Goal: Task Accomplishment & Management: Manage account settings

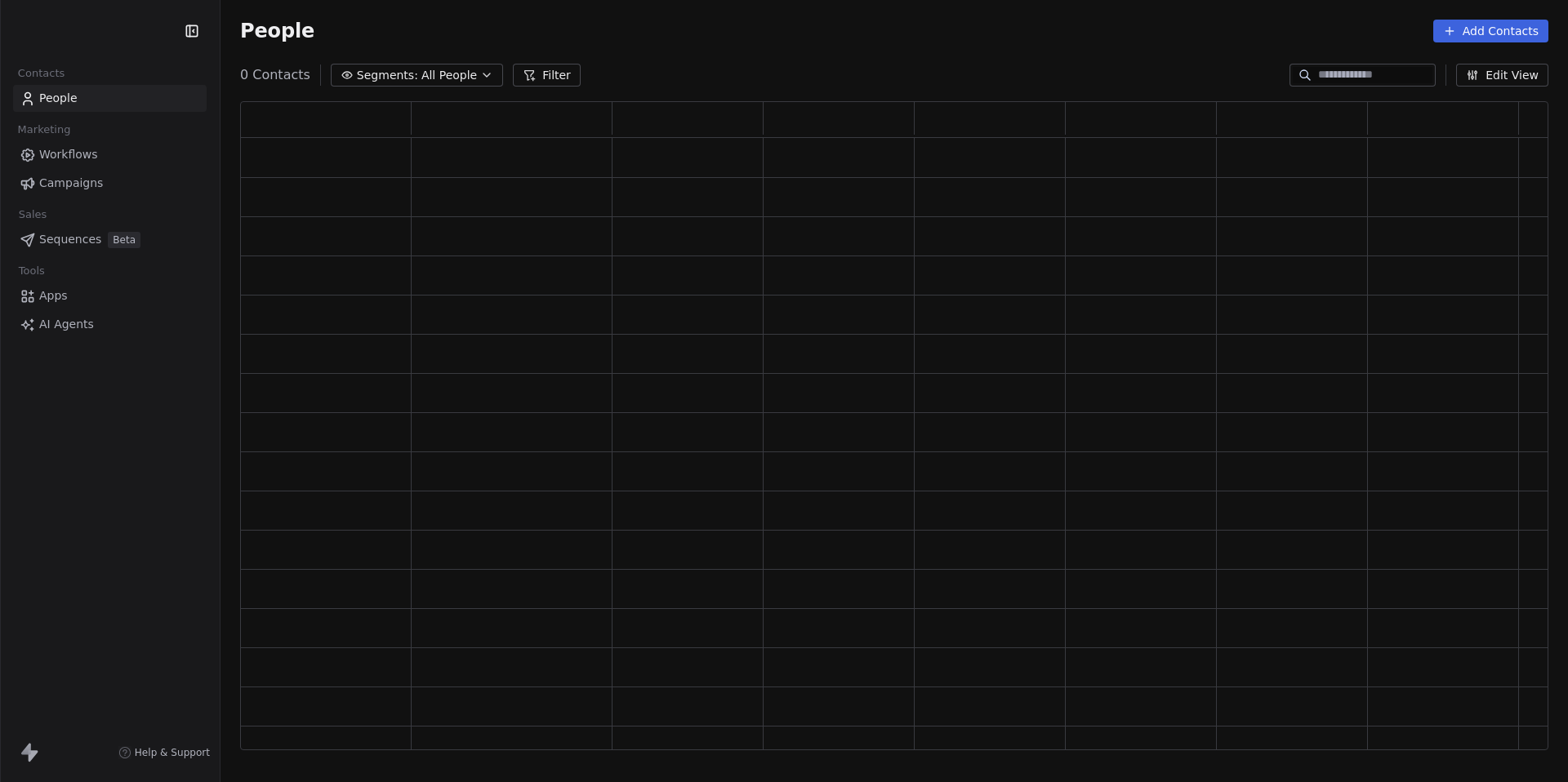
scroll to position [649, 1308]
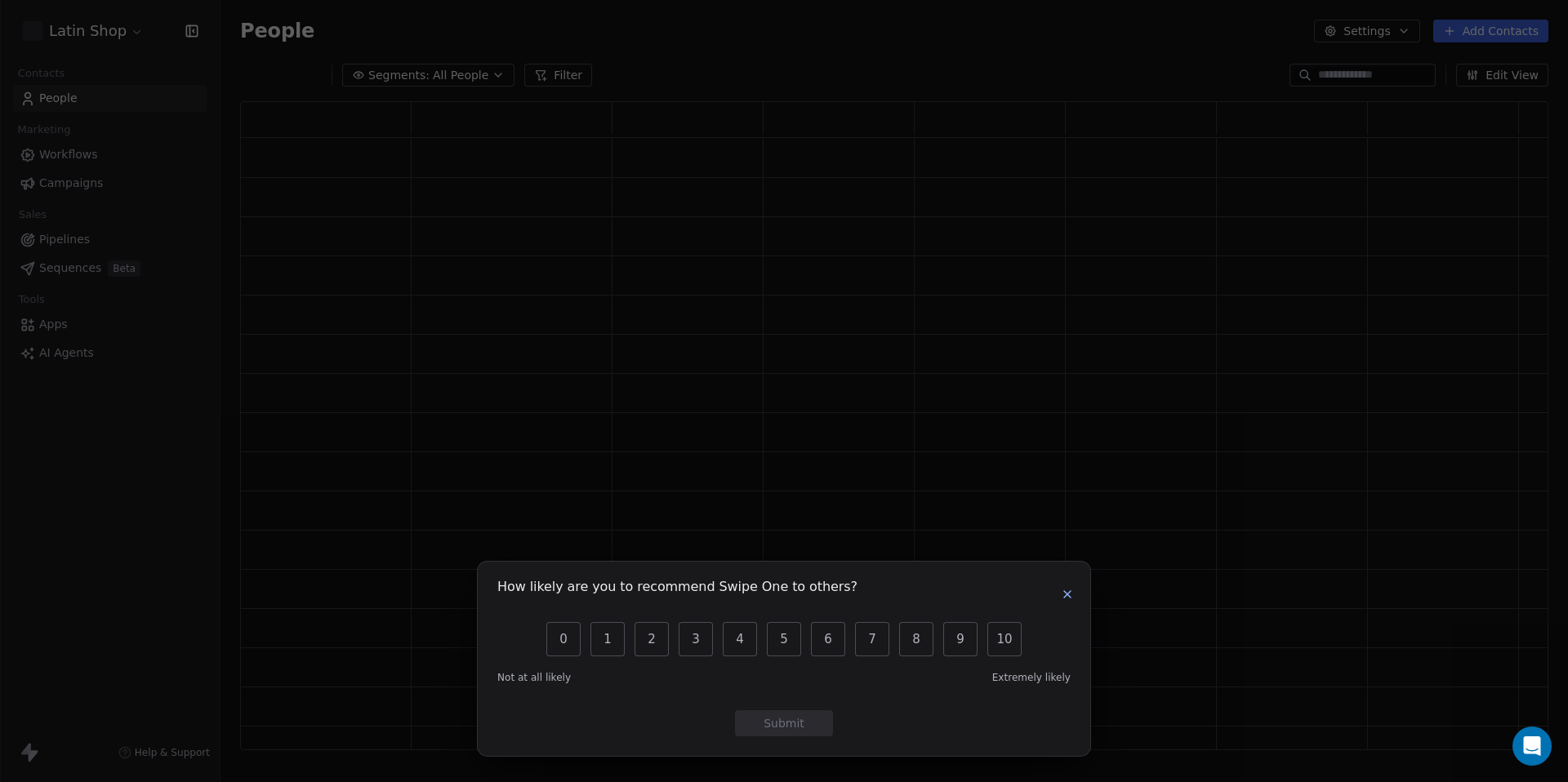
click at [1067, 591] on icon "button" at bounding box center [1067, 595] width 13 height 13
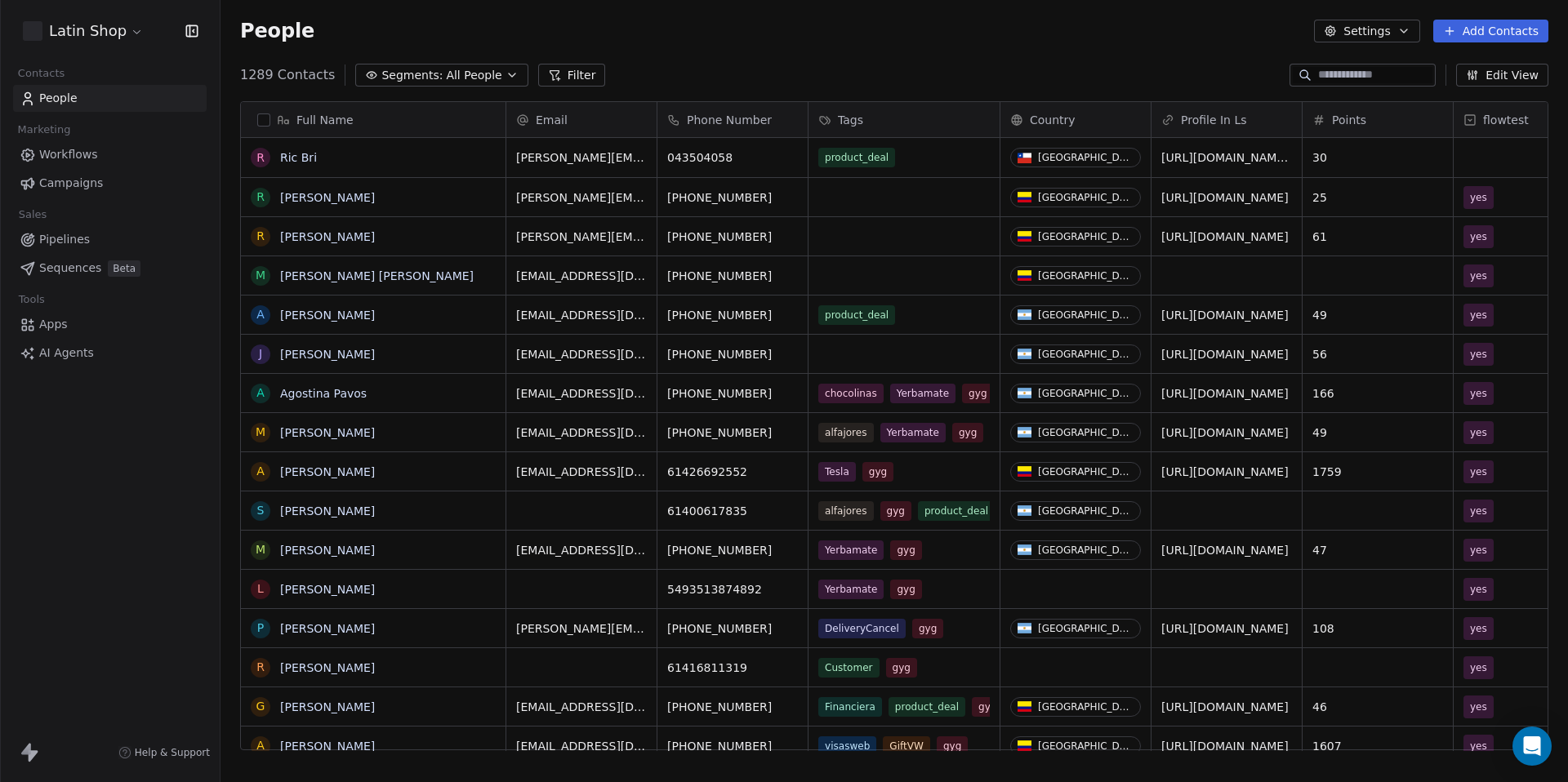
scroll to position [688, 1347]
click at [1343, 74] on input at bounding box center [1375, 75] width 114 height 17
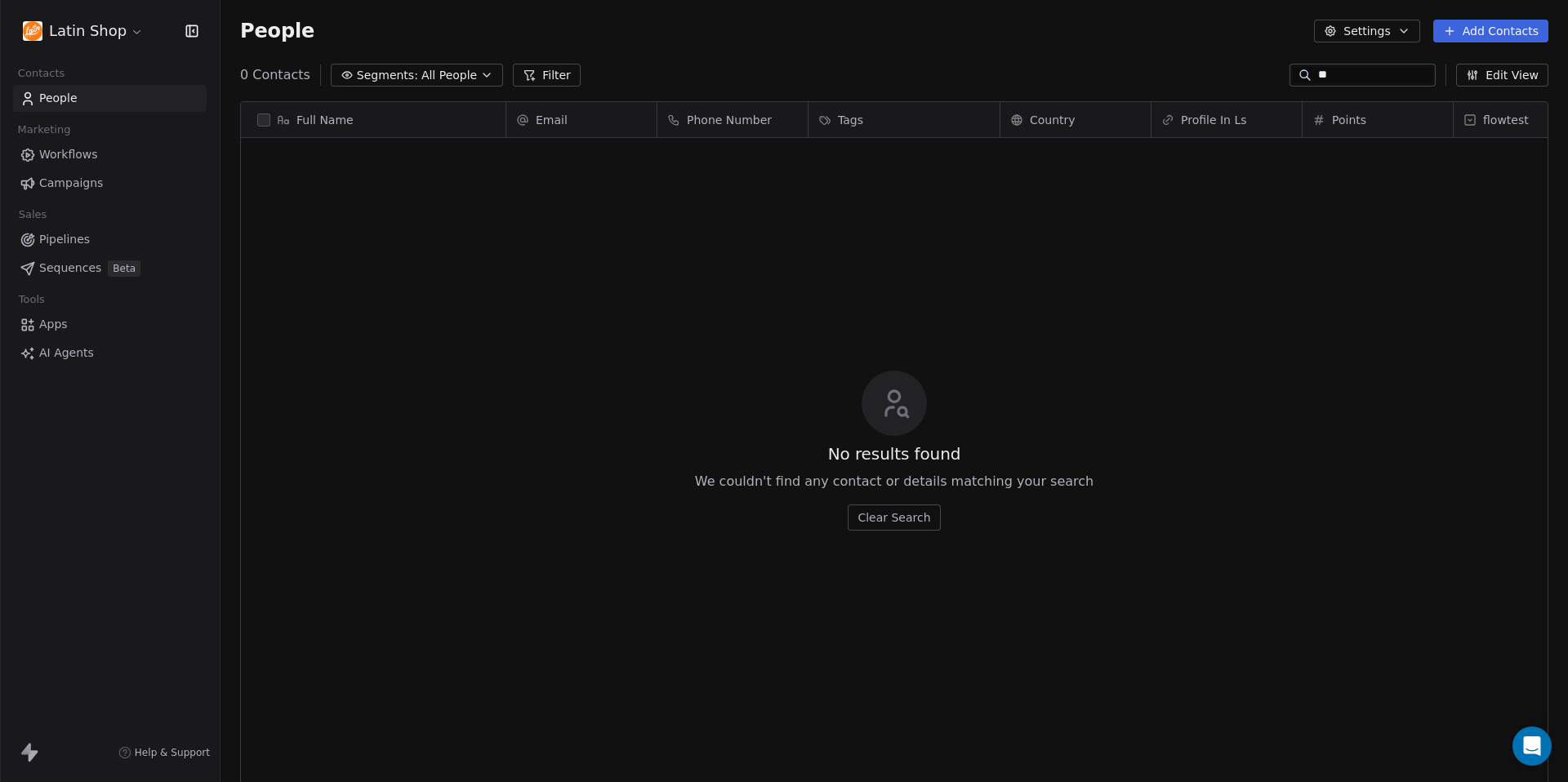
type input "*"
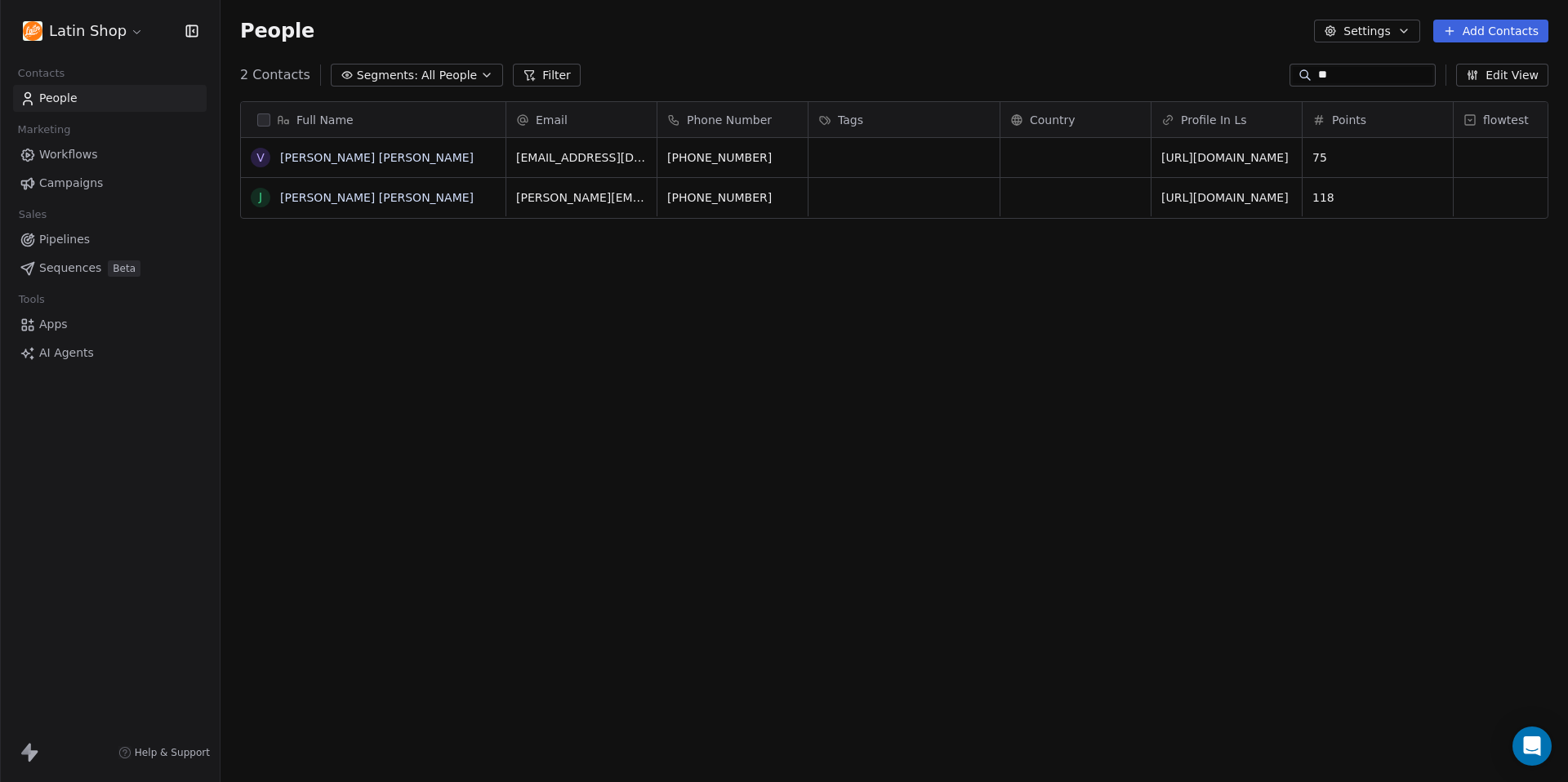
type input "*"
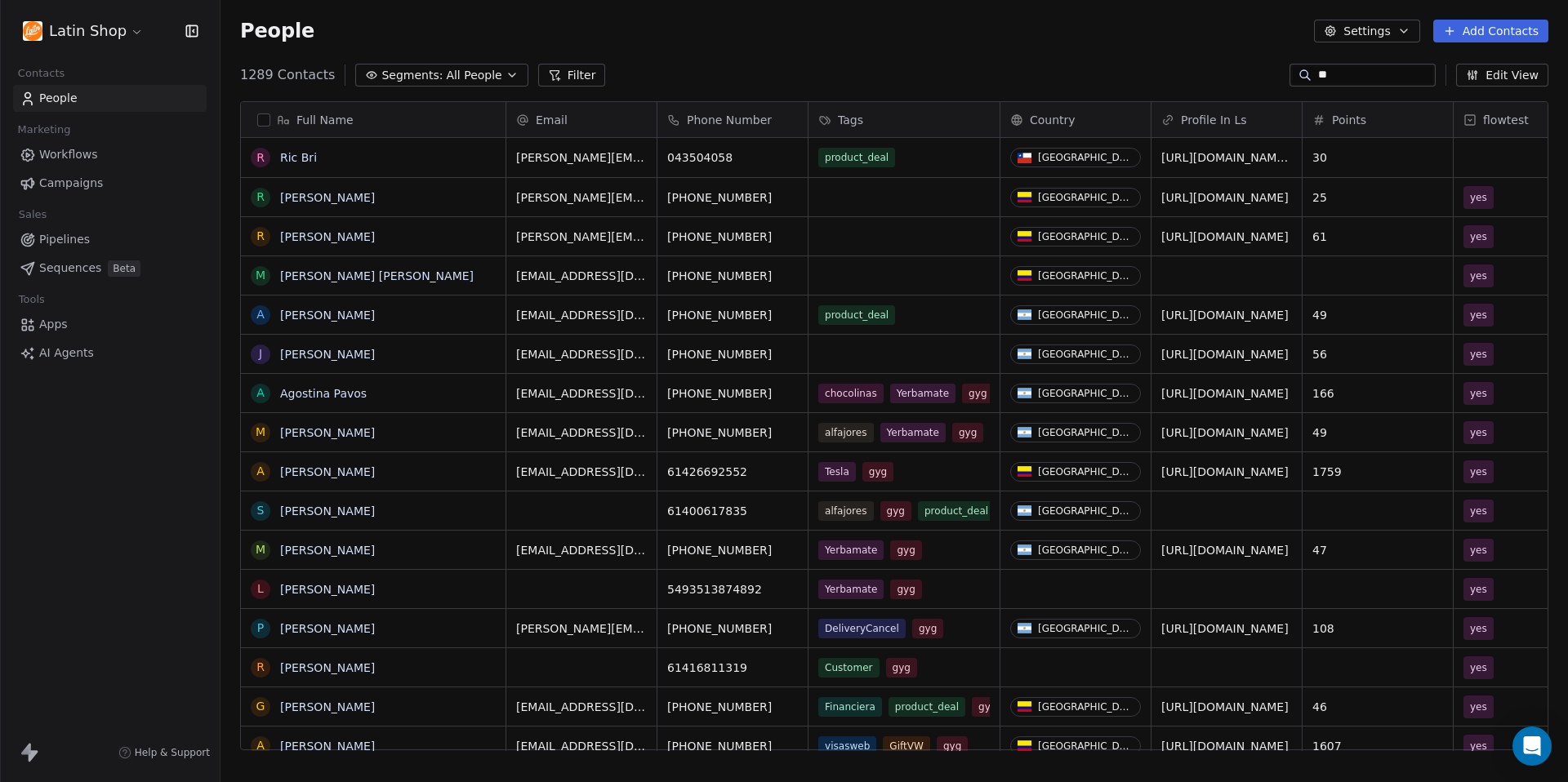
type input "*"
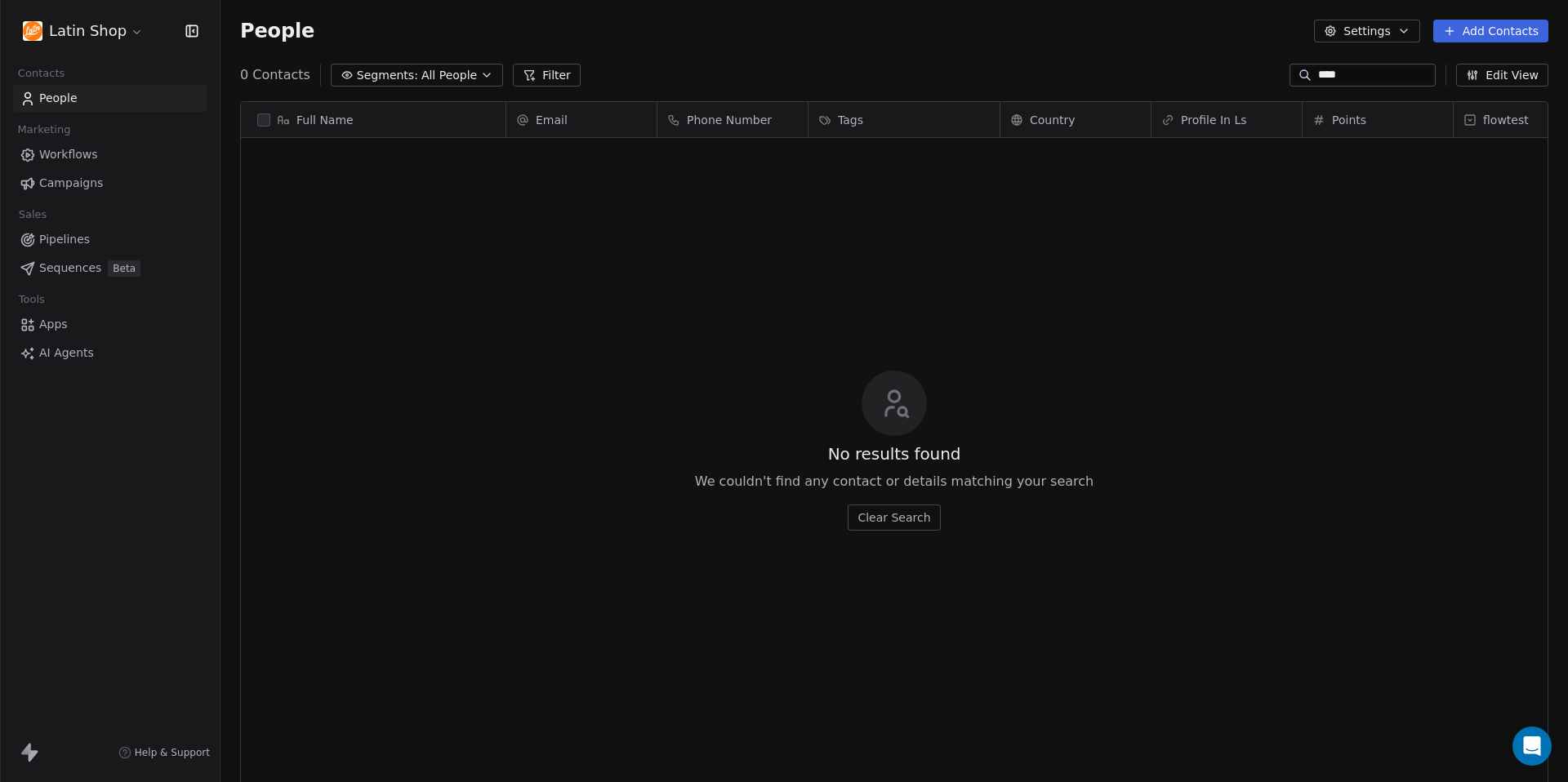
scroll to position [0, 0]
type input "*"
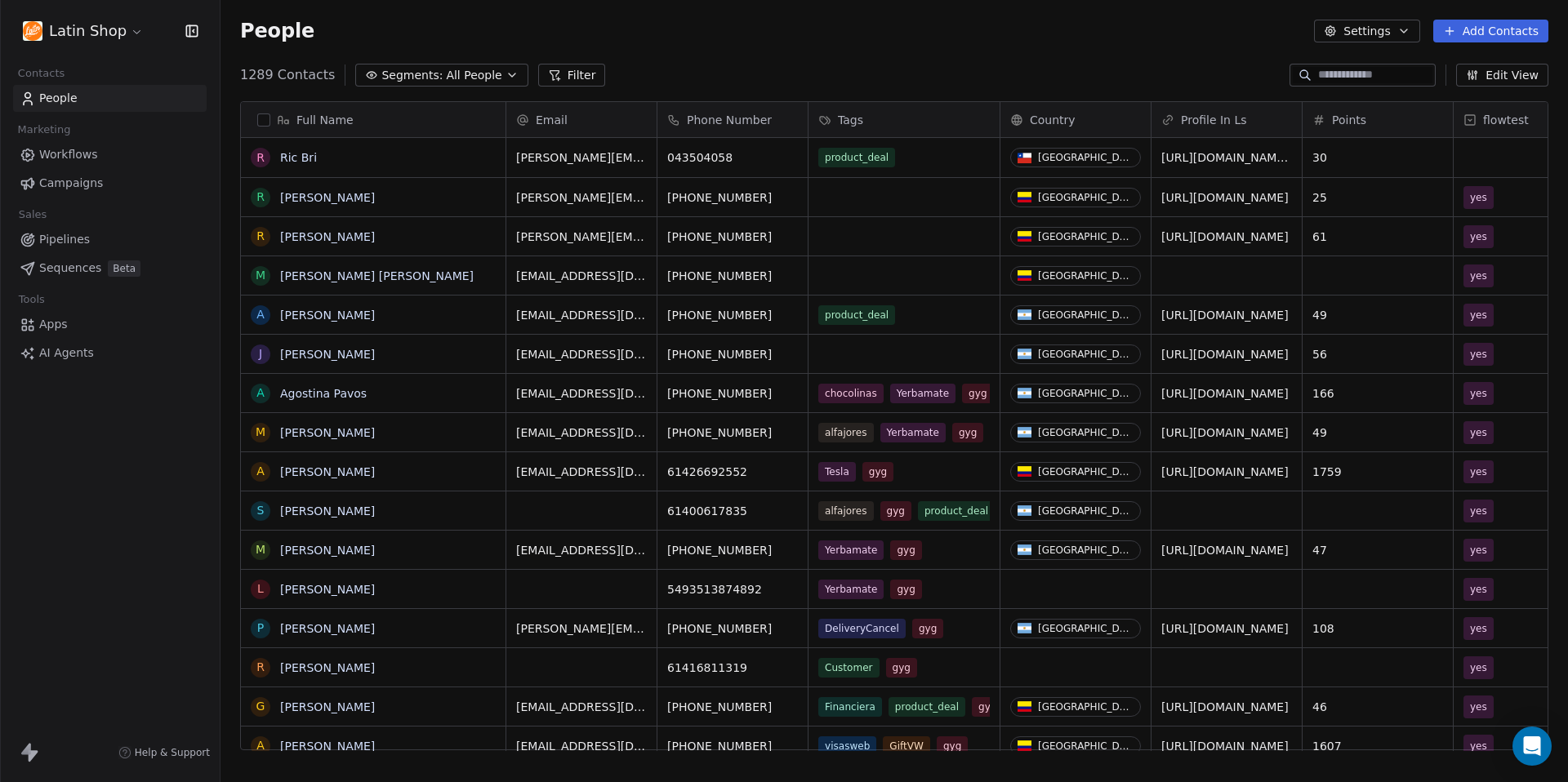
scroll to position [688, 1347]
click at [40, 99] on span "People" at bounding box center [58, 98] width 38 height 17
click at [297, 160] on link "Ric Bri" at bounding box center [298, 158] width 36 height 13
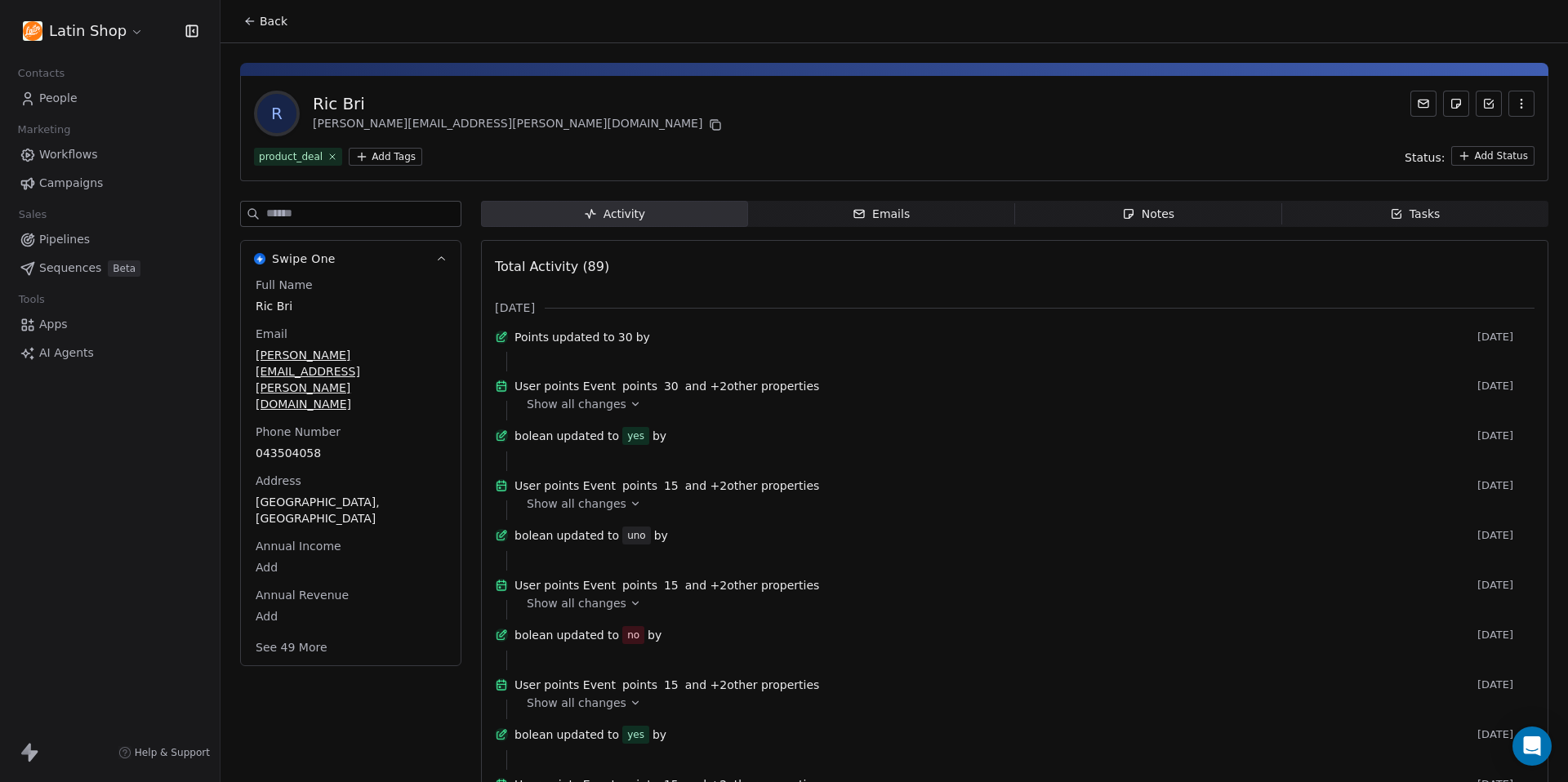
click at [436, 263] on icon "button" at bounding box center [441, 258] width 12 height 12
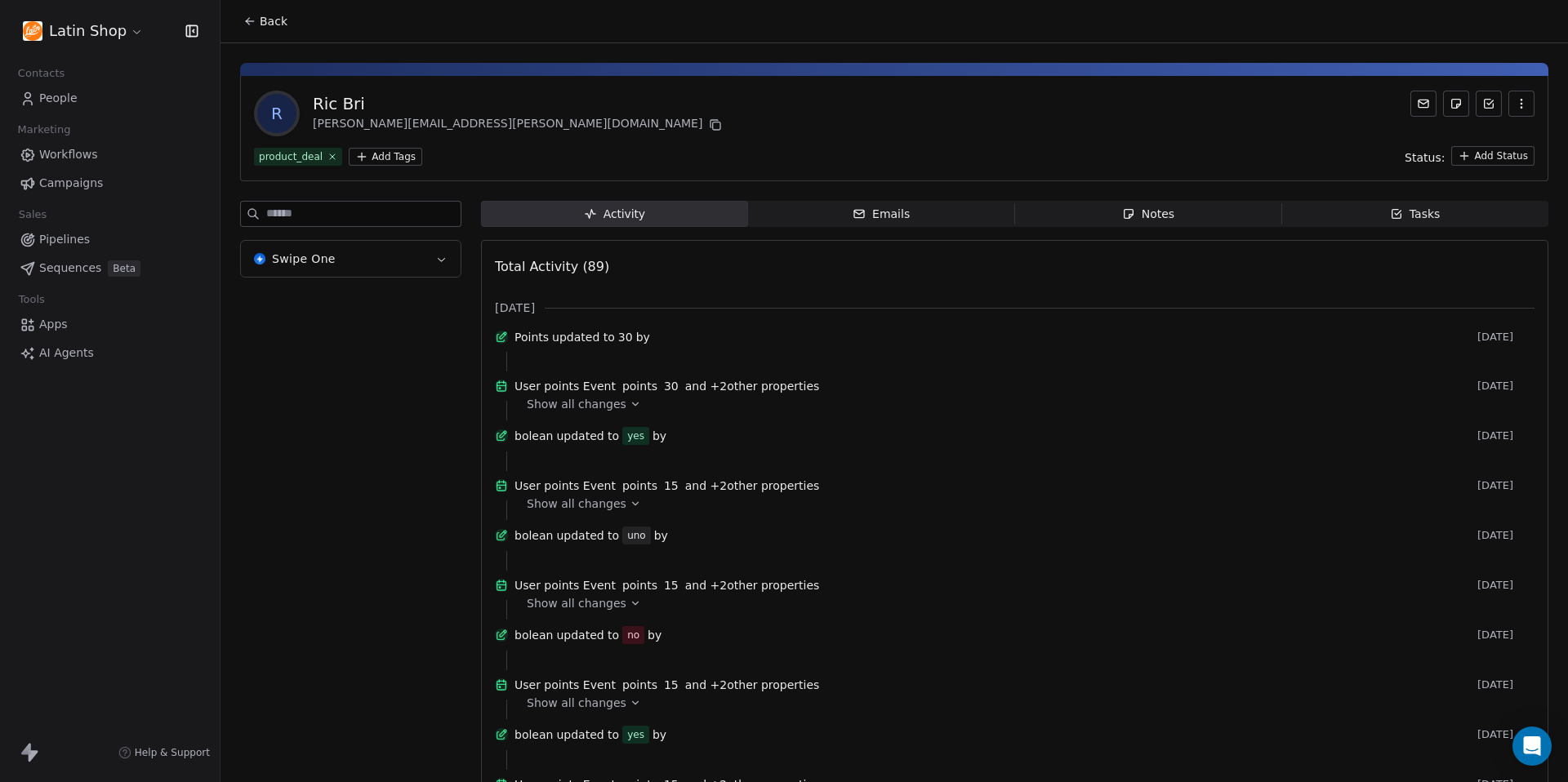
click at [436, 262] on icon "button" at bounding box center [441, 258] width 12 height 12
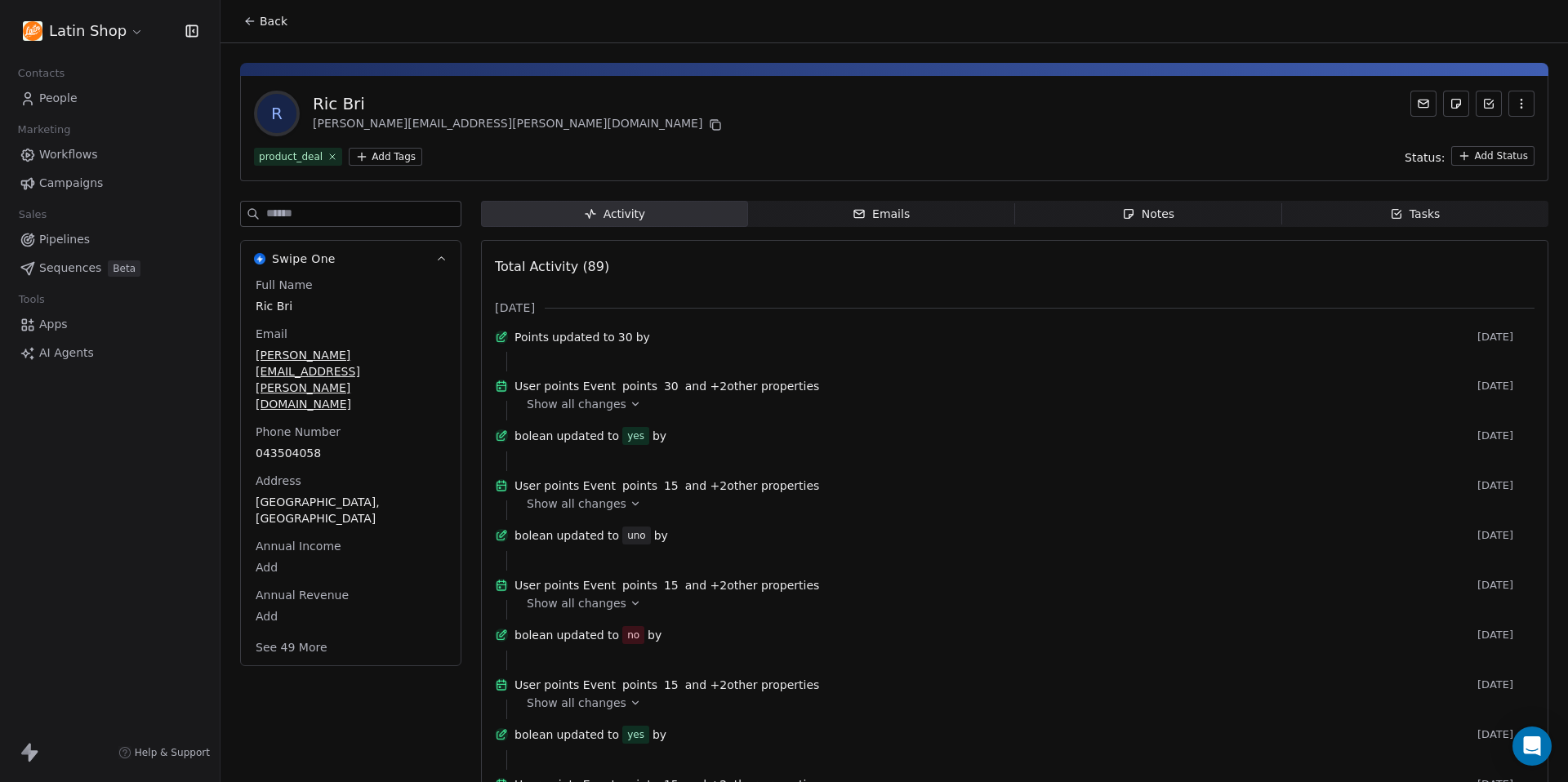
click at [291, 633] on button "See 49 More" at bounding box center [291, 647] width 92 height 30
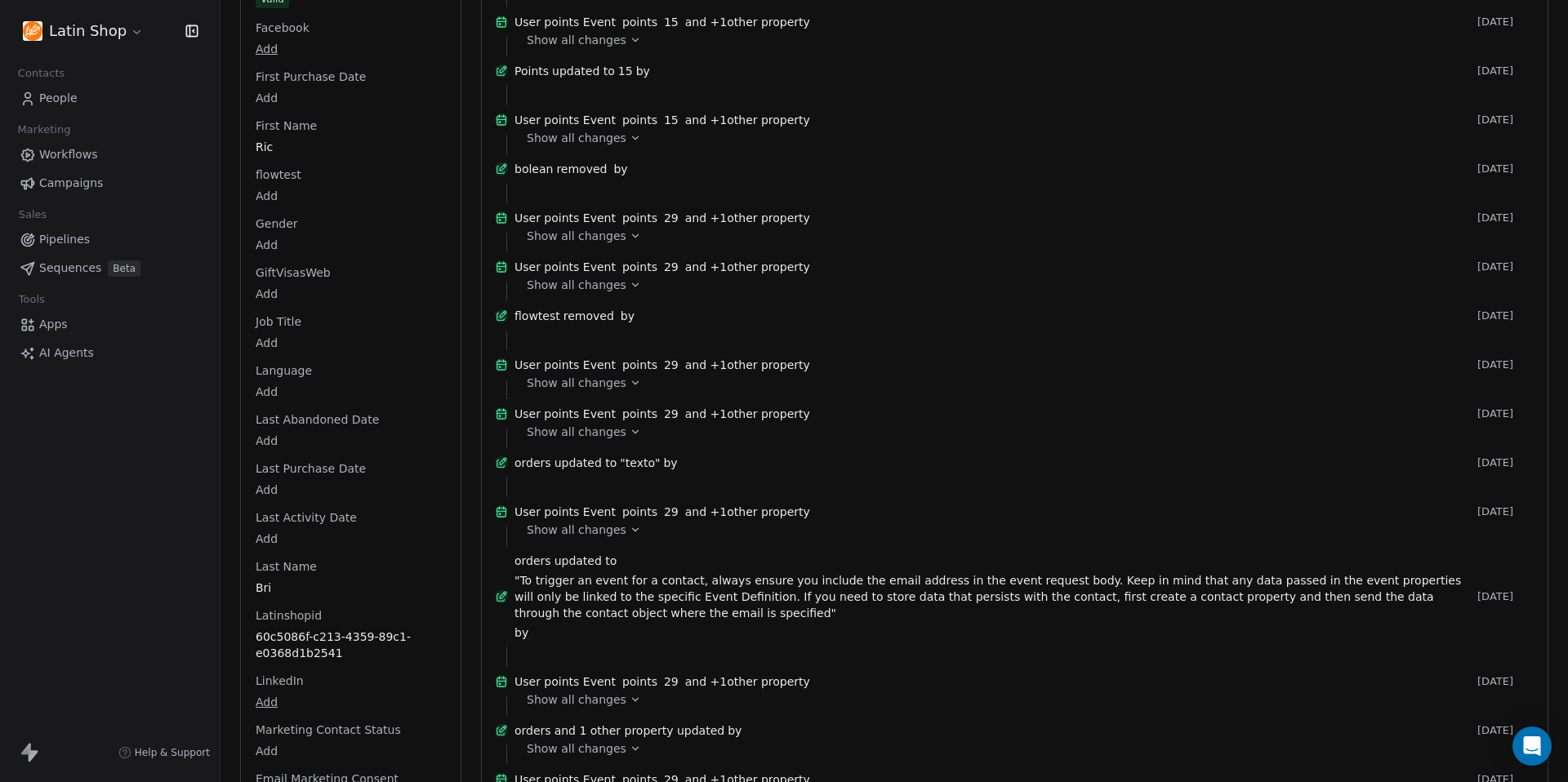
scroll to position [1350, 0]
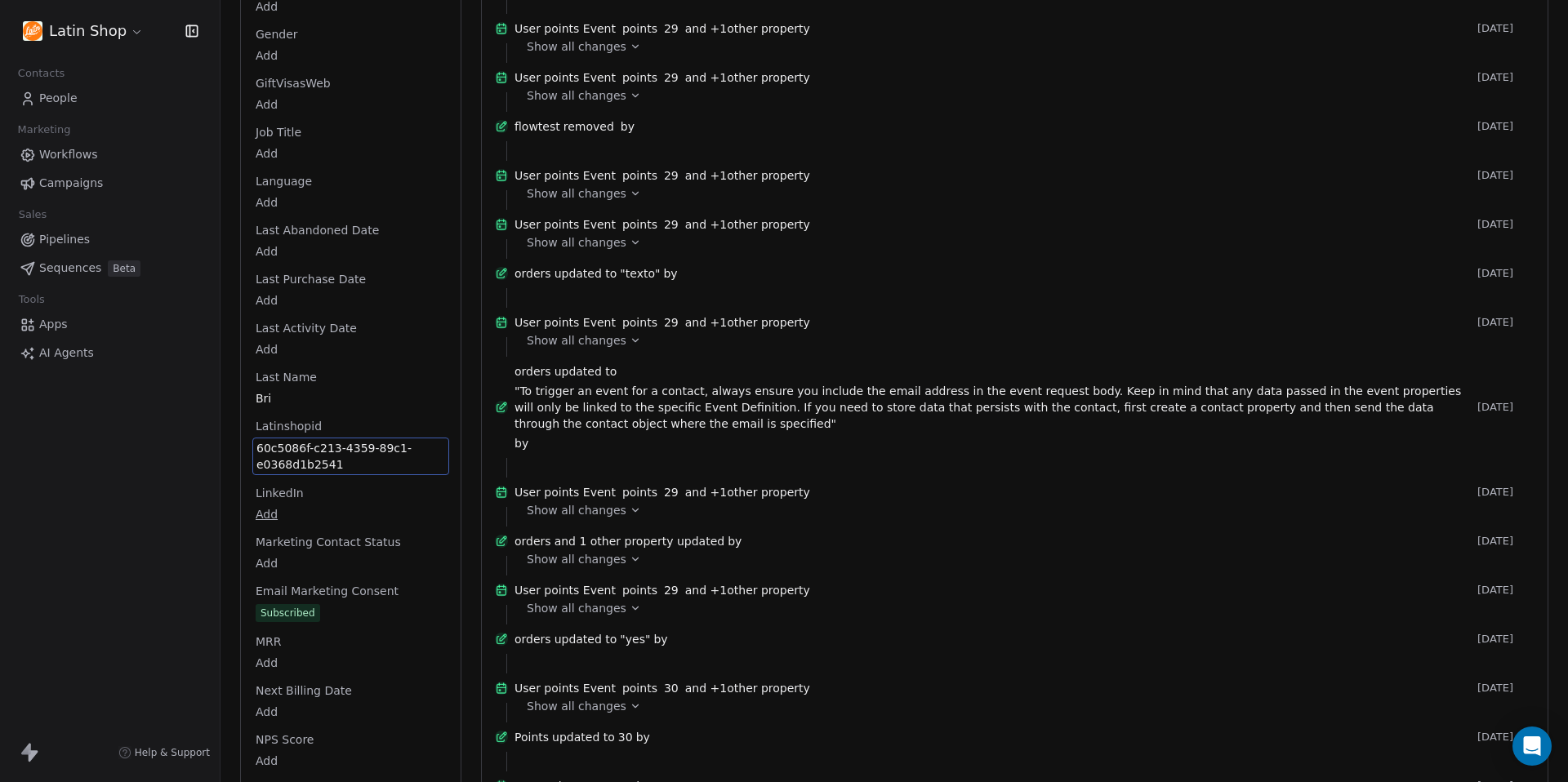
drag, startPoint x: 338, startPoint y: 590, endPoint x: 299, endPoint y: 575, distance: 41.8
click at [299, 575] on div "Full Name Ric Bri Email ricardo.brito+test115@gmail.com Phone Number 043504058 …" at bounding box center [350, 313] width 197 height 2774
click at [346, 440] on span "60c5086f-c213-4359-89c1-e0368d1b2541" at bounding box center [350, 457] width 188 height 33
click at [346, 396] on textarea "**********" at bounding box center [349, 398] width 193 height 50
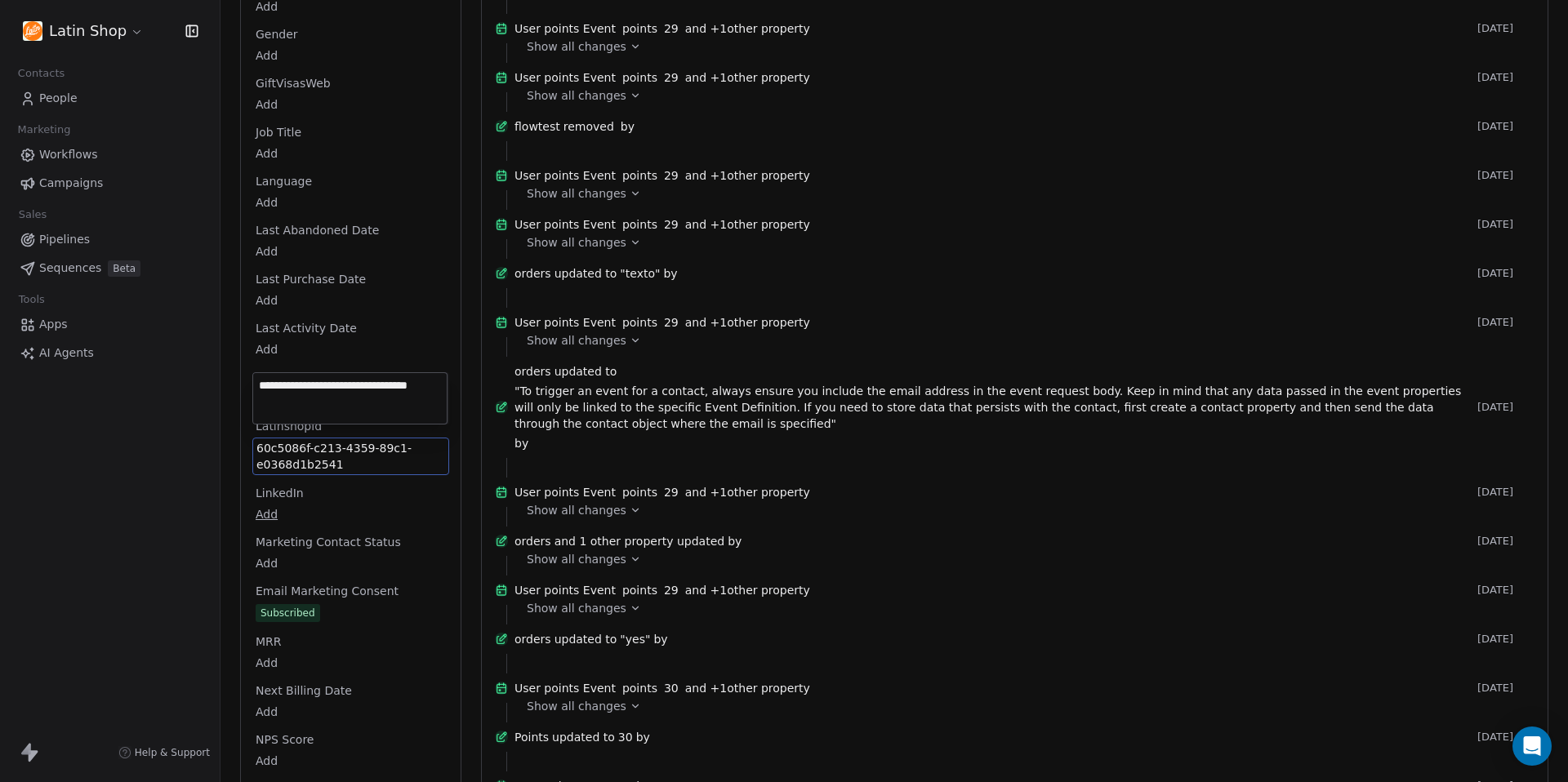
click at [346, 396] on textarea "**********" at bounding box center [349, 398] width 193 height 50
click at [688, 366] on html "Latin Shop Contacts People Marketing Workflows Campaigns Sales Pipelines Sequen…" at bounding box center [784, 391] width 1568 height 782
click at [345, 440] on span "60c5086f-c213-4359-89c1-e0368d1b2541" at bounding box center [350, 457] width 188 height 33
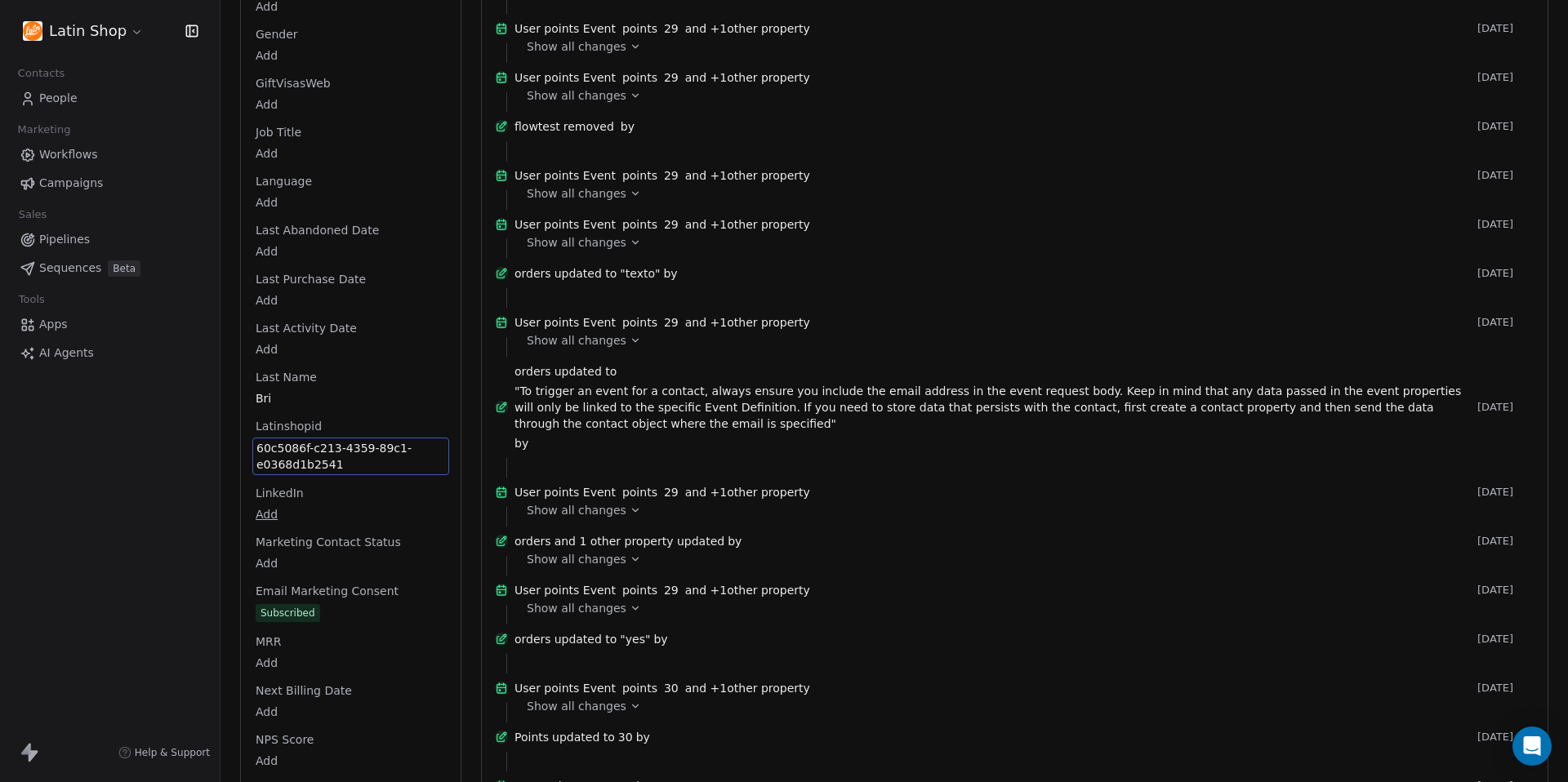
click at [345, 440] on span "60c5086f-c213-4359-89c1-e0368d1b2541" at bounding box center [350, 457] width 188 height 33
click at [345, 388] on textarea "**********" at bounding box center [349, 398] width 193 height 50
click at [887, 360] on html "Latin Shop Contacts People Marketing Workflows Campaigns Sales Pipelines Sequen…" at bounding box center [784, 391] width 1568 height 782
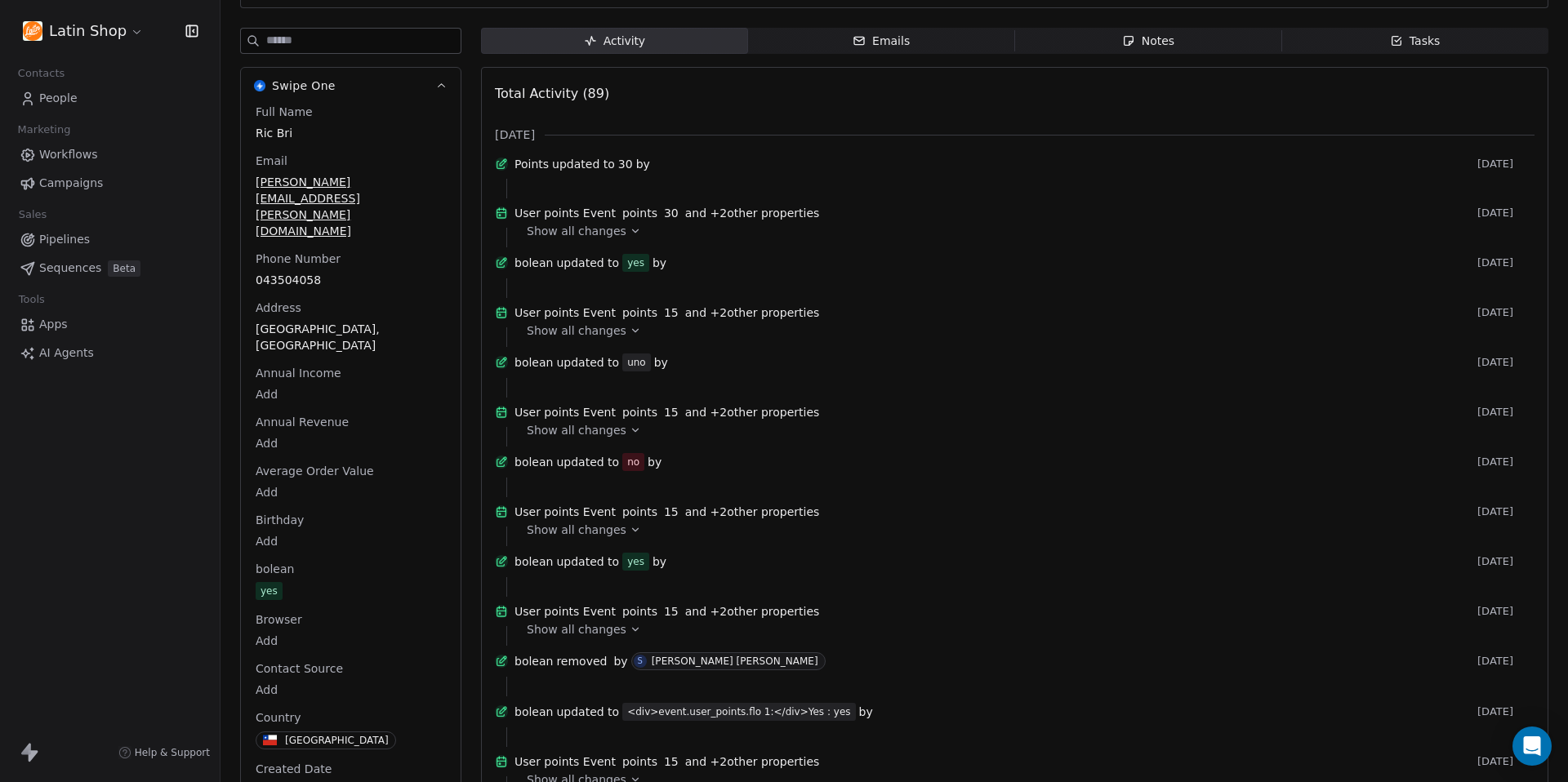
scroll to position [0, 0]
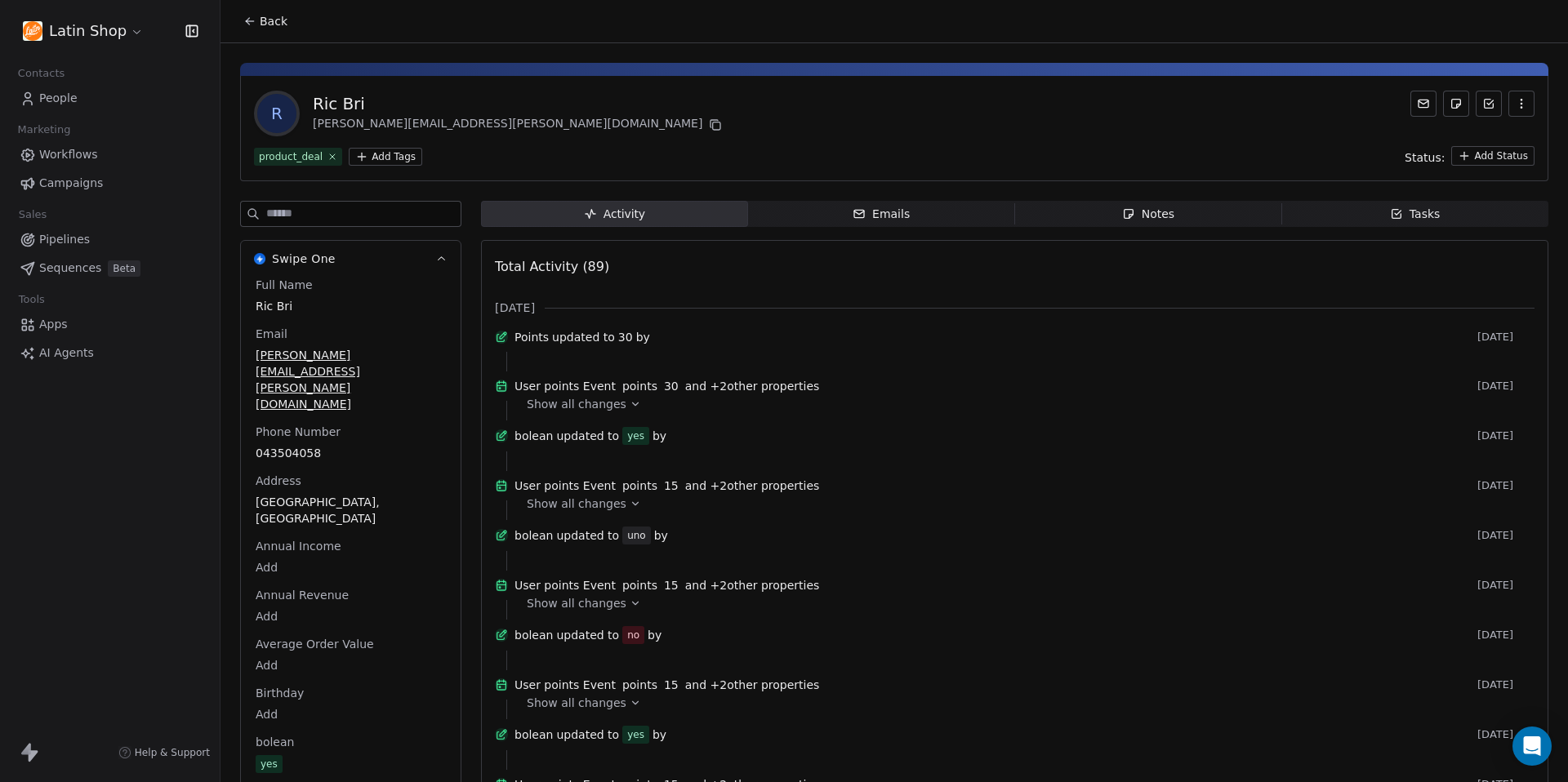
click at [261, 21] on span "Back" at bounding box center [273, 21] width 28 height 17
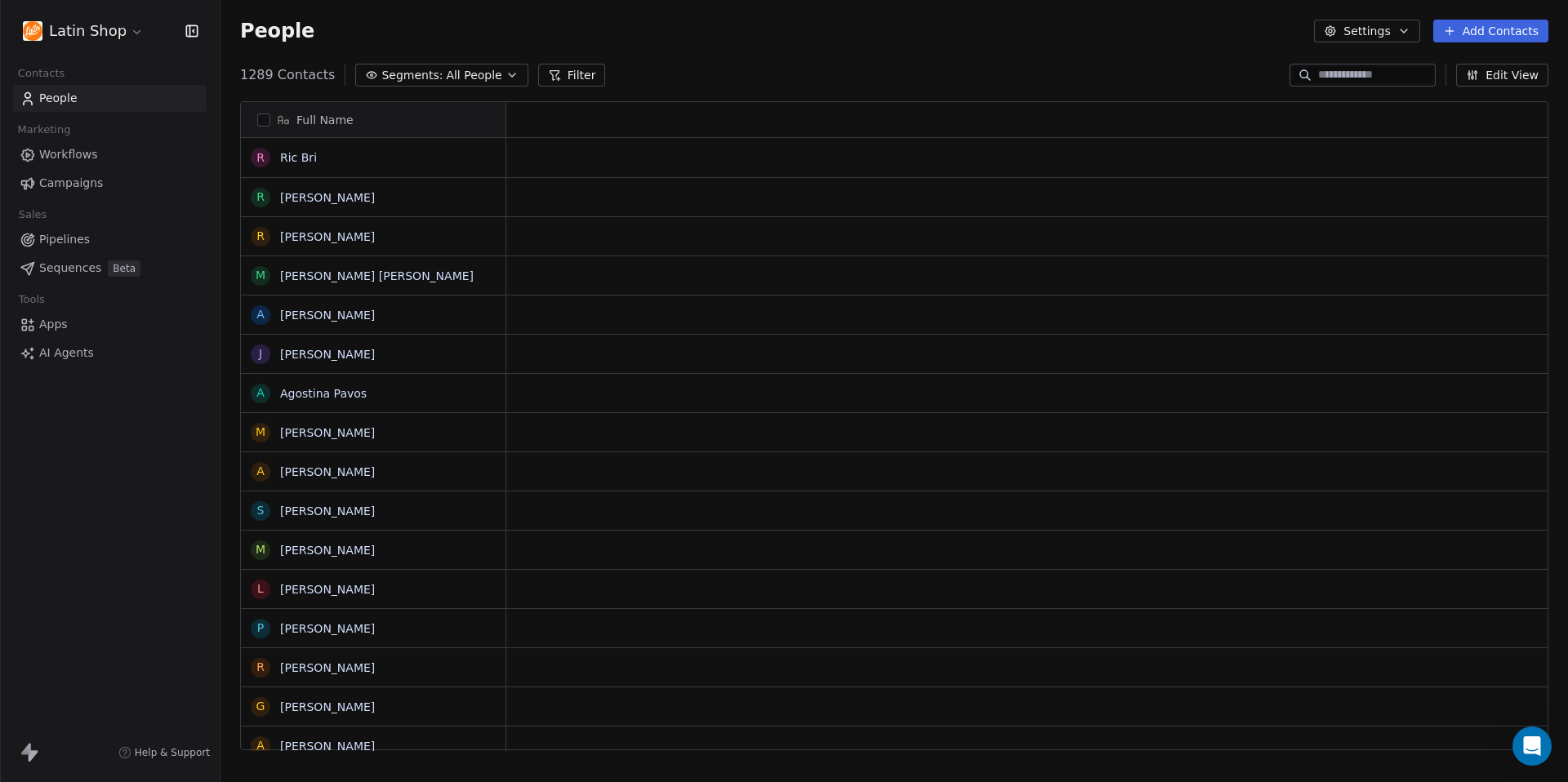
scroll to position [688, 1347]
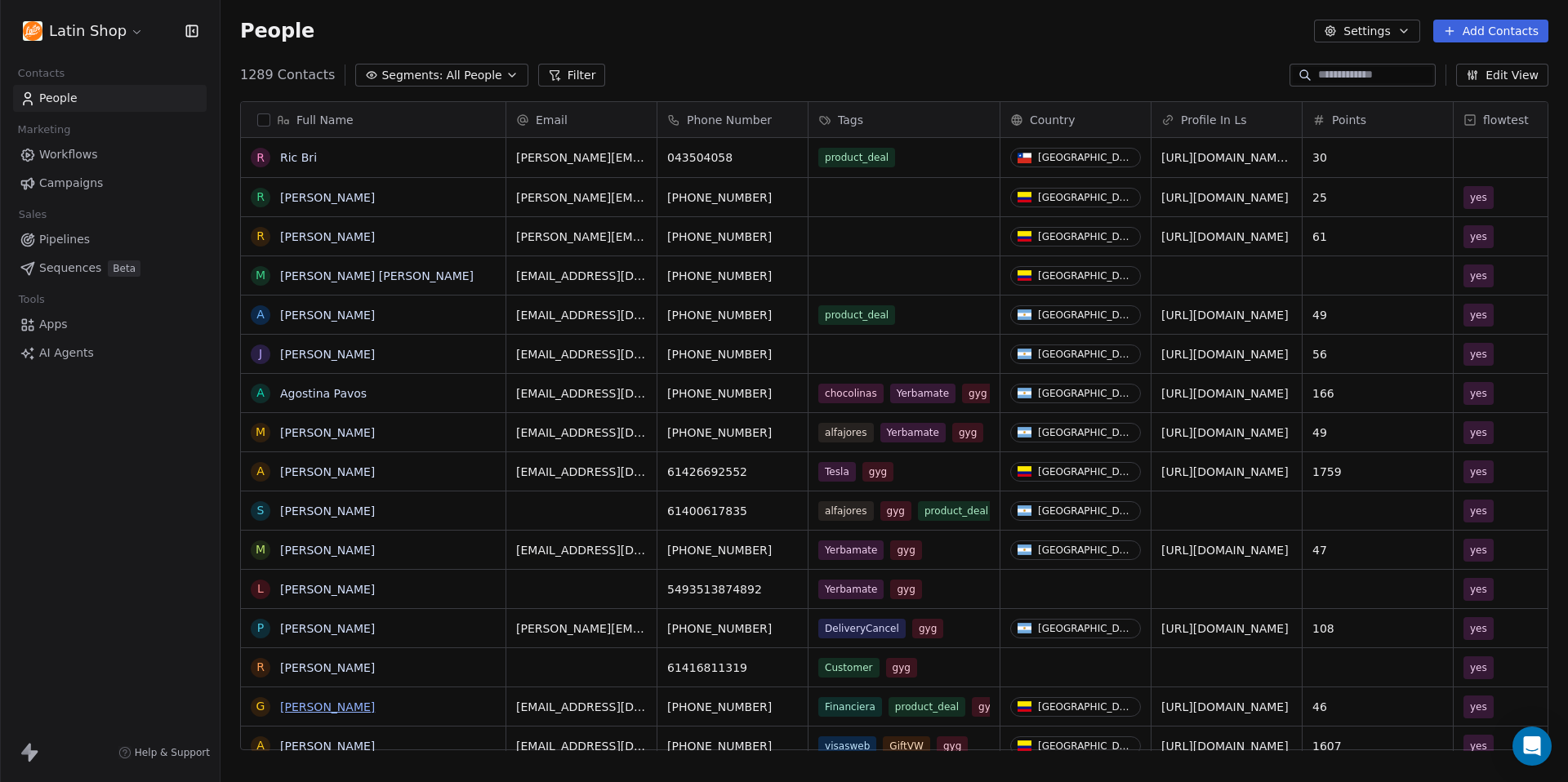
click at [325, 709] on link "Gicela Arroyave" at bounding box center [327, 707] width 95 height 13
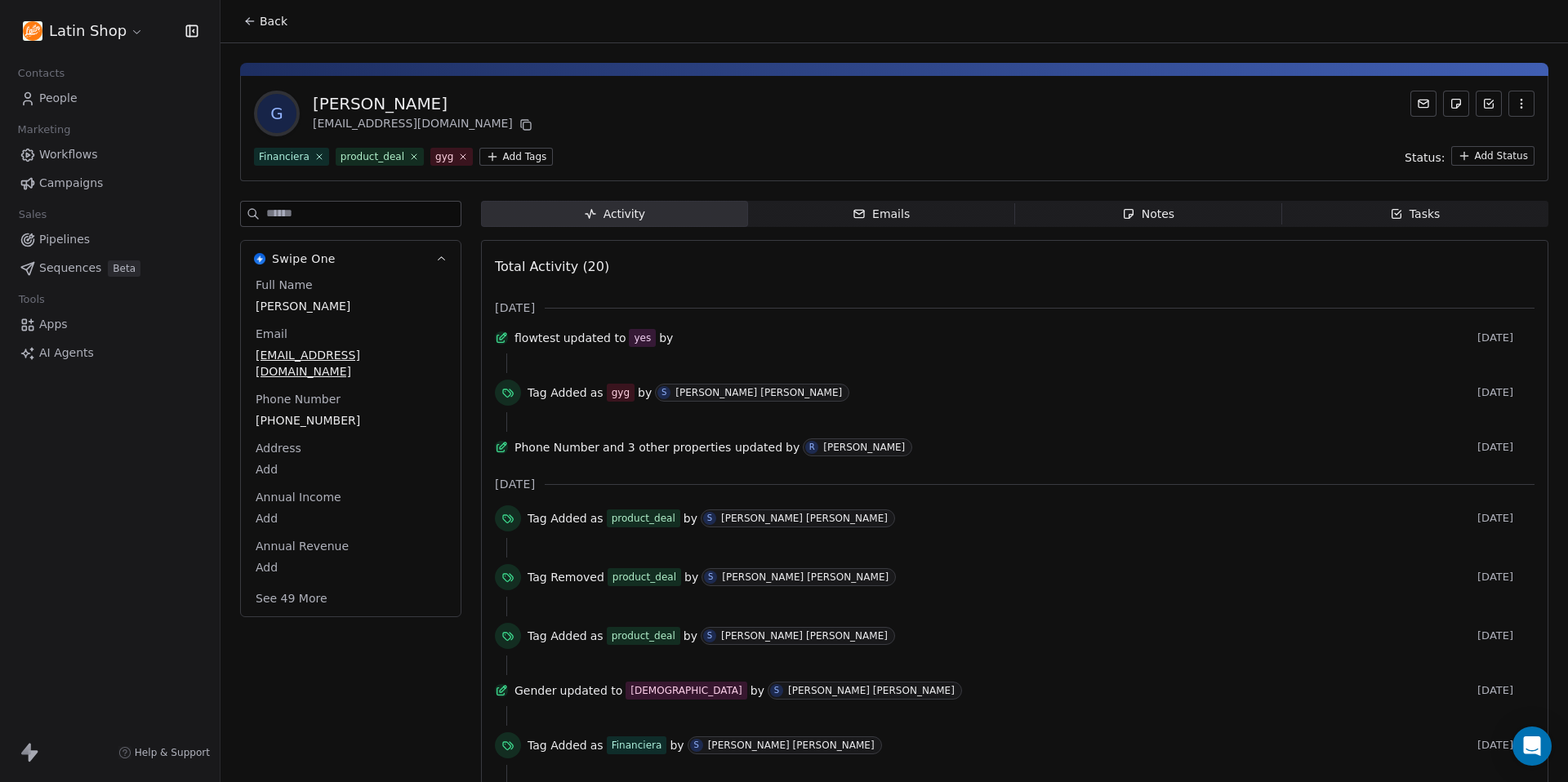
click at [368, 216] on input at bounding box center [363, 214] width 194 height 25
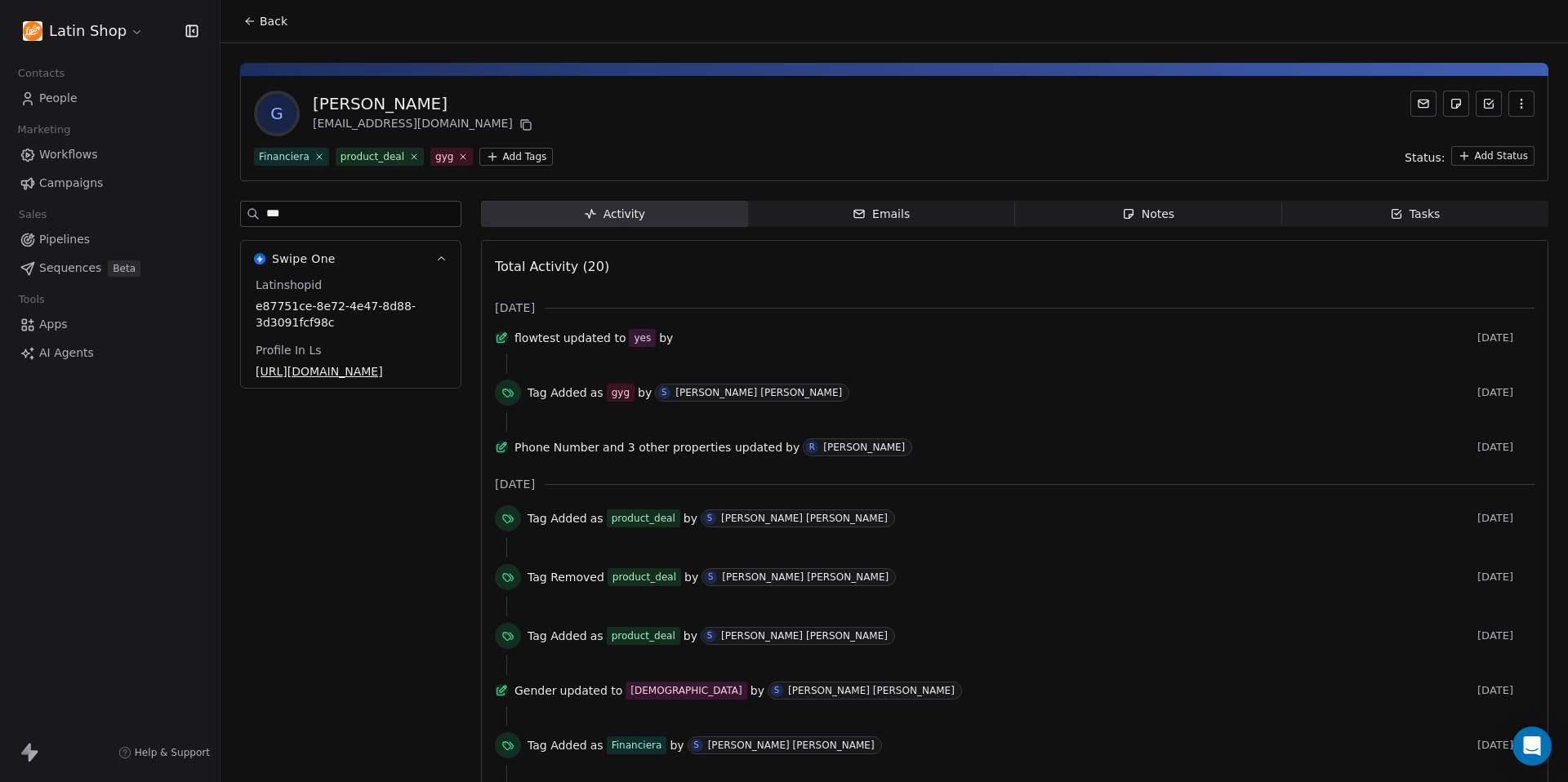
type input "***"
click at [322, 320] on span "e87751ce-8e72-4e47-8d88-3d3091fcf98c" at bounding box center [350, 315] width 190 height 33
click at [340, 320] on span "e87751ce-8e72-4e47-8d88-3d3091fcf98c" at bounding box center [350, 315] width 188 height 33
drag, startPoint x: 338, startPoint y: 321, endPoint x: 259, endPoint y: 305, distance: 80.6
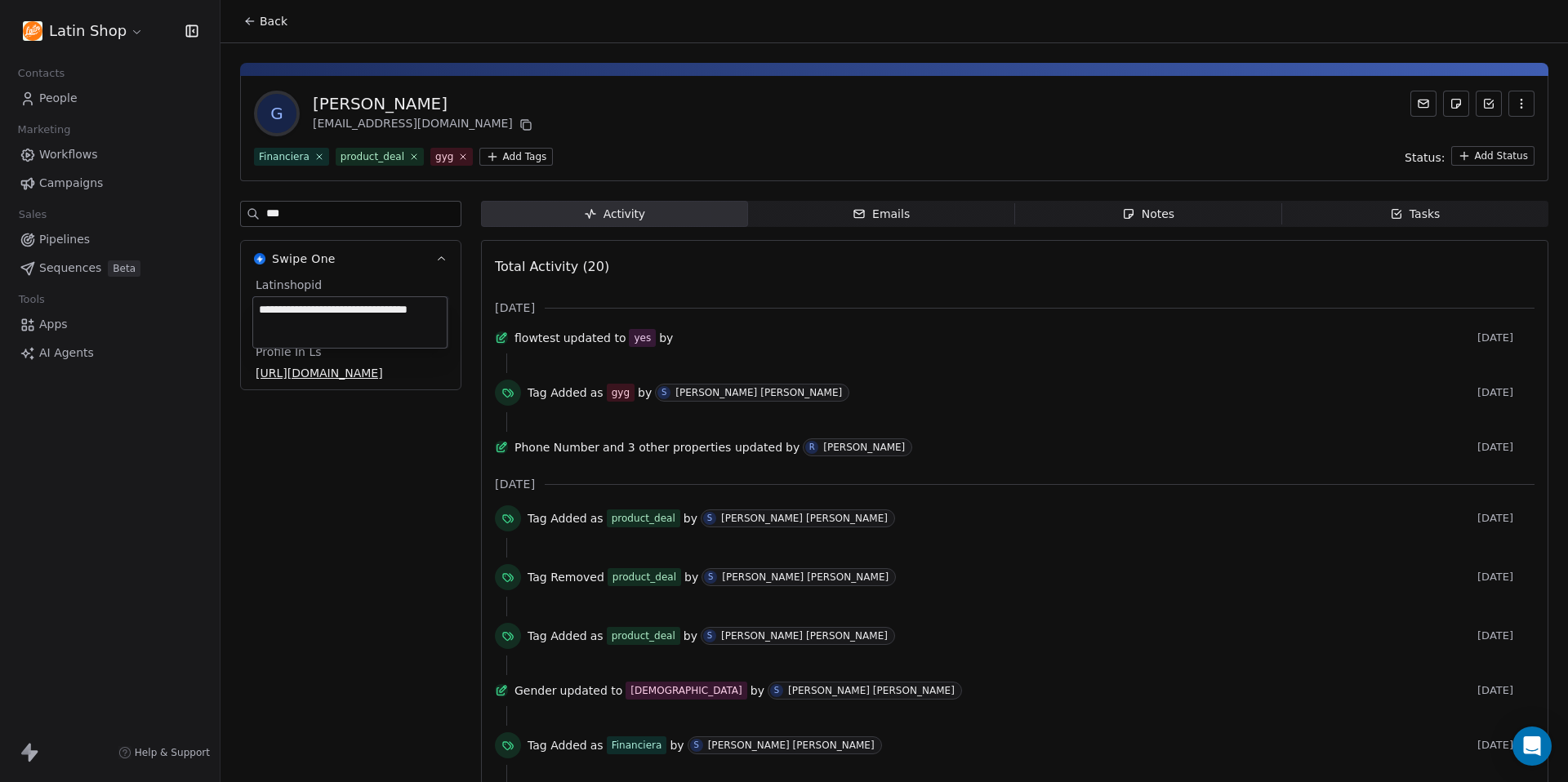
click at [259, 305] on textarea "**********" at bounding box center [349, 322] width 193 height 50
click at [265, 18] on html "Latin Shop Contacts People Marketing Workflows Campaigns Sales Pipelines Sequen…" at bounding box center [784, 391] width 1568 height 782
click at [266, 18] on span "Back" at bounding box center [273, 21] width 28 height 17
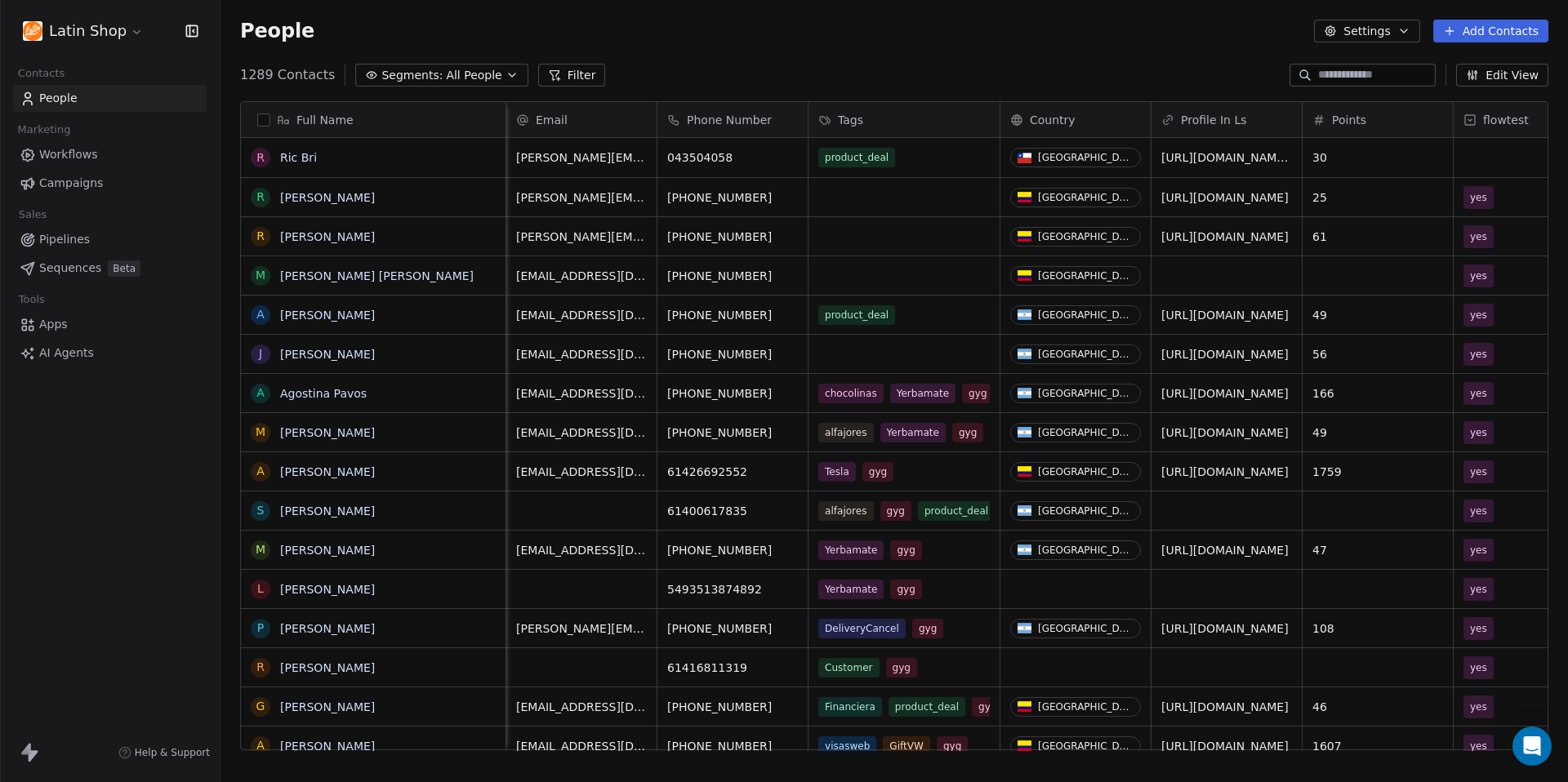
scroll to position [0, 398]
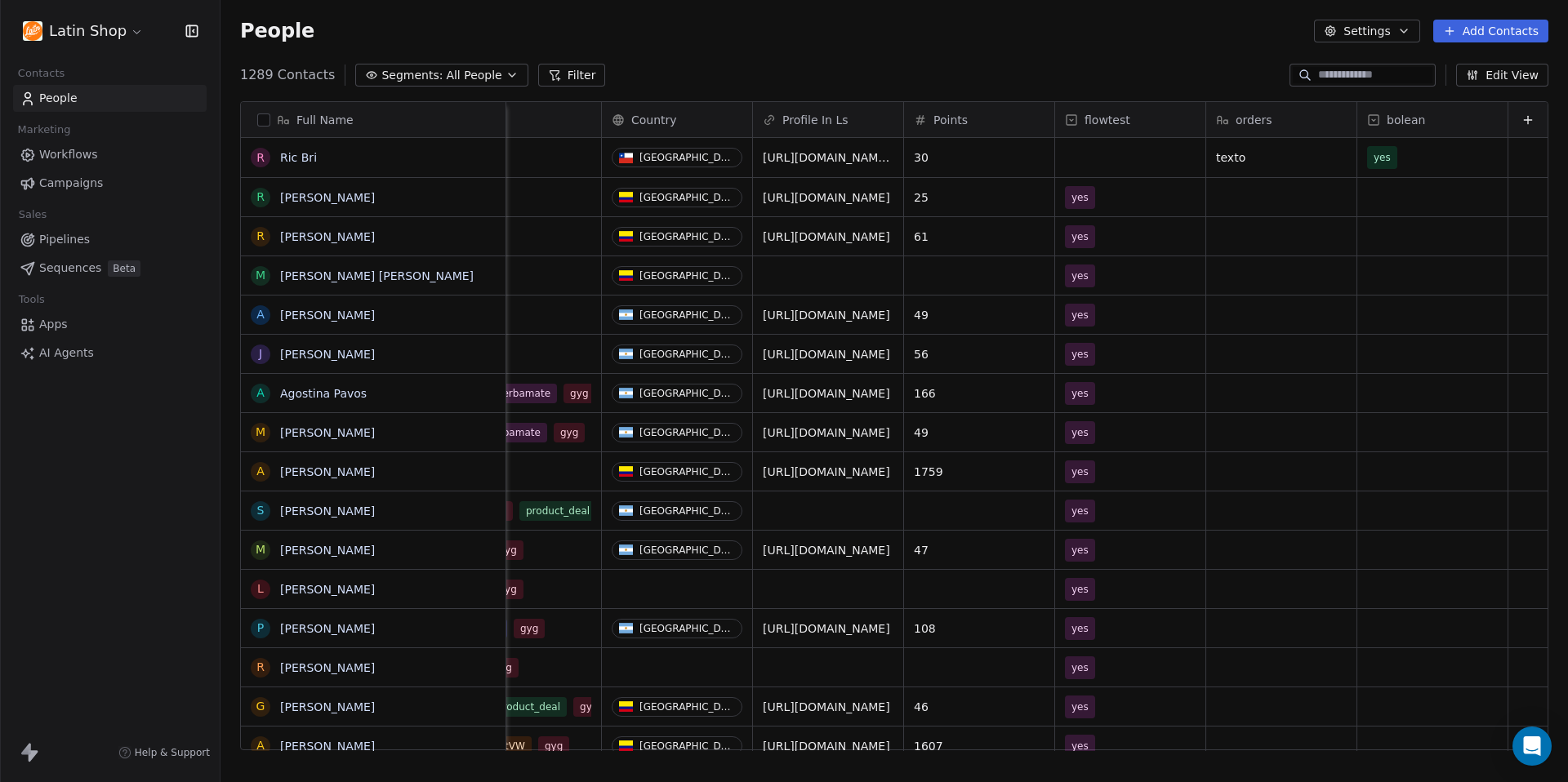
click at [1528, 117] on icon at bounding box center [1528, 120] width 13 height 13
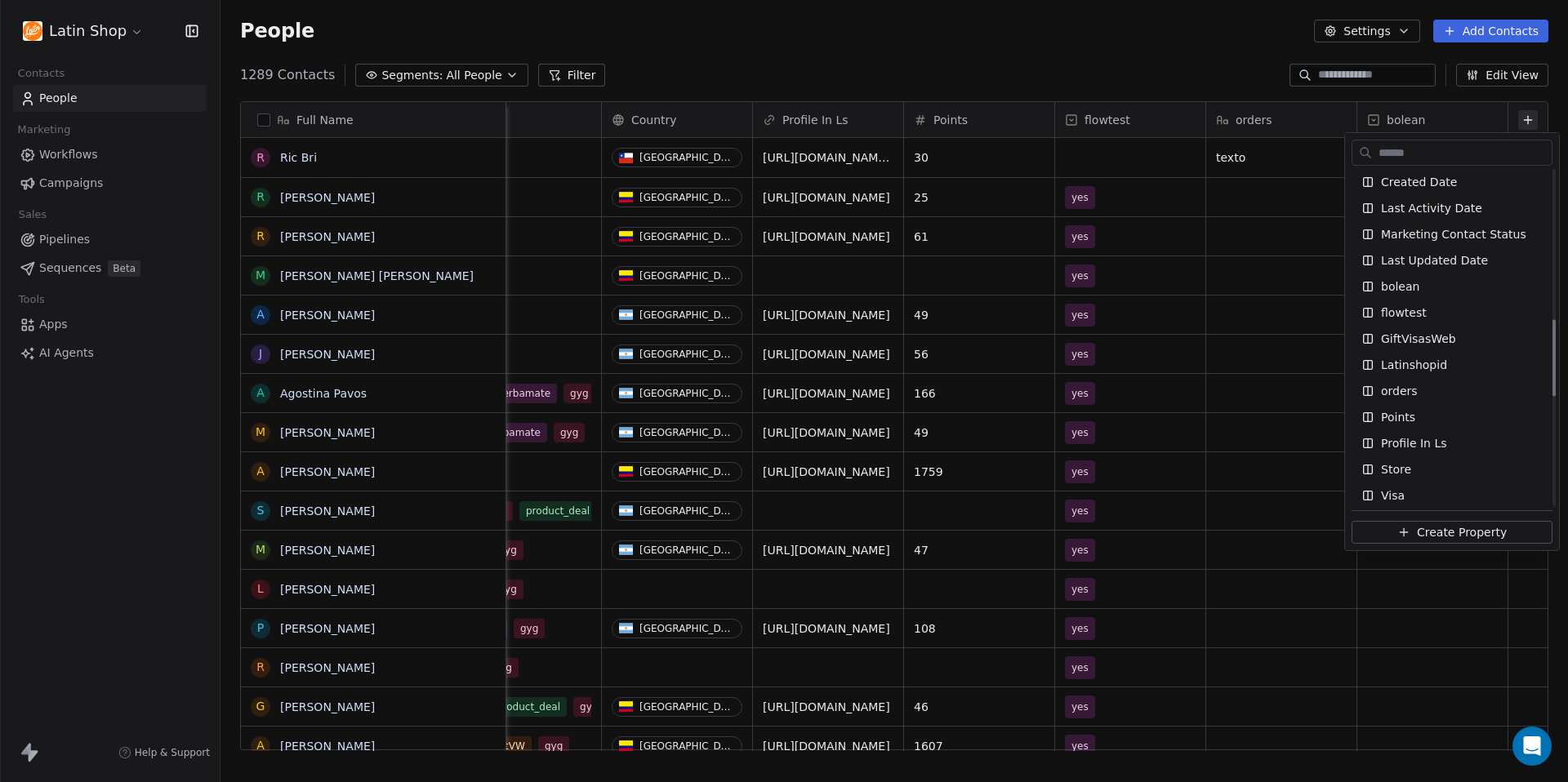
scroll to position [664, 0]
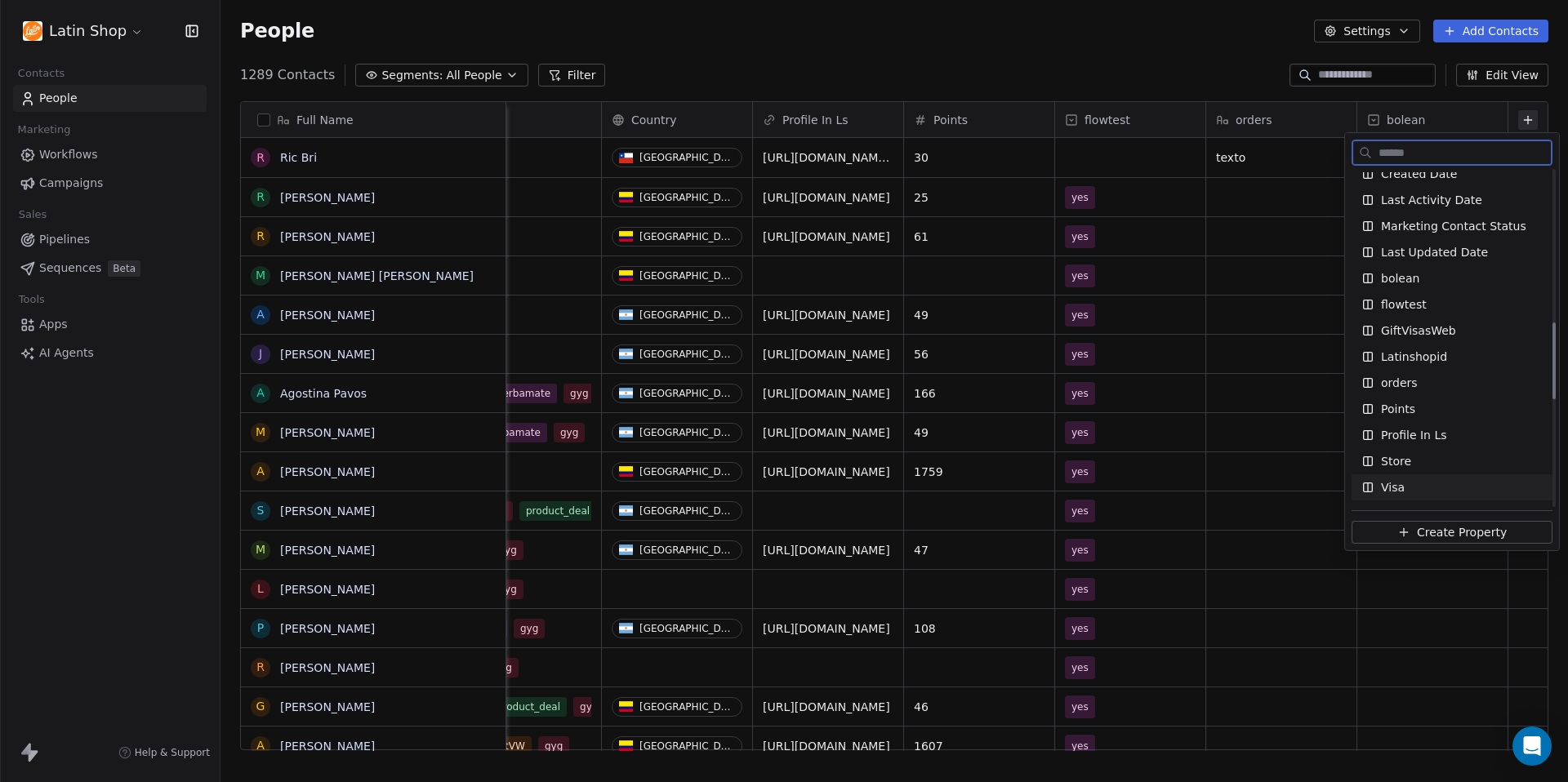
click at [1433, 535] on span "Create Property" at bounding box center [1461, 533] width 90 height 17
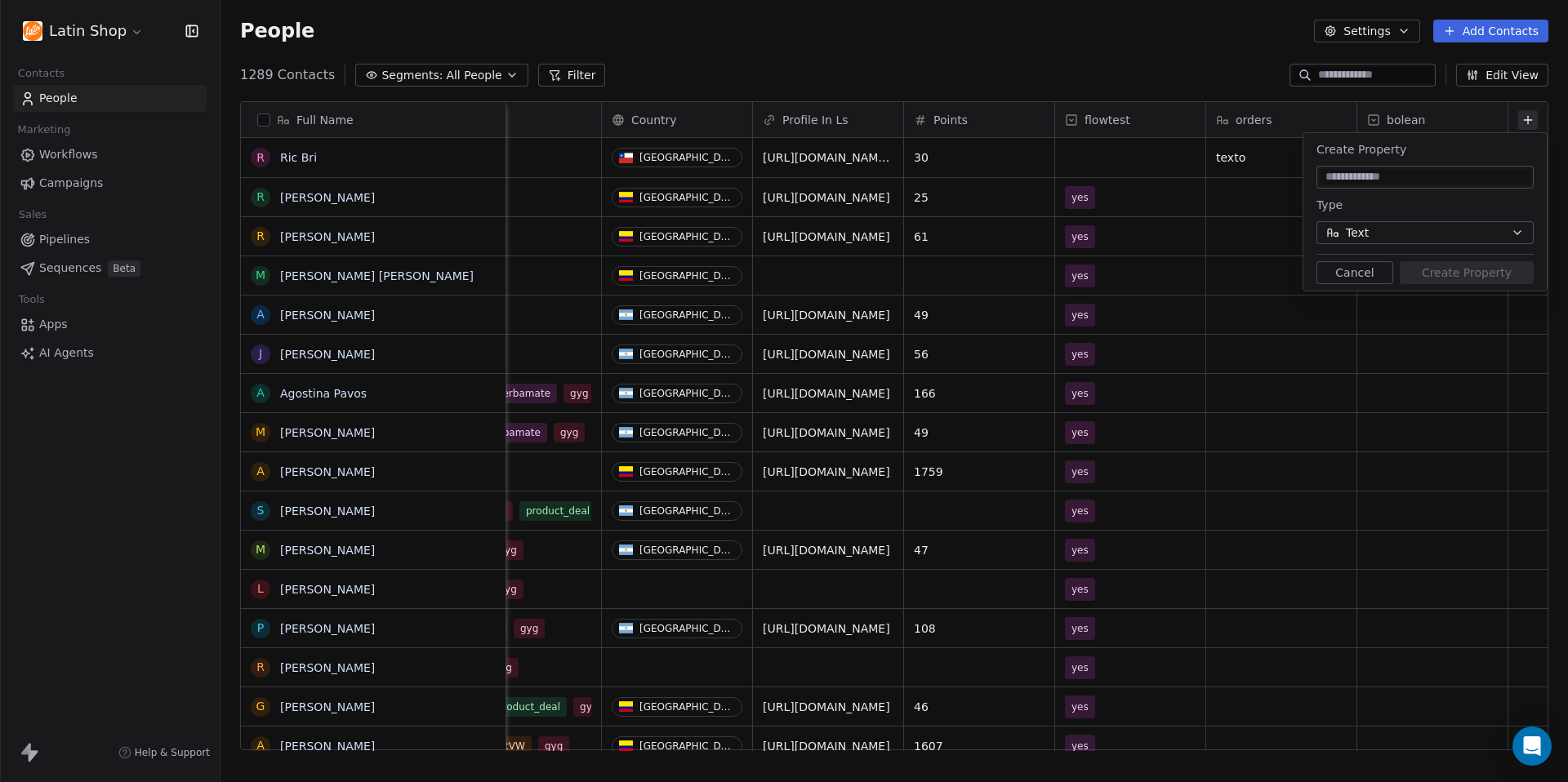
click at [1458, 239] on button "Text" at bounding box center [1424, 233] width 217 height 23
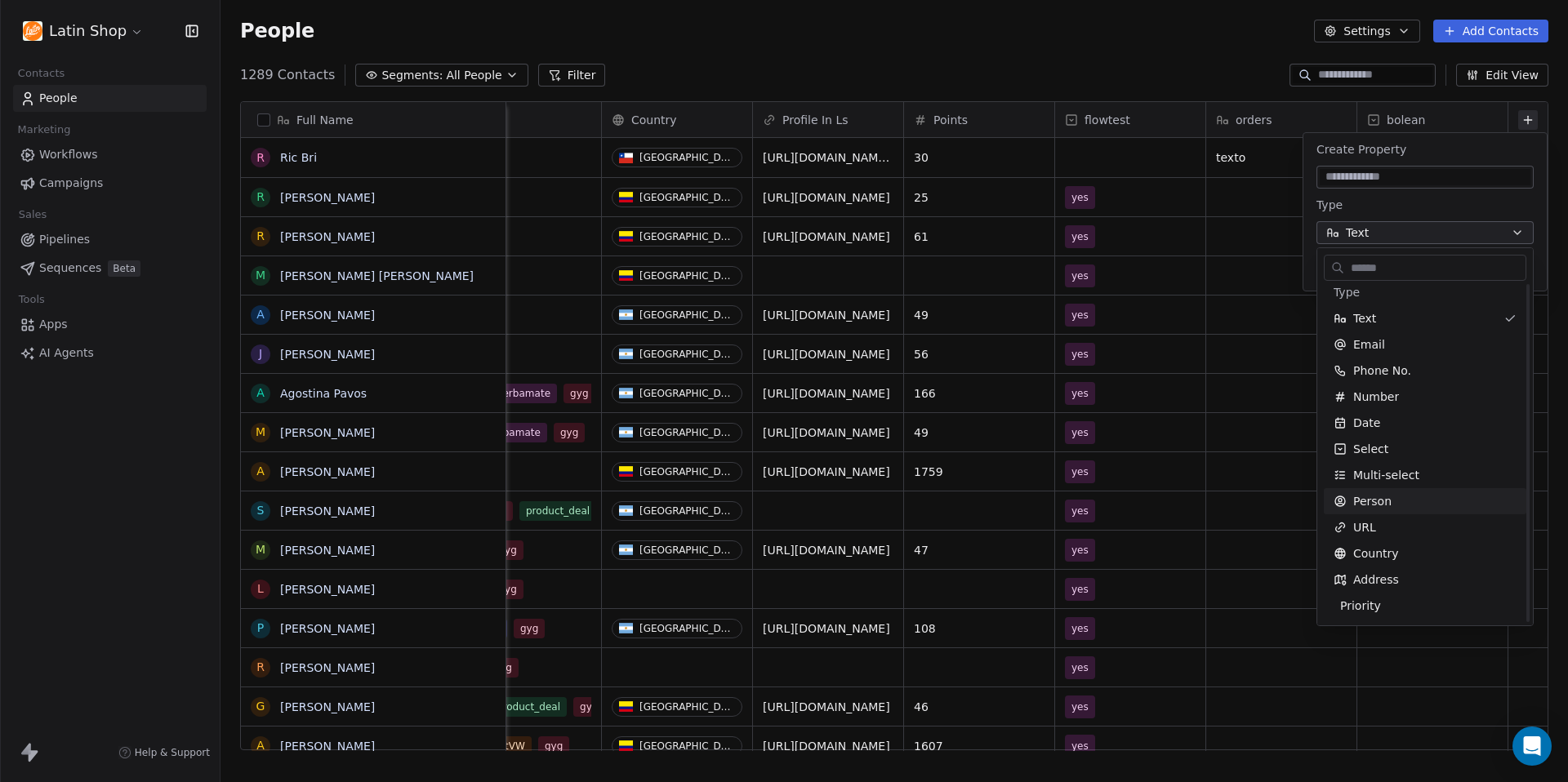
scroll to position [0, 0]
click at [1210, 65] on html "Latin Shop Contacts People Marketing Workflows Campaigns Sales Pipelines Sequen…" at bounding box center [784, 391] width 1568 height 782
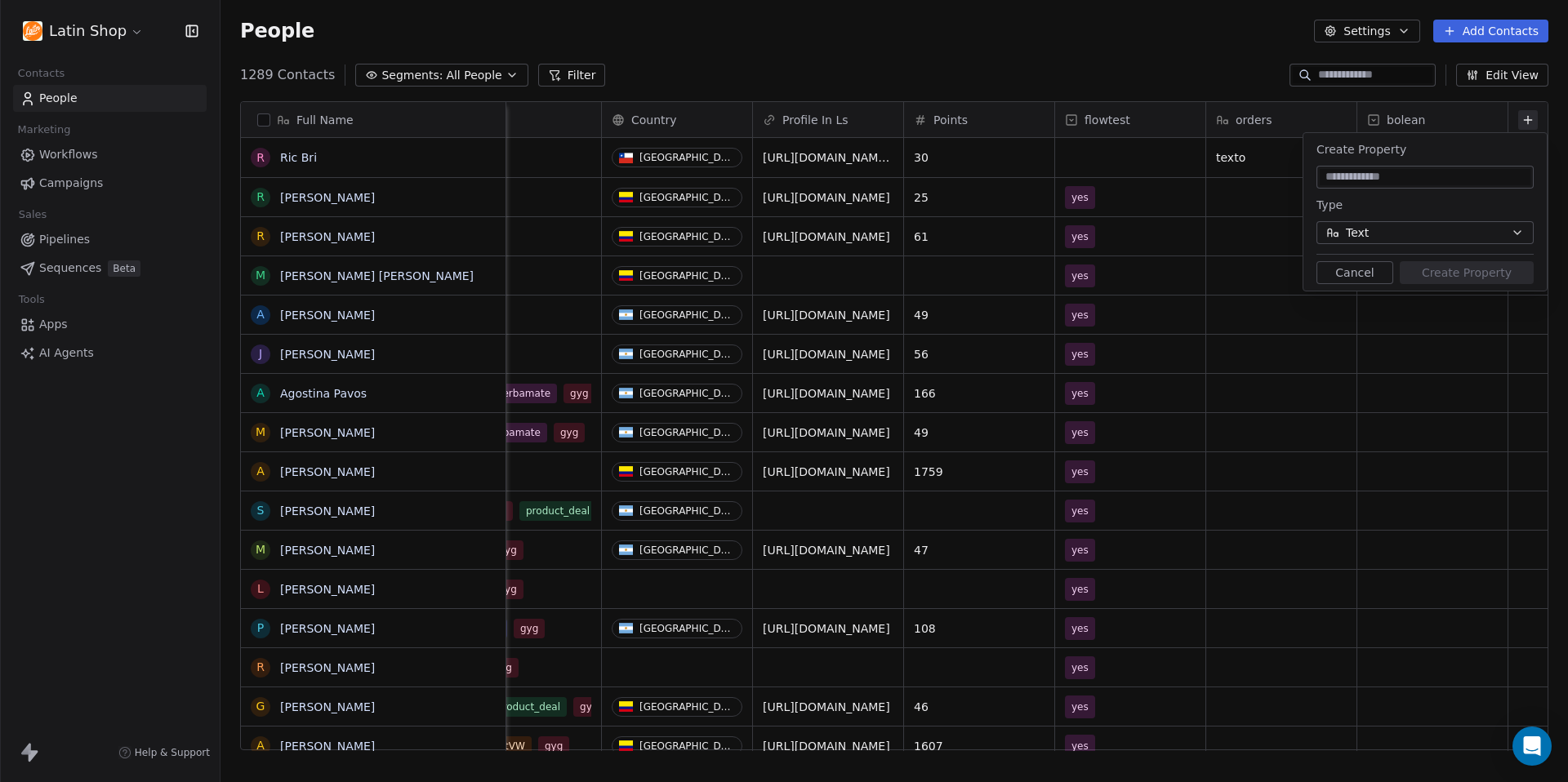
click at [1210, 65] on div "1289 Contacts Segments: All People Filter Edit View" at bounding box center [894, 75] width 1347 height 26
click at [1376, 269] on button "Cancel" at bounding box center [1354, 273] width 77 height 23
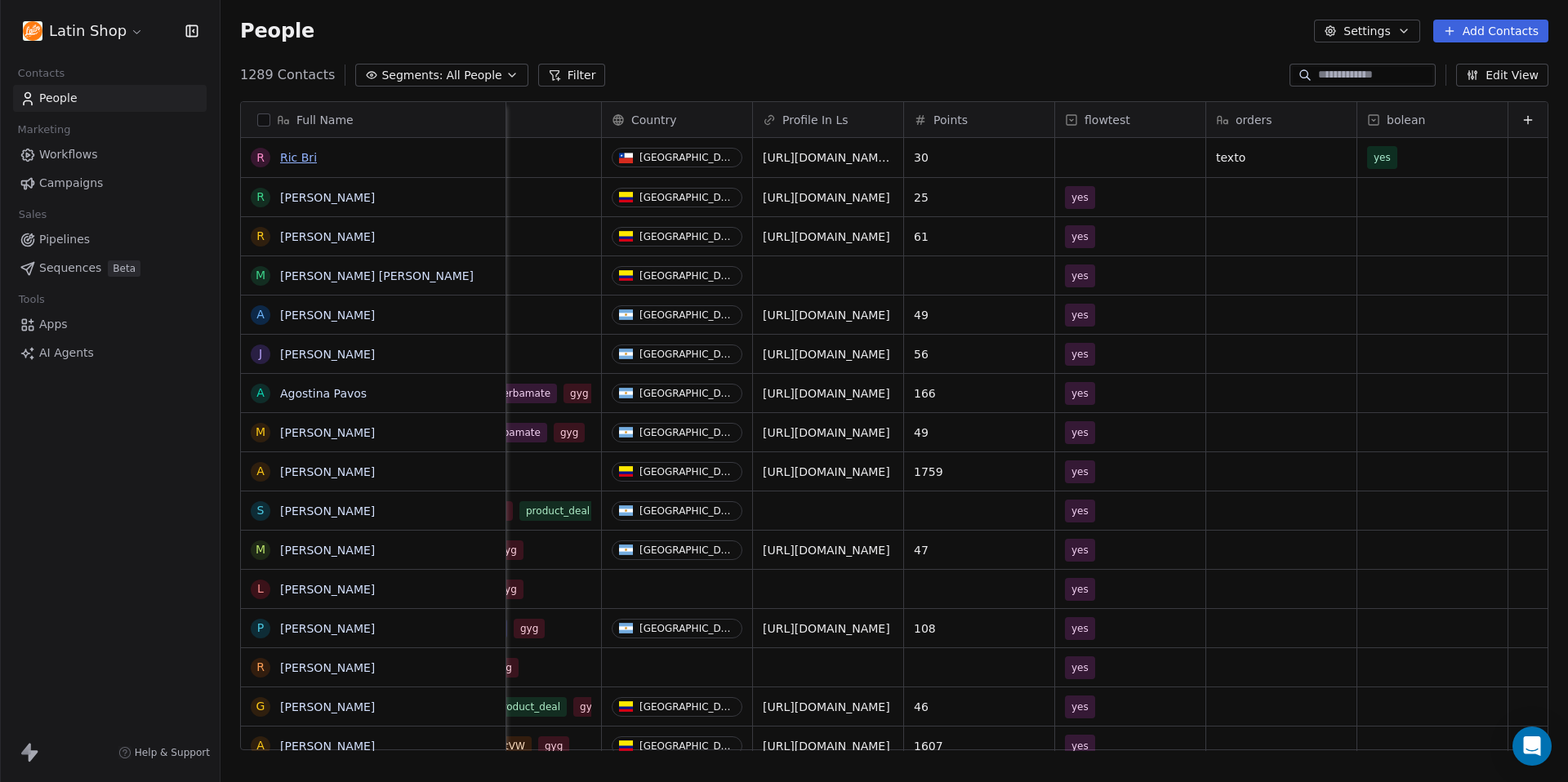
click at [297, 160] on link "Ric Bri" at bounding box center [298, 158] width 36 height 13
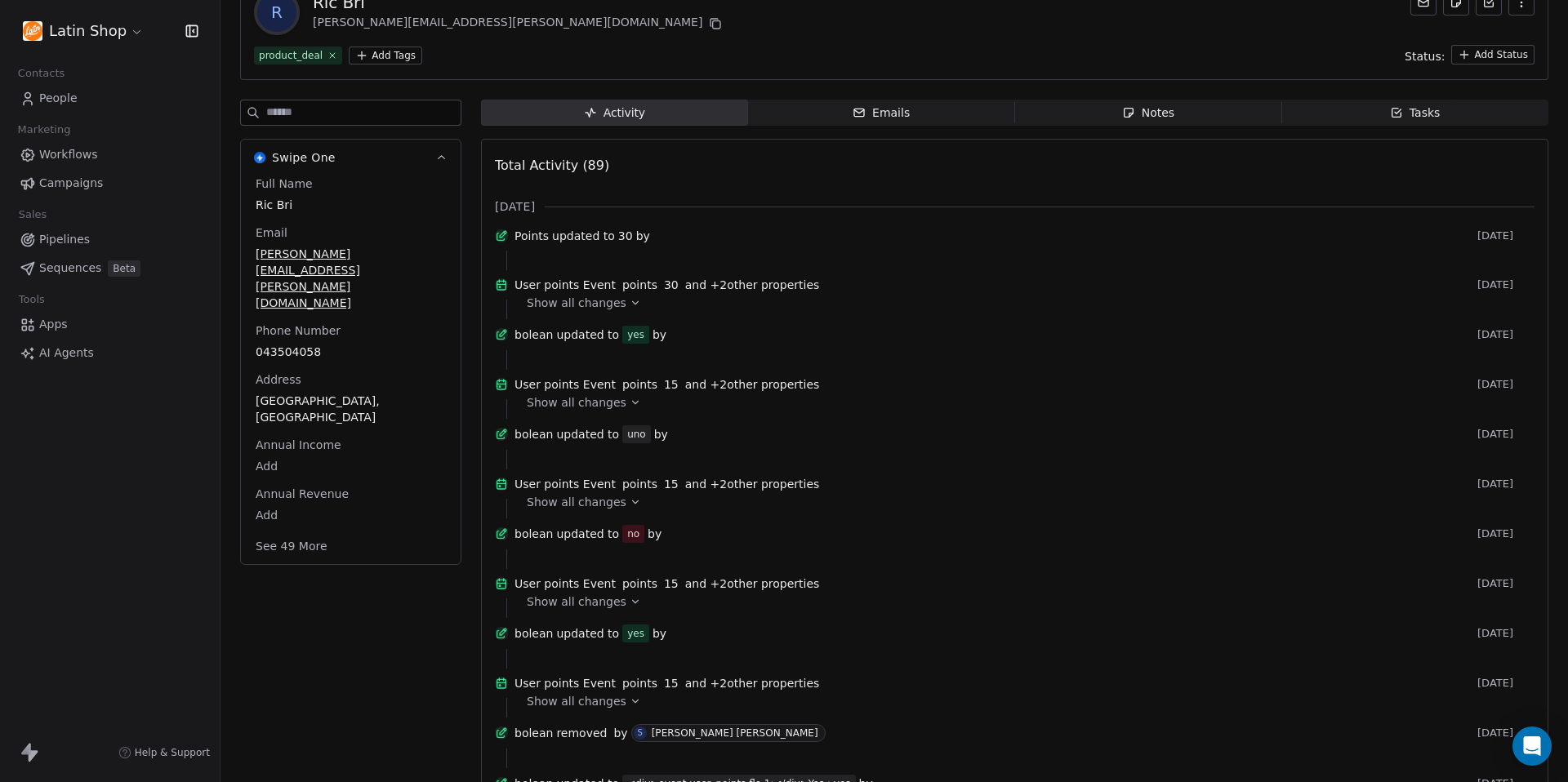
scroll to position [121, 0]
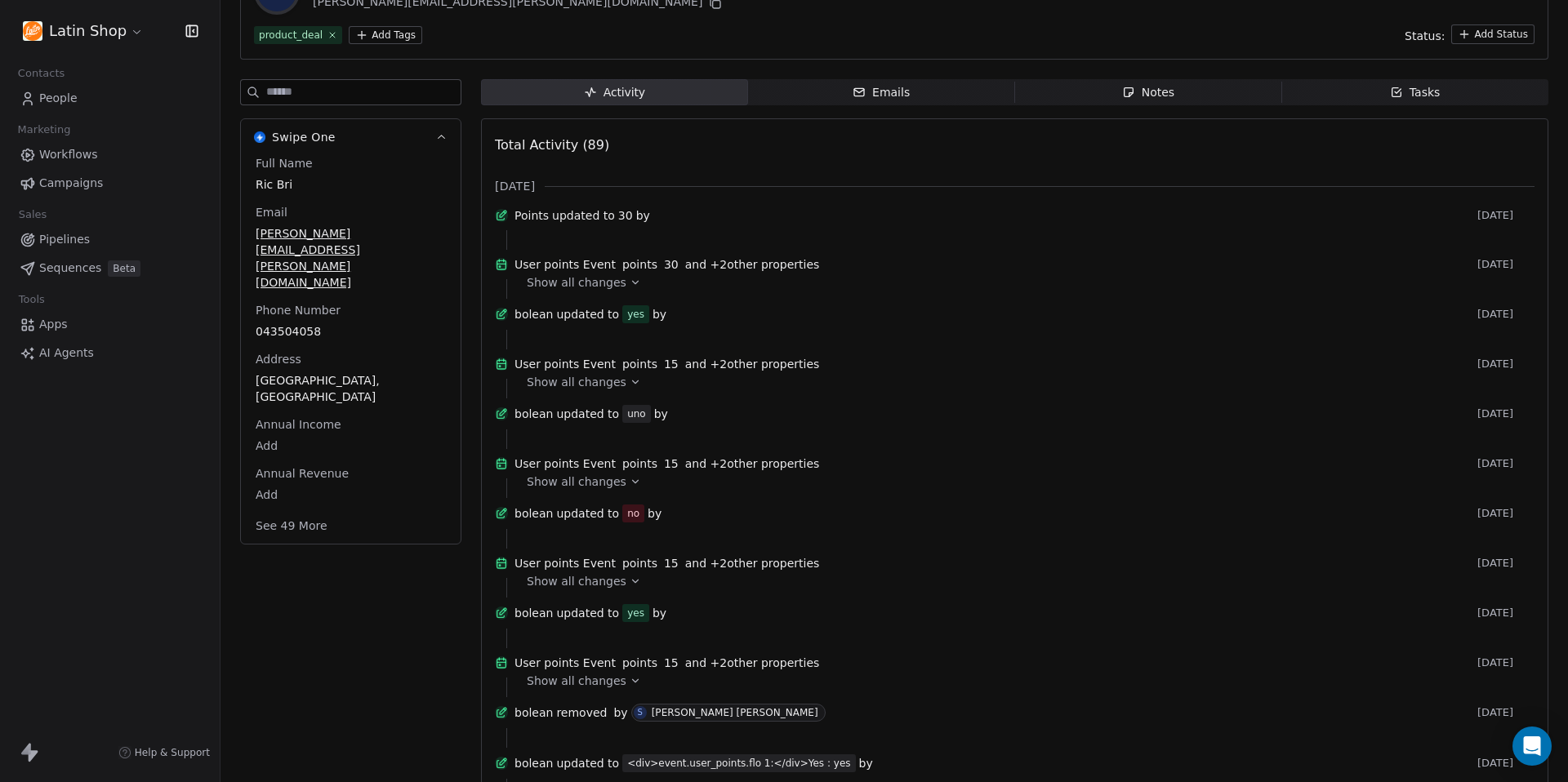
click at [306, 511] on button "See 49 More" at bounding box center [291, 526] width 92 height 30
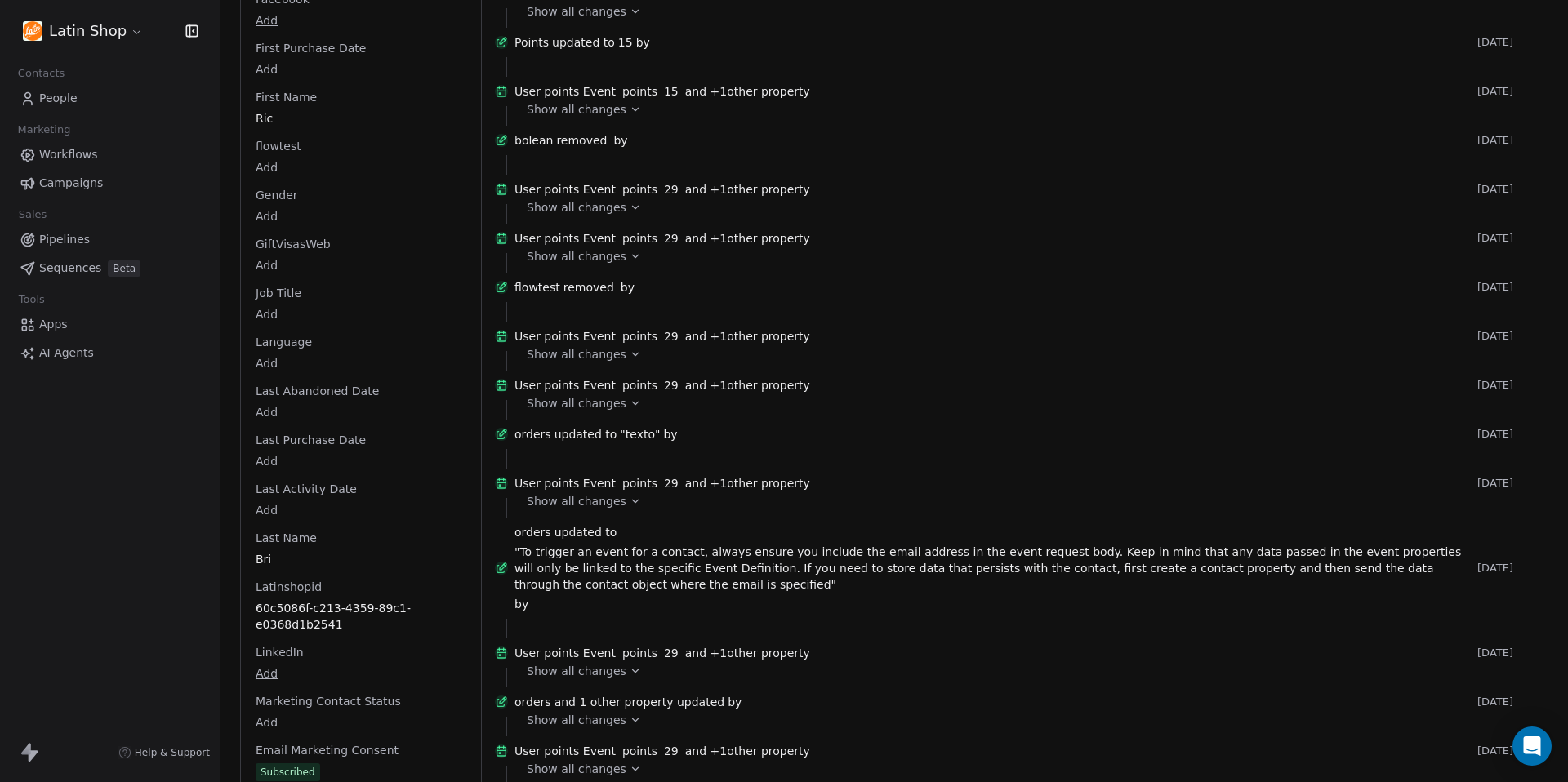
click at [310, 562] on div "Full Name Ric Bri Email ricardo.brito+test115@gmail.com Phone Number 043504058 …" at bounding box center [350, 473] width 197 height 2772
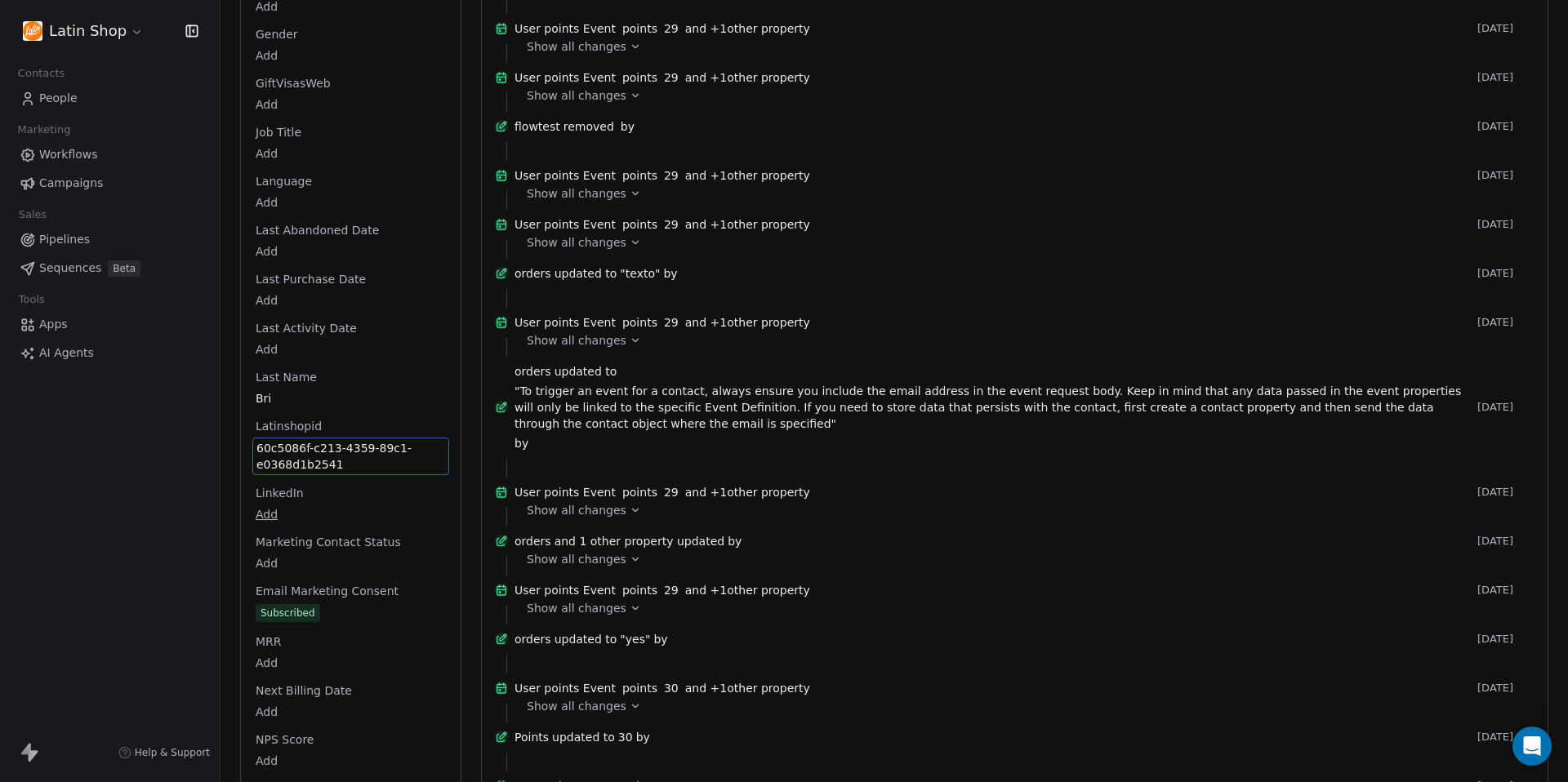
click at [108, 43] on html "Latin Shop Contacts People Marketing Workflows Campaigns Sales Pipelines Sequen…" at bounding box center [784, 391] width 1568 height 782
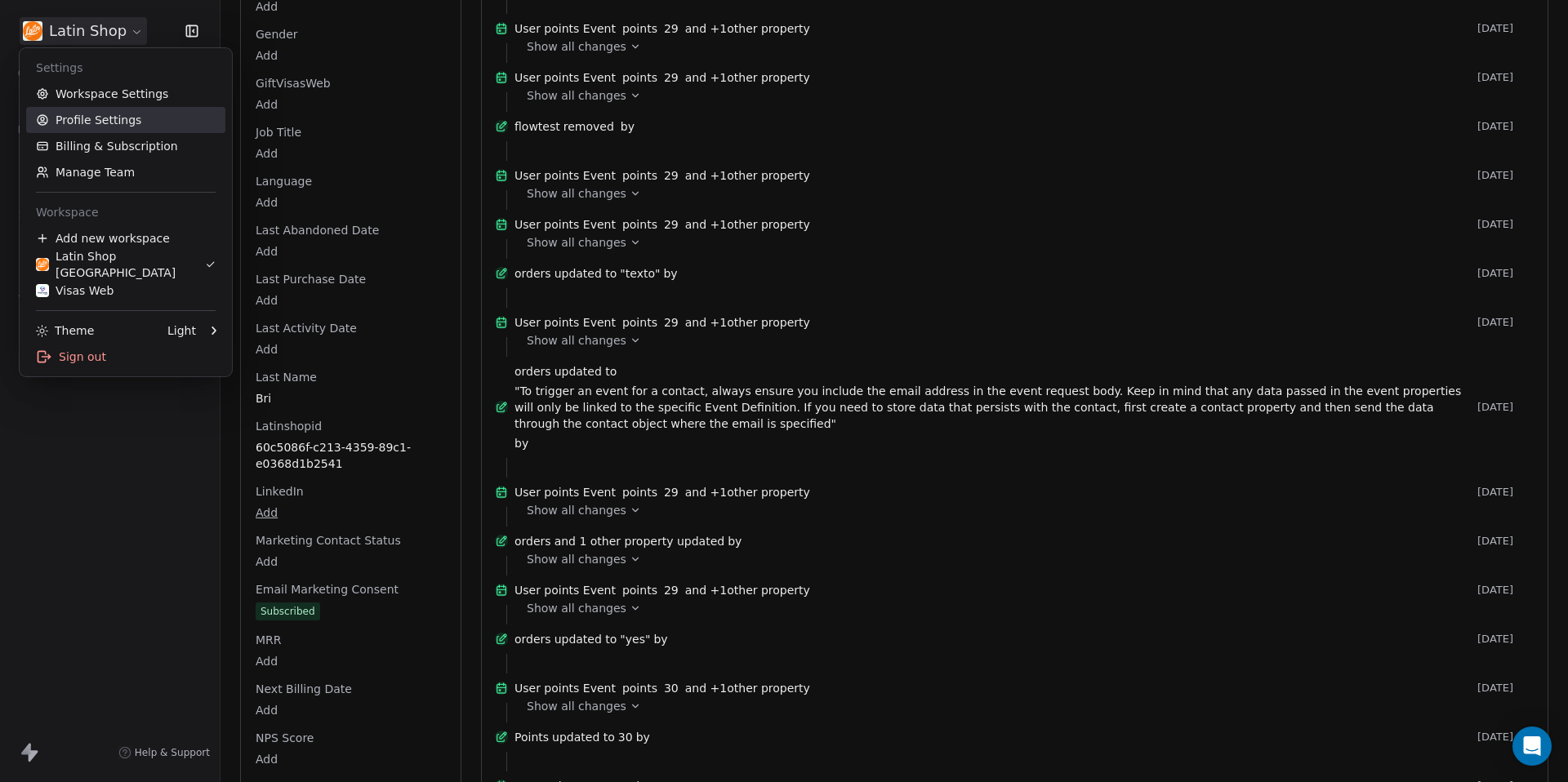
click at [112, 123] on link "Profile Settings" at bounding box center [126, 120] width 199 height 26
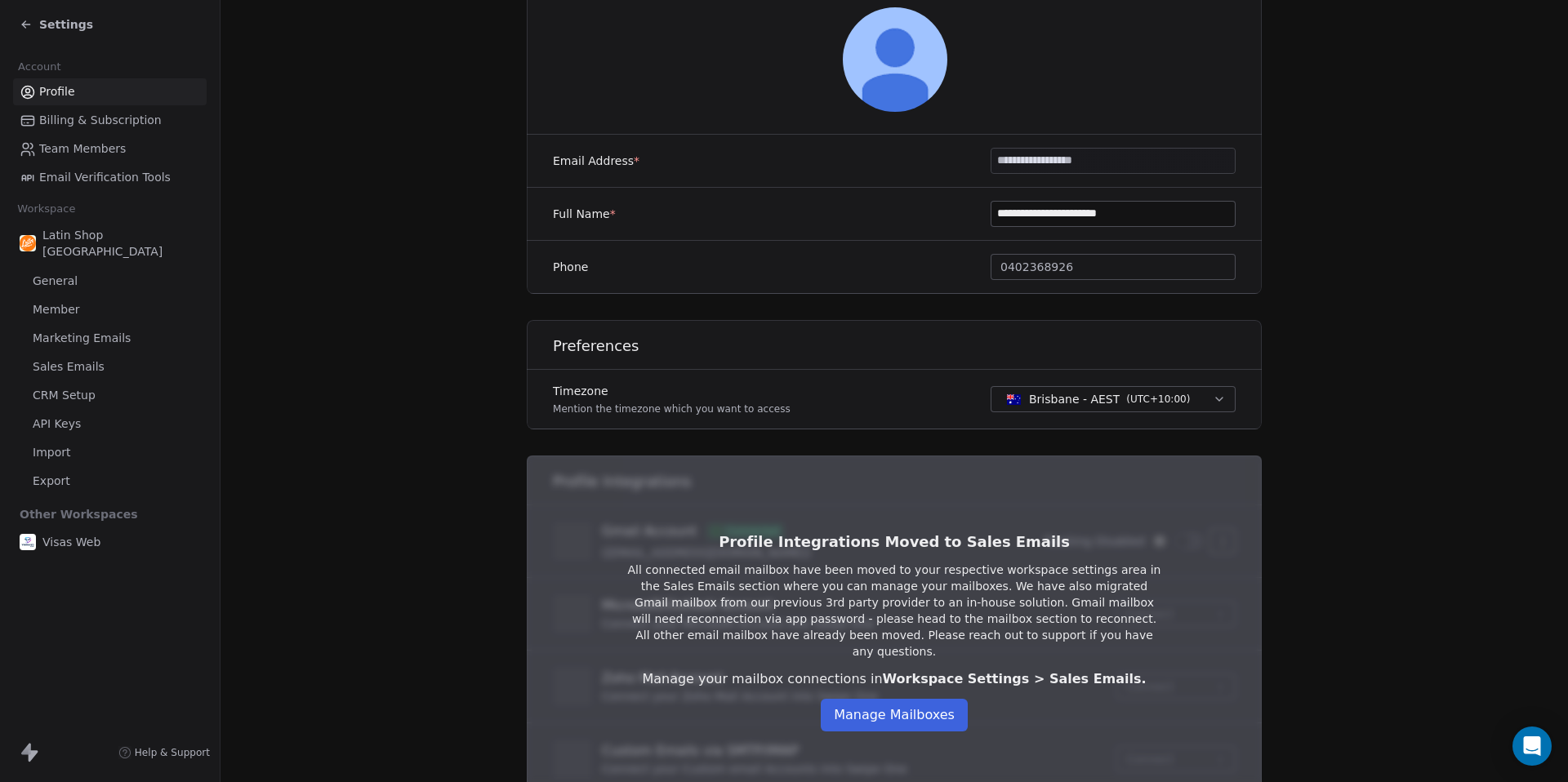
scroll to position [258, 0]
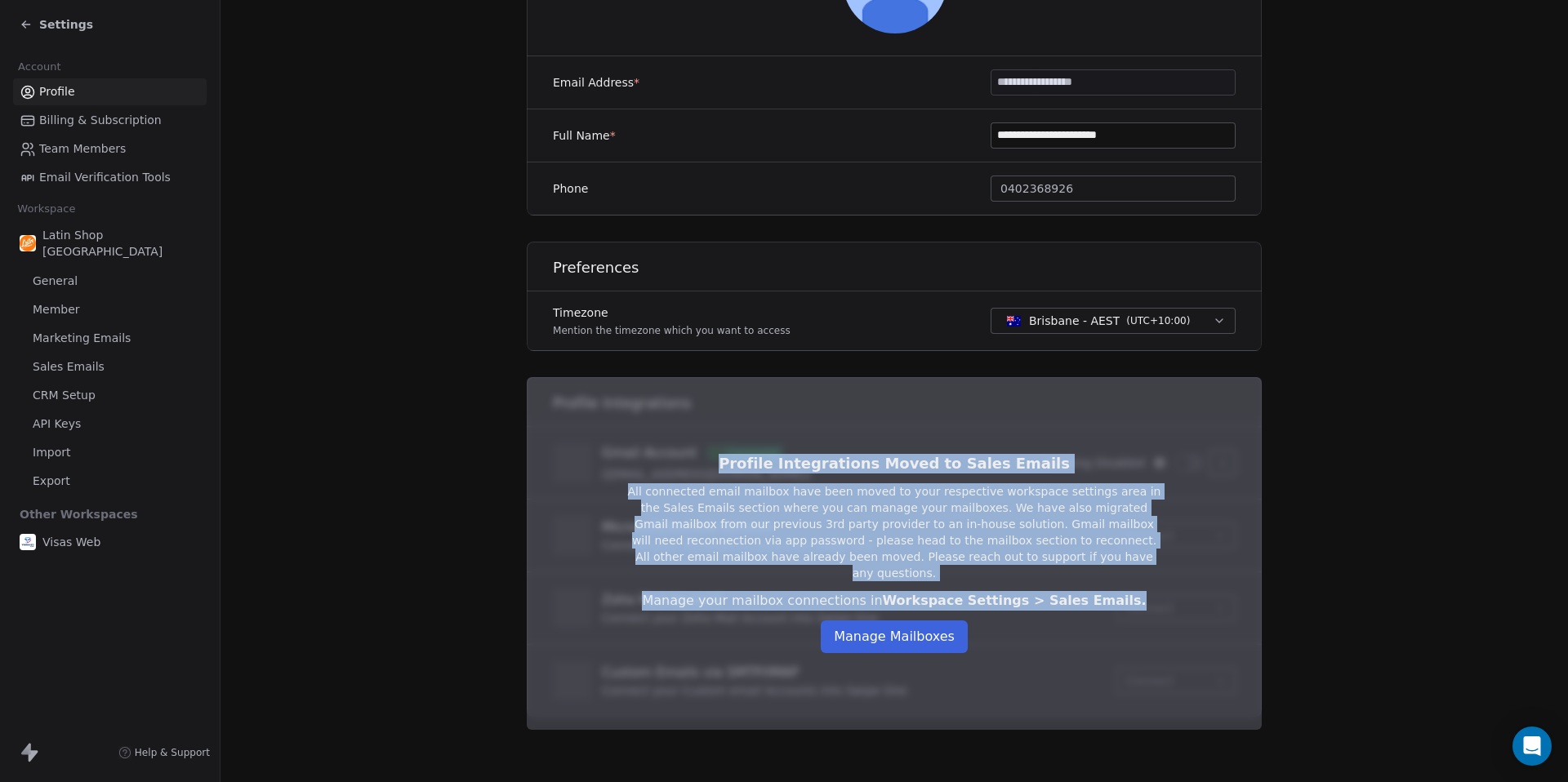
drag, startPoint x: 1127, startPoint y: 596, endPoint x: 744, endPoint y: 475, distance: 401.7
click at [744, 475] on div "Profile Integrations Moved to Sales Emails All connected email mailbox have bee…" at bounding box center [894, 553] width 588 height 251
copy div "Profile Integrations Moved to Sales Emails All connected email mailbox have bee…"
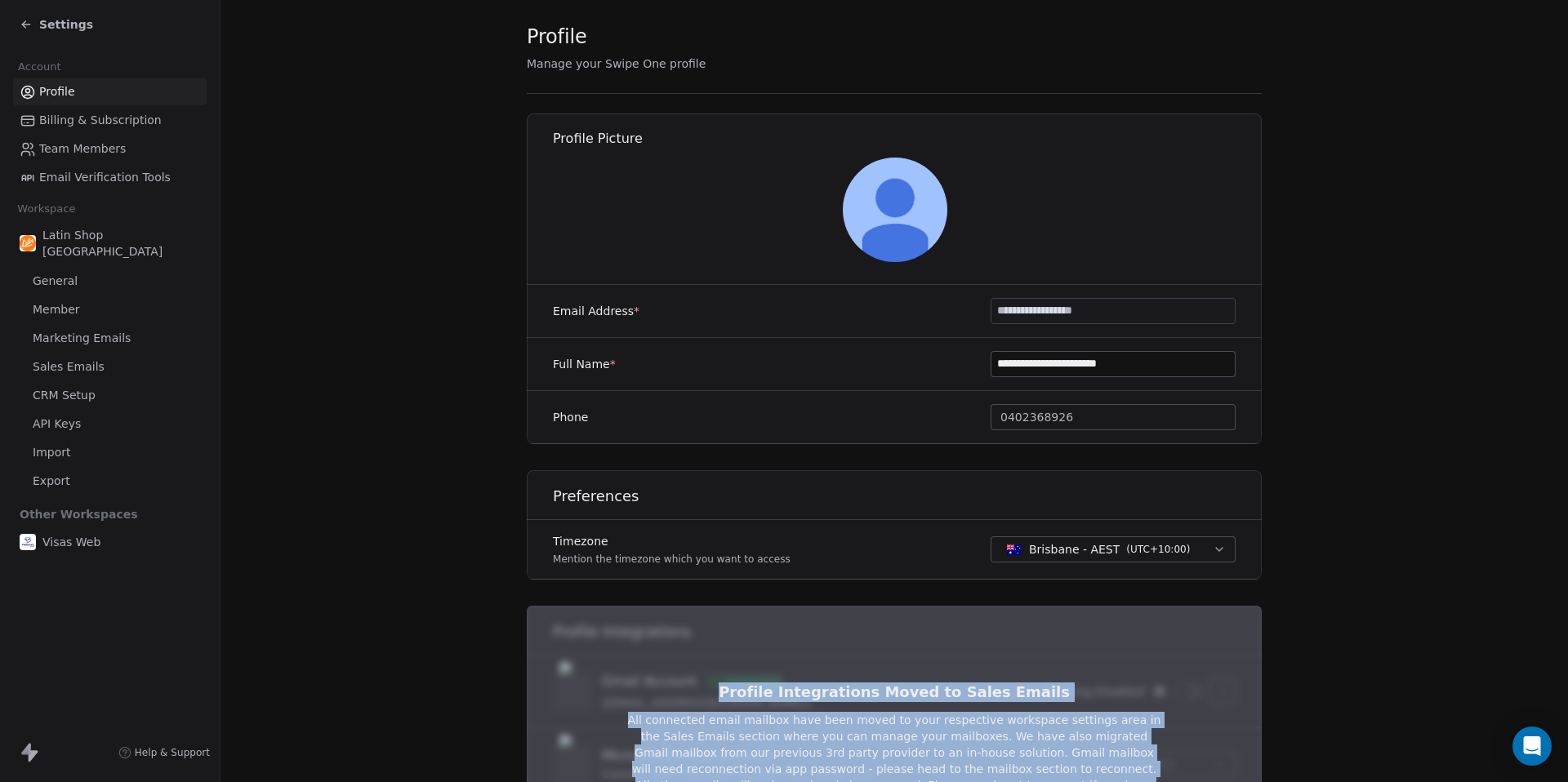
scroll to position [0, 0]
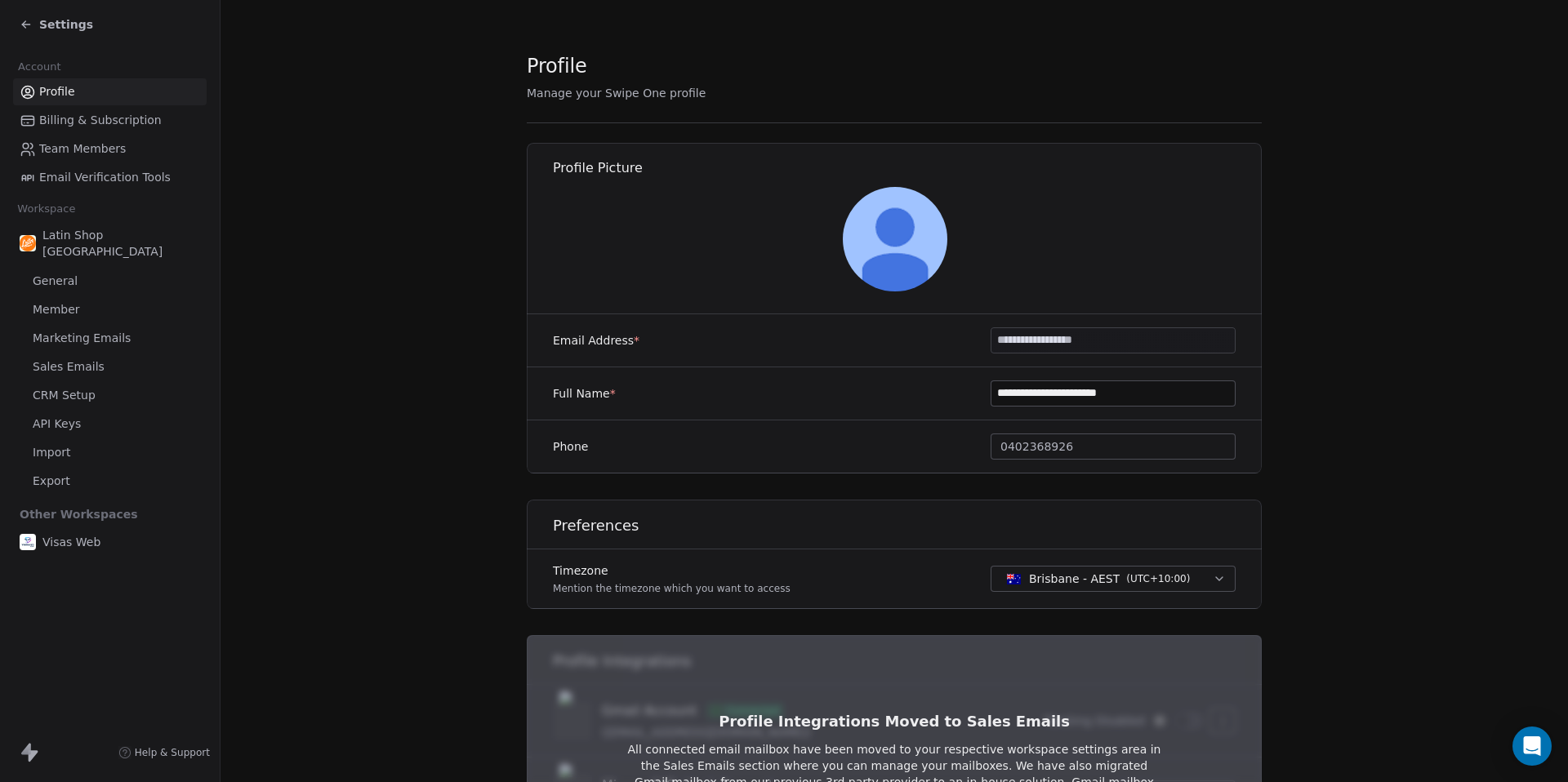
click at [441, 225] on section "**********" at bounding box center [894, 519] width 1347 height 1040
click at [86, 386] on span "CRM Setup" at bounding box center [64, 395] width 63 height 17
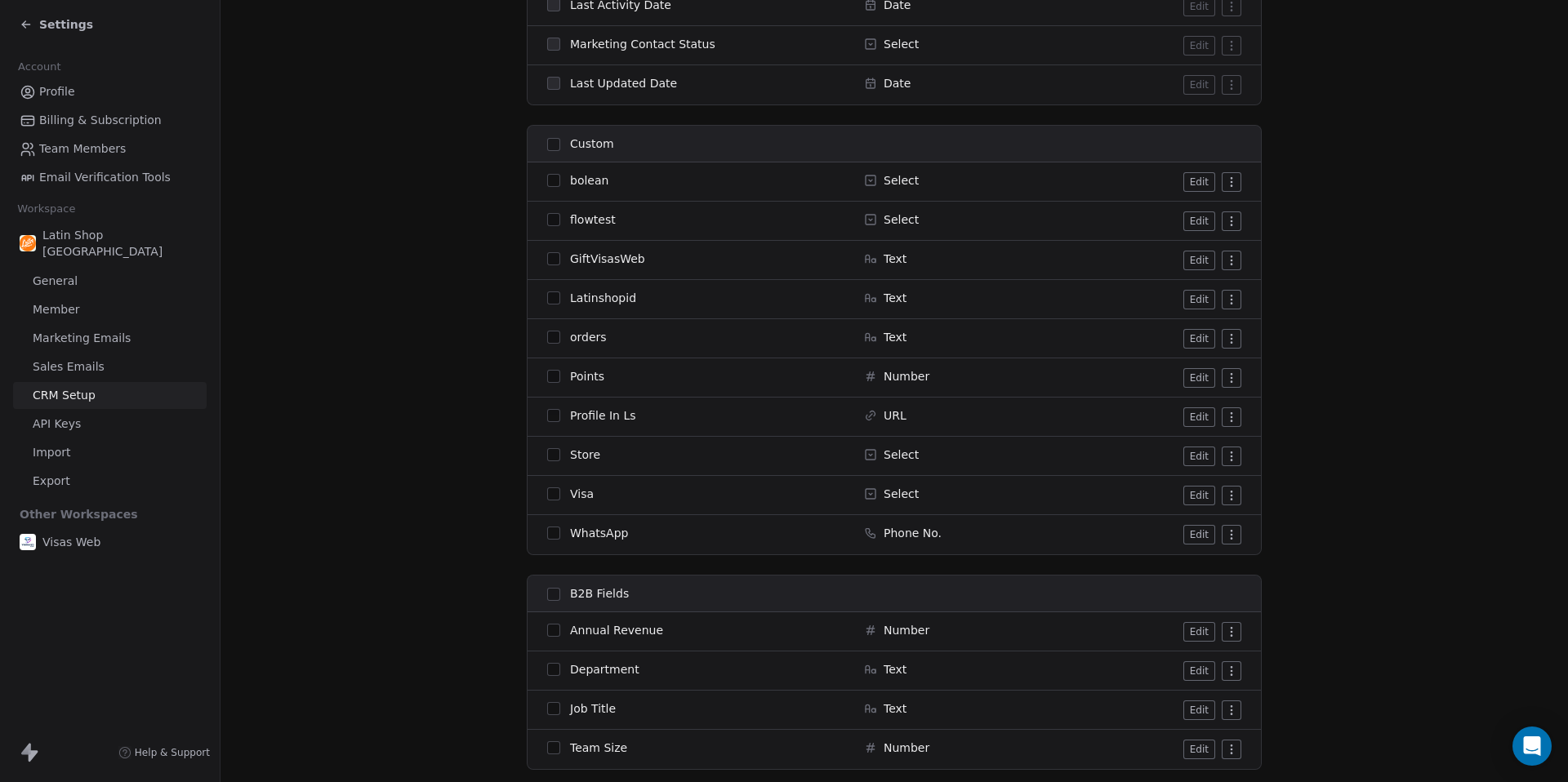
scroll to position [1481, 0]
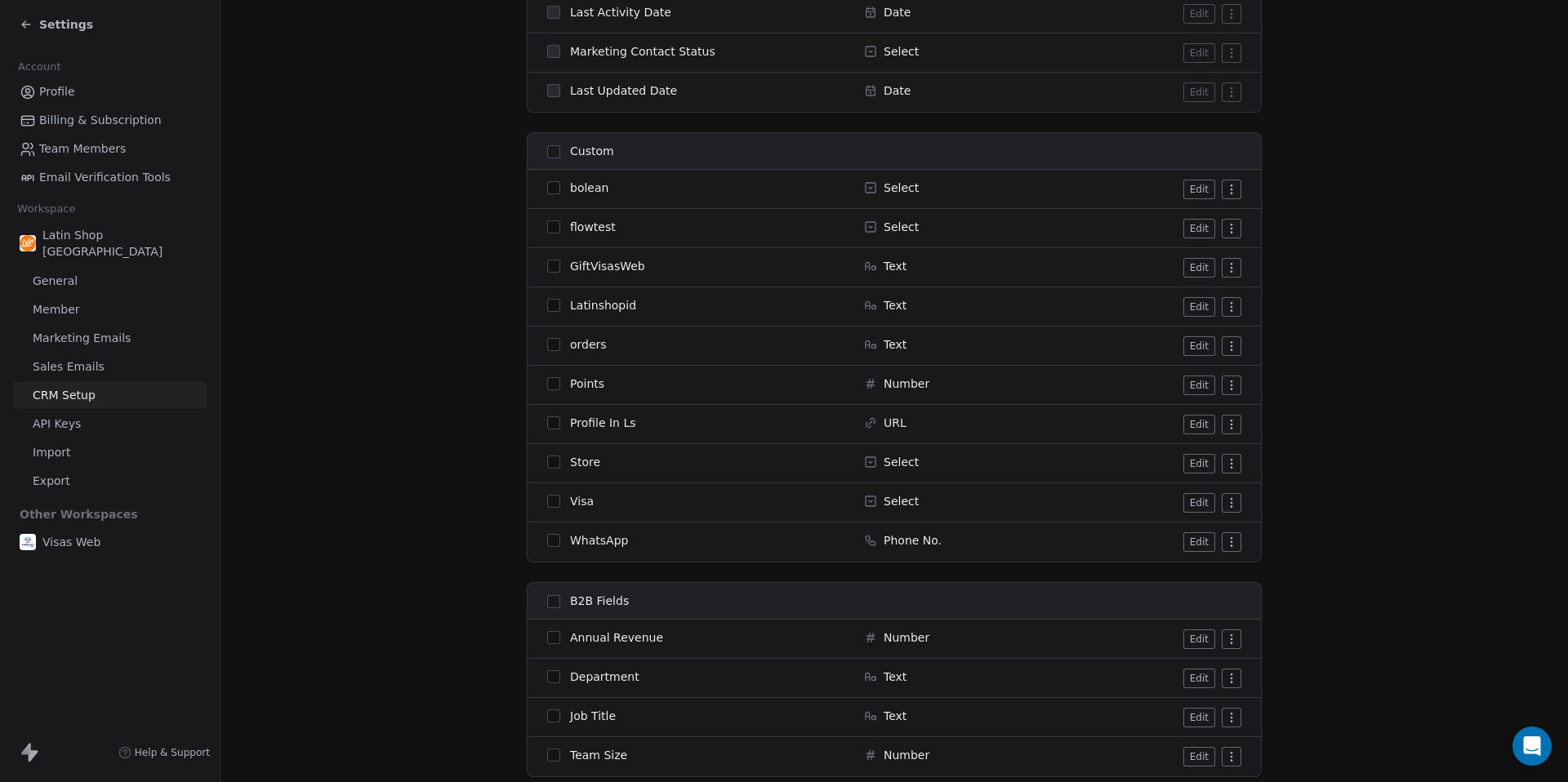
click at [1234, 305] on html "Settings Account Profile Billing & Subscription Team Members Email Verification…" at bounding box center [784, 391] width 1568 height 782
click at [1200, 306] on button "Edit" at bounding box center [1199, 307] width 32 height 20
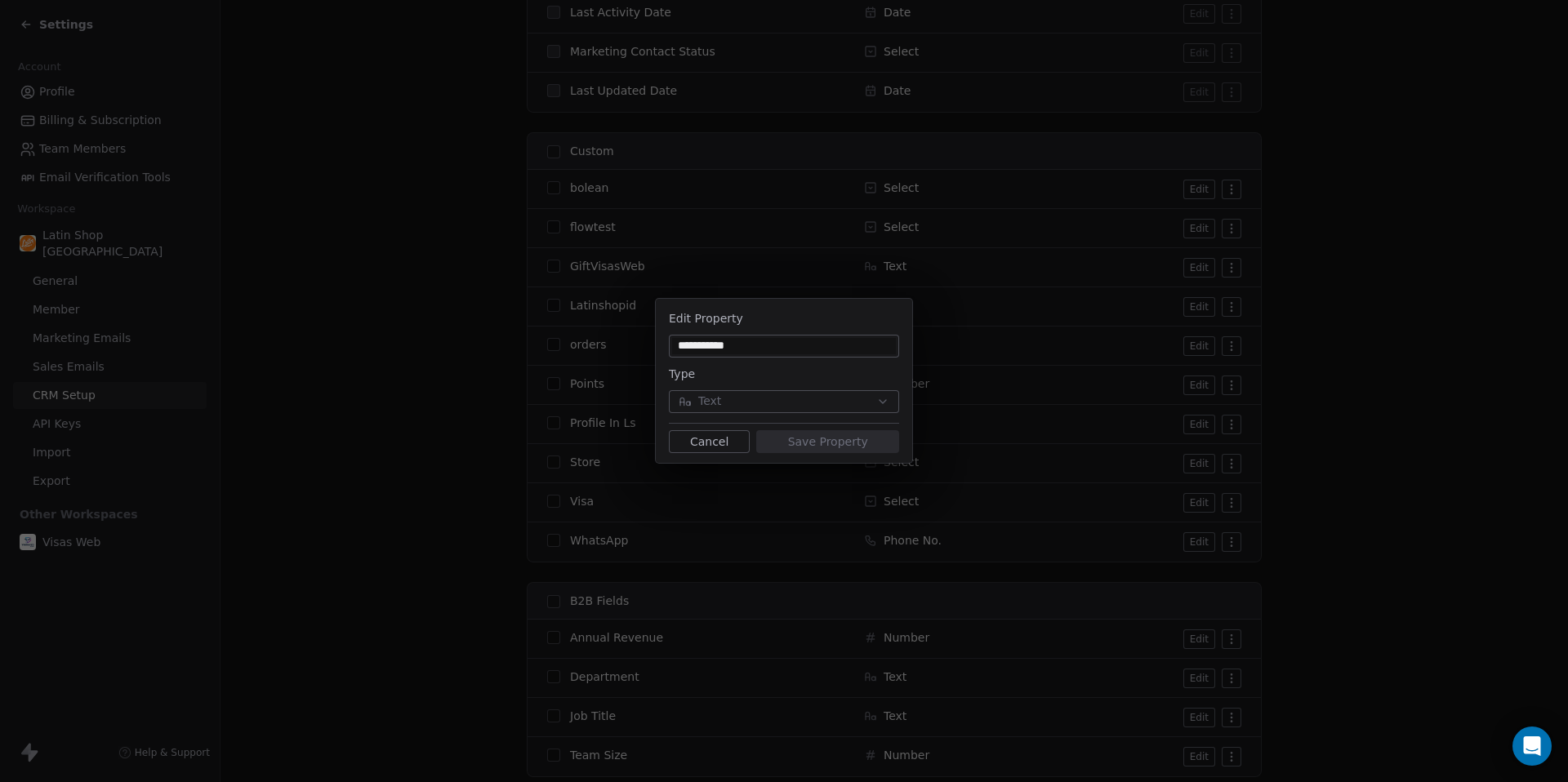
click at [1346, 301] on div "**********" at bounding box center [784, 391] width 1568 height 237
click at [720, 438] on button "Cancel" at bounding box center [709, 442] width 81 height 23
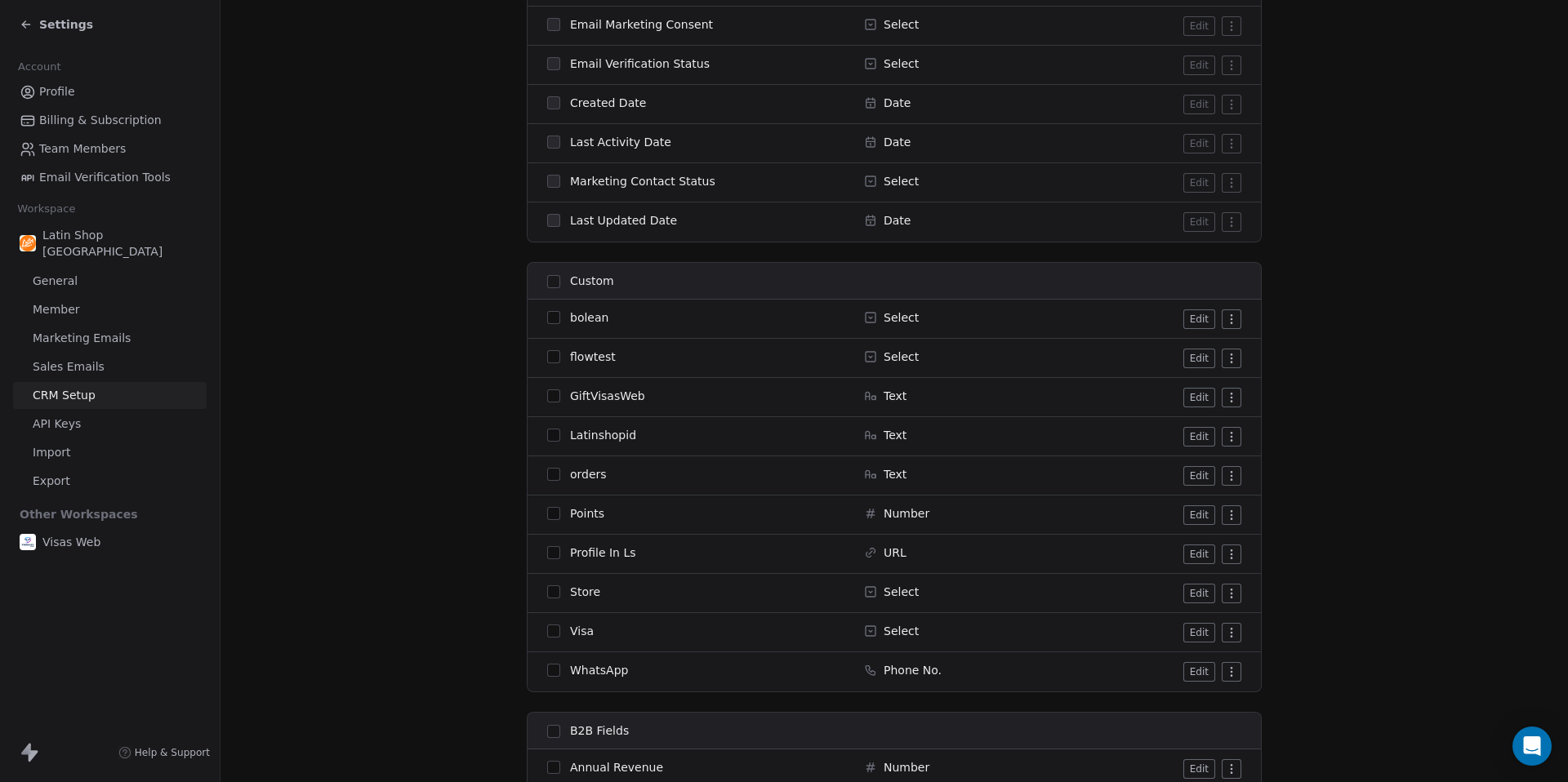
scroll to position [1350, 0]
click at [1231, 438] on html "Settings Account Profile Billing & Subscription Team Members Email Verification…" at bounding box center [784, 391] width 1568 height 782
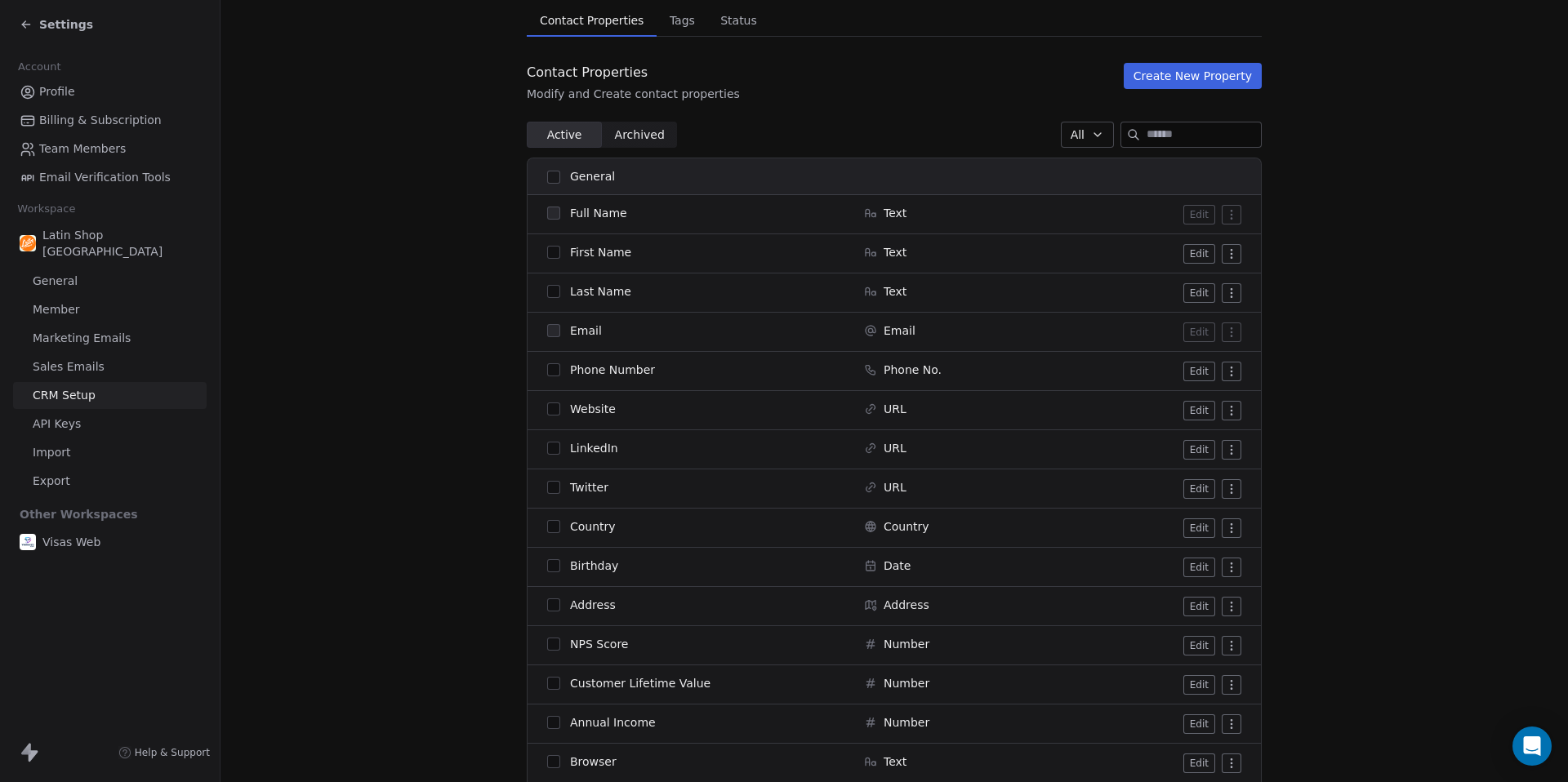
scroll to position [113, 0]
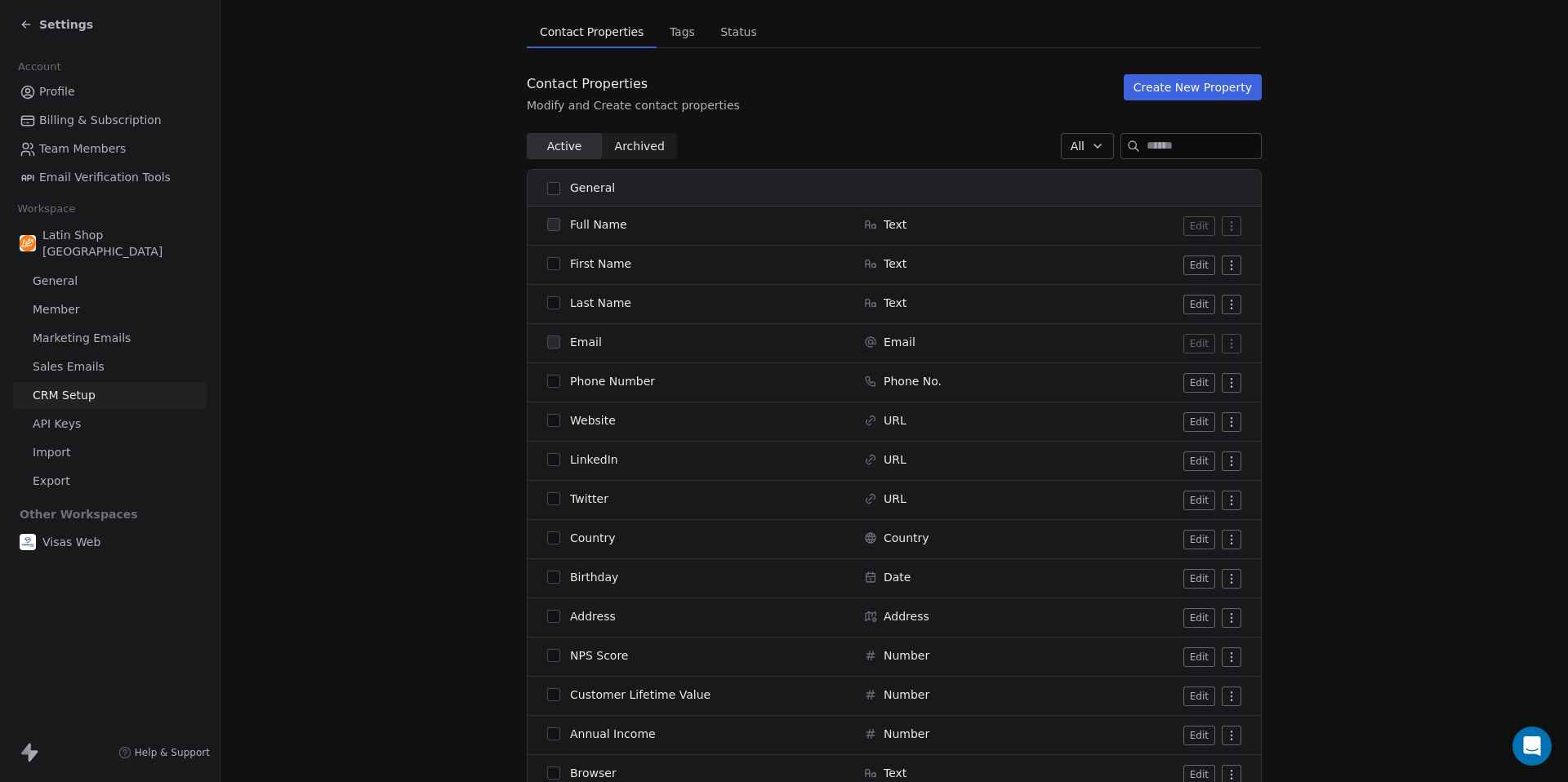
click at [653, 149] on span "Archived" at bounding box center [639, 146] width 50 height 17
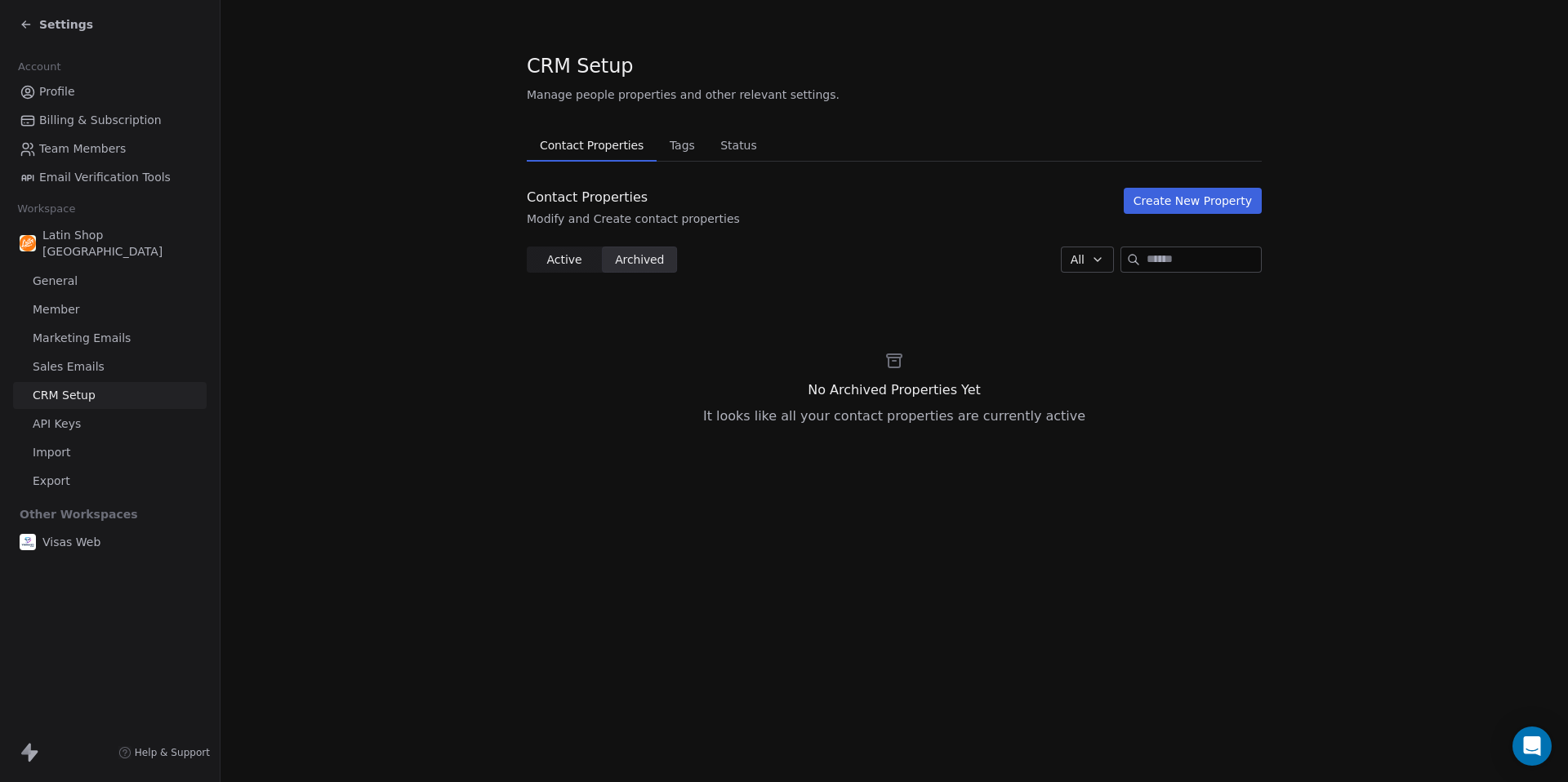
click at [607, 148] on span "Contact Properties" at bounding box center [591, 145] width 116 height 23
click at [569, 258] on span "Active" at bounding box center [563, 259] width 35 height 17
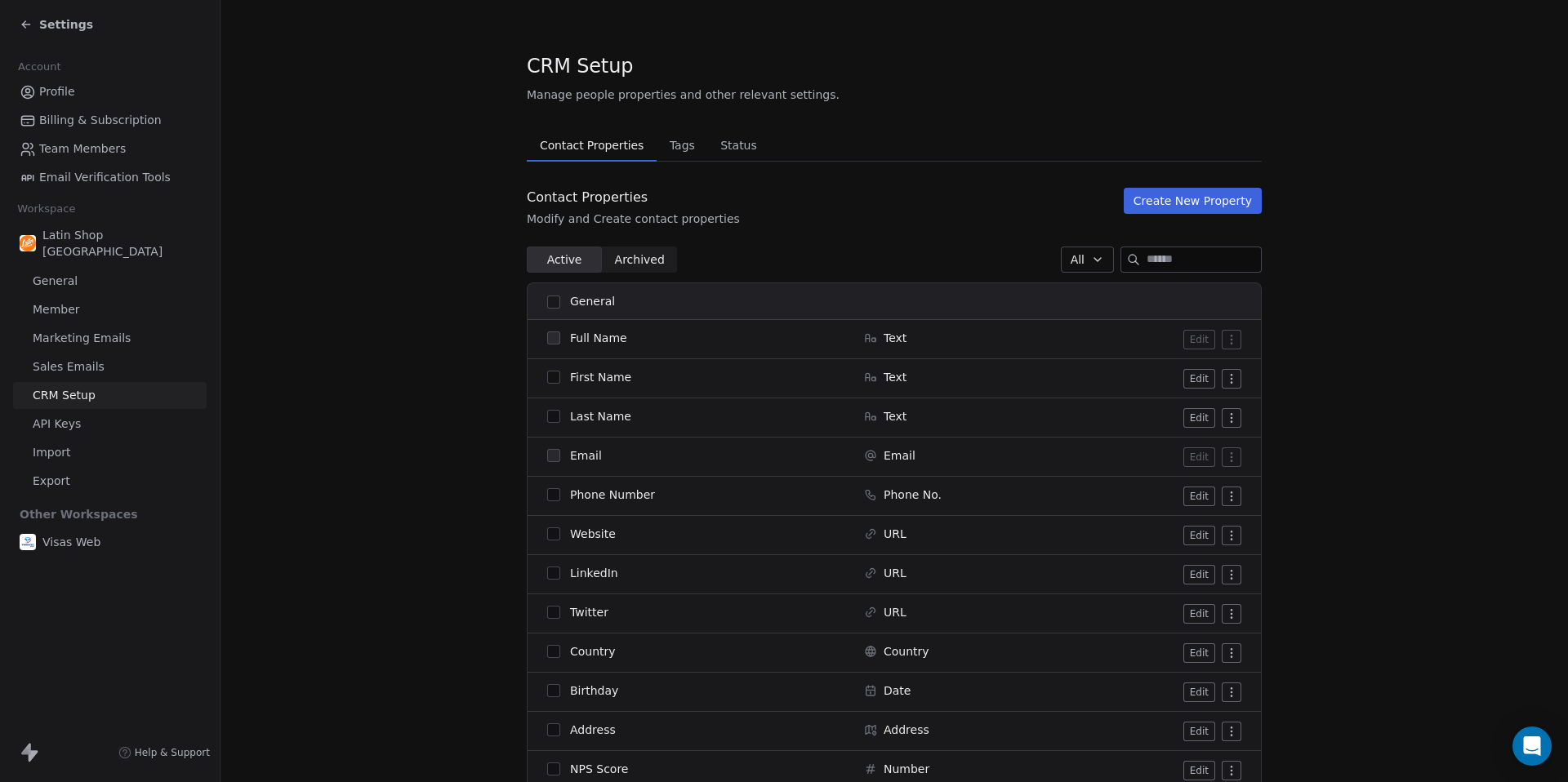
click at [685, 138] on span "Tags" at bounding box center [682, 145] width 38 height 23
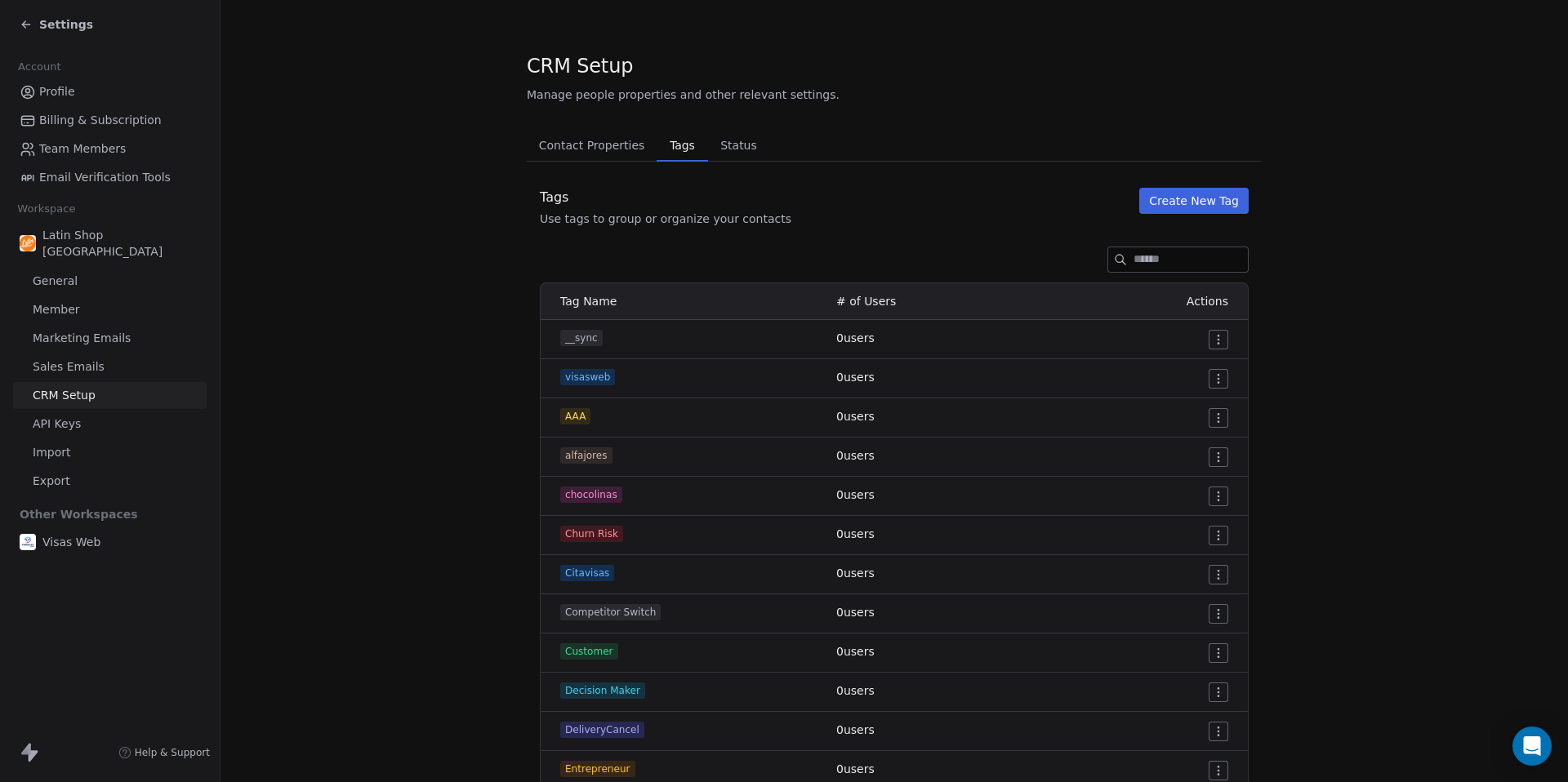
click at [730, 153] on span "Status" at bounding box center [739, 145] width 50 height 23
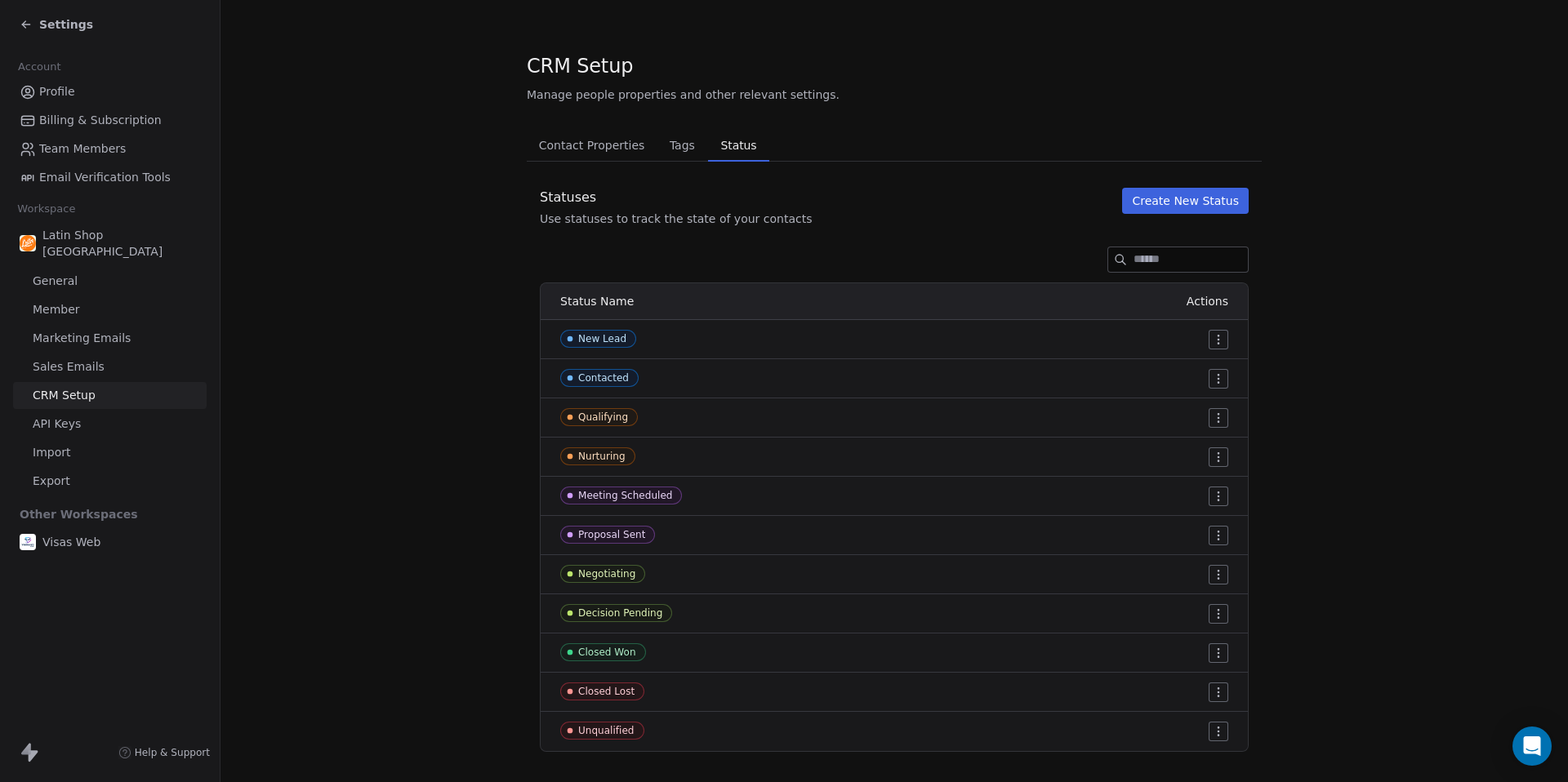
click at [604, 157] on button "Contact Properties Contact Properties" at bounding box center [591, 145] width 130 height 33
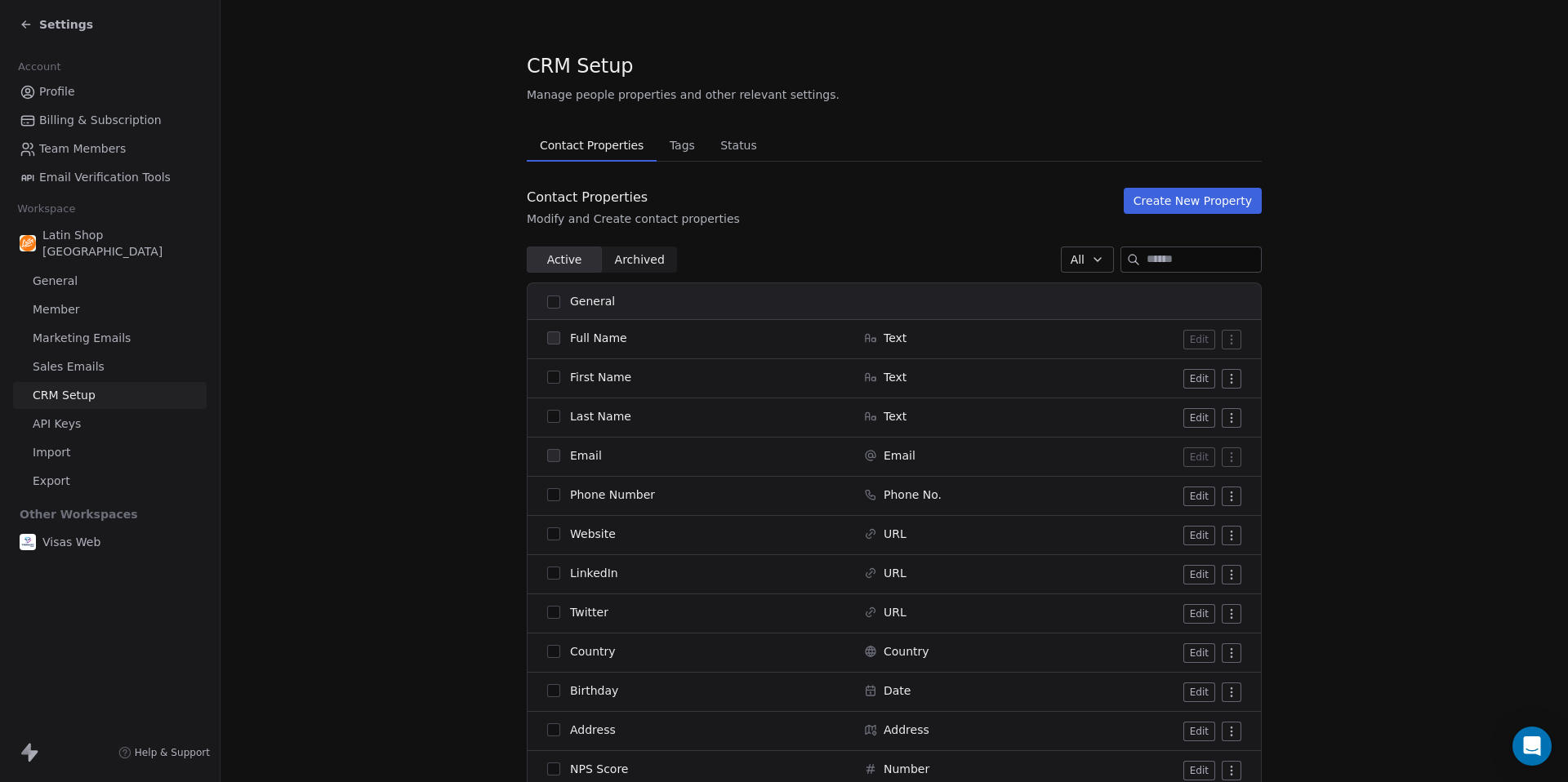
click at [1236, 197] on button "Create New Property" at bounding box center [1192, 201] width 138 height 26
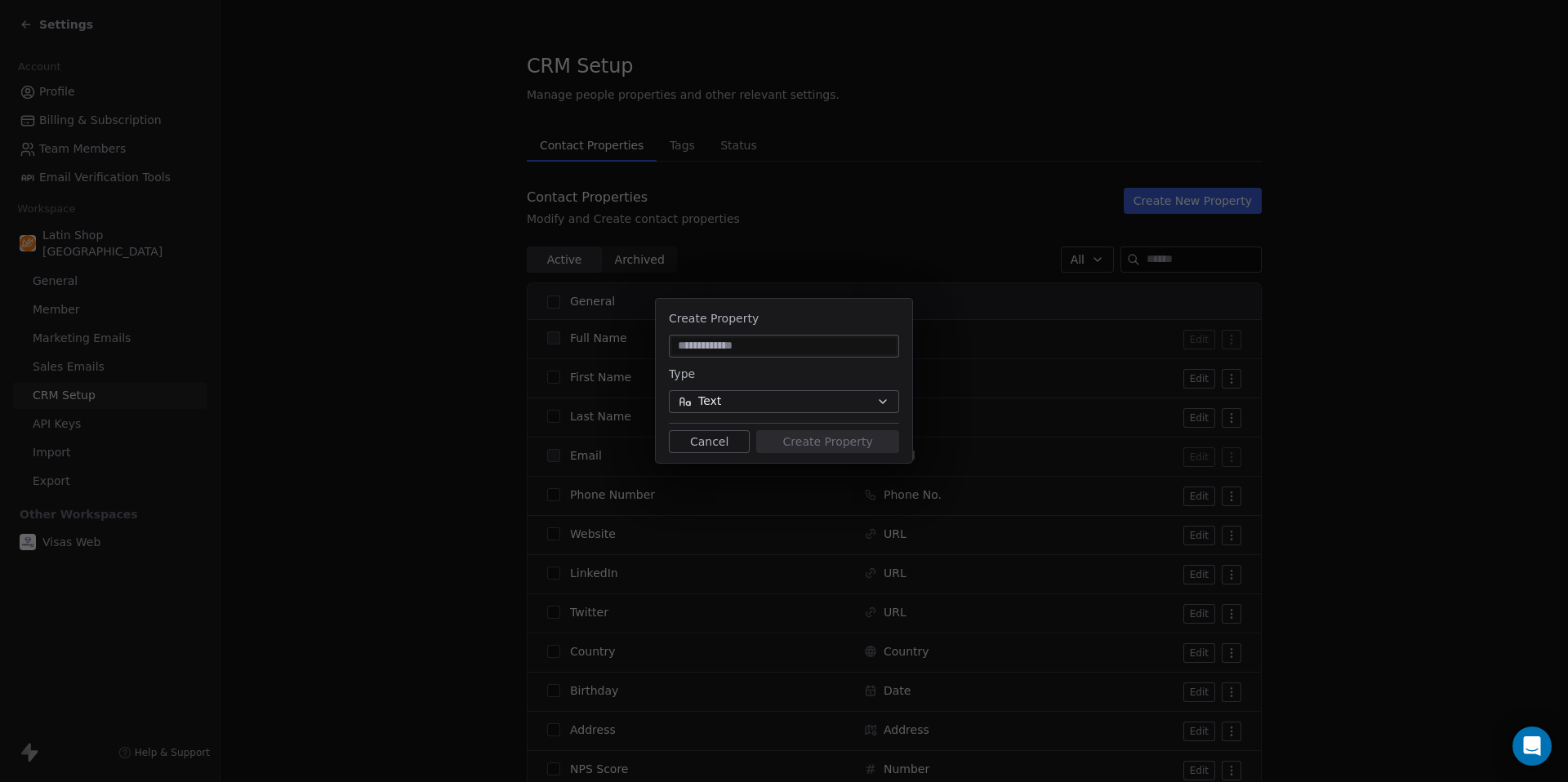
click at [880, 401] on icon "button" at bounding box center [882, 401] width 7 height 3
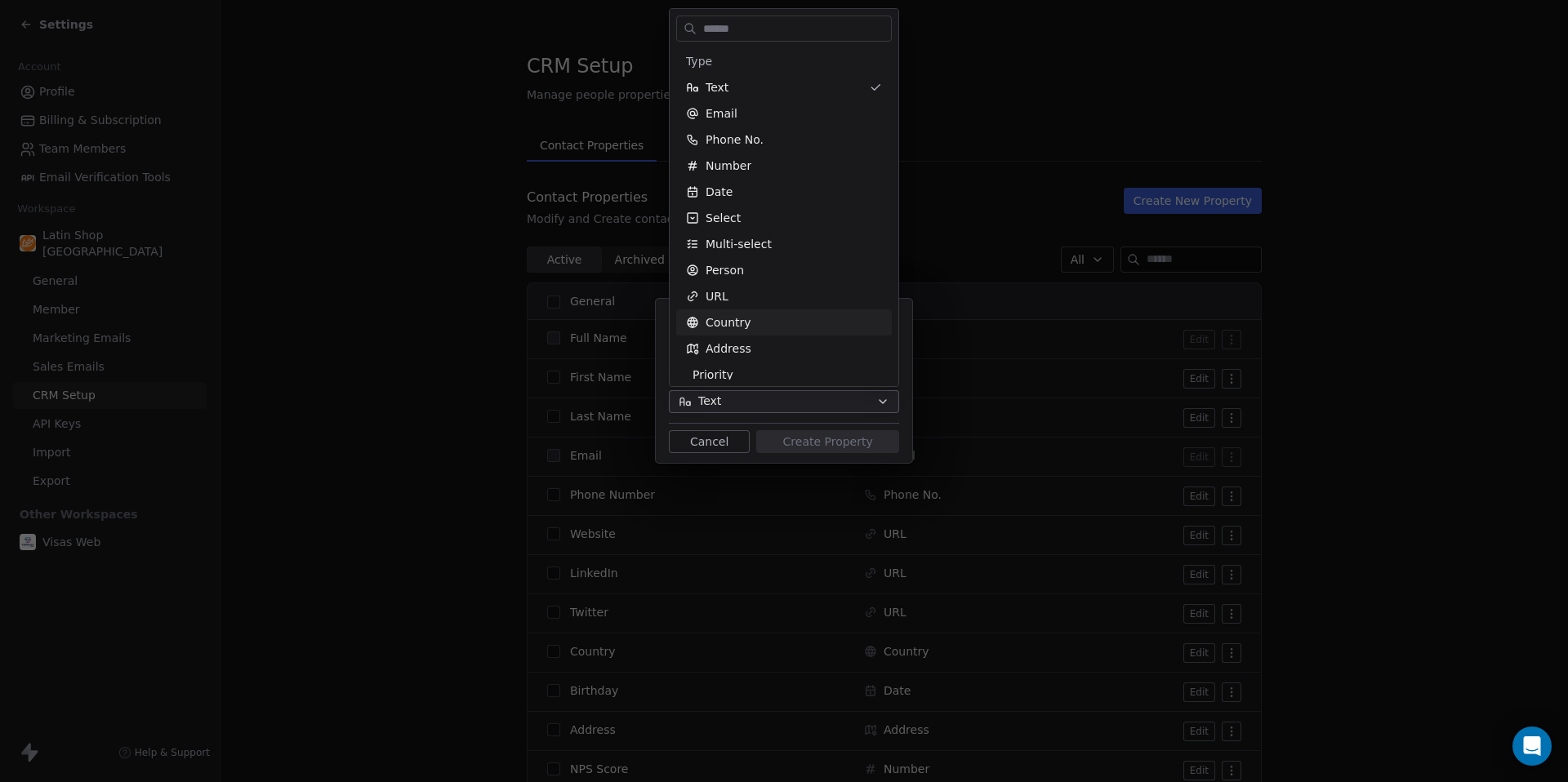
scroll to position [8, 0]
click at [998, 178] on div "Create Property Type Text Cancel Create Property" at bounding box center [784, 391] width 1568 height 782
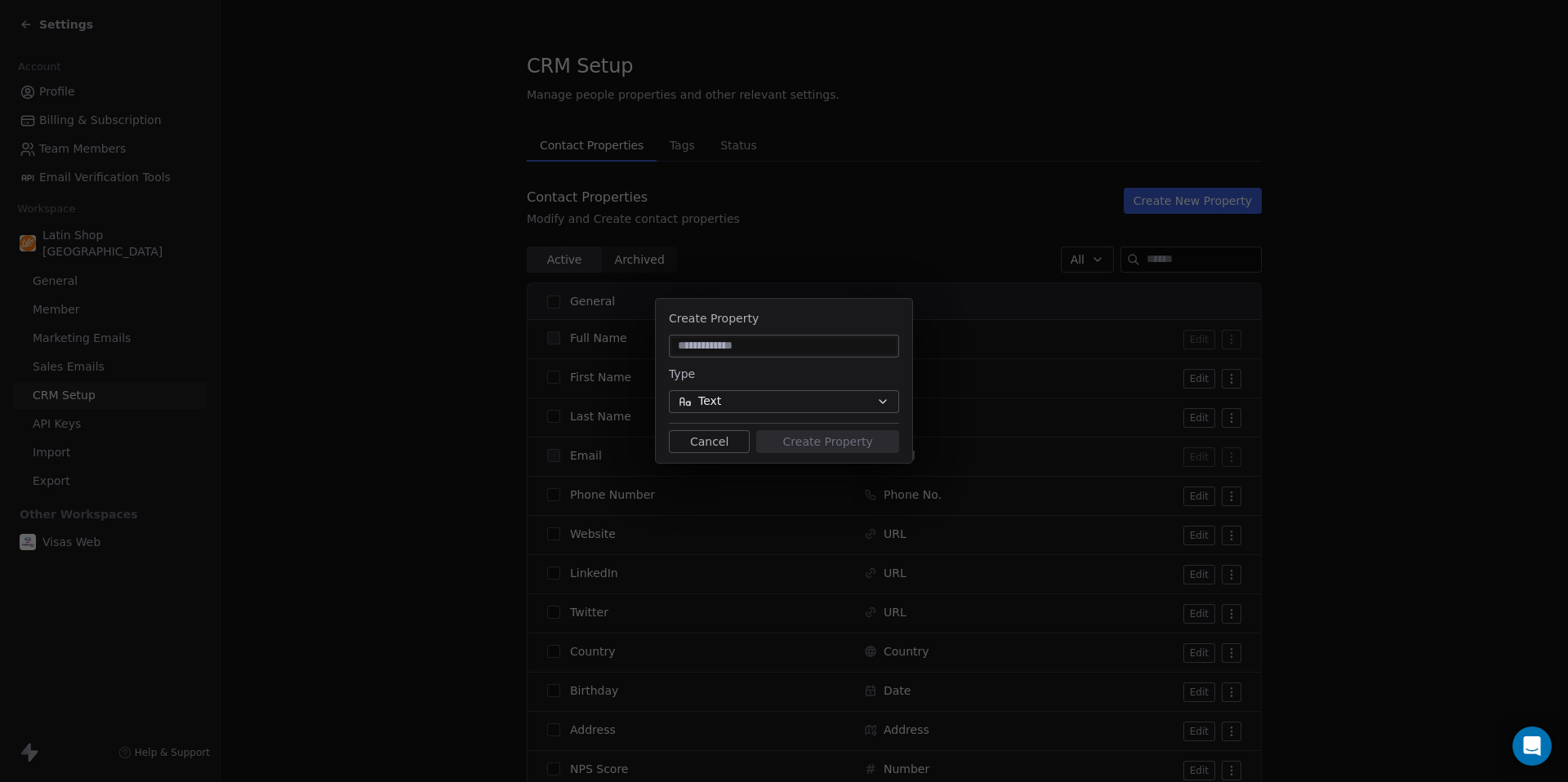
click at [730, 443] on button "Cancel" at bounding box center [709, 442] width 81 height 23
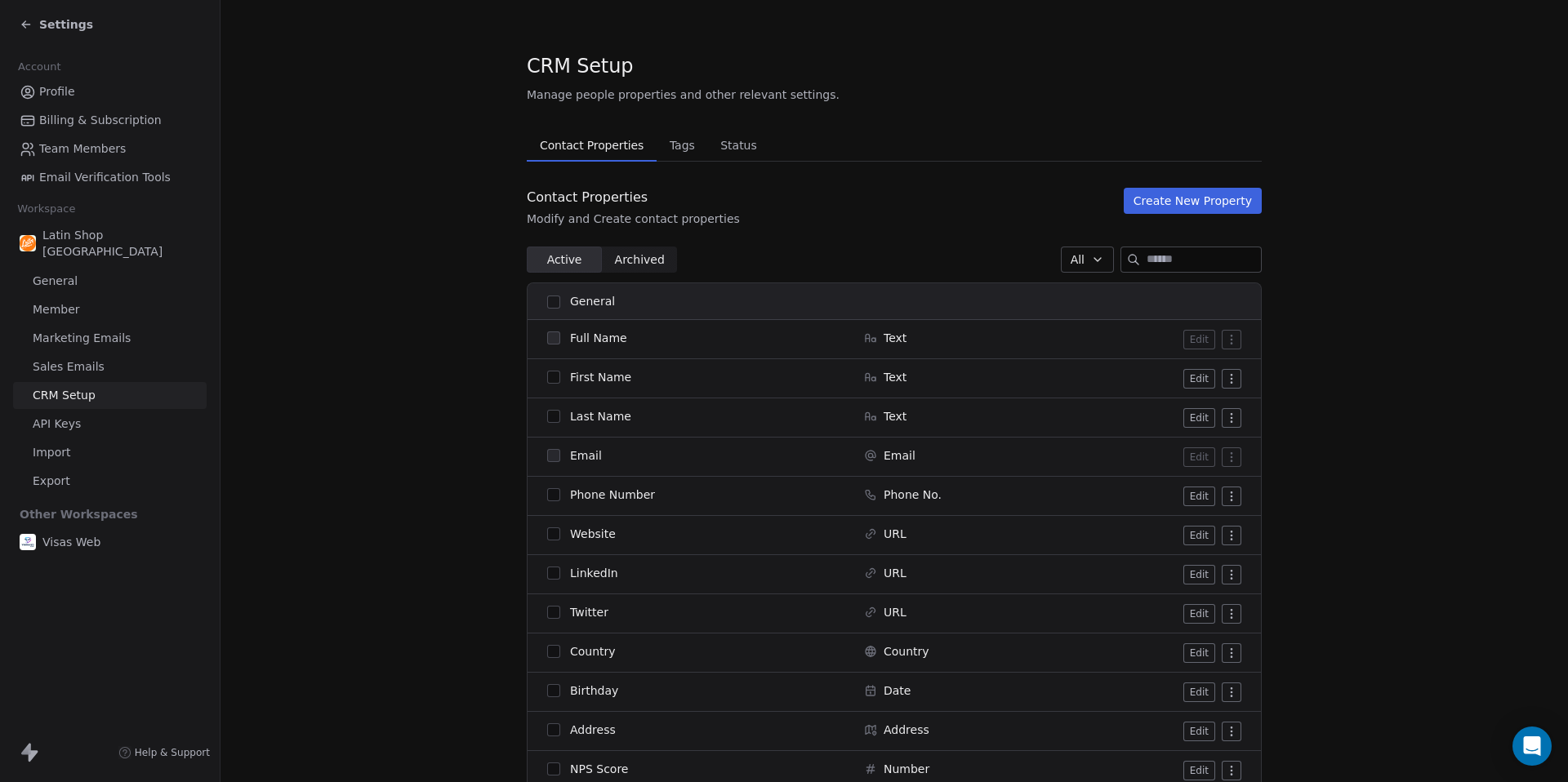
click at [61, 35] on div "Settings" at bounding box center [113, 25] width 187 height 23
click at [64, 25] on span "Settings" at bounding box center [65, 25] width 54 height 17
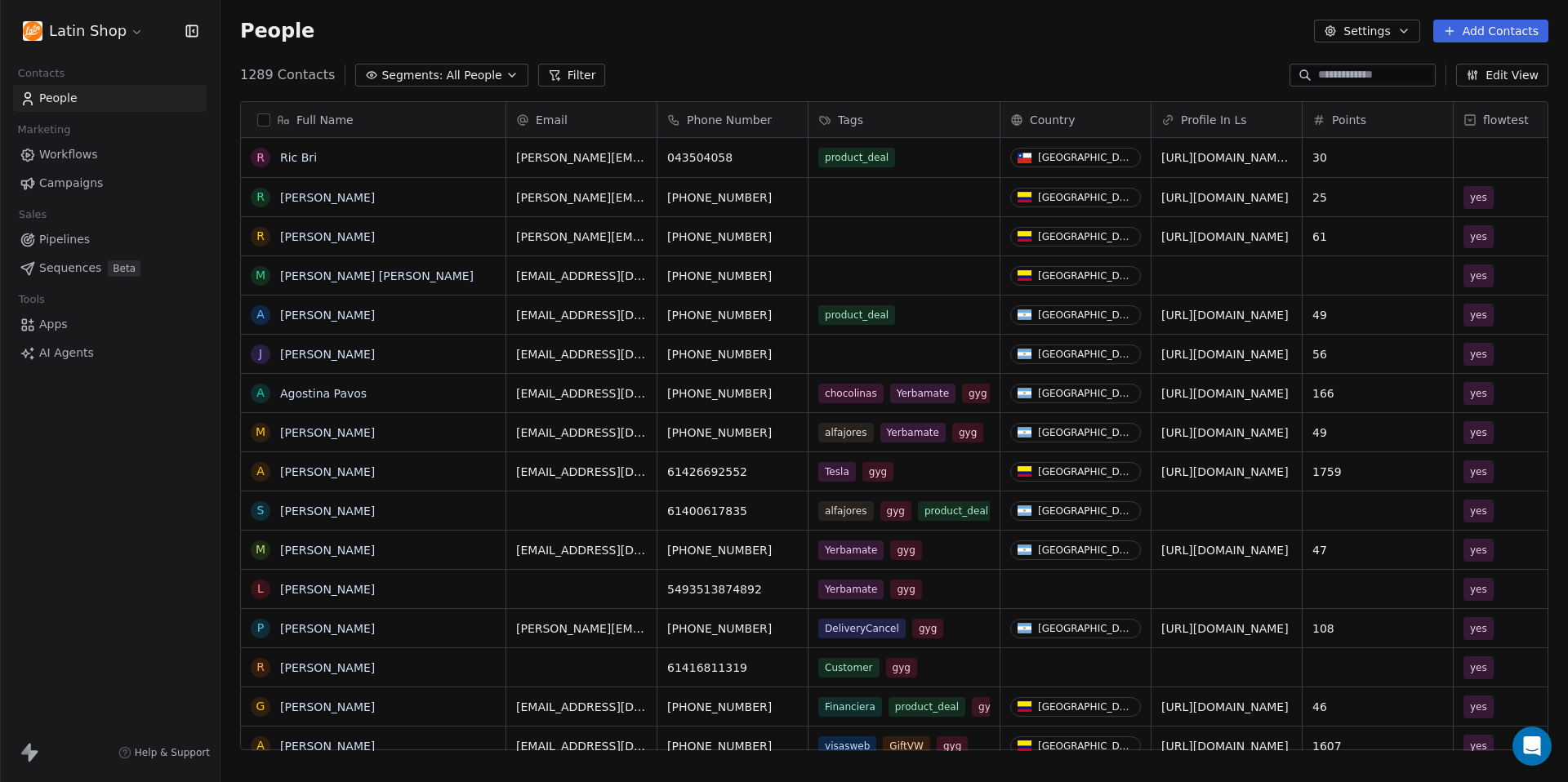
scroll to position [688, 1347]
click at [331, 311] on link "[PERSON_NAME]" at bounding box center [327, 315] width 95 height 13
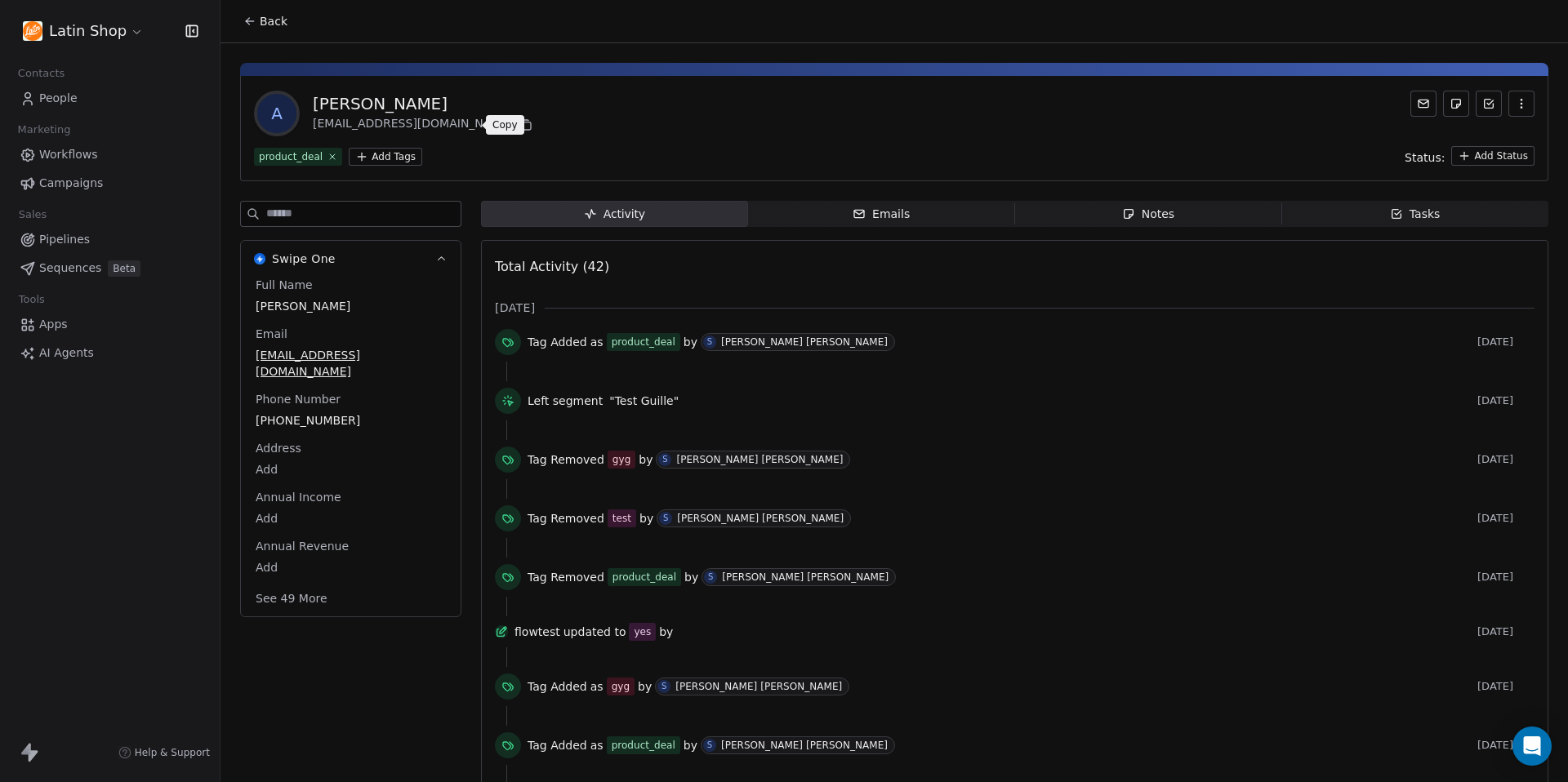
click at [520, 128] on icon at bounding box center [526, 125] width 13 height 13
click at [624, 148] on div "product_deal Add Tags Status: Add Status" at bounding box center [894, 156] width 1281 height 20
click at [262, 27] on span "Back" at bounding box center [273, 21] width 28 height 17
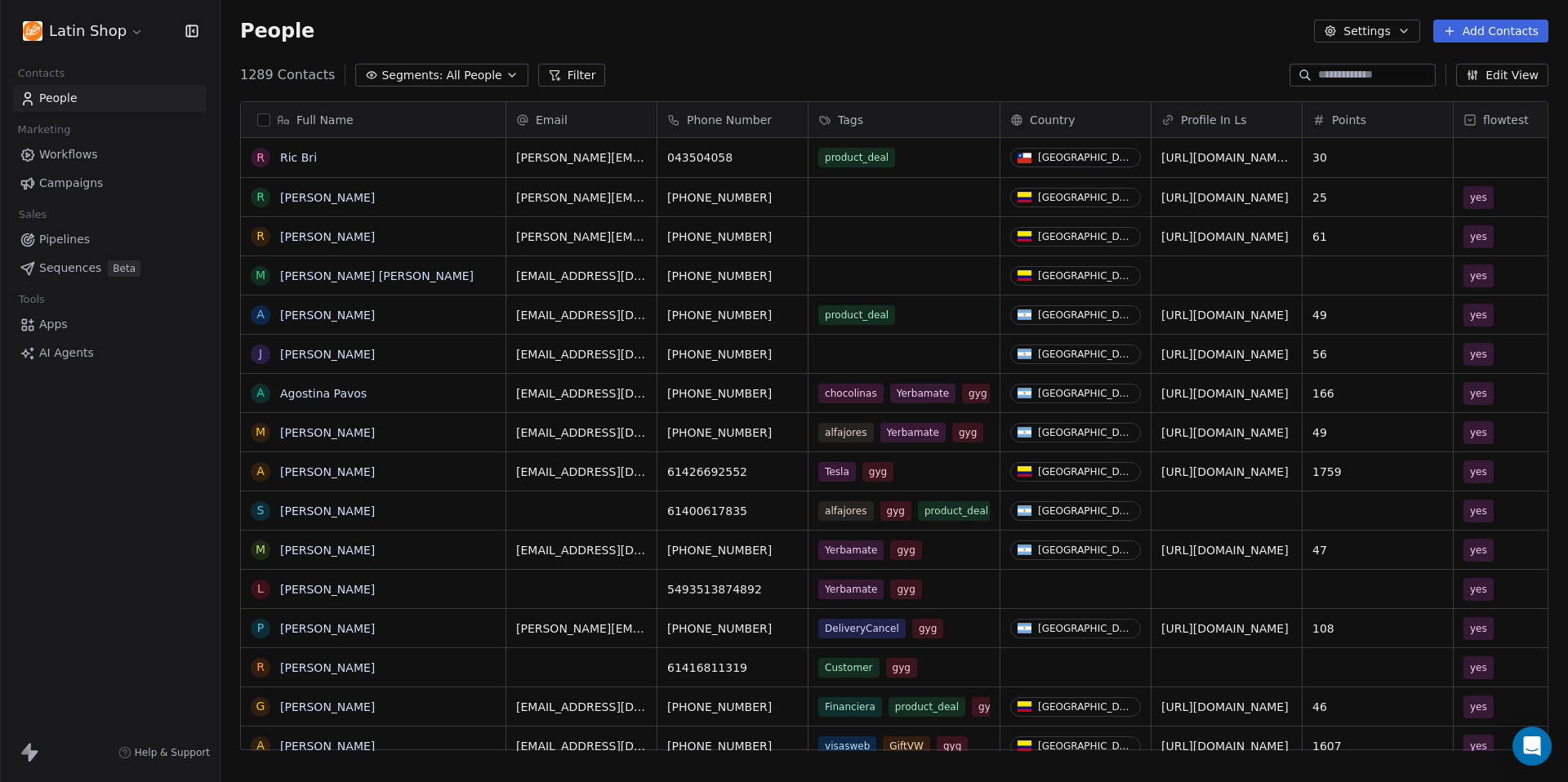
scroll to position [688, 1347]
click at [1475, 34] on button "Add Contacts" at bounding box center [1490, 31] width 115 height 23
click at [1469, 96] on span "Import from CSV" at bounding box center [1486, 92] width 95 height 17
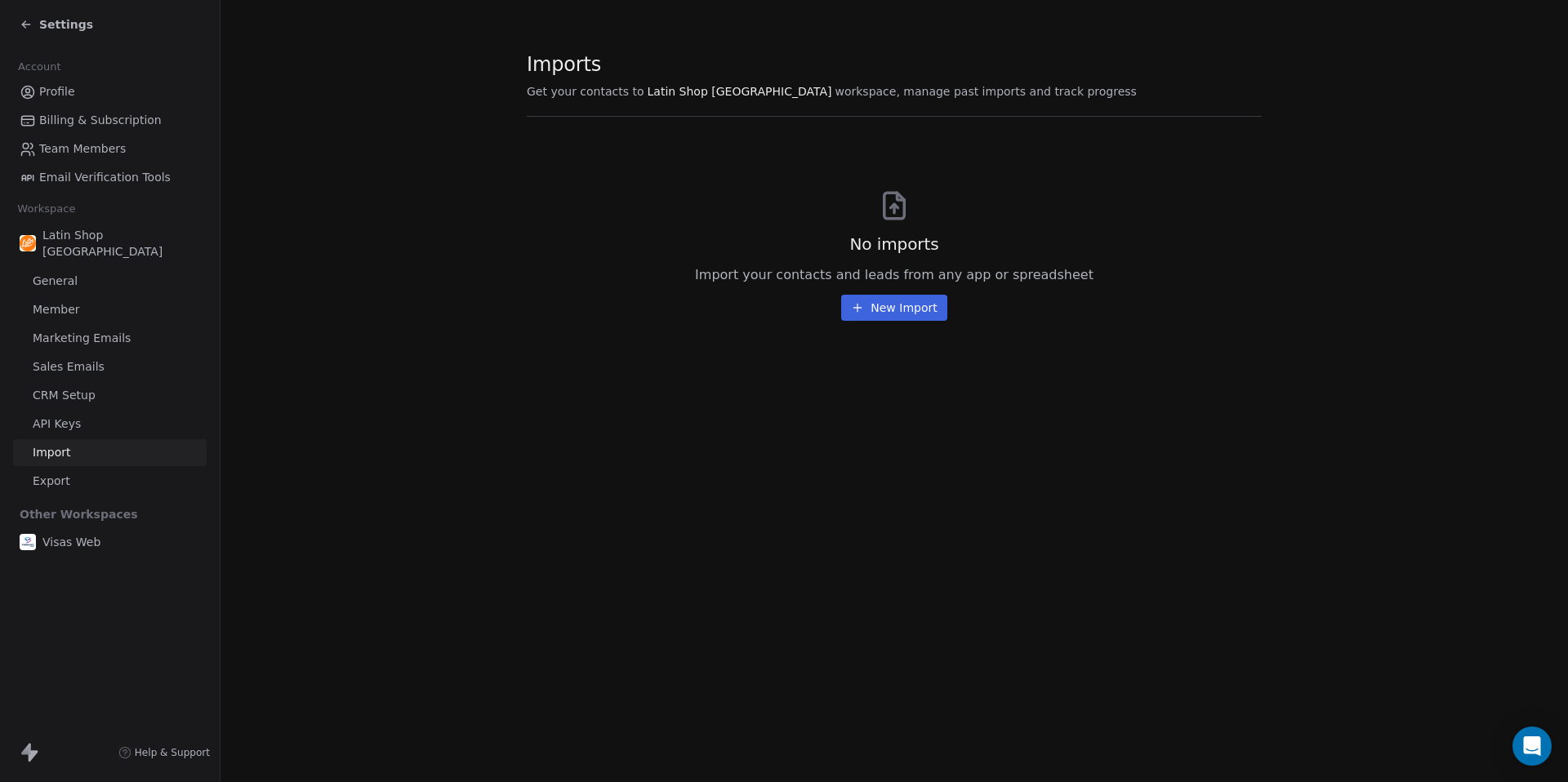
click at [886, 312] on button "New Import" at bounding box center [893, 308] width 105 height 26
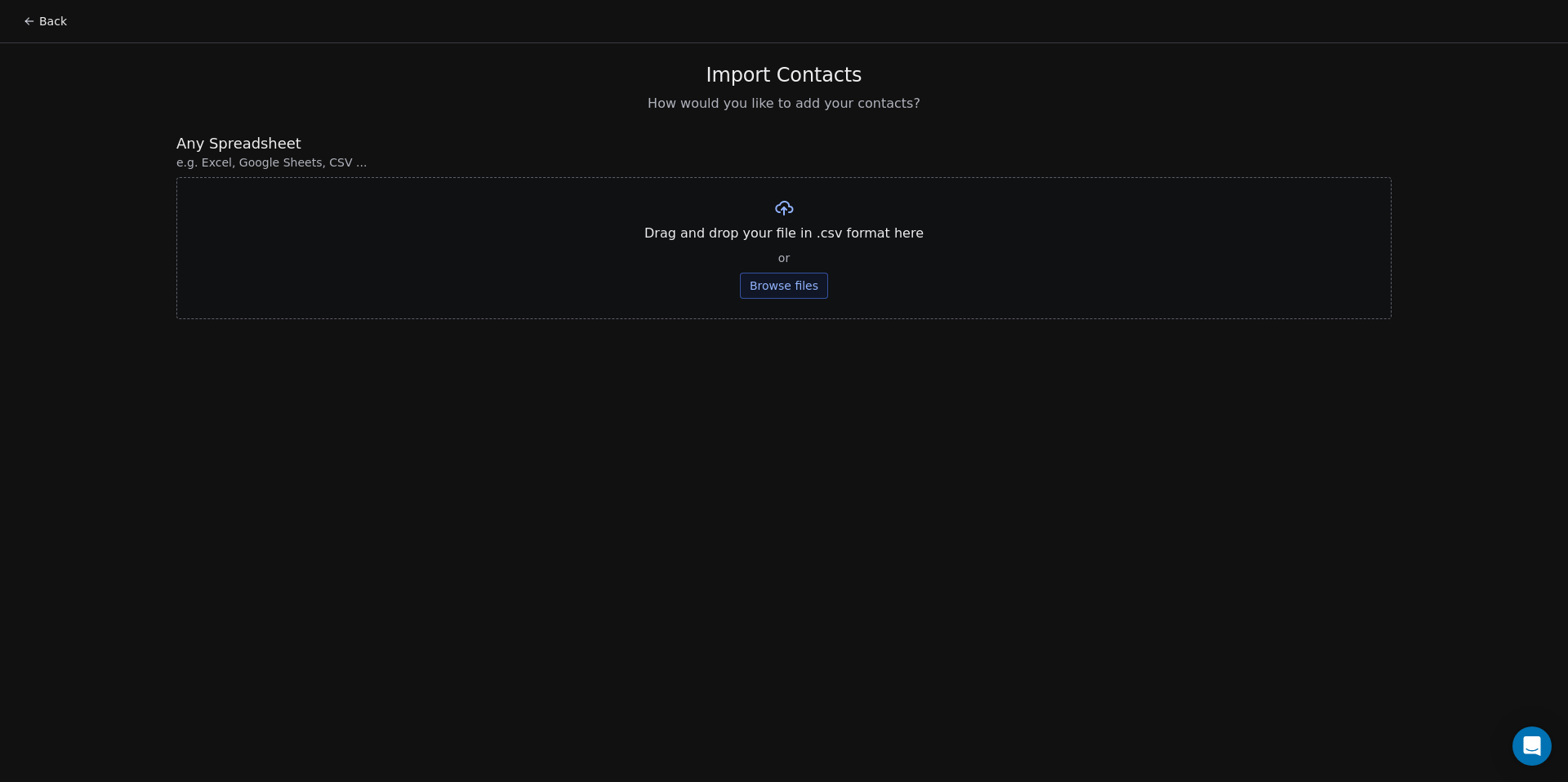
click at [802, 288] on button "Browse files" at bounding box center [783, 286] width 88 height 26
click at [791, 243] on button "Upload" at bounding box center [783, 240] width 59 height 26
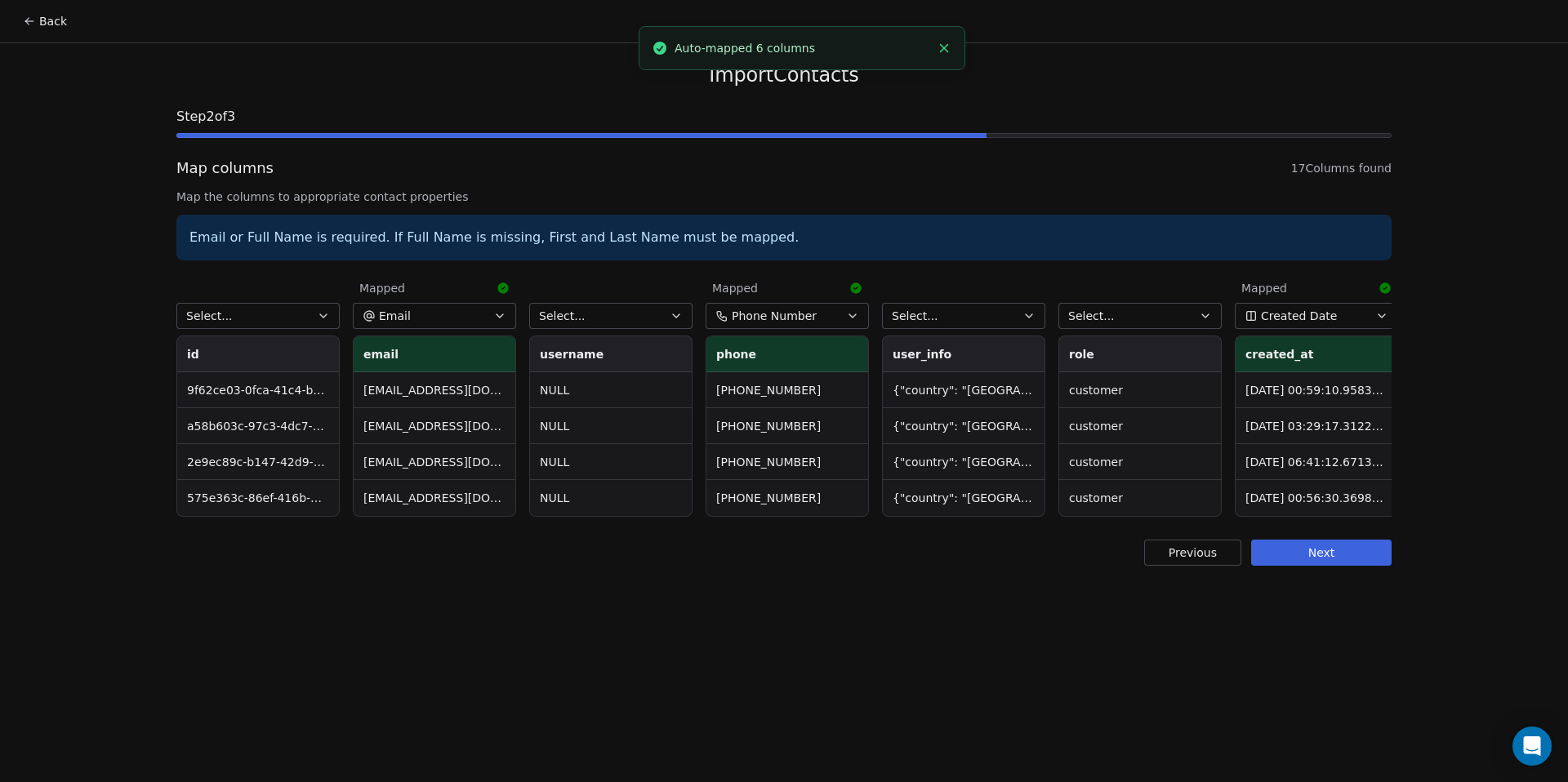
click at [239, 315] on button "Select..." at bounding box center [258, 316] width 164 height 26
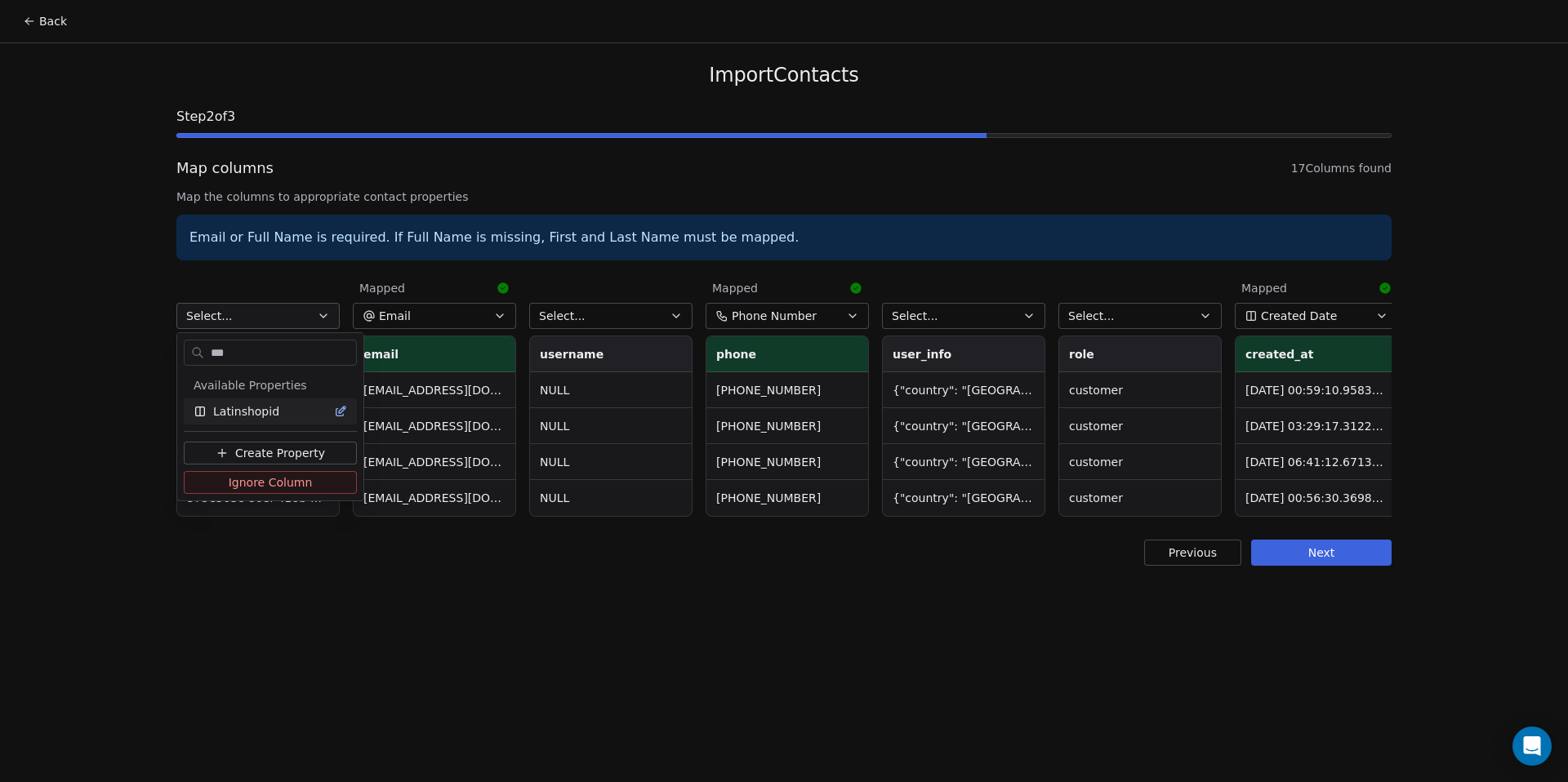
type input "***"
click at [247, 414] on span "Latinshopid" at bounding box center [246, 411] width 66 height 17
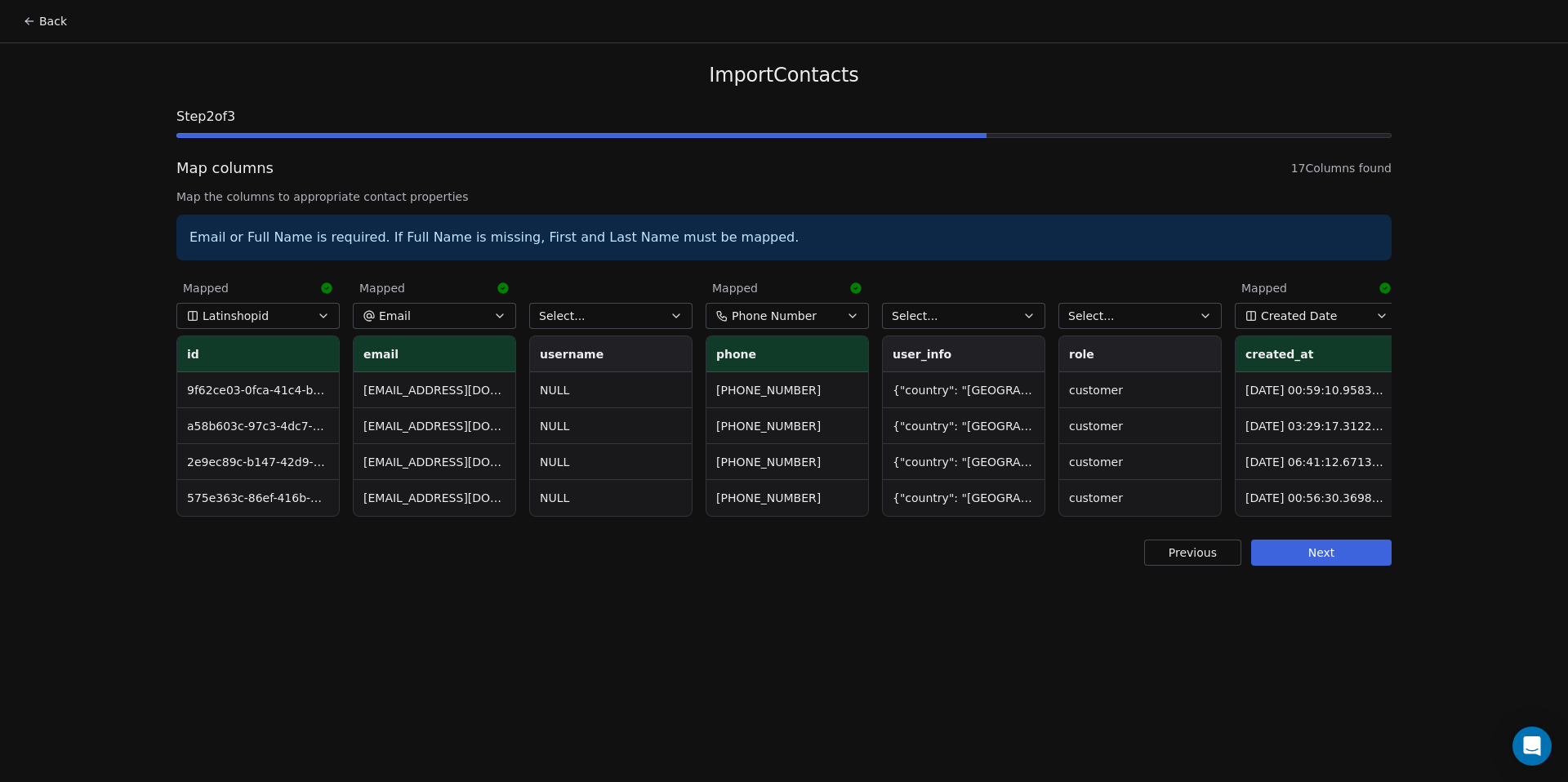
click at [599, 311] on button "Select..." at bounding box center [611, 316] width 164 height 26
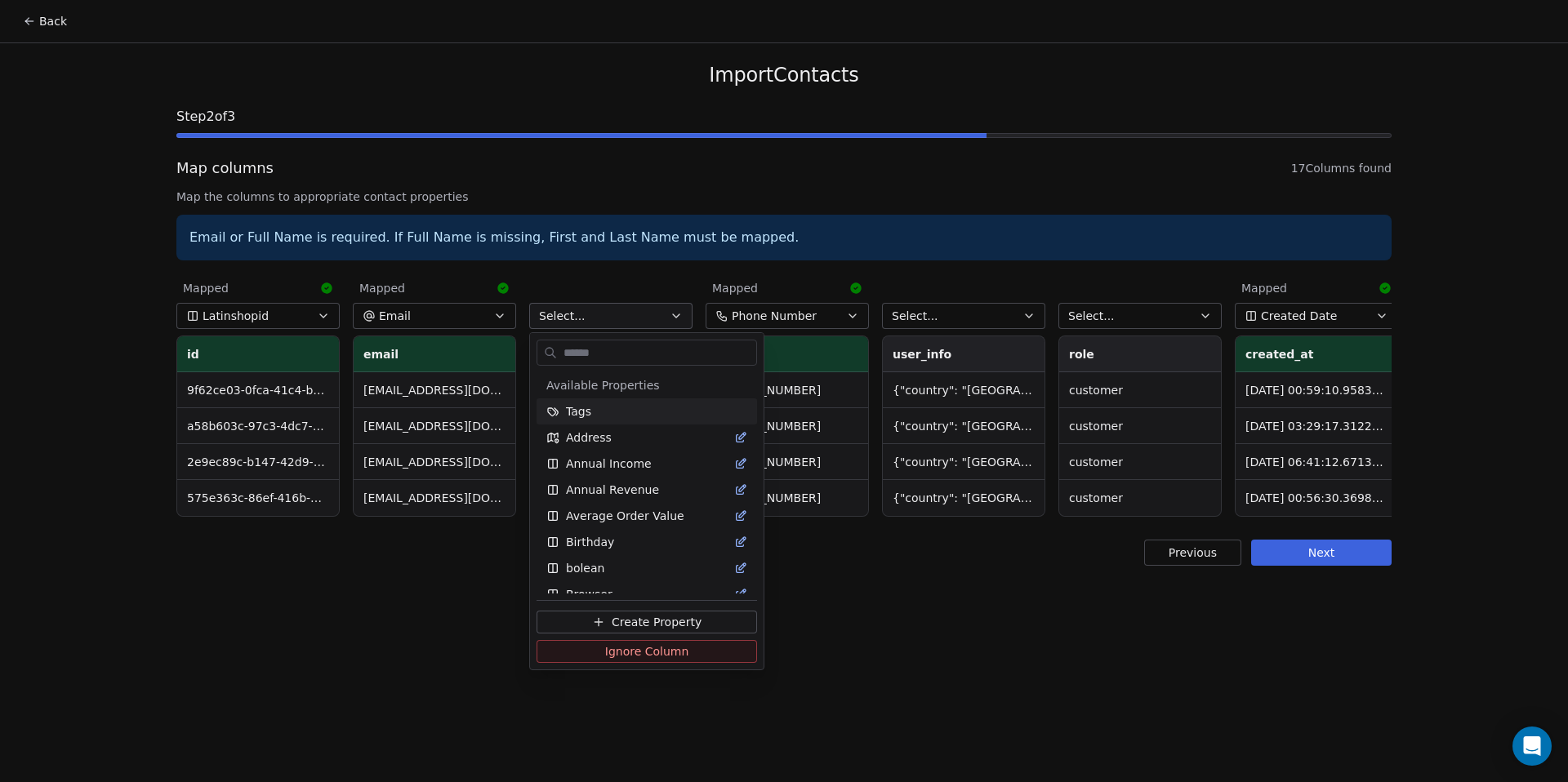
click at [611, 282] on html "Back Import Contacts Step 2 of 3 Map columns 17 Columns found Map the columns t…" at bounding box center [784, 391] width 1568 height 782
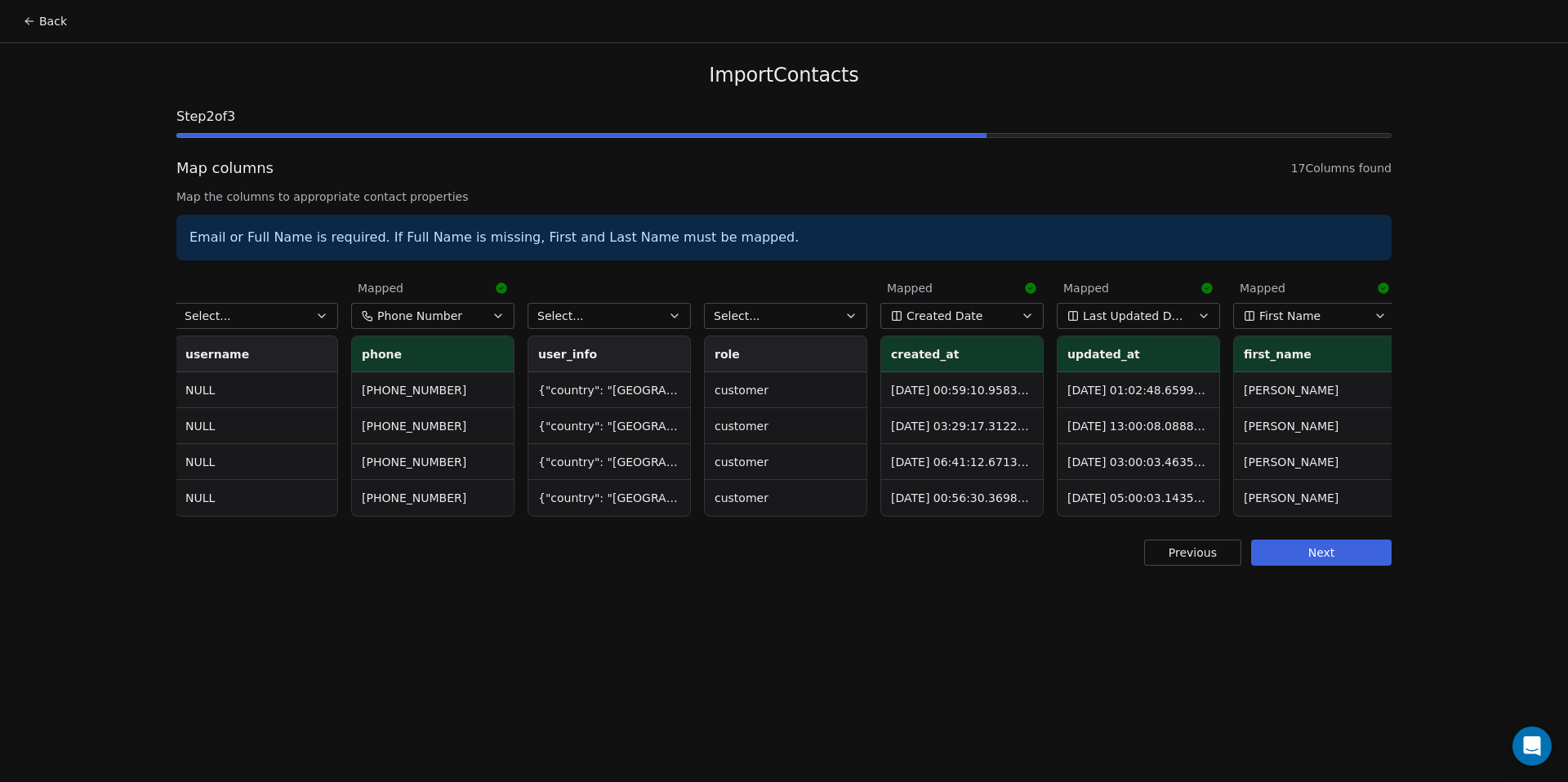
scroll to position [0, 407]
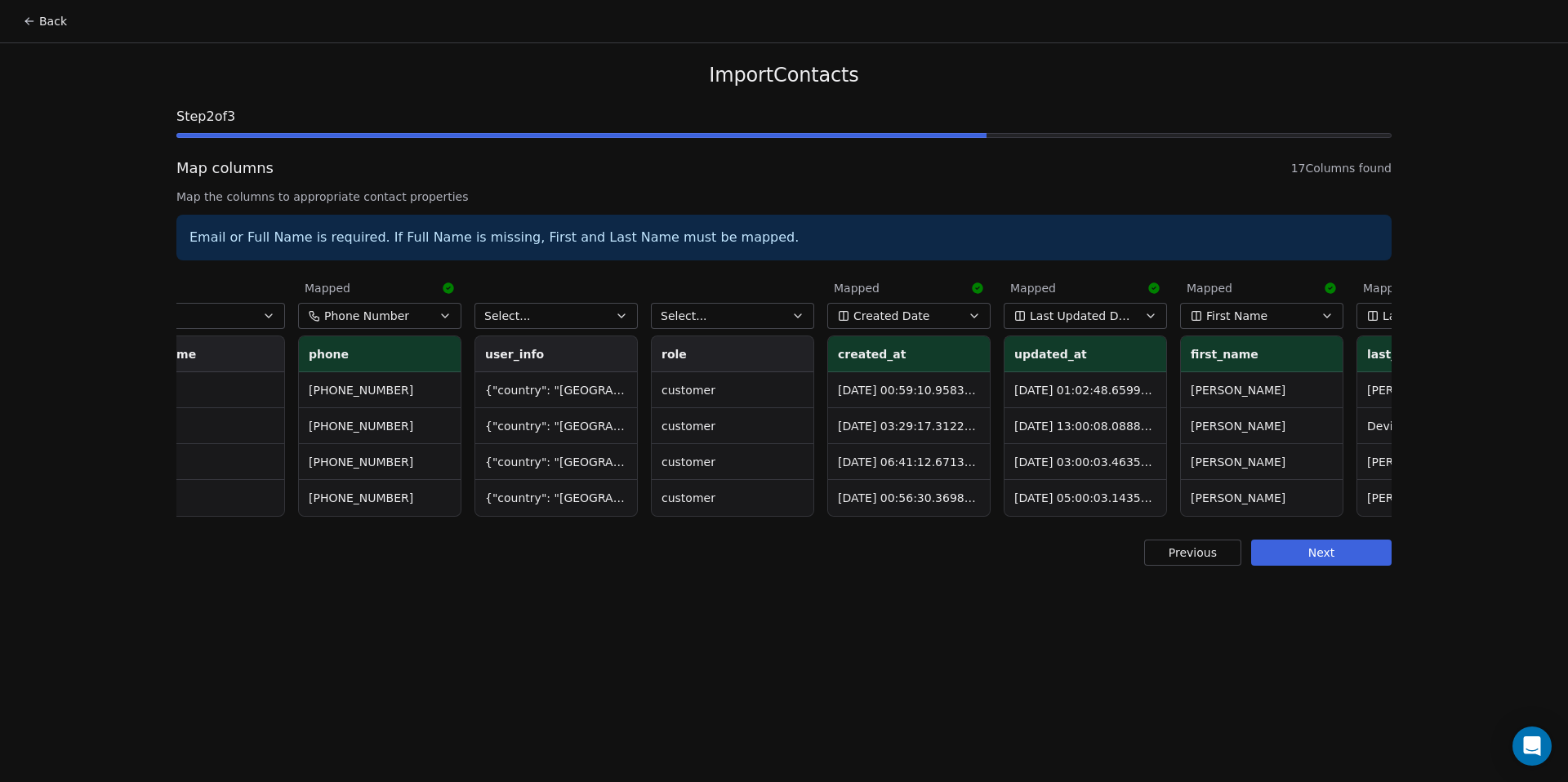
click at [609, 319] on button "Select..." at bounding box center [556, 316] width 164 height 26
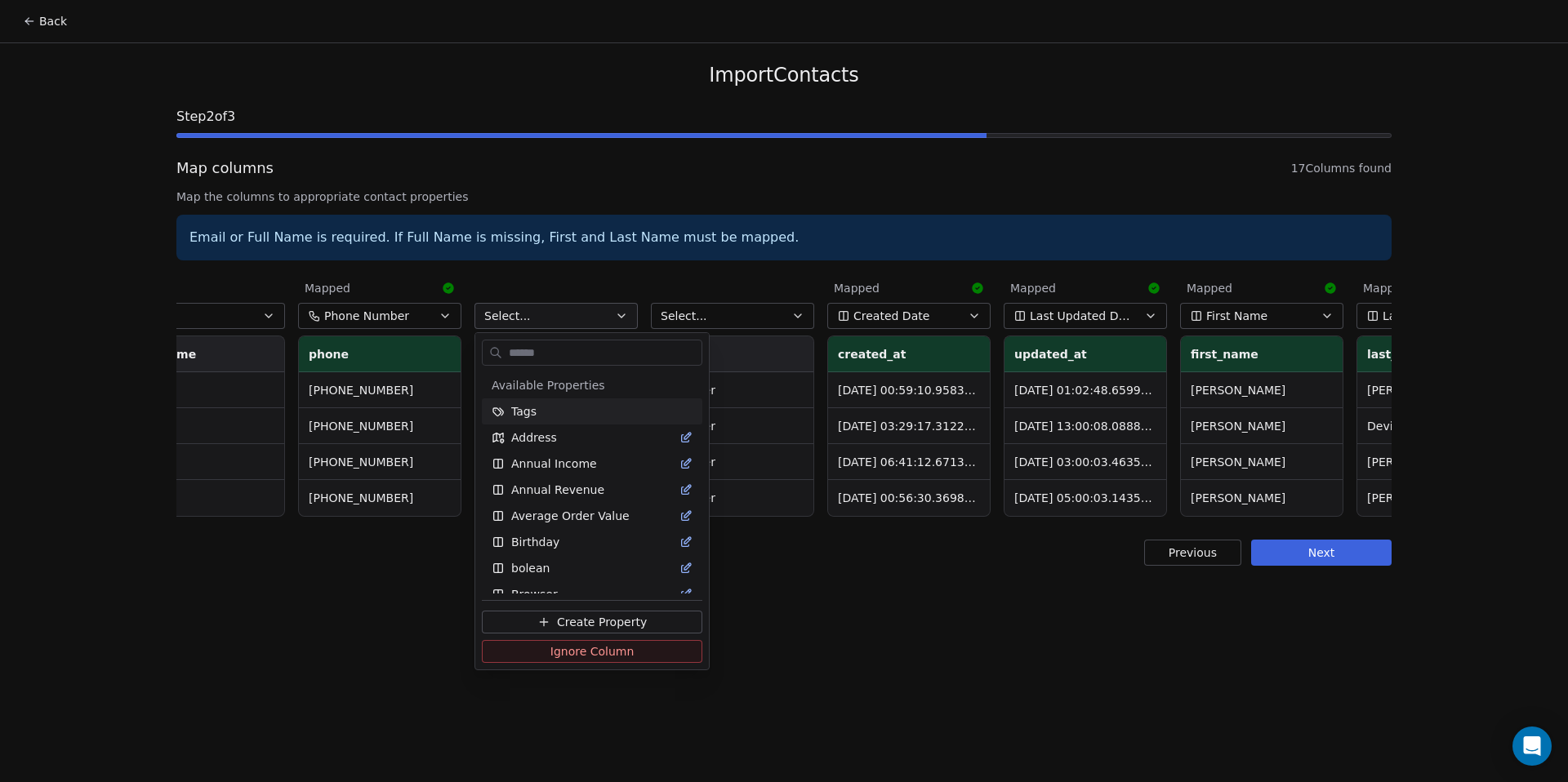
click at [609, 319] on html "Back Import Contacts Step 2 of 3 Map columns 17 Columns found Map the columns t…" at bounding box center [784, 391] width 1568 height 782
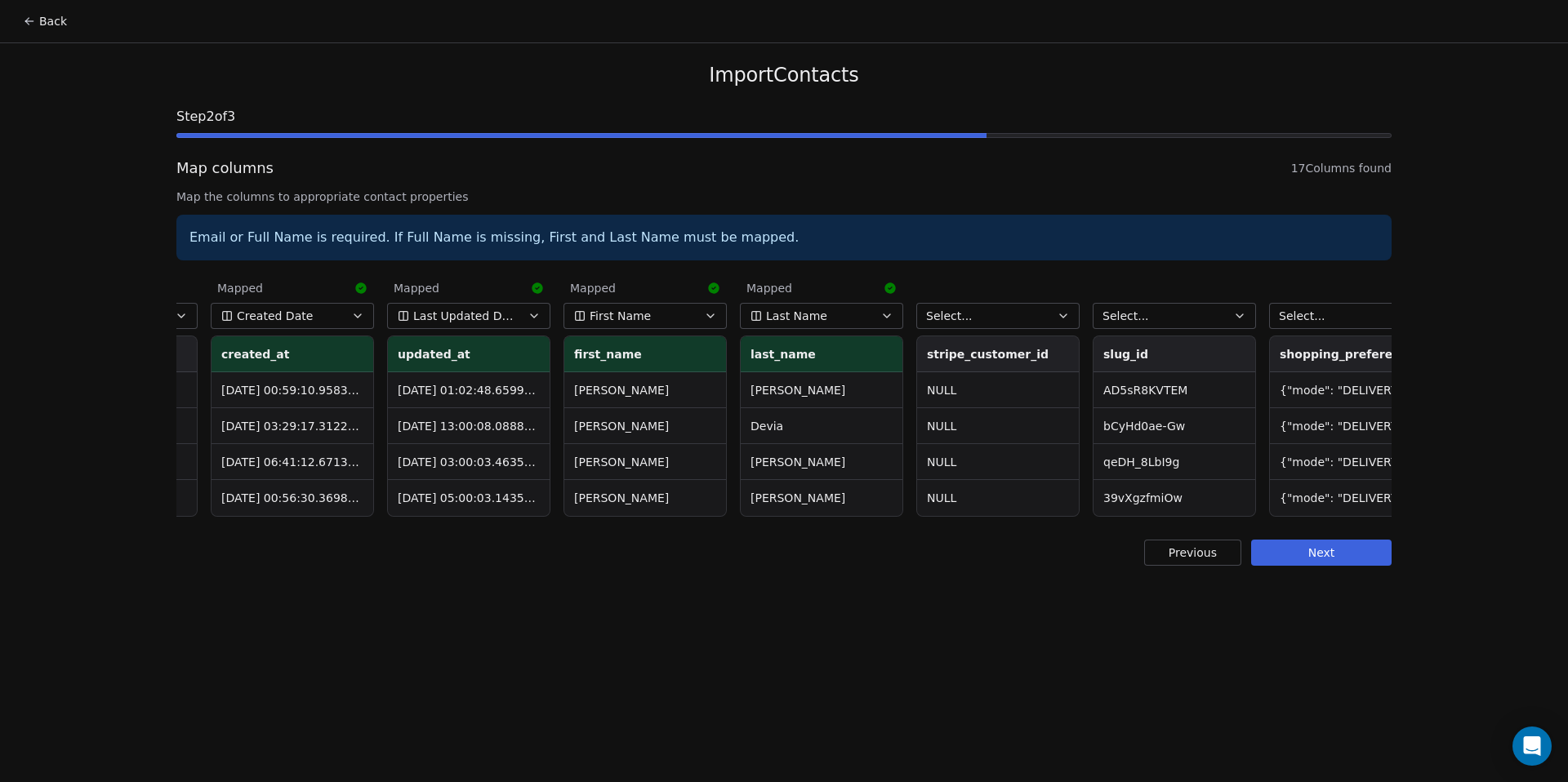
scroll to position [0, 1044]
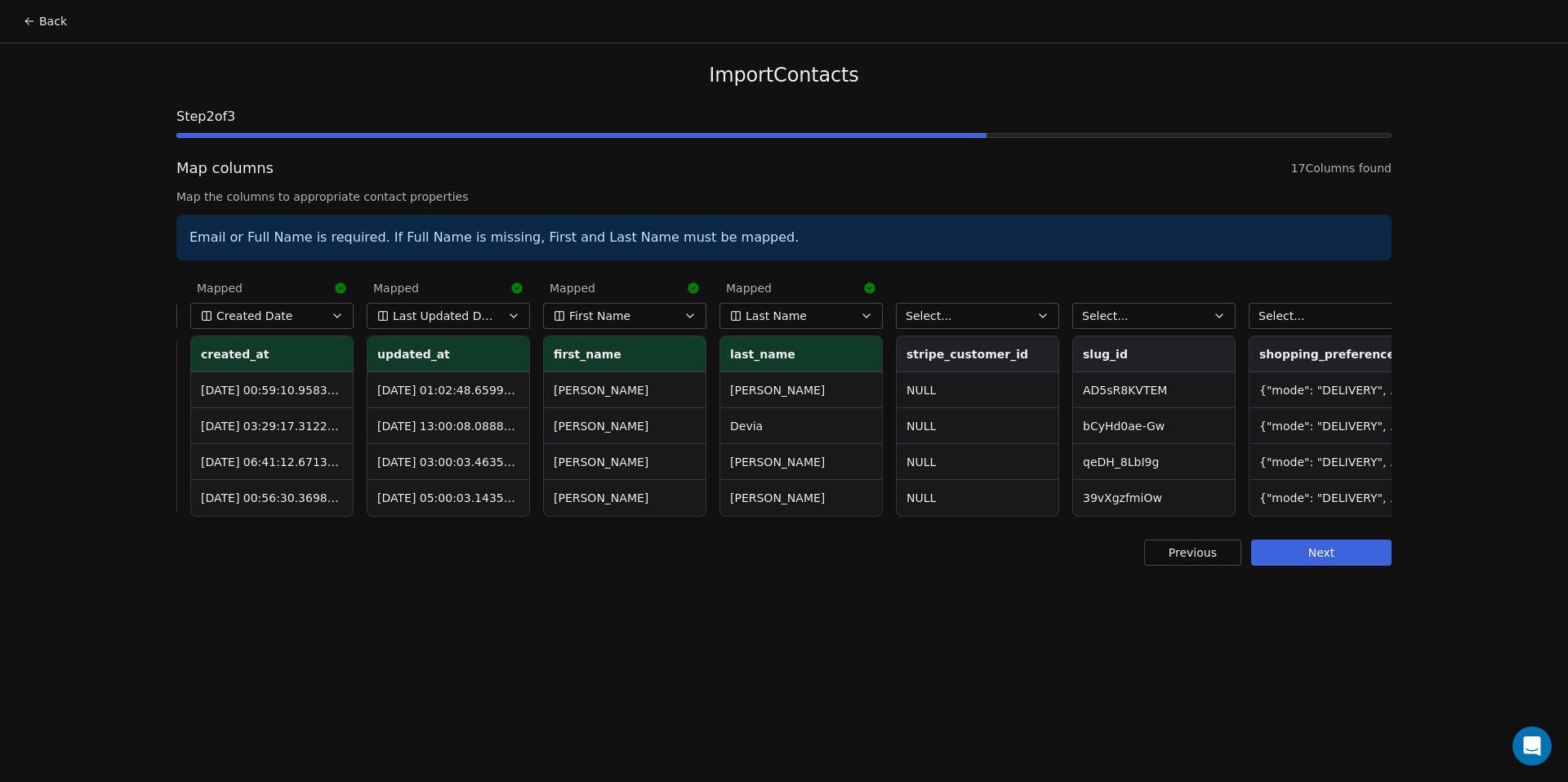
click at [1290, 550] on button "Next" at bounding box center [1321, 552] width 140 height 26
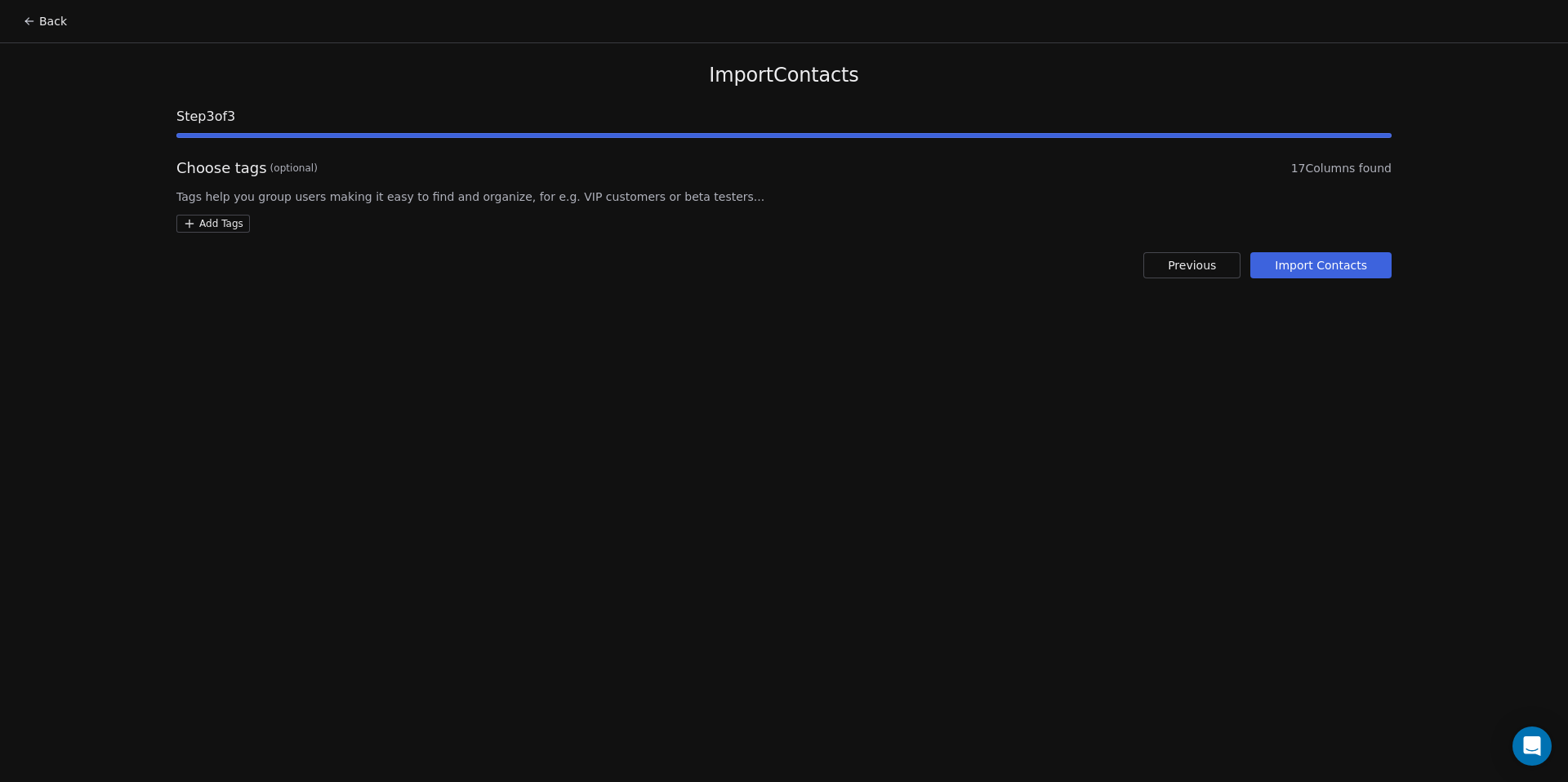
click at [231, 224] on html "Back Import Contacts Step 3 of 3 Choose tags (optional) 17 Columns found Tags h…" at bounding box center [784, 391] width 1568 height 782
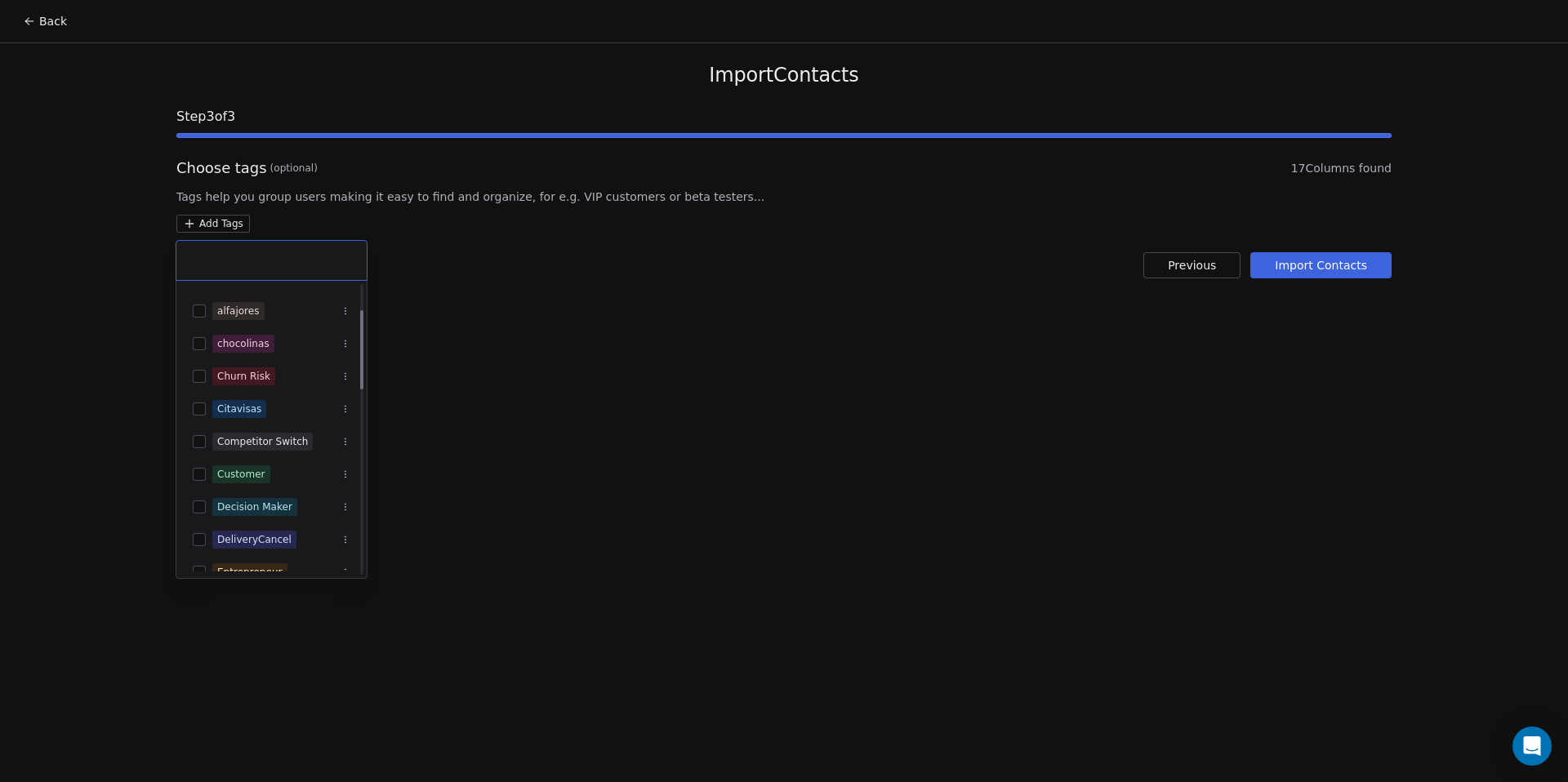
scroll to position [94, 0]
click at [196, 472] on button "Suggestions" at bounding box center [199, 471] width 13 height 13
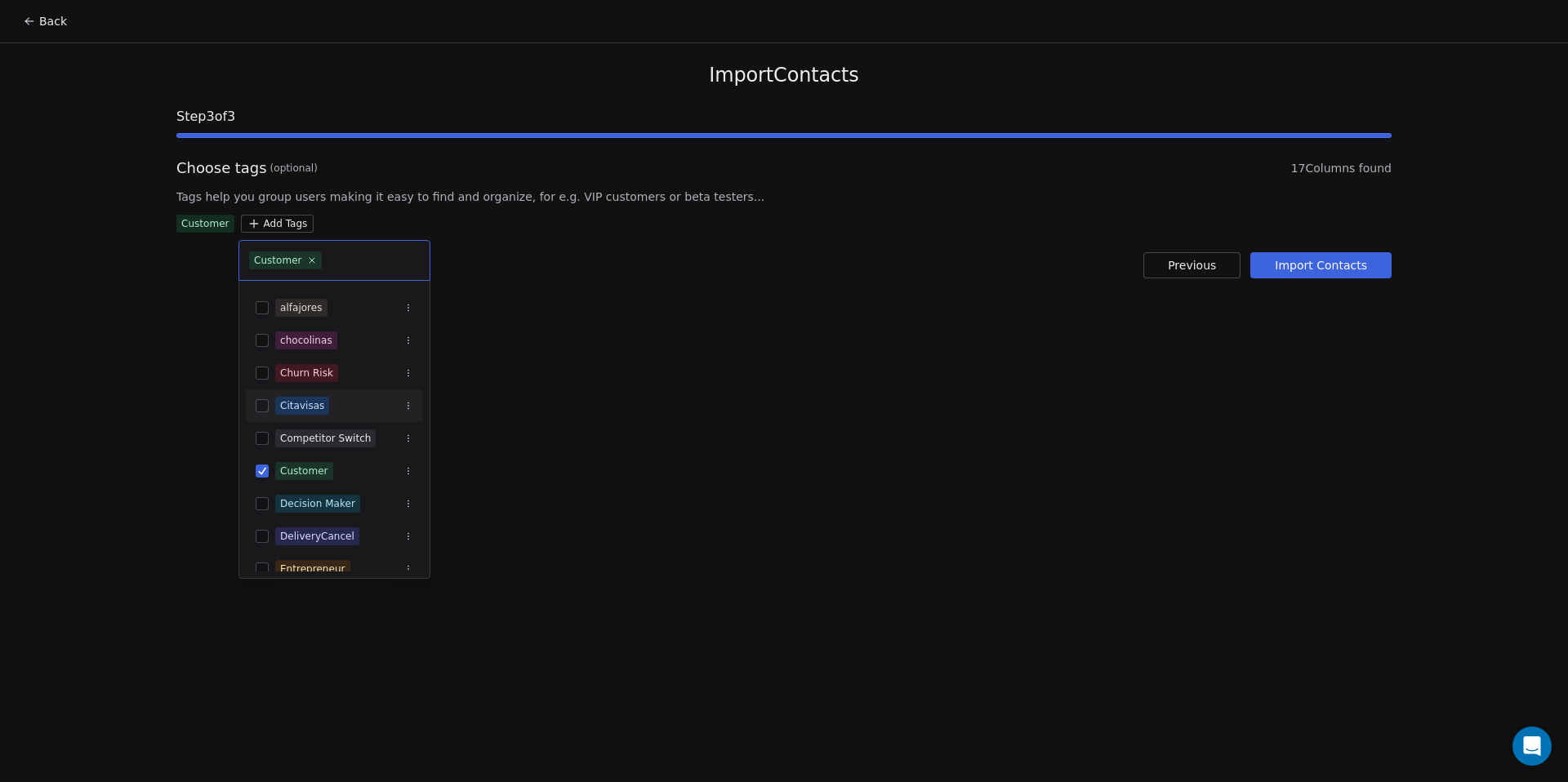
click at [575, 342] on html "Back Import Contacts Step 3 of 3 Choose tags (optional) 17 Columns found Tags h…" at bounding box center [784, 391] width 1568 height 782
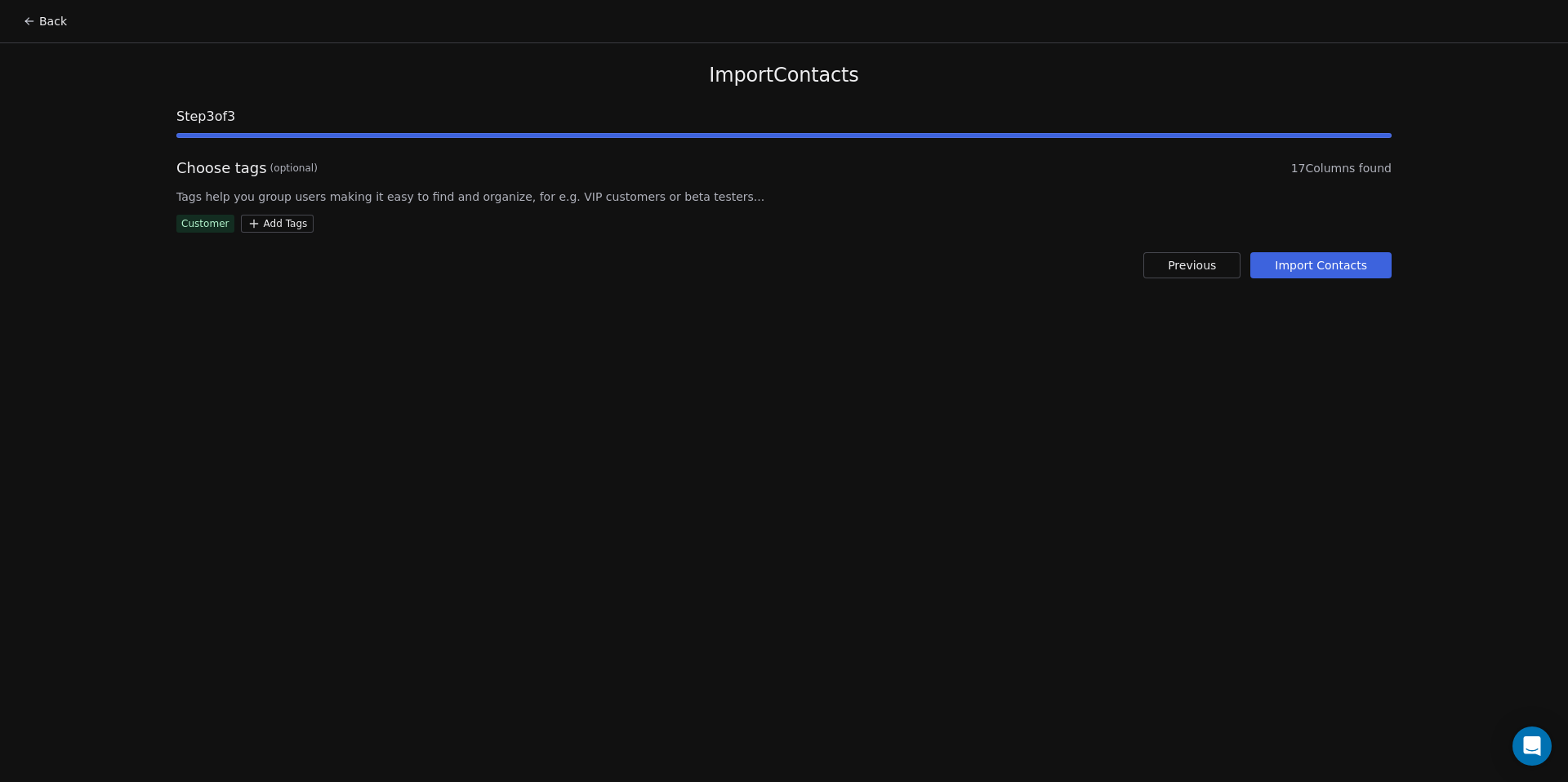
click at [1346, 263] on button "Import Contacts" at bounding box center [1320, 265] width 141 height 26
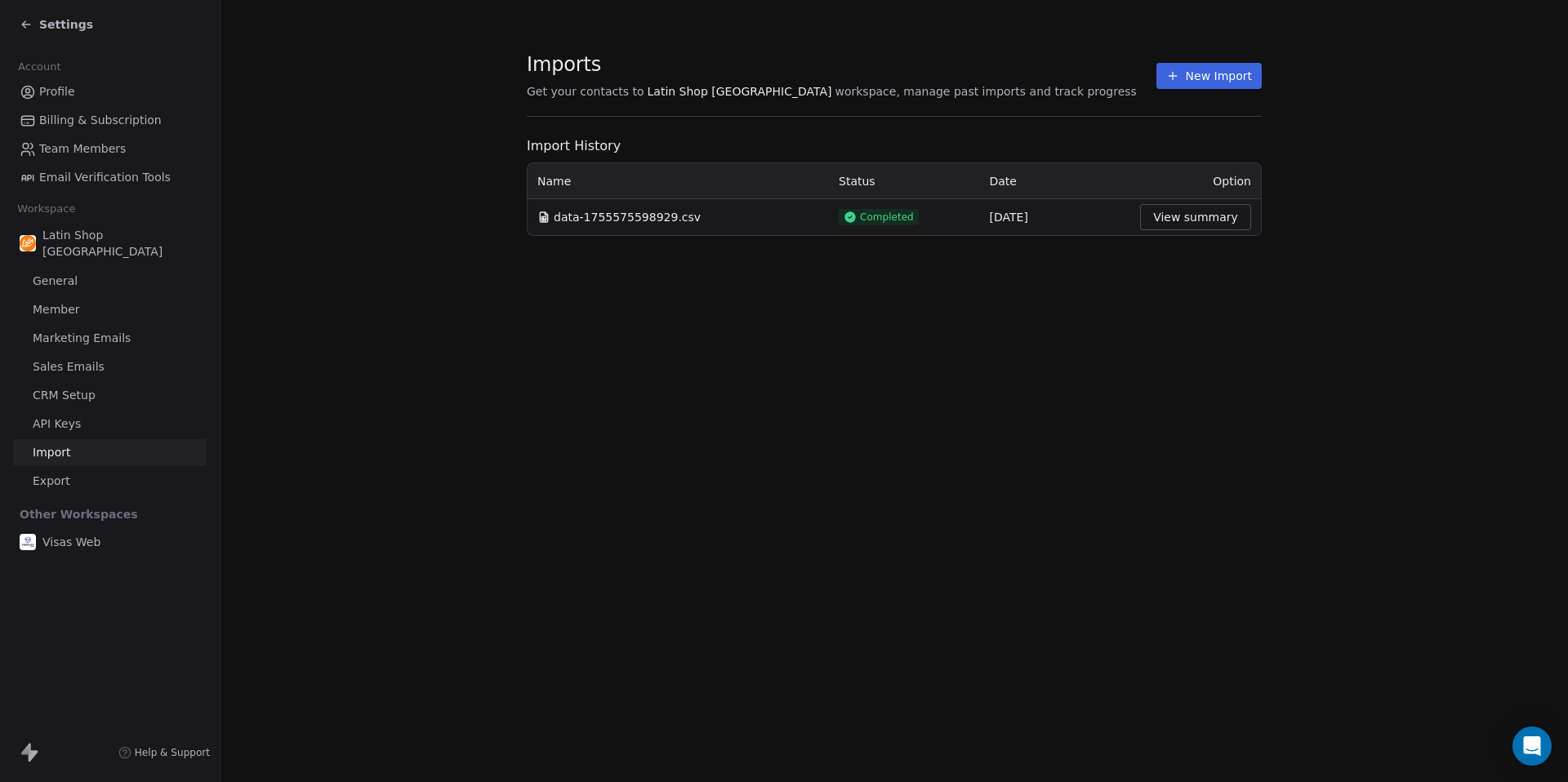
click at [1187, 220] on button "View summary" at bounding box center [1195, 217] width 111 height 26
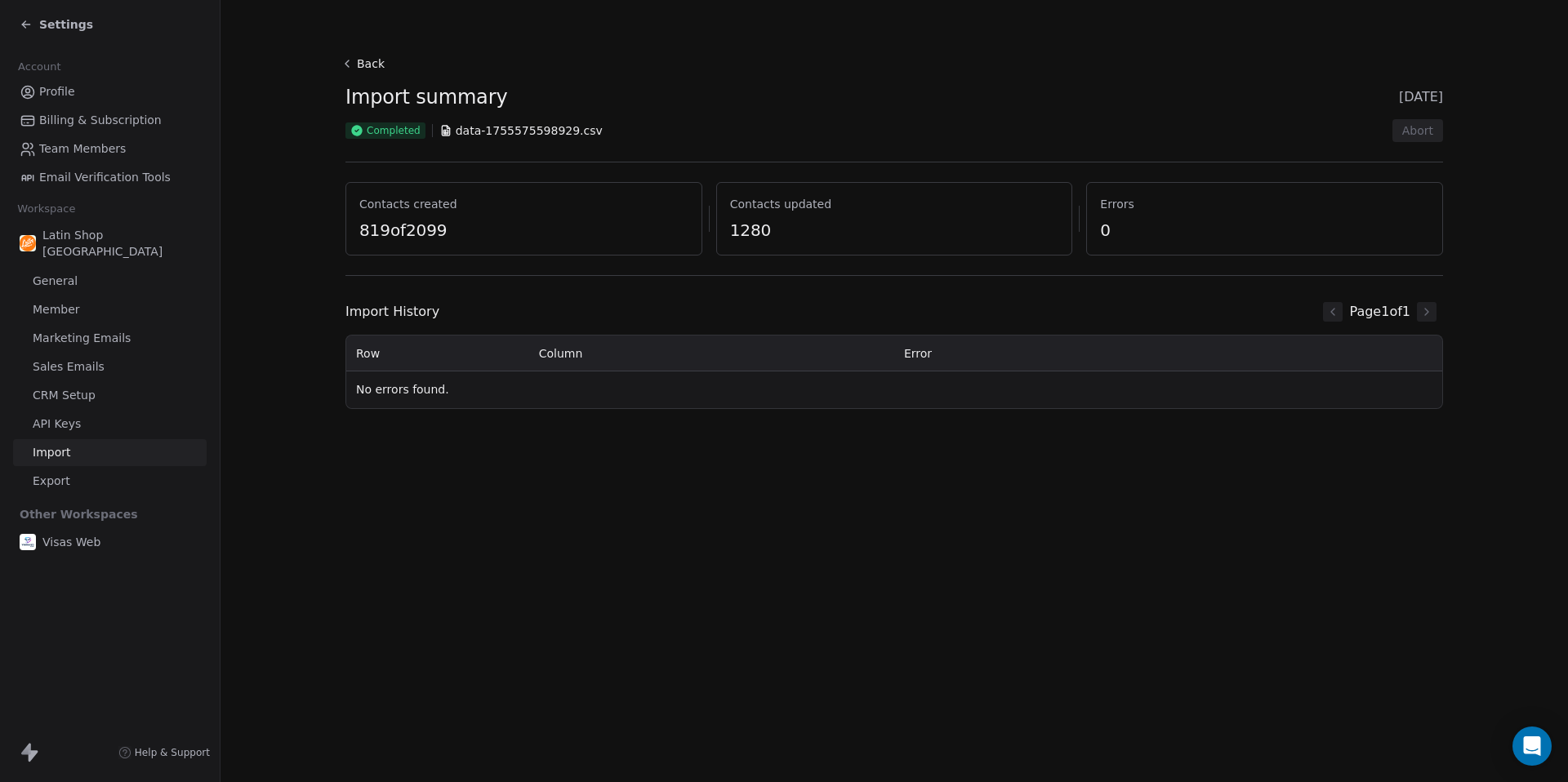
click at [67, 23] on span "Settings" at bounding box center [65, 25] width 54 height 17
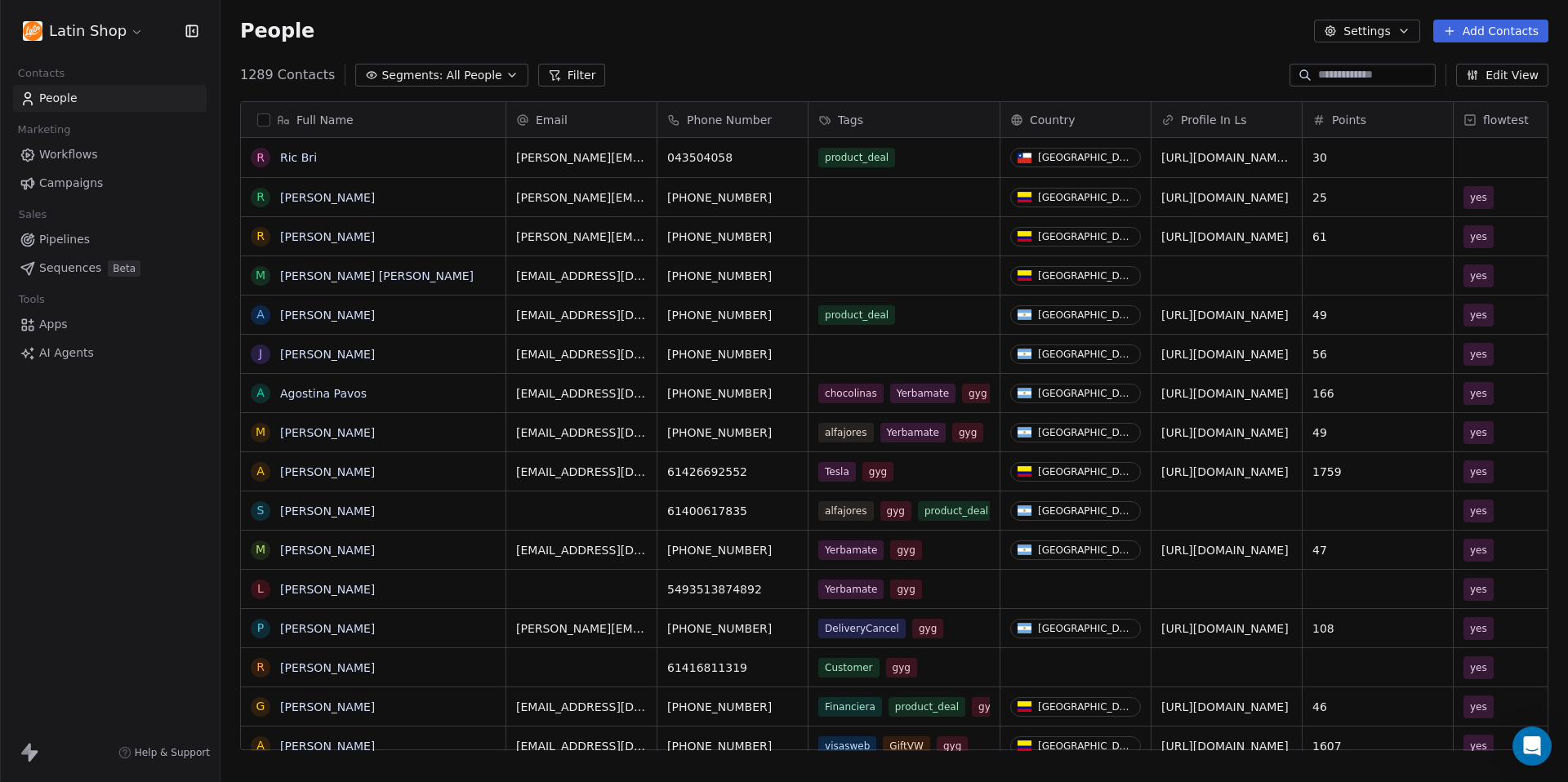
scroll to position [688, 1347]
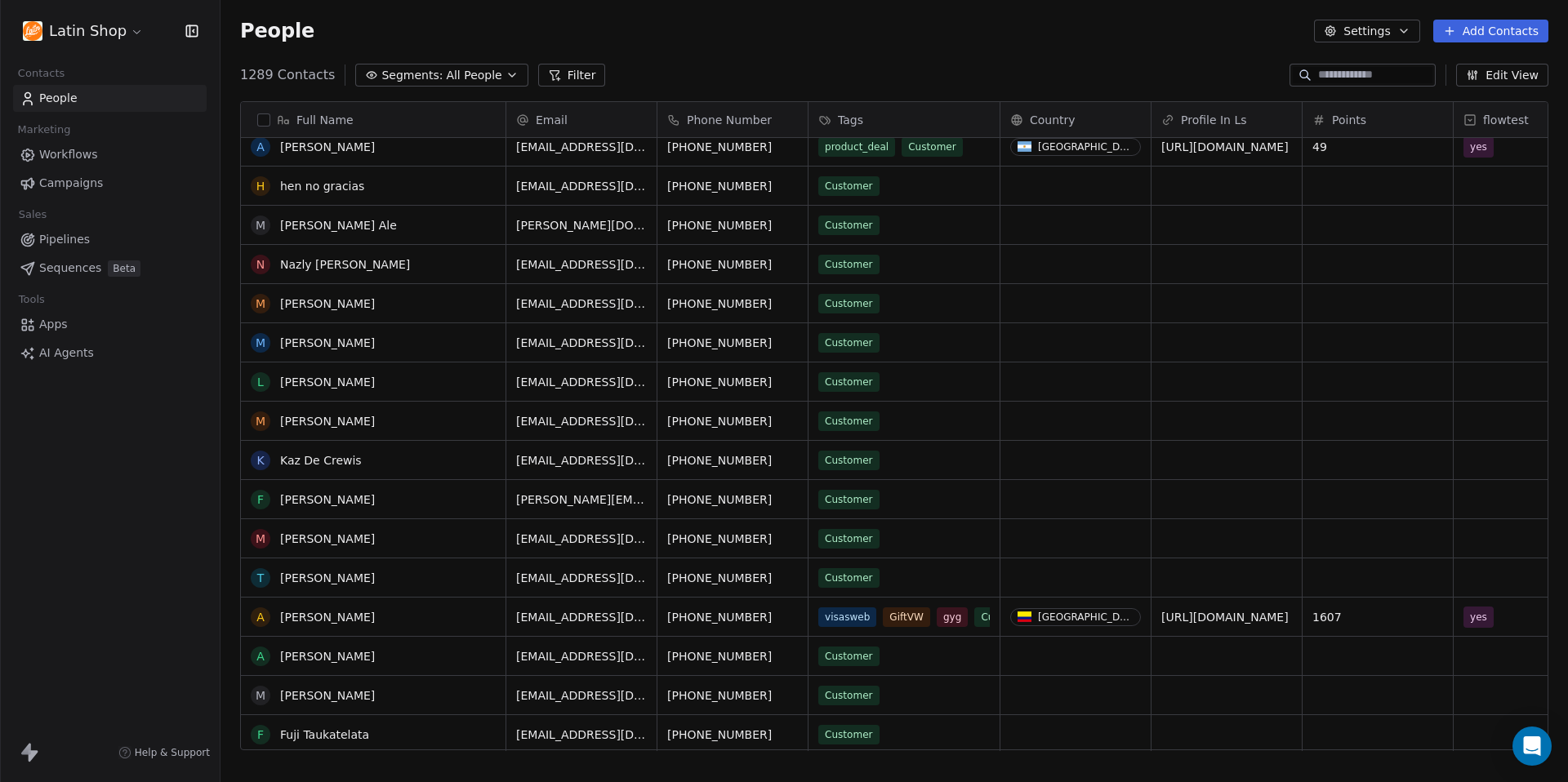
scroll to position [1818, 0]
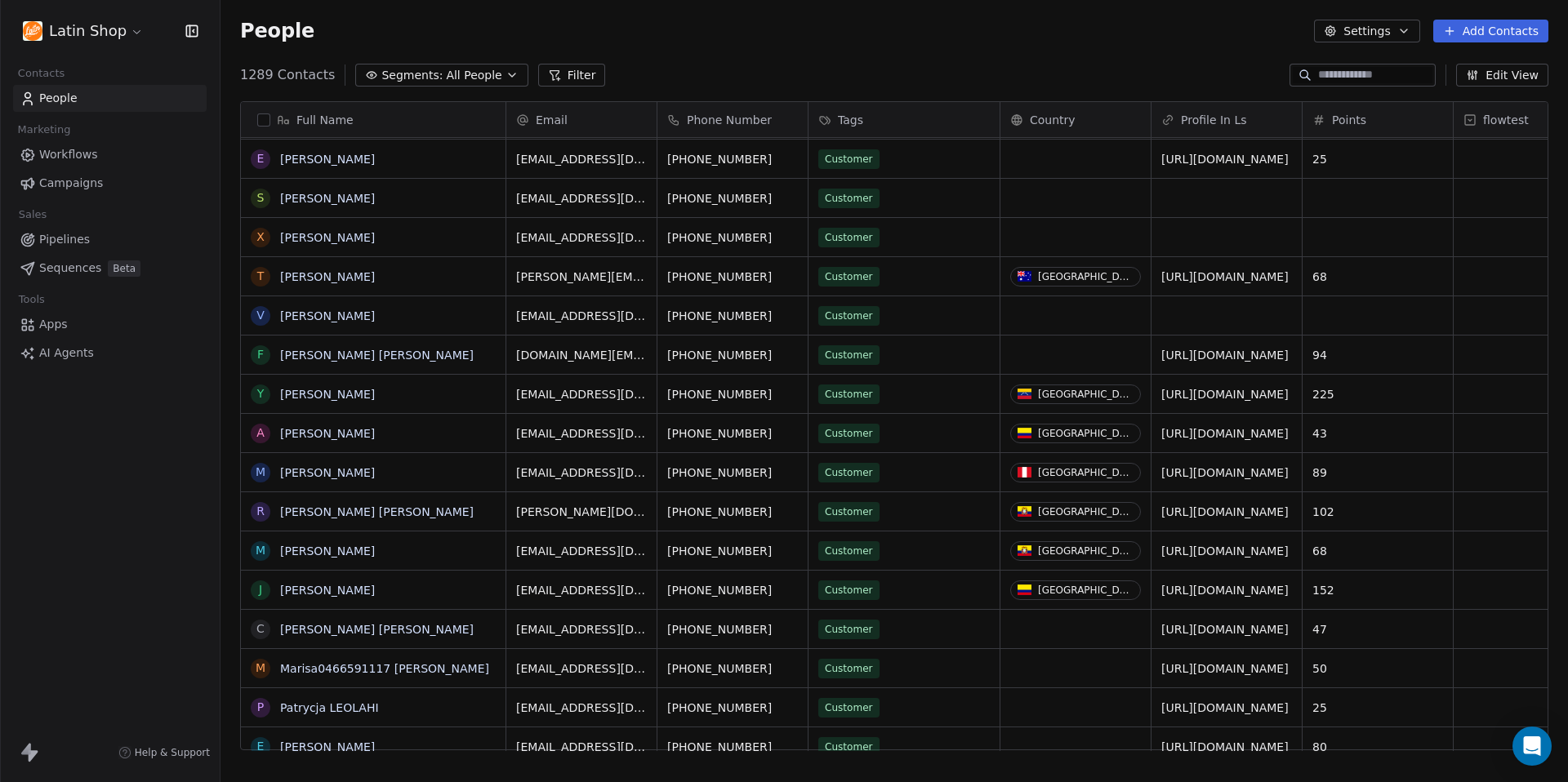
click at [1324, 71] on input at bounding box center [1375, 75] width 114 height 17
paste input "**********"
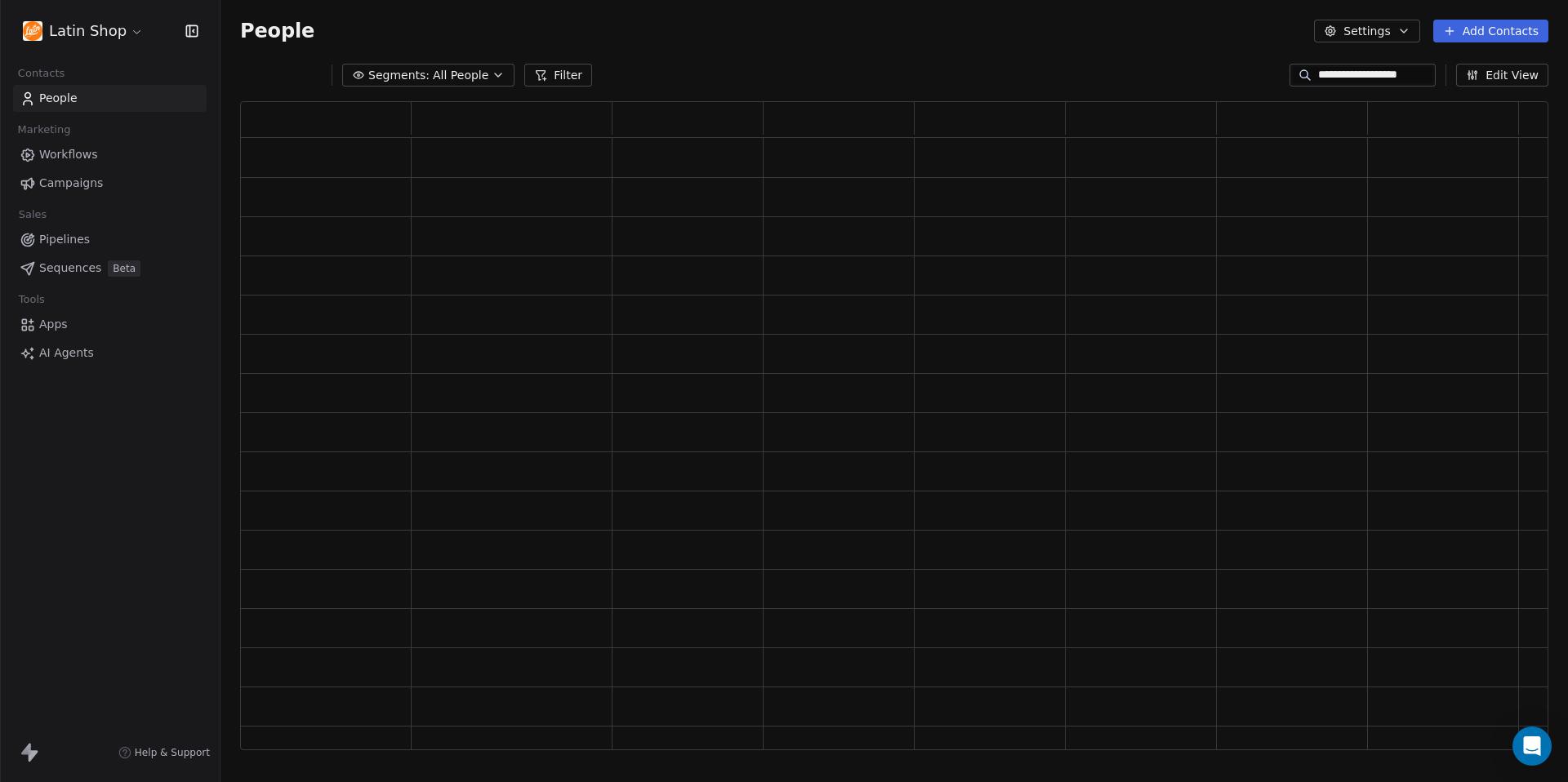
scroll to position [649, 1308]
type input "*"
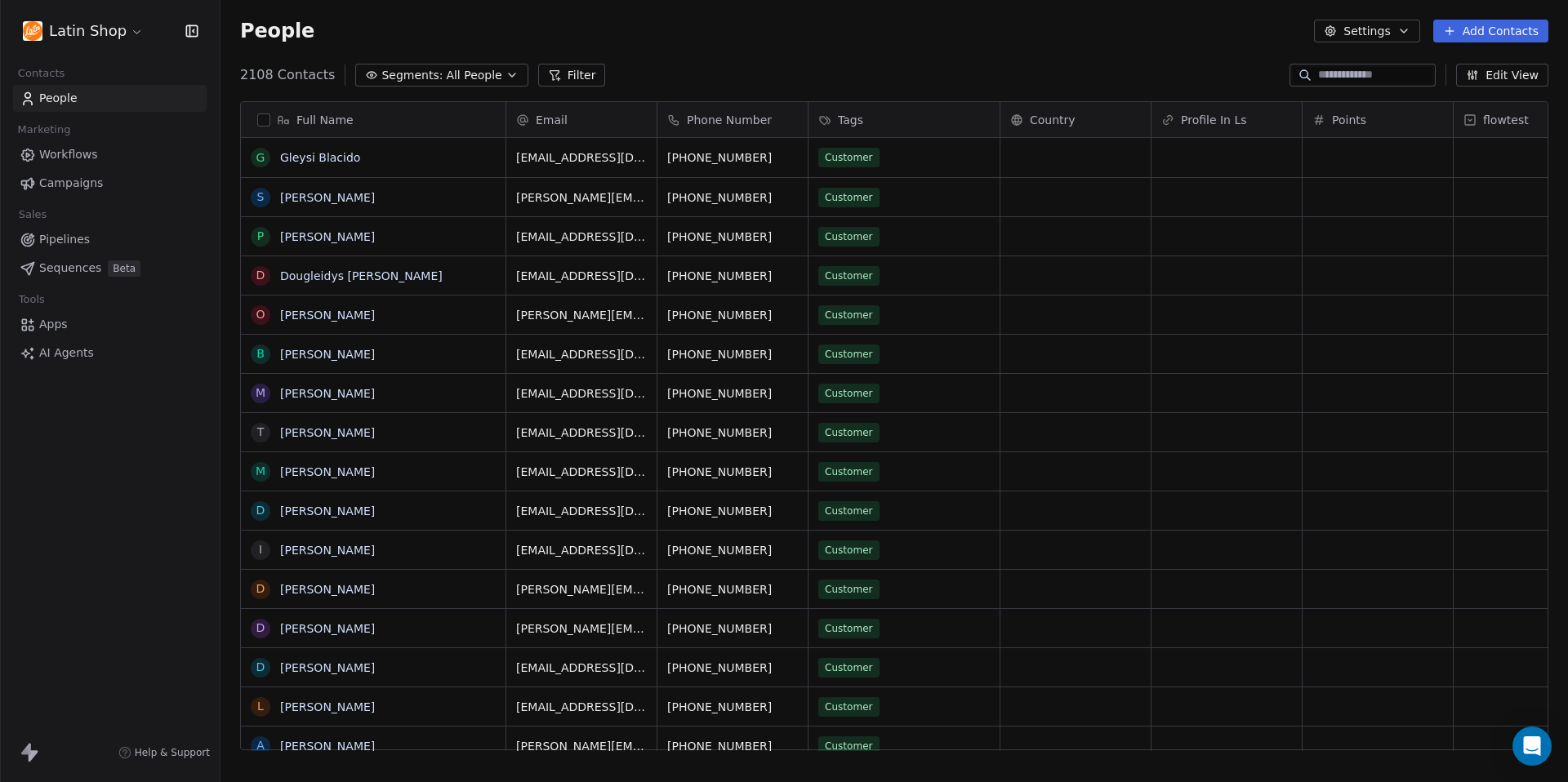
scroll to position [688, 1347]
click at [1336, 79] on input at bounding box center [1375, 75] width 114 height 17
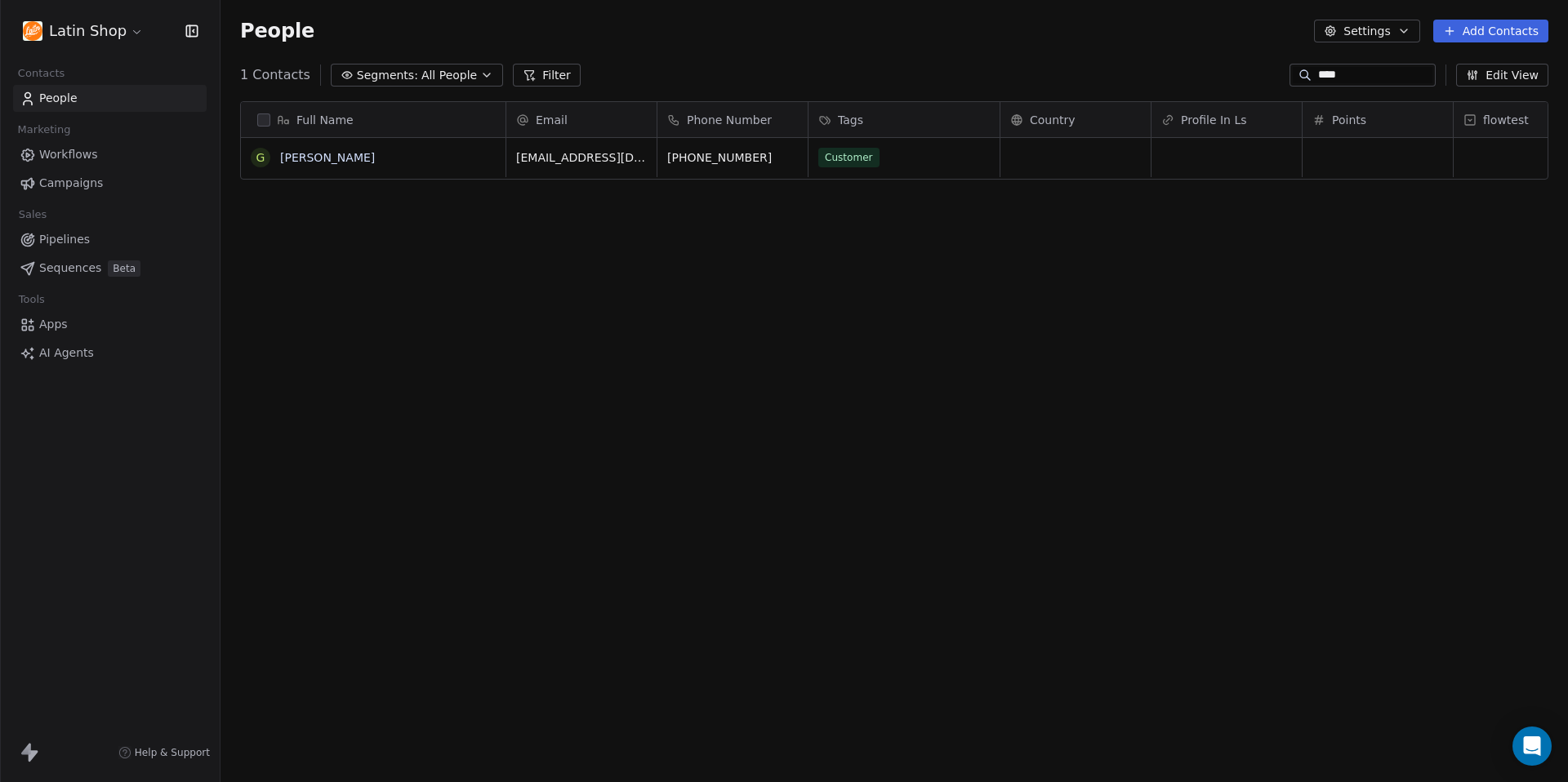
type input "****"
click at [1014, 60] on div "People Settings Add Contacts" at bounding box center [894, 31] width 1347 height 62
click at [344, 161] on link "Guillermo Pulido Sarmiento" at bounding box center [327, 158] width 95 height 13
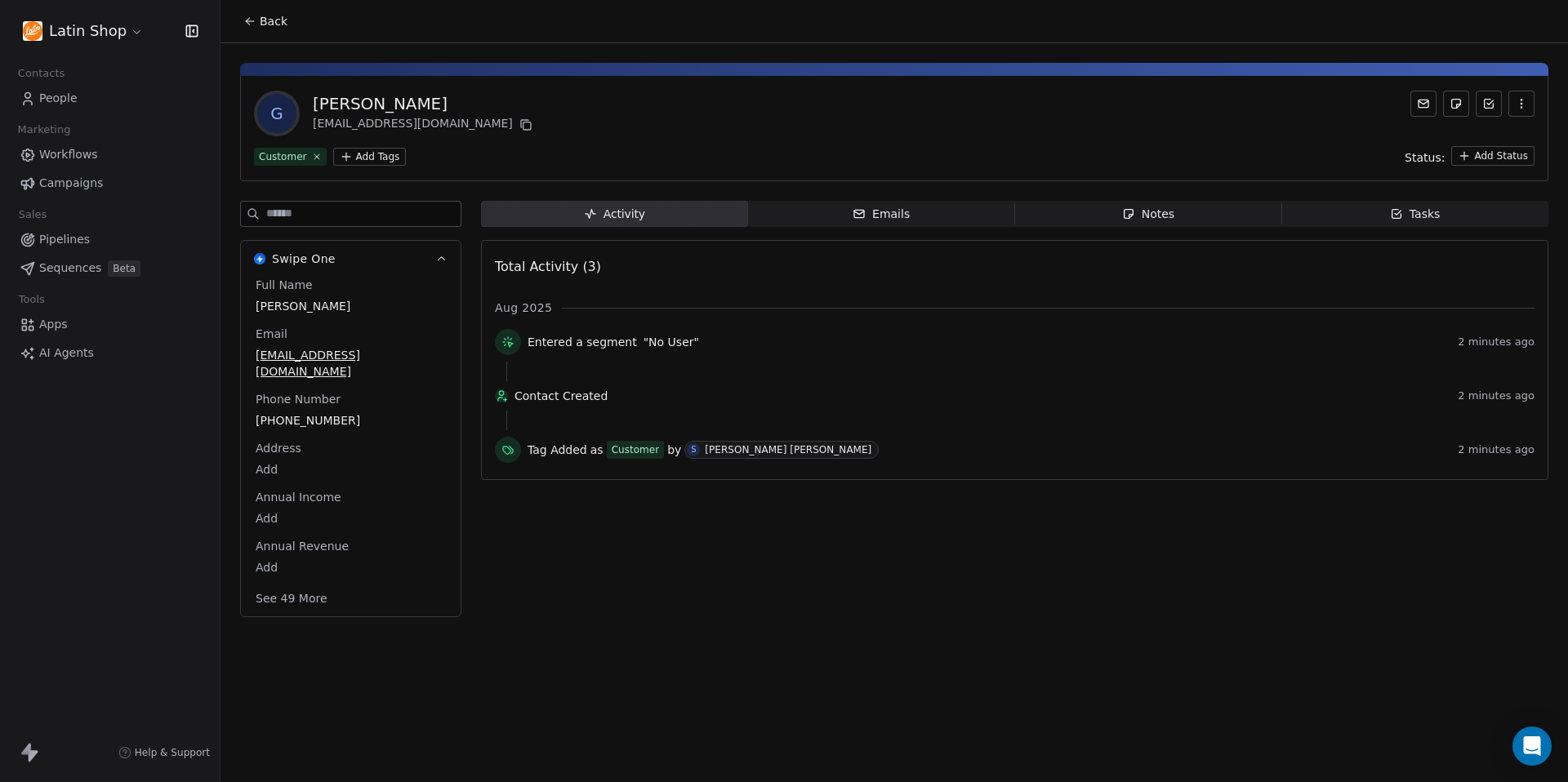
click at [341, 215] on input at bounding box center [363, 214] width 194 height 25
type input "*"
click at [272, 15] on span "Back" at bounding box center [273, 21] width 28 height 17
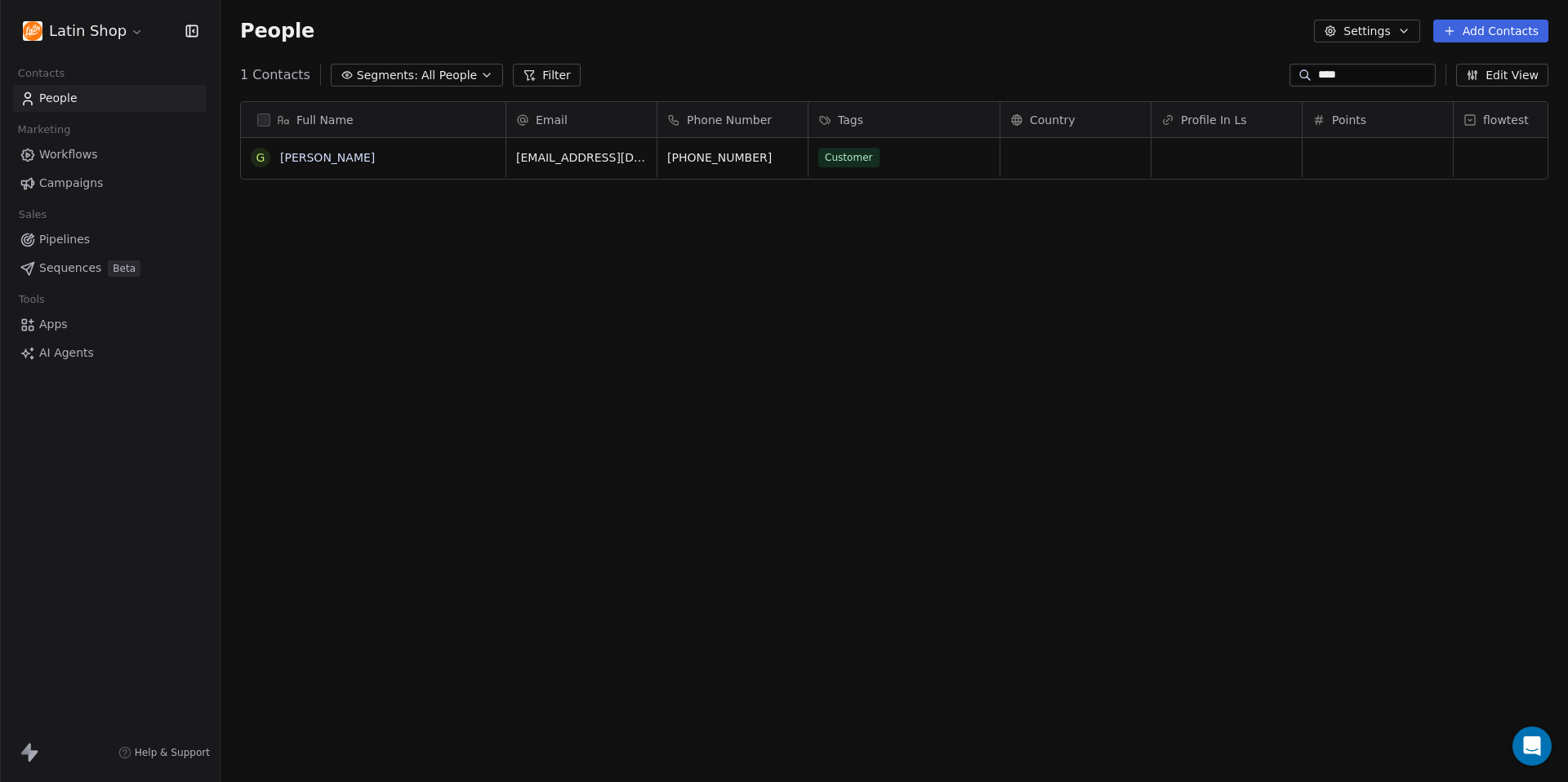
click at [114, 92] on link "People" at bounding box center [110, 98] width 193 height 27
click at [70, 105] on span "People" at bounding box center [58, 98] width 38 height 17
click at [1125, 64] on div "1 Contacts Segments: All People Filter **** Edit View" at bounding box center [894, 75] width 1347 height 26
click at [1335, 78] on input "****" at bounding box center [1375, 75] width 114 height 17
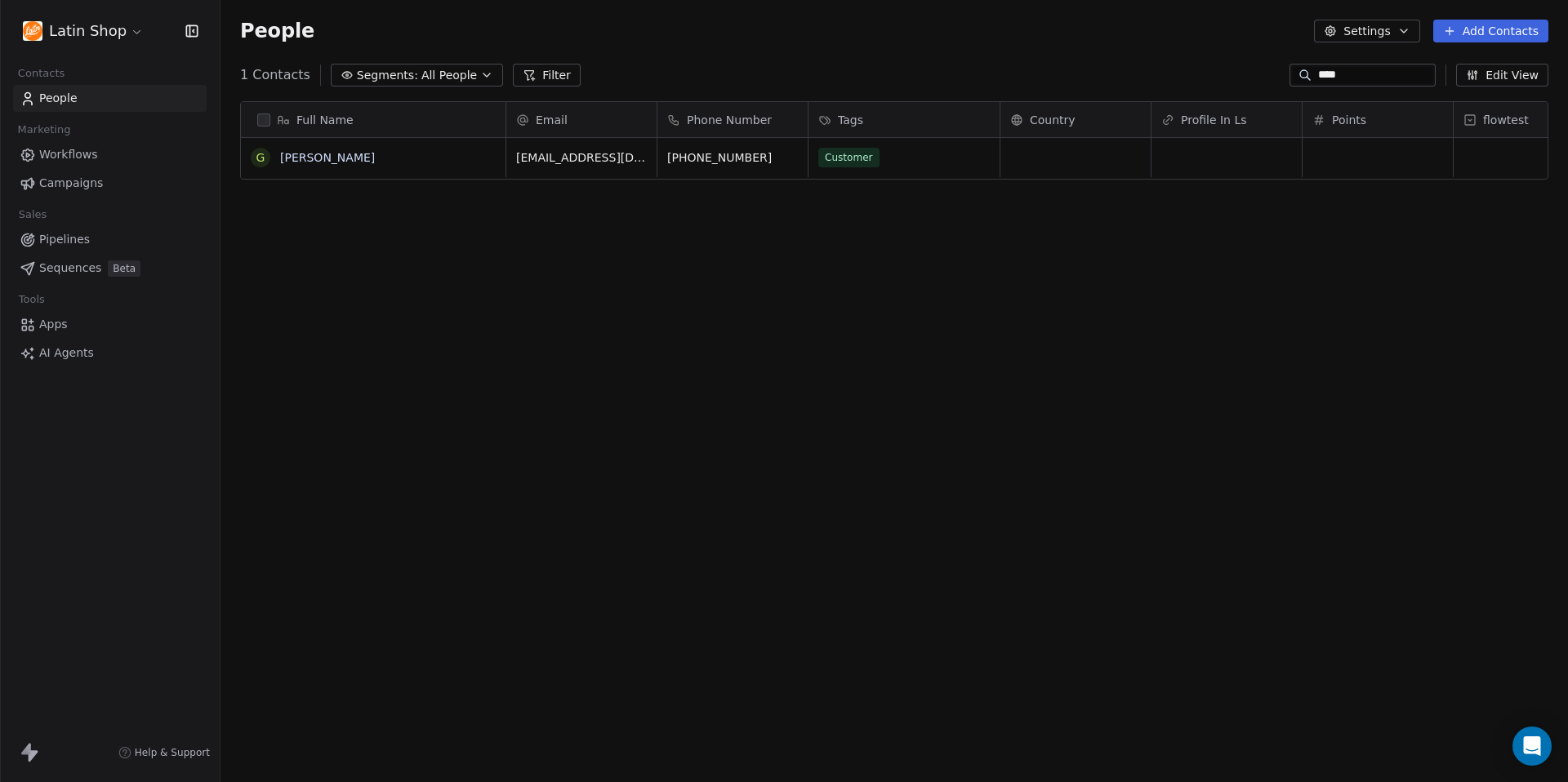
click at [1335, 78] on input "****" at bounding box center [1375, 75] width 114 height 17
paste input "**********"
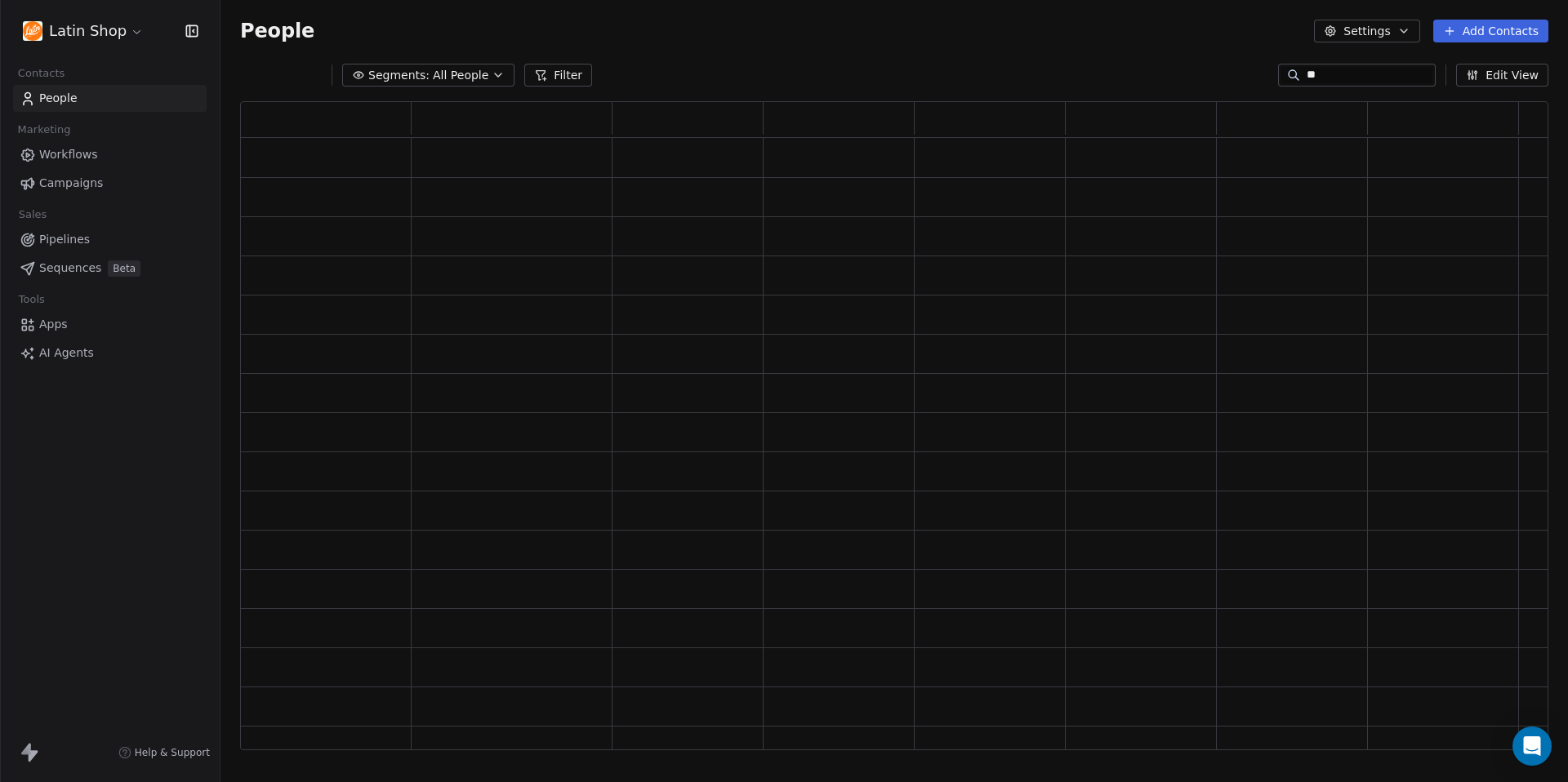
type input "*"
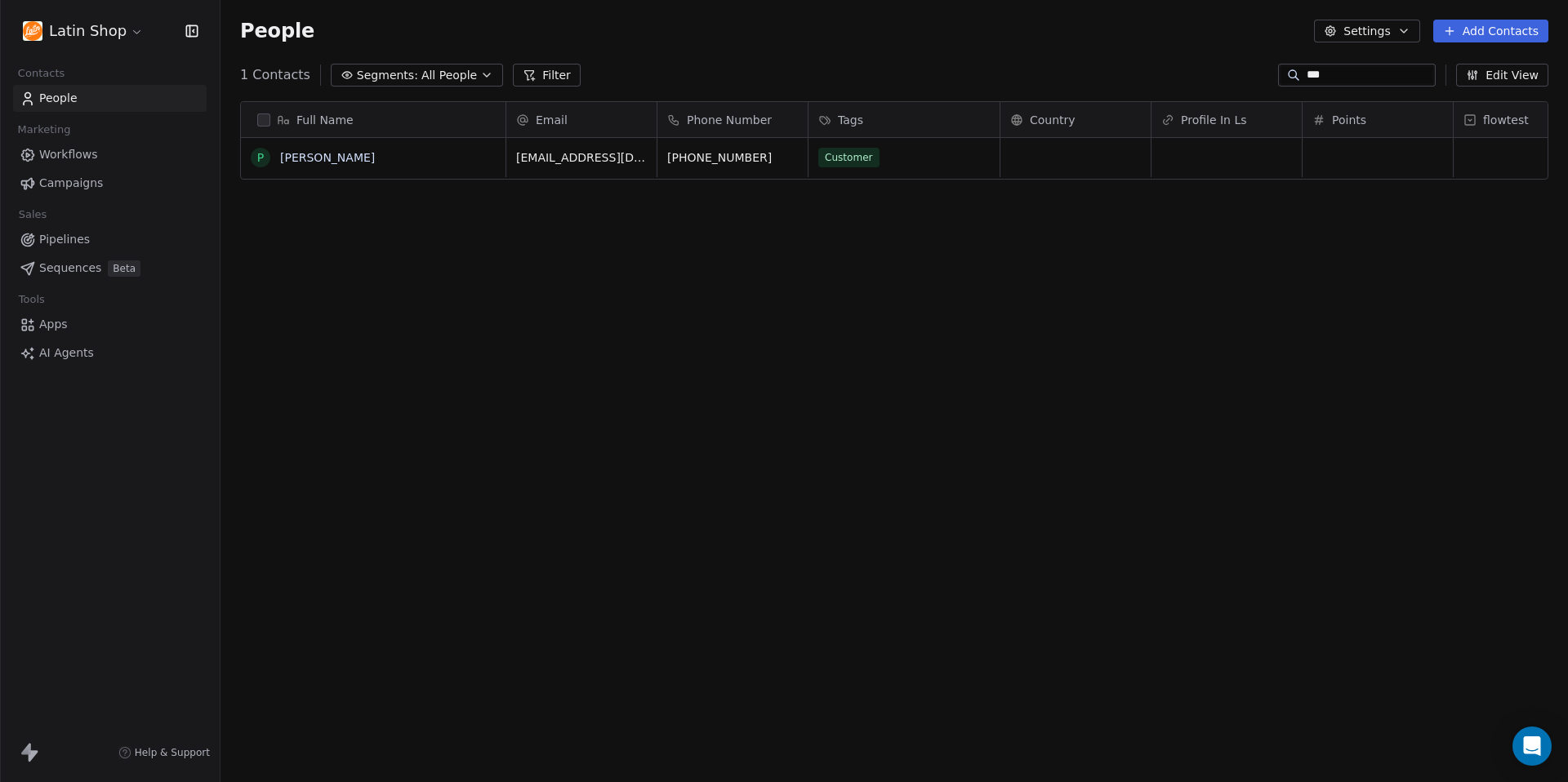
scroll to position [688, 1347]
type input "***"
click at [308, 157] on link "[PERSON_NAME]" at bounding box center [327, 158] width 95 height 13
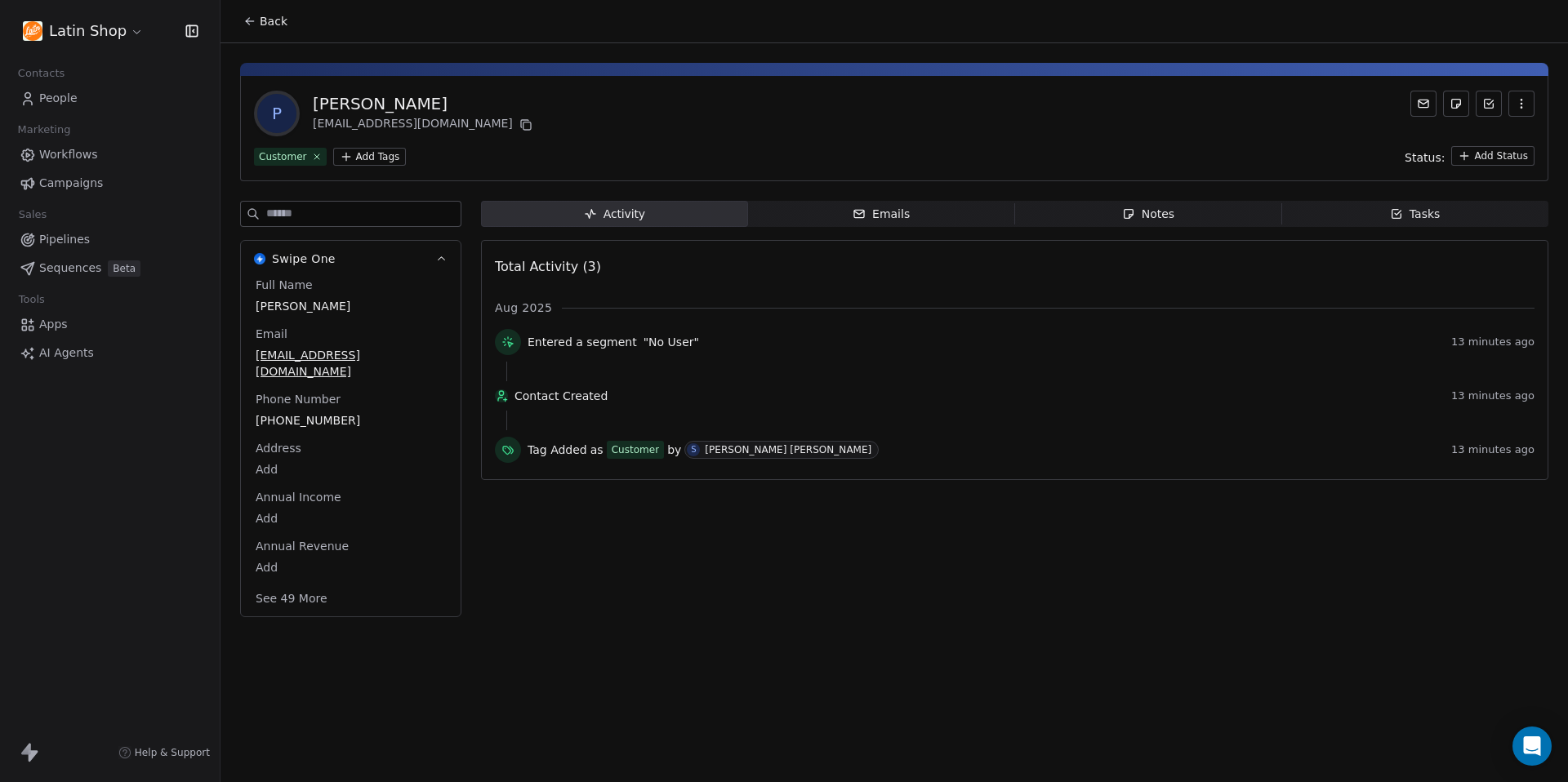
click at [405, 353] on span "[EMAIL_ADDRESS][DOMAIN_NAME]" at bounding box center [350, 363] width 190 height 33
click at [405, 353] on span "[EMAIL_ADDRESS][DOMAIN_NAME]" at bounding box center [350, 364] width 188 height 33
click at [422, 355] on span "[EMAIL_ADDRESS][DOMAIN_NAME]" at bounding box center [350, 364] width 188 height 33
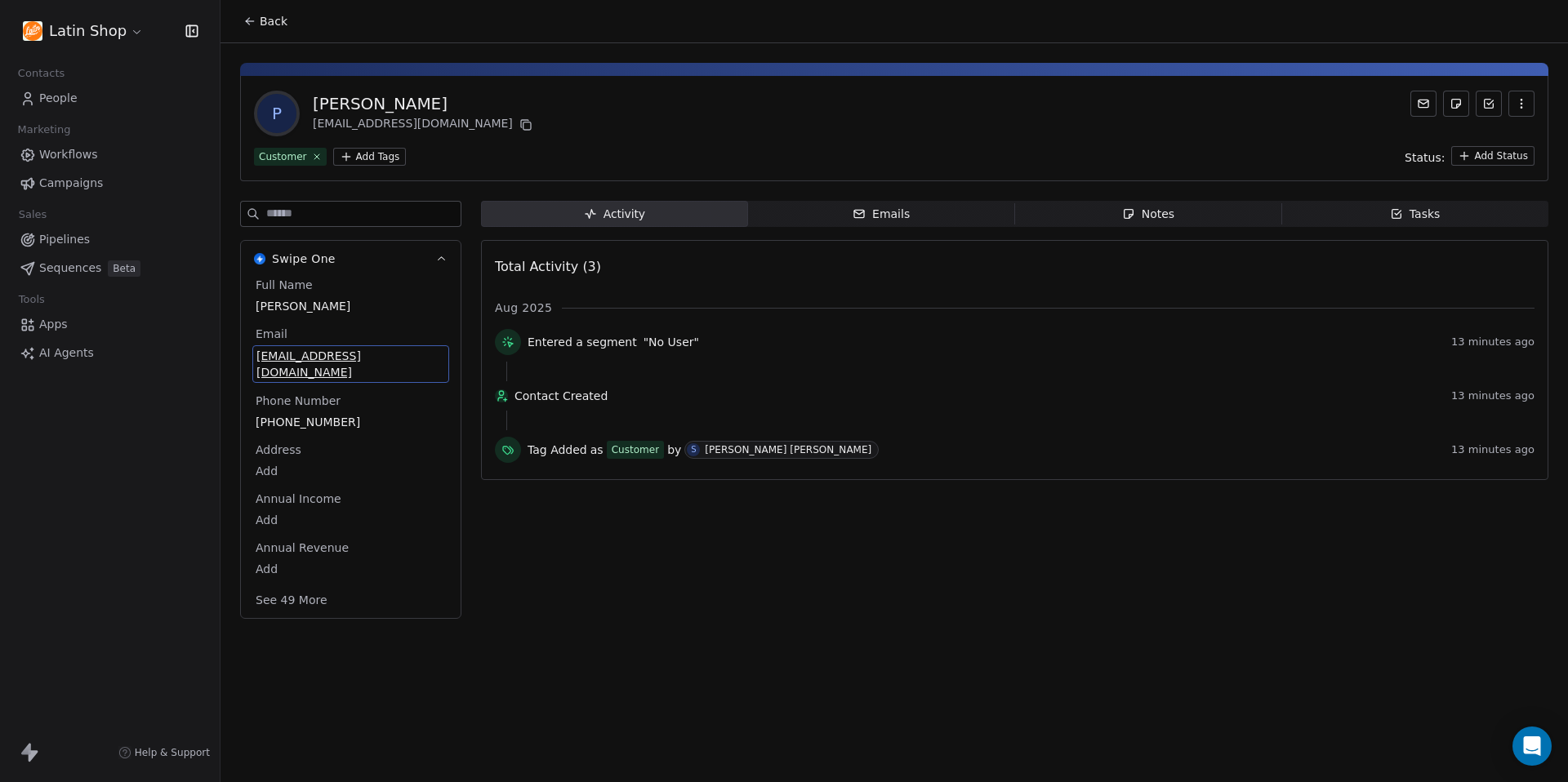
click at [422, 355] on span "[EMAIL_ADDRESS][DOMAIN_NAME]" at bounding box center [350, 364] width 188 height 33
click at [568, 145] on html "**********" at bounding box center [784, 391] width 1568 height 782
click at [559, 141] on div "P Pat Crut jamesandpatty123@gmail.com Customer Add Tags Status: Add Status" at bounding box center [894, 128] width 1308 height 105
click at [278, 23] on span "Back" at bounding box center [273, 21] width 28 height 17
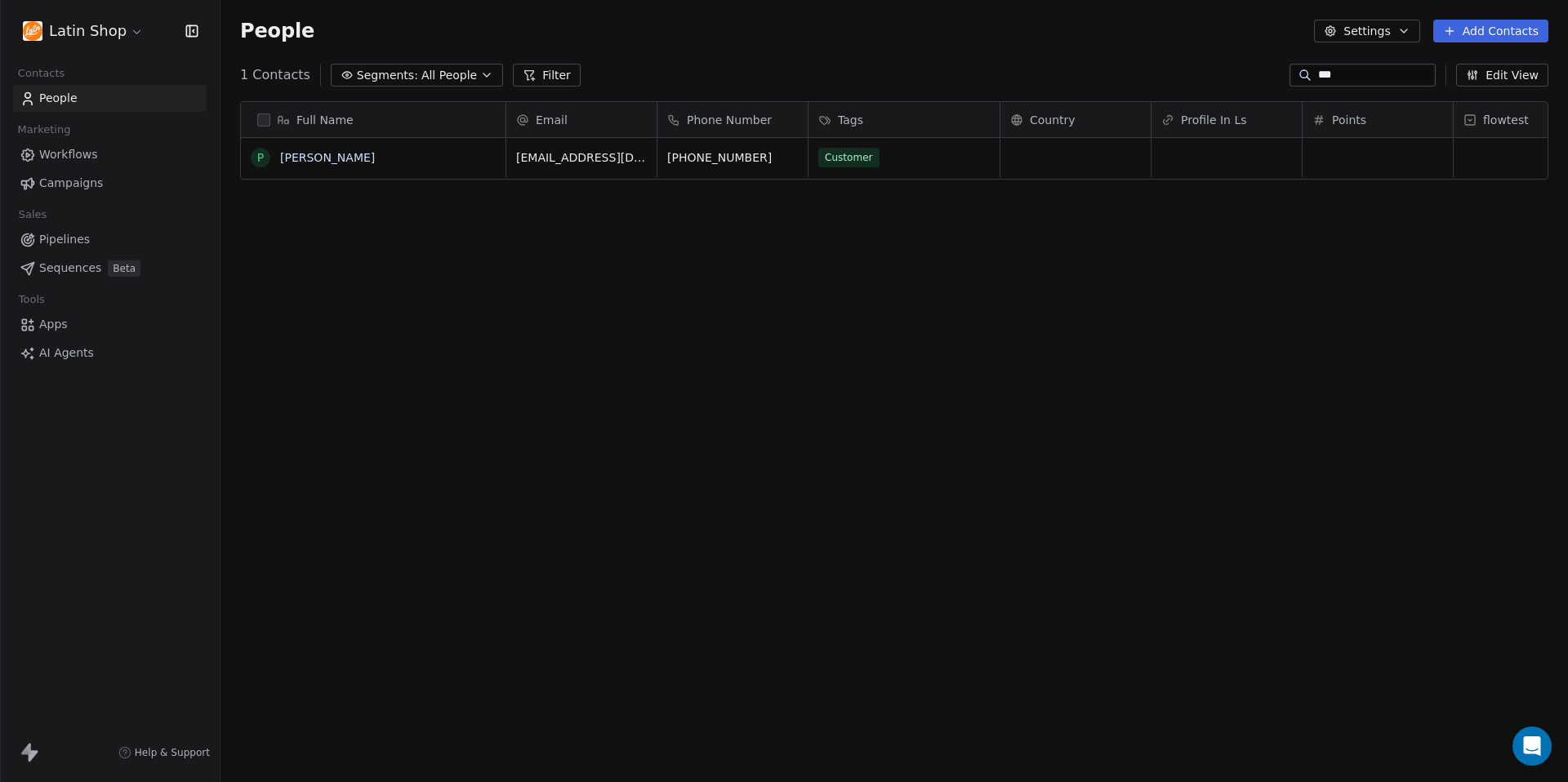
scroll to position [688, 1347]
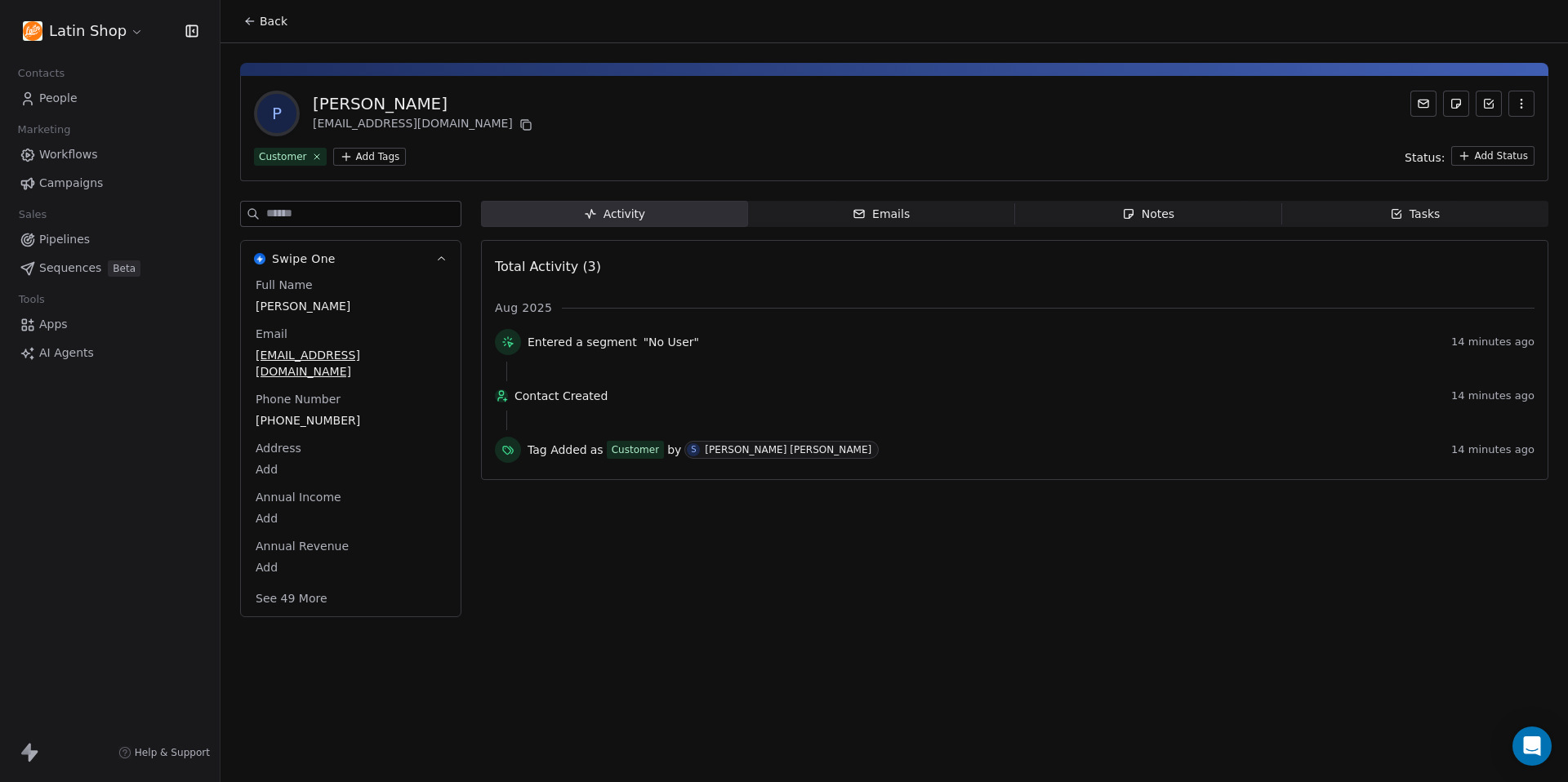
click at [355, 13] on div "Back" at bounding box center [894, 21] width 1347 height 42
click at [273, 19] on span "Back" at bounding box center [273, 21] width 28 height 17
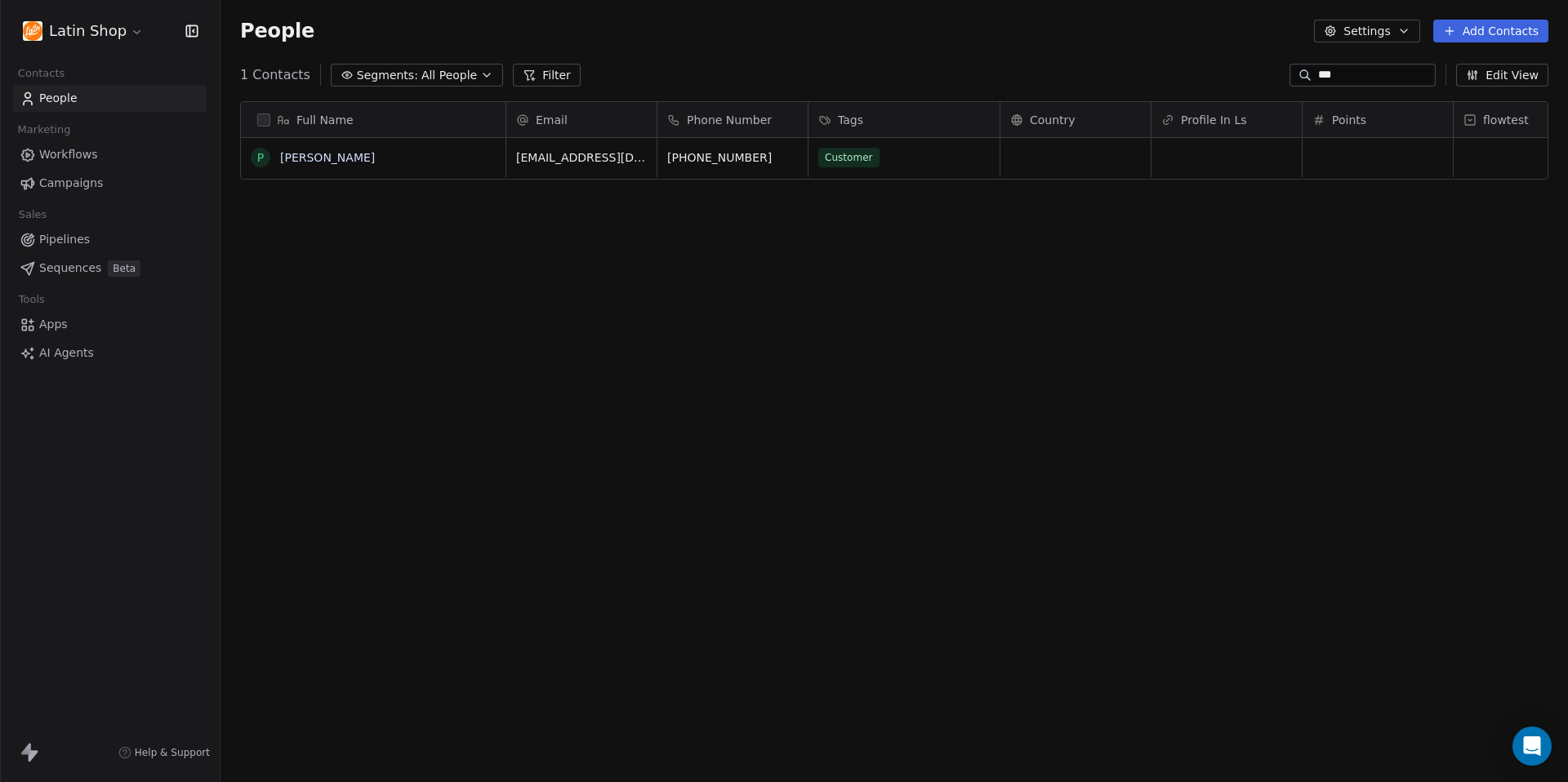
scroll to position [688, 1347]
click at [1338, 76] on input "***" at bounding box center [1375, 75] width 114 height 17
type input "*"
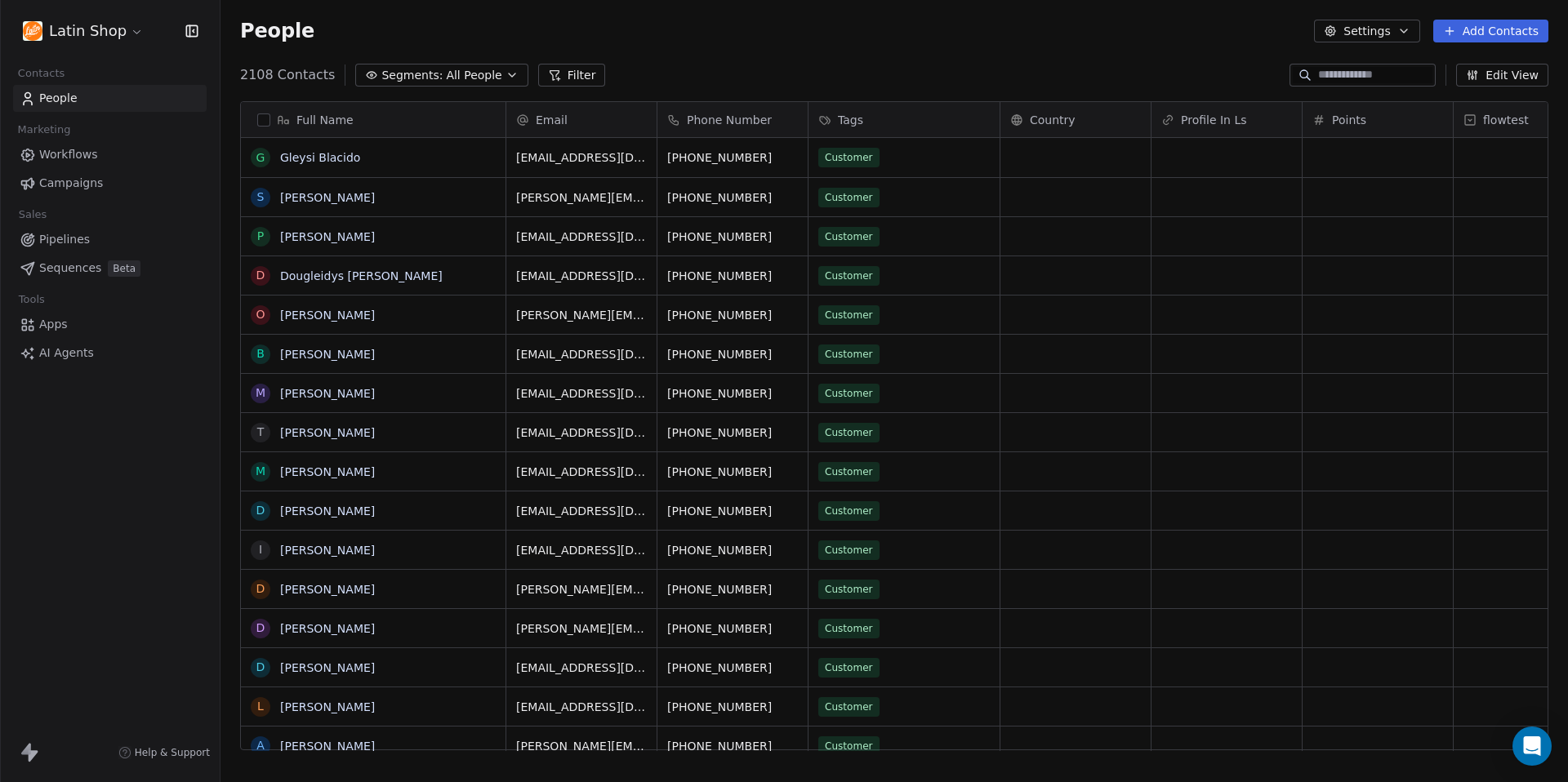
paste input "**********"
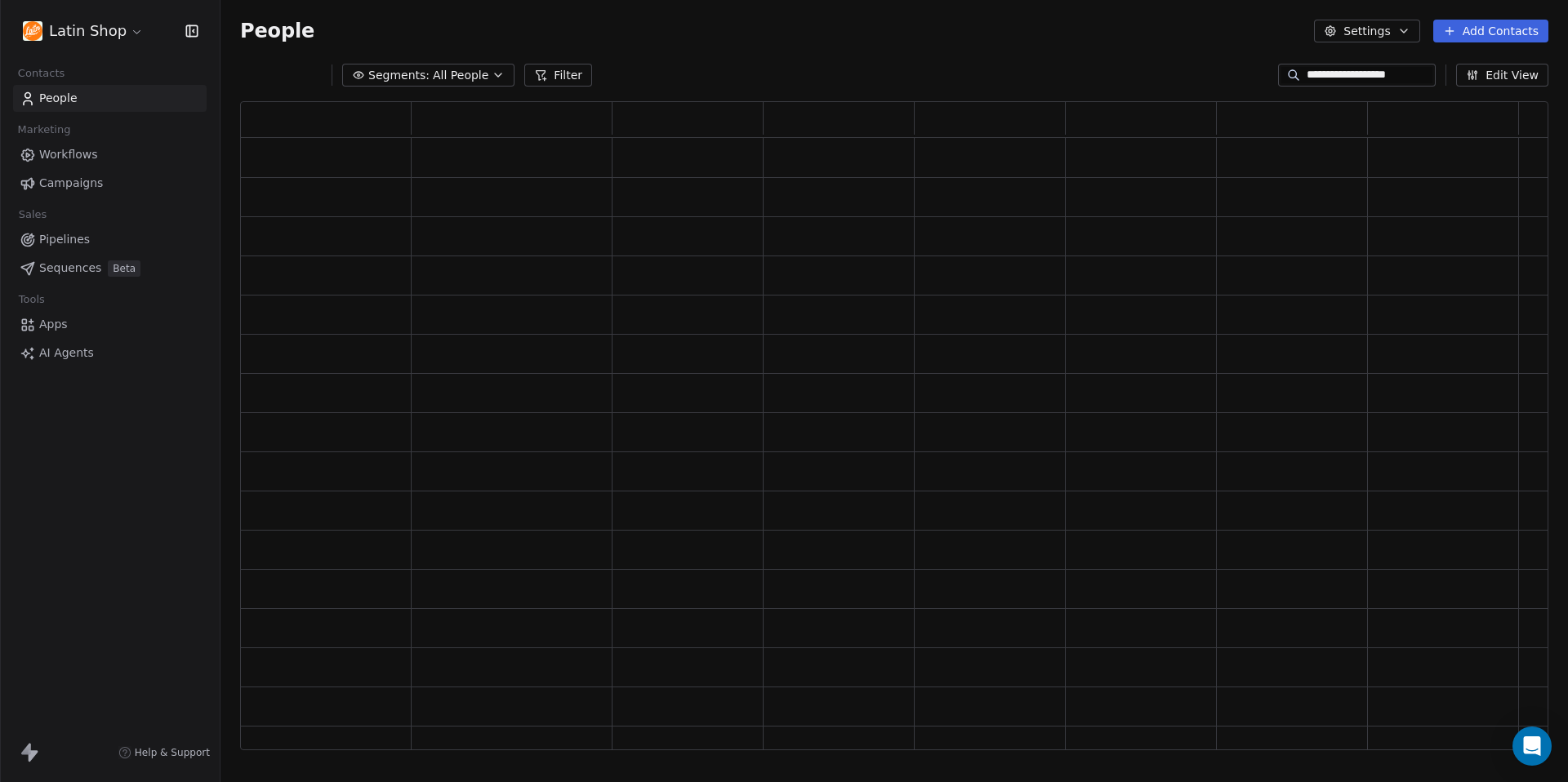
scroll to position [0, 0]
type input "*"
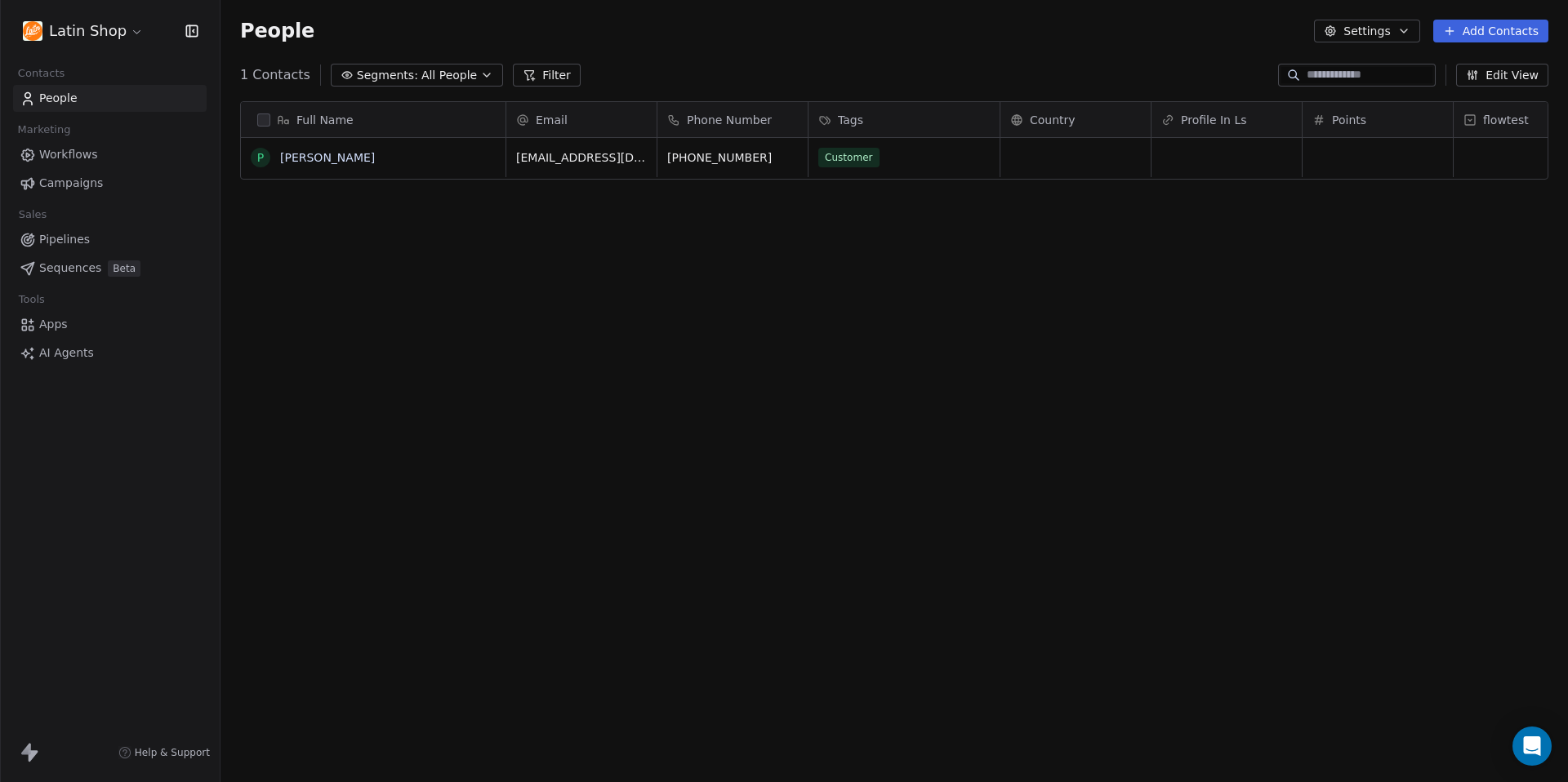
scroll to position [688, 1347]
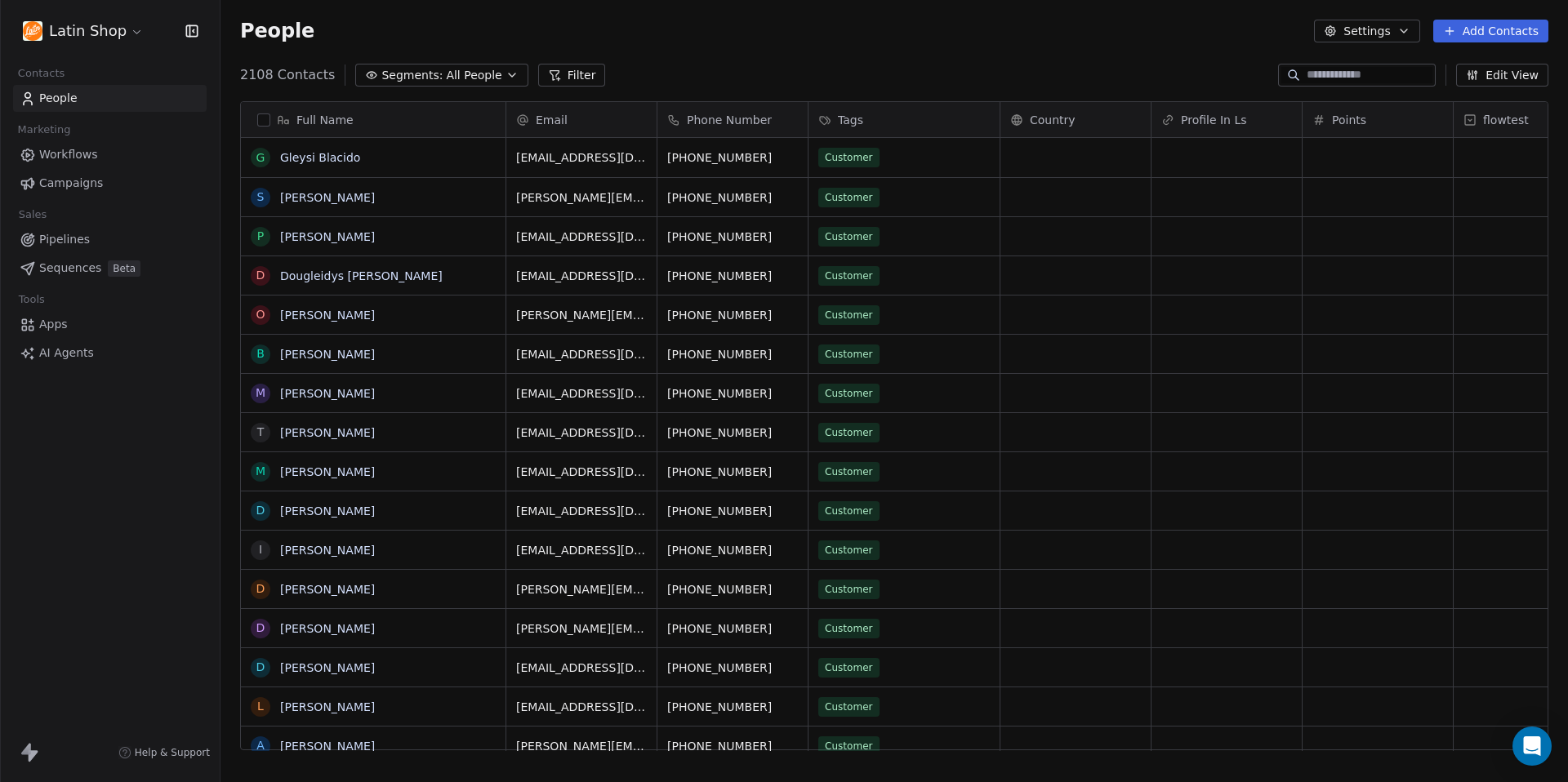
click at [892, 59] on div "People Settings Add Contacts" at bounding box center [894, 31] width 1347 height 62
click at [1340, 72] on input at bounding box center [1369, 75] width 126 height 17
paste input "**********"
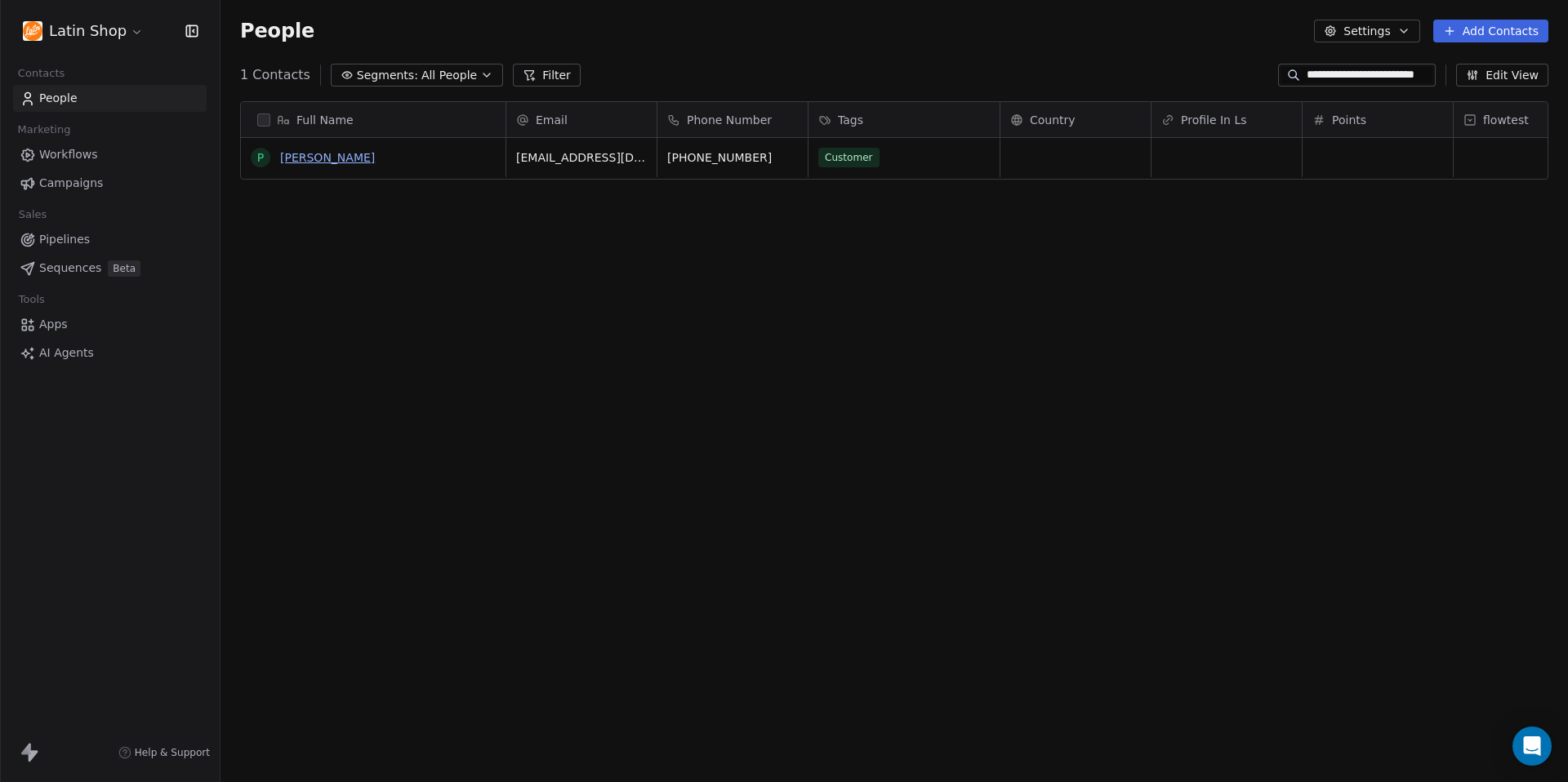
type input "**********"
click at [306, 156] on link "[PERSON_NAME]" at bounding box center [327, 158] width 95 height 13
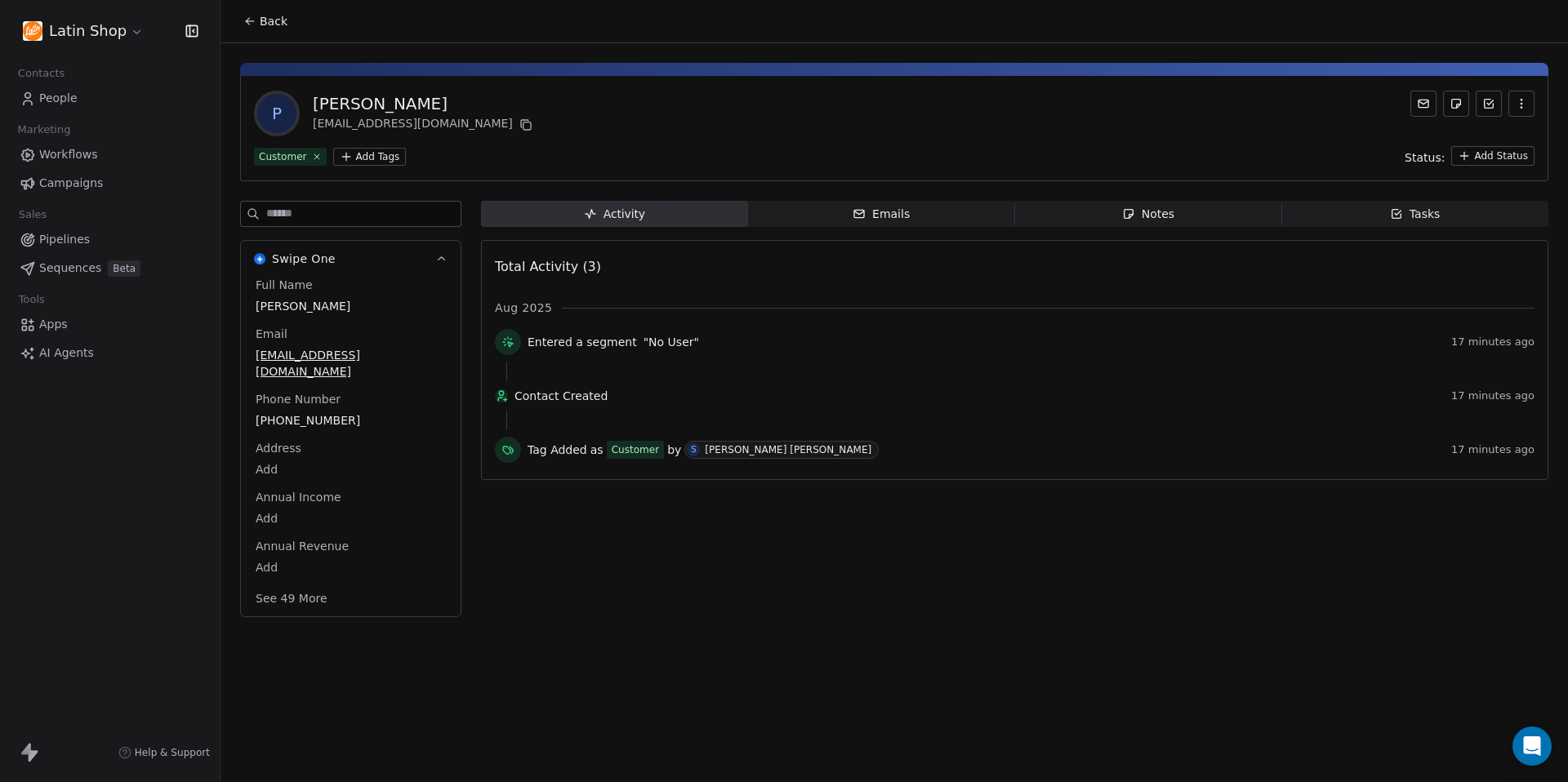
click at [71, 243] on span "Pipelines" at bounding box center [64, 239] width 50 height 17
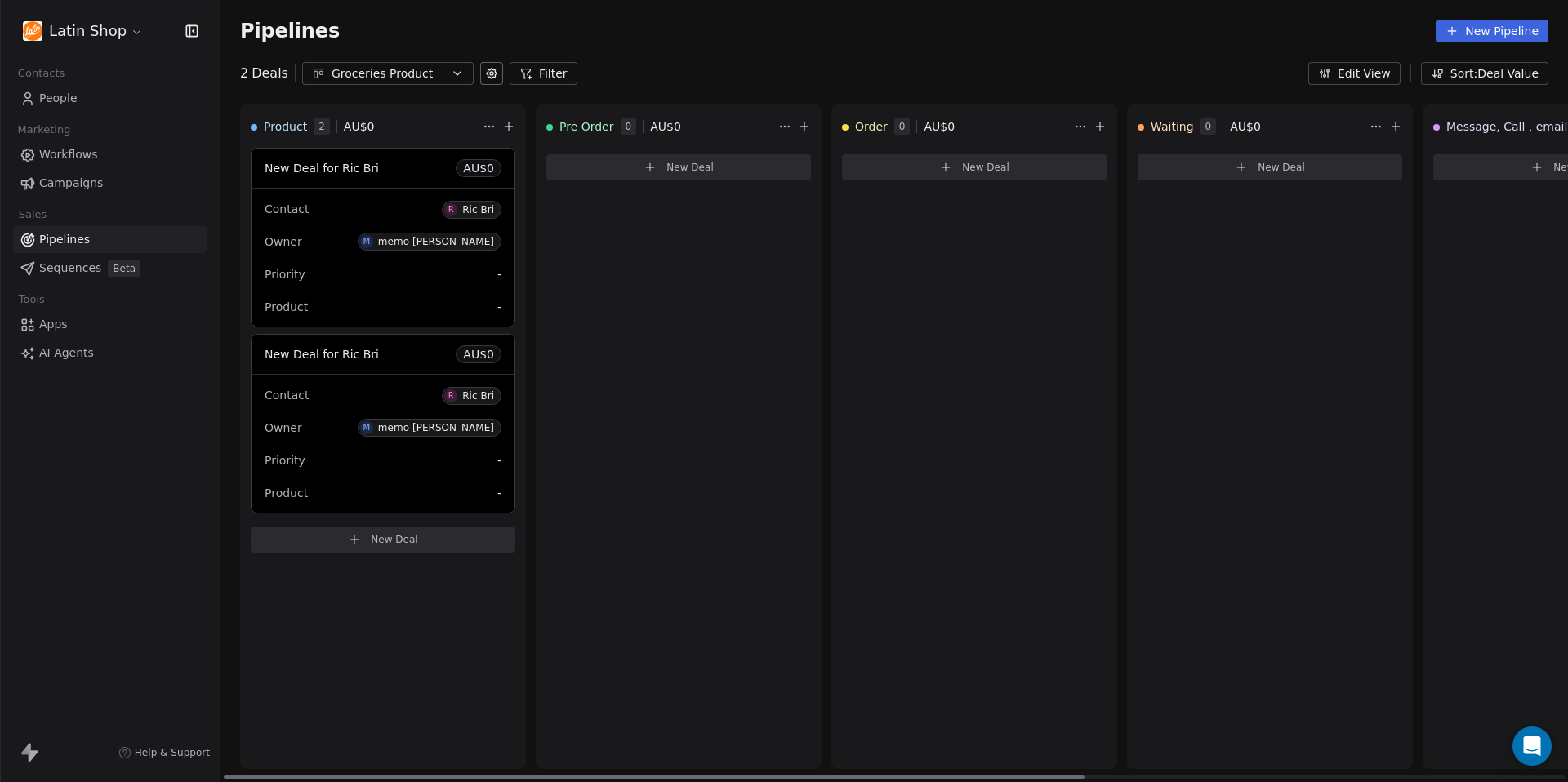
click at [498, 178] on div "New Deal for Ric Bri AU$ 0" at bounding box center [382, 168] width 263 height 39
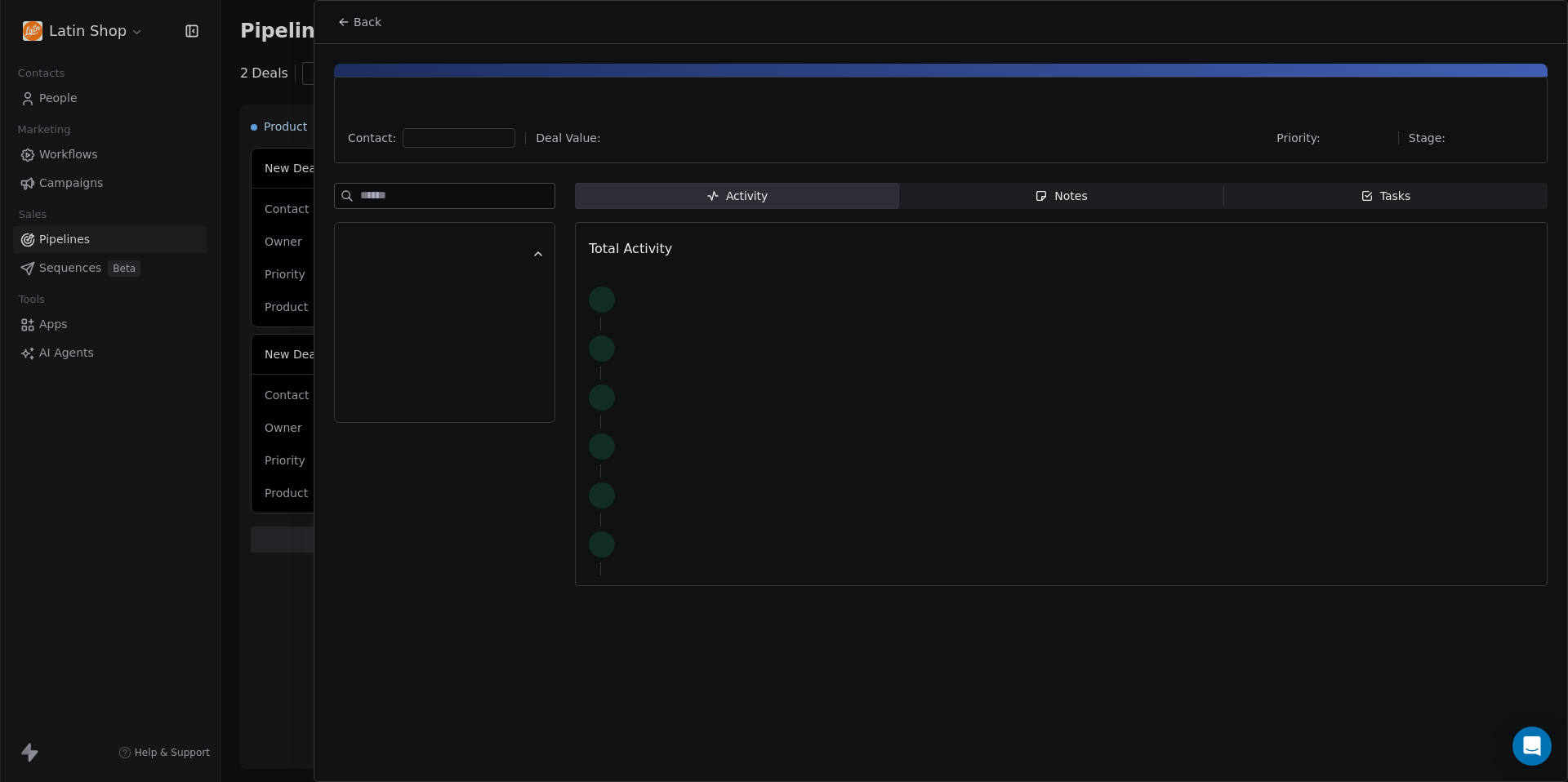
click at [398, 781] on div "Back Contact: Deal Value: Priority: Stage: Activity Activity Notes Notes Tasks …" at bounding box center [784, 782] width 1568 height 0
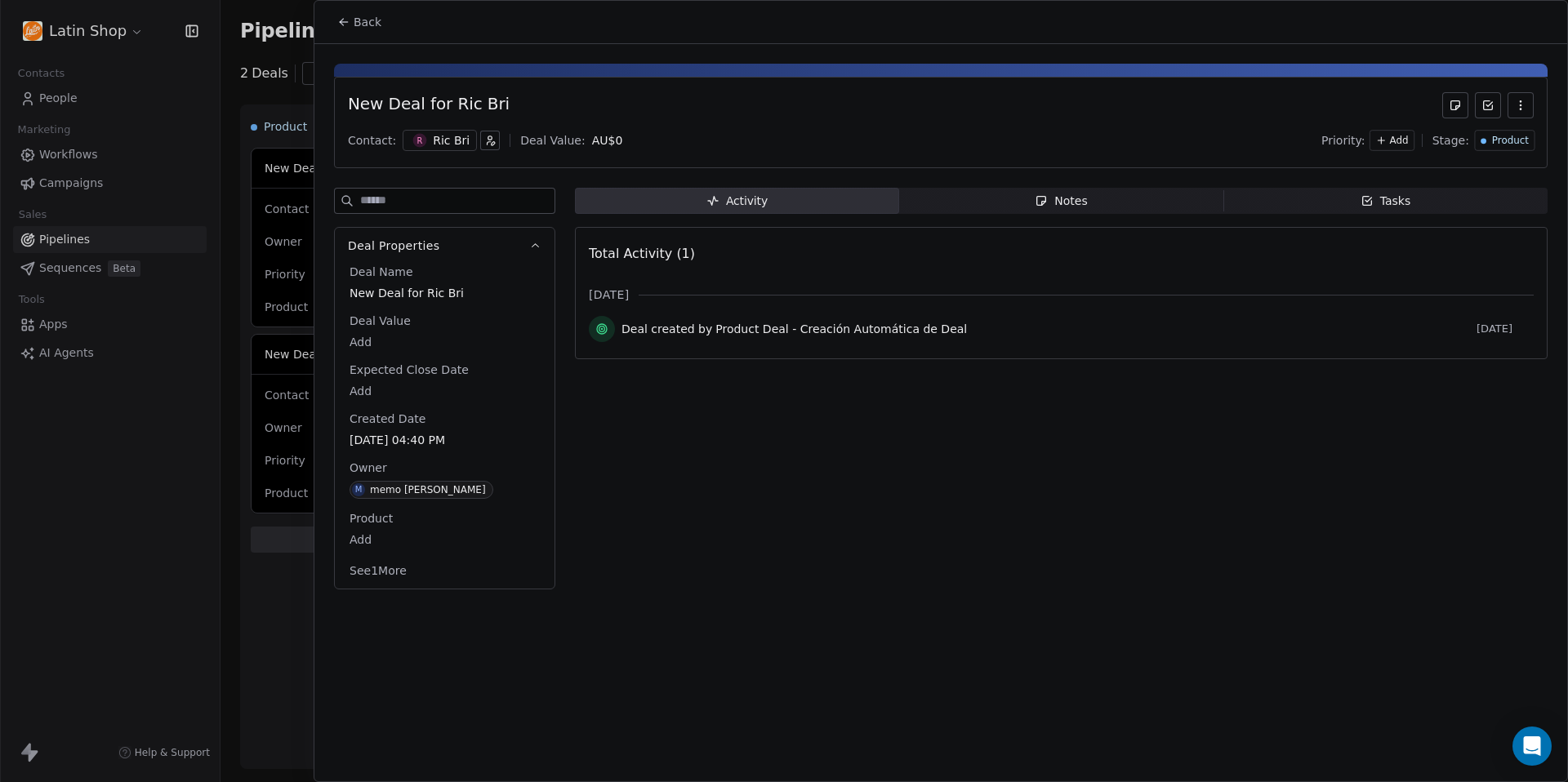
click at [1525, 111] on button "button" at bounding box center [1520, 106] width 26 height 26
click at [1487, 141] on div "Delete" at bounding box center [1472, 141] width 109 height 26
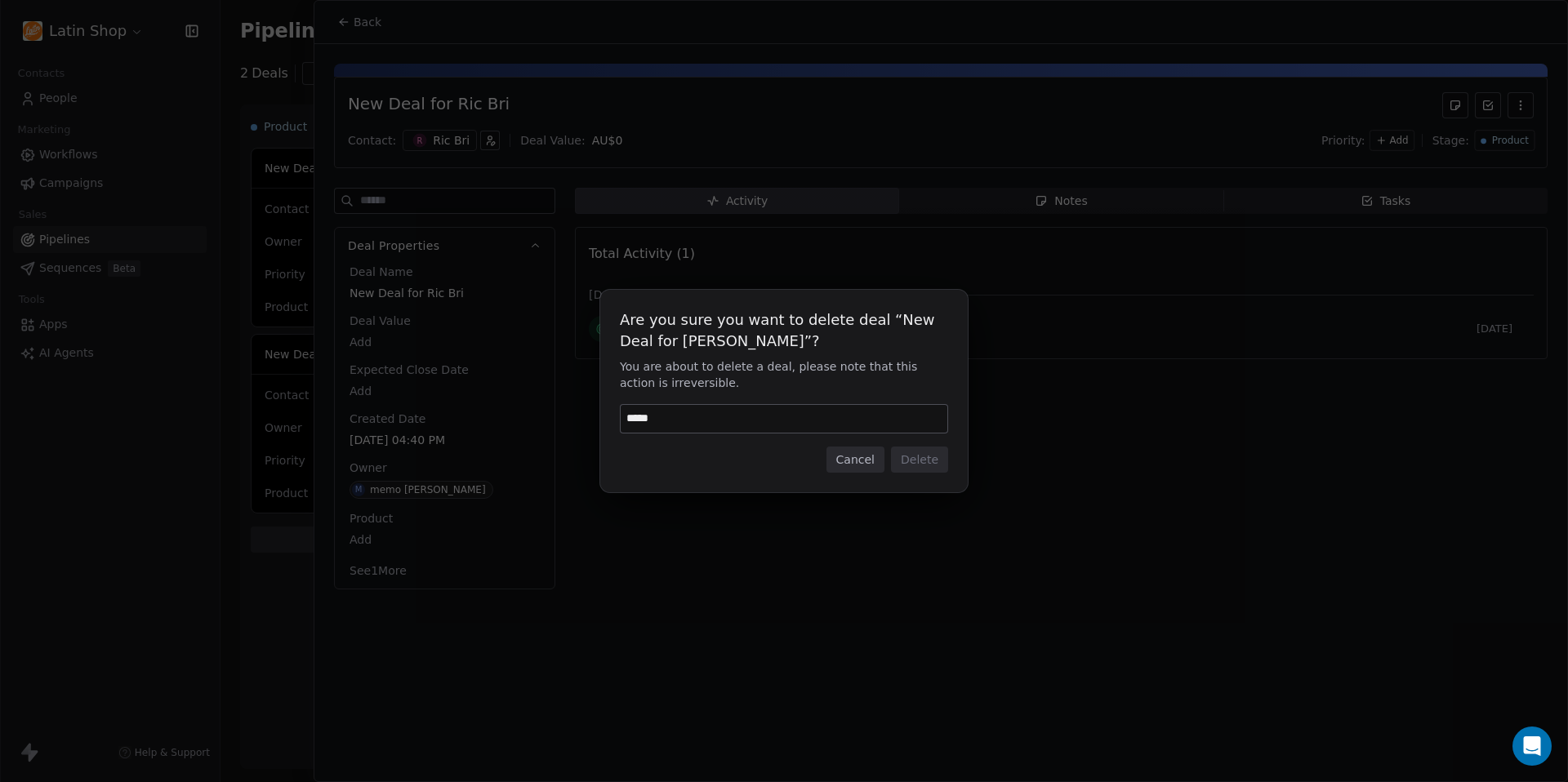
type input "******"
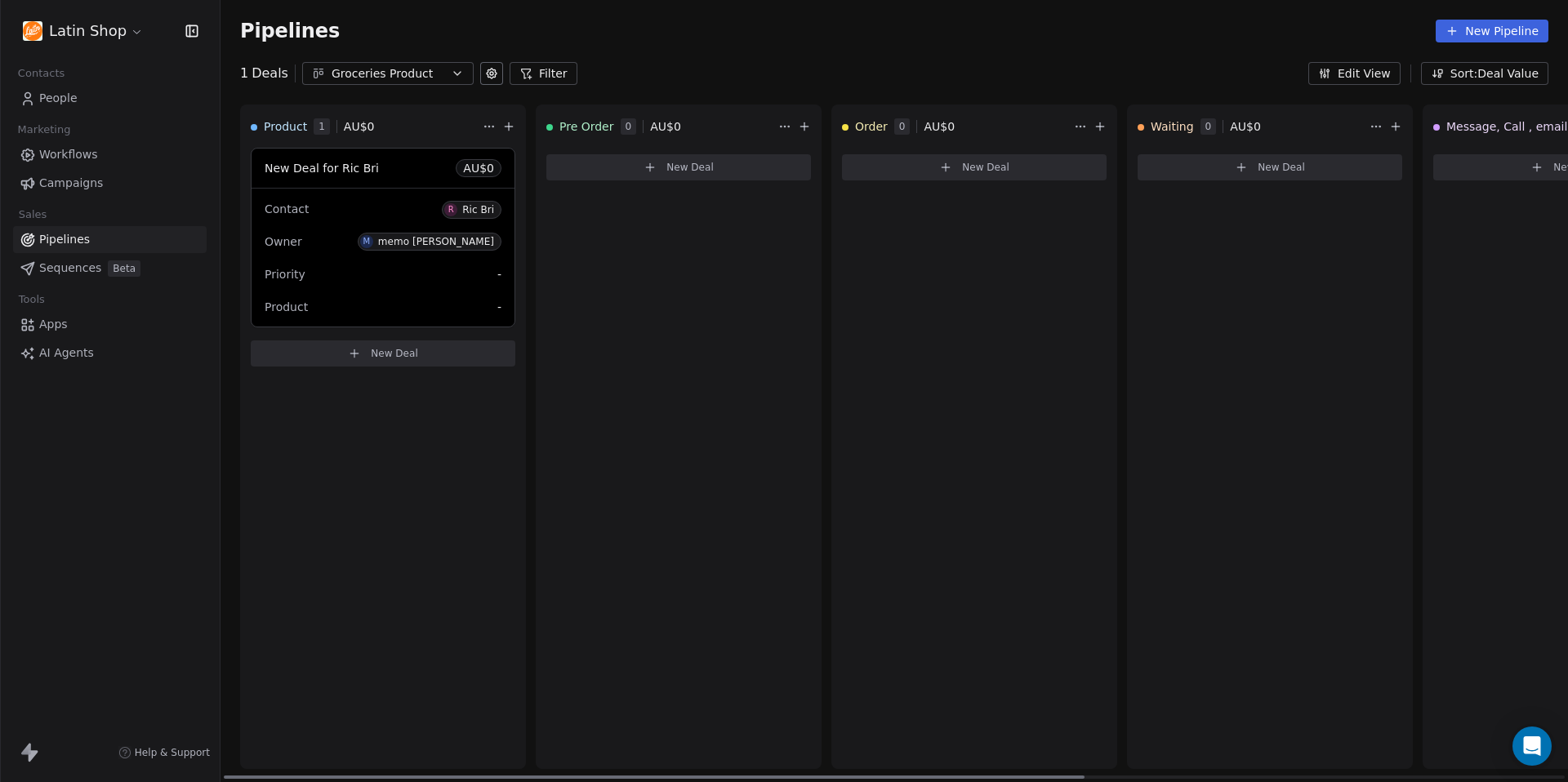
click at [419, 163] on div "New Deal for Ric Bri AU$ 0" at bounding box center [382, 168] width 263 height 39
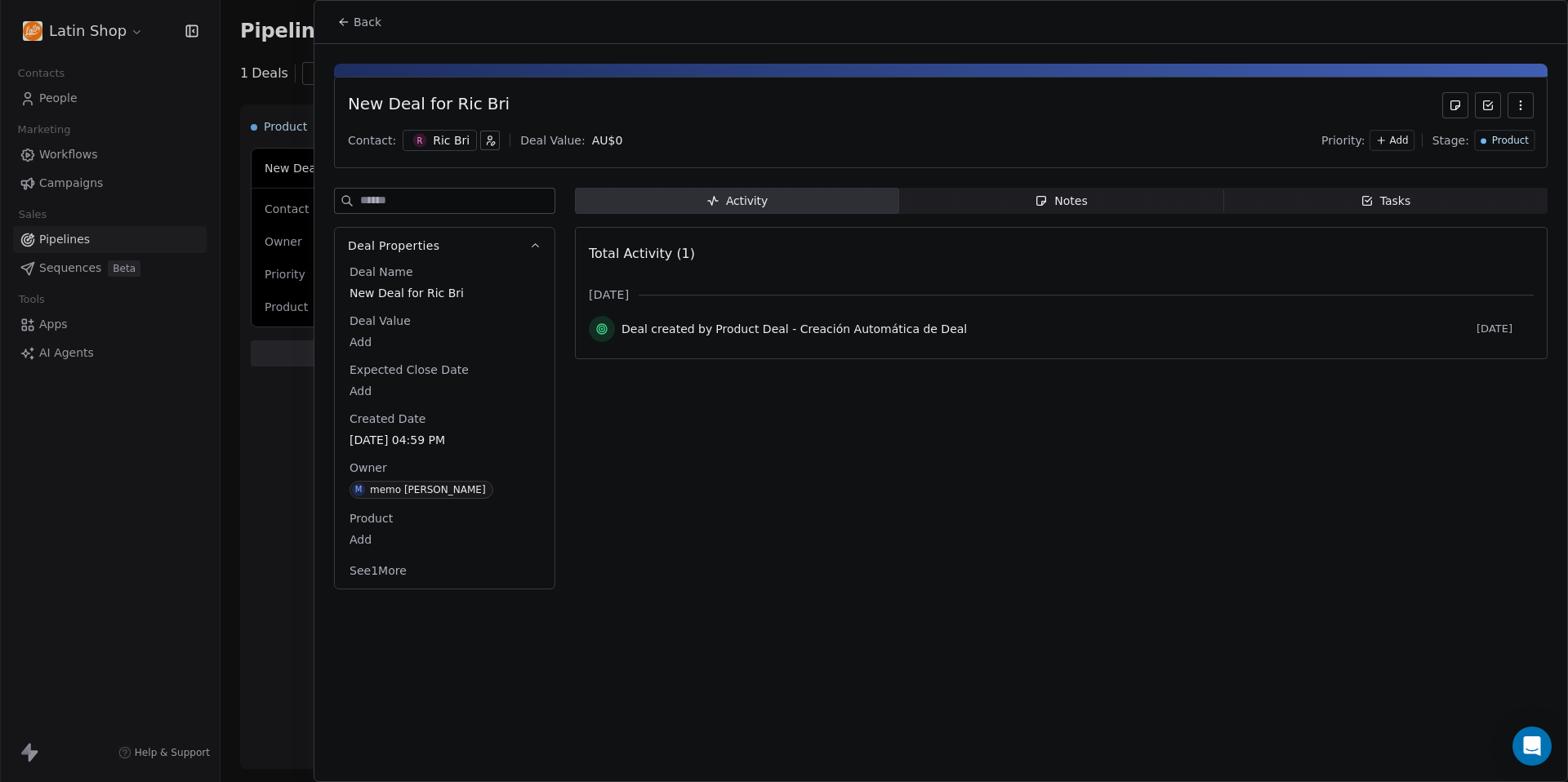
click at [1518, 103] on icon "button" at bounding box center [1520, 106] width 13 height 13
click at [1490, 138] on div "Delete" at bounding box center [1472, 141] width 109 height 26
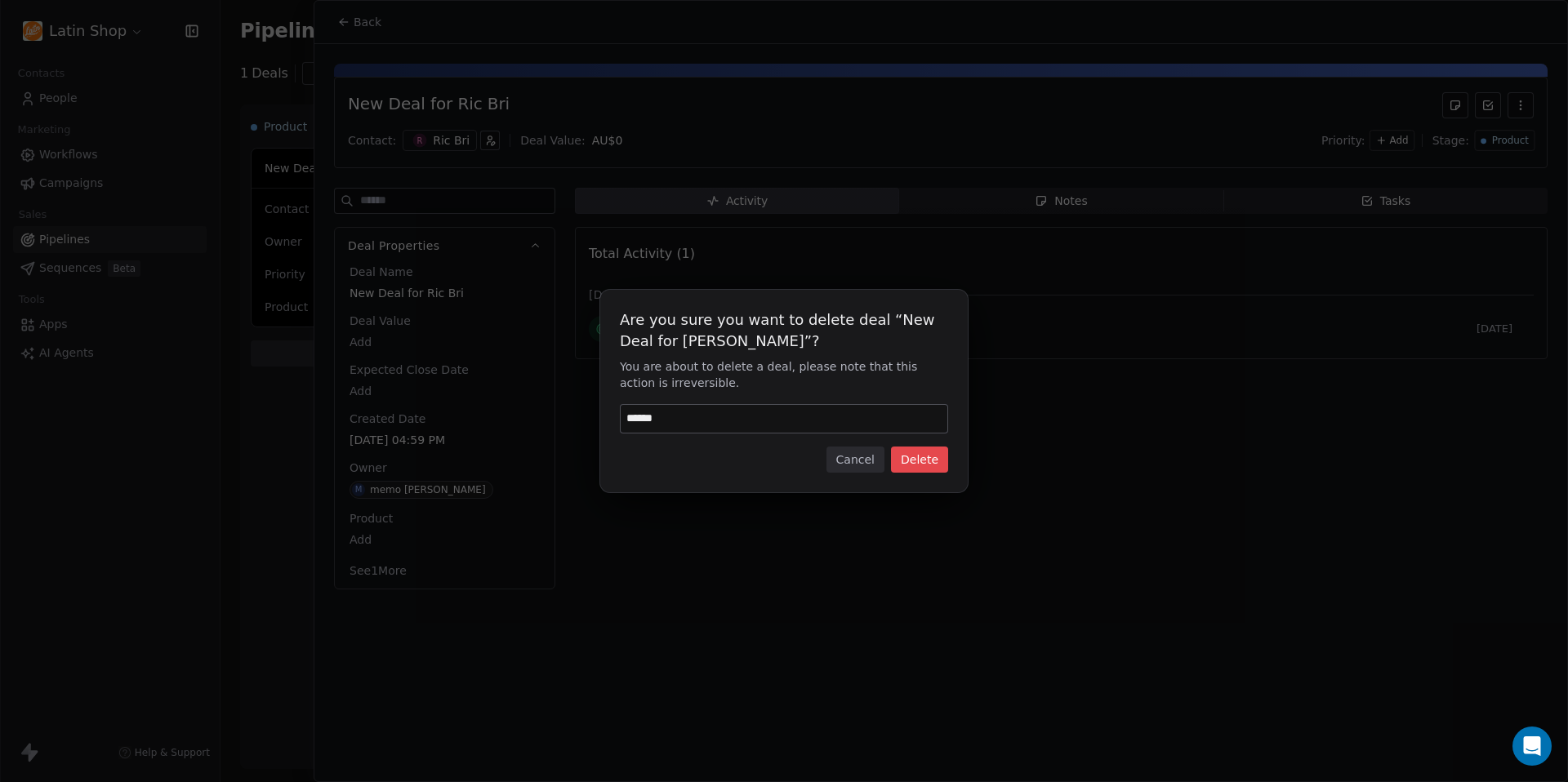
type input "******"
click at [926, 471] on button "Delete" at bounding box center [919, 460] width 57 height 26
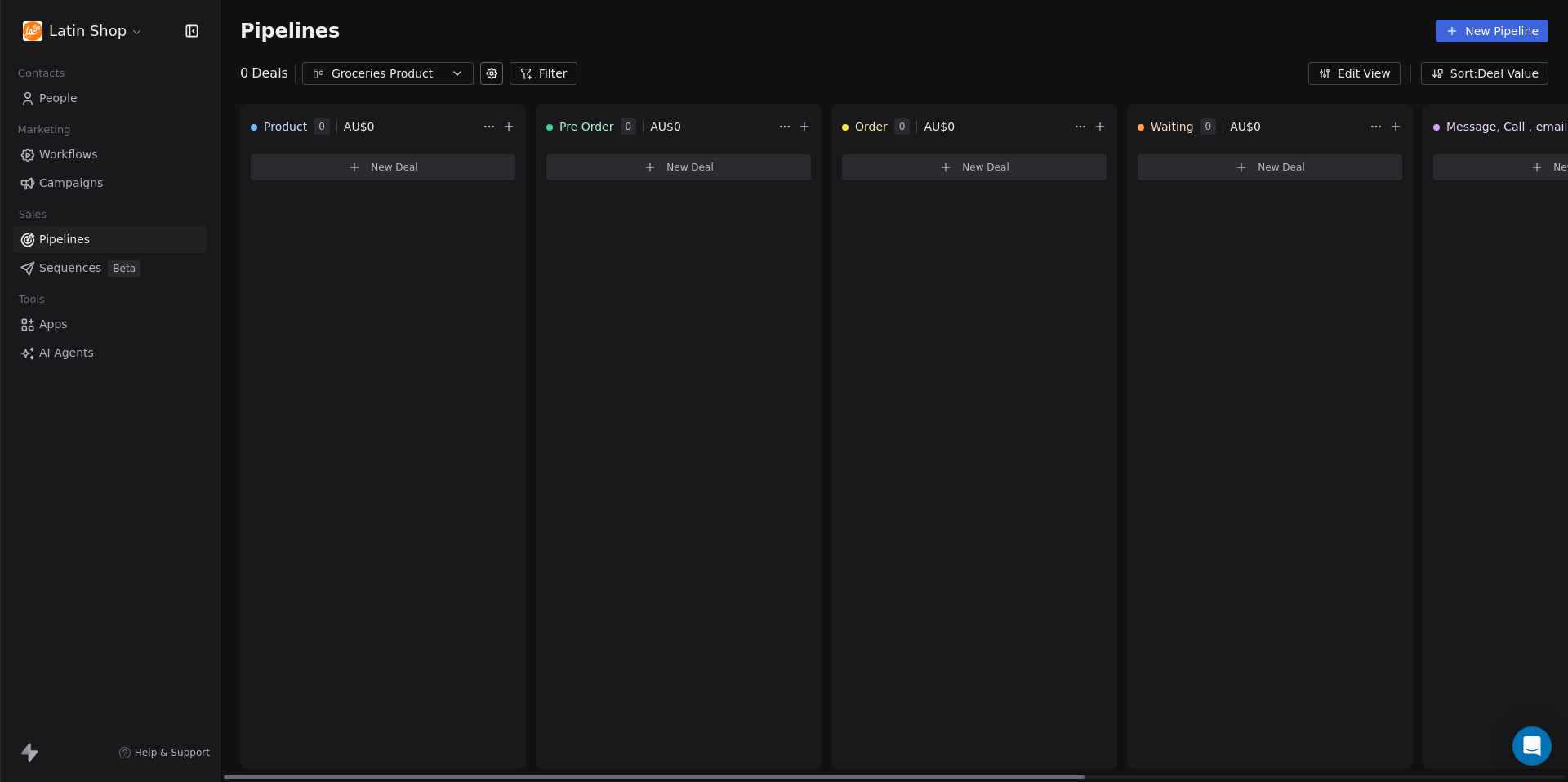
click at [467, 165] on button "New Deal" at bounding box center [382, 168] width 264 height 26
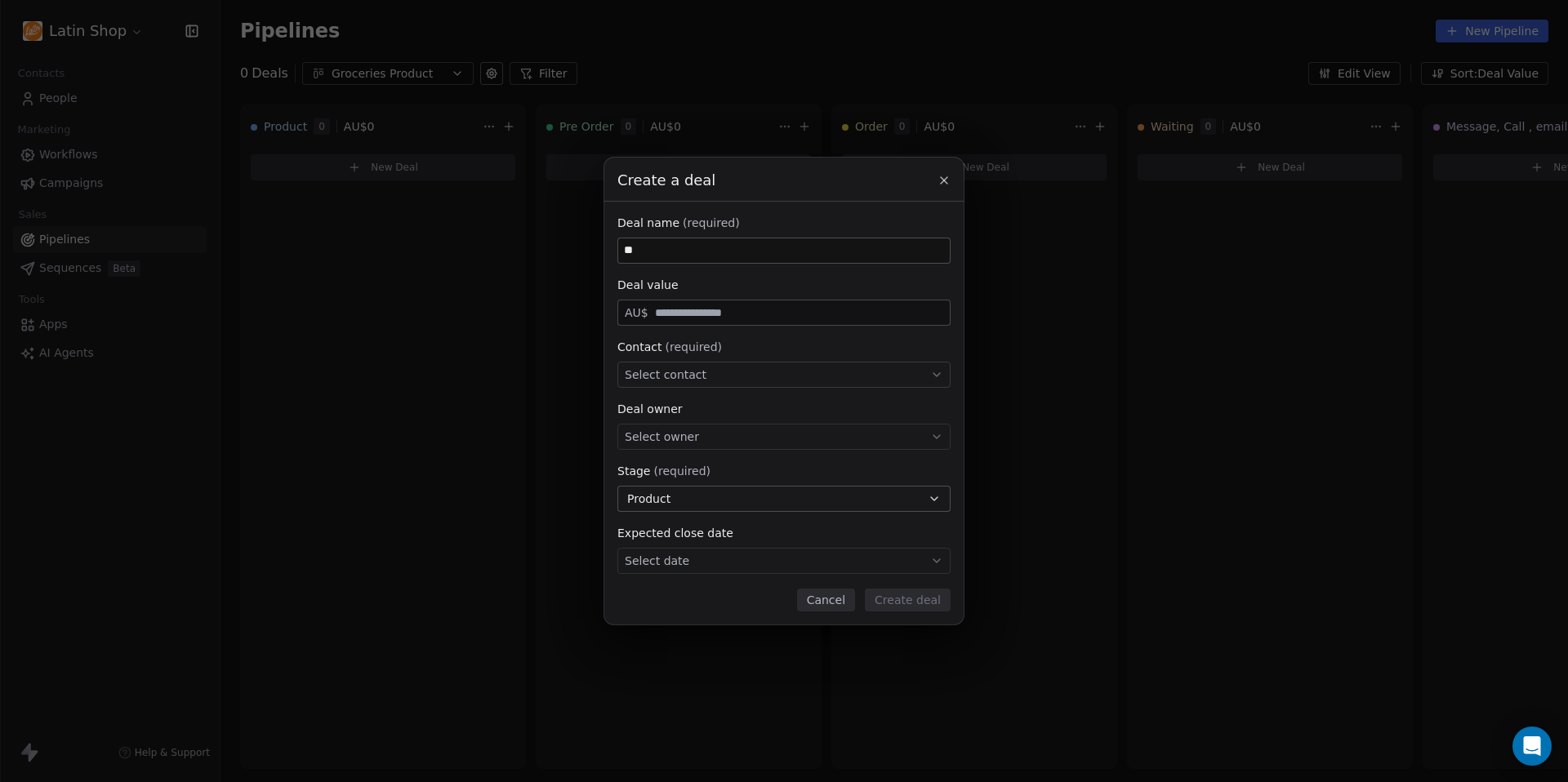
type input "*"
type input "**********"
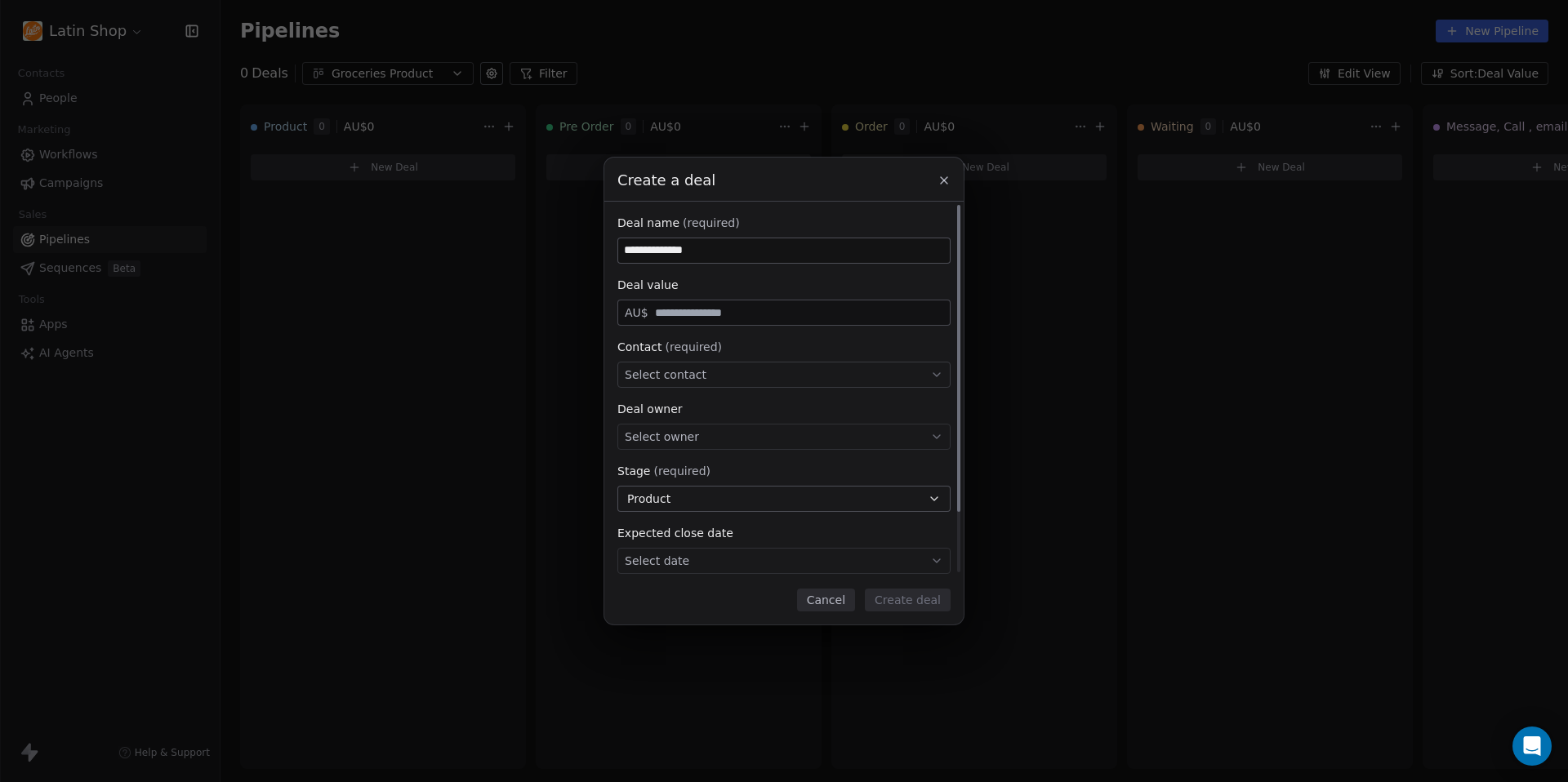
click at [767, 279] on div "Deal value" at bounding box center [783, 285] width 333 height 17
click at [741, 318] on input "text" at bounding box center [799, 313] width 295 height 12
type input "****"
click at [750, 349] on div "Contact (required)" at bounding box center [783, 347] width 333 height 17
click at [742, 380] on div "Select contact" at bounding box center [783, 375] width 333 height 26
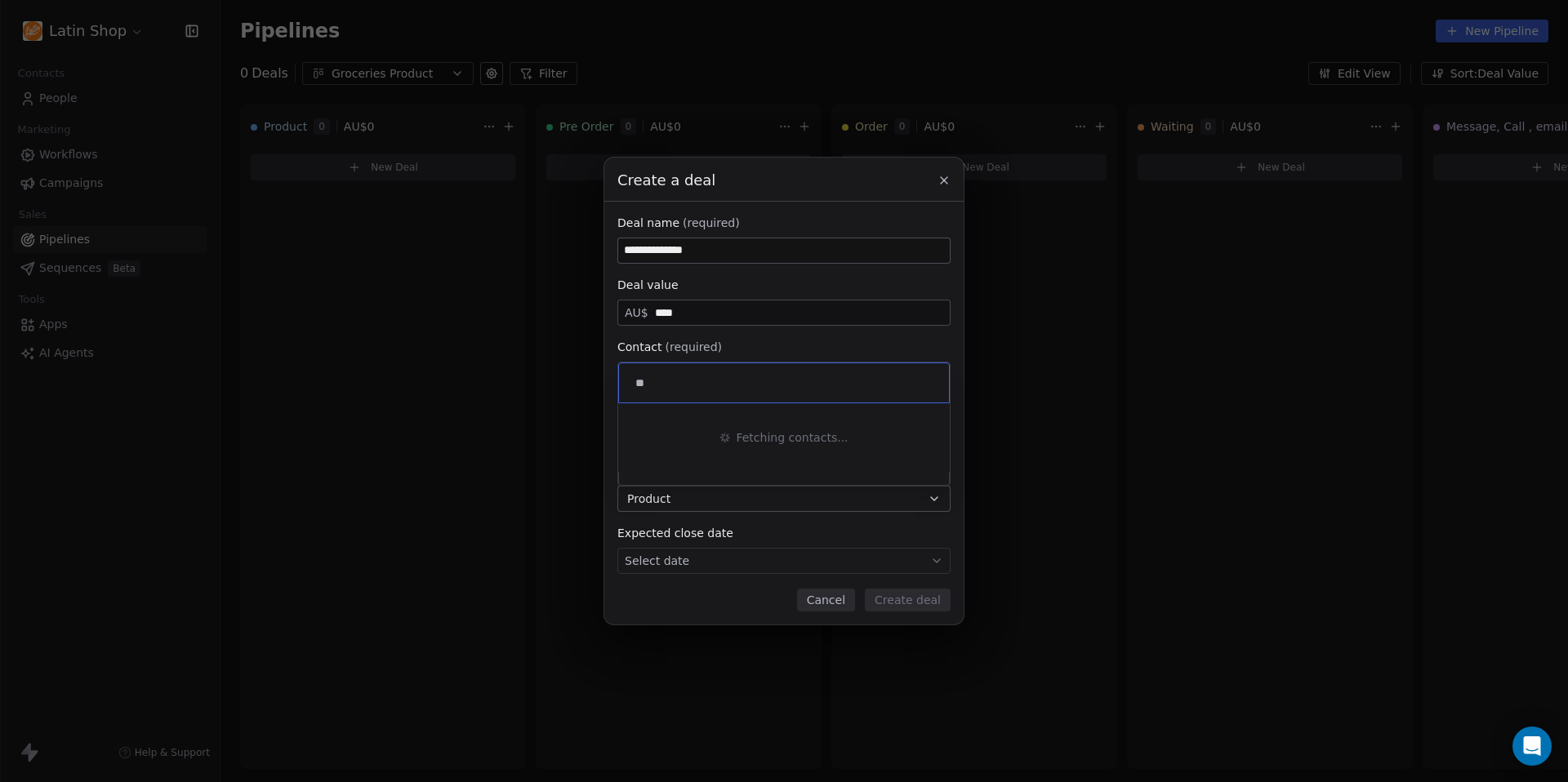
type input "*"
type input "***"
click at [678, 428] on div "[PERSON_NAME]" at bounding box center [696, 423] width 82 height 12
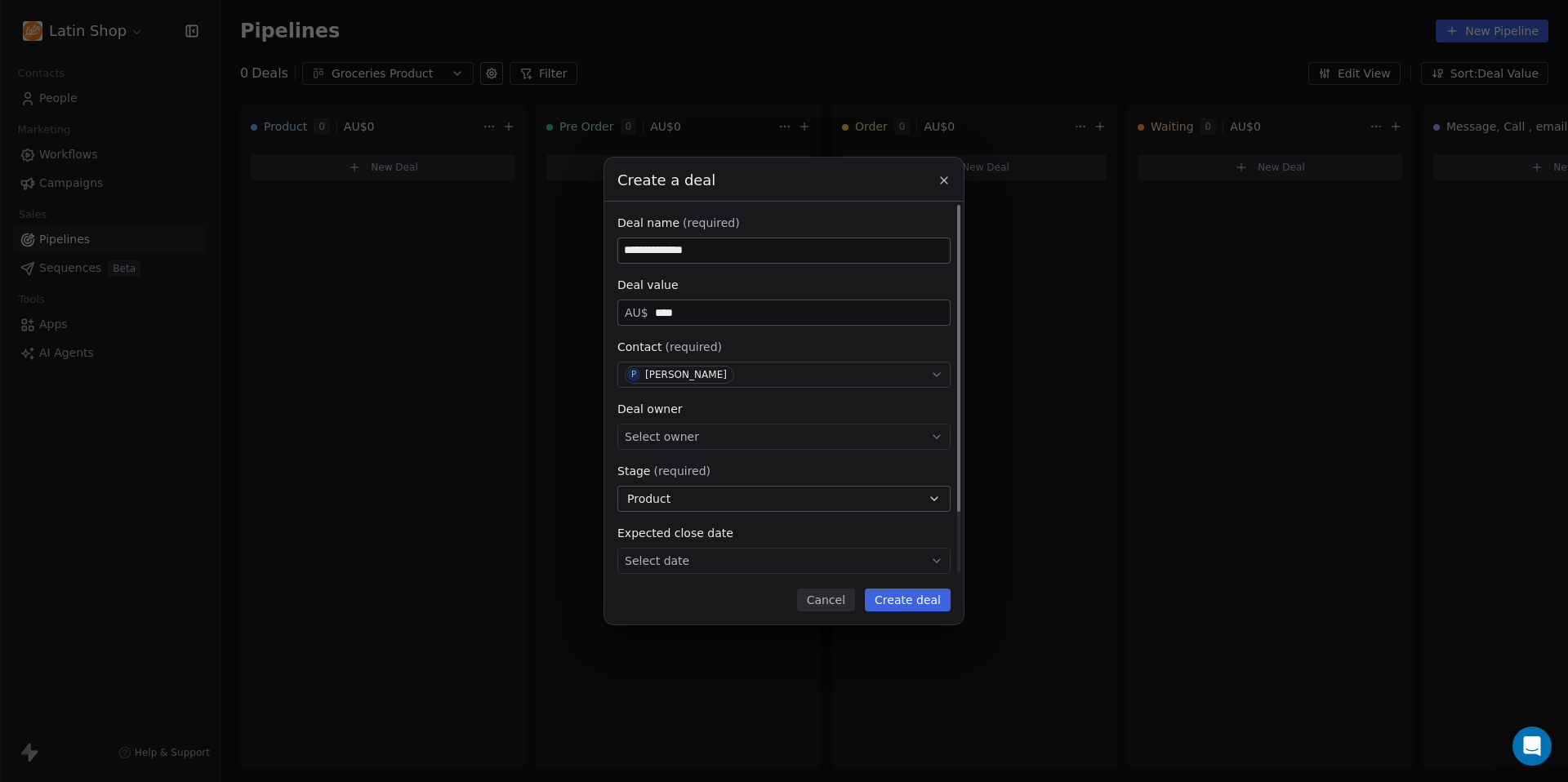
click at [758, 436] on div "Select owner" at bounding box center [783, 437] width 333 height 26
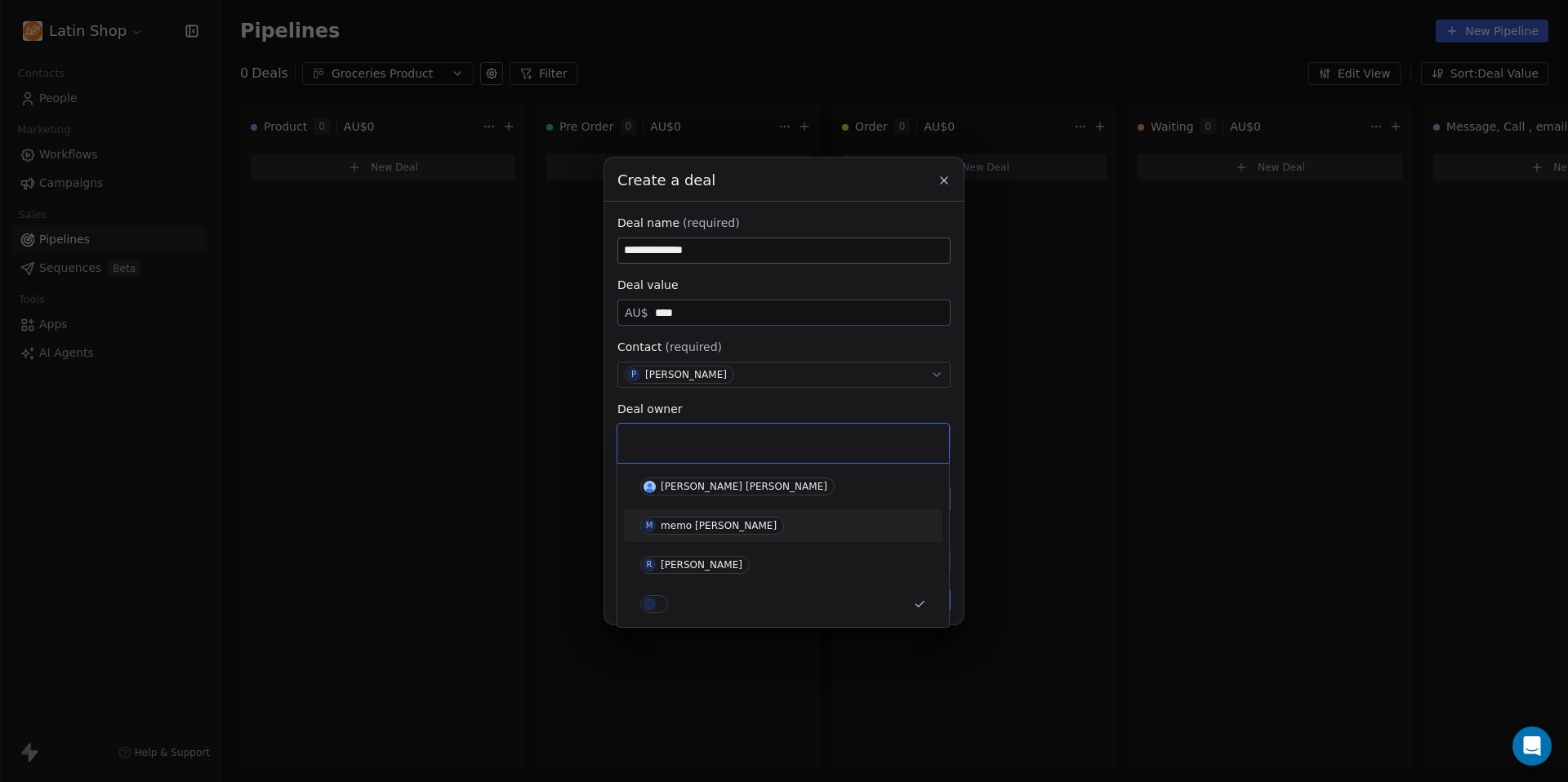
click at [715, 520] on div "memo Pulido" at bounding box center [719, 526] width 116 height 12
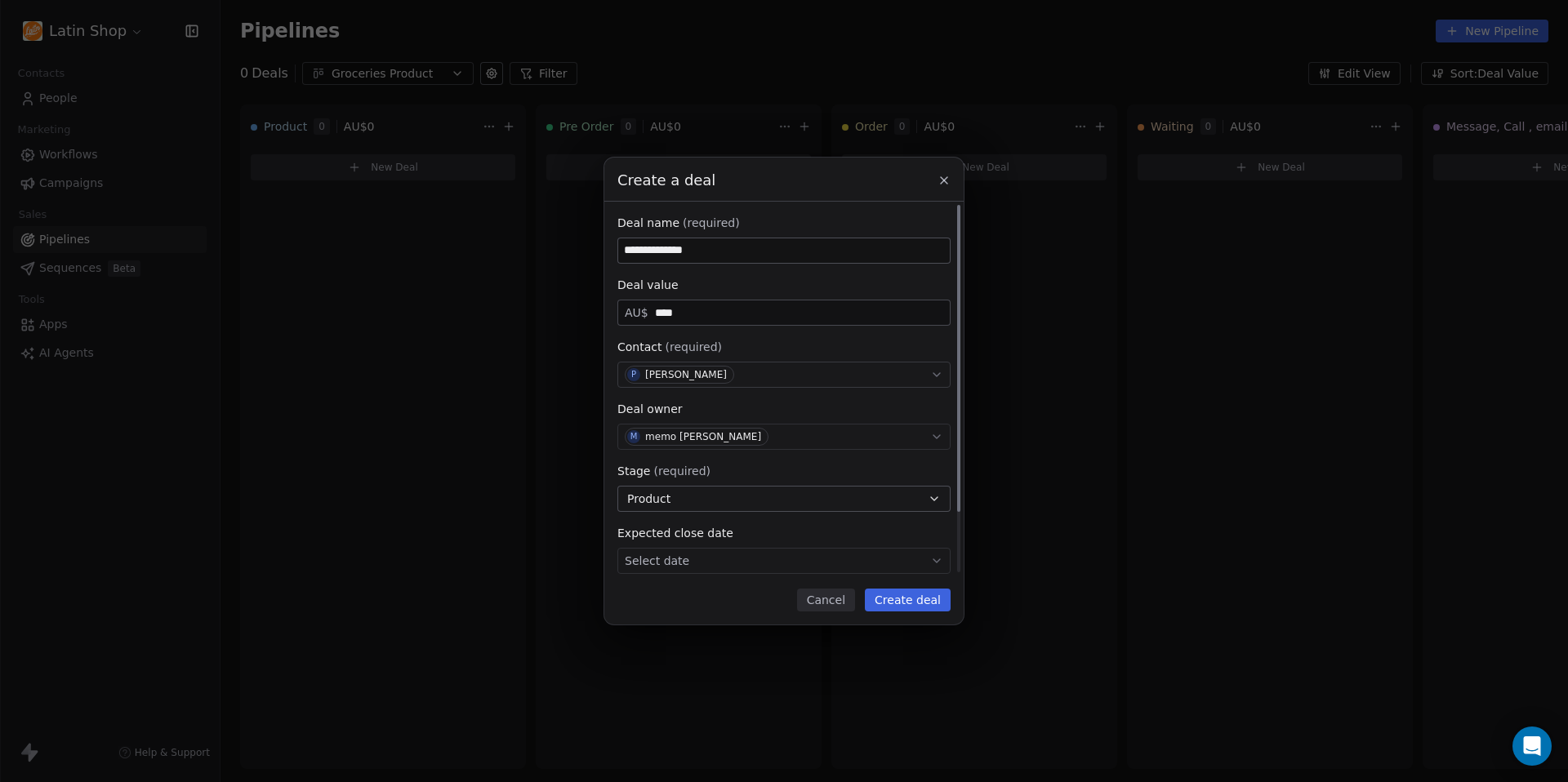
click at [730, 441] on div "M memo Pulido" at bounding box center [783, 437] width 333 height 26
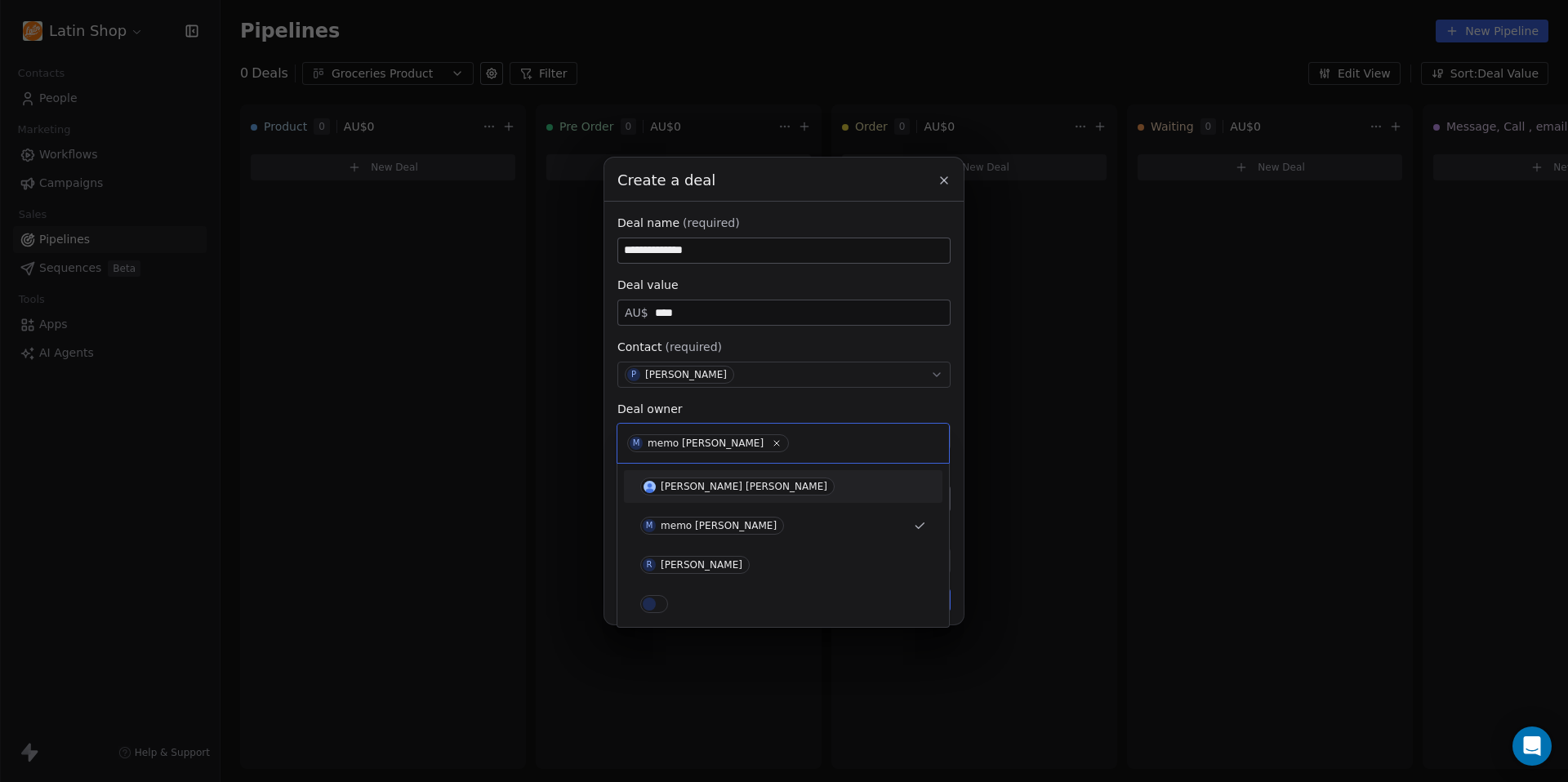
click at [770, 407] on div "**********" at bounding box center [784, 391] width 1568 height 467
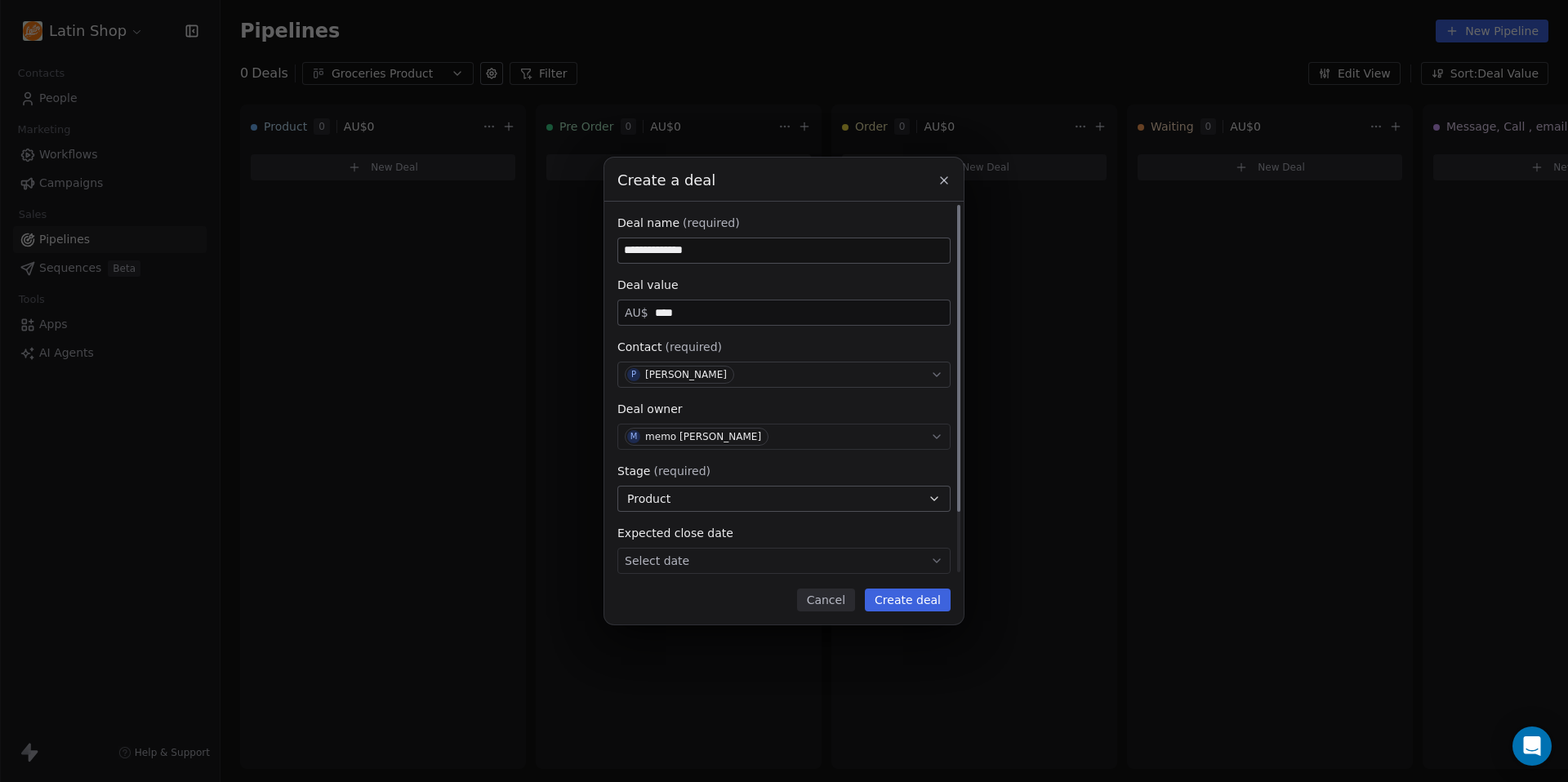
click at [736, 438] on div "M memo Pulido" at bounding box center [783, 437] width 333 height 26
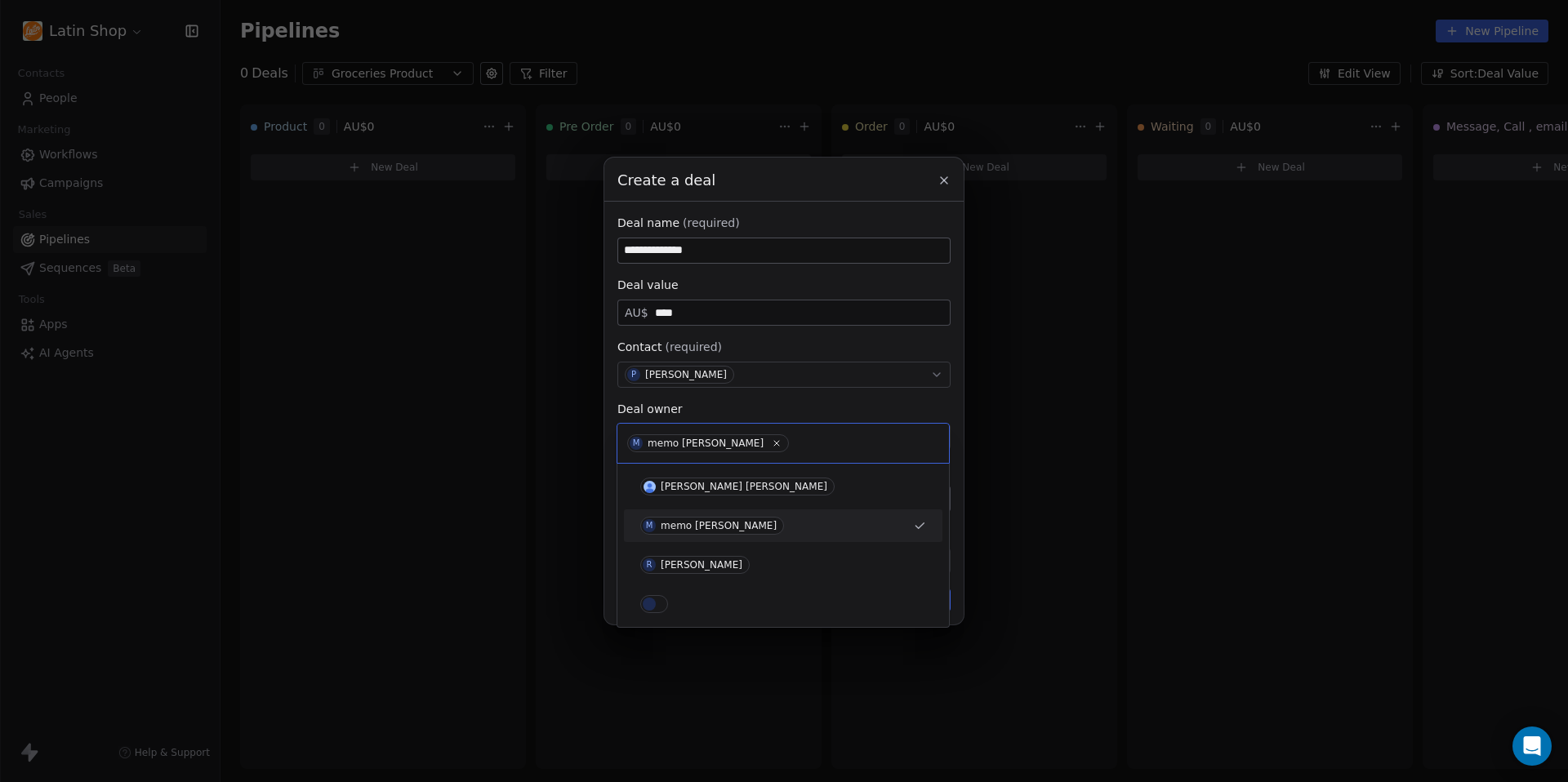
click at [752, 412] on div "**********" at bounding box center [784, 391] width 1568 height 467
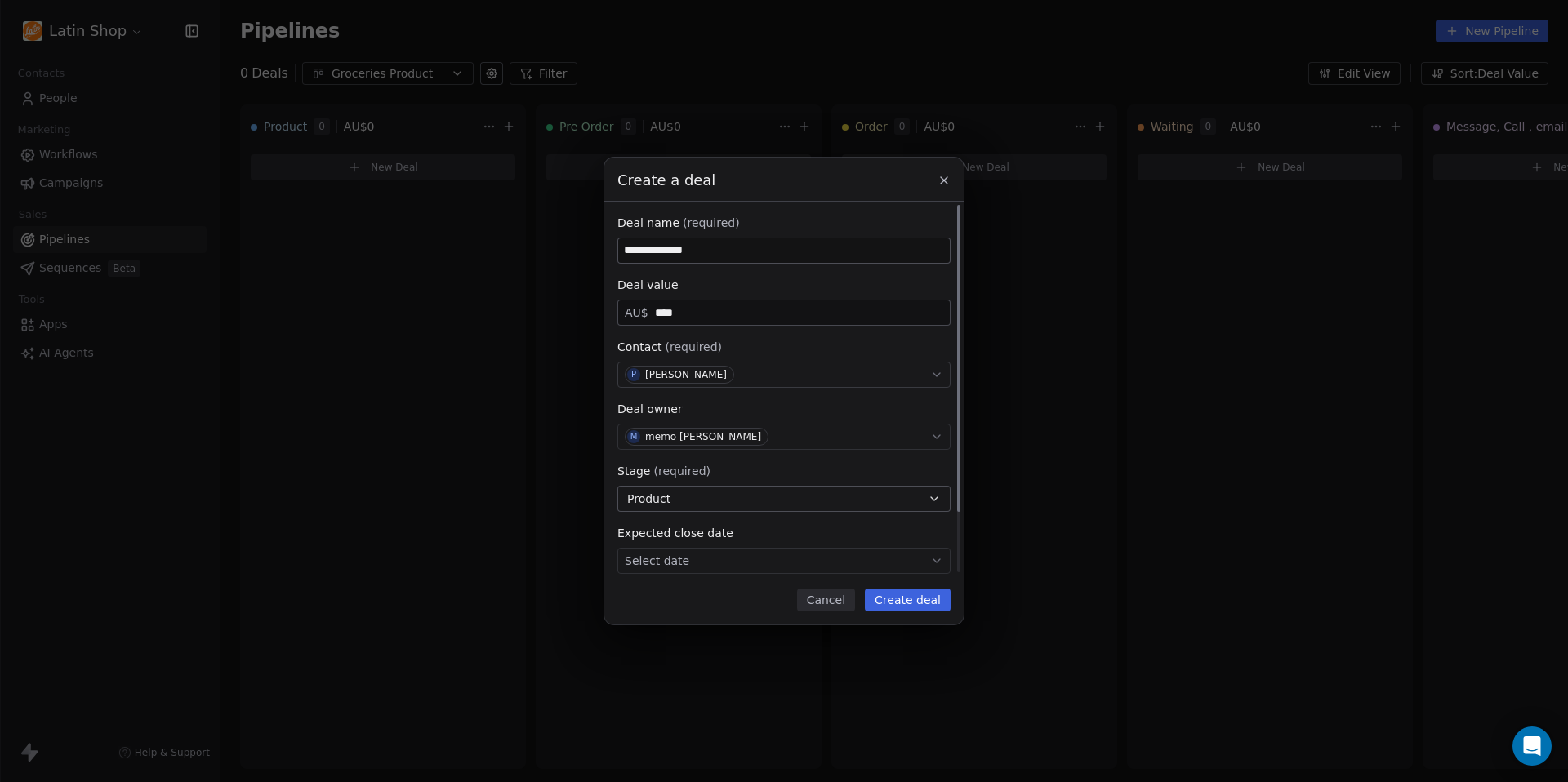
click at [724, 493] on button "Product" at bounding box center [783, 499] width 333 height 26
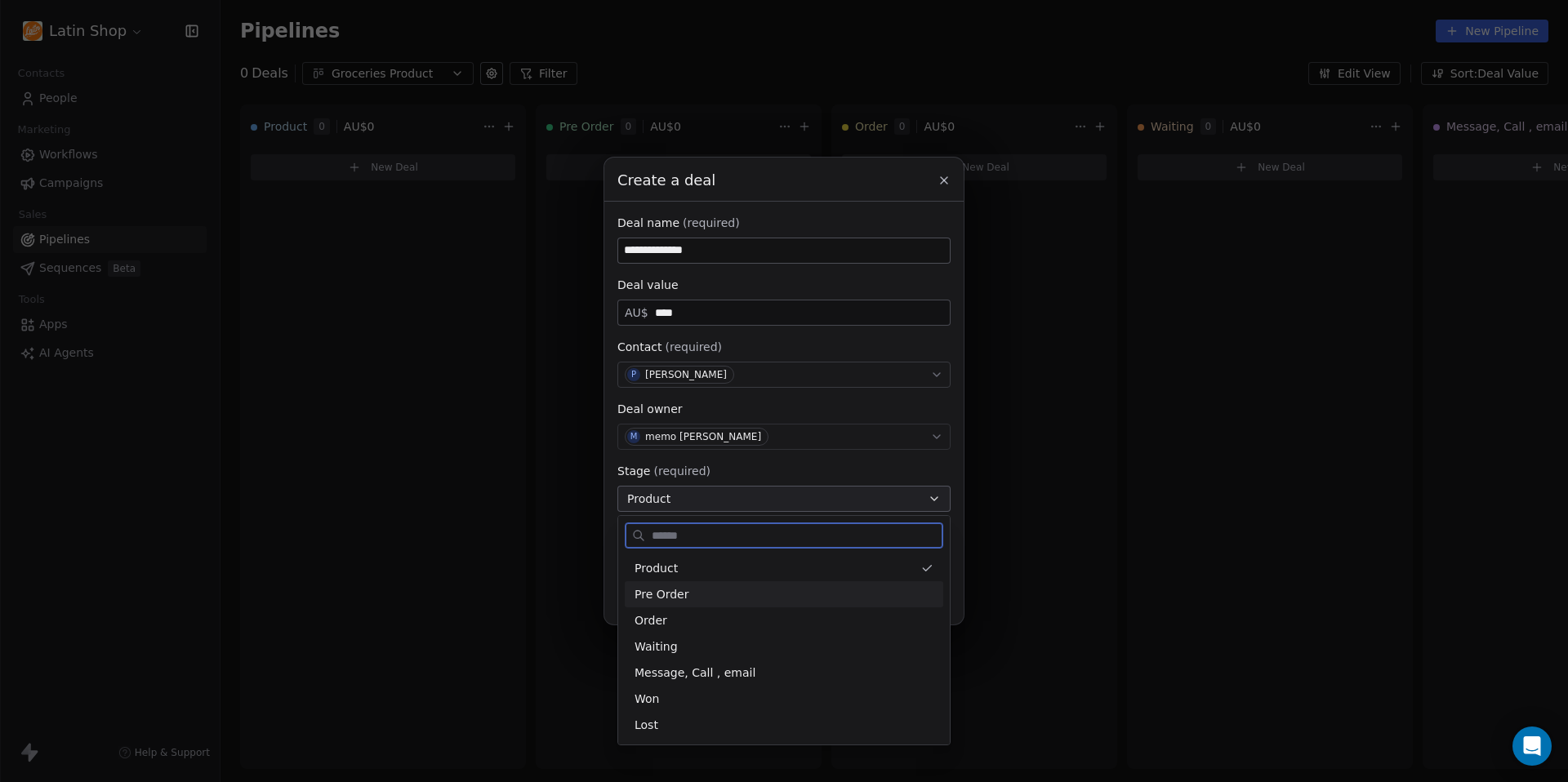
click at [693, 595] on div "Pre Order" at bounding box center [784, 595] width 299 height 17
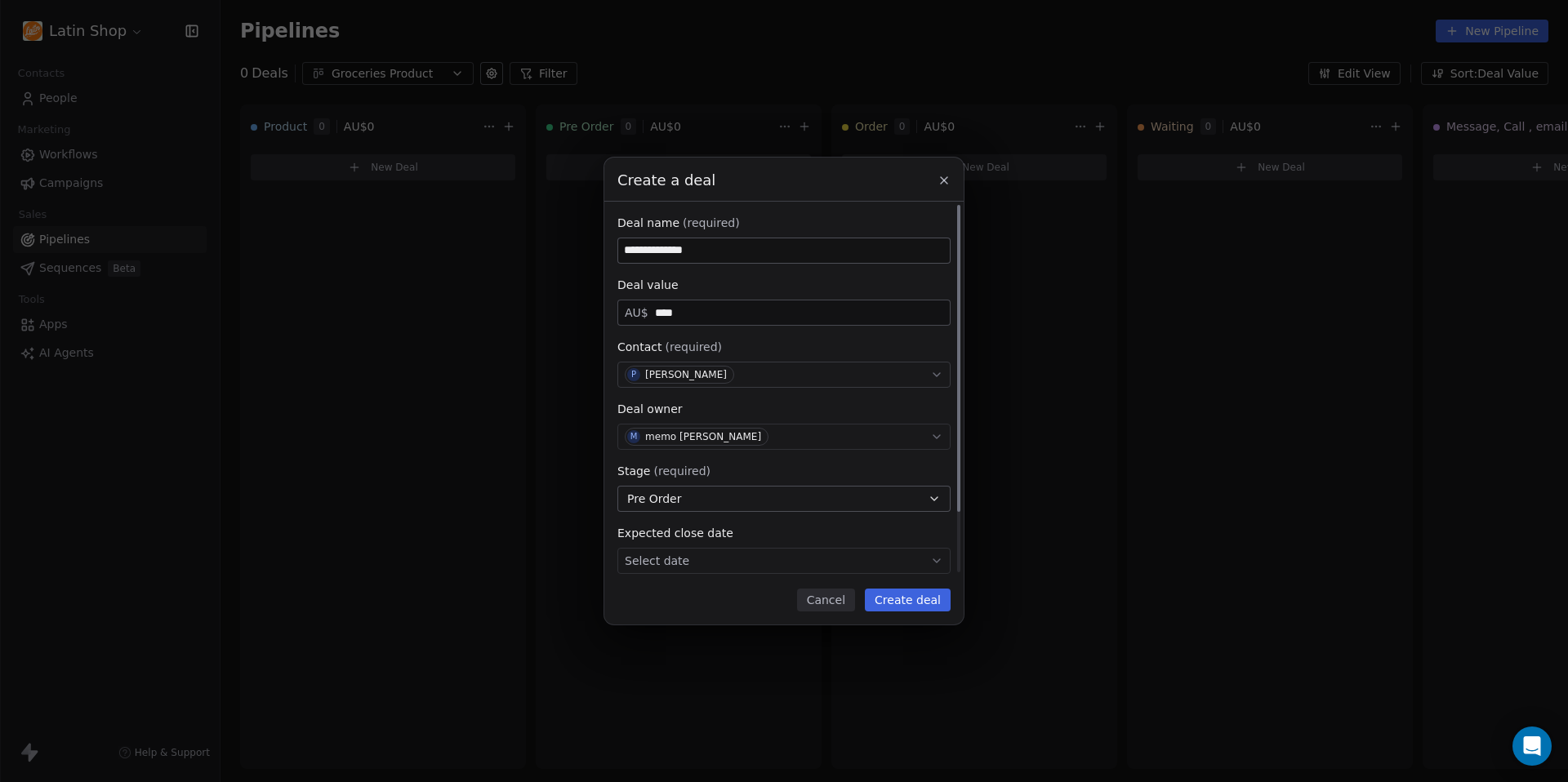
click at [696, 564] on body "**********" at bounding box center [784, 391] width 1568 height 782
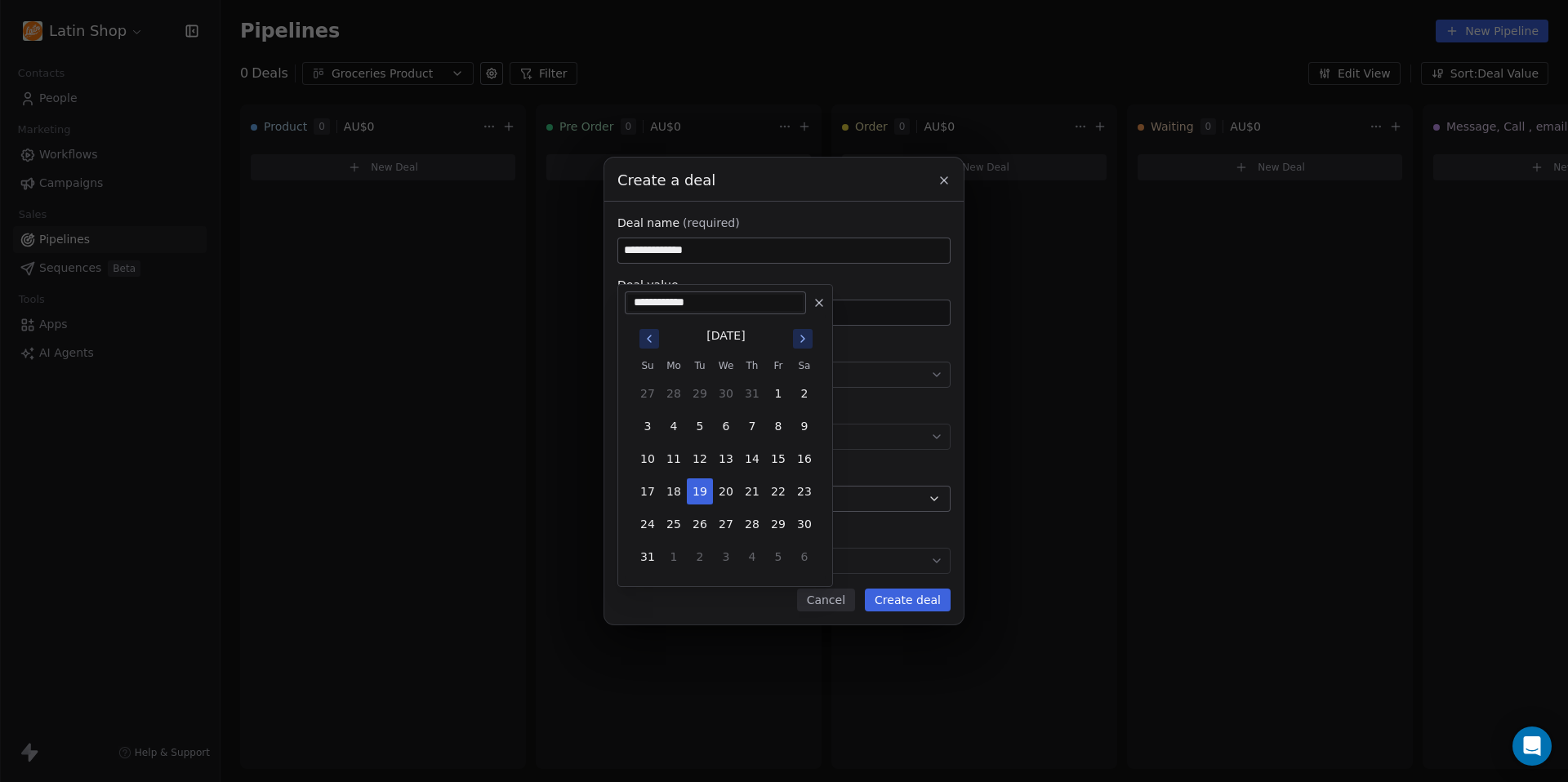
click at [858, 467] on div "**********" at bounding box center [784, 391] width 1568 height 467
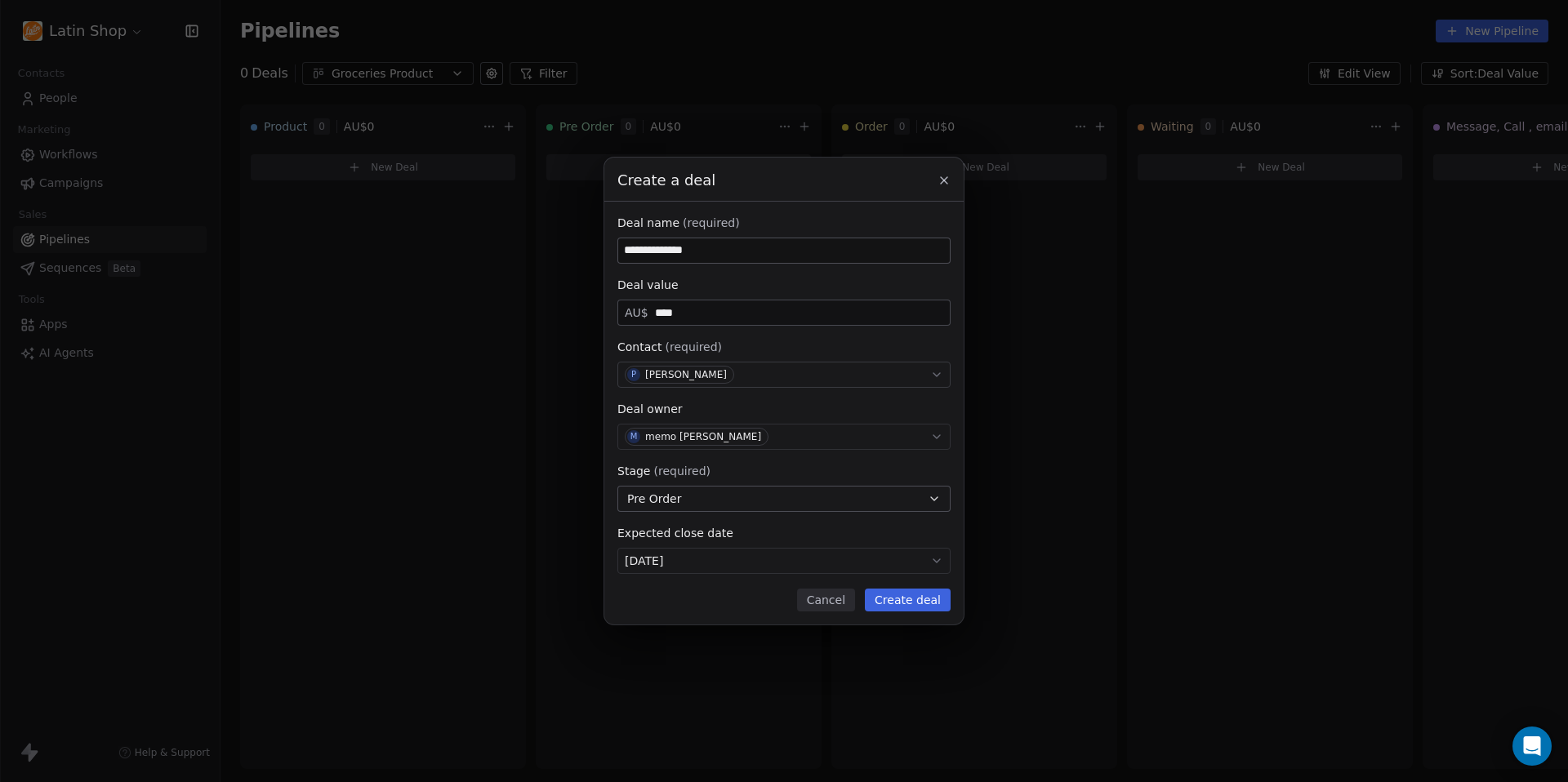
click at [924, 601] on button "Create deal" at bounding box center [908, 600] width 86 height 23
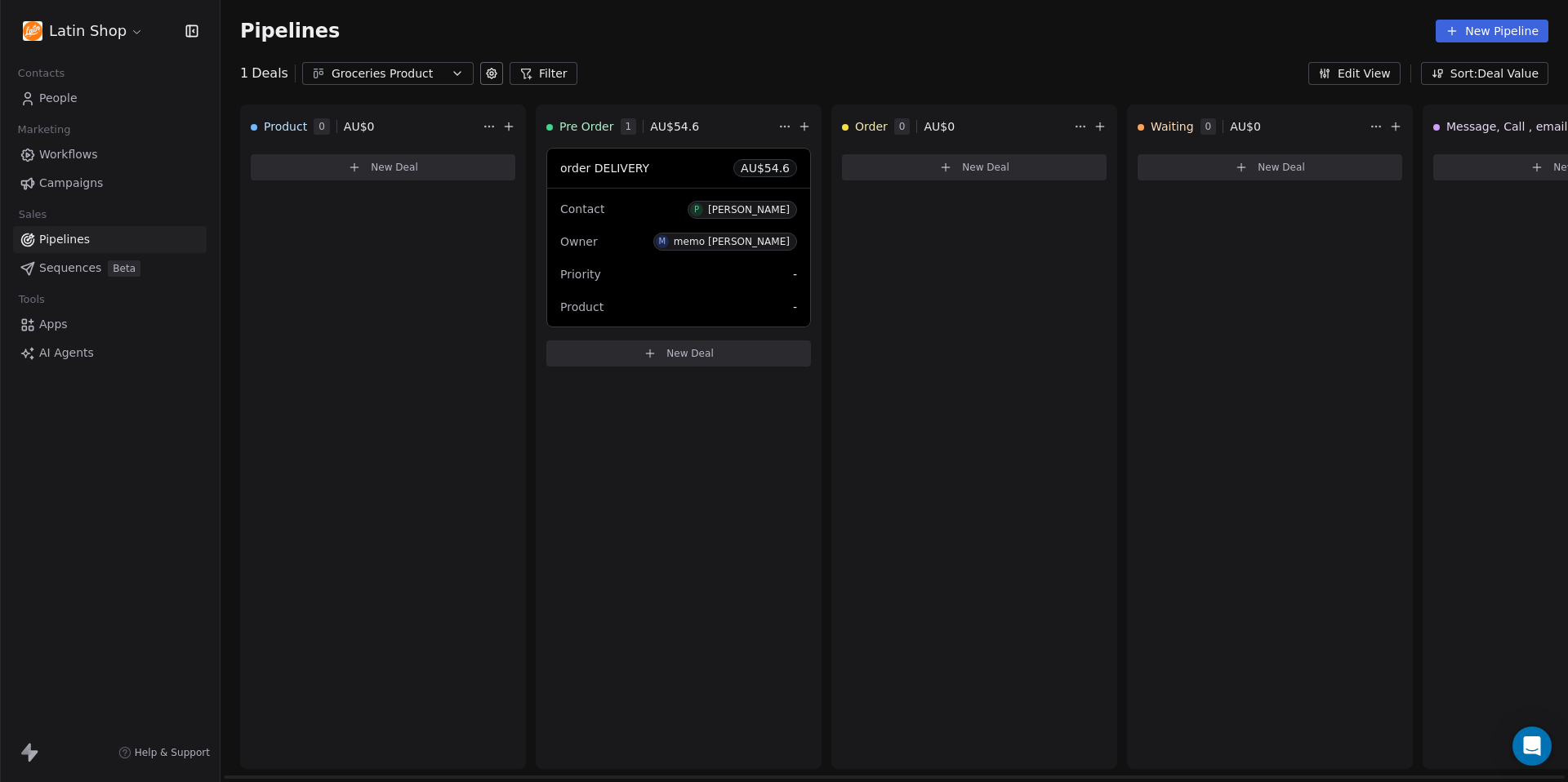
click at [679, 355] on span "New Deal" at bounding box center [689, 353] width 47 height 13
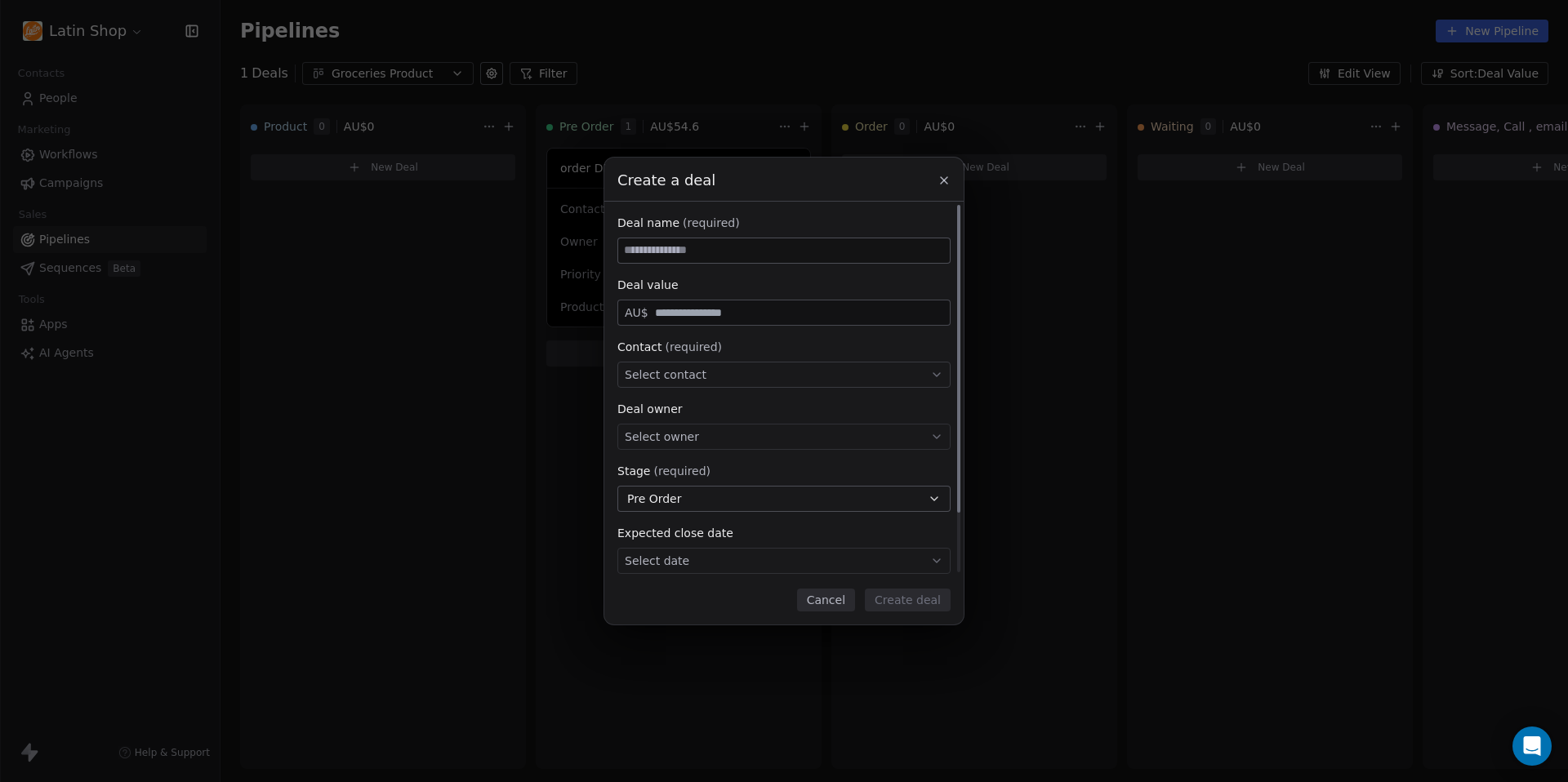
click at [732, 246] on input at bounding box center [783, 251] width 331 height 25
type input "**********"
click at [718, 315] on input "text" at bounding box center [799, 313] width 295 height 12
type input "**"
click at [679, 380] on span "Select contact" at bounding box center [665, 375] width 82 height 17
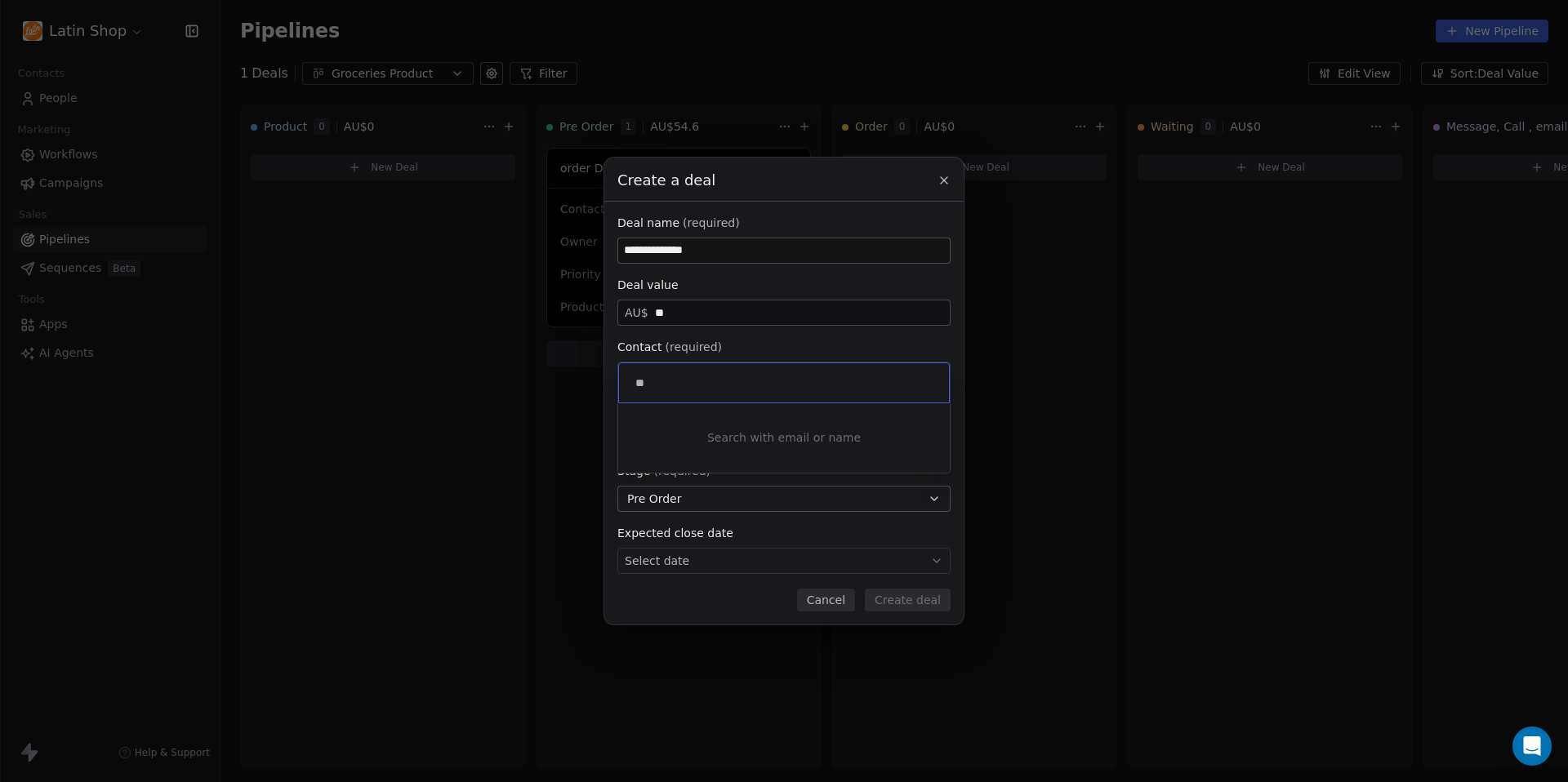
type input "*"
type input "*****"
click at [702, 424] on div "[PERSON_NAME]" at bounding box center [696, 423] width 82 height 12
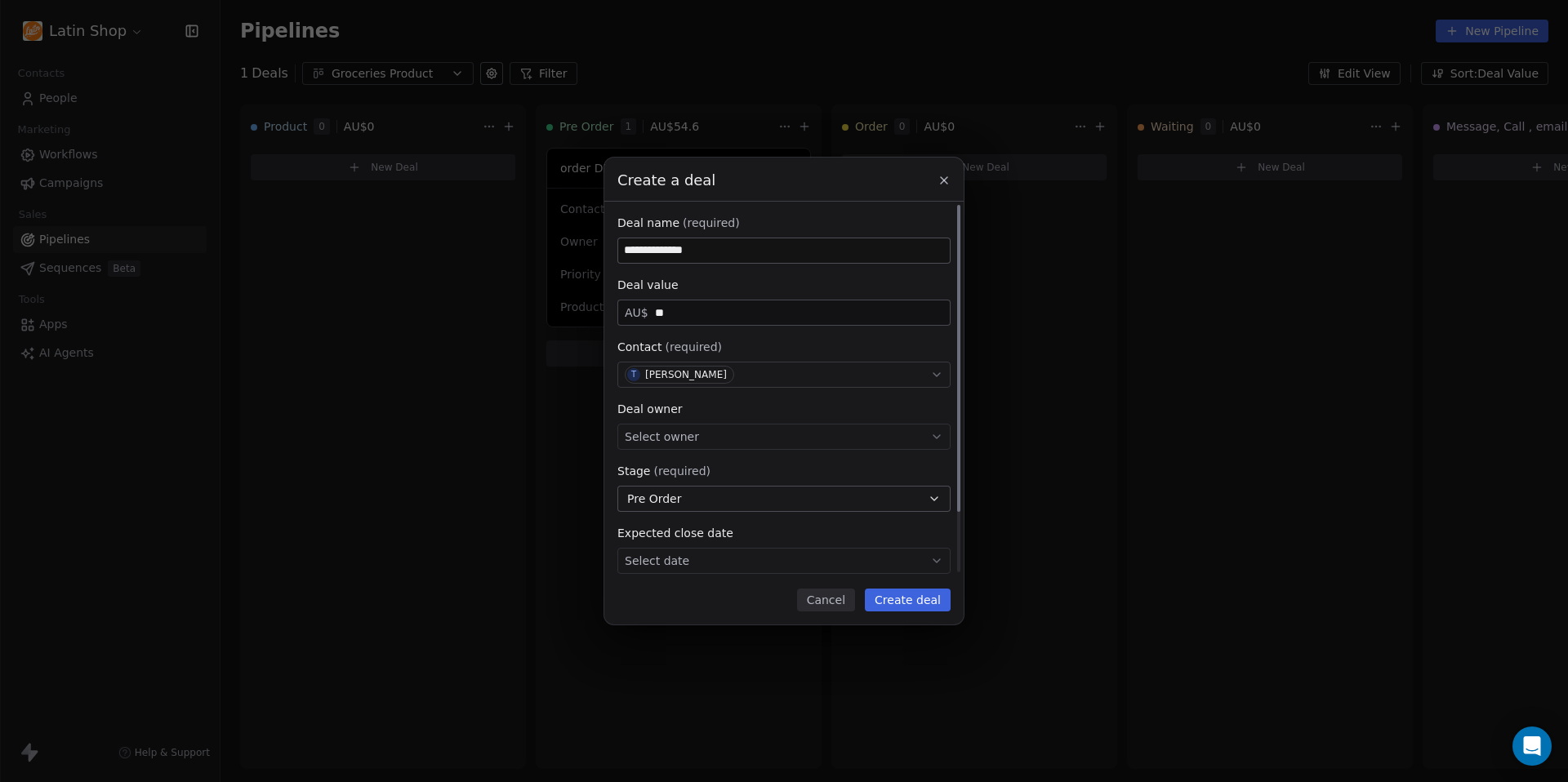
click at [707, 442] on div "Select owner" at bounding box center [783, 437] width 333 height 26
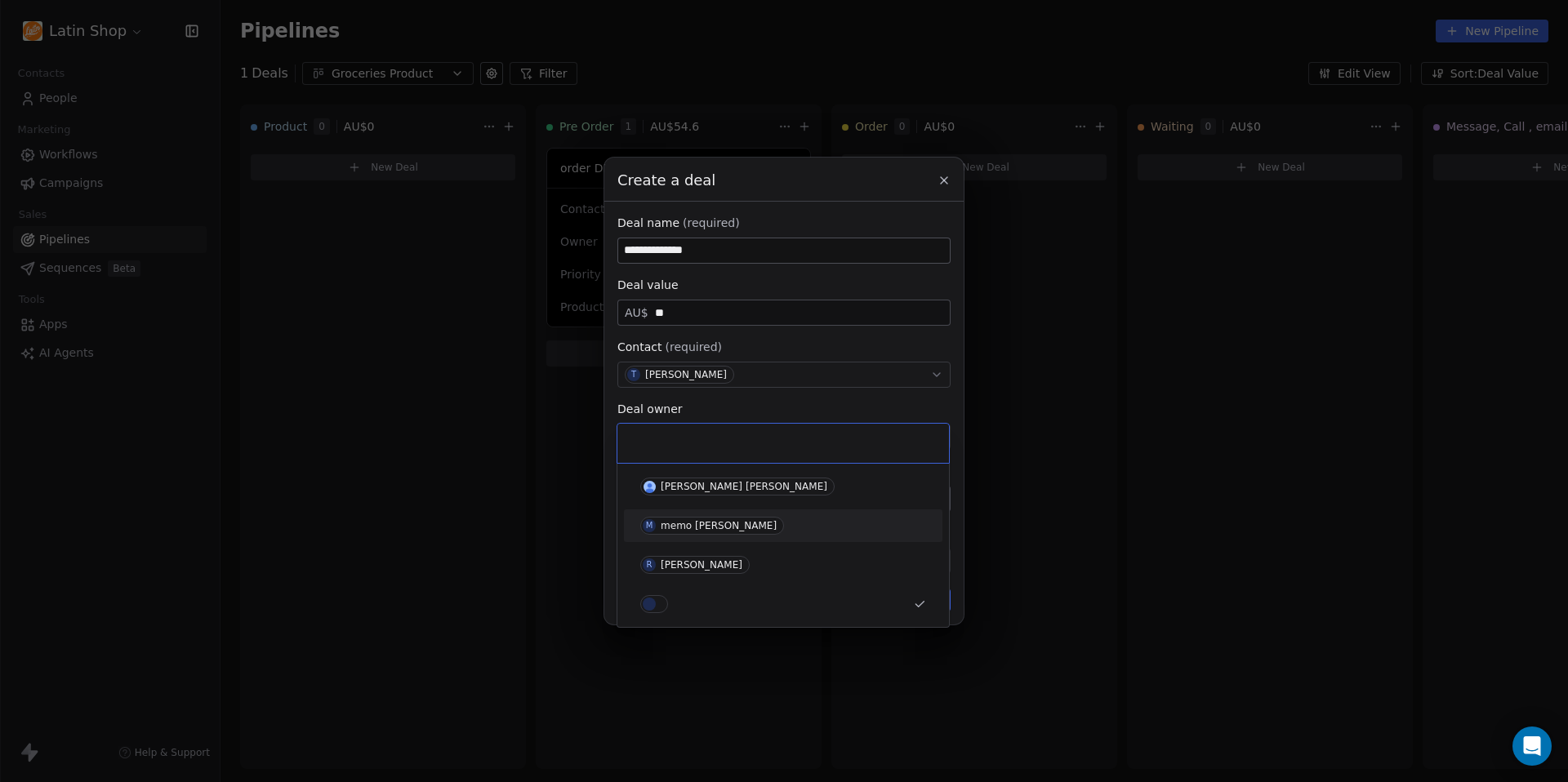
click at [703, 524] on div "memo [PERSON_NAME]" at bounding box center [719, 526] width 116 height 12
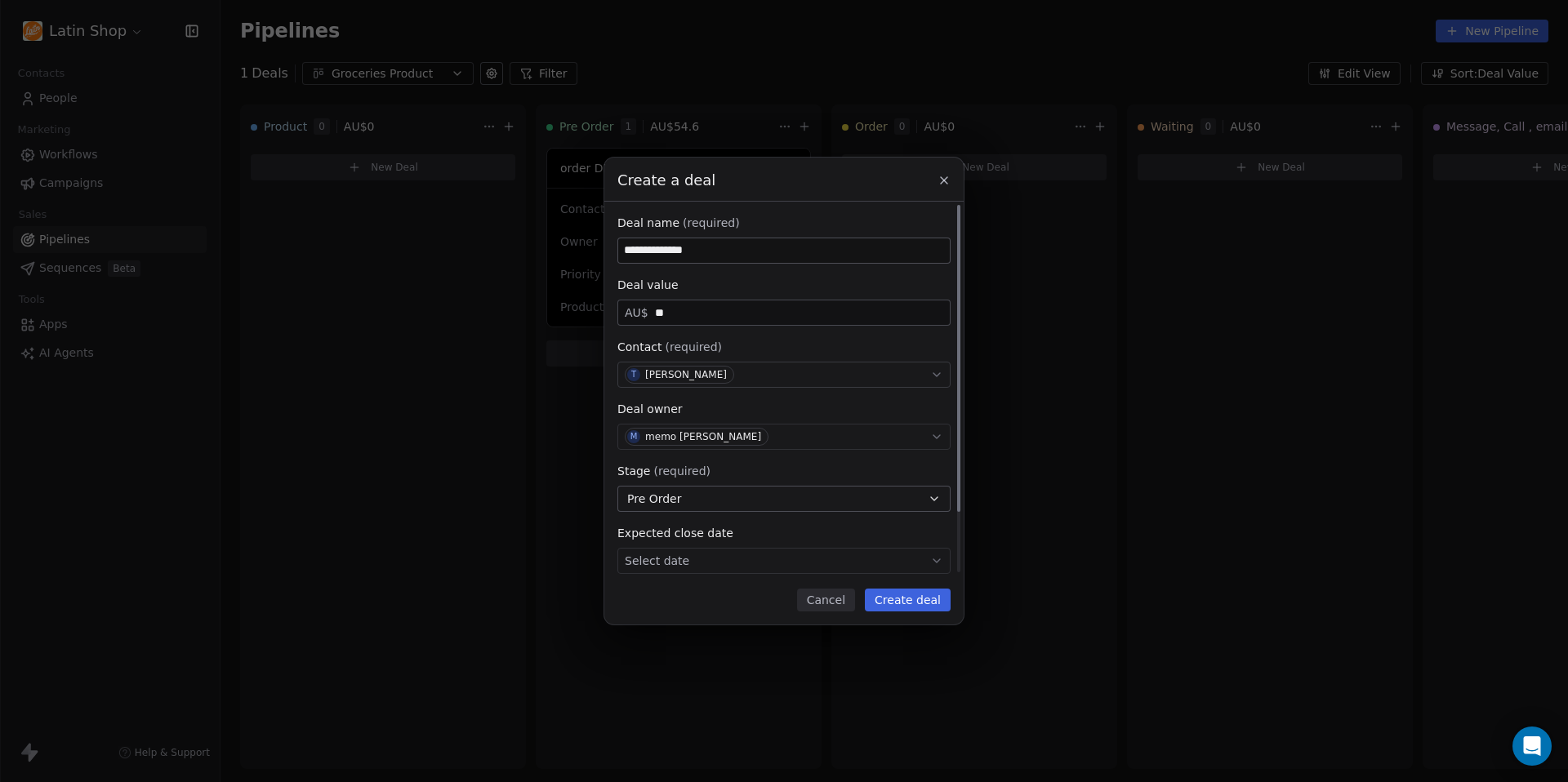
click at [703, 499] on button "Pre Order" at bounding box center [783, 499] width 333 height 26
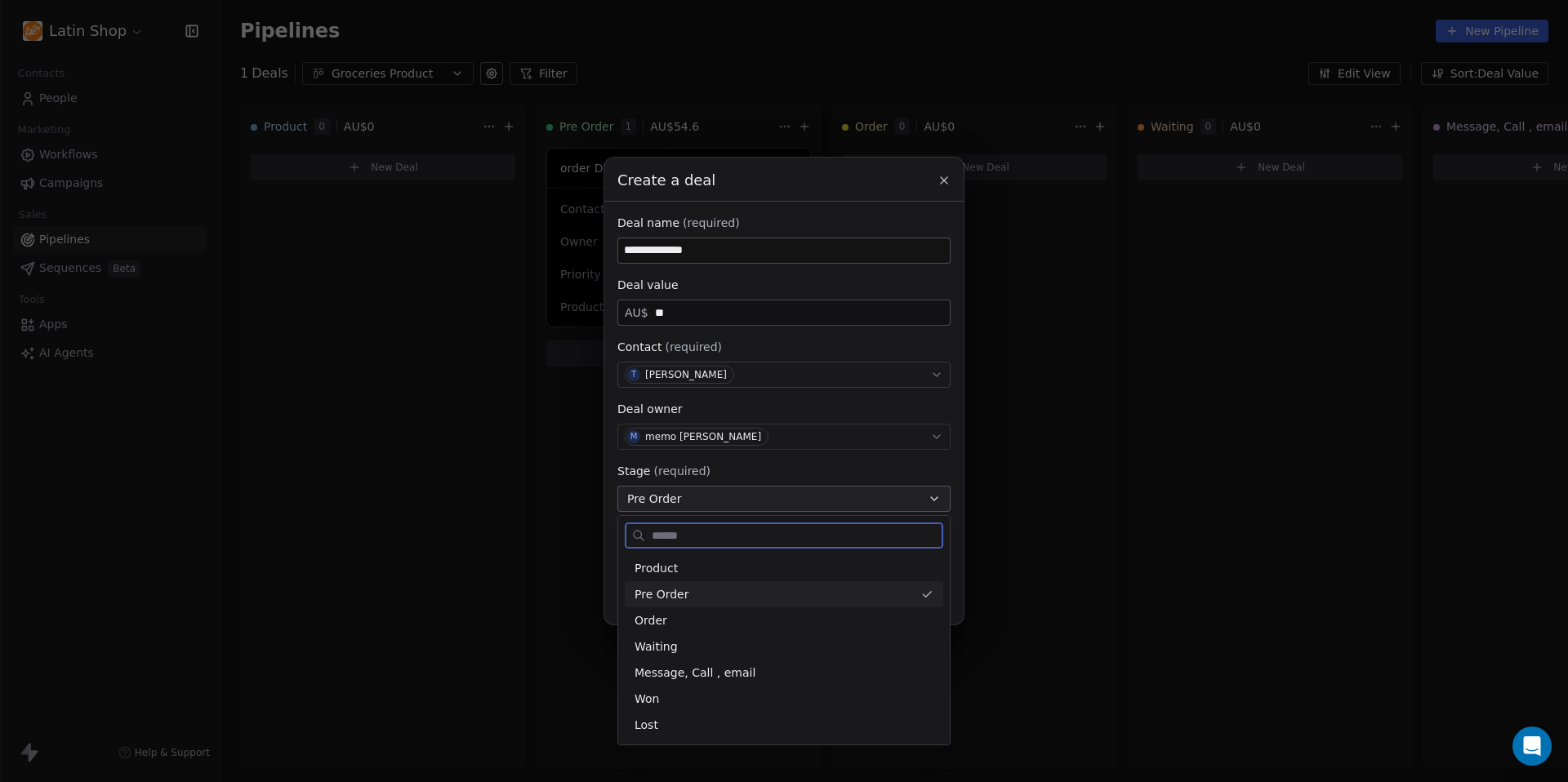
click at [672, 589] on span "Pre Order" at bounding box center [662, 595] width 55 height 17
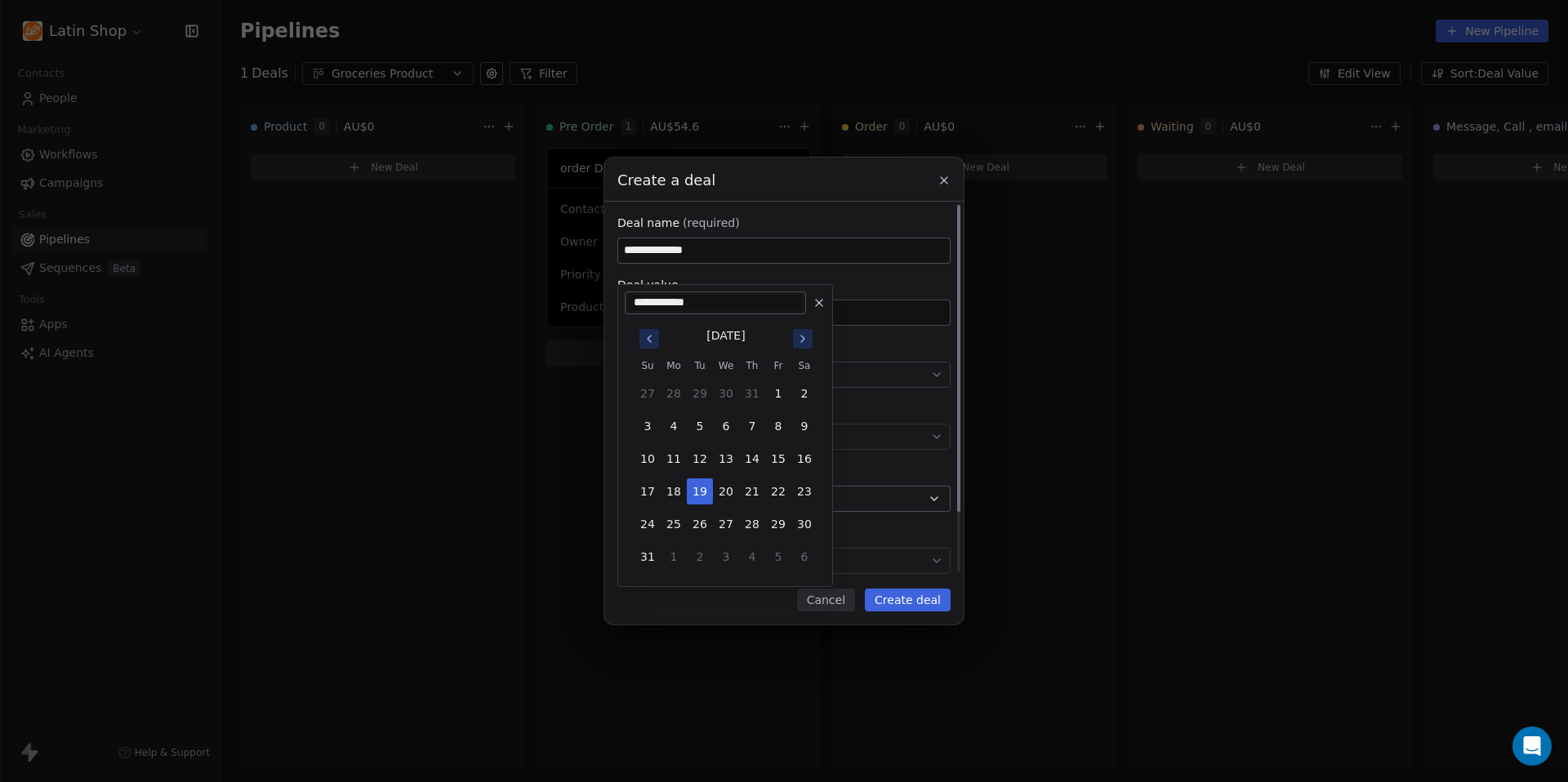
click at [682, 563] on body "**********" at bounding box center [784, 391] width 1568 height 782
click at [676, 596] on div "**********" at bounding box center [784, 391] width 1568 height 467
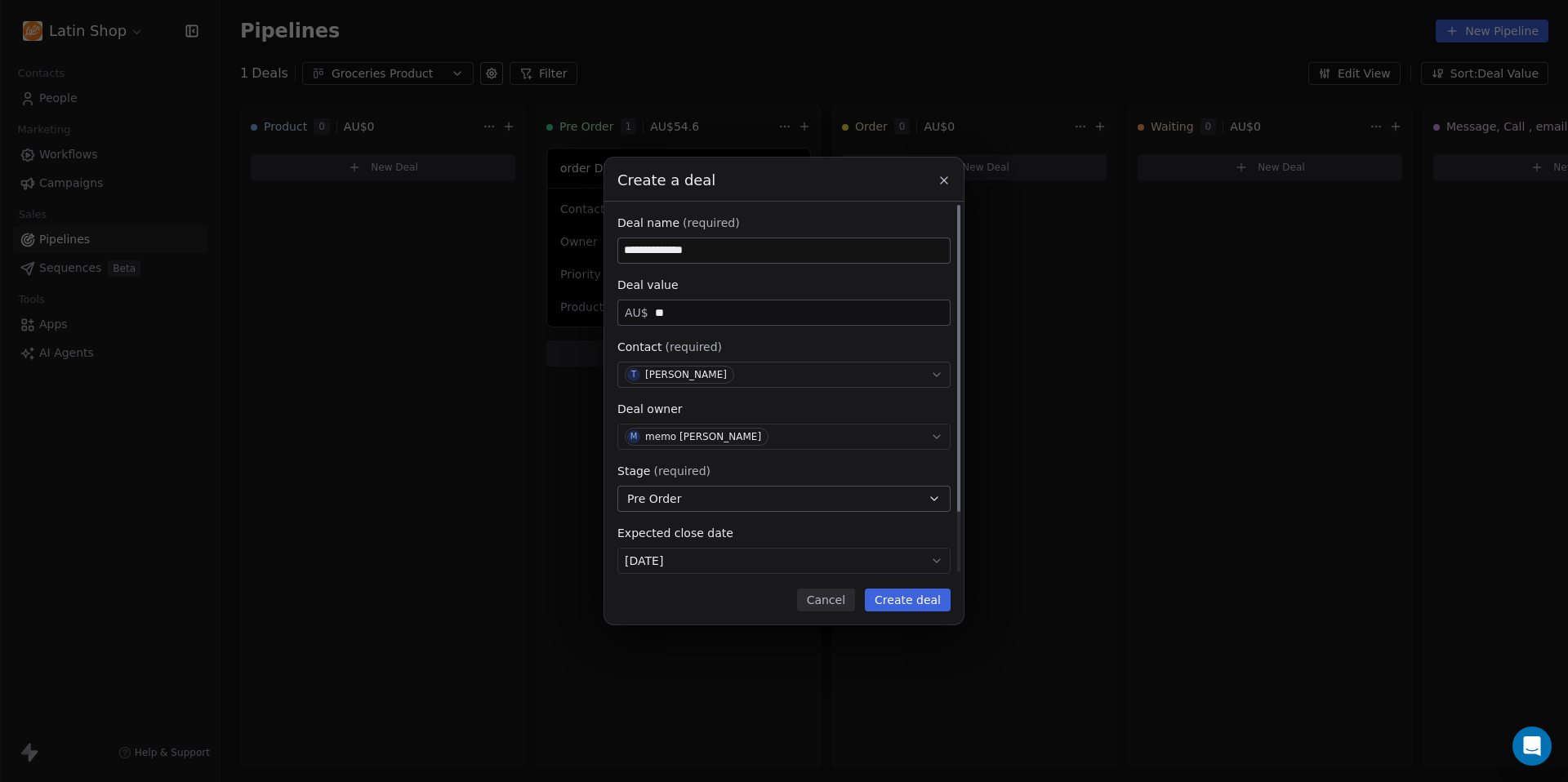
click at [696, 557] on body "**********" at bounding box center [784, 391] width 1568 height 782
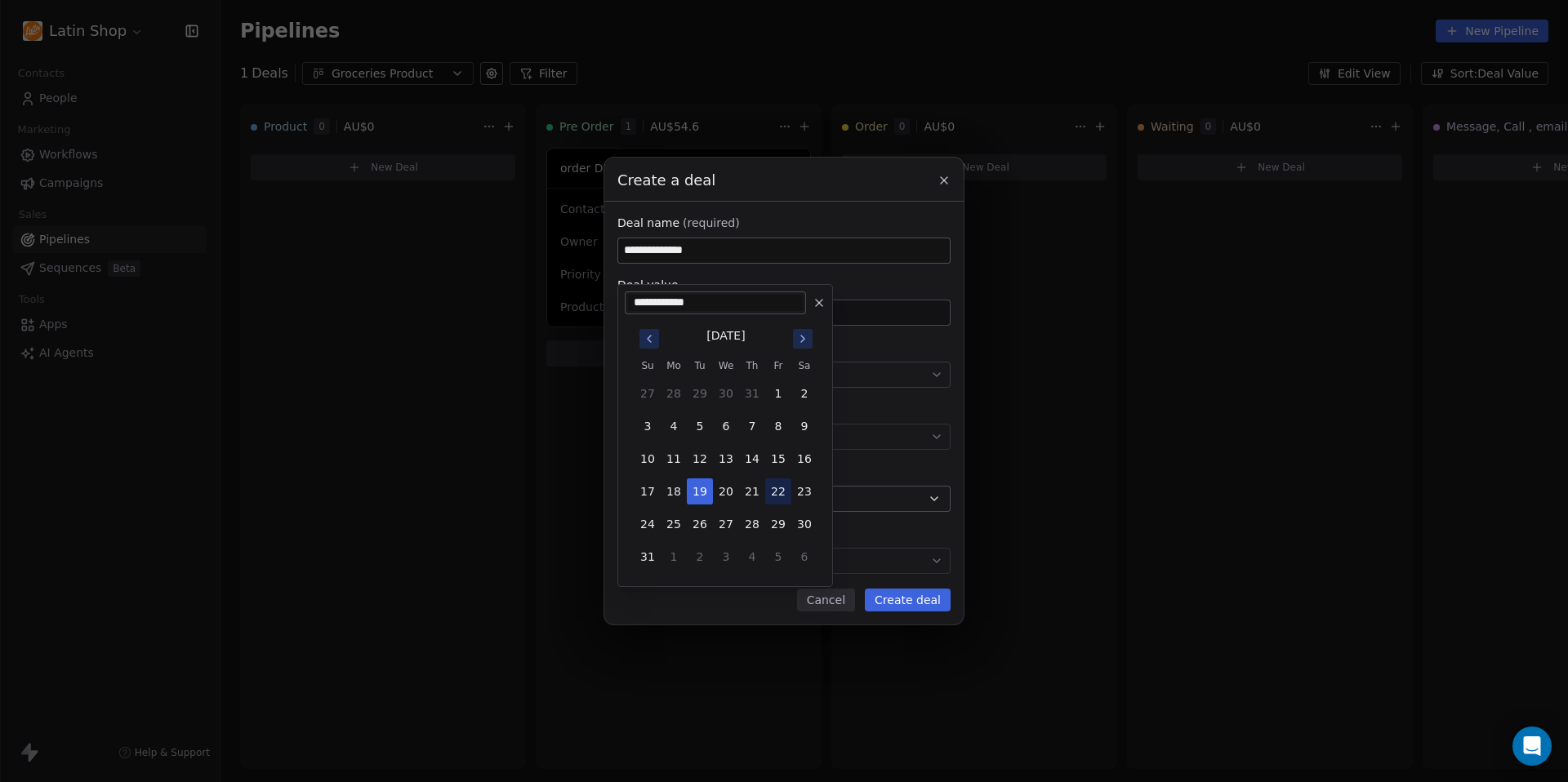
click at [782, 491] on button "22" at bounding box center [778, 491] width 26 height 26
type input "**********"
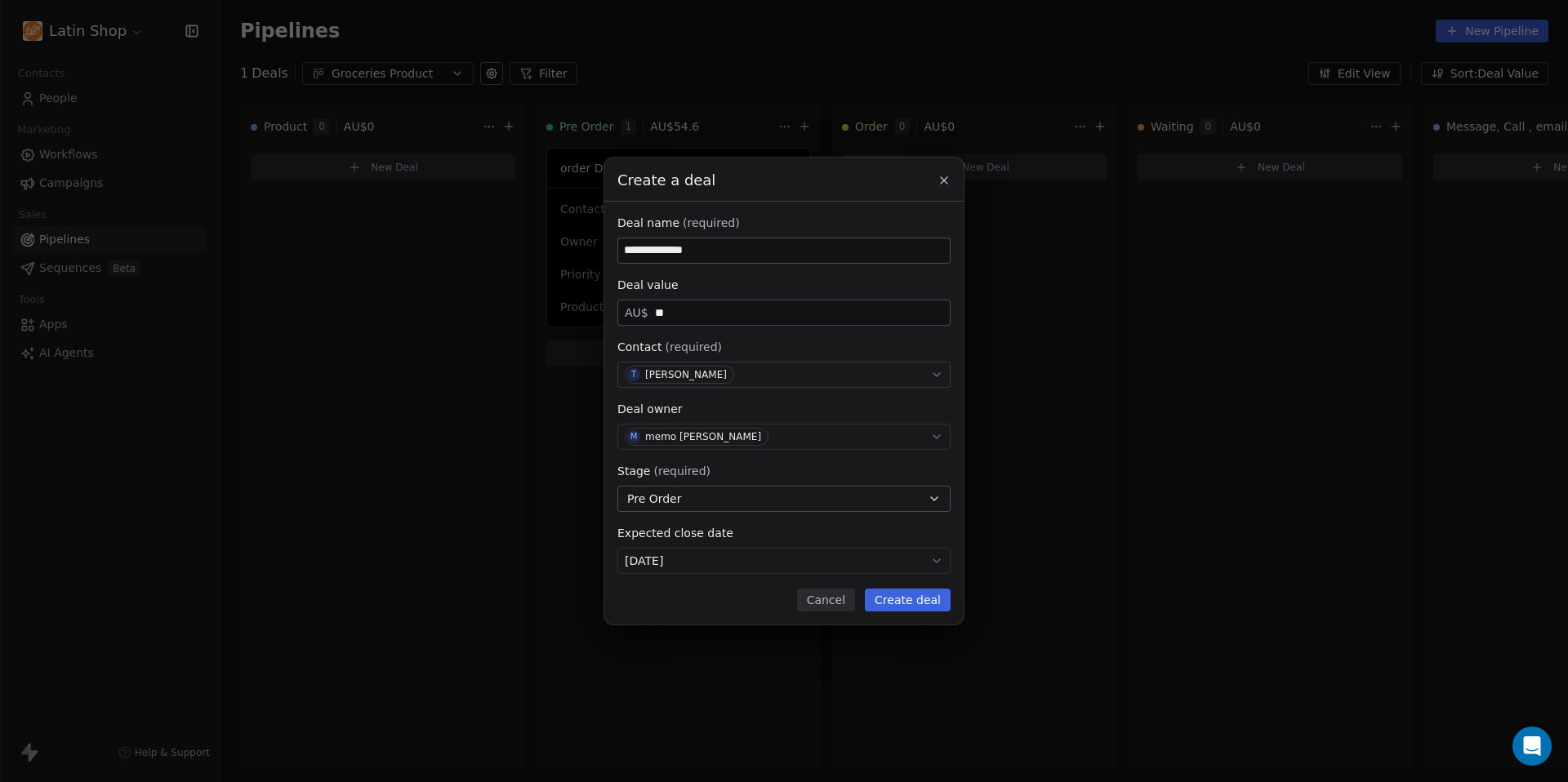
click at [920, 597] on button "Create deal" at bounding box center [908, 600] width 86 height 23
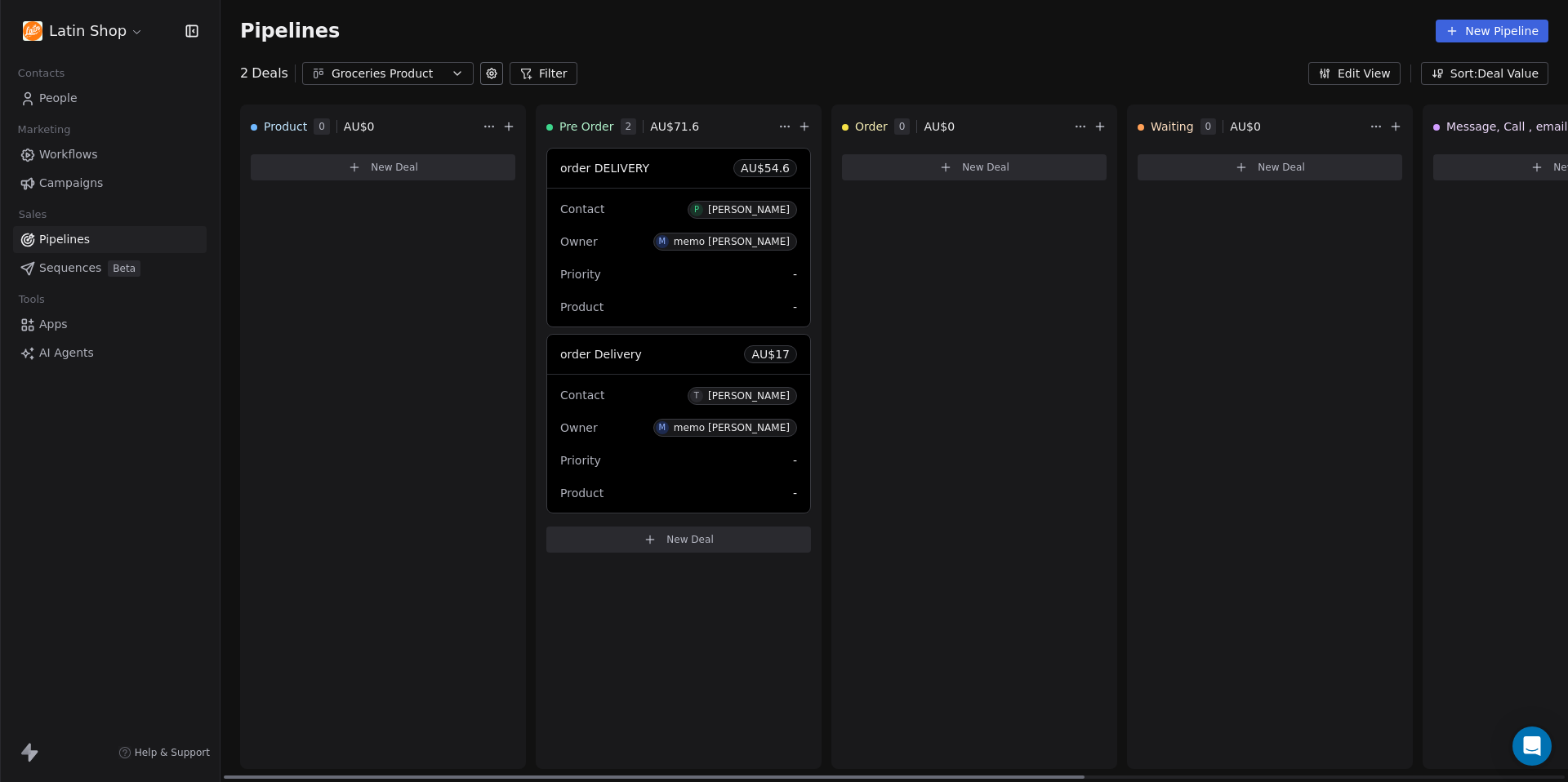
click at [639, 176] on span "order DELIVERY" at bounding box center [605, 168] width 89 height 20
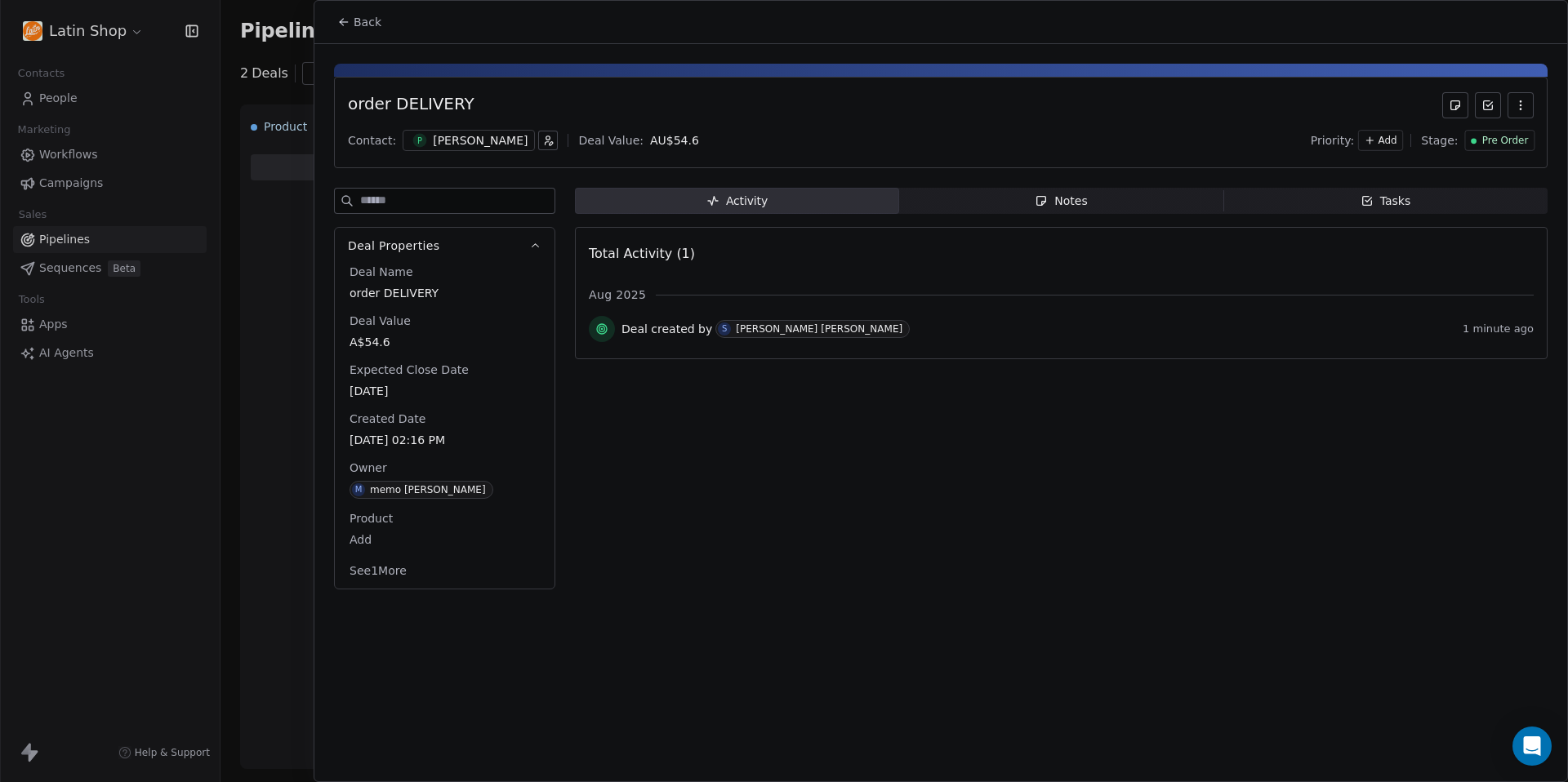
click at [424, 104] on div "order DELIVERY" at bounding box center [411, 106] width 126 height 26
click at [467, 102] on div "order DELIVERY" at bounding box center [940, 106] width 1186 height 26
click at [1521, 102] on icon "button" at bounding box center [1520, 106] width 13 height 13
click at [1161, 92] on div "order DELIVERY" at bounding box center [940, 106] width 1186 height 26
click at [416, 294] on span "order DELIVERY" at bounding box center [444, 293] width 190 height 17
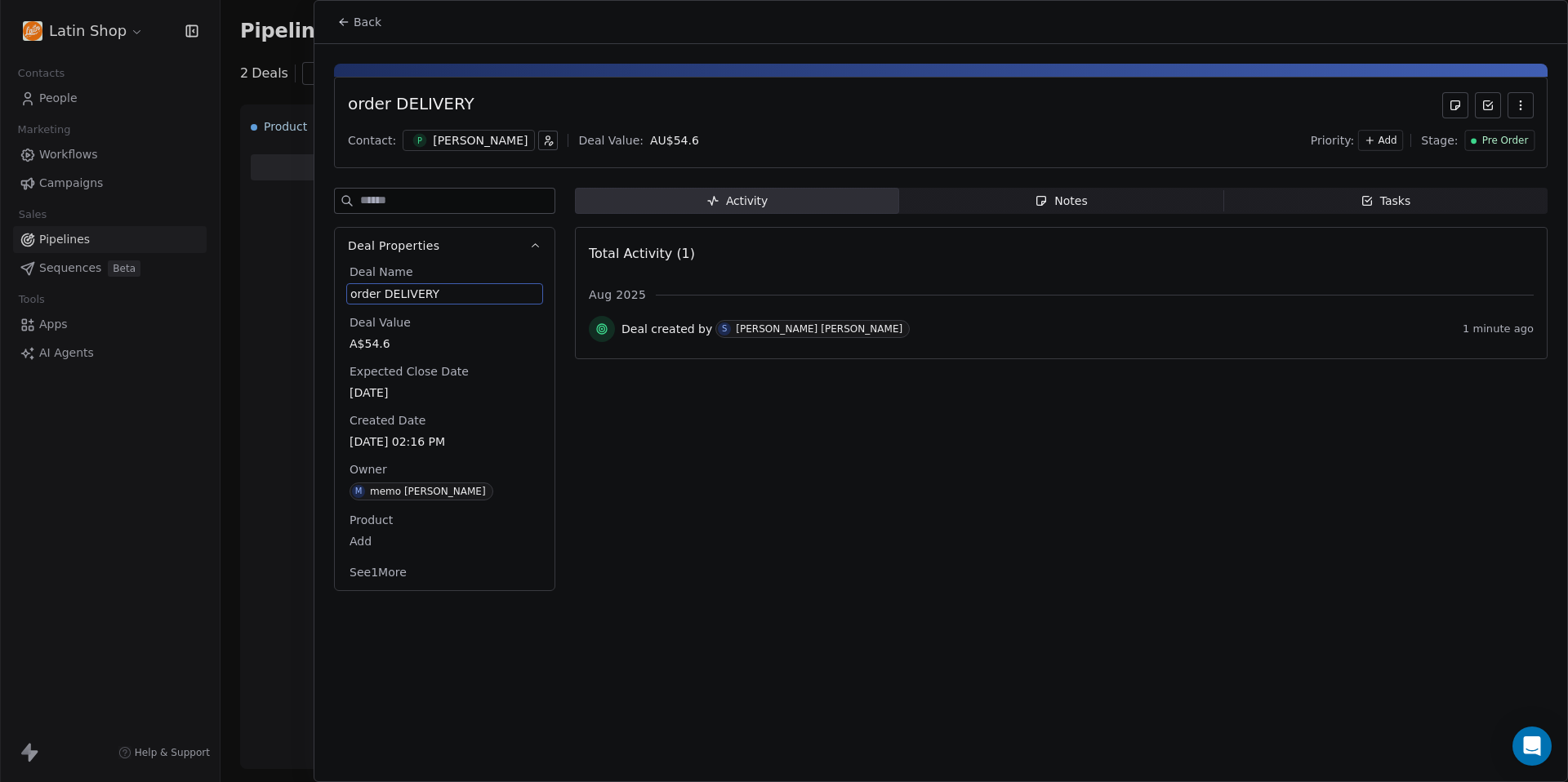
click at [417, 288] on span "order DELIVERY" at bounding box center [444, 294] width 188 height 17
type textarea "**********"
click at [715, 452] on html "Latin Shop Contacts People Marketing Workflows Campaigns Sales Pipelines Sequen…" at bounding box center [784, 391] width 1568 height 782
click at [1409, 29] on div "Back" at bounding box center [941, 21] width 1252 height 42
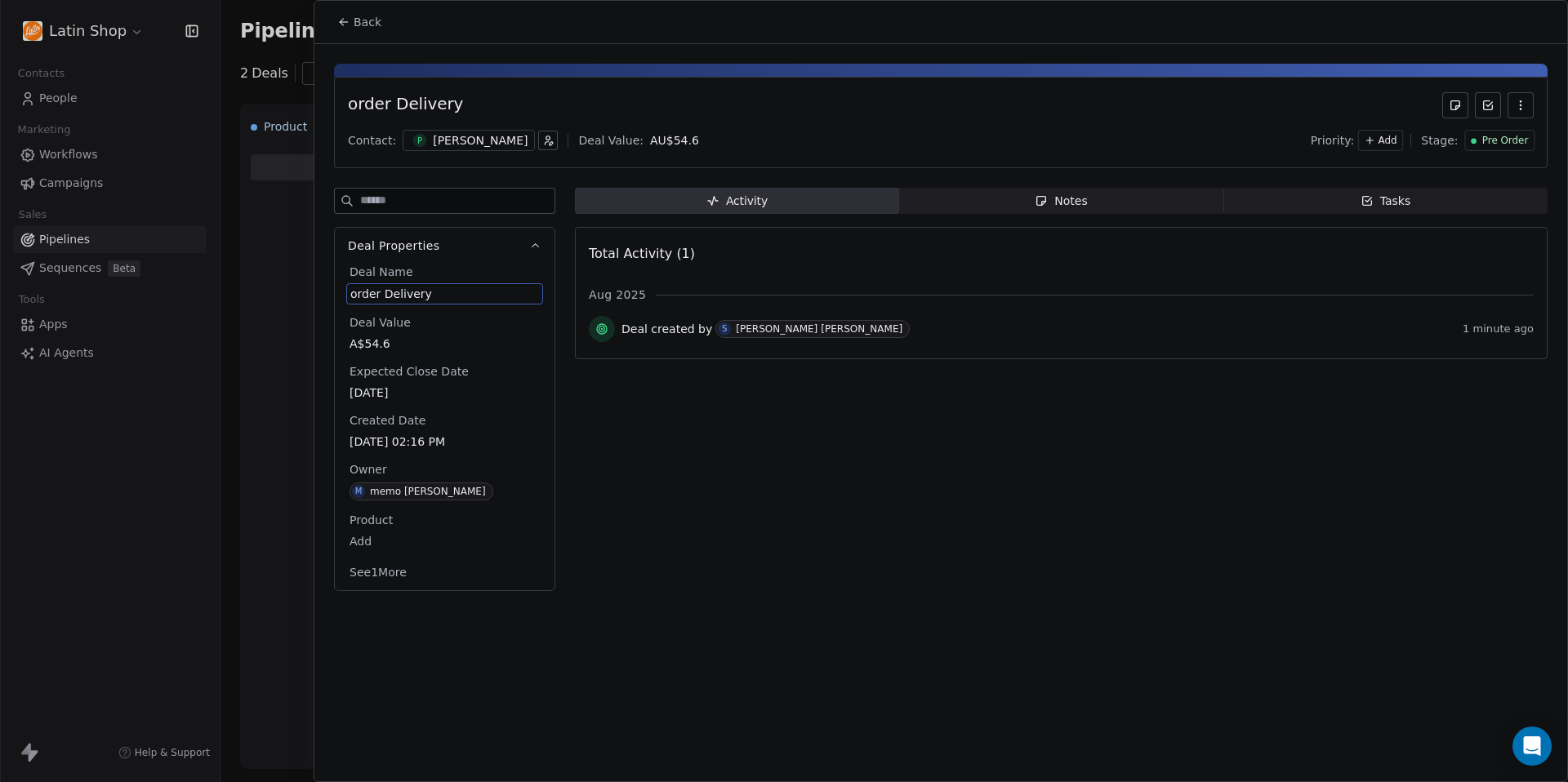
click at [282, 294] on div at bounding box center [784, 391] width 1568 height 782
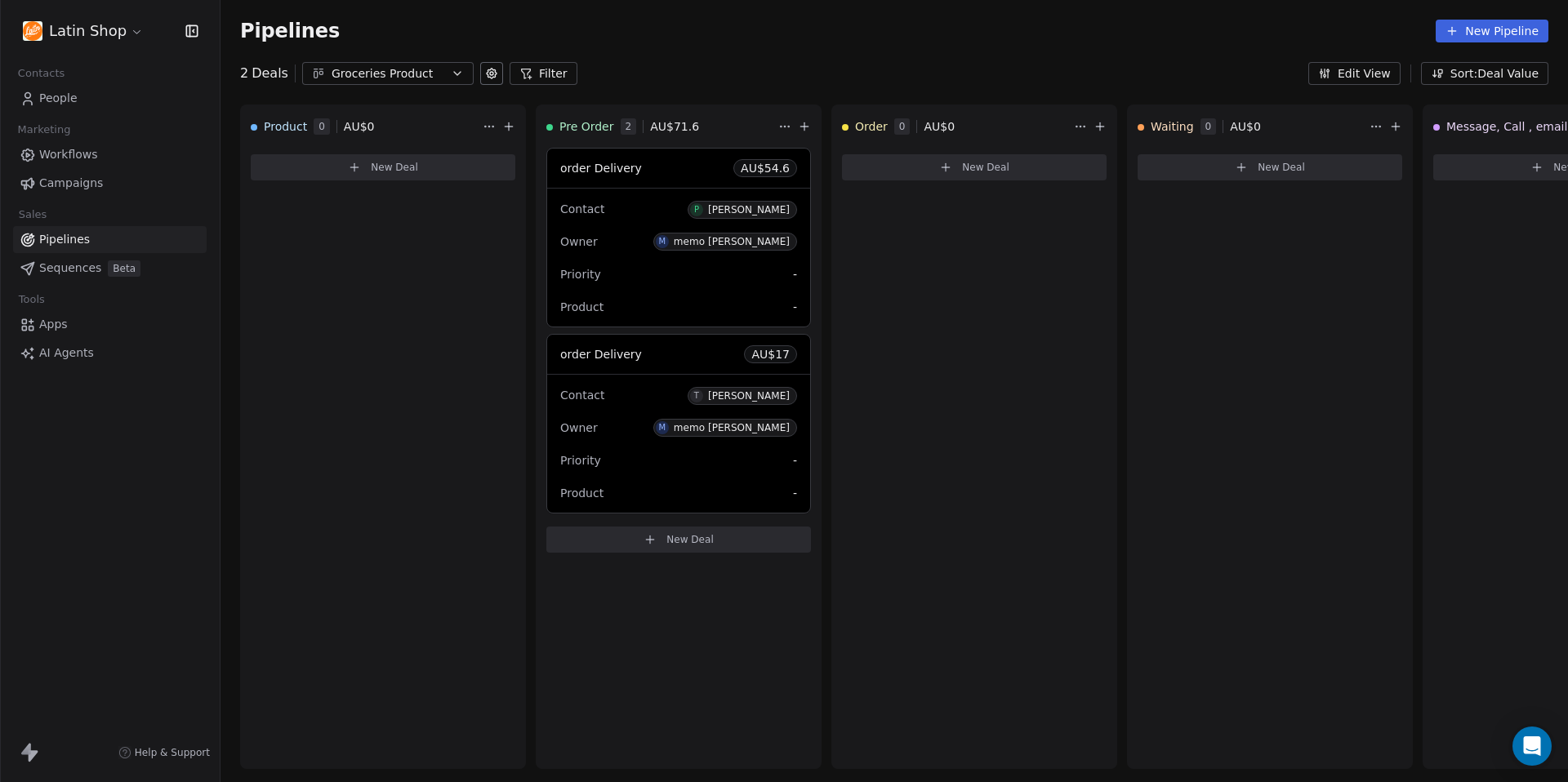
click at [64, 105] on span "People" at bounding box center [58, 98] width 38 height 17
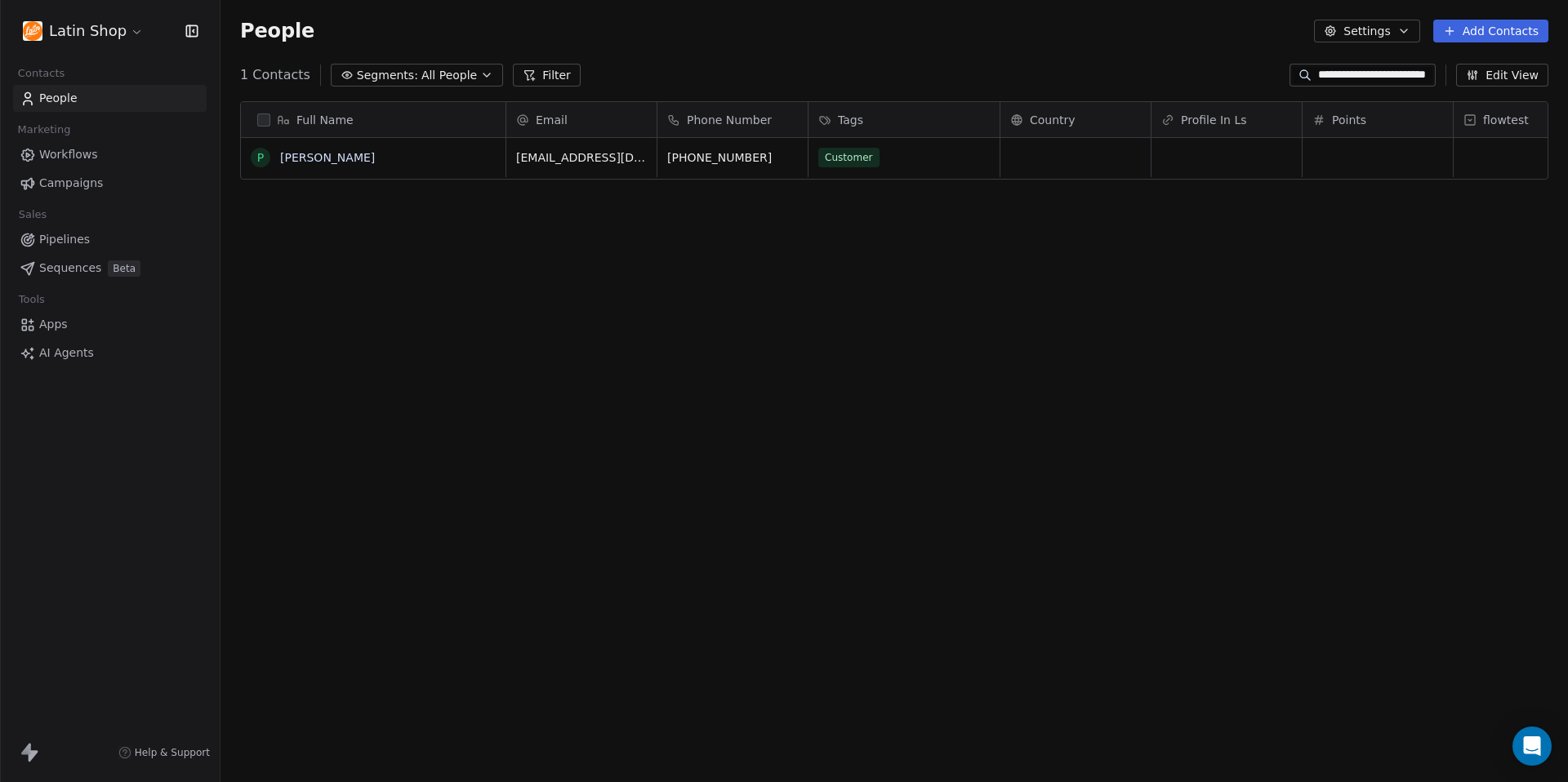
scroll to position [688, 1347]
click at [308, 157] on link "[PERSON_NAME]" at bounding box center [327, 158] width 95 height 13
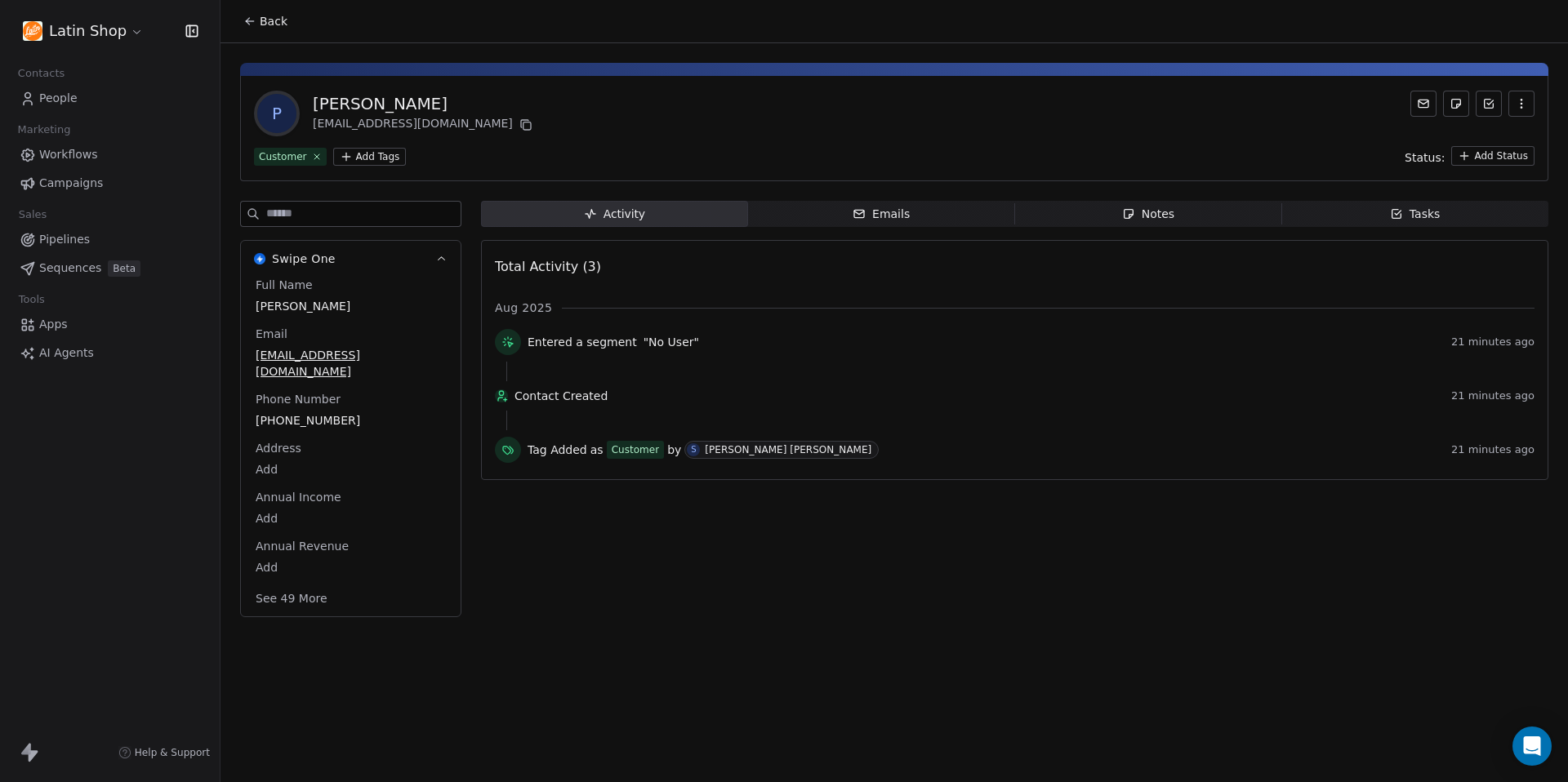
click at [1523, 106] on icon "button" at bounding box center [1521, 104] width 13 height 13
click at [277, 22] on span "Back" at bounding box center [273, 21] width 28 height 17
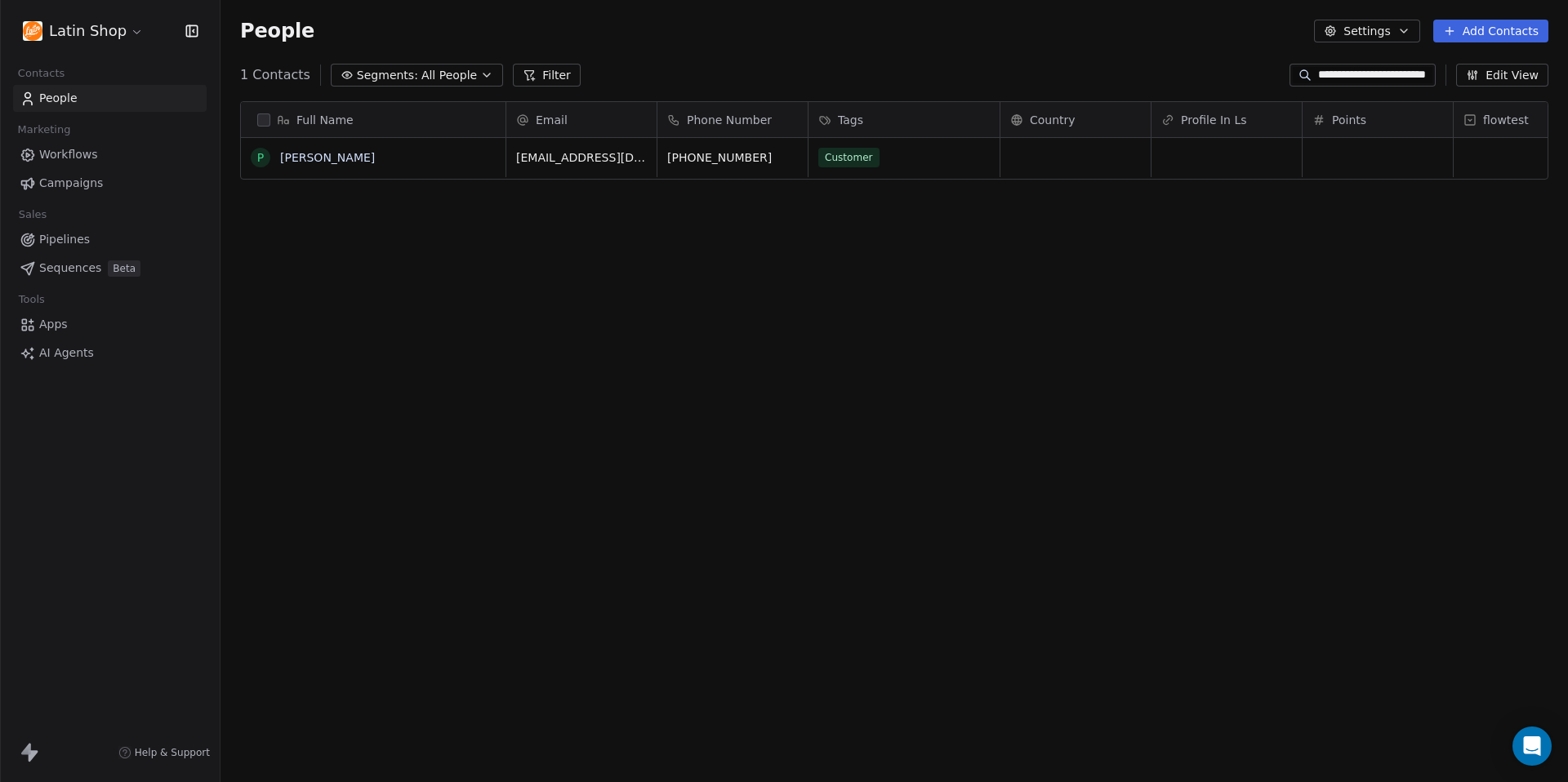
scroll to position [688, 1347]
click at [1021, 47] on div "People Settings Add Contacts" at bounding box center [894, 31] width 1347 height 62
click at [100, 103] on link "People" at bounding box center [110, 98] width 193 height 27
click at [78, 154] on span "Workflows" at bounding box center [68, 154] width 59 height 17
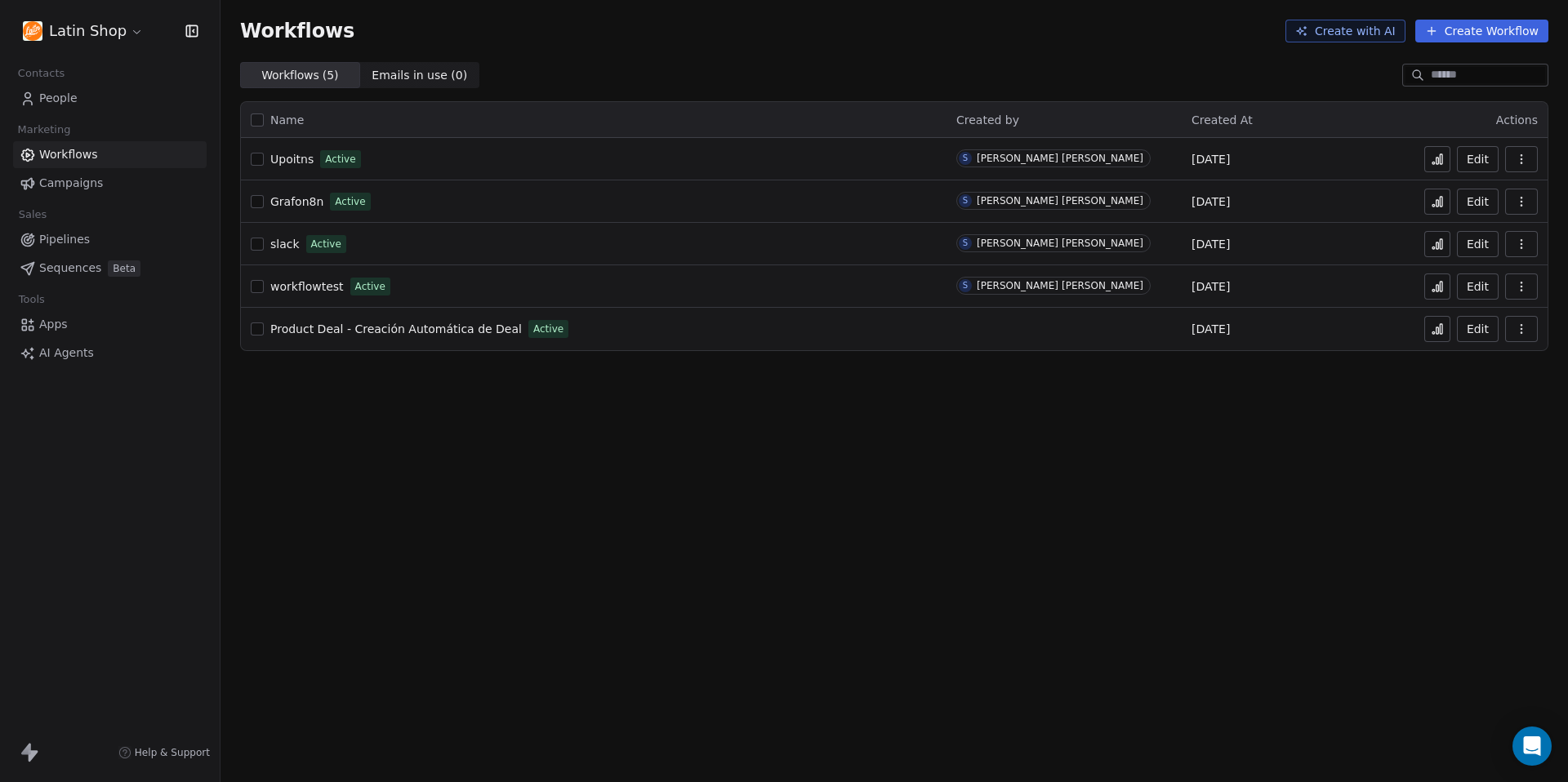
click at [306, 162] on span "Upoitns" at bounding box center [292, 159] width 43 height 13
click at [68, 97] on span "People" at bounding box center [58, 98] width 38 height 17
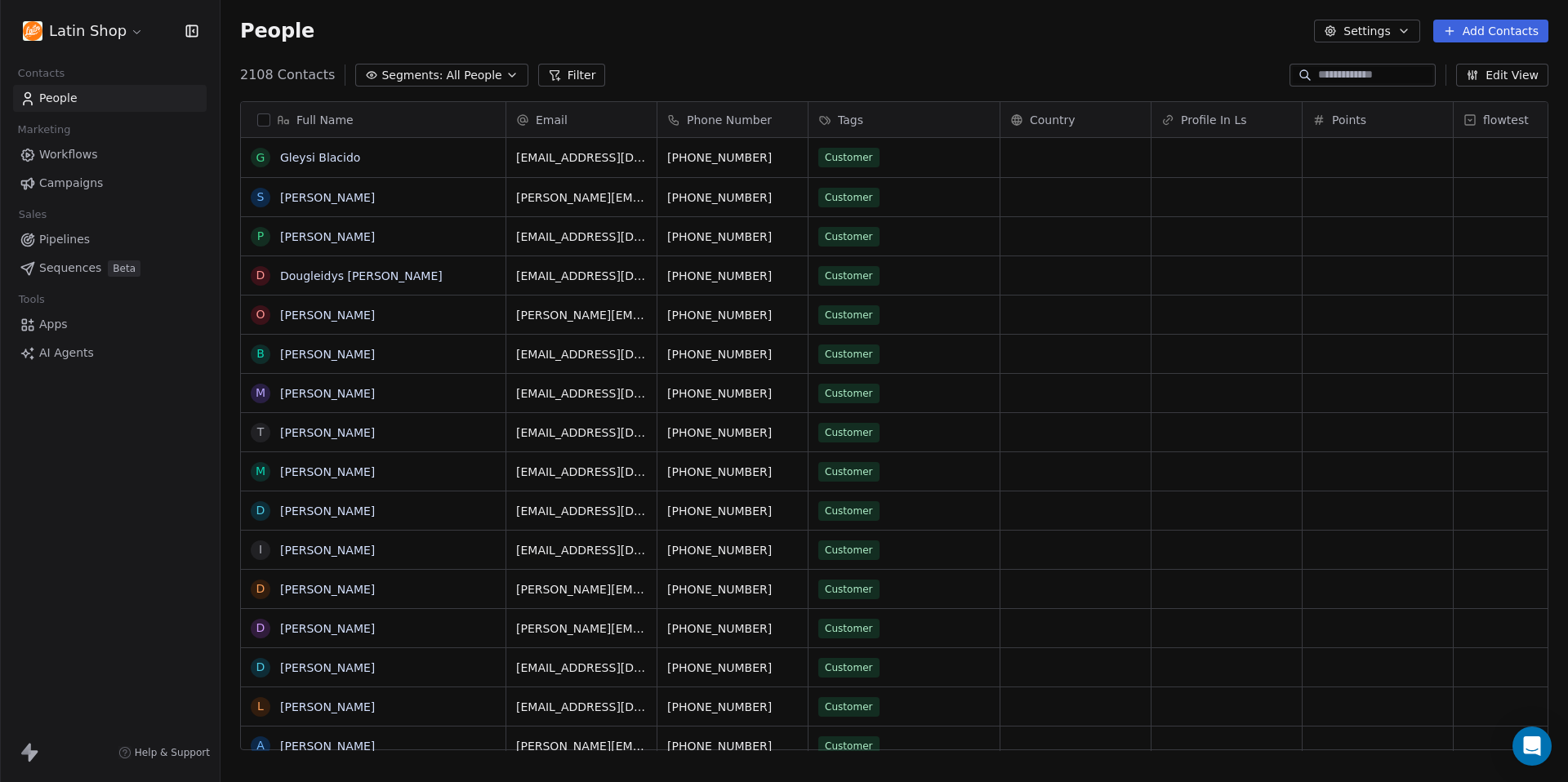
scroll to position [688, 1347]
click at [1318, 83] on div at bounding box center [1362, 75] width 146 height 23
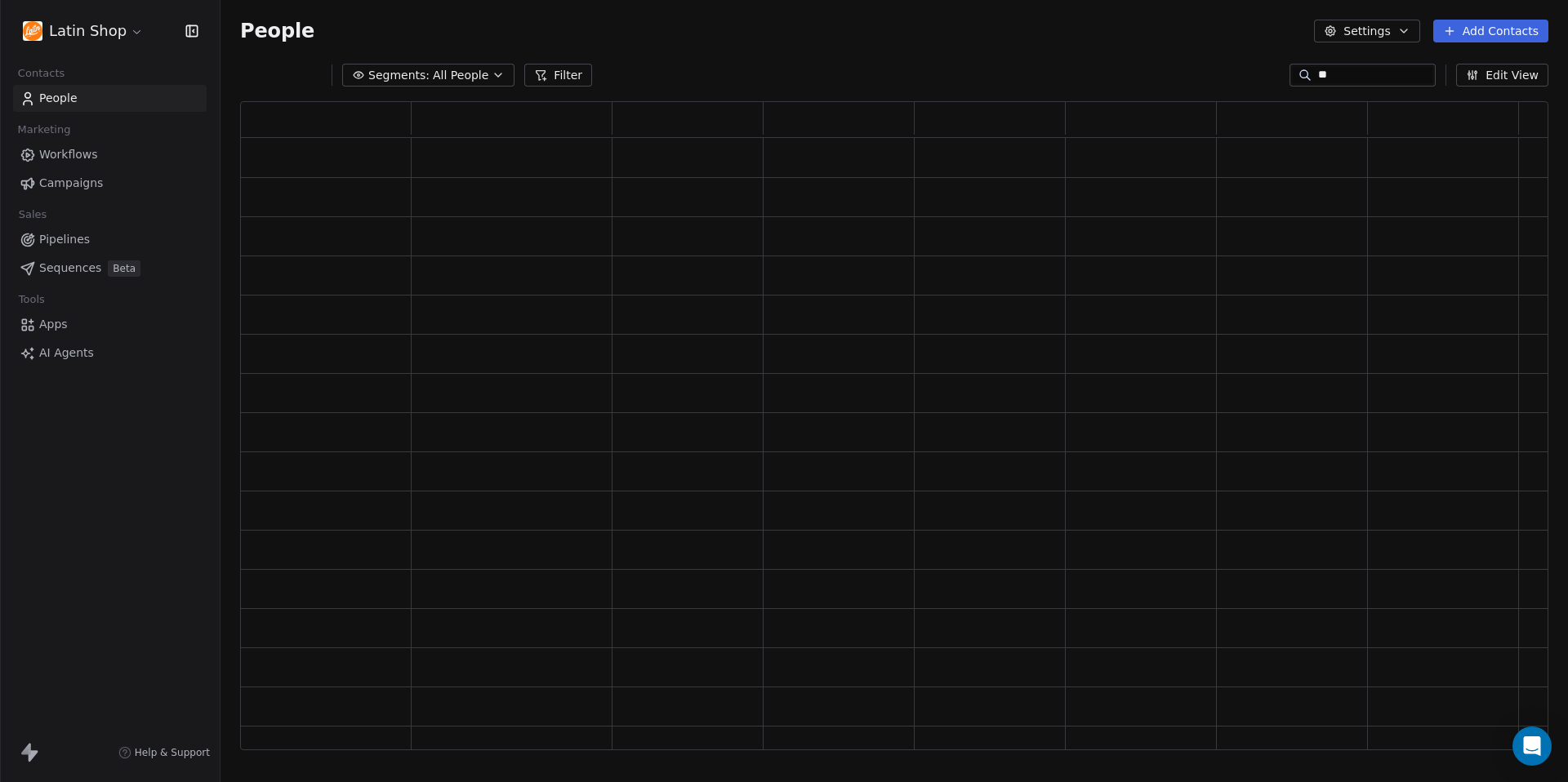
scroll to position [649, 1308]
type input "*"
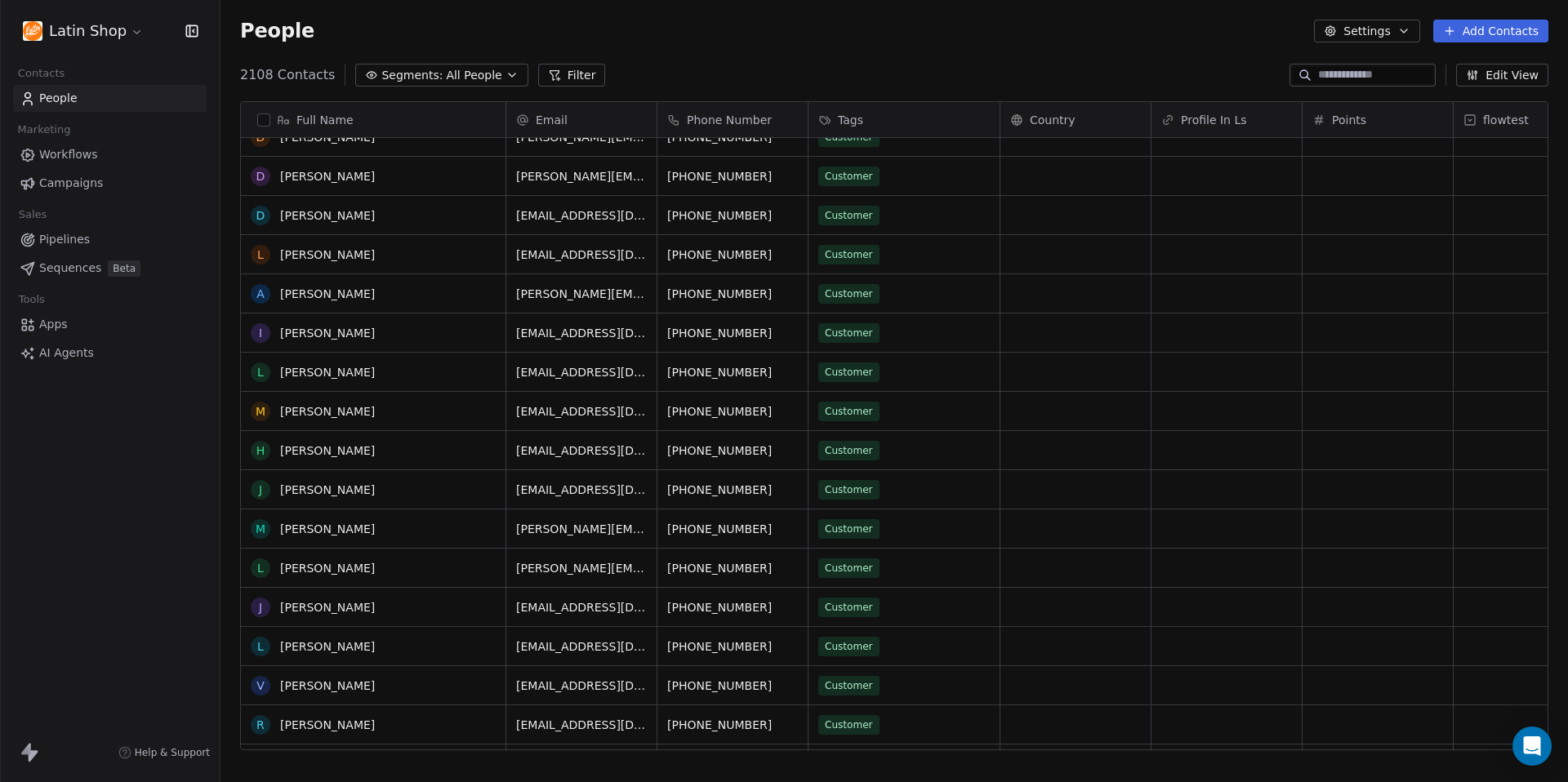
scroll to position [244, 0]
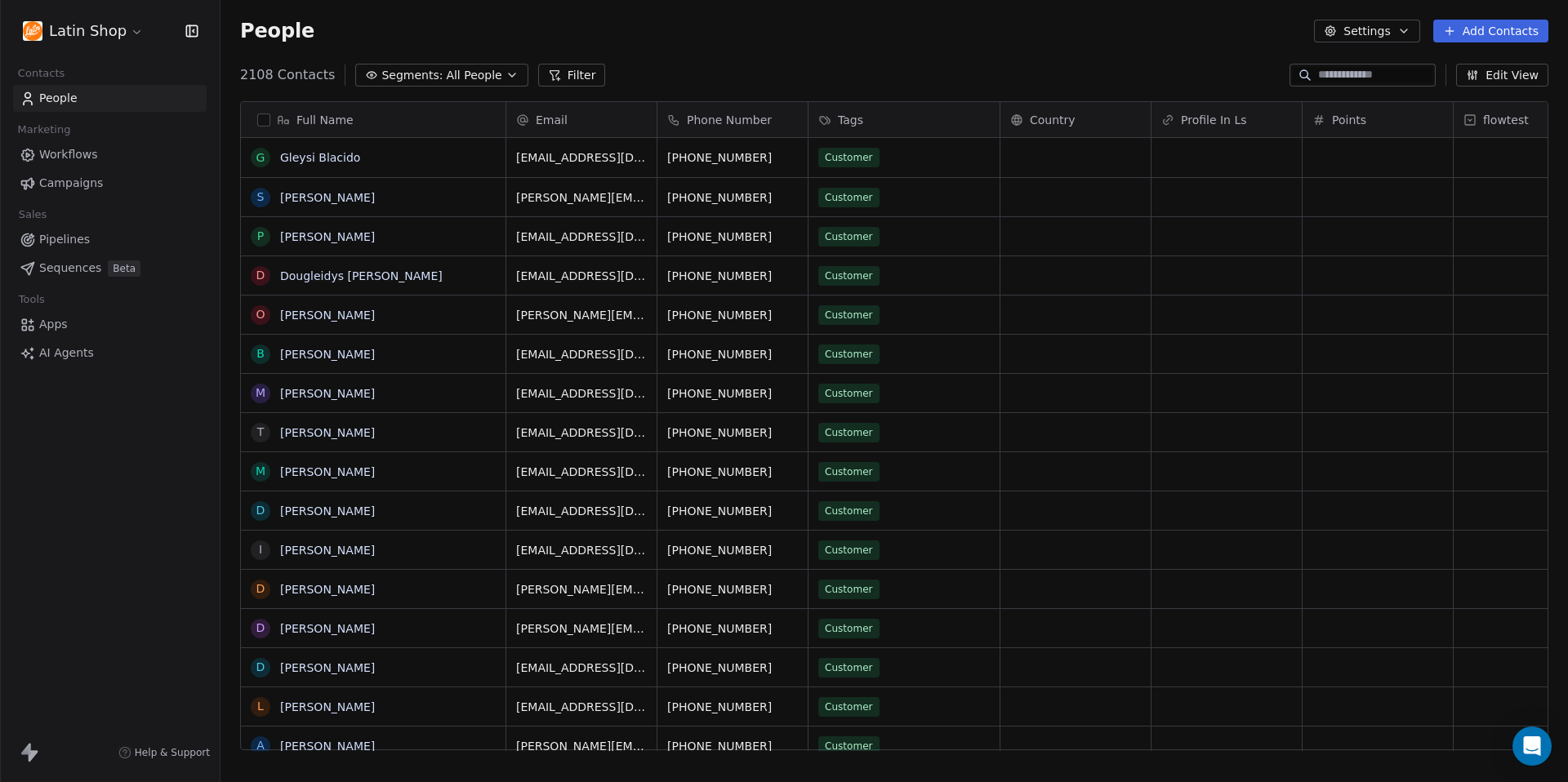
click at [1157, 51] on div "People Settings Add Contacts" at bounding box center [894, 31] width 1347 height 62
click at [1342, 72] on input at bounding box center [1375, 75] width 114 height 17
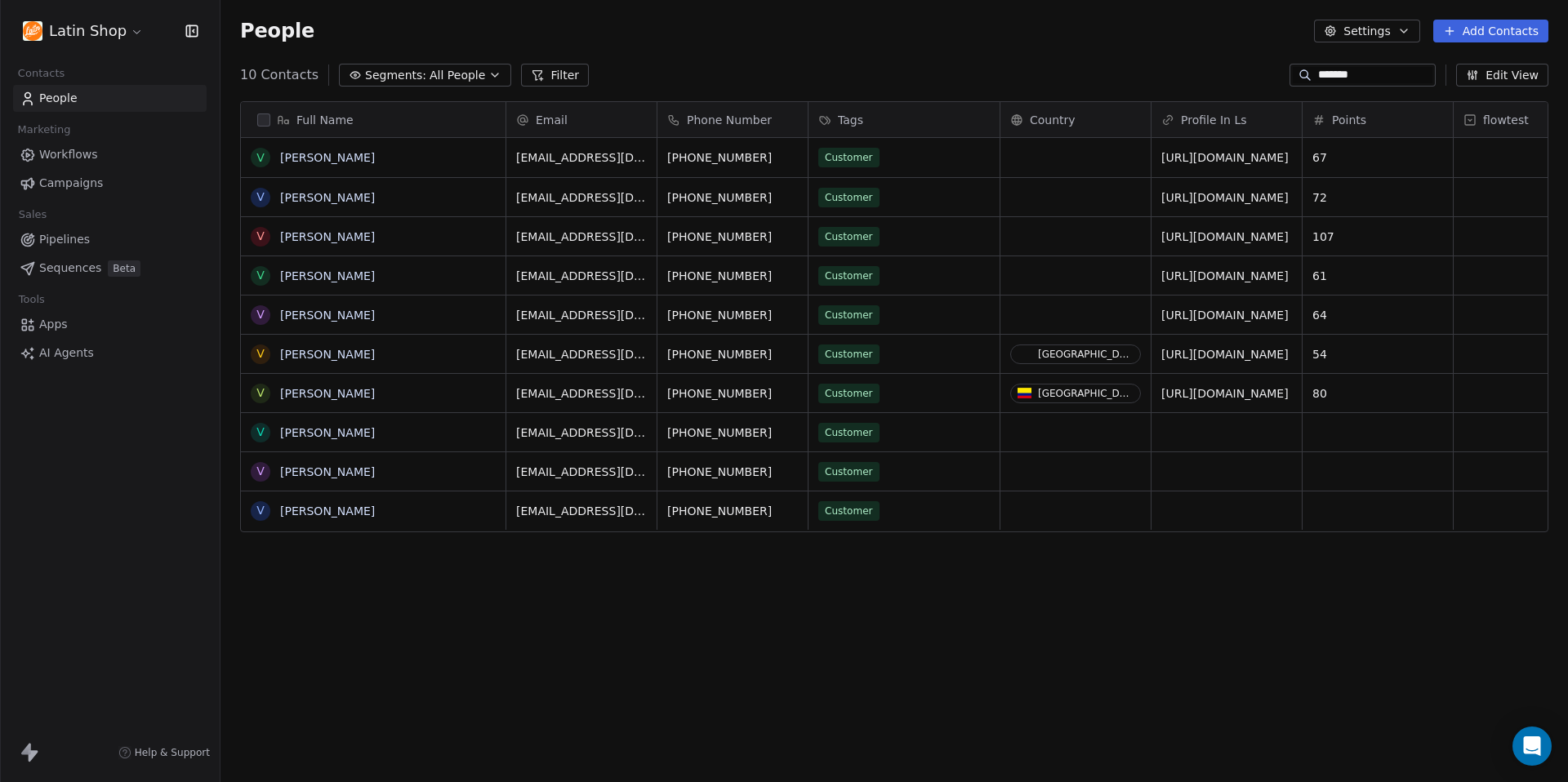
type input "*******"
click at [558, 79] on button "Filter" at bounding box center [555, 75] width 68 height 23
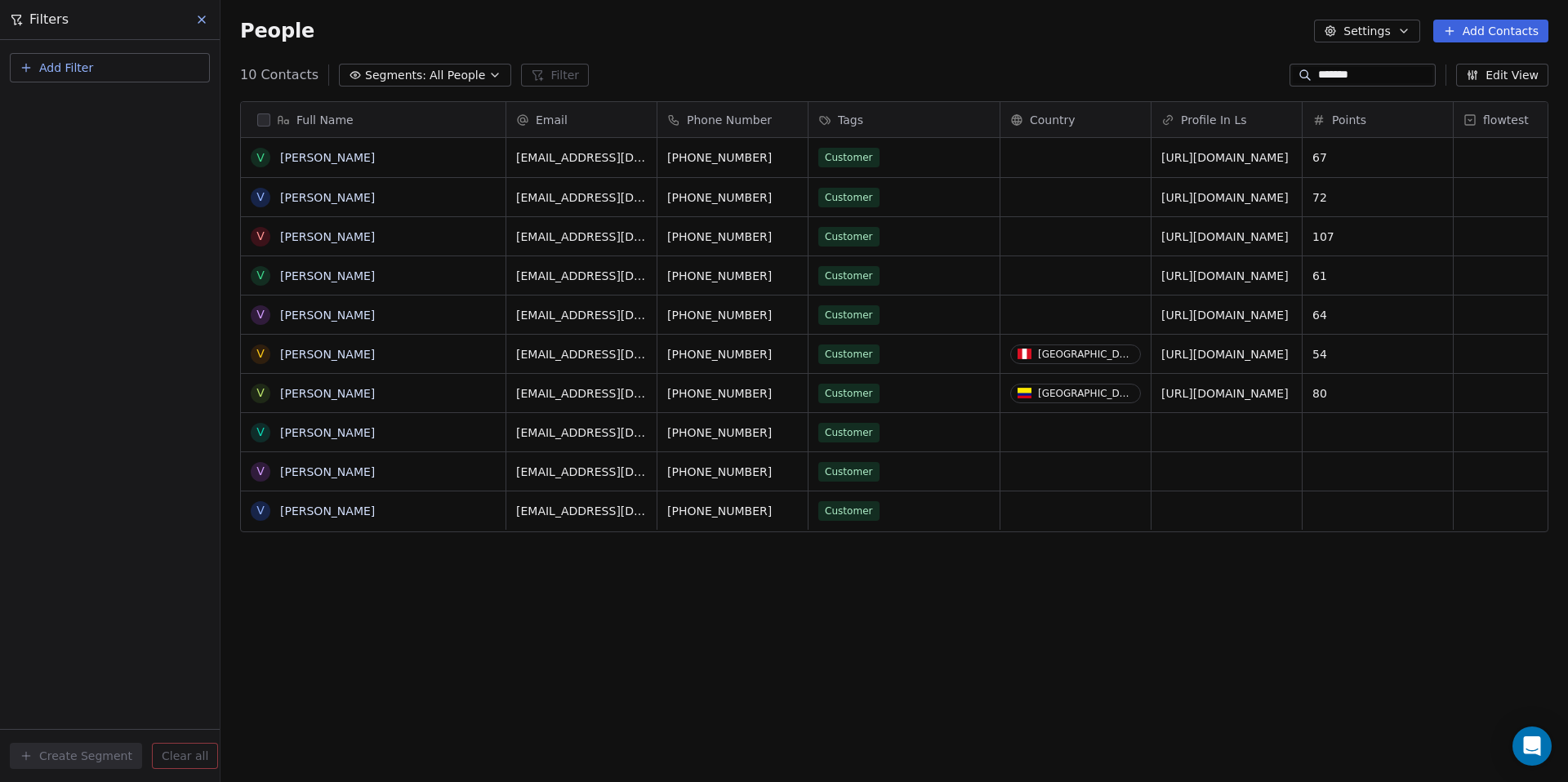
click at [84, 64] on span "Add Filter" at bounding box center [65, 68] width 54 height 17
click at [92, 105] on span "Contact properties" at bounding box center [80, 107] width 106 height 17
type input "***"
click at [85, 163] on span "Phone Number" at bounding box center [69, 165] width 85 height 17
click at [65, 172] on div "Is" at bounding box center [110, 174] width 171 height 26
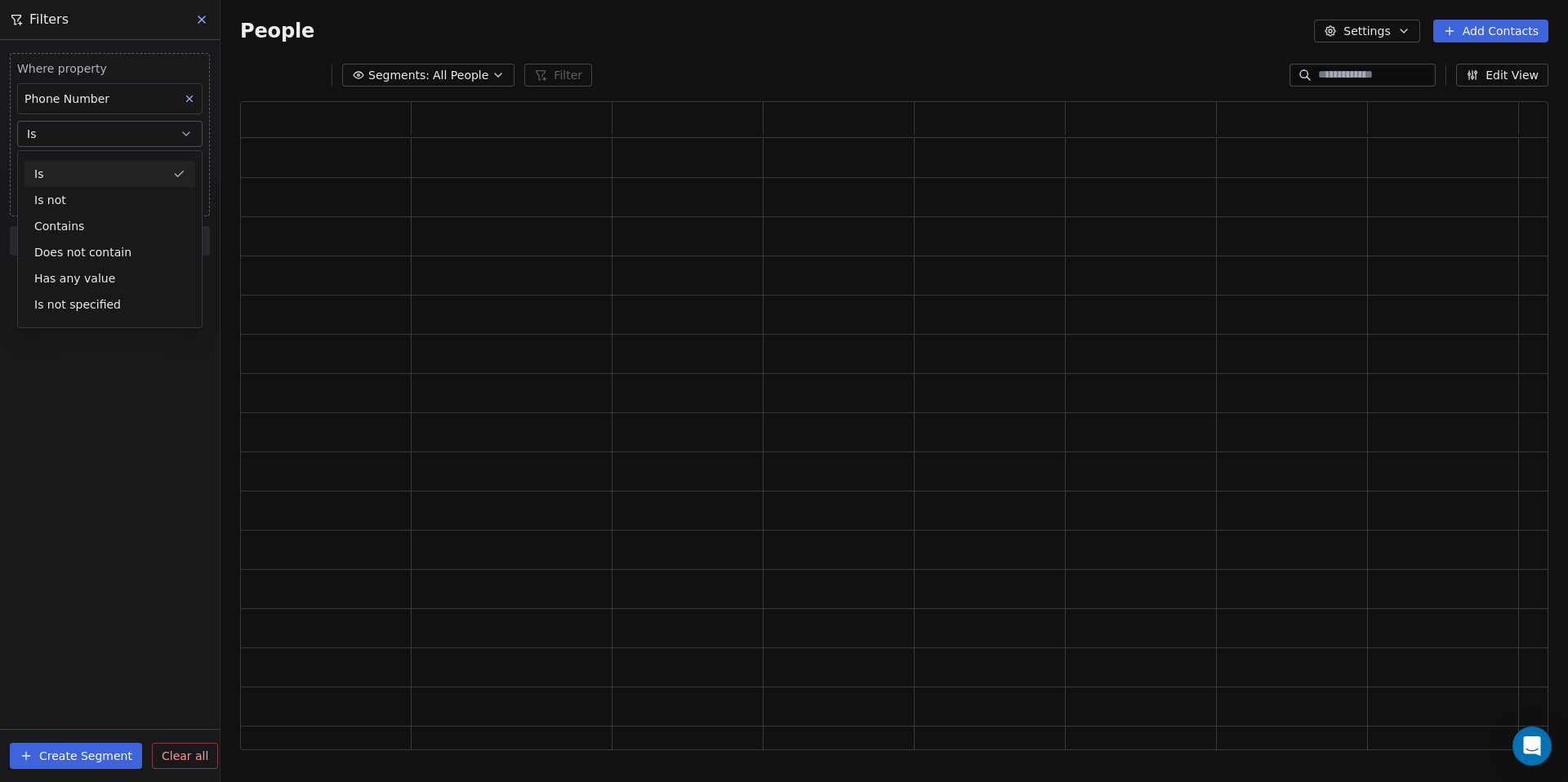
scroll to position [649, 1308]
click at [114, 167] on span "Add Phone Number" at bounding box center [80, 167] width 111 height 17
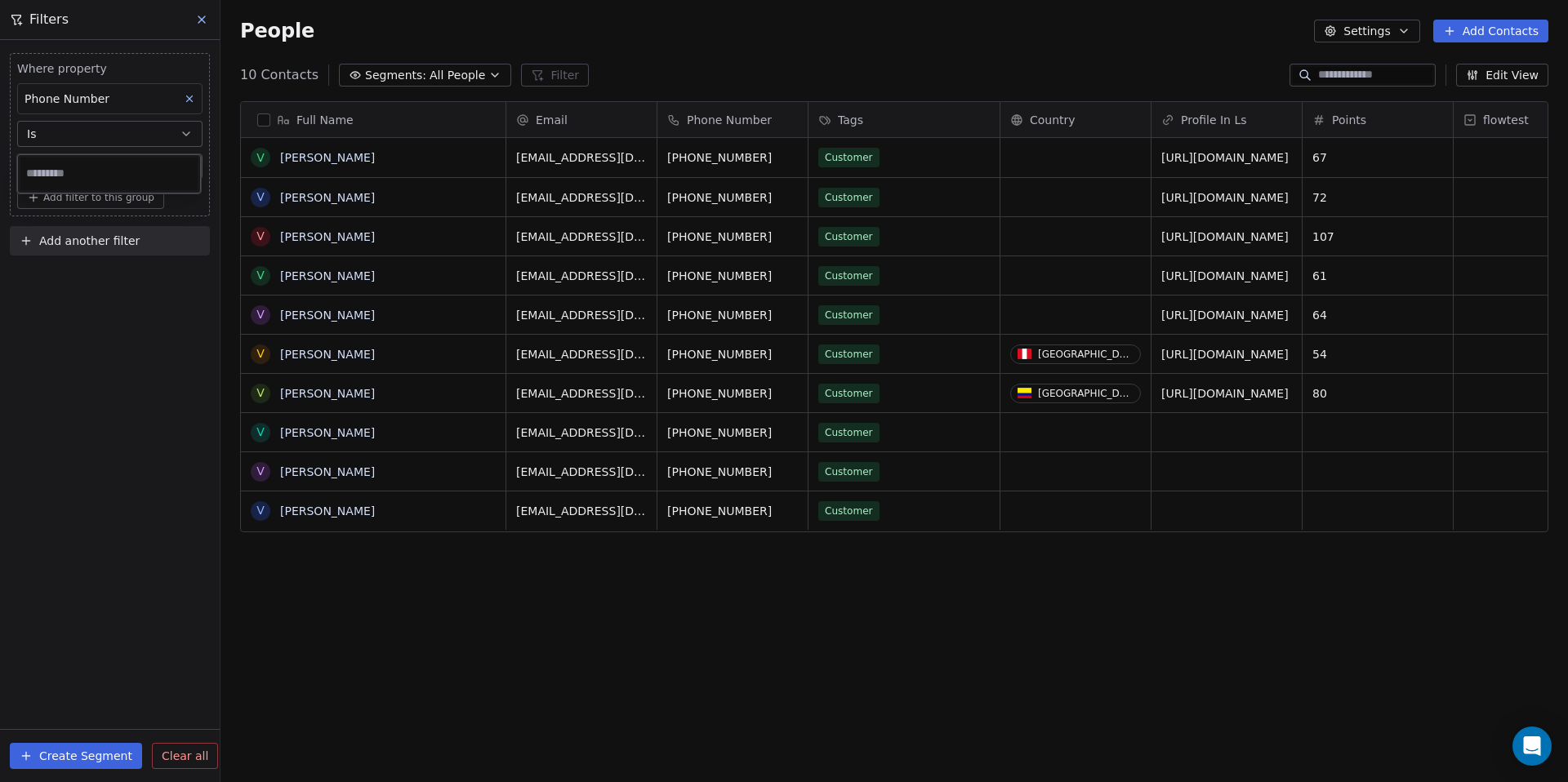
scroll to position [688, 1347]
click at [88, 176] on input at bounding box center [109, 174] width 177 height 33
click at [103, 170] on input "*********" at bounding box center [109, 174] width 177 height 33
type input "**********"
click at [77, 167] on span "Add Phone Number" at bounding box center [80, 167] width 111 height 17
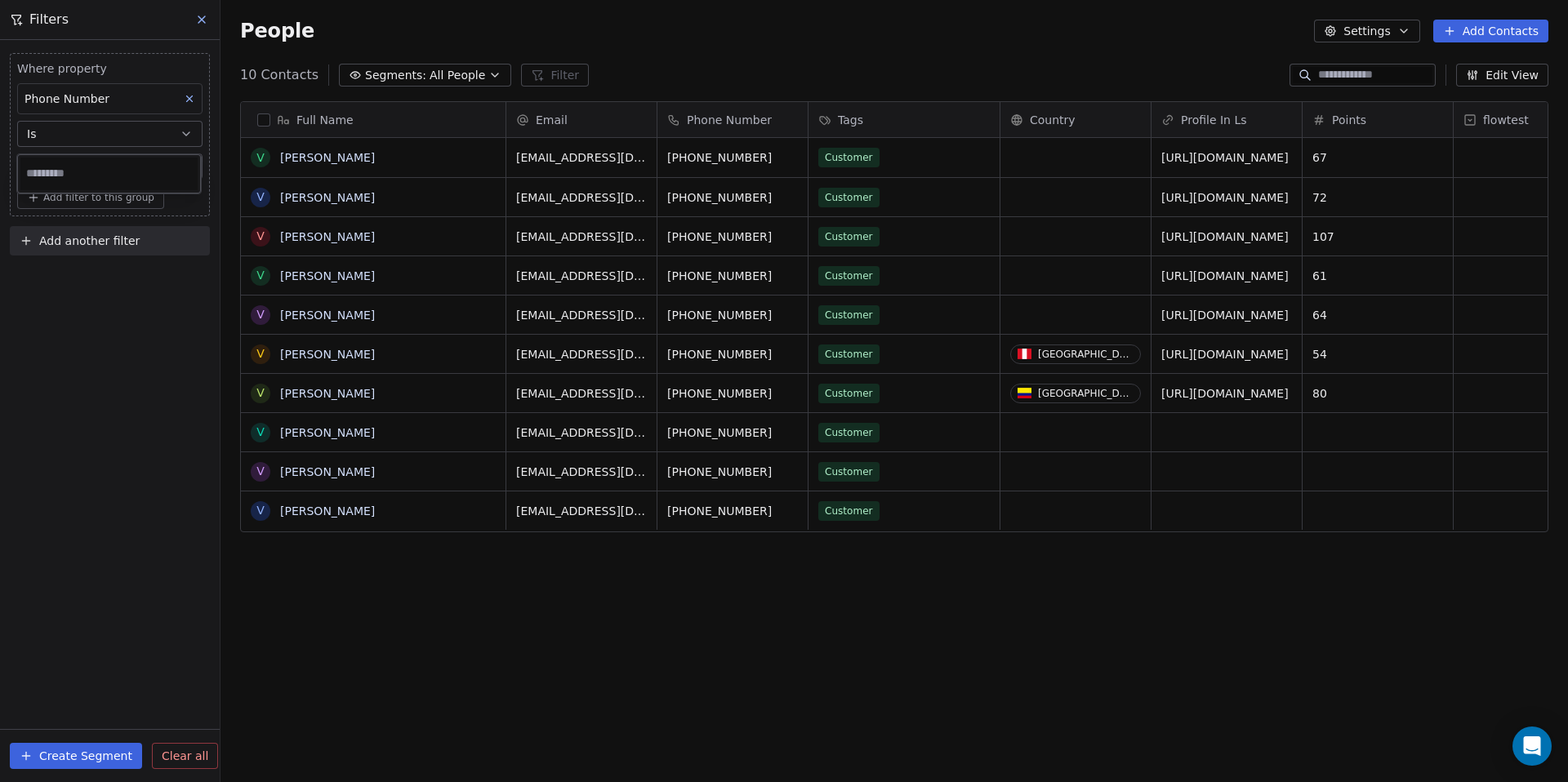
click at [77, 167] on input at bounding box center [109, 174] width 177 height 33
click at [745, 156] on html "Latin Shop Contacts People Marketing Workflows Campaigns Sales Pipelines Sequen…" at bounding box center [784, 391] width 1568 height 782
click at [745, 156] on span "+61452376903" at bounding box center [720, 158] width 105 height 17
click at [745, 156] on input "**********" at bounding box center [733, 159] width 144 height 33
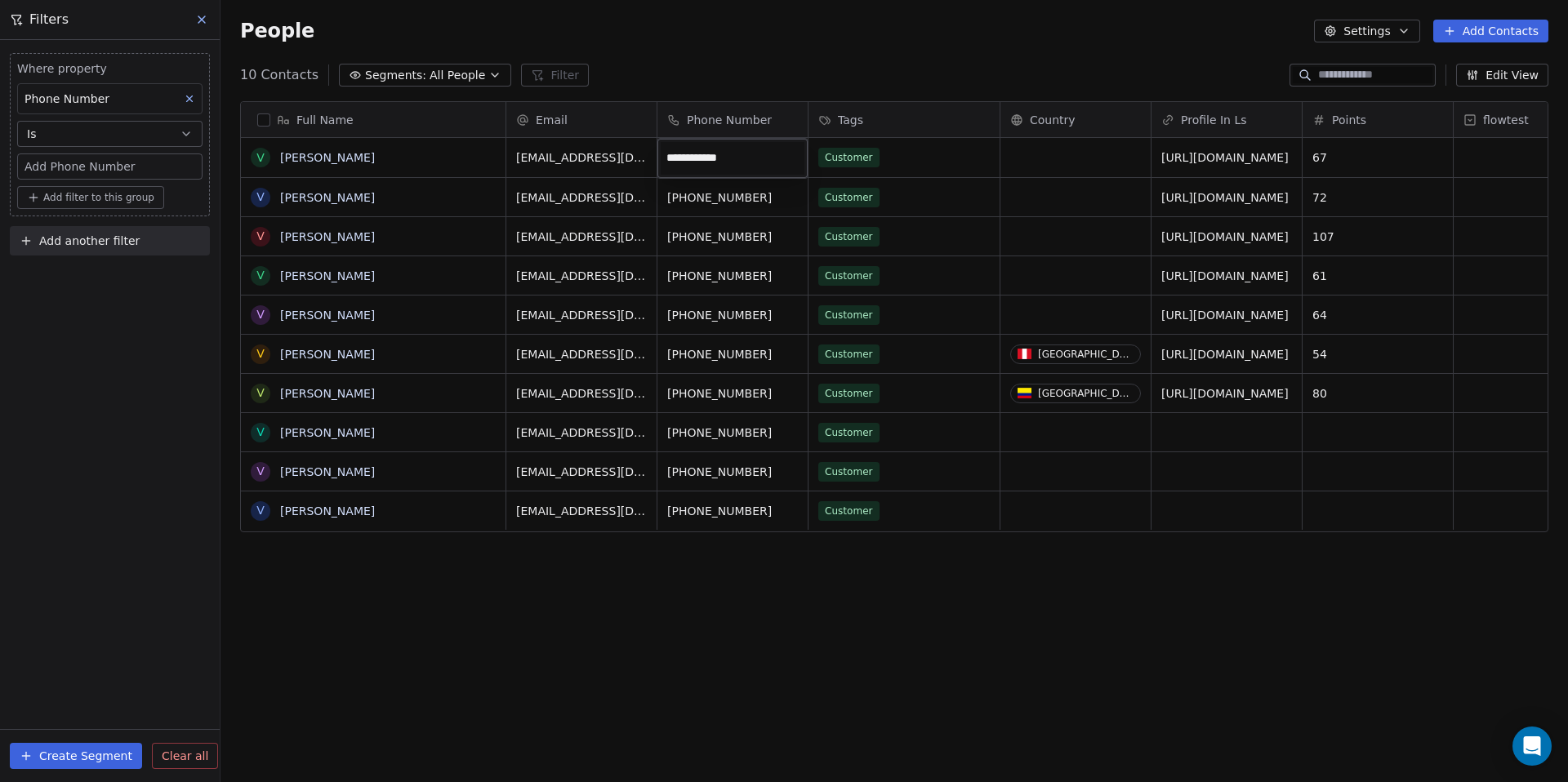
click at [771, 158] on input "**********" at bounding box center [733, 159] width 144 height 33
click at [794, 162] on input "**********" at bounding box center [733, 159] width 144 height 33
click at [791, 223] on html "Latin Shop Contacts People Marketing Workflows Campaigns Sales Pipelines Sequen…" at bounding box center [784, 391] width 1568 height 782
click at [790, 153] on icon "grid" at bounding box center [793, 156] width 7 height 7
click at [135, 166] on div "Add Phone Number" at bounding box center [110, 167] width 171 height 17
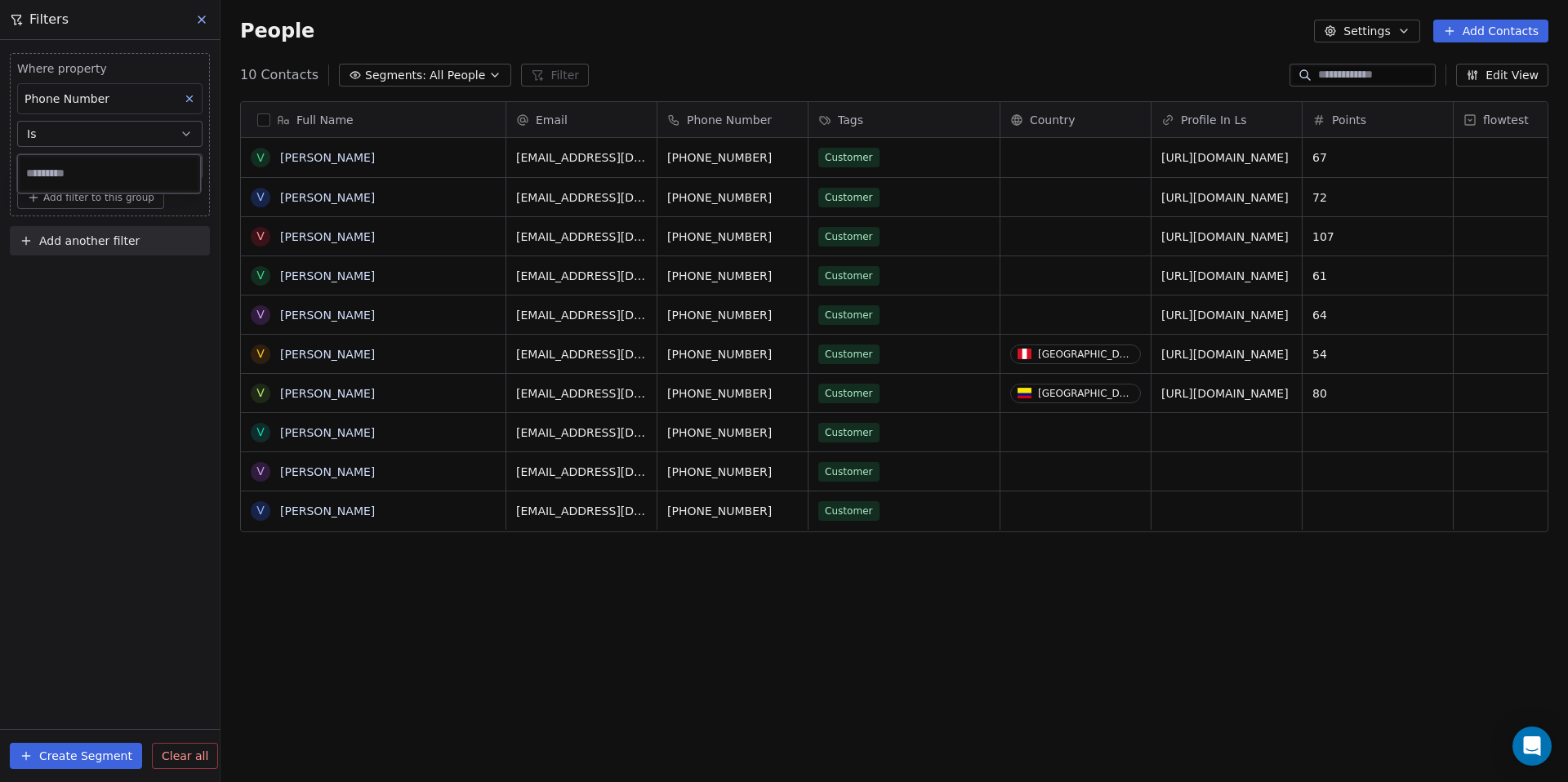
type input "**********"
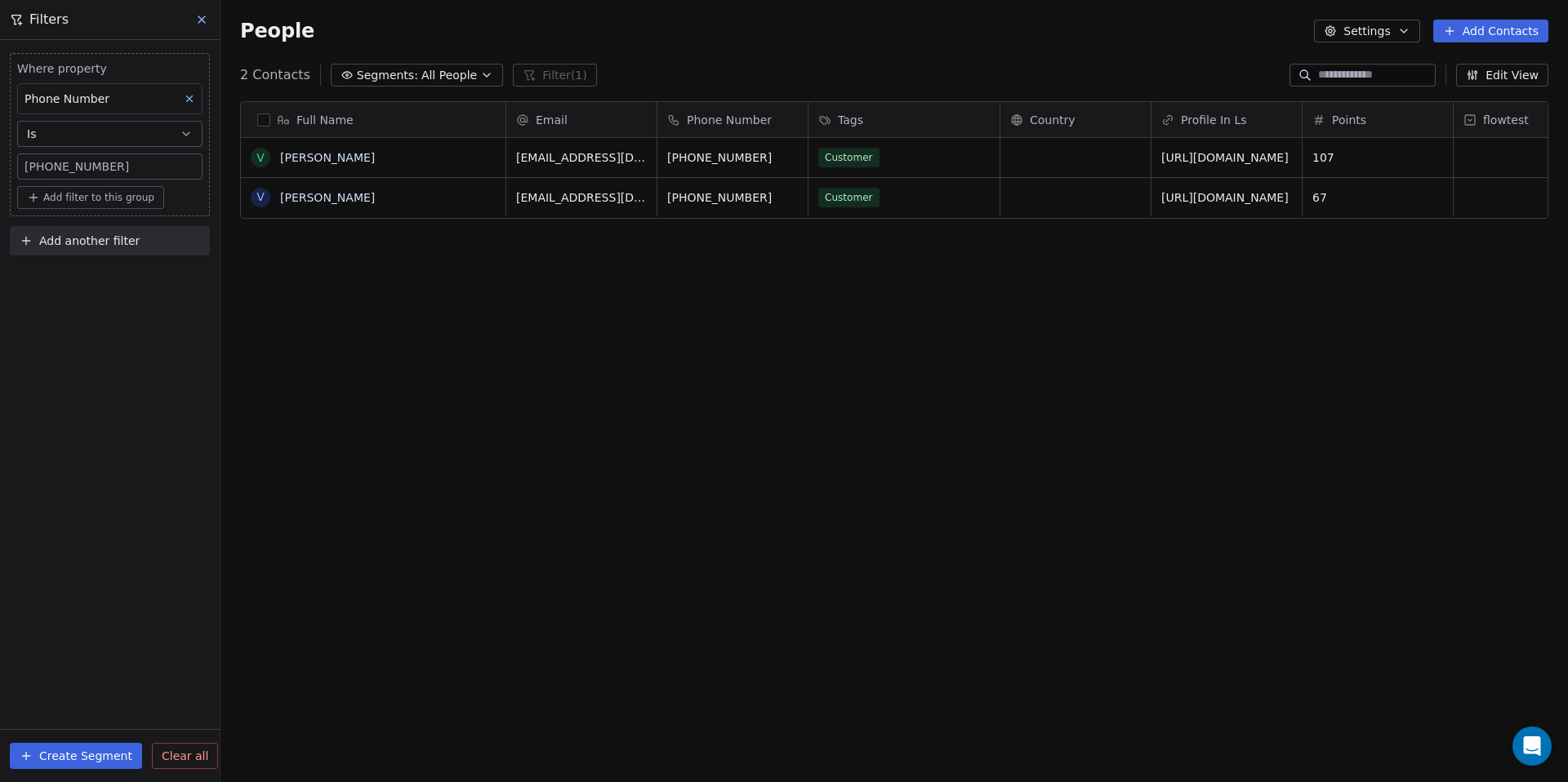
click at [118, 165] on div "+61452376903" at bounding box center [110, 167] width 171 height 17
type input "**********"
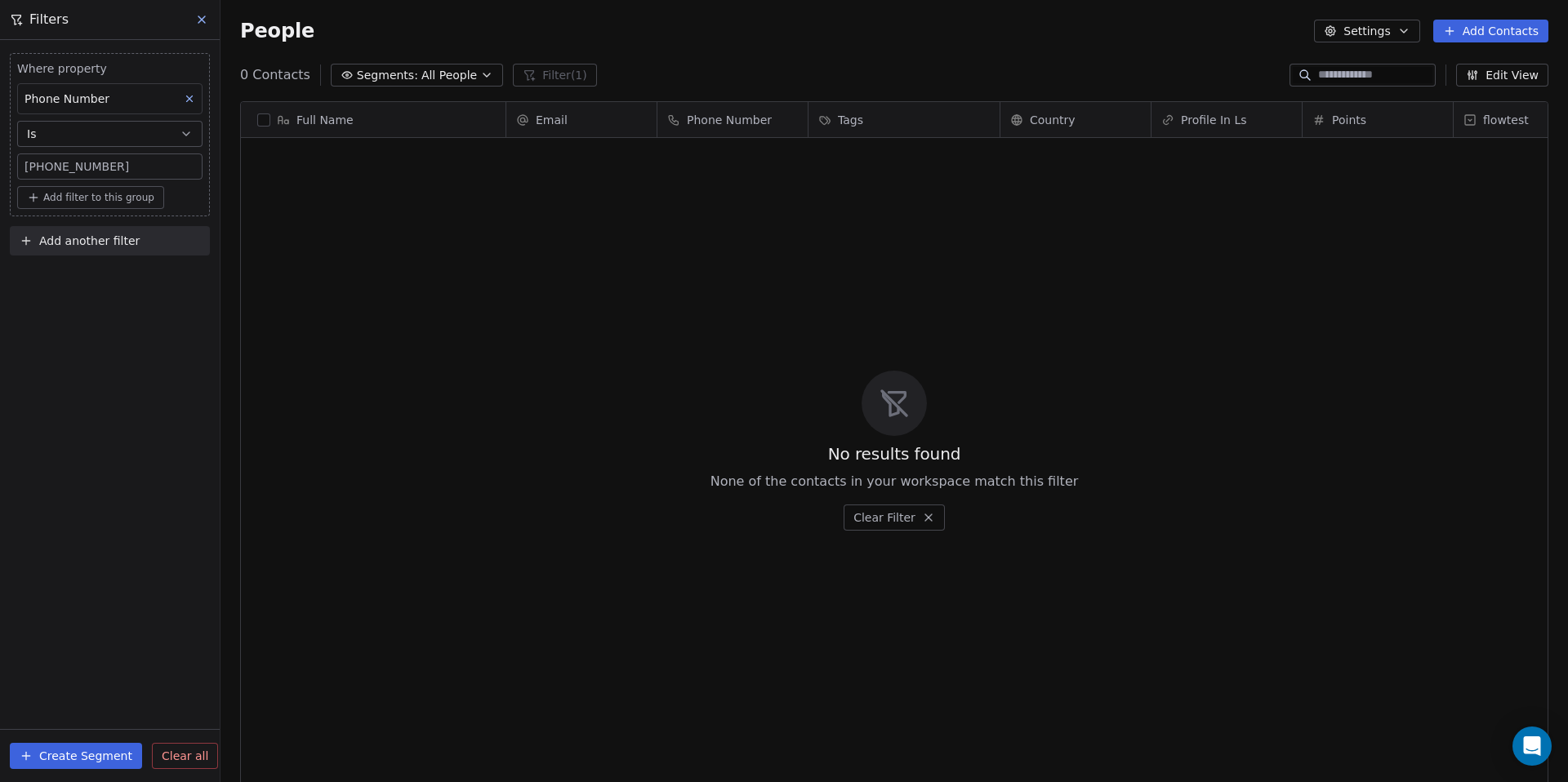
click at [195, 17] on icon at bounding box center [202, 20] width 13 height 13
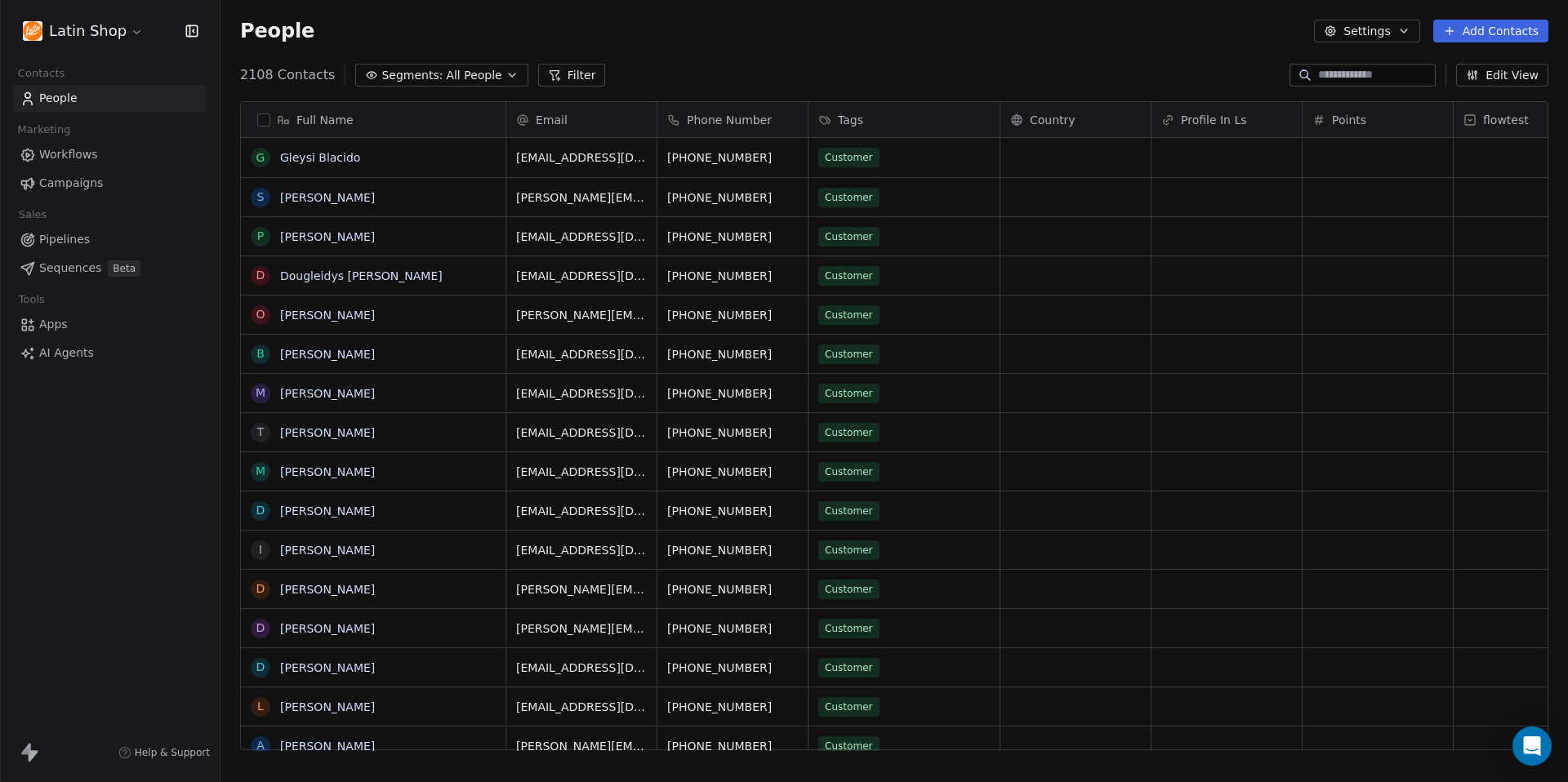
scroll to position [688, 1347]
click at [64, 242] on span "Pipelines" at bounding box center [64, 239] width 50 height 17
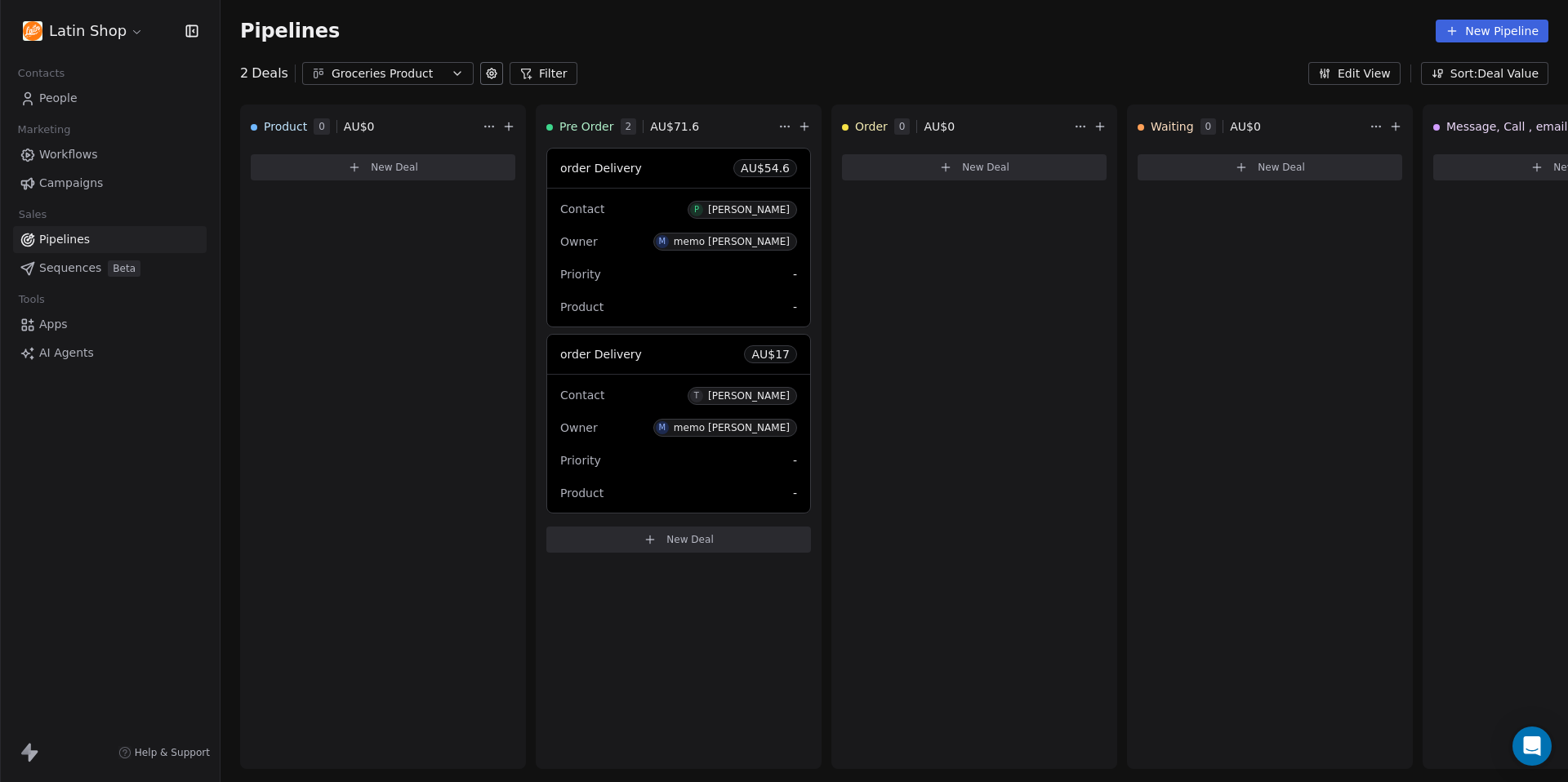
click at [67, 100] on span "People" at bounding box center [58, 98] width 38 height 17
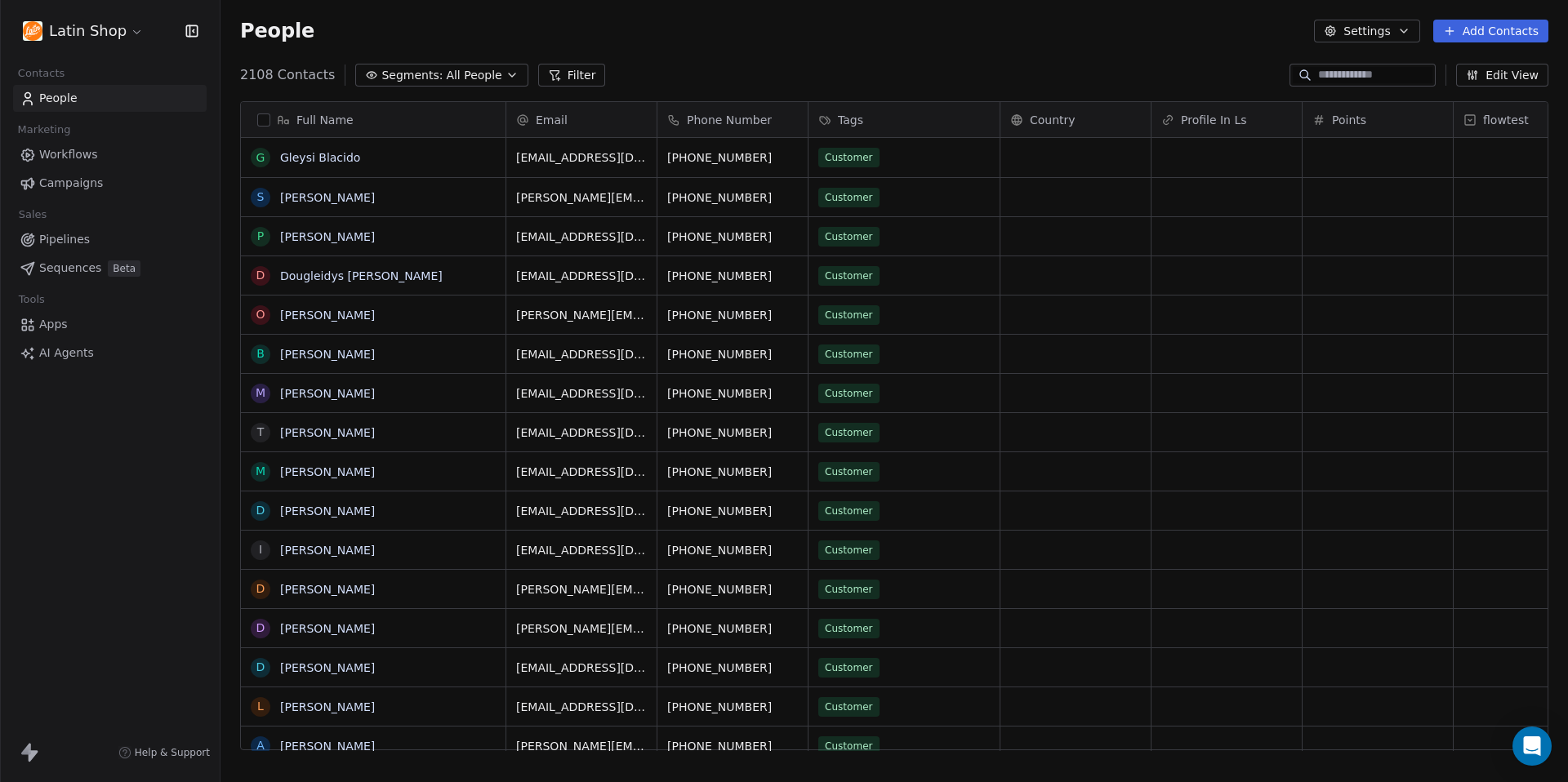
scroll to position [688, 1347]
click at [769, 76] on div "2108 Contacts Segments: All People Filter Edit View" at bounding box center [894, 75] width 1347 height 26
click at [1498, 35] on button "Add Contacts" at bounding box center [1490, 31] width 115 height 23
click at [1361, 80] on html "Latin Shop Contacts People Marketing Workflows Campaigns Sales Pipelines Sequen…" at bounding box center [784, 391] width 1568 height 782
click at [1361, 80] on input at bounding box center [1375, 75] width 114 height 17
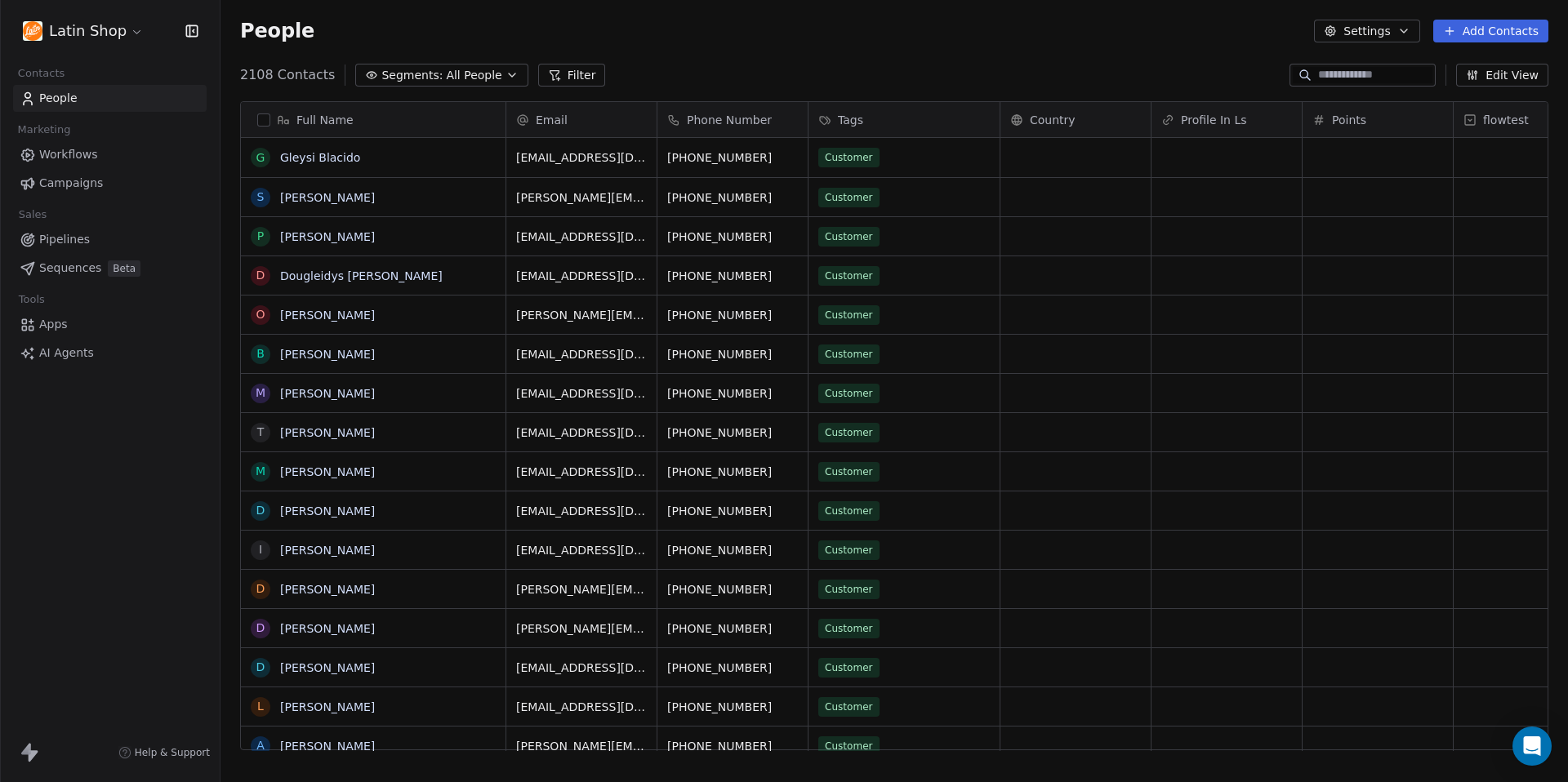
click at [1005, 62] on div "2108 Contacts Segments: All People Filter Edit View" at bounding box center [894, 75] width 1347 height 26
click at [1323, 73] on input at bounding box center [1375, 75] width 114 height 17
click at [991, 59] on div "People Settings Add Contacts" at bounding box center [894, 31] width 1347 height 62
click at [305, 41] on div "People Settings Add Contacts" at bounding box center [894, 31] width 1308 height 23
click at [962, 63] on div "2108 Contacts Segments: All People Filter Edit View" at bounding box center [894, 75] width 1347 height 26
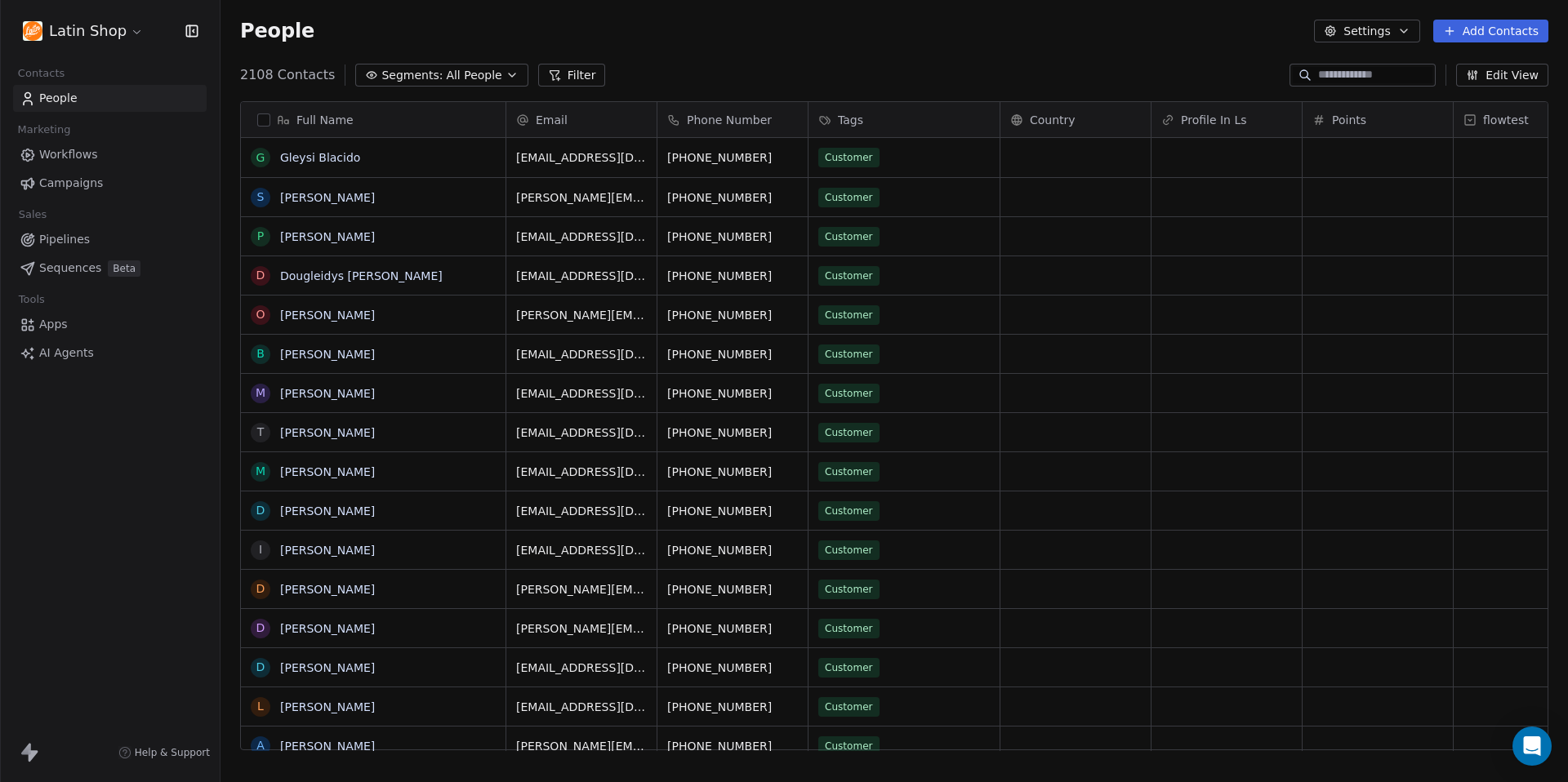
click at [962, 63] on div "2108 Contacts Segments: All People Filter Edit View" at bounding box center [894, 75] width 1347 height 26
click at [945, 36] on div "People Settings Add Contacts" at bounding box center [894, 31] width 1308 height 23
click at [1343, 70] on input at bounding box center [1375, 75] width 114 height 17
click at [65, 241] on span "Pipelines" at bounding box center [64, 239] width 50 height 17
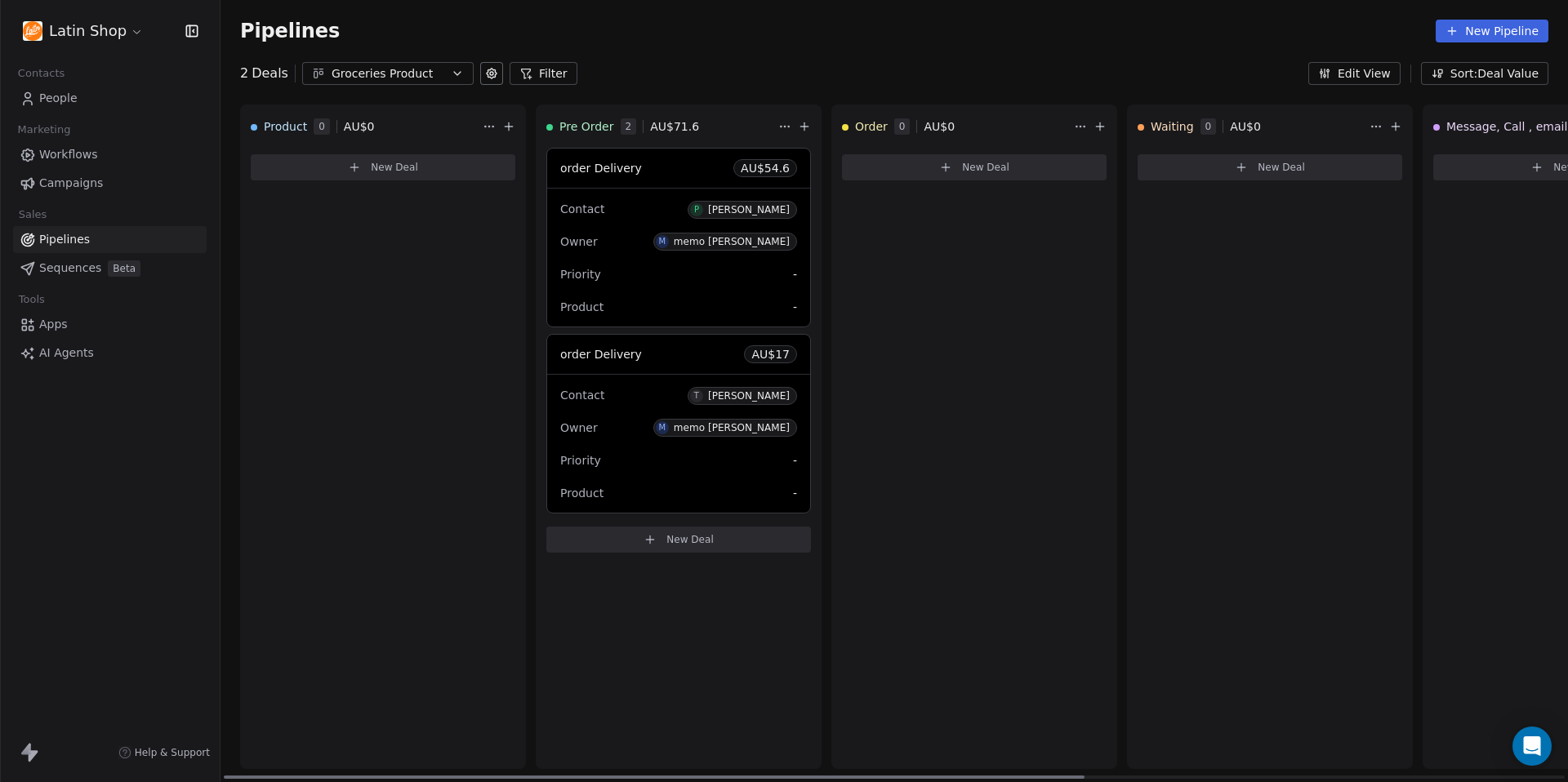
click at [690, 212] on div "Contact P [PERSON_NAME]" at bounding box center [678, 208] width 237 height 27
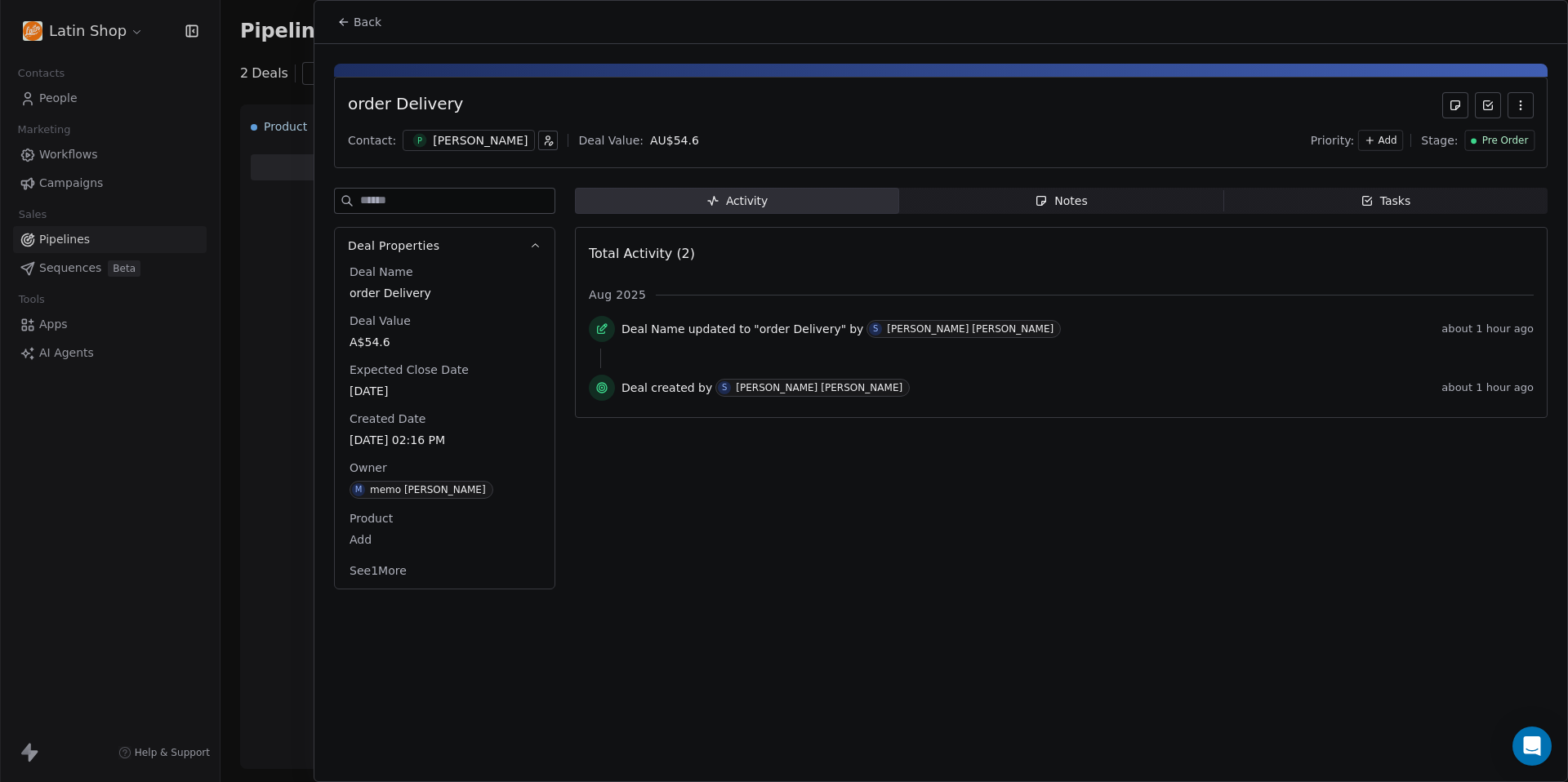
click at [425, 206] on input at bounding box center [457, 201] width 194 height 25
click at [456, 143] on div "[PERSON_NAME]" at bounding box center [480, 140] width 95 height 17
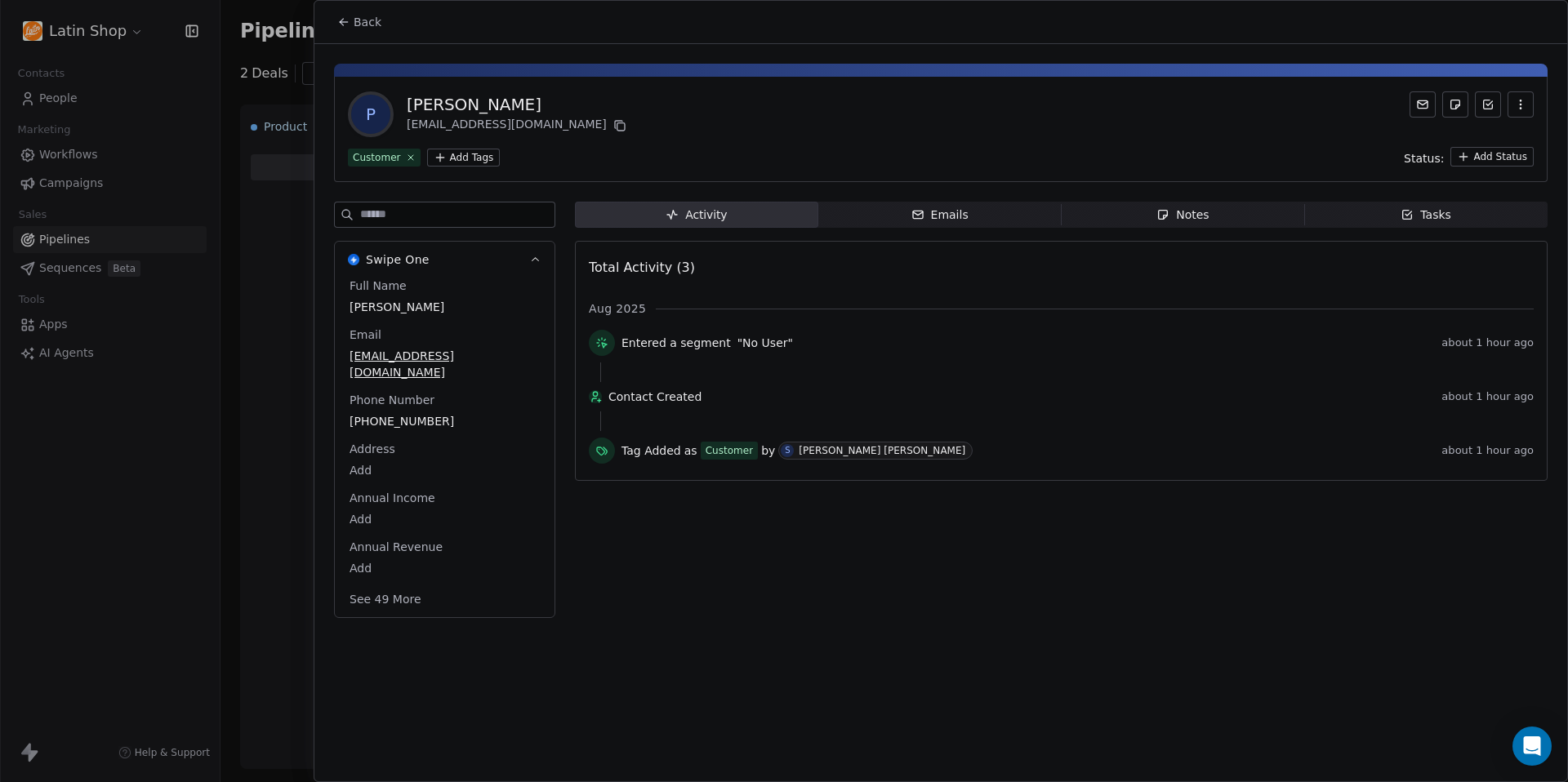
click at [1214, 206] on span "Notes Notes" at bounding box center [1183, 215] width 244 height 26
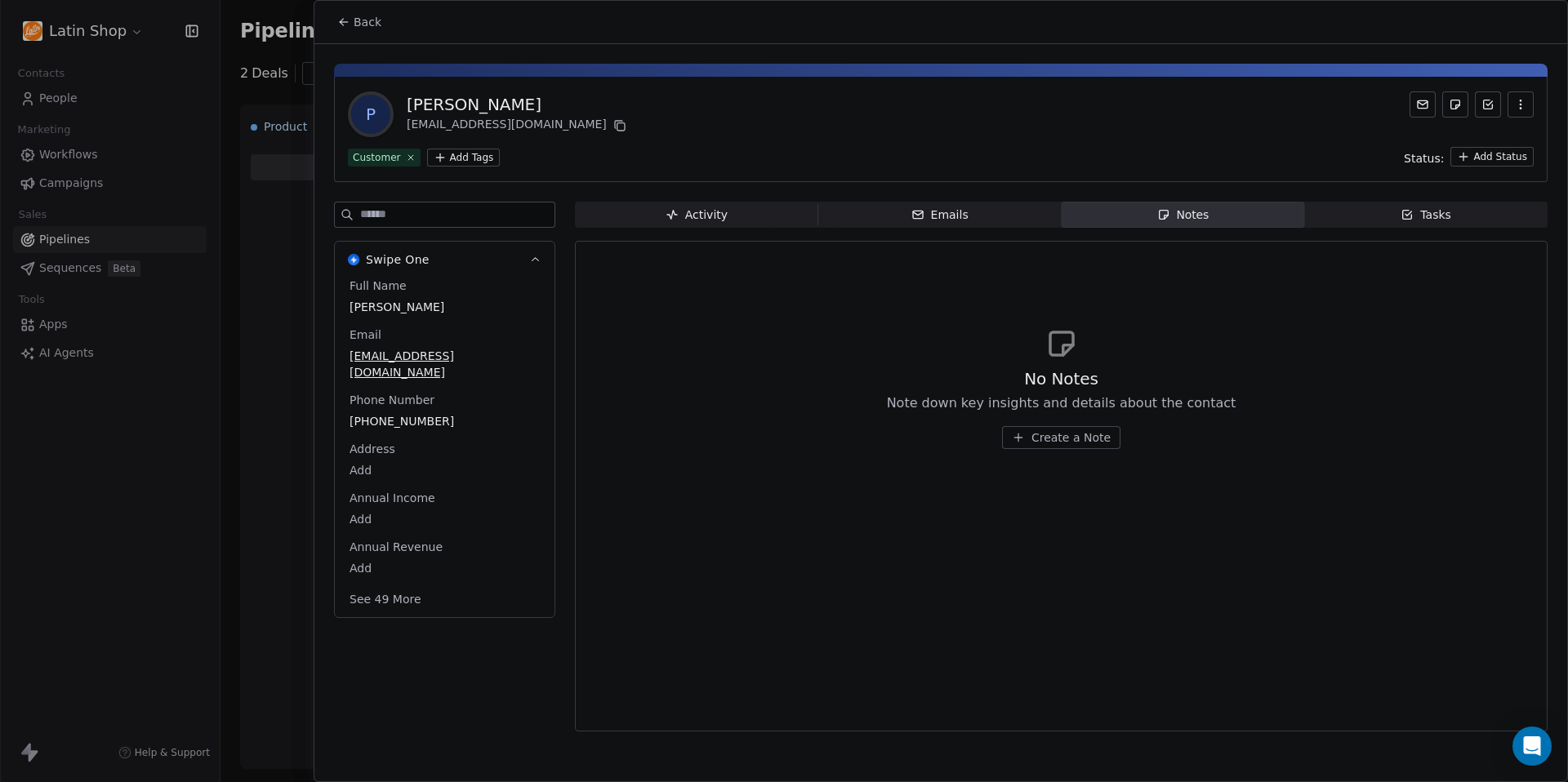
click at [1056, 441] on span "Create a Note" at bounding box center [1071, 438] width 79 height 17
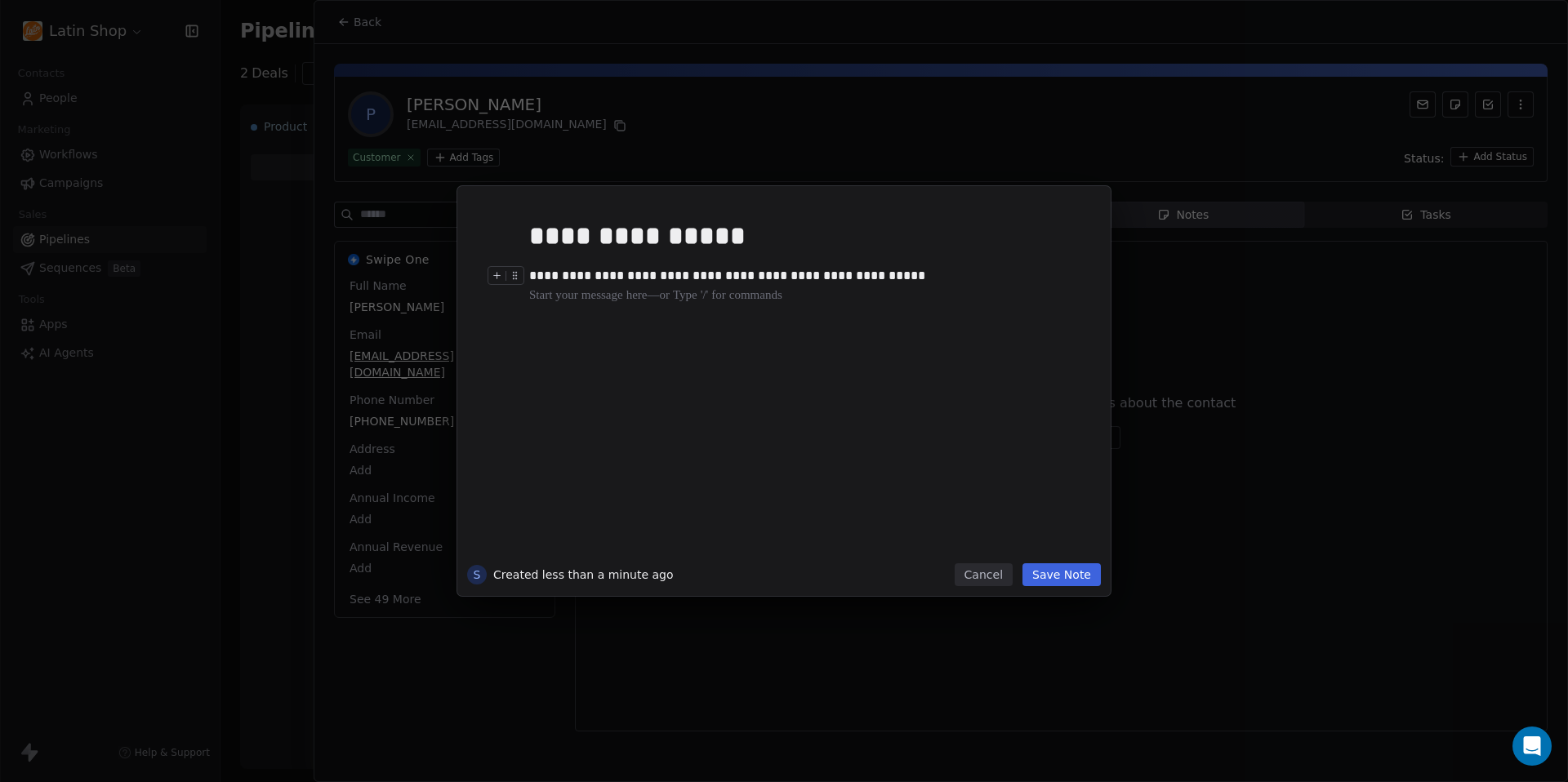
click at [1076, 71] on div "**********" at bounding box center [784, 391] width 1568 height 782
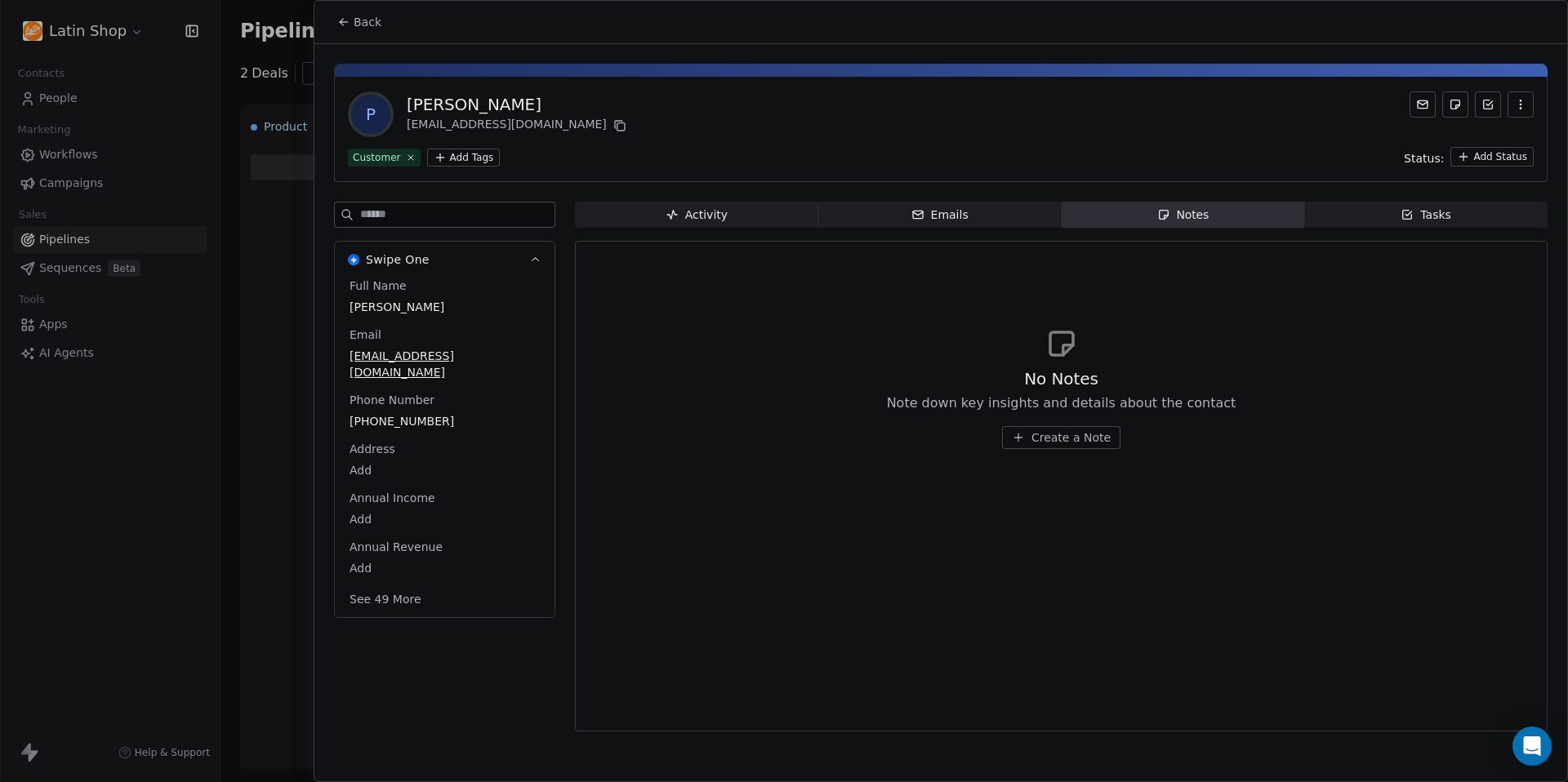
click at [1380, 225] on span "Tasks Tasks" at bounding box center [1425, 215] width 244 height 26
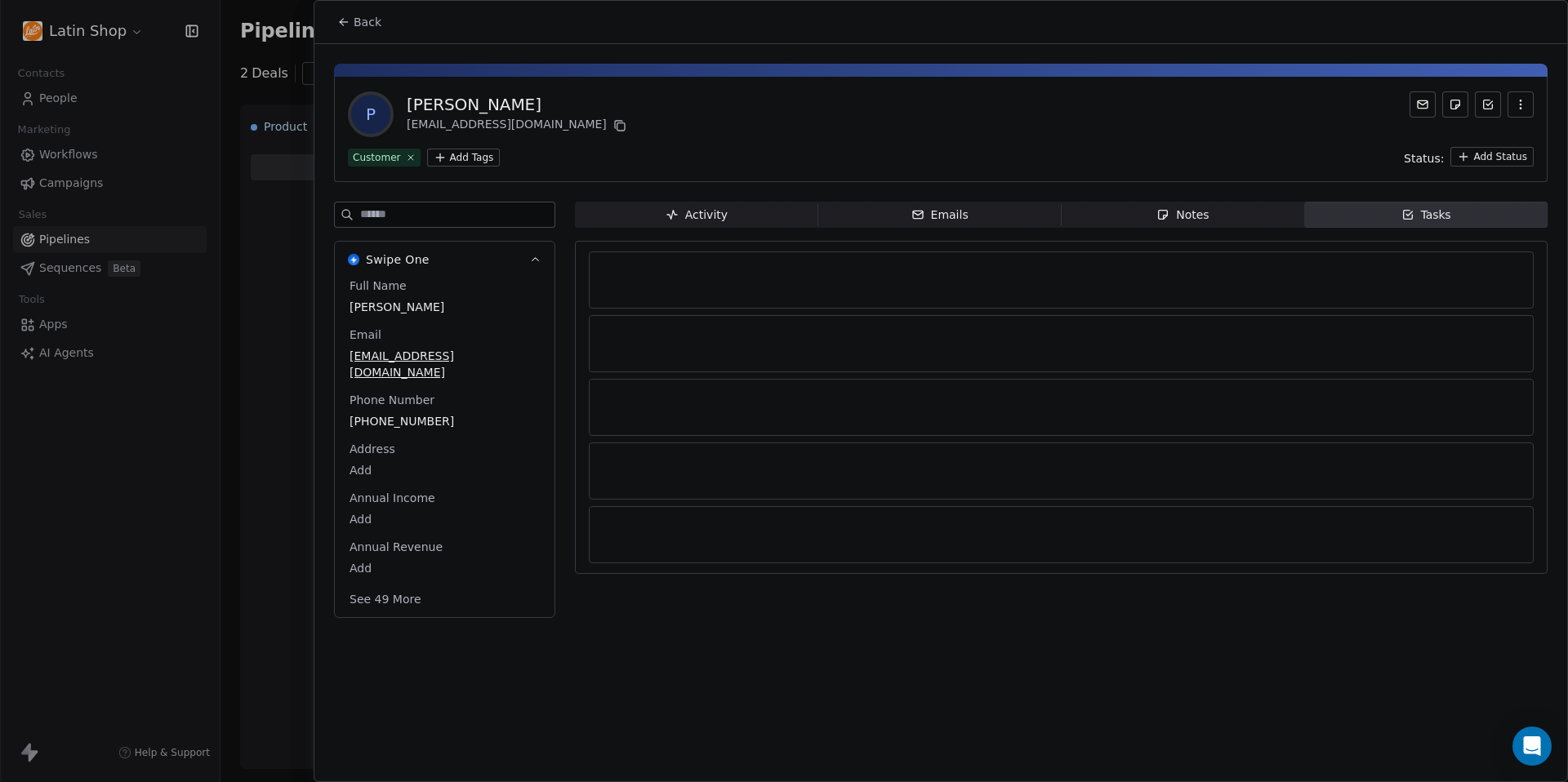
click at [1383, 222] on span "Tasks Tasks" at bounding box center [1425, 215] width 244 height 26
click at [1060, 444] on span "Create a Task" at bounding box center [1070, 438] width 77 height 17
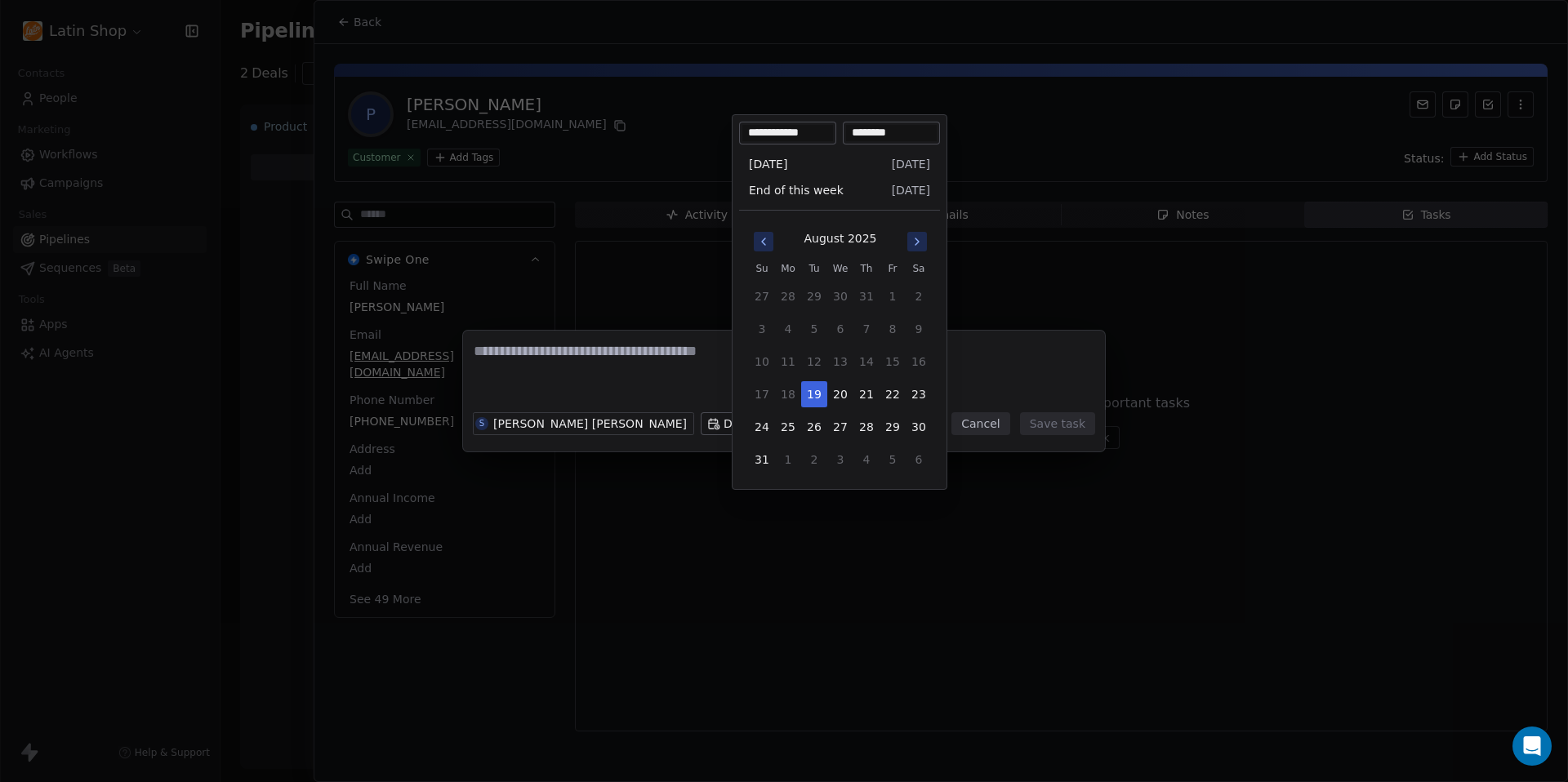
click at [773, 419] on body "Latin Shop Contacts People Marketing Workflows Campaigns Sales Pipelines Sequen…" at bounding box center [784, 391] width 1568 height 782
click at [843, 391] on button "20" at bounding box center [840, 395] width 26 height 26
type input "**********"
click at [997, 295] on div "S Susan Camila Pava Garcia Due Date Reminder Cancel Save task" at bounding box center [784, 391] width 1568 height 782
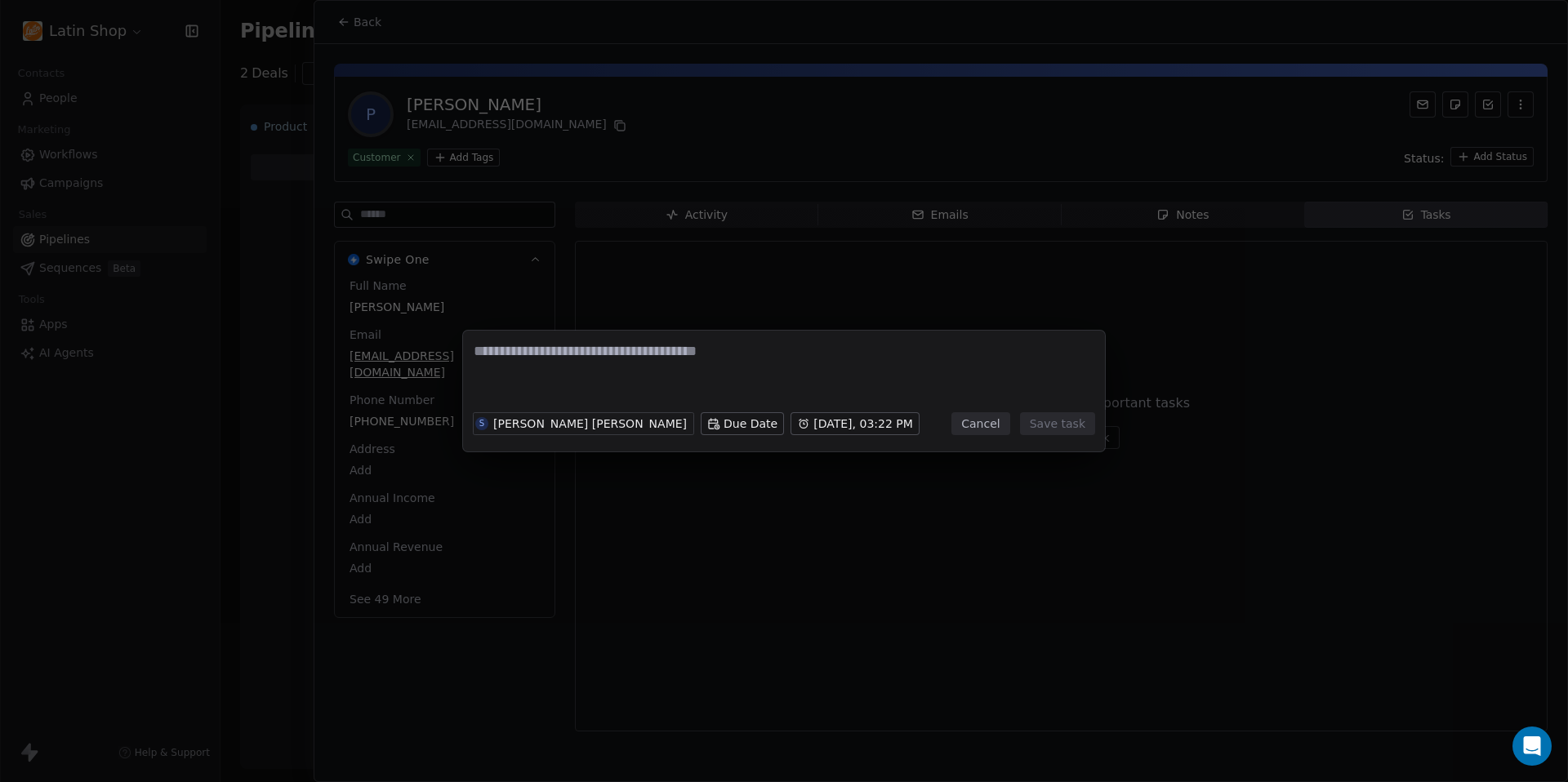
click at [676, 358] on textarea at bounding box center [783, 372] width 620 height 64
type textarea "*"
type textarea "**********"
click at [834, 429] on body "Latin Shop Contacts People Marketing Workflows Campaigns Sales Pipelines Sequen…" at bounding box center [784, 391] width 1568 height 782
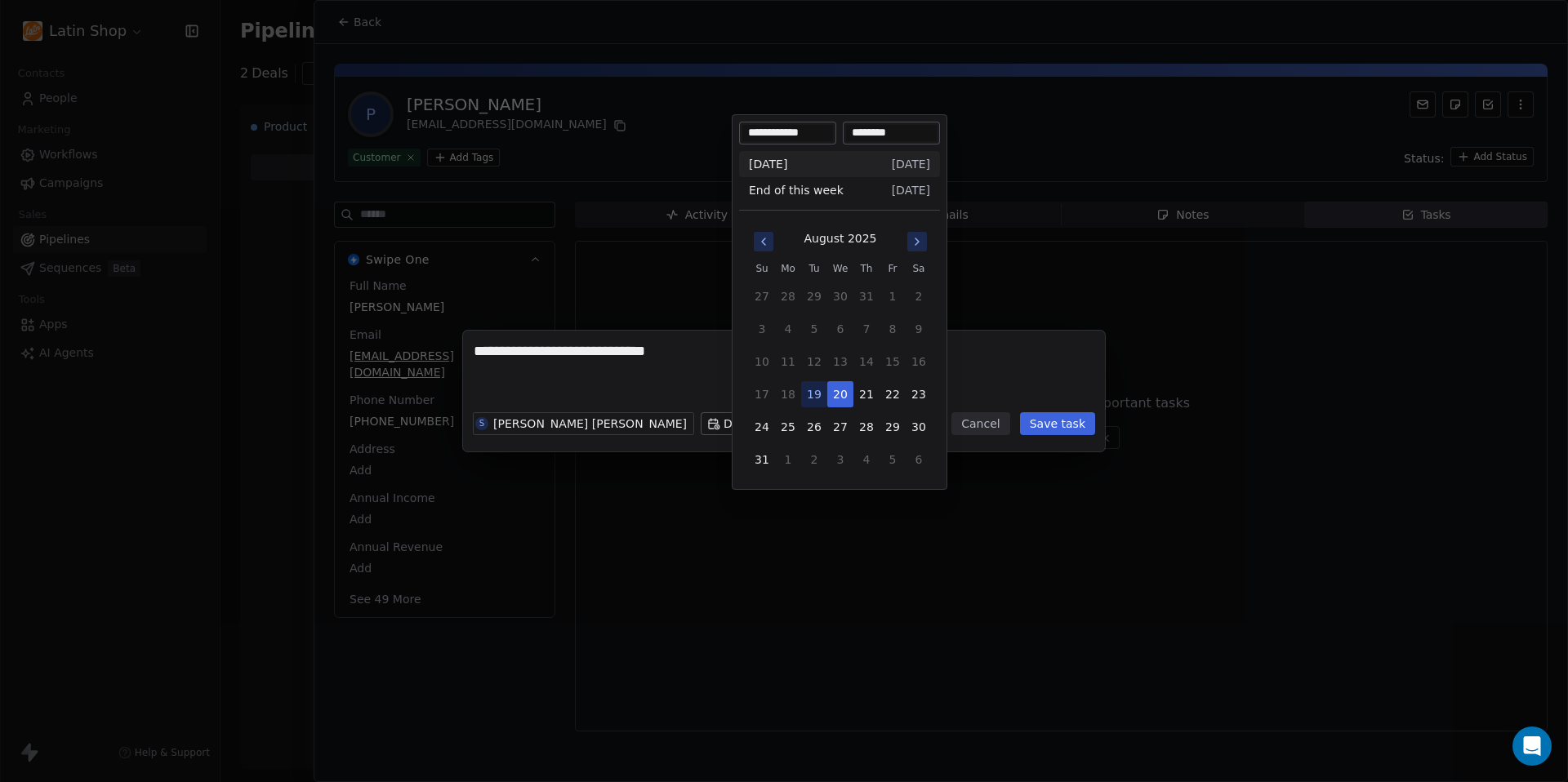
click at [996, 344] on div "**********" at bounding box center [784, 391] width 1568 height 121
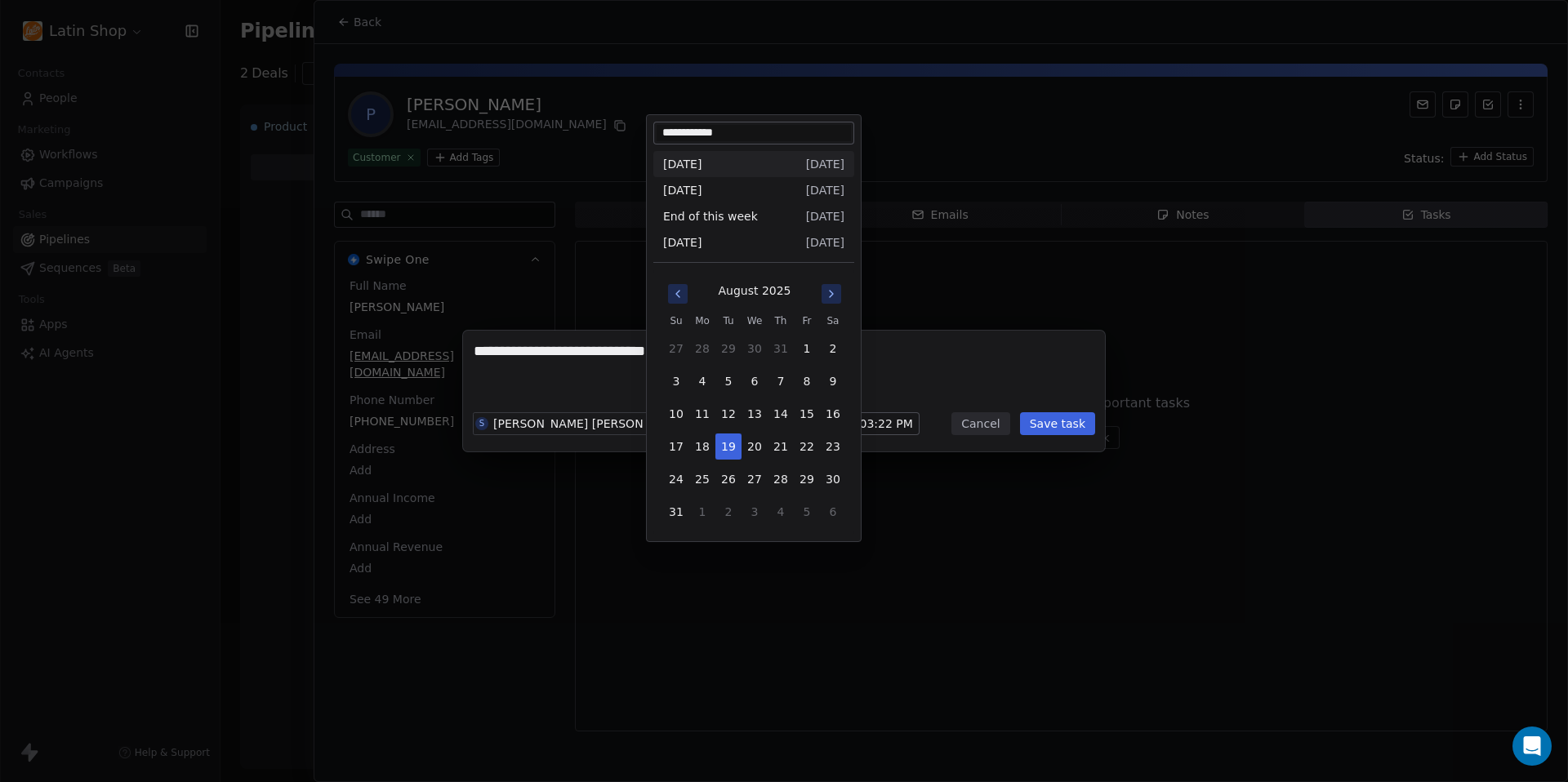
click at [708, 418] on body "Latin Shop Contacts People Marketing Workflows Campaigns Sales Pipelines Sequen…" at bounding box center [784, 391] width 1568 height 782
click at [926, 367] on div "**********" at bounding box center [784, 391] width 1568 height 121
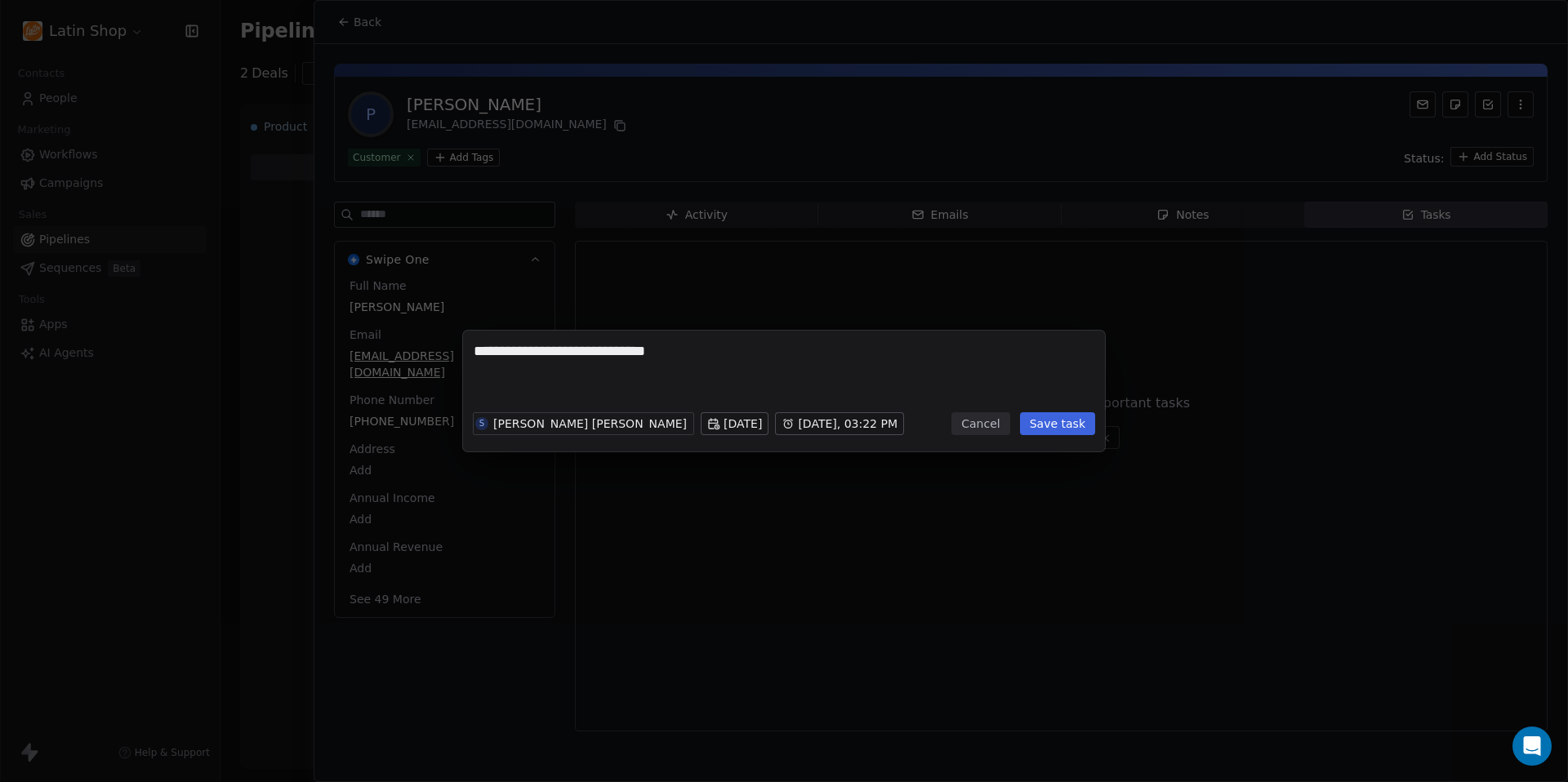
click at [815, 424] on body "Latin Shop Contacts People Marketing Workflows Campaigns Sales Pipelines Sequen…" at bounding box center [784, 391] width 1568 height 782
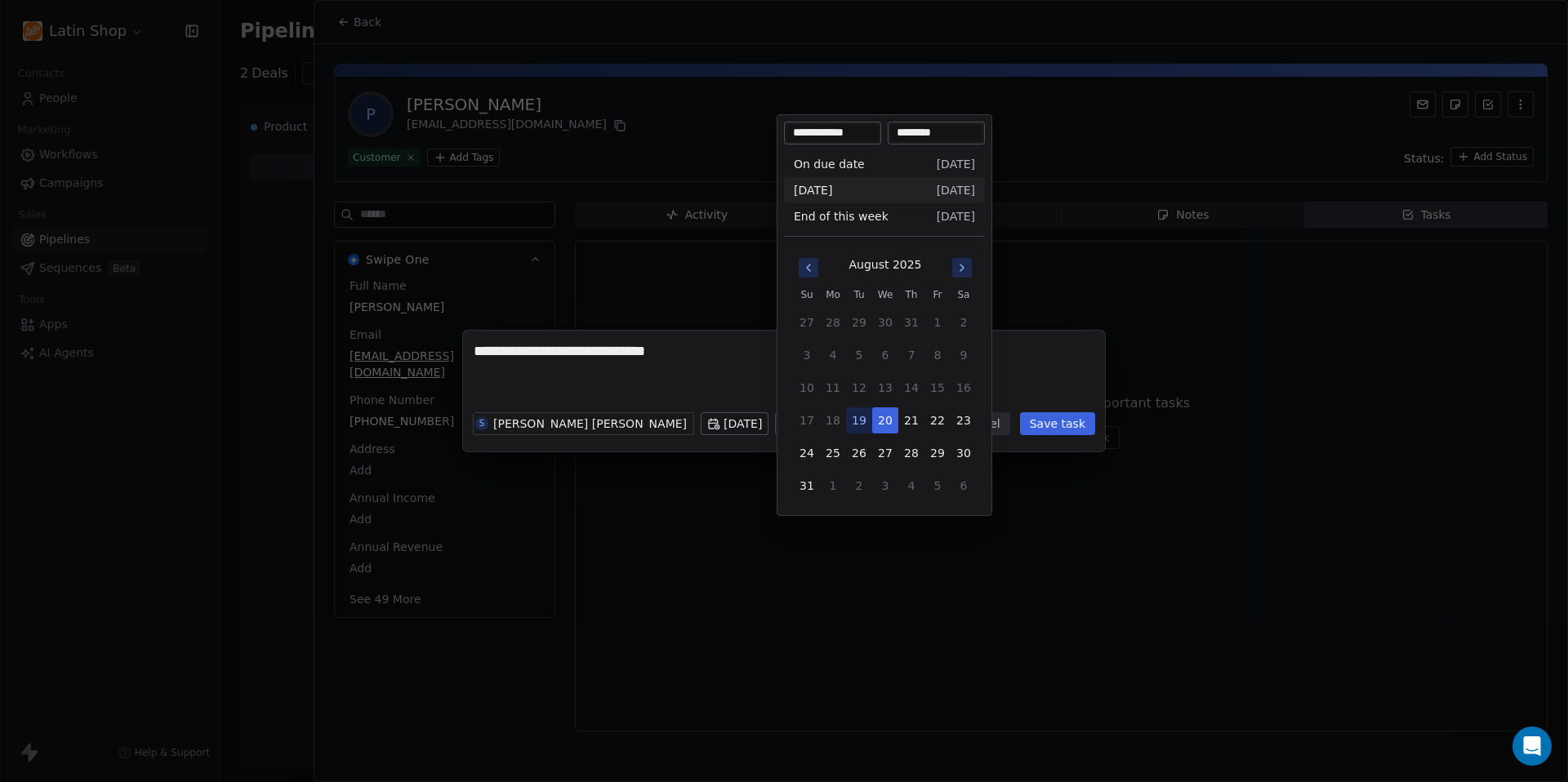
click at [932, 129] on input "********" at bounding box center [936, 133] width 91 height 17
click at [910, 131] on input "********" at bounding box center [936, 133] width 91 height 17
type input "********"
click at [1073, 160] on div "**********" at bounding box center [784, 391] width 1568 height 782
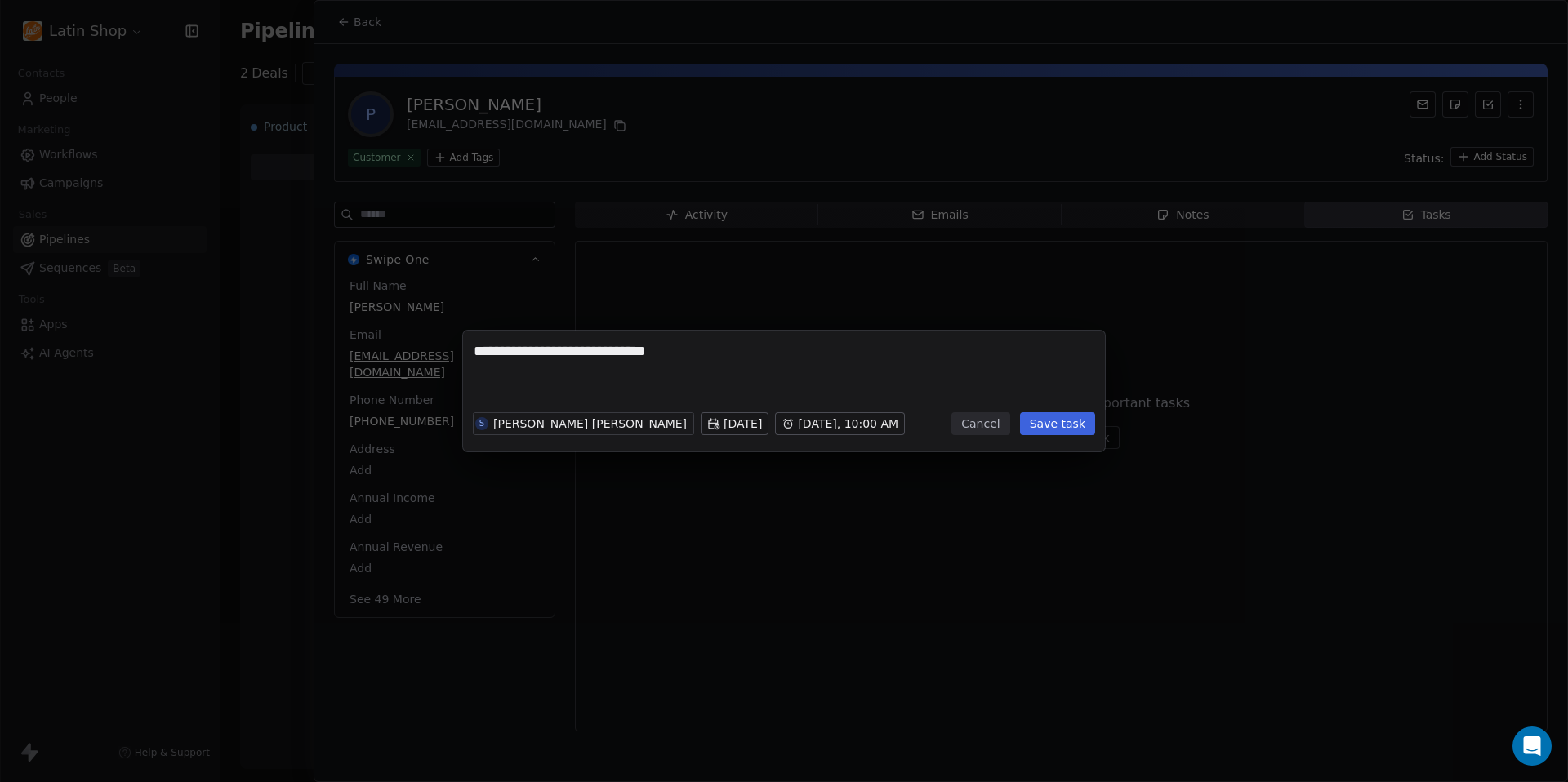
click at [1055, 423] on button "Save task" at bounding box center [1057, 424] width 75 height 23
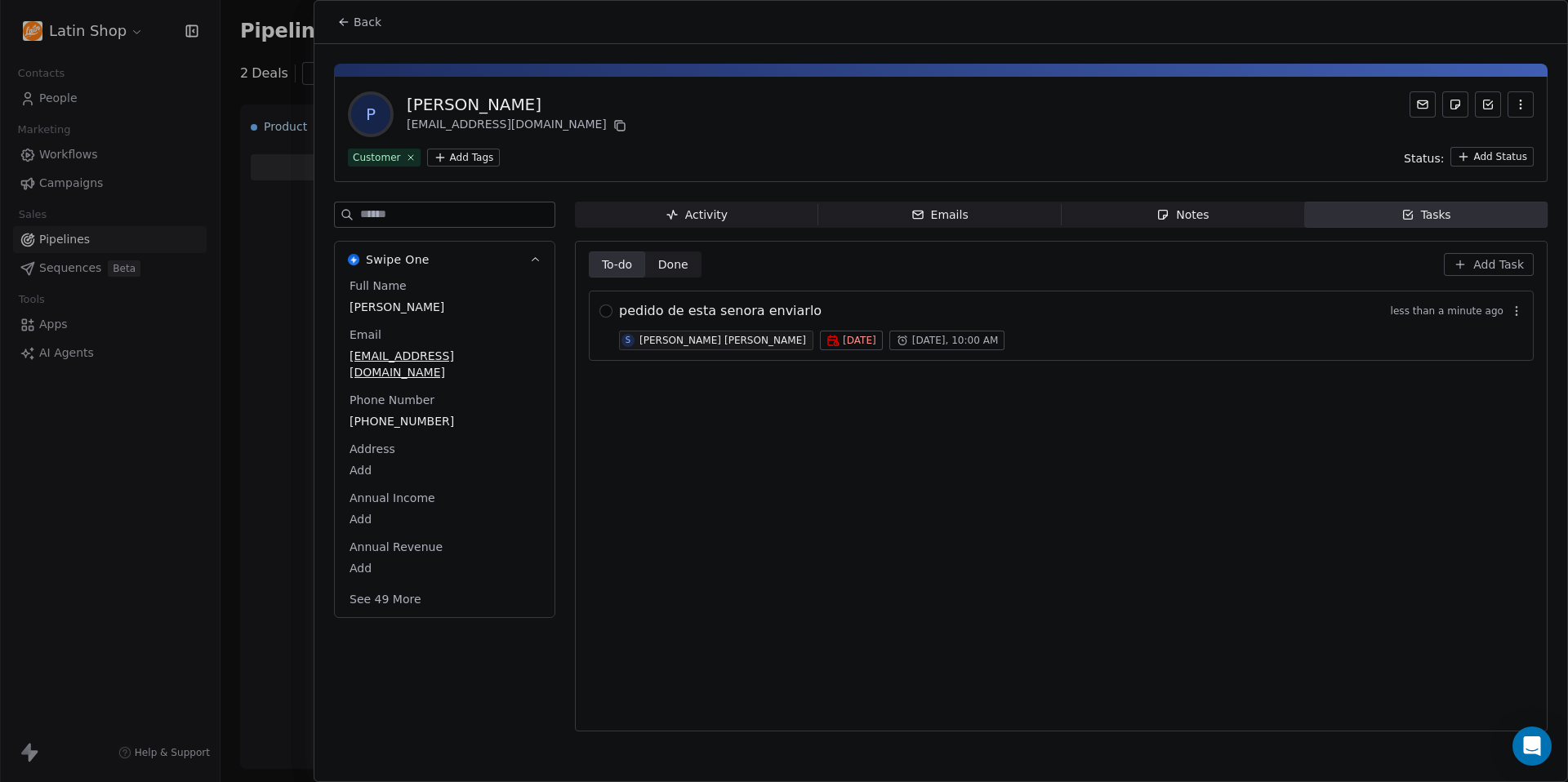
click at [363, 17] on span "Back" at bounding box center [368, 22] width 28 height 17
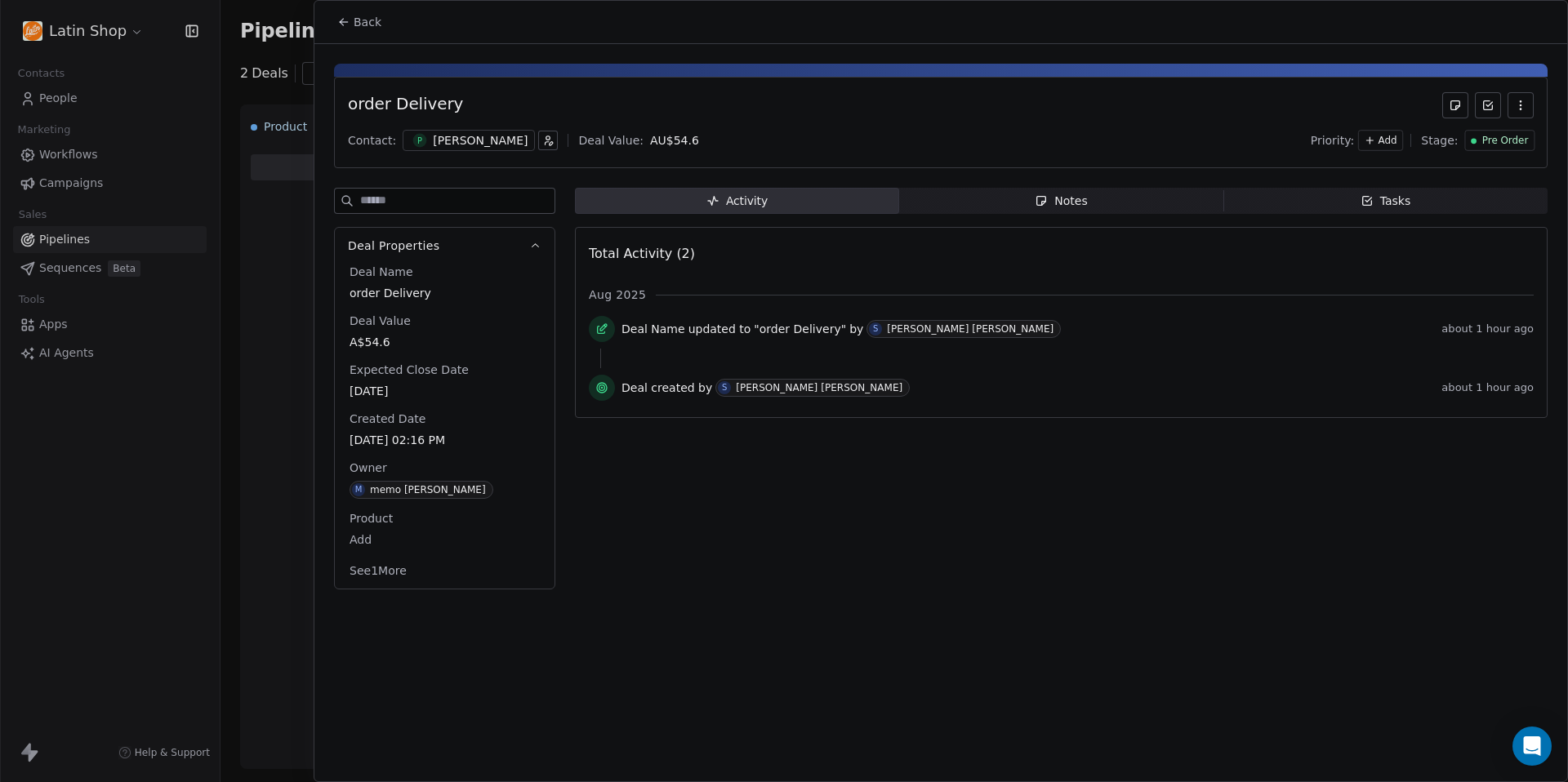
click at [364, 23] on span "Back" at bounding box center [368, 22] width 28 height 17
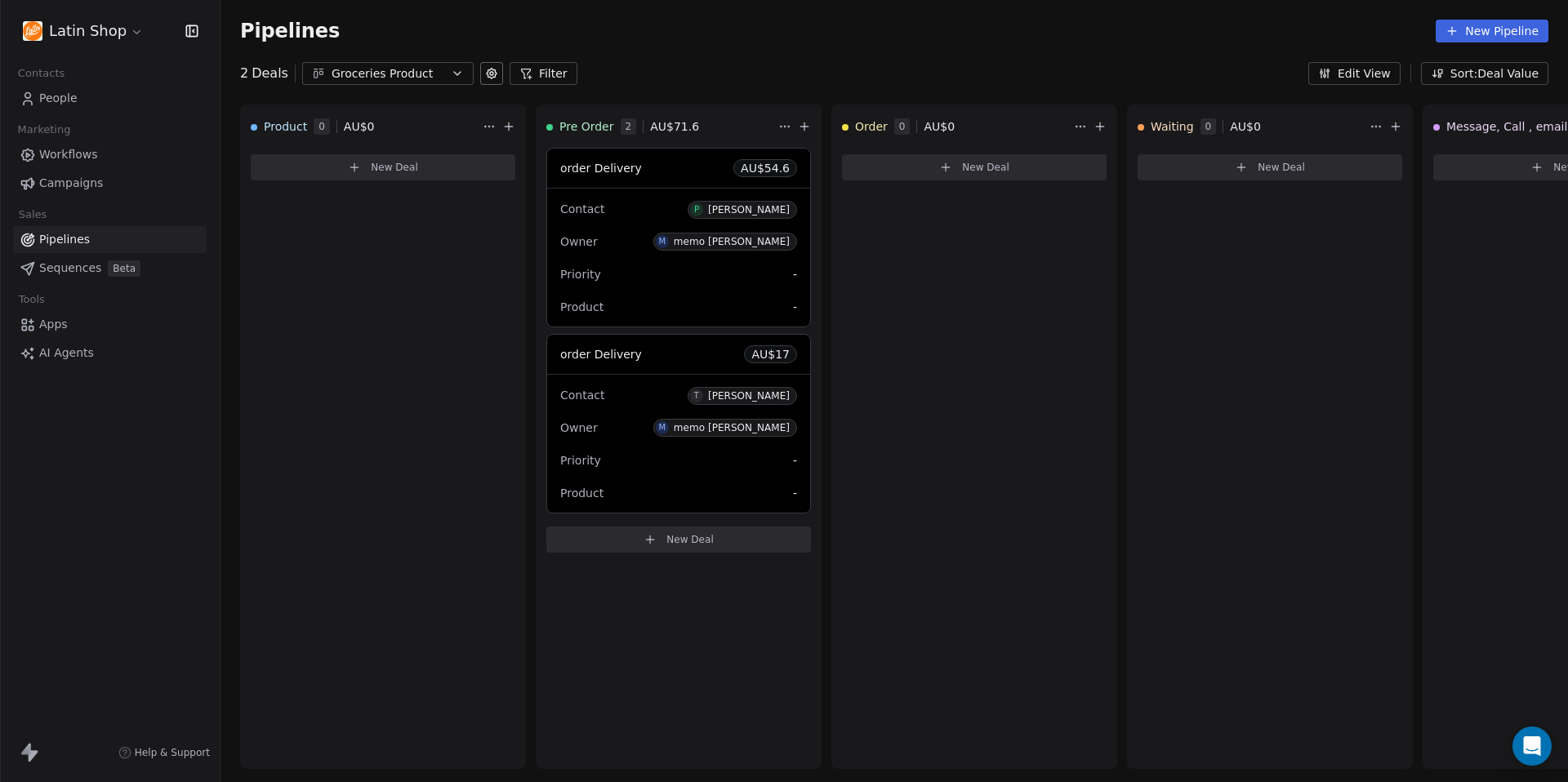
click at [66, 100] on span "People" at bounding box center [58, 98] width 38 height 17
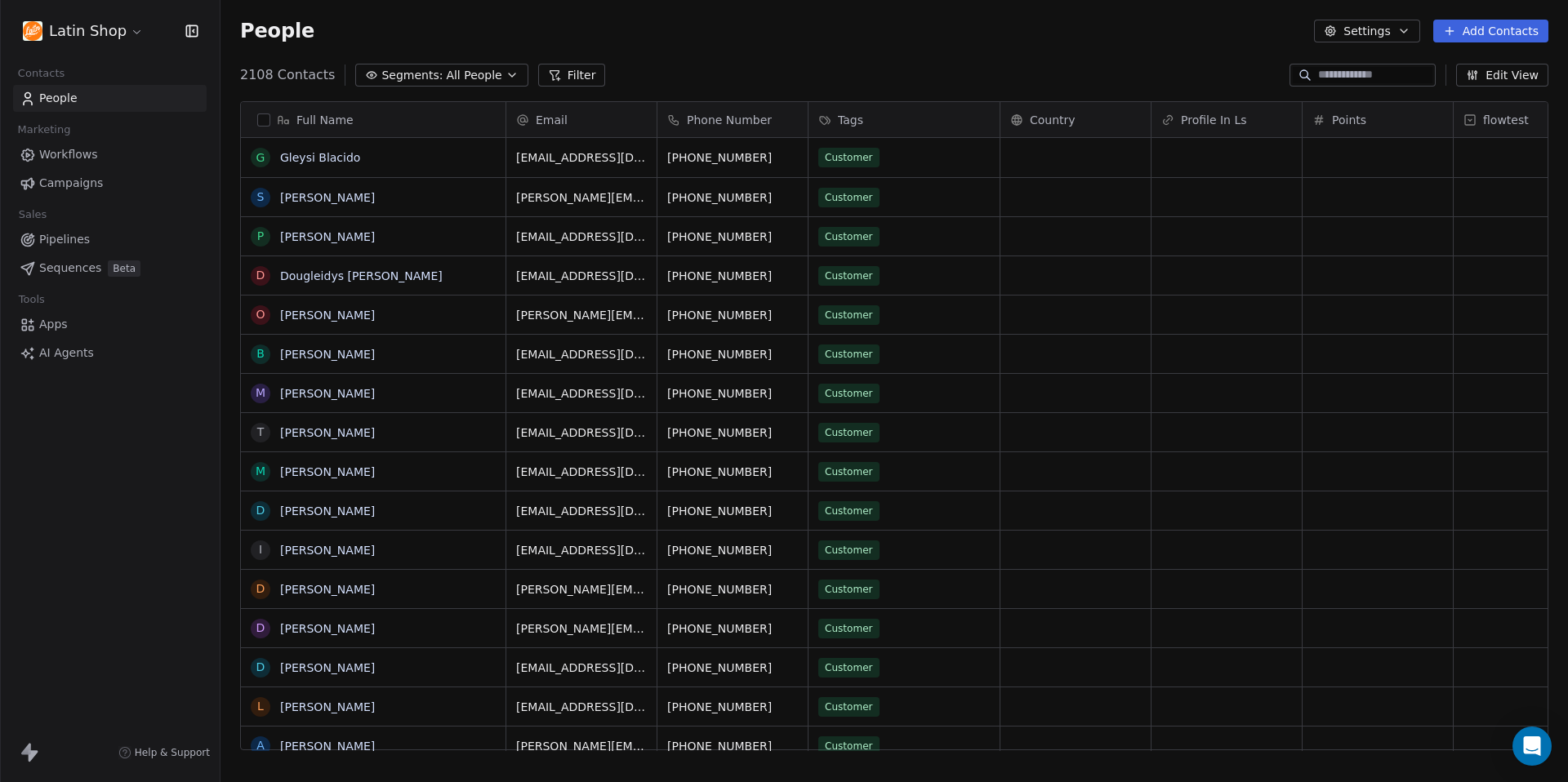
scroll to position [688, 1347]
click at [872, 59] on div "People Settings Add Contacts" at bounding box center [894, 31] width 1347 height 62
click at [1366, 126] on div "Points" at bounding box center [1376, 120] width 127 height 17
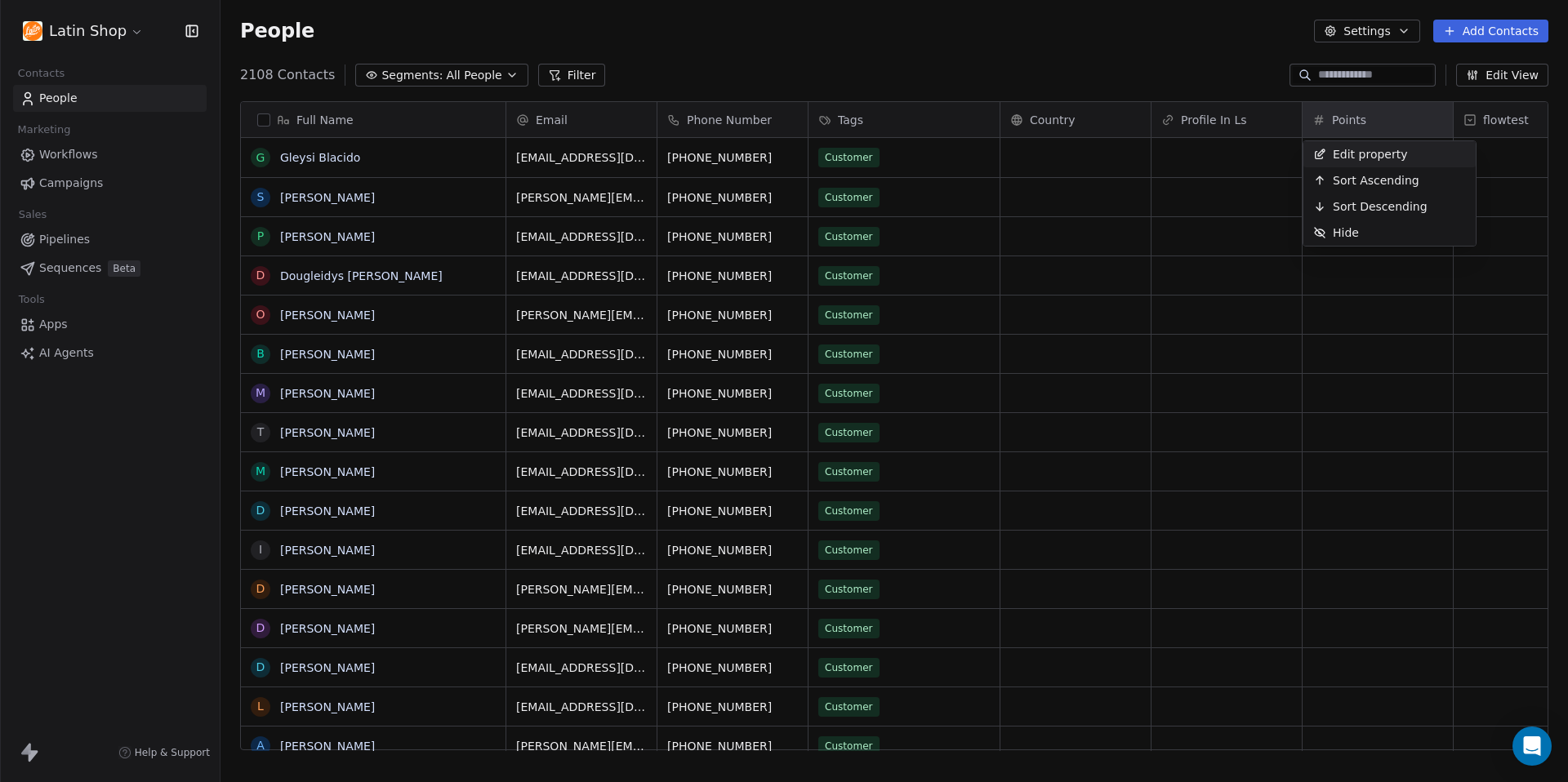
click at [1384, 122] on html "Latin Shop Contacts People Marketing Workflows Campaigns Sales Pipelines Sequen…" at bounding box center [784, 391] width 1568 height 782
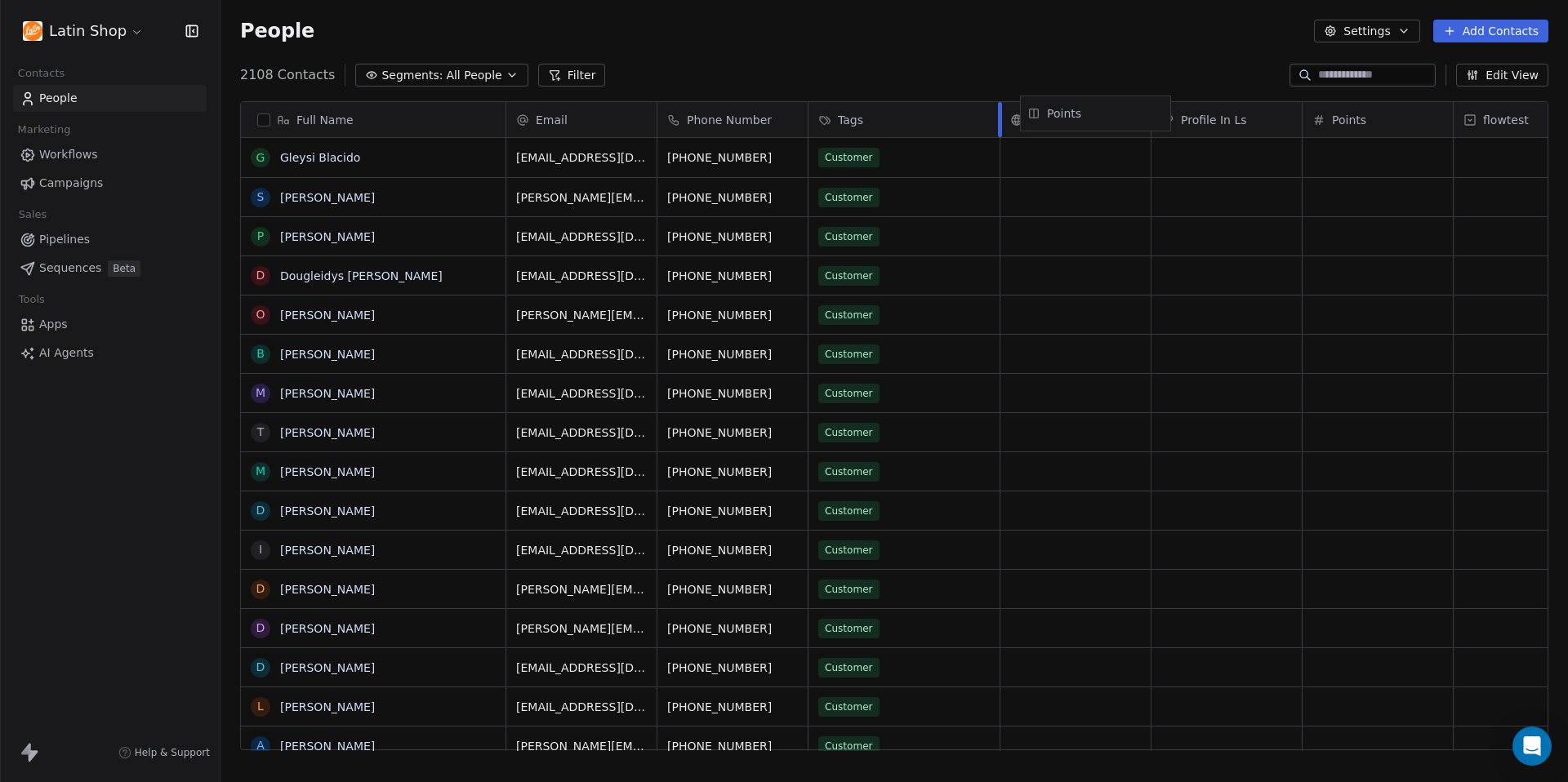
drag, startPoint x: 1380, startPoint y: 120, endPoint x: 1098, endPoint y: 113, distance: 282.1
click at [1098, 113] on div "Full Name G Gleysi Blacido S Susie Woll P Pat Crut D Dougleidys Caraballo O Orf…" at bounding box center [894, 427] width 1306 height 649
drag, startPoint x: 1215, startPoint y: 118, endPoint x: 1060, endPoint y: 113, distance: 155.1
click at [1060, 113] on div "Full Name G Gleysi Blacido S Susie Woll P Pat Crut D Dougleidys Caraballo O Orf…" at bounding box center [894, 427] width 1306 height 649
click at [1197, 62] on div "2108 Contacts Segments: All People Filter Edit View" at bounding box center [894, 75] width 1347 height 26
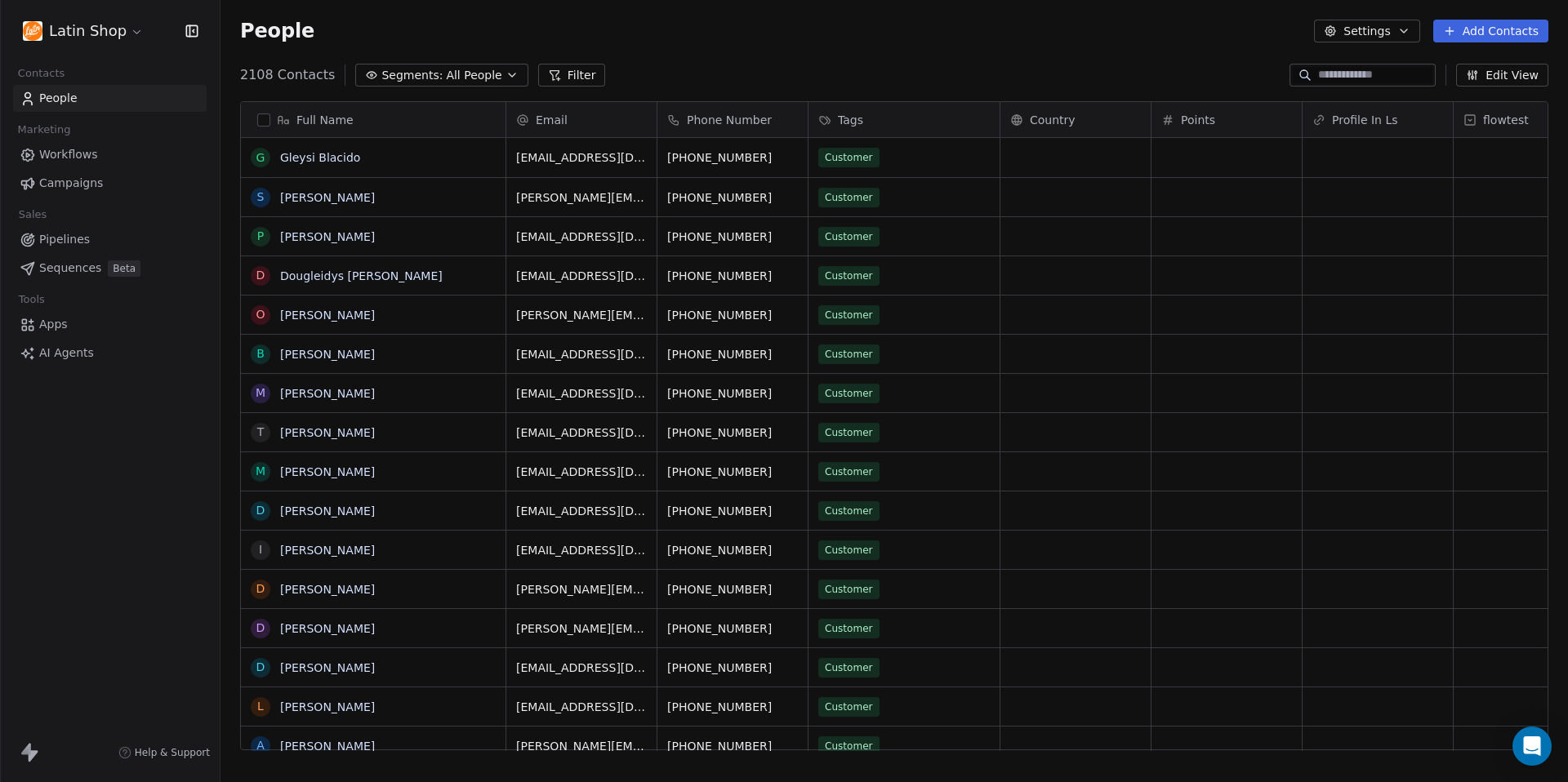
click at [1470, 36] on button "Add Contacts" at bounding box center [1490, 31] width 115 height 23
click at [1462, 90] on span "Import from CSV" at bounding box center [1486, 92] width 95 height 17
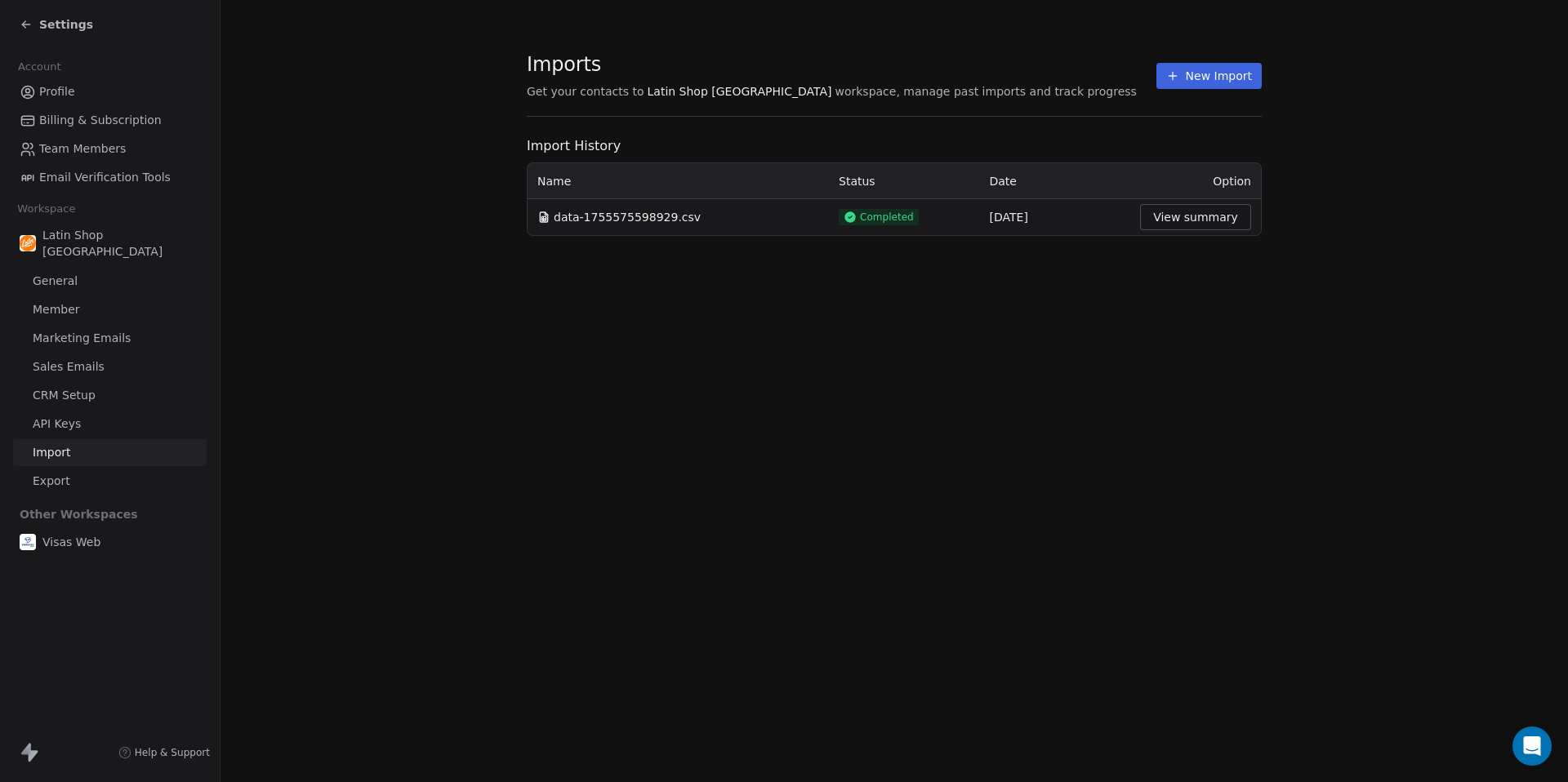
click at [1239, 86] on button "New Import" at bounding box center [1208, 76] width 105 height 26
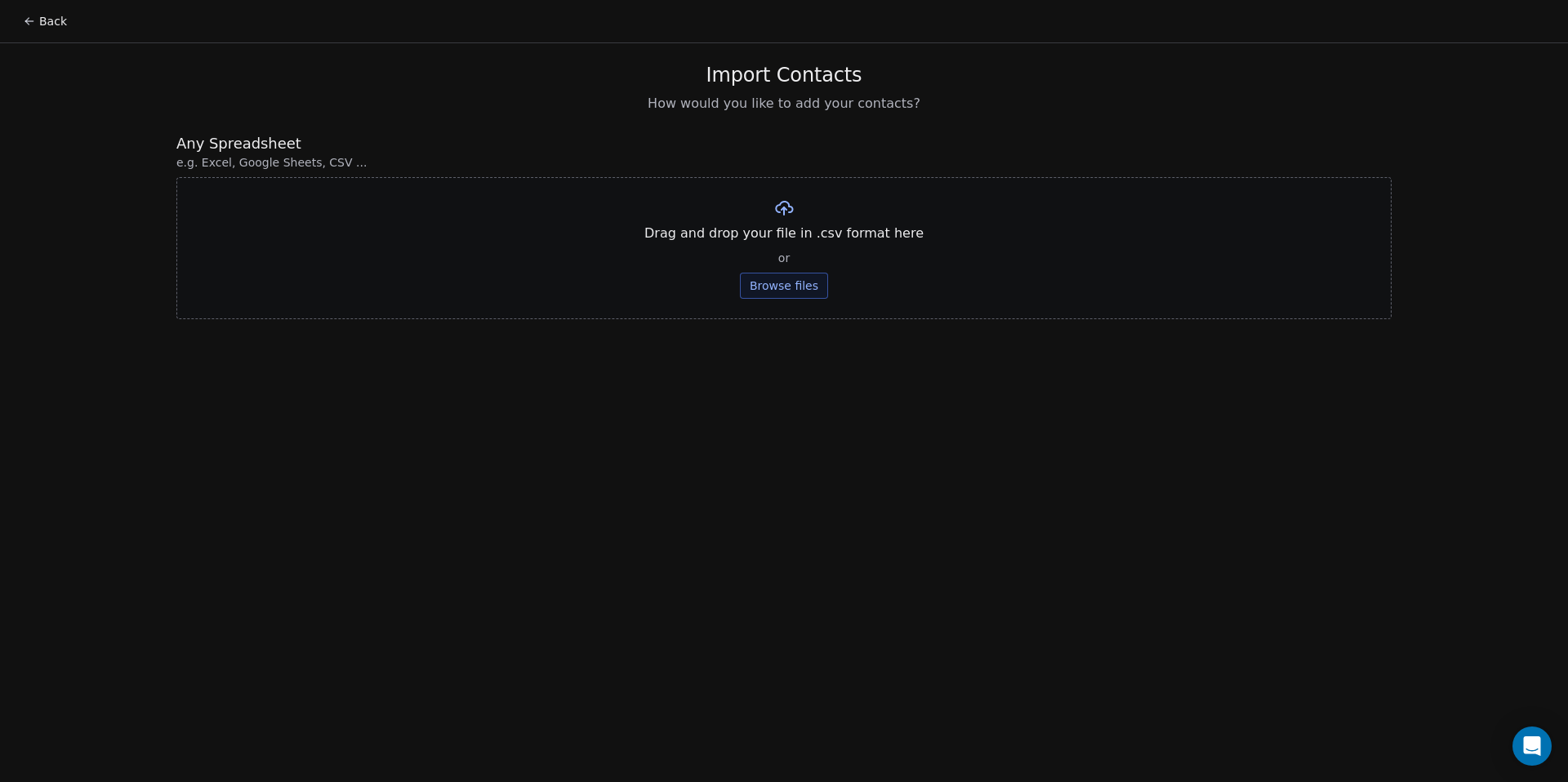
click at [785, 284] on button "Browse files" at bounding box center [783, 286] width 88 height 26
click at [790, 242] on button "Upload" at bounding box center [783, 240] width 59 height 26
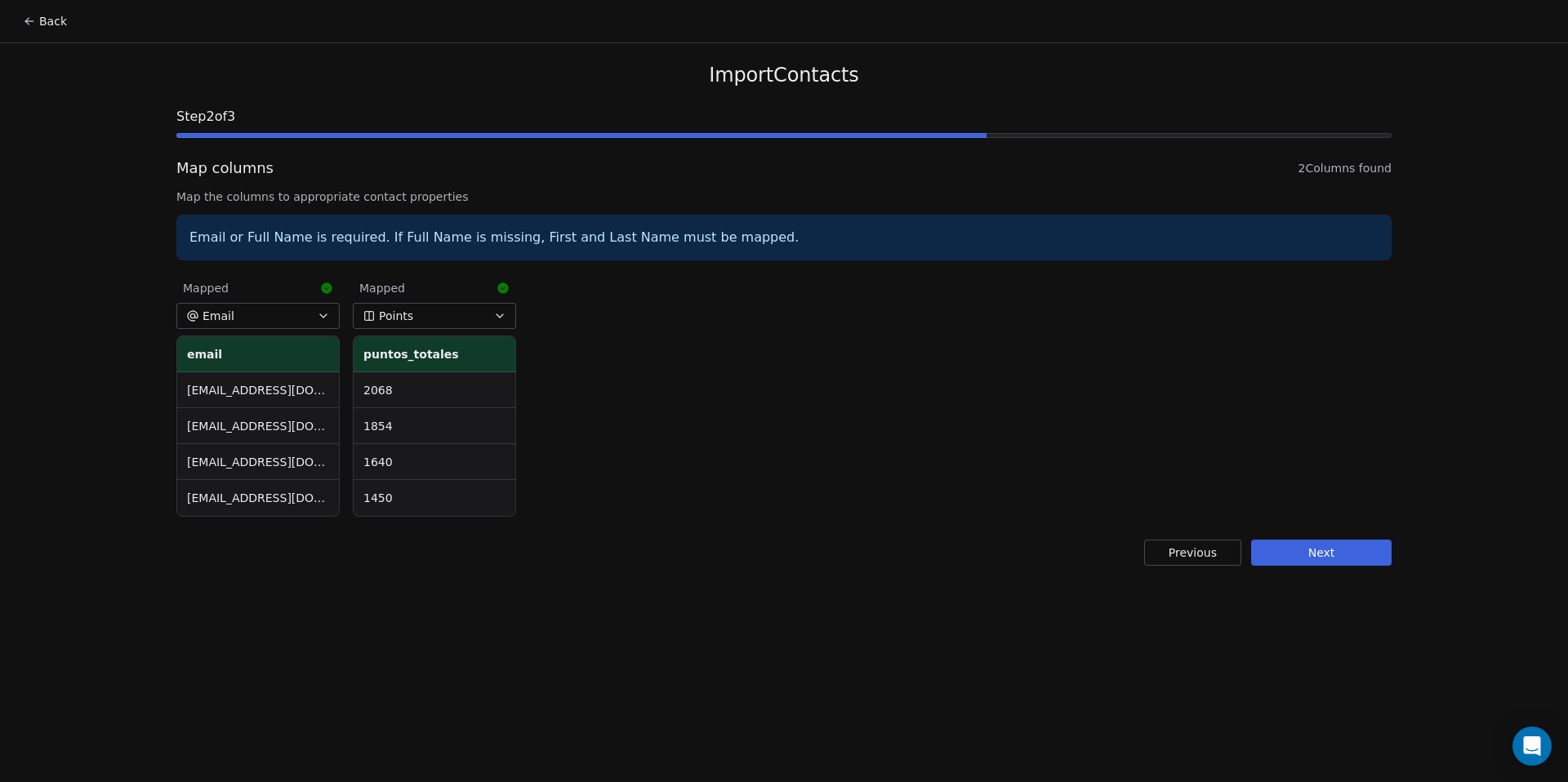
click at [490, 319] on button "Points" at bounding box center [435, 316] width 164 height 26
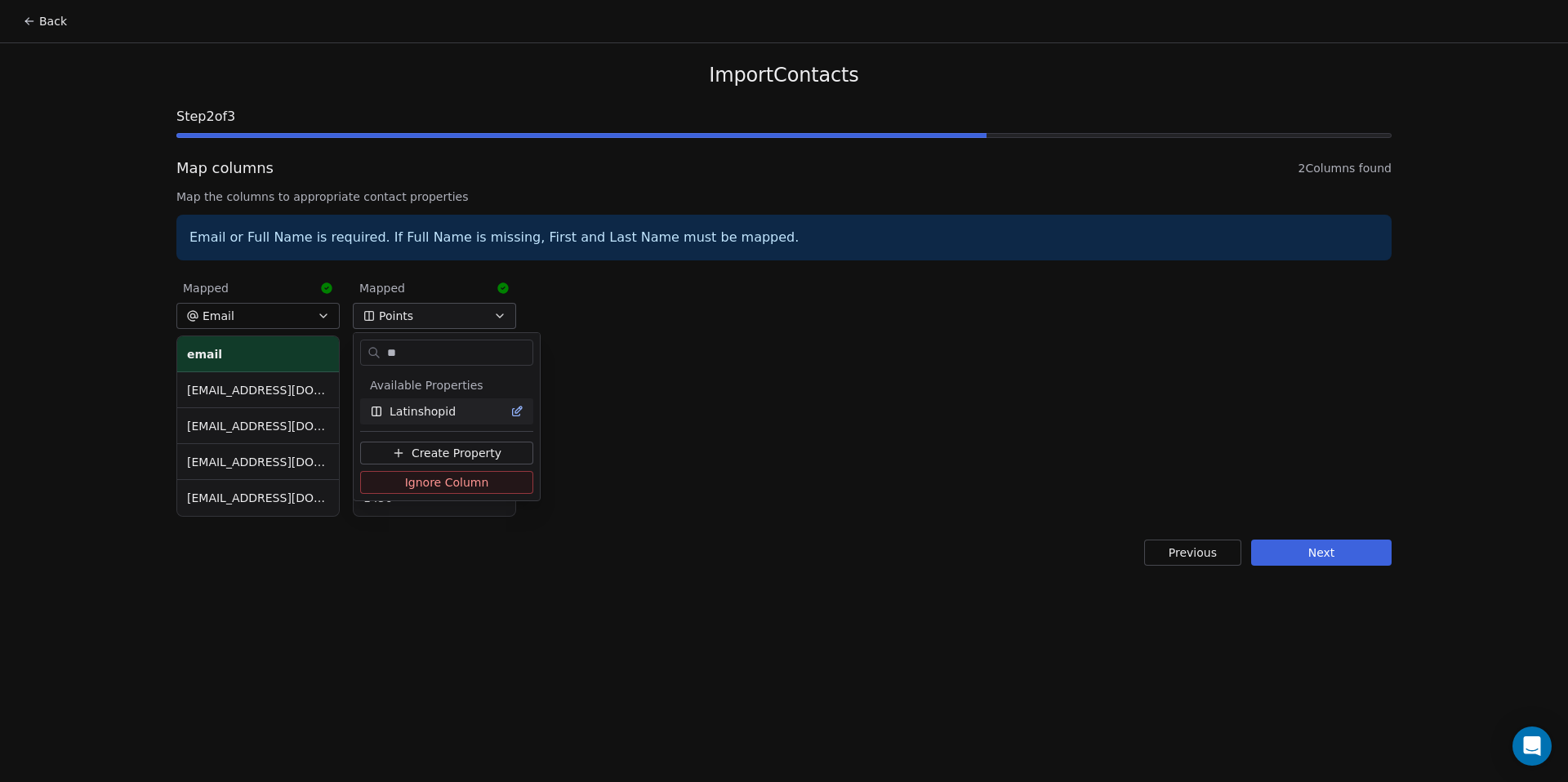
scroll to position [589, 0]
type input "*"
type input "**"
click at [429, 413] on div "Points" at bounding box center [437, 411] width 134 height 17
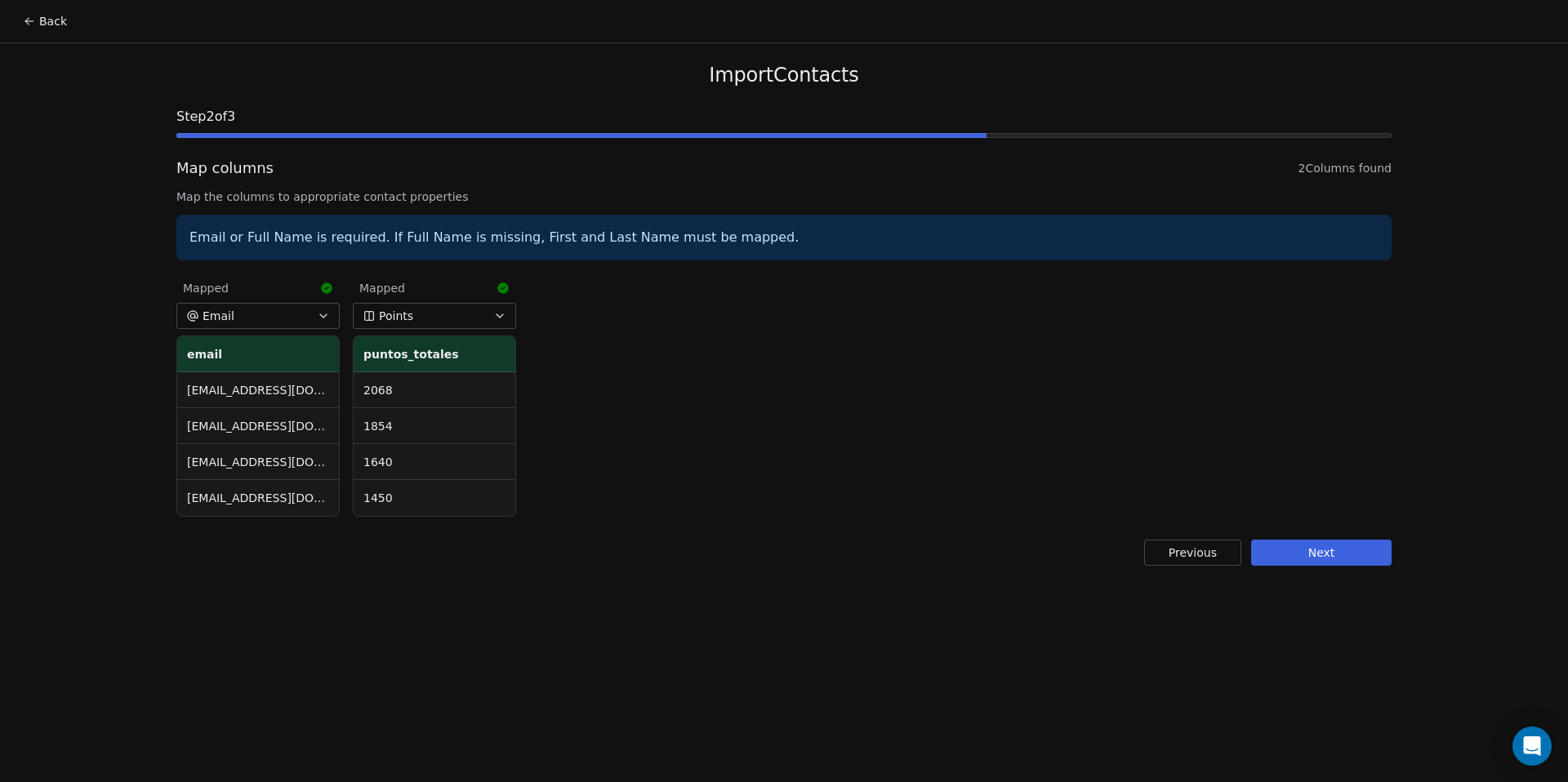
click at [1323, 556] on button "Next" at bounding box center [1321, 552] width 140 height 26
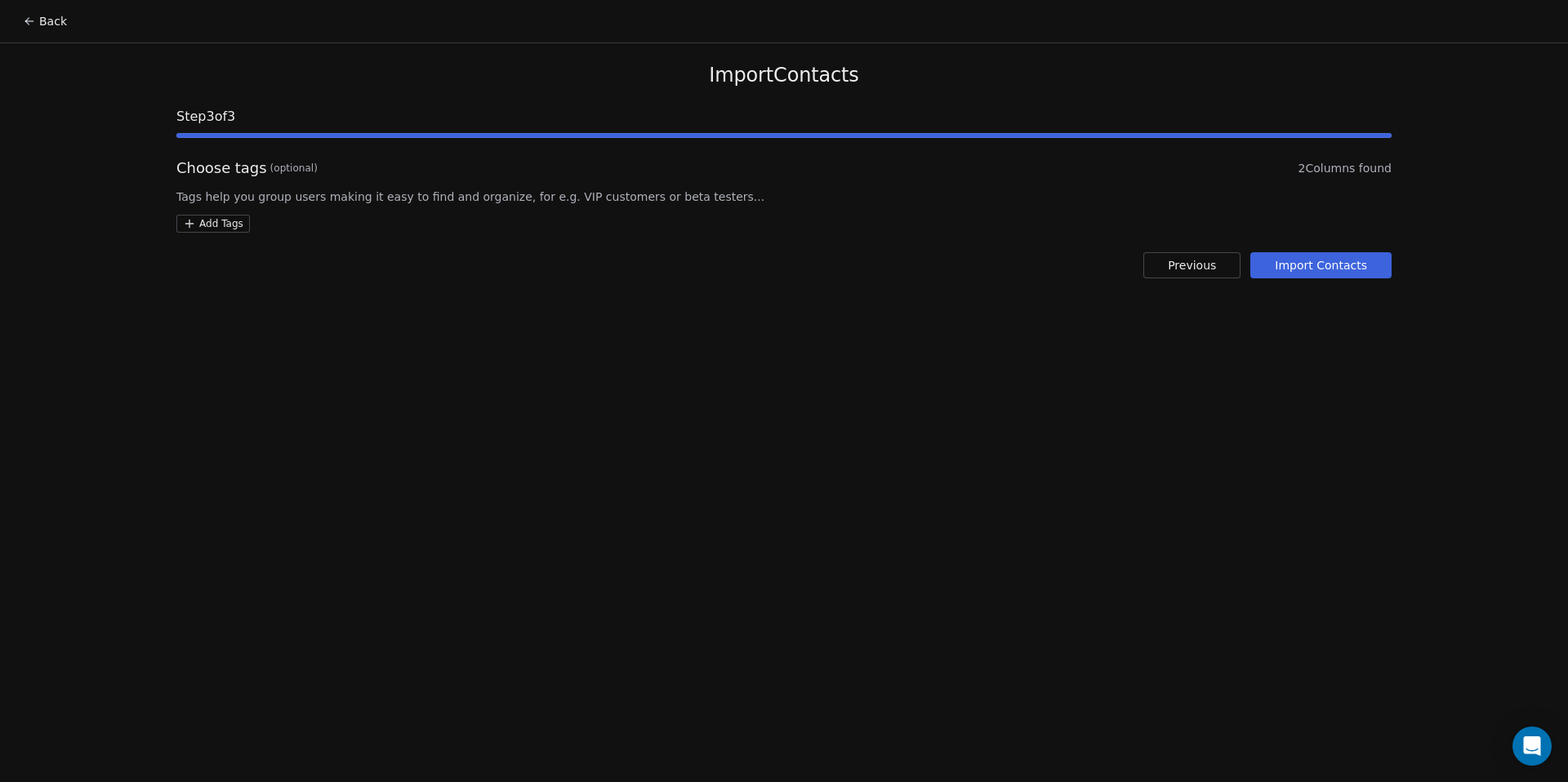
click at [1334, 267] on button "Import Contacts" at bounding box center [1320, 265] width 141 height 26
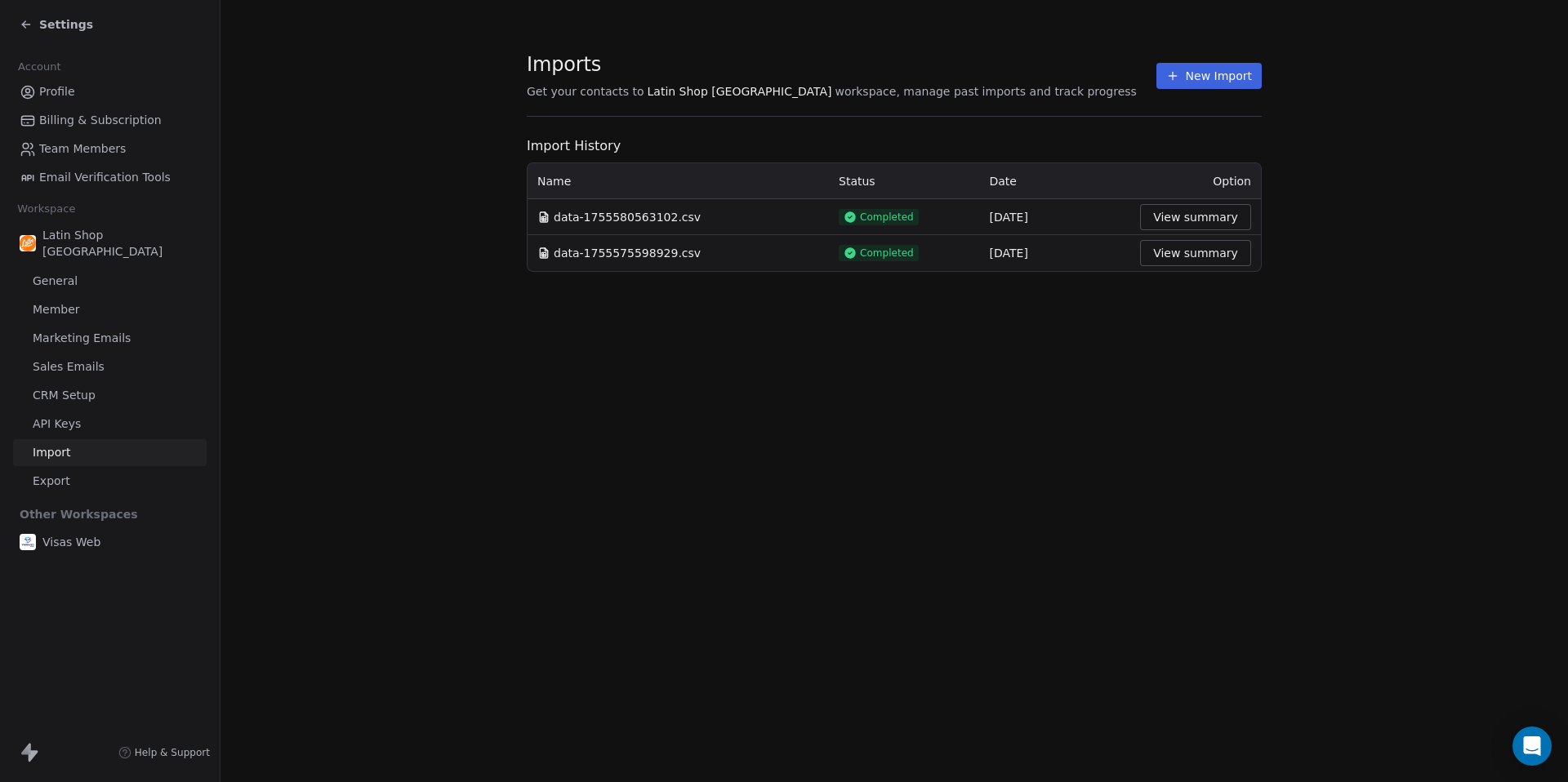
click at [73, 30] on span "Settings" at bounding box center [65, 25] width 54 height 17
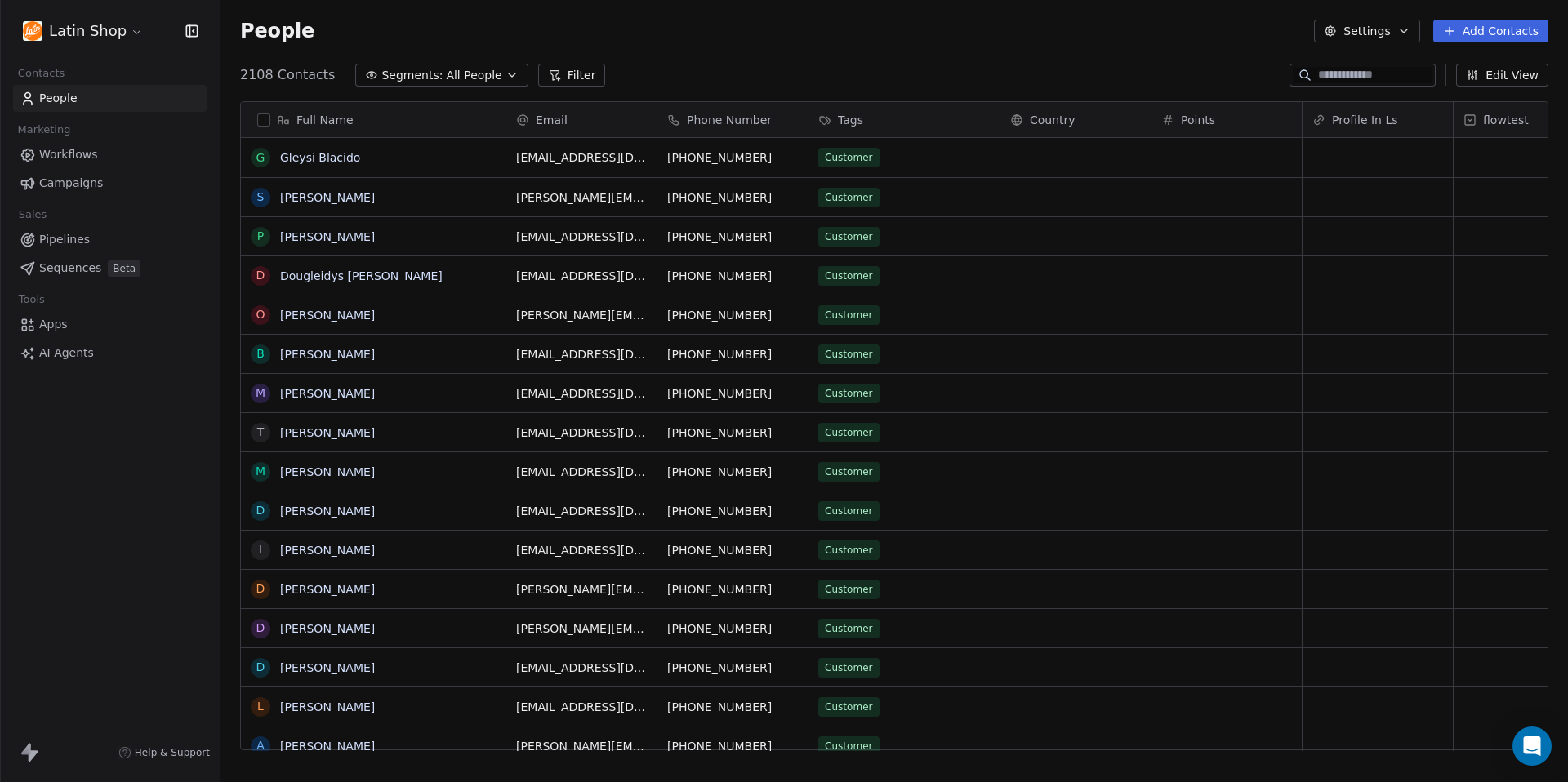
scroll to position [688, 1347]
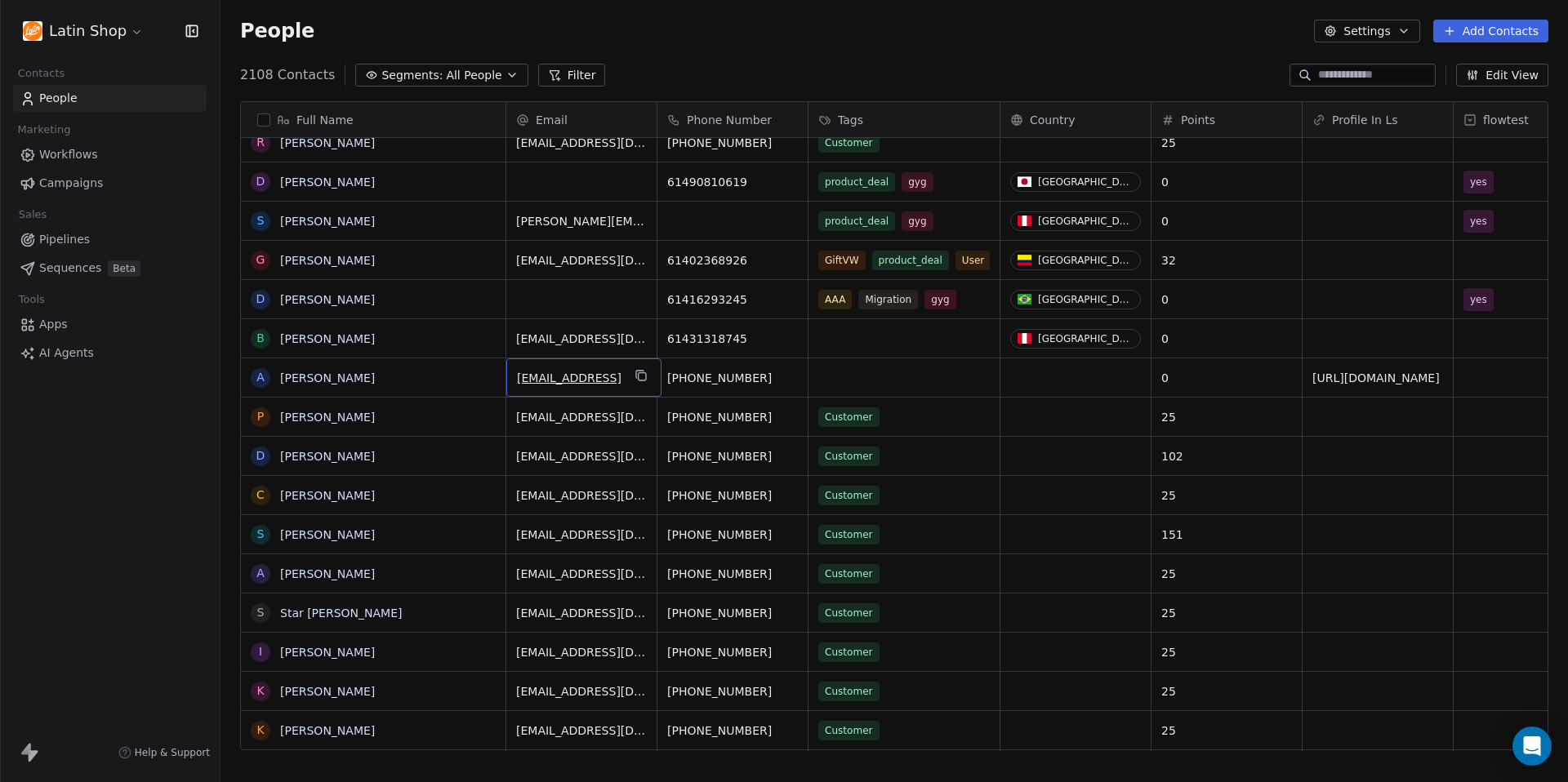
drag, startPoint x: 516, startPoint y: 377, endPoint x: 614, endPoint y: 383, distance: 98.2
click at [648, 374] on icon "grid" at bounding box center [641, 376] width 13 height 13
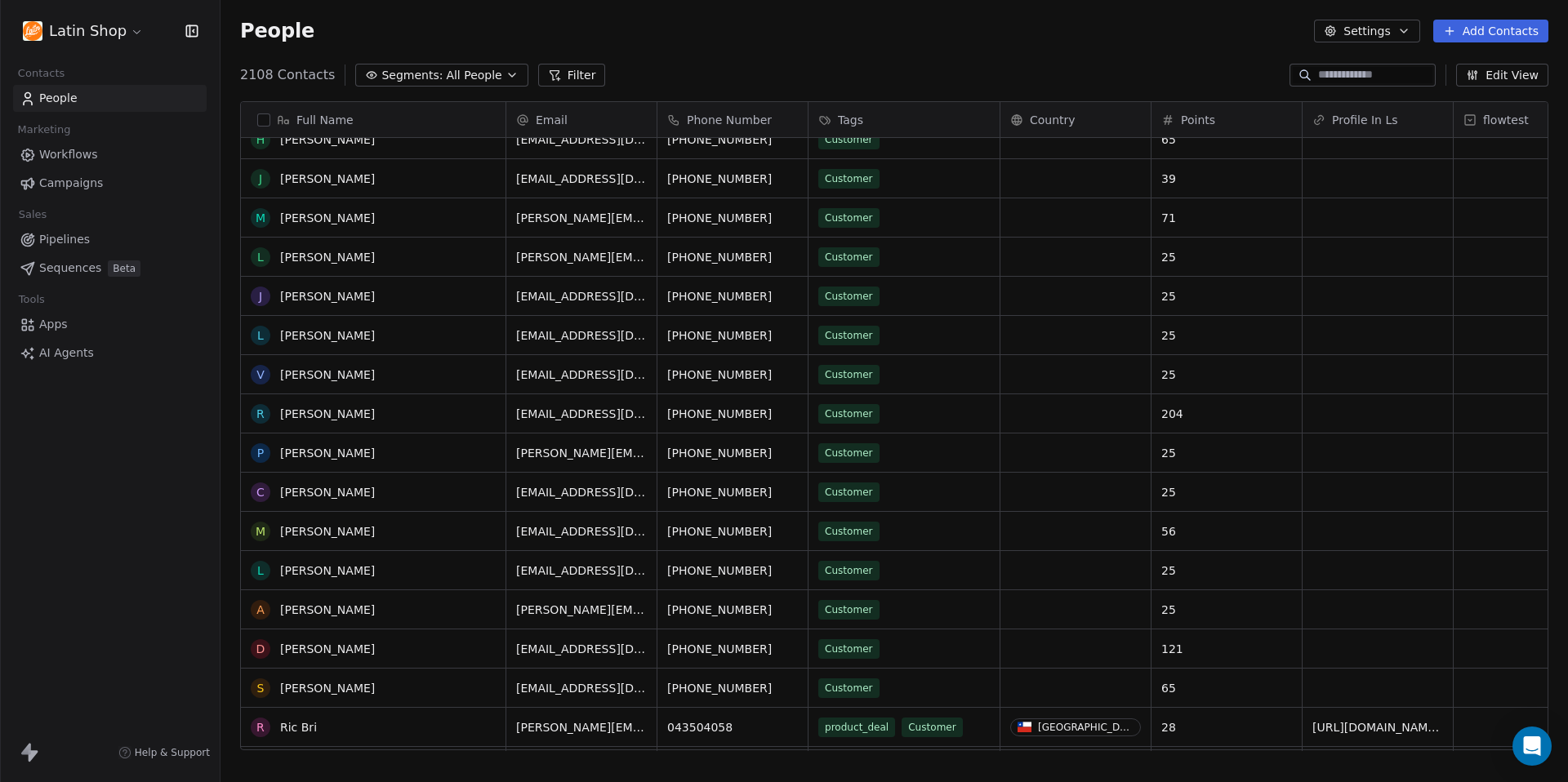
scroll to position [477, 0]
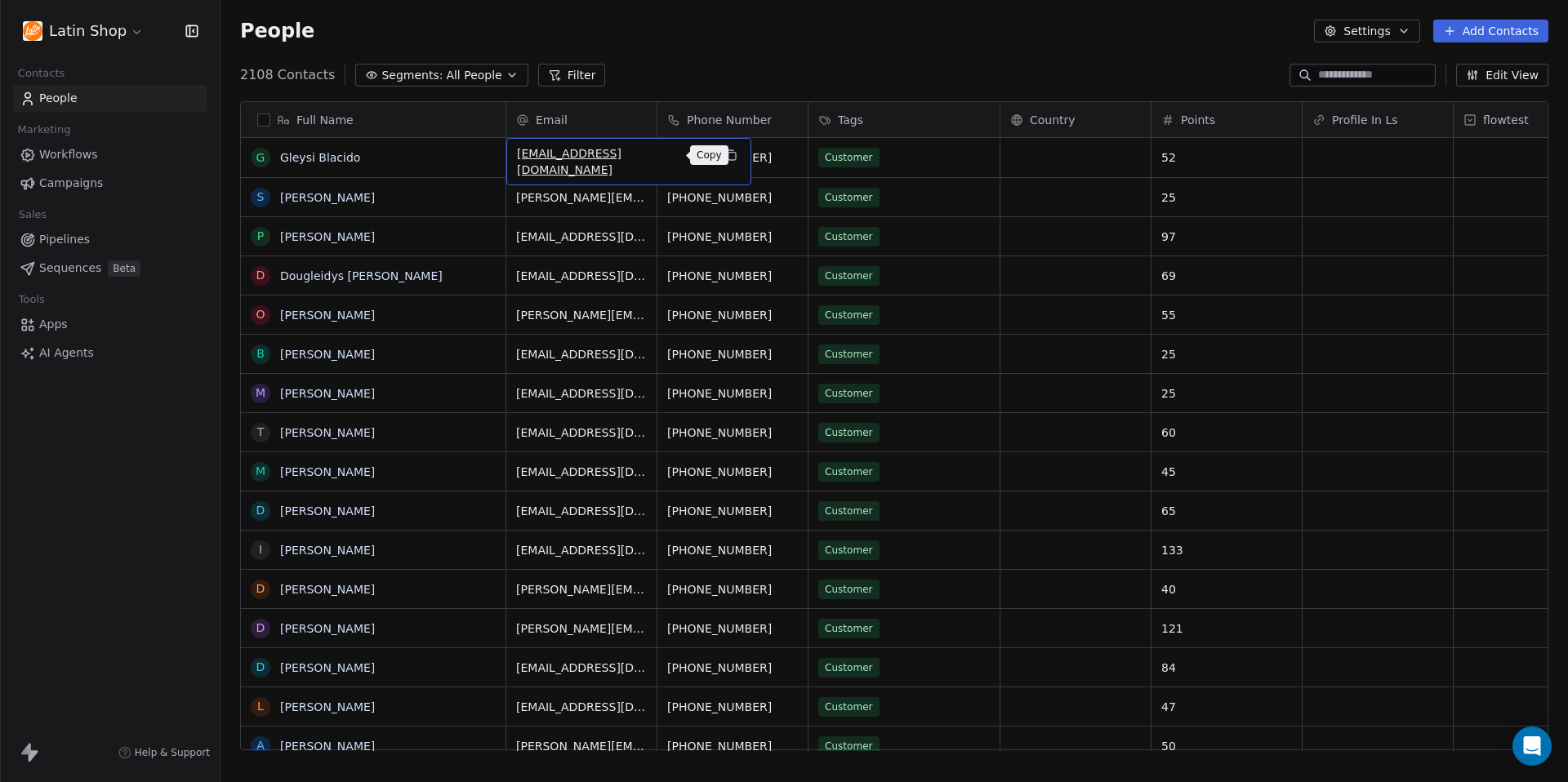
click at [725, 156] on icon "grid" at bounding box center [731, 155] width 13 height 13
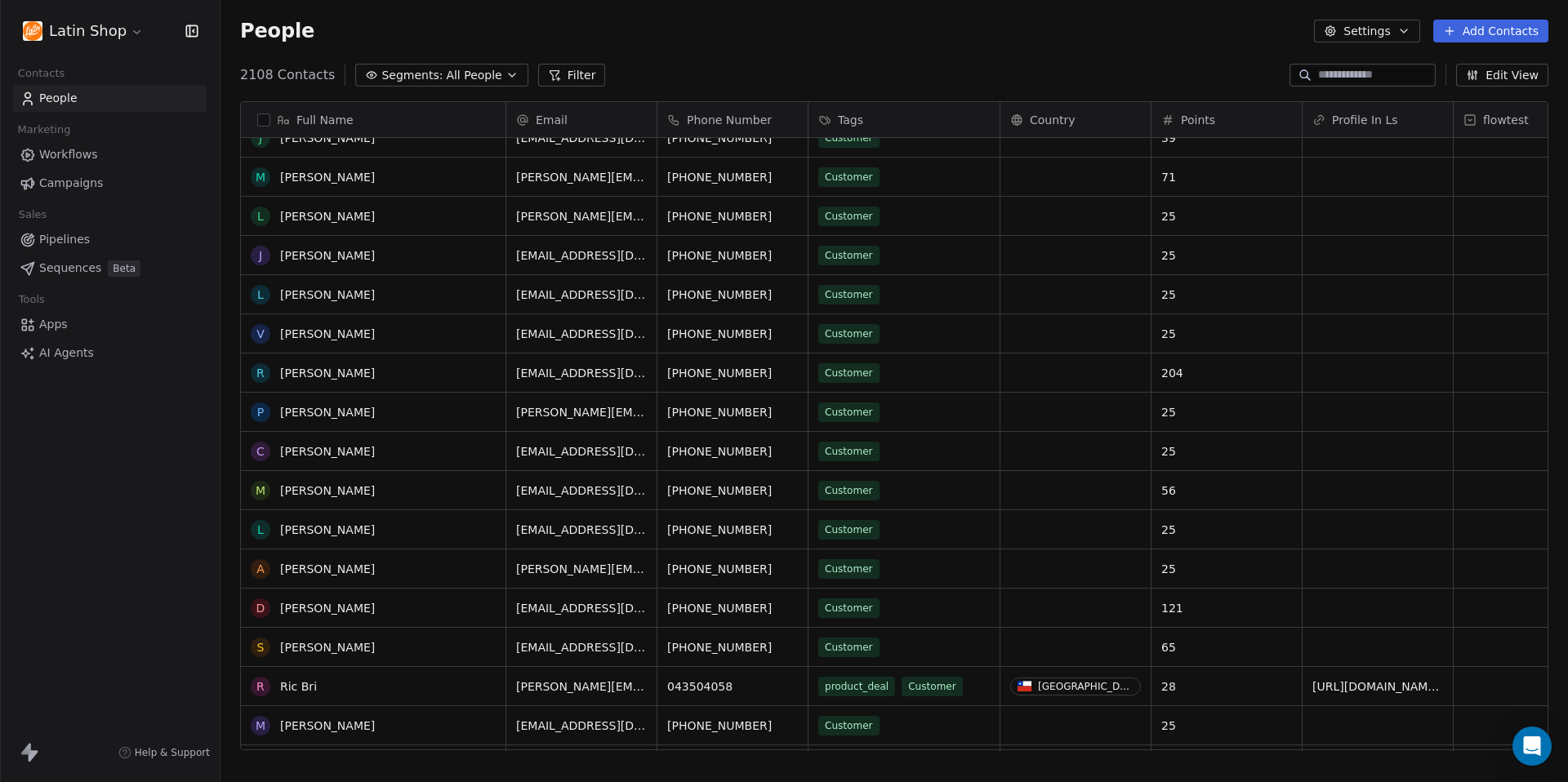
scroll to position [813, 0]
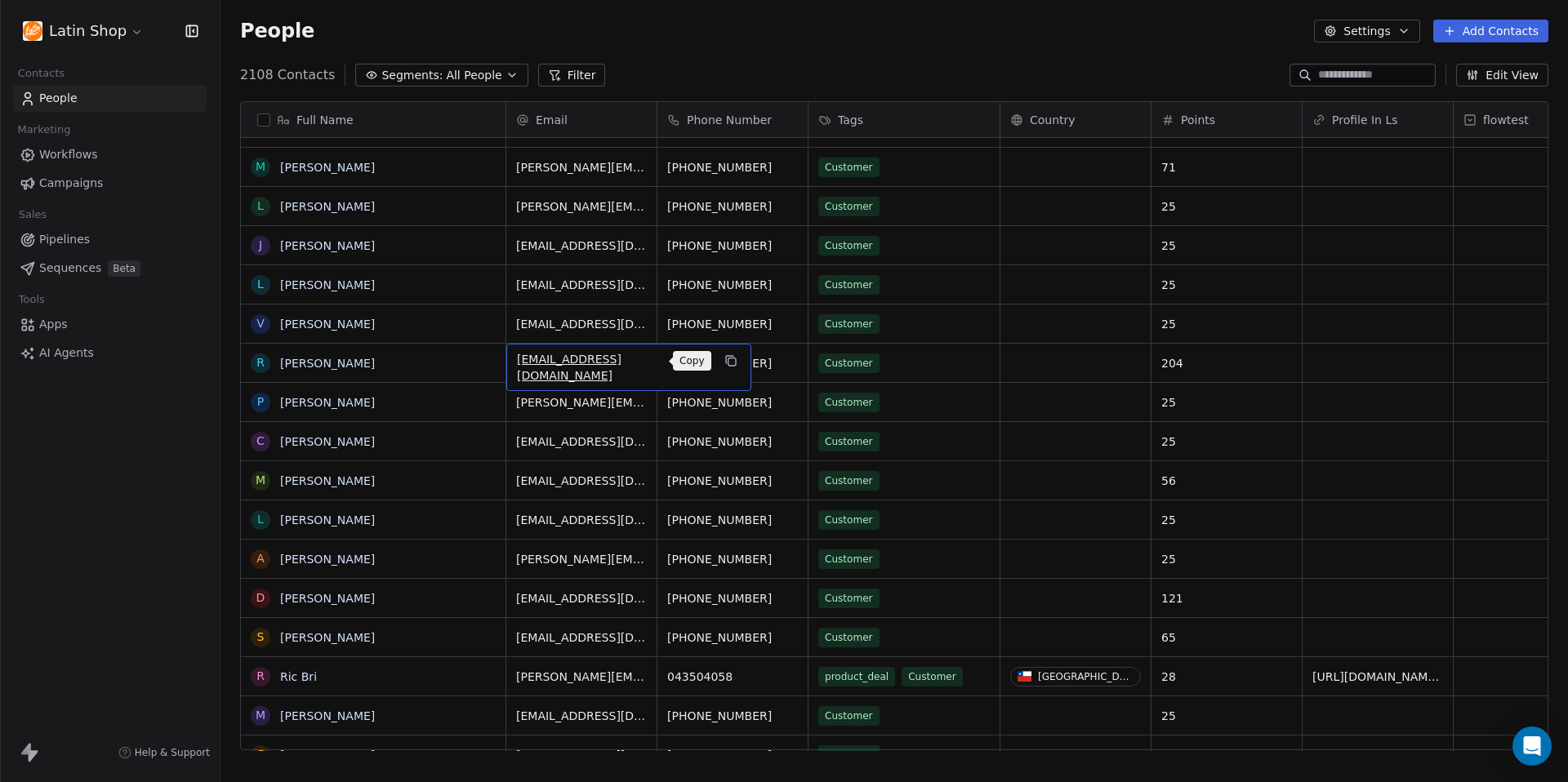
click at [725, 362] on icon "grid" at bounding box center [731, 361] width 13 height 13
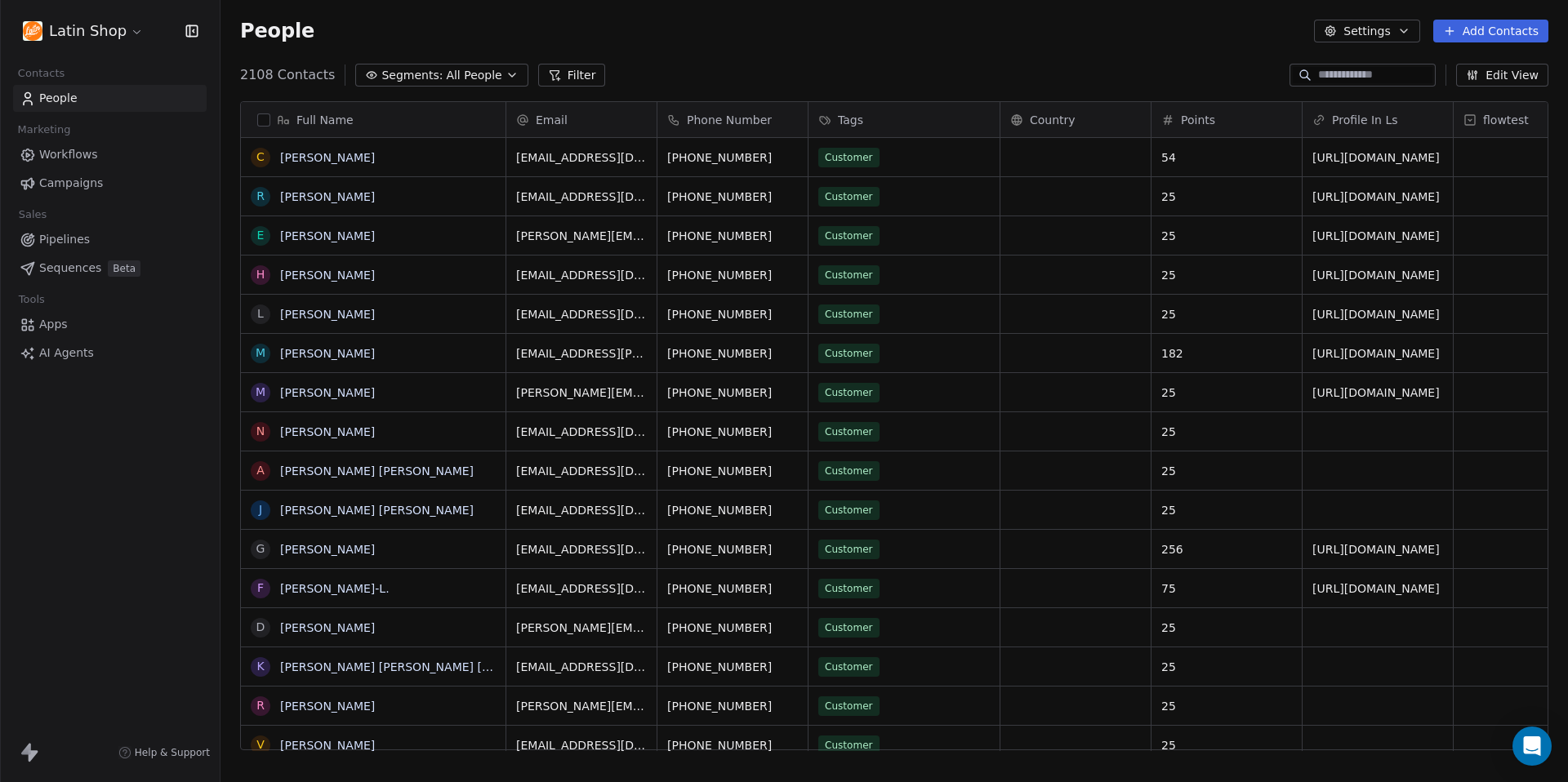
click at [1495, 32] on button "Add Contacts" at bounding box center [1490, 31] width 115 height 23
click at [1475, 97] on span "Import from CSV" at bounding box center [1486, 92] width 95 height 17
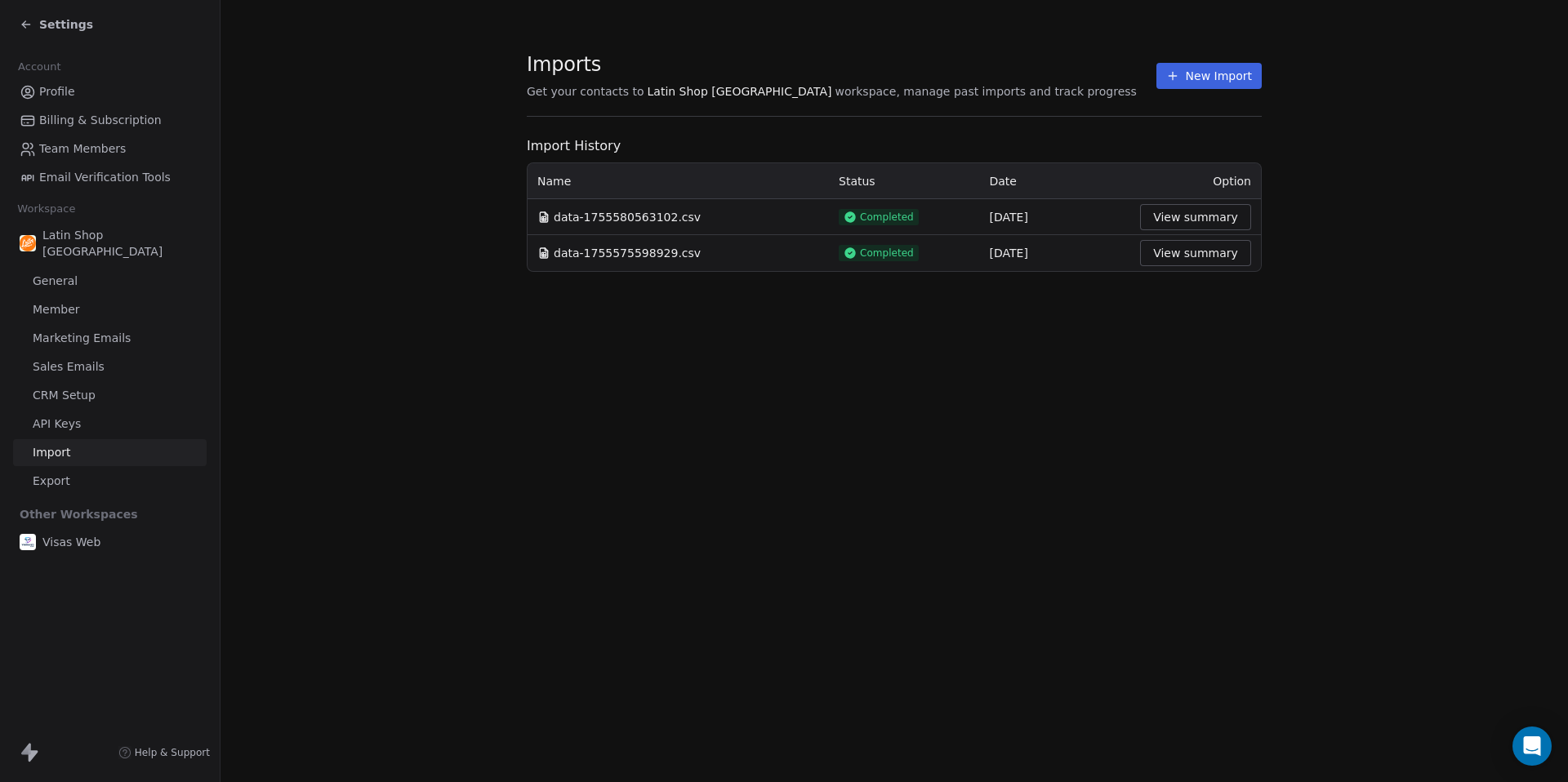
click at [1186, 259] on button "View summary" at bounding box center [1195, 254] width 111 height 26
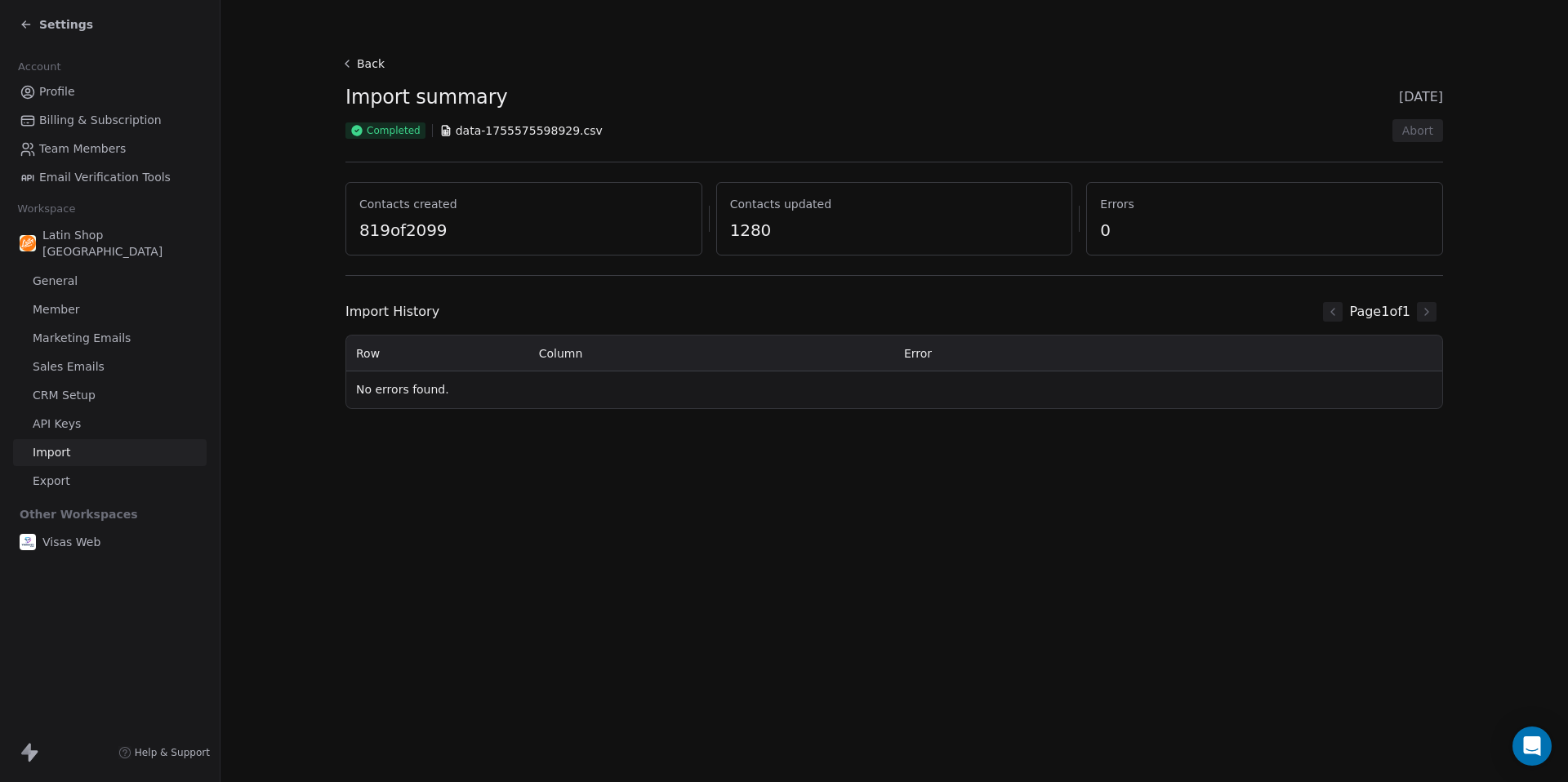
click at [347, 64] on icon at bounding box center [347, 64] width 13 height 13
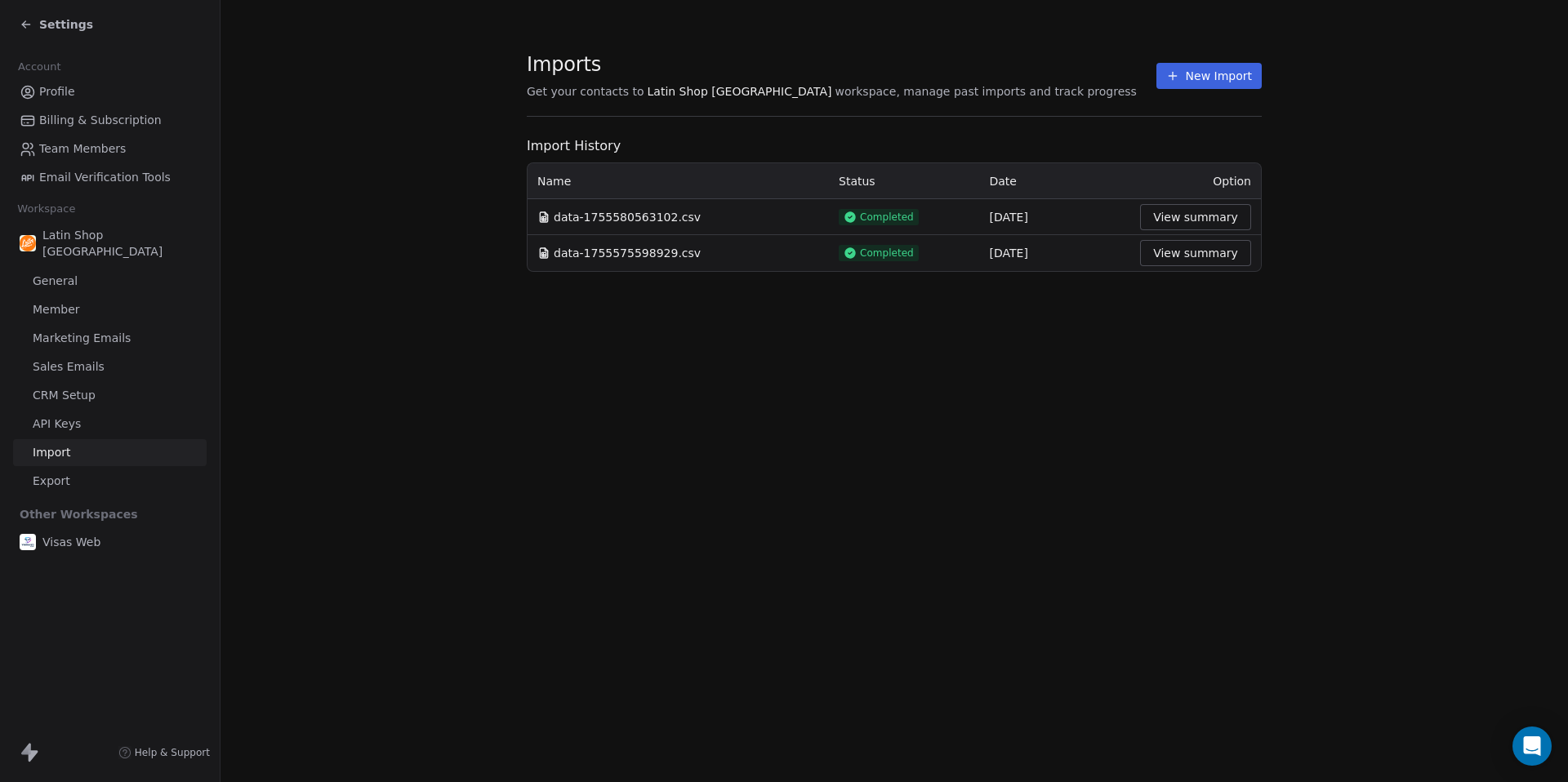
click at [1224, 215] on button "View summary" at bounding box center [1195, 217] width 111 height 26
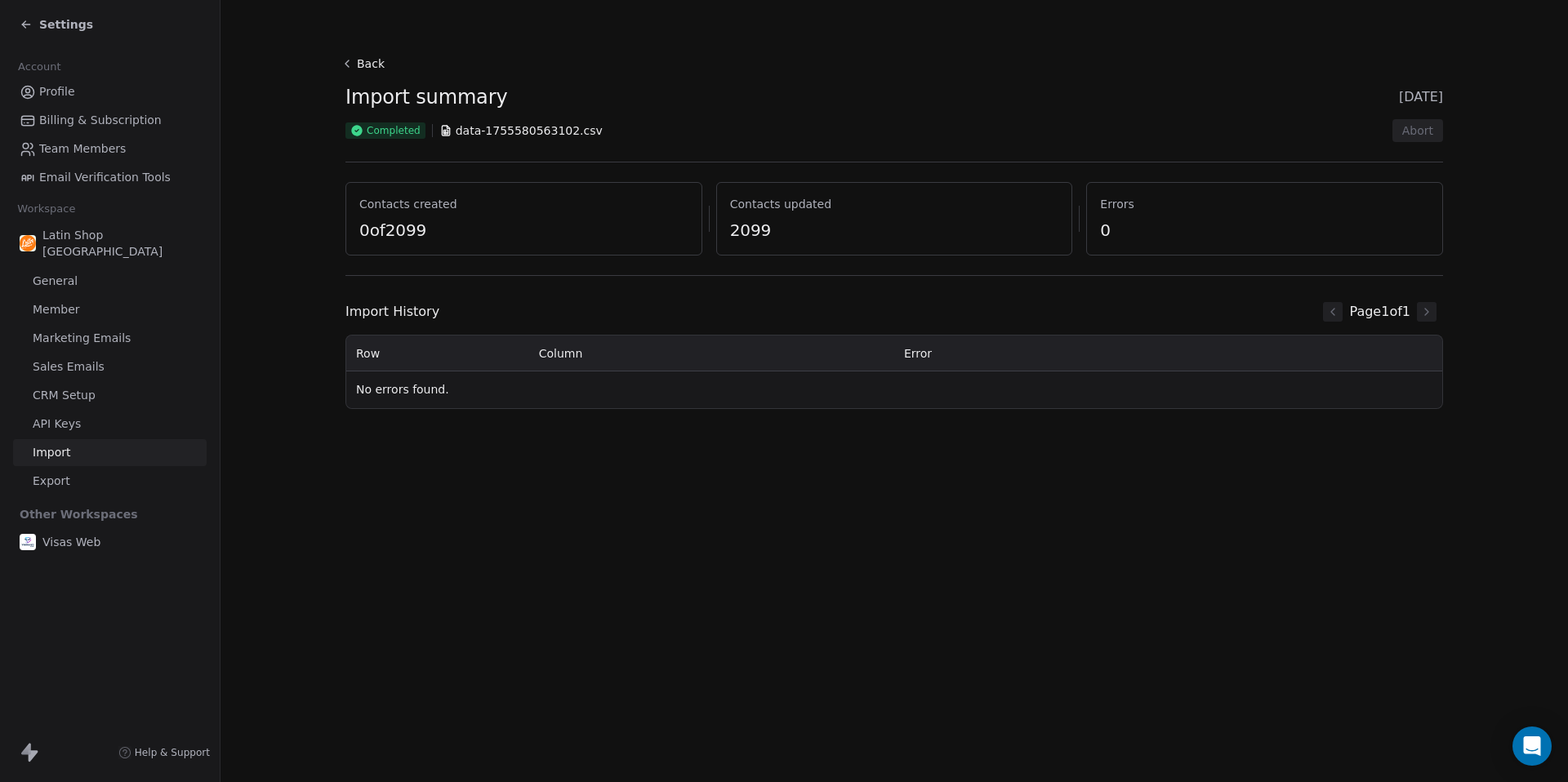
click at [929, 130] on div "Completed data-1755580563102.csv Abort" at bounding box center [894, 130] width 1097 height 23
click at [841, 306] on div "Import History Page 1 of 1" at bounding box center [894, 312] width 1097 height 33
click at [356, 59] on button "Back" at bounding box center [364, 64] width 52 height 30
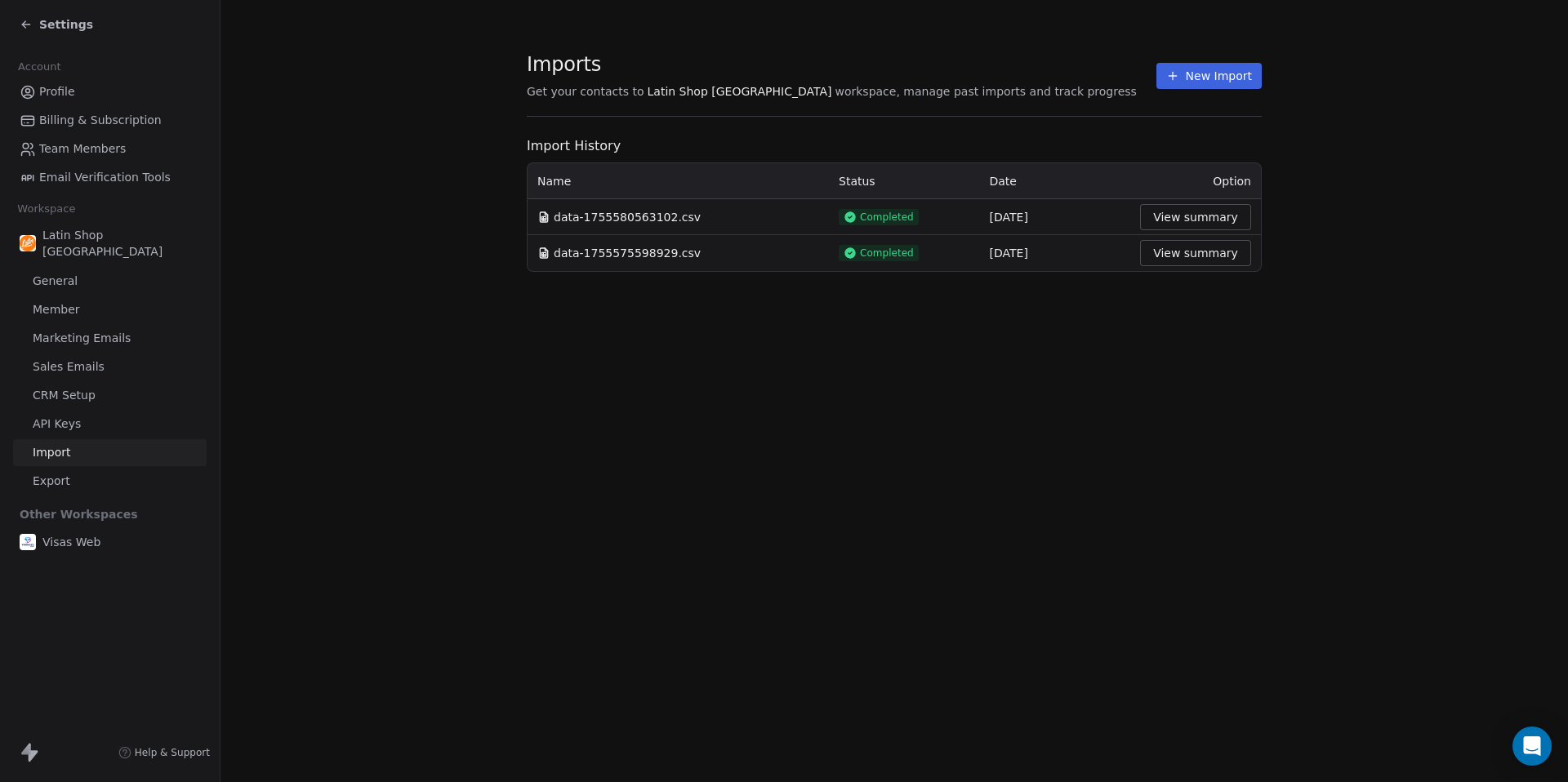
click at [62, 20] on span "Settings" at bounding box center [65, 25] width 54 height 17
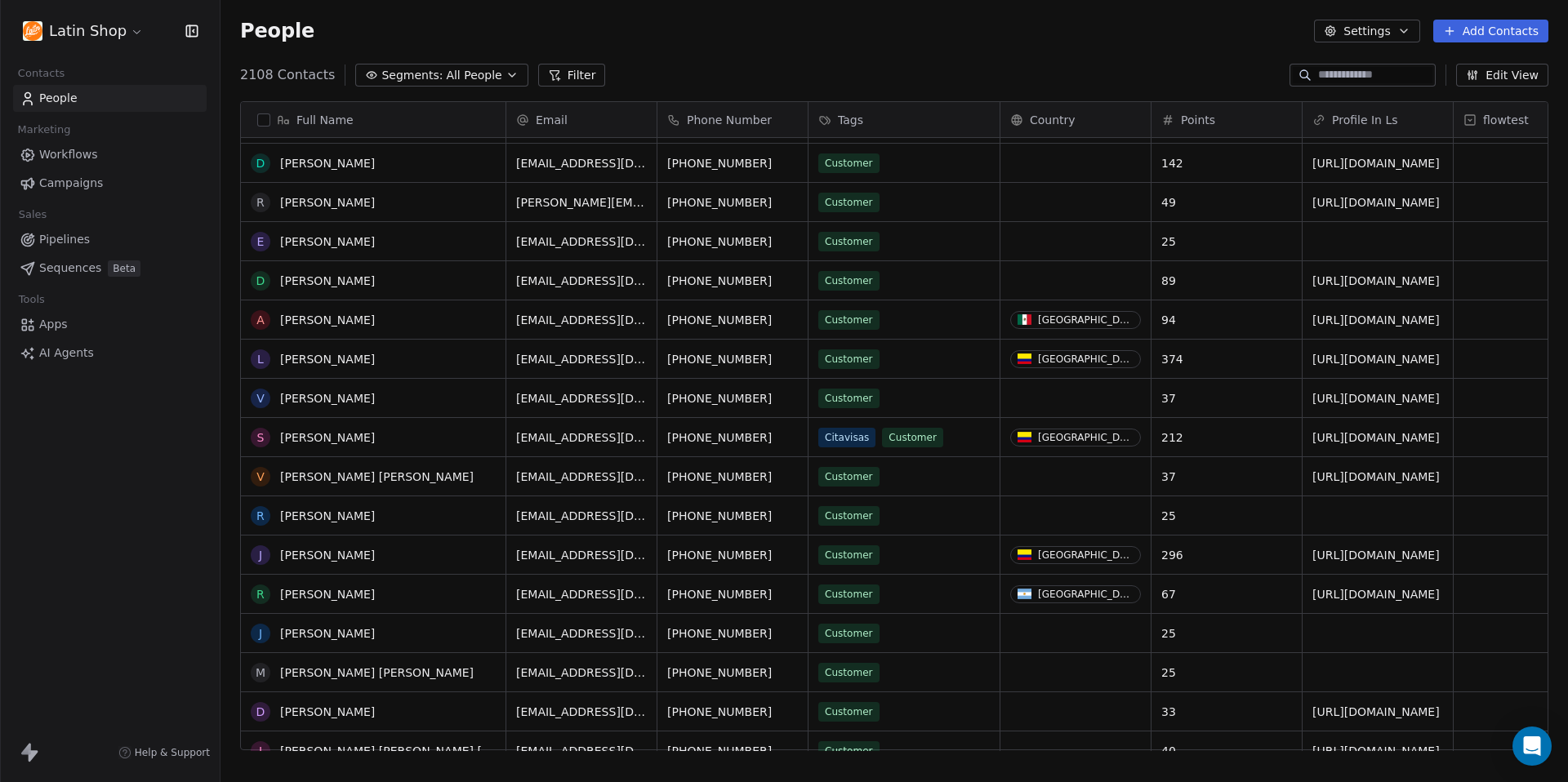
scroll to position [12385, 0]
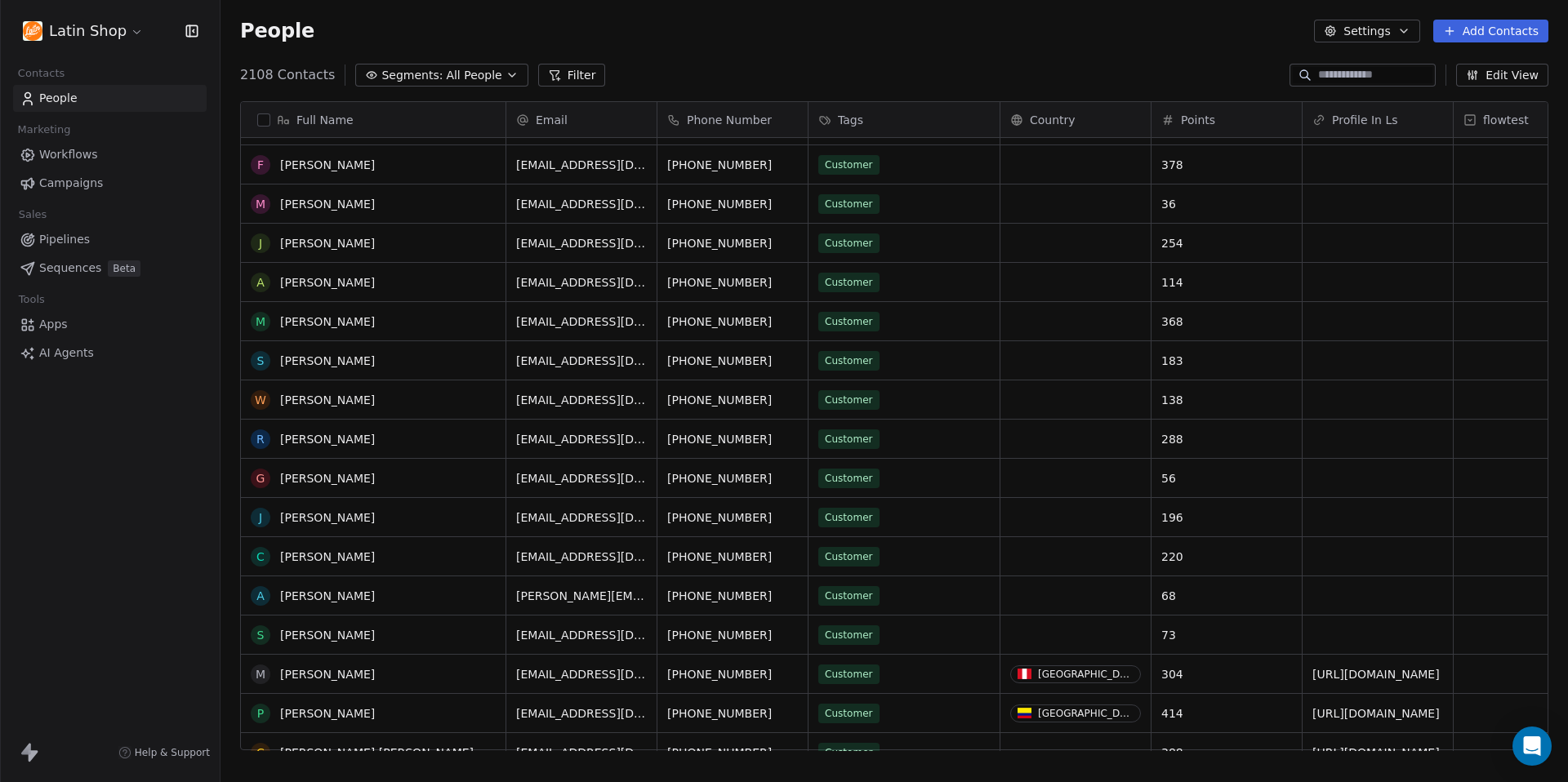
scroll to position [75057, 0]
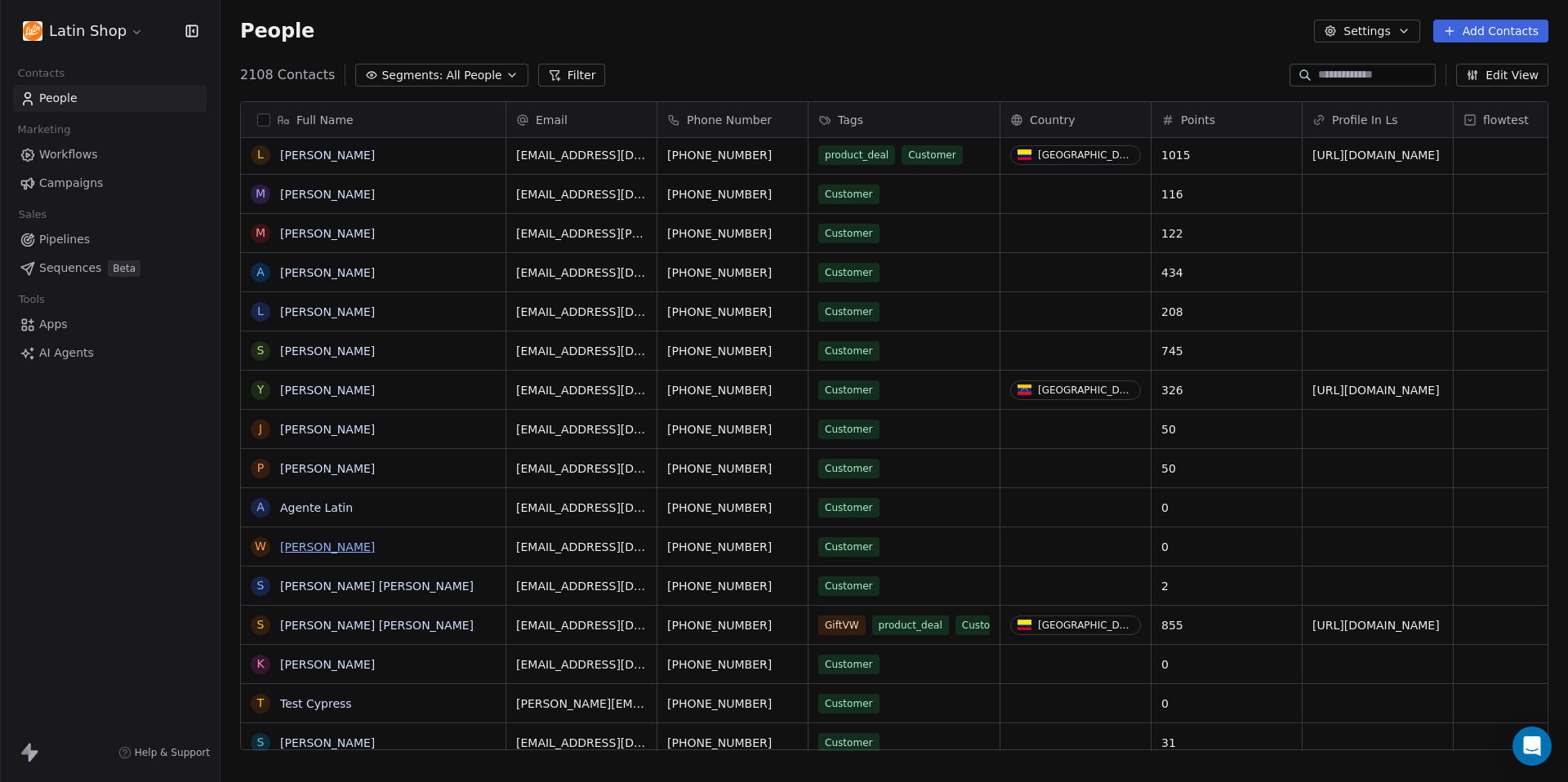
click at [335, 546] on link "[PERSON_NAME]" at bounding box center [327, 547] width 95 height 13
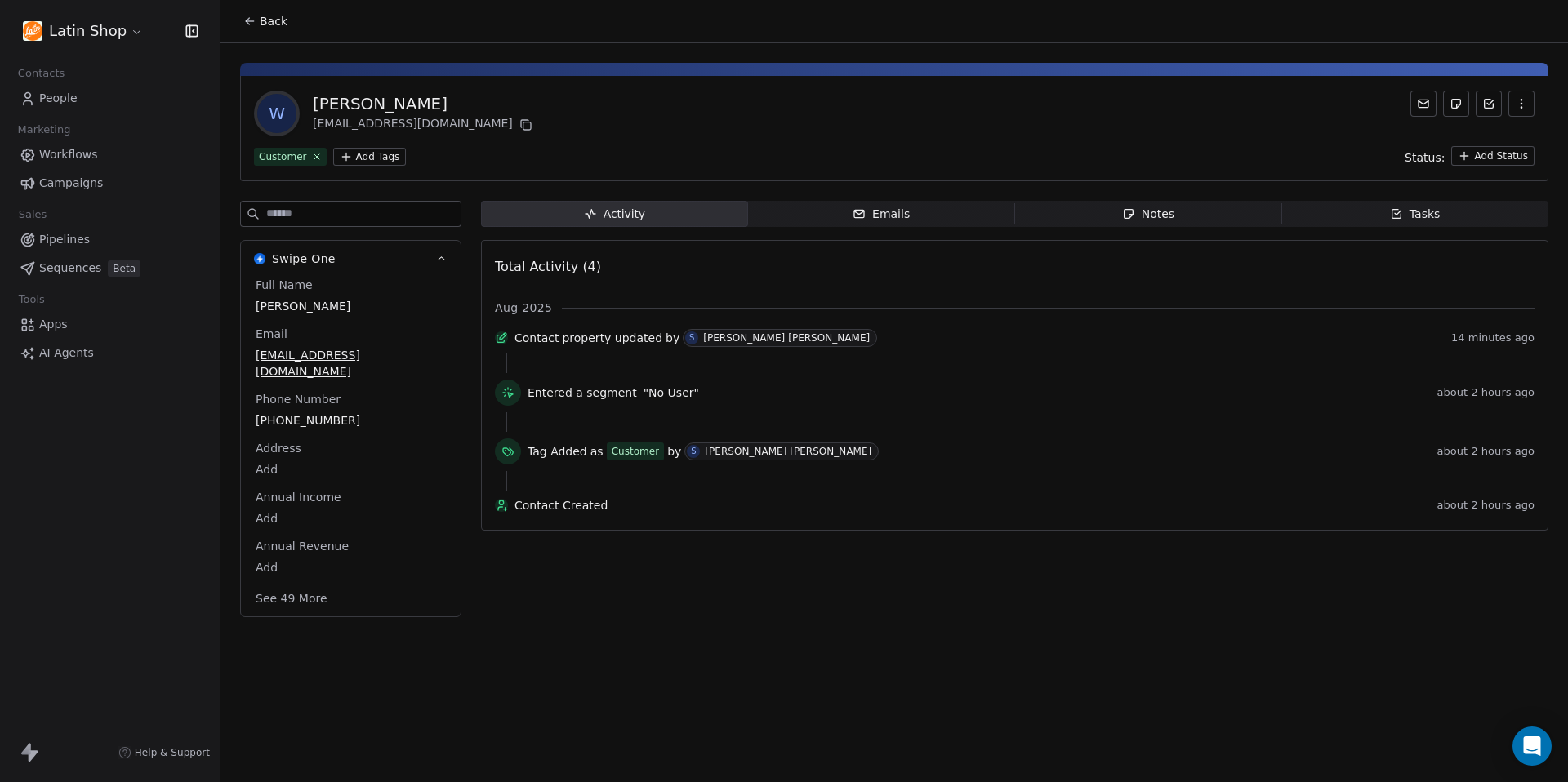
click at [299, 307] on span "[PERSON_NAME]" at bounding box center [350, 306] width 190 height 17
click at [299, 307] on span "[PERSON_NAME]" at bounding box center [350, 307] width 188 height 17
type textarea "*"
type textarea "********"
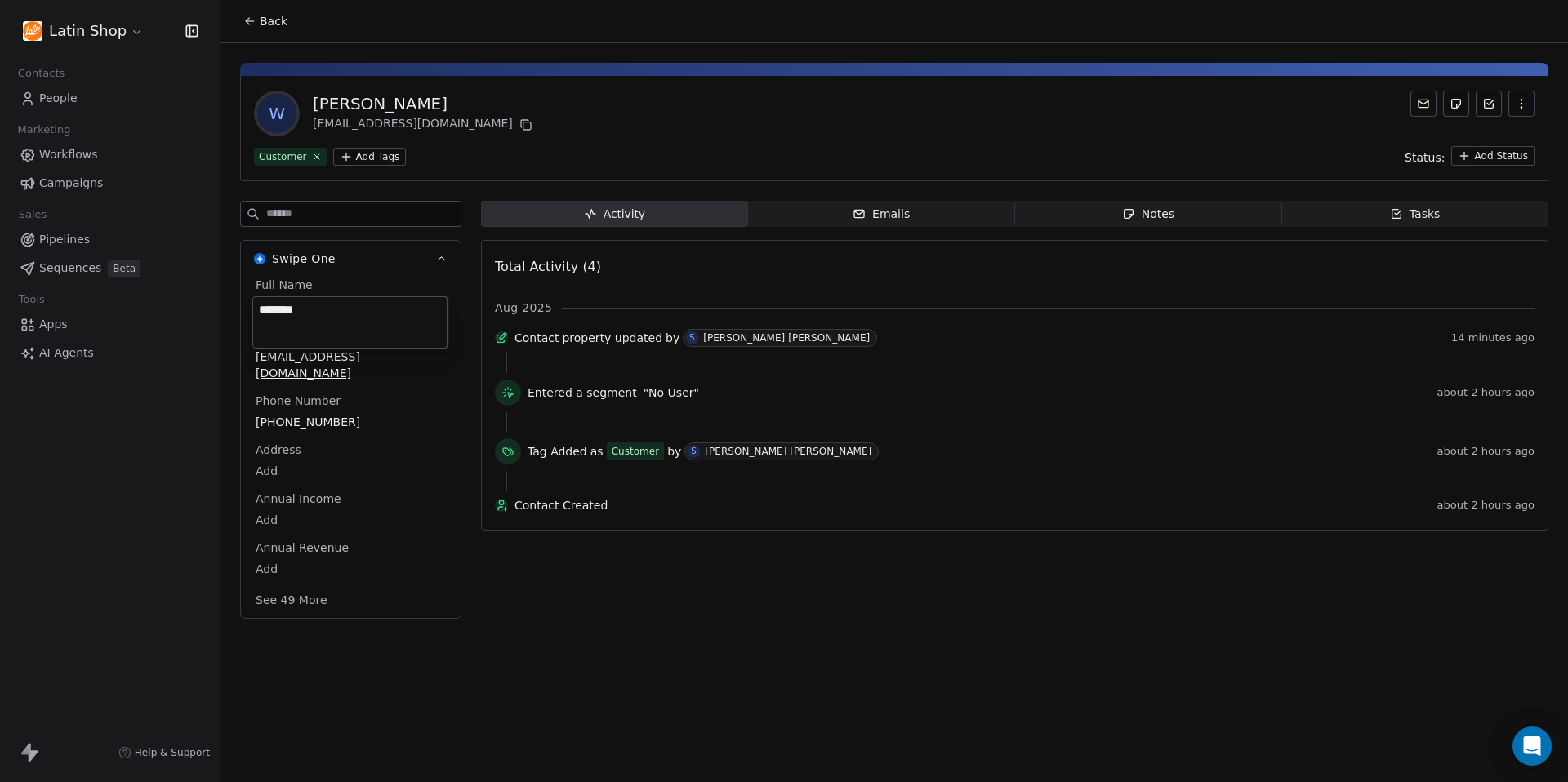
click at [494, 159] on html "Latin Shop Contacts People Marketing Workflows Campaigns Sales Pipelines Sequen…" at bounding box center [784, 391] width 1568 height 782
click at [271, 20] on span "Back" at bounding box center [273, 21] width 28 height 17
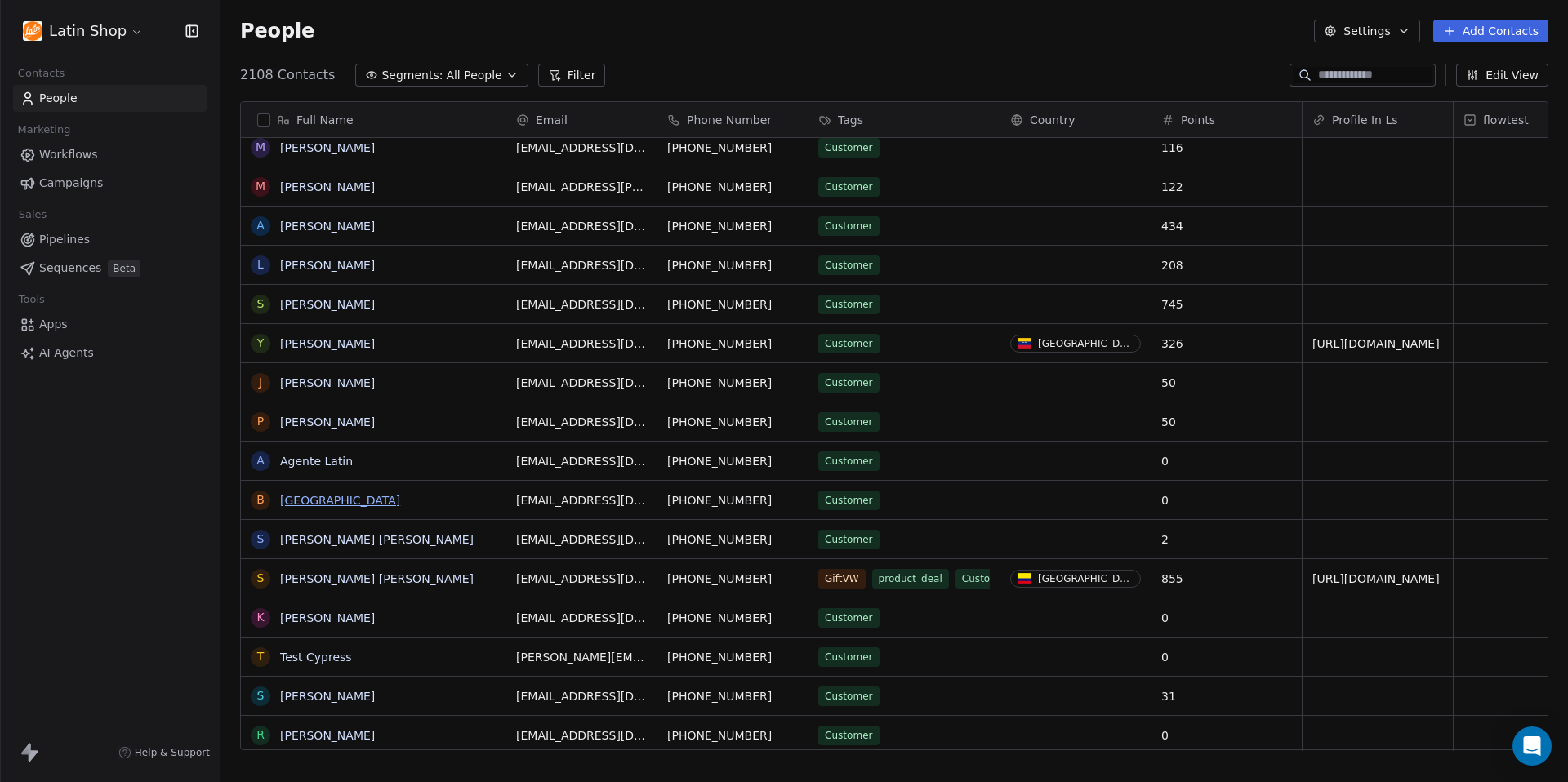
click at [304, 502] on link "[GEOGRAPHIC_DATA]" at bounding box center [340, 500] width 120 height 13
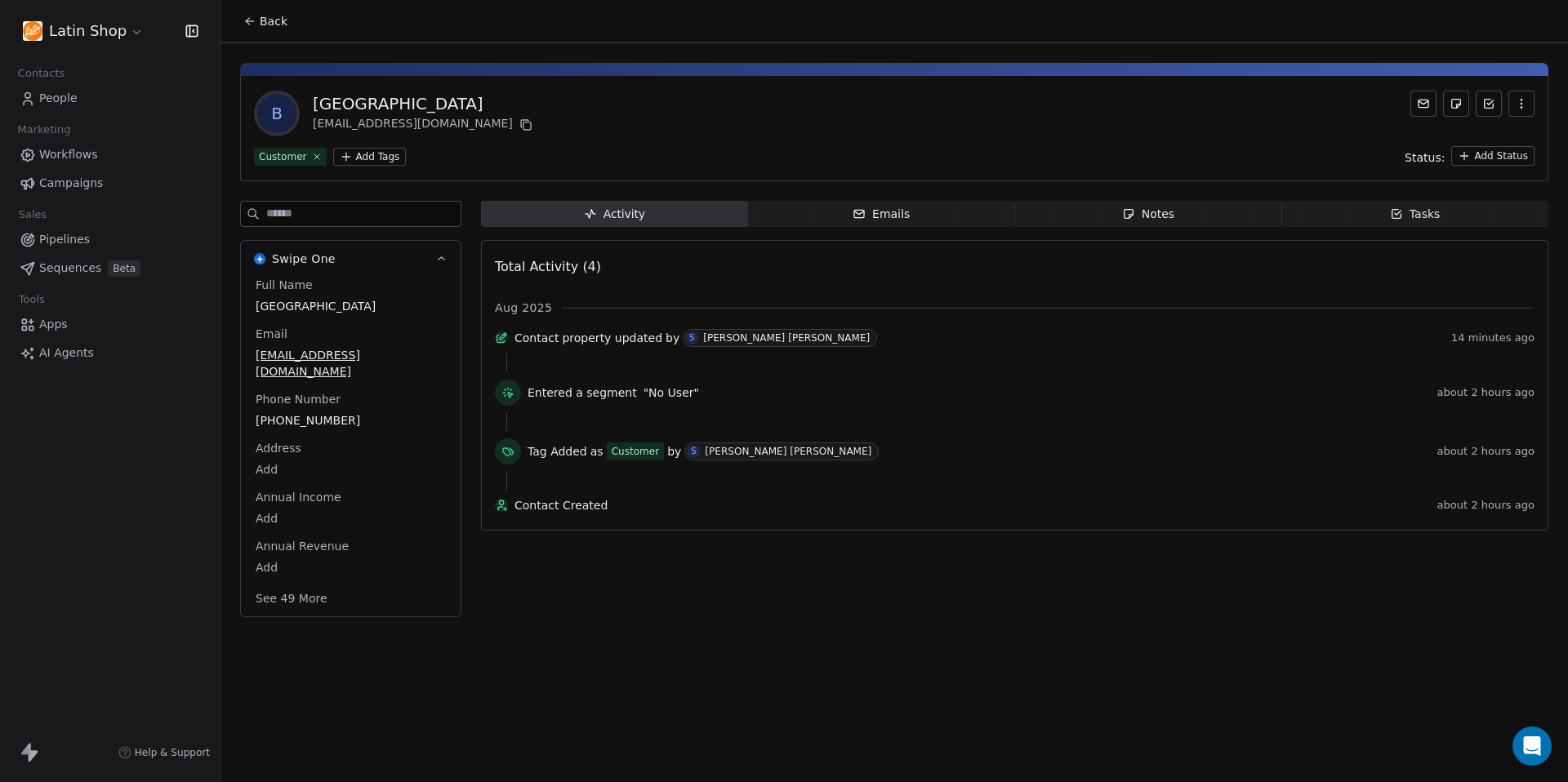
click at [297, 307] on span "[GEOGRAPHIC_DATA]" at bounding box center [350, 306] width 190 height 17
click at [297, 307] on span "[GEOGRAPHIC_DATA]" at bounding box center [350, 307] width 188 height 17
click at [260, 310] on textarea "********" at bounding box center [349, 322] width 193 height 50
type textarea "**********"
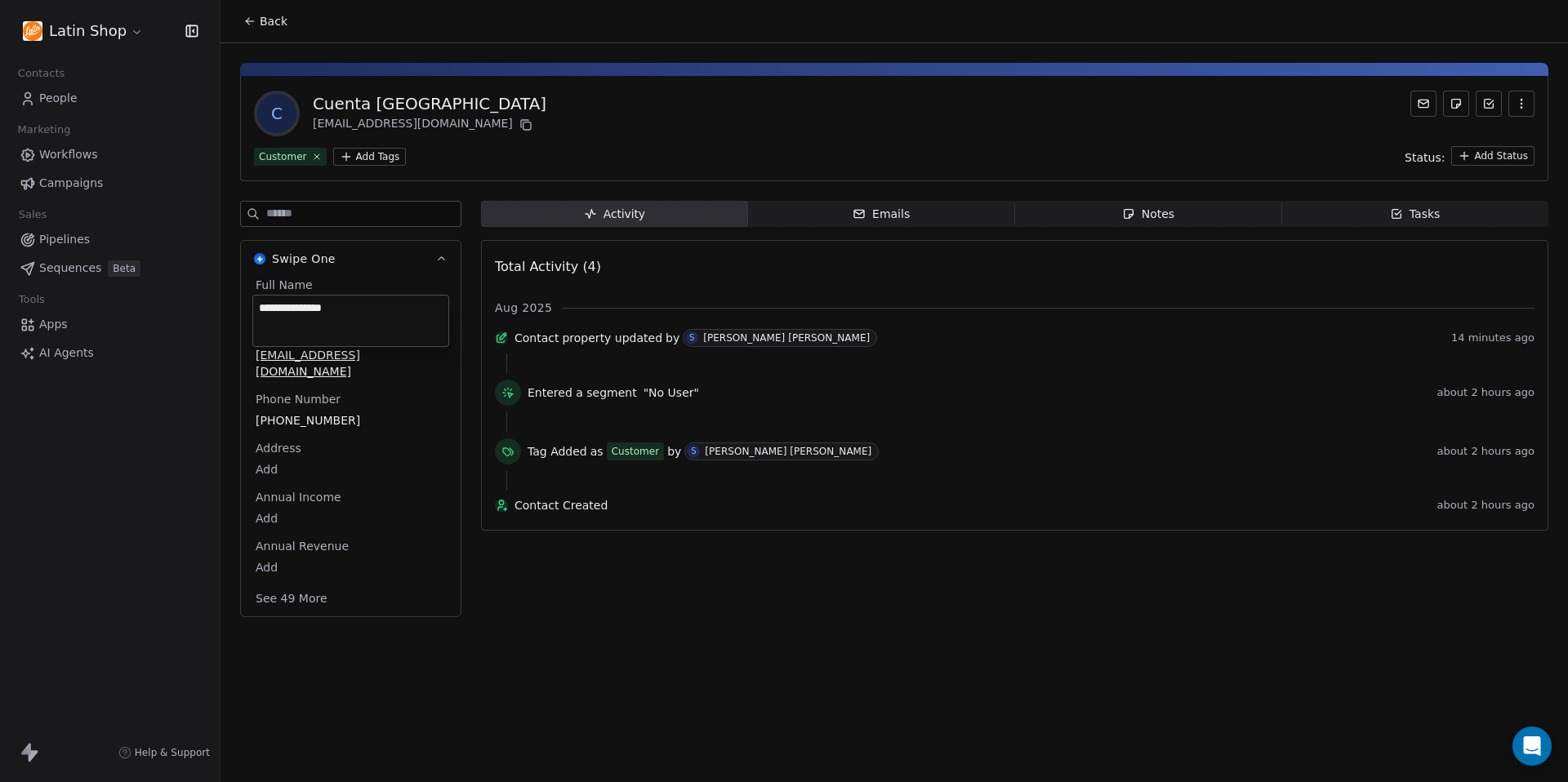
click at [592, 149] on html "**********" at bounding box center [784, 391] width 1568 height 782
click at [279, 21] on span "Back" at bounding box center [273, 21] width 28 height 17
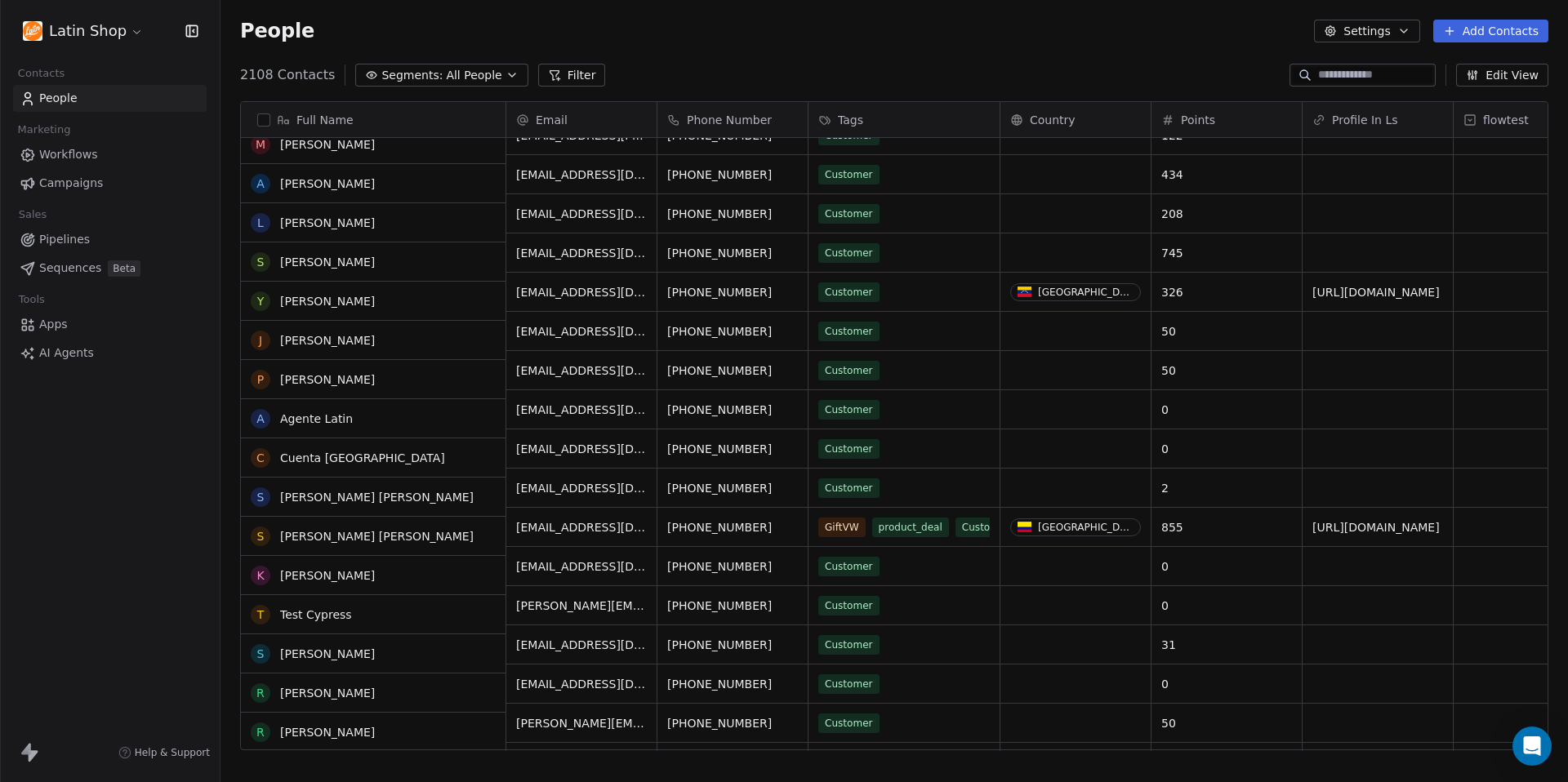
scroll to position [81897, 0]
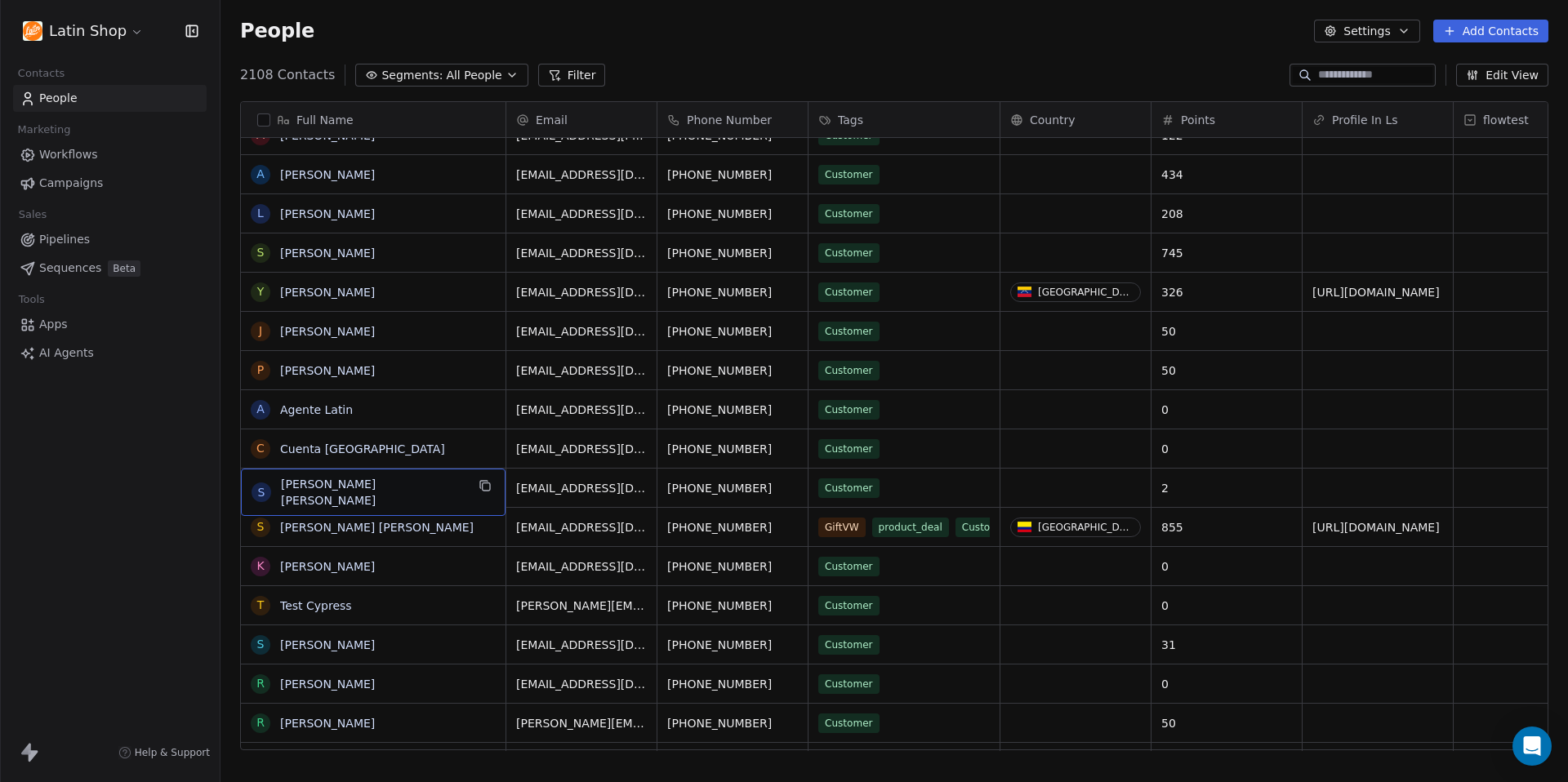
click at [455, 486] on span "[PERSON_NAME] [PERSON_NAME]" at bounding box center [373, 492] width 184 height 33
drag, startPoint x: 417, startPoint y: 483, endPoint x: 183, endPoint y: 462, distance: 234.9
click at [183, 462] on html "Latin Shop Contacts People Marketing Workflows Campaigns Sales Pipelines Sequen…" at bounding box center [784, 391] width 1568 height 782
drag, startPoint x: 402, startPoint y: 480, endPoint x: 259, endPoint y: 466, distance: 143.7
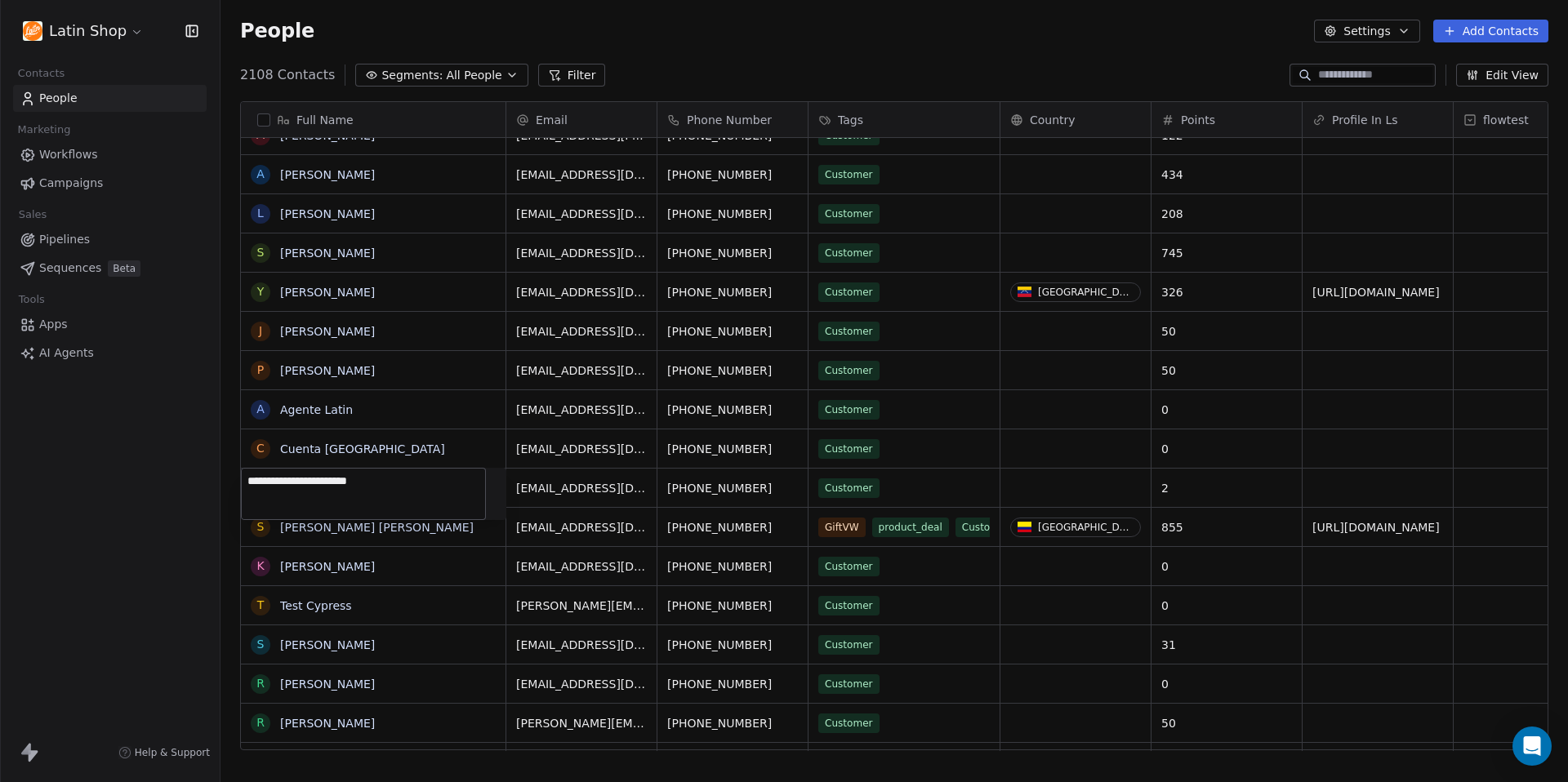
click at [259, 466] on html "Latin Shop Contacts People Marketing Workflows Campaigns Sales Pipelines Sequen…" at bounding box center [784, 391] width 1568 height 782
type textarea "**********"
click at [551, 503] on html "Latin Shop Contacts People Marketing Workflows Campaigns Sales Pipelines Sequen…" at bounding box center [784, 391] width 1568 height 782
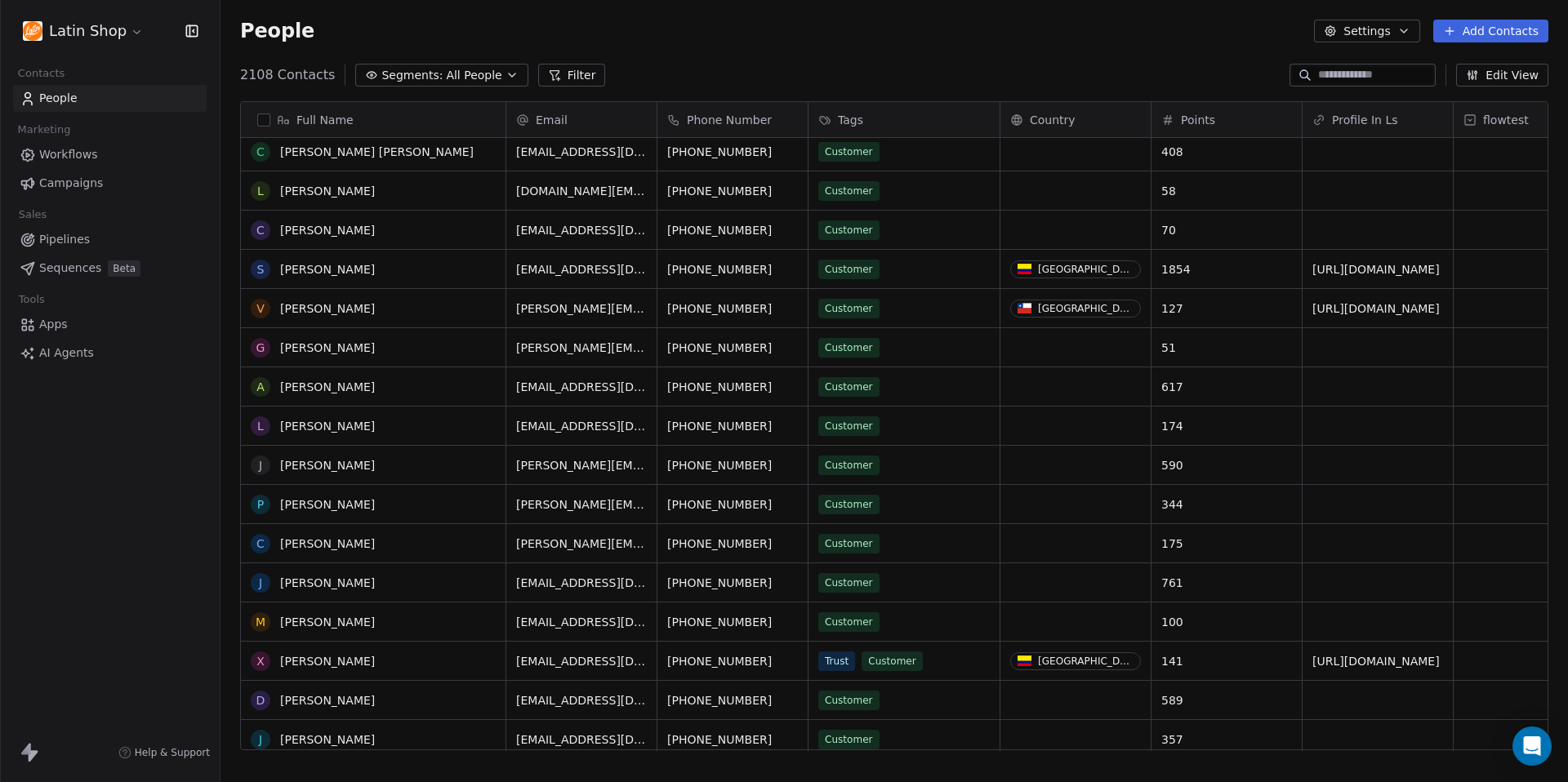
scroll to position [80441, 0]
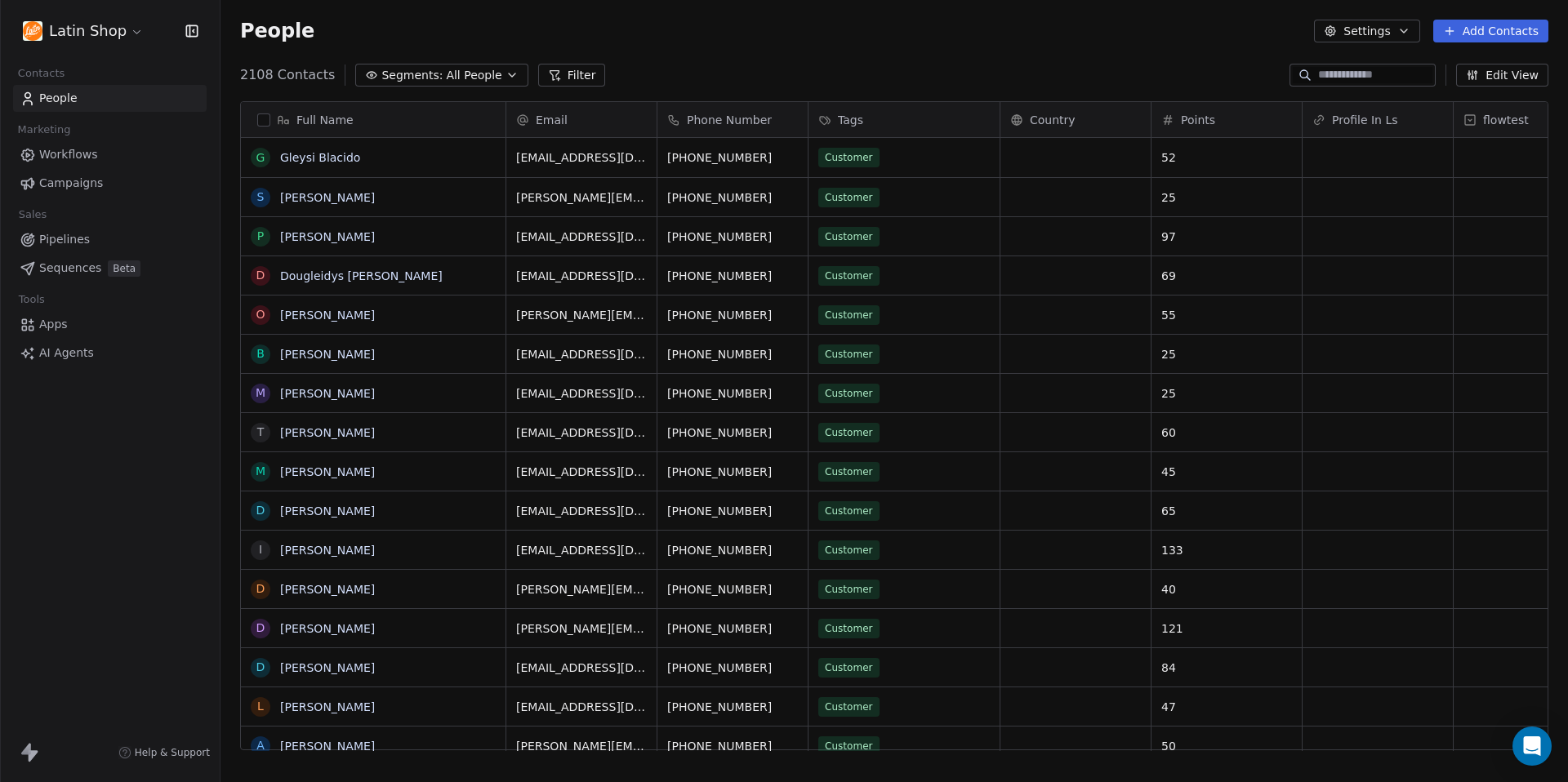
click at [776, 76] on div "2108 Contacts Segments: All People Filter Edit View" at bounding box center [894, 75] width 1347 height 26
click at [563, 78] on button "Filter" at bounding box center [572, 75] width 68 height 23
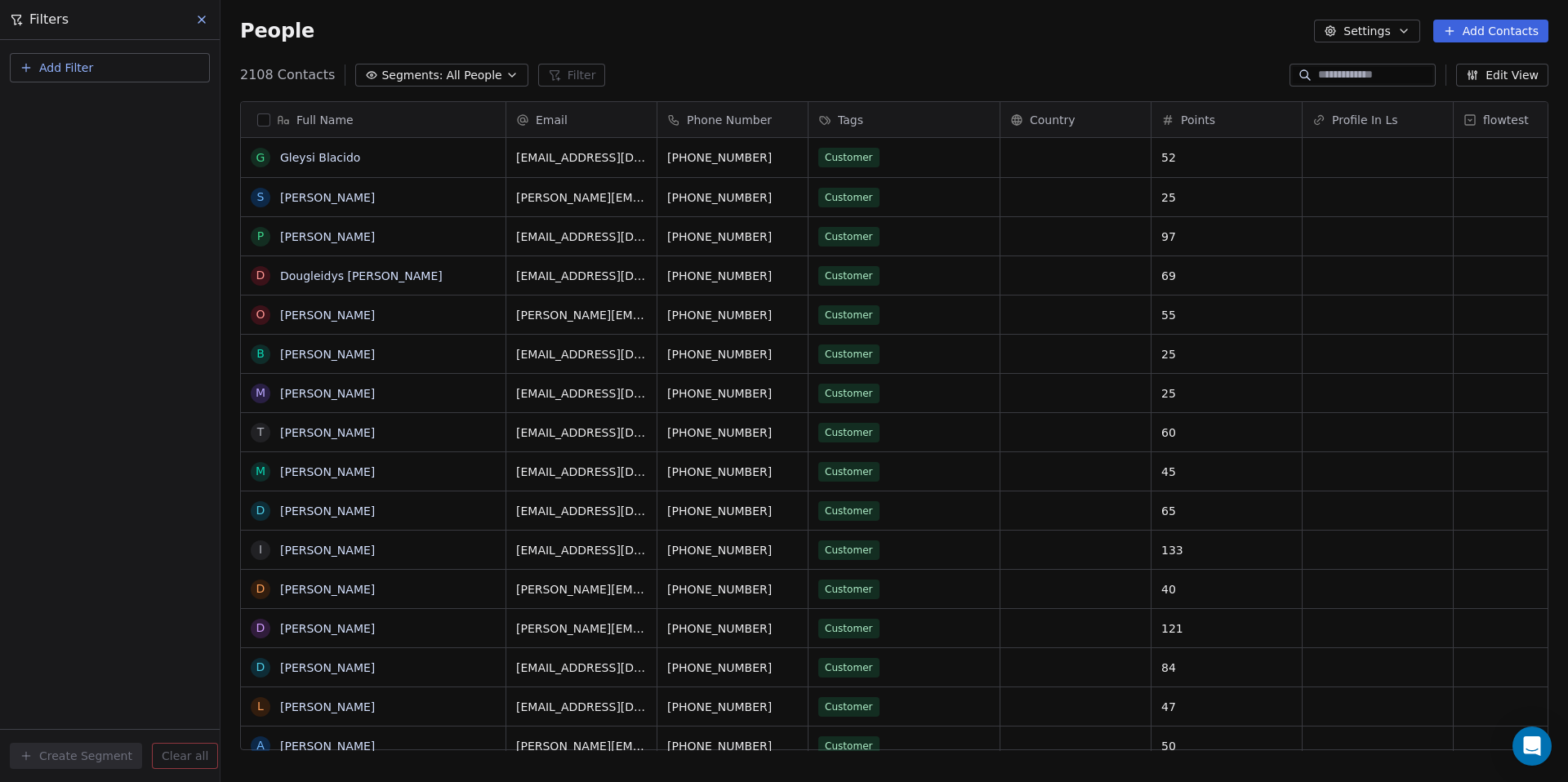
click at [147, 63] on button "Add Filter" at bounding box center [110, 68] width 200 height 30
click at [127, 100] on div "Contact properties" at bounding box center [110, 107] width 166 height 17
type input "**"
click at [115, 154] on div "Points" at bounding box center [110, 165] width 185 height 26
click at [105, 175] on div "Is" at bounding box center [110, 174] width 171 height 26
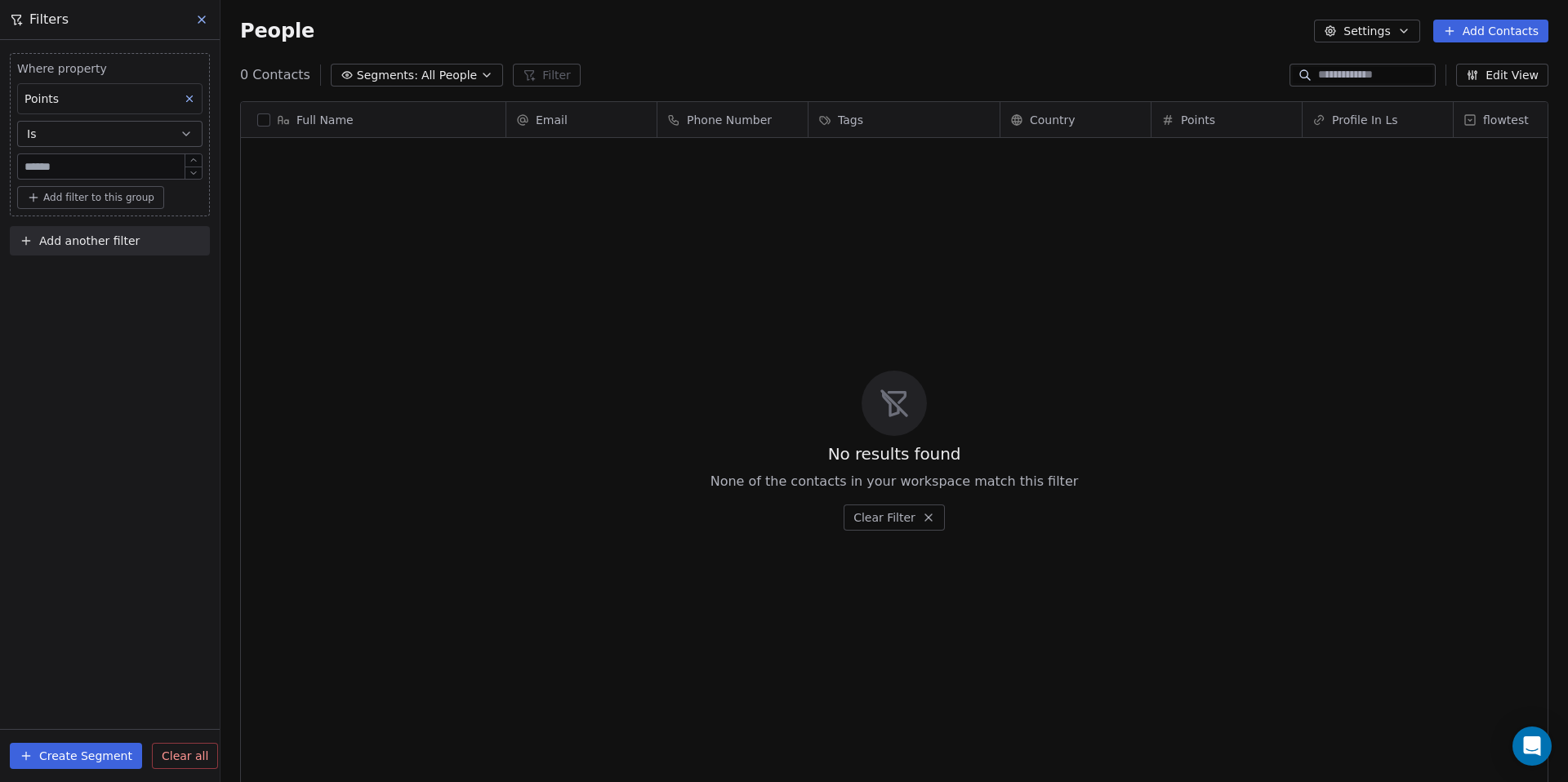
scroll to position [688, 1347]
click at [105, 171] on input "number" at bounding box center [110, 167] width 177 height 12
click at [135, 140] on button "Is" at bounding box center [110, 134] width 185 height 26
click at [101, 232] on div "Greater than" at bounding box center [110, 226] width 171 height 26
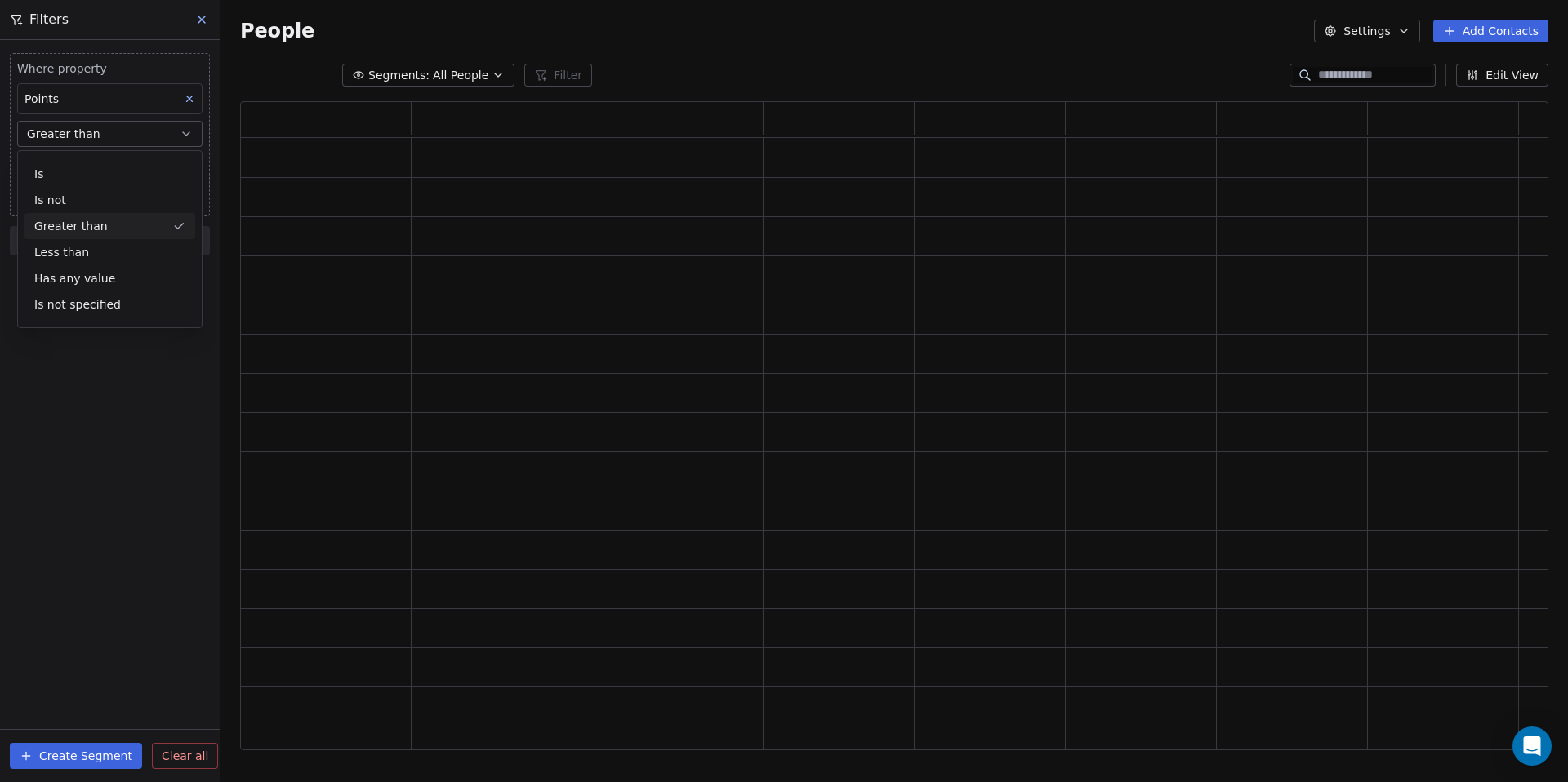
scroll to position [649, 1308]
click at [105, 163] on input "number" at bounding box center [110, 167] width 177 height 12
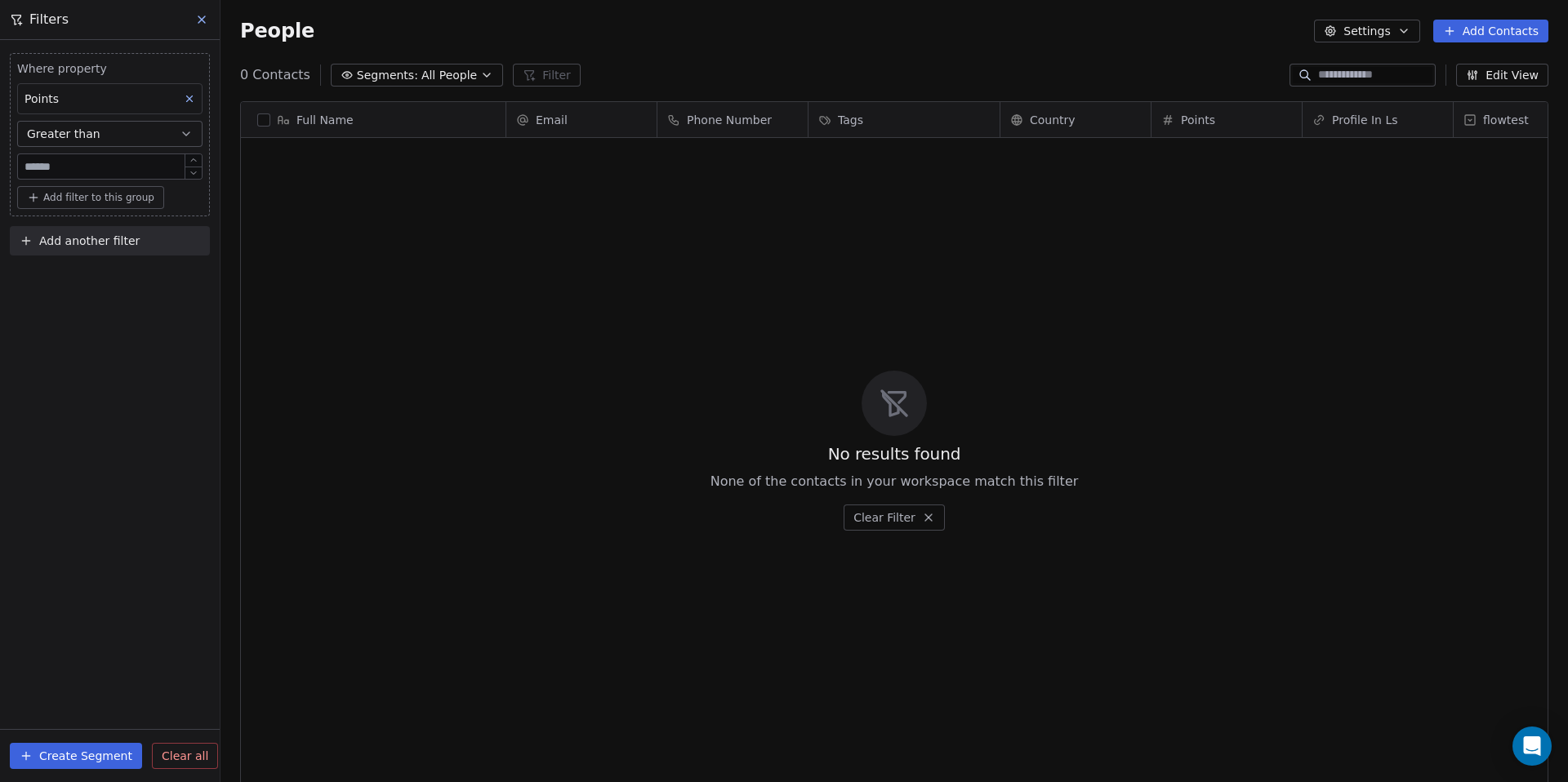
scroll to position [688, 1347]
type input "***"
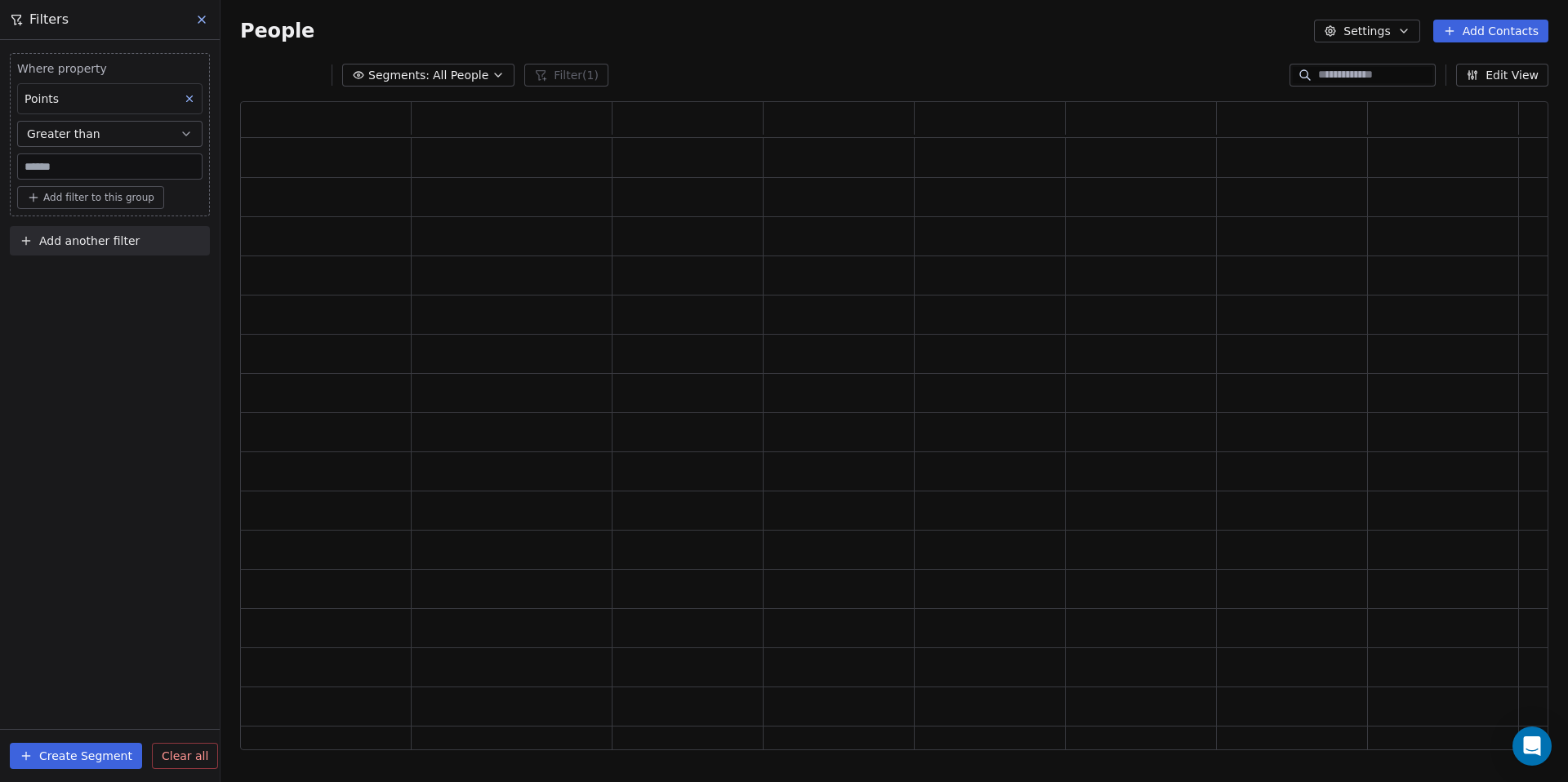
click at [83, 336] on div "Where property Points Greater than *** Add filter to this group Add another fil…" at bounding box center [110, 410] width 220 height 742
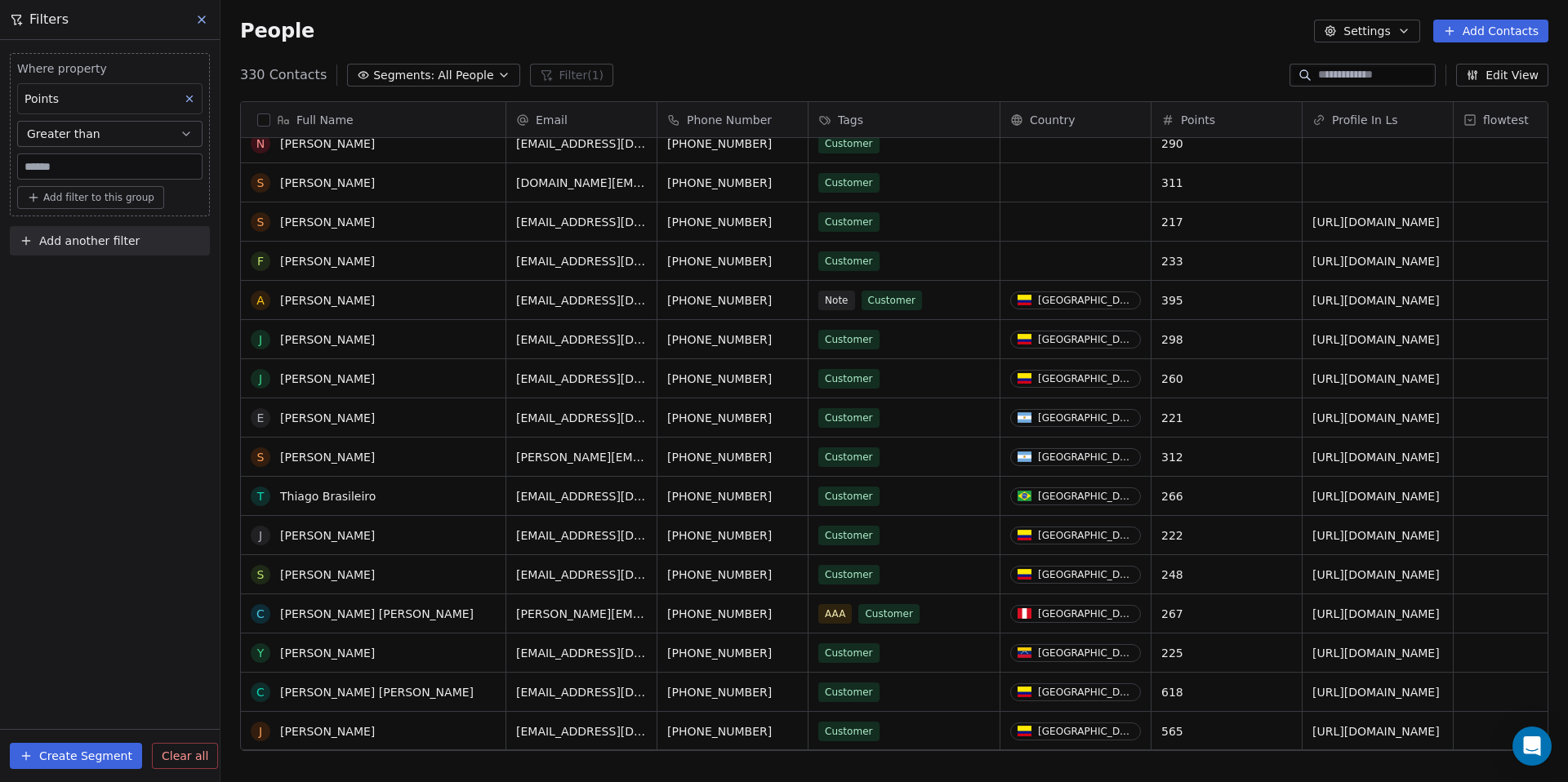
scroll to position [135, 0]
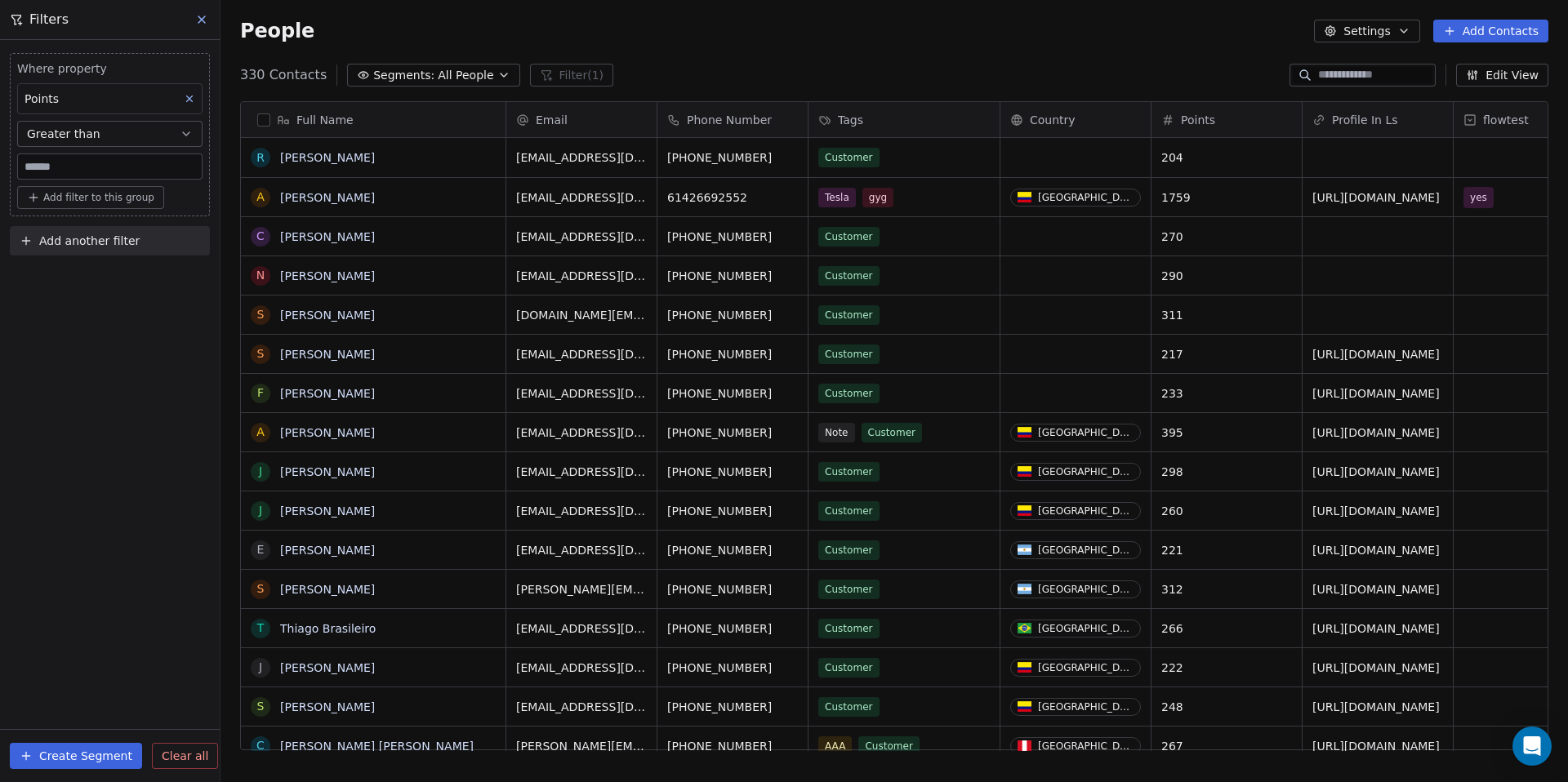
click at [204, 21] on icon at bounding box center [202, 20] width 13 height 13
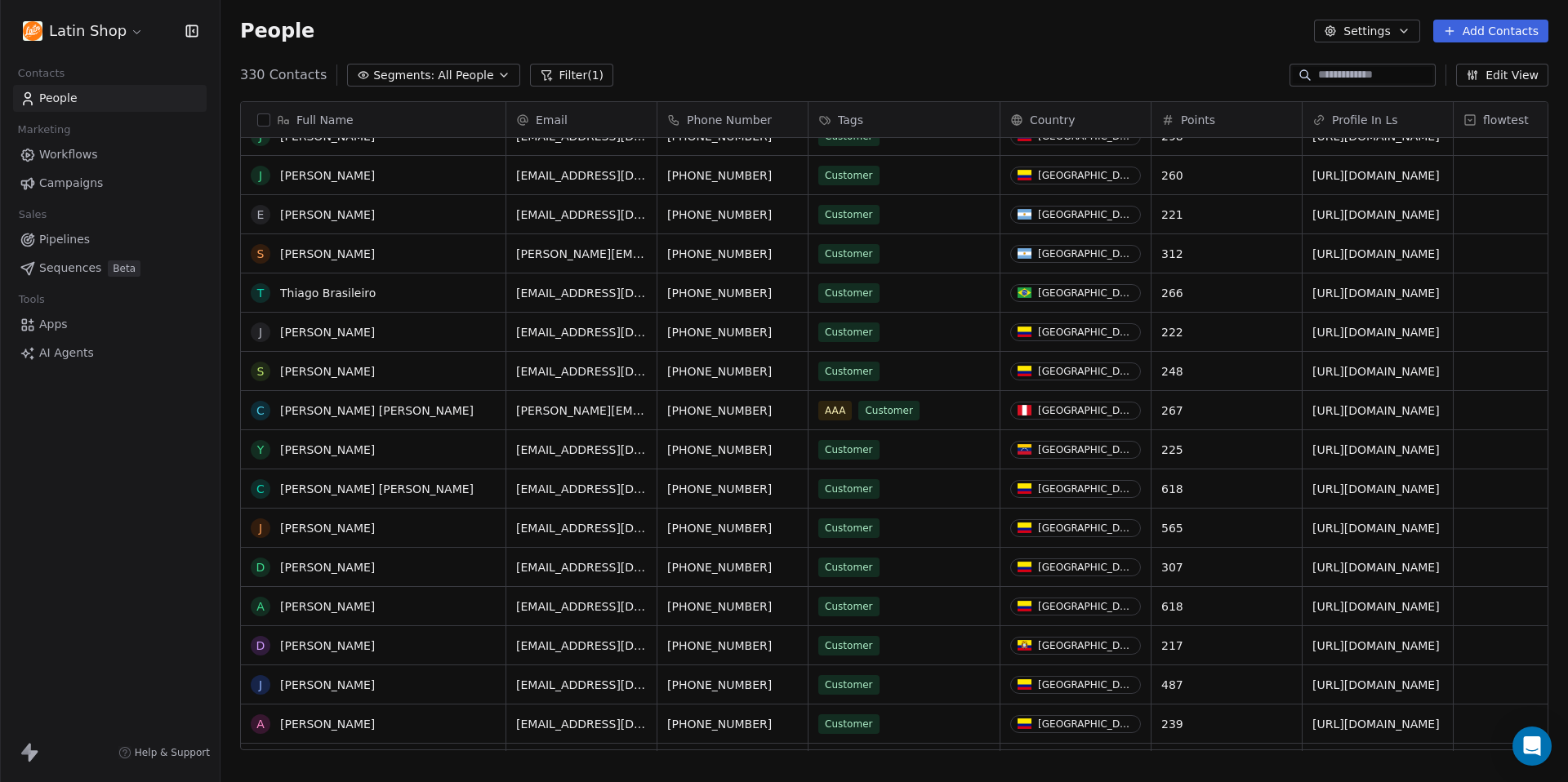
scroll to position [340, 0]
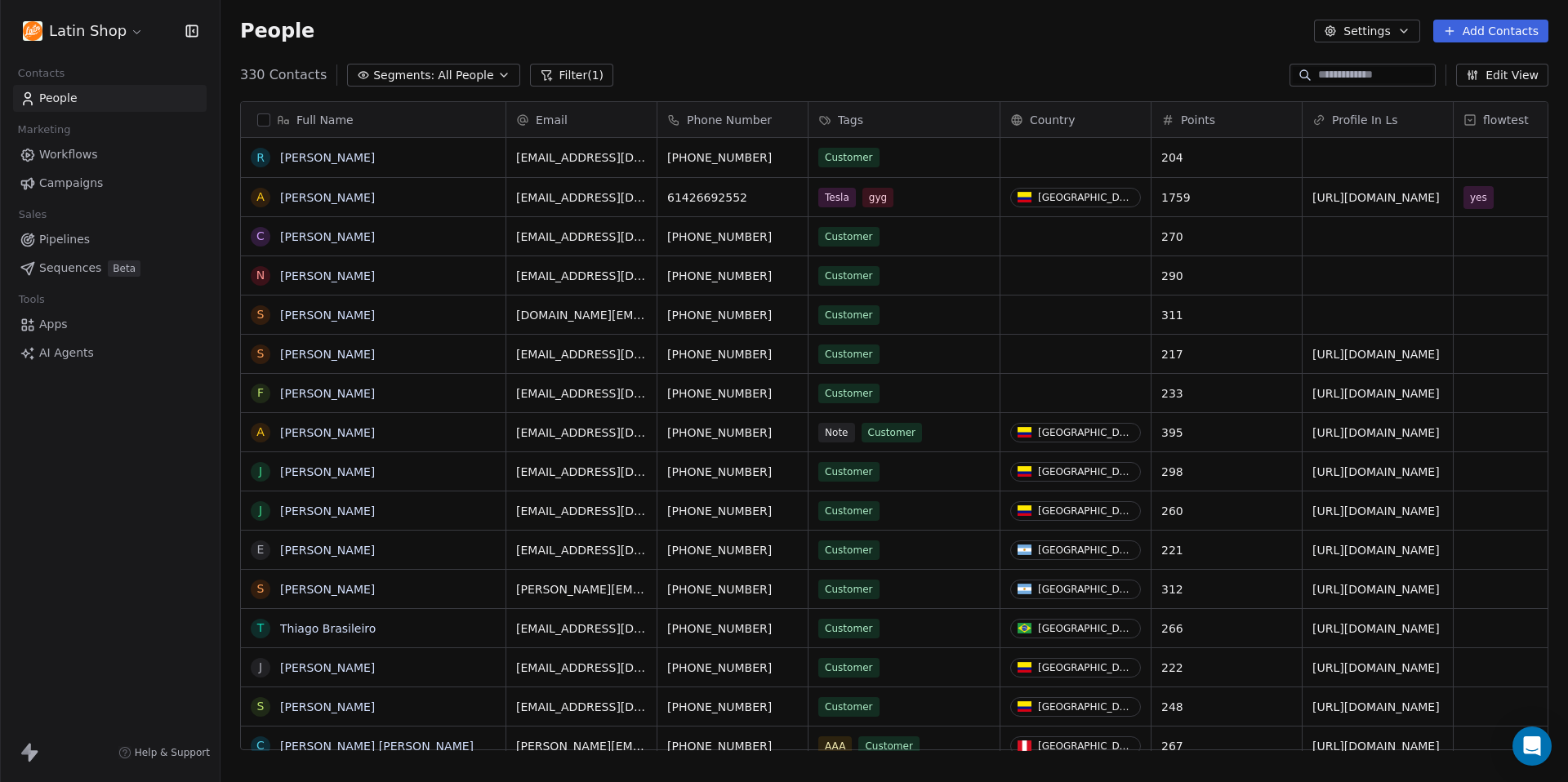
click at [1328, 73] on input at bounding box center [1375, 75] width 114 height 17
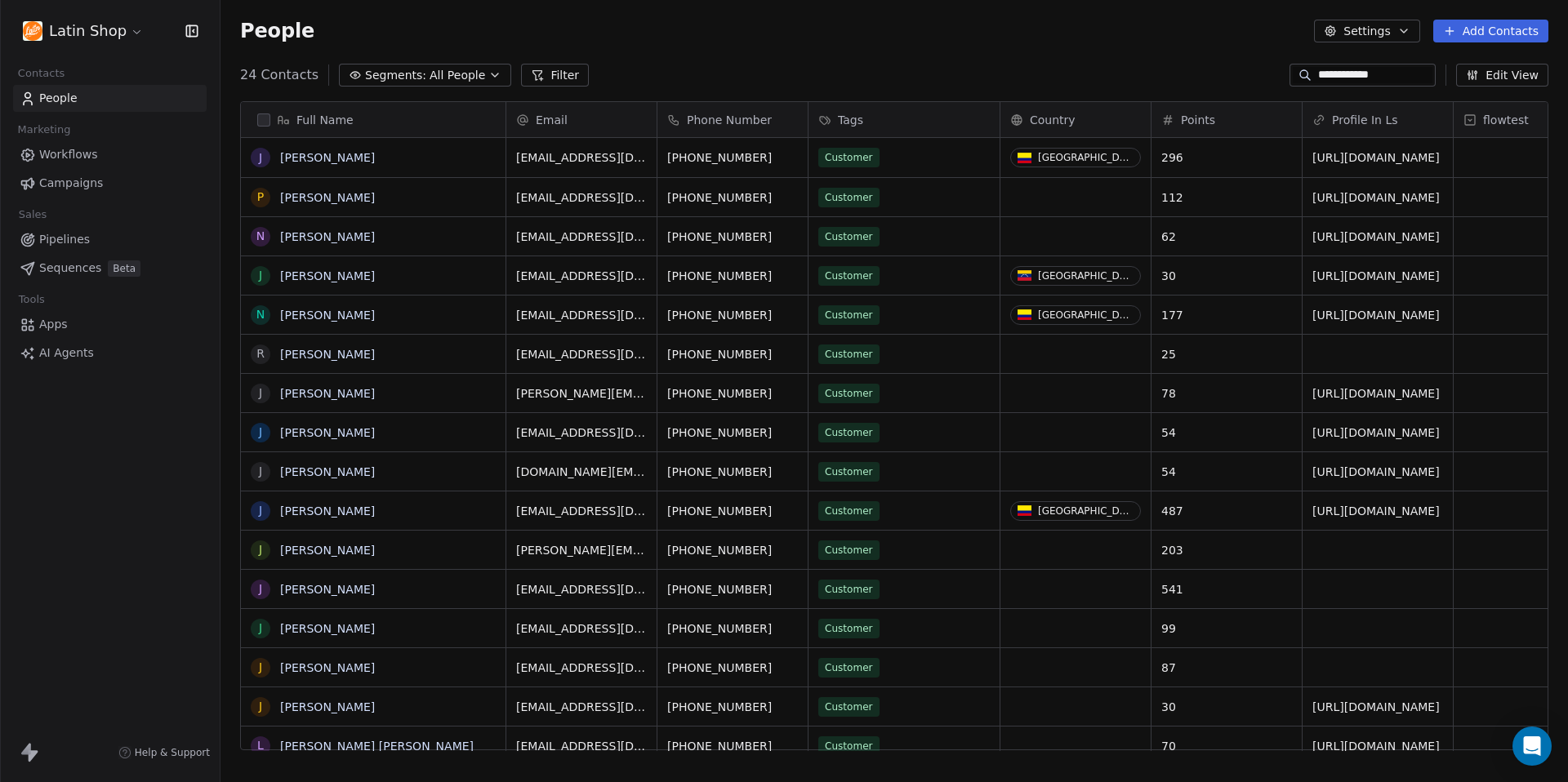
scroll to position [688, 1347]
type input "**********"
click at [336, 160] on link "[PERSON_NAME]" at bounding box center [327, 158] width 95 height 13
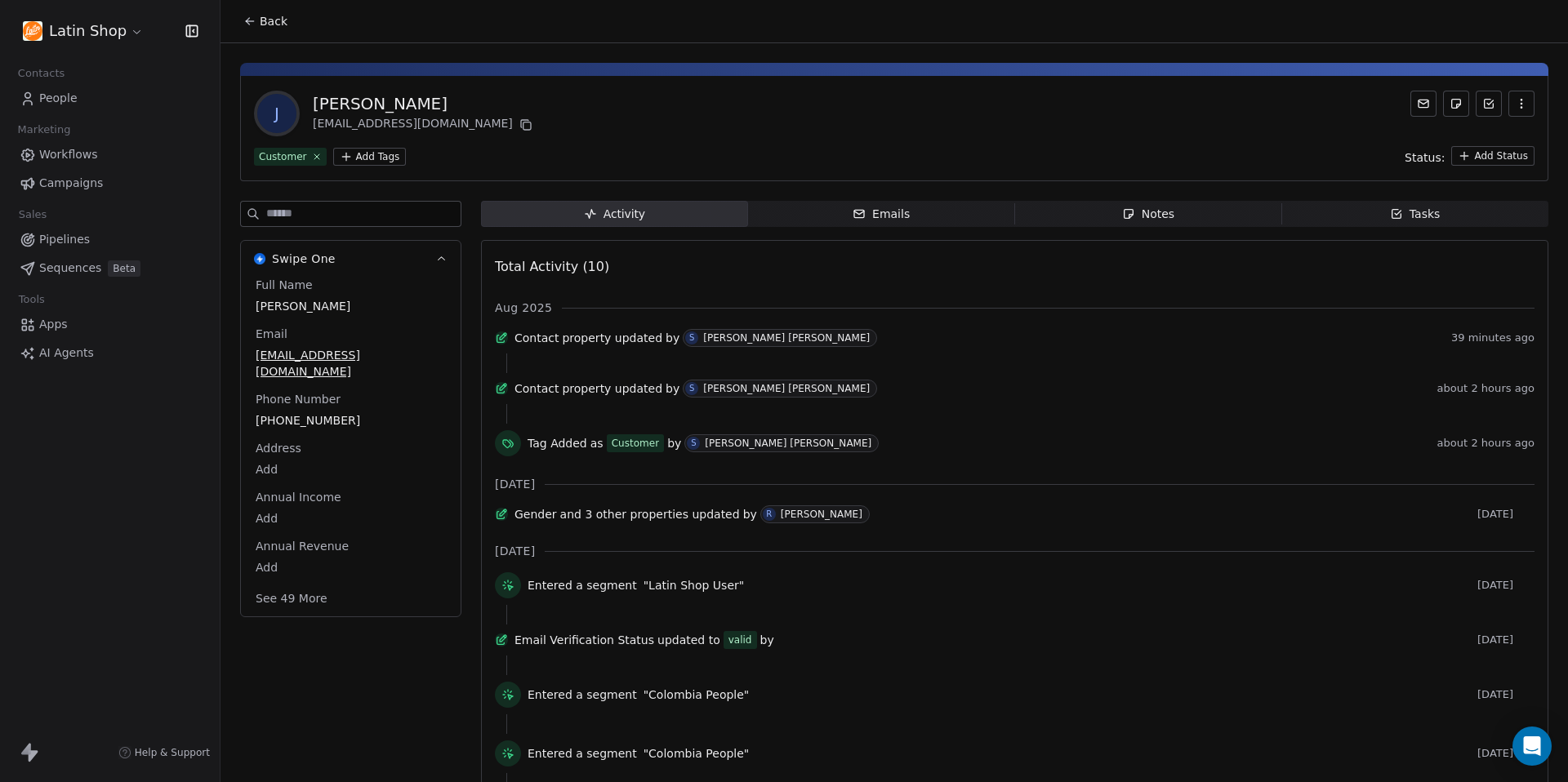
click at [1157, 218] on div "Notes" at bounding box center [1147, 214] width 52 height 17
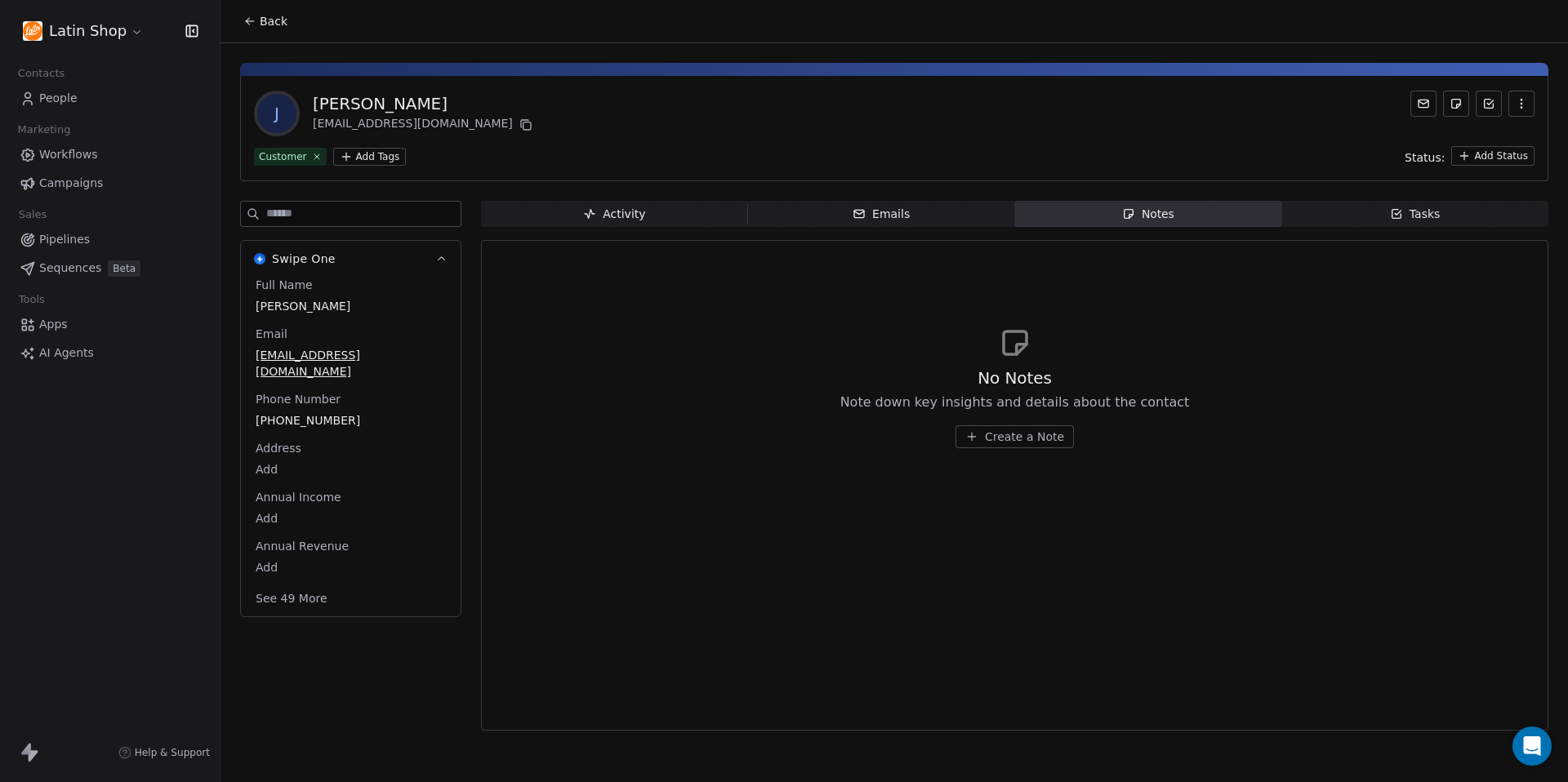
click at [1006, 436] on span "Create a Note" at bounding box center [1024, 437] width 79 height 17
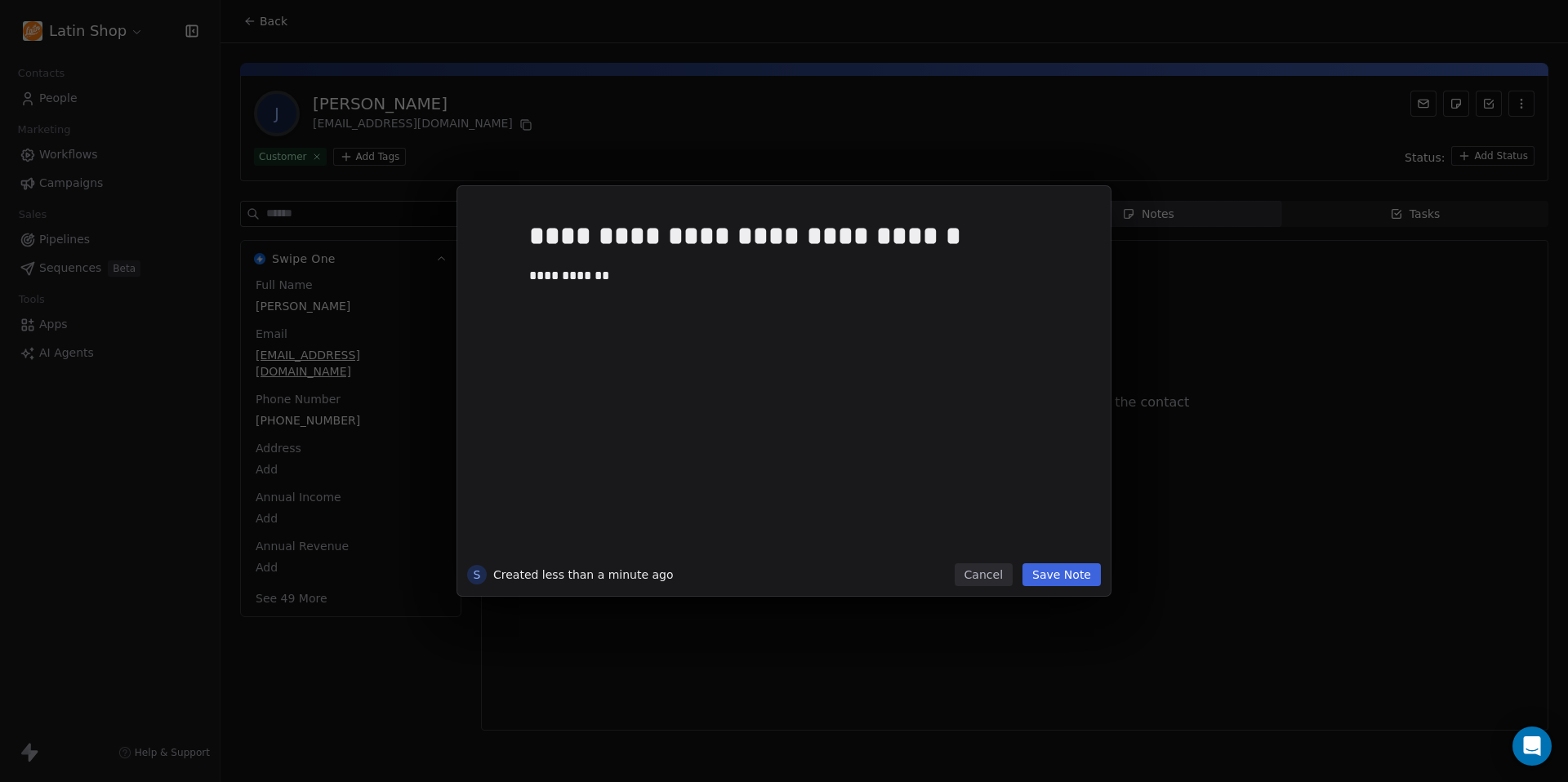
click at [1070, 580] on button "Save Note" at bounding box center [1061, 575] width 78 height 23
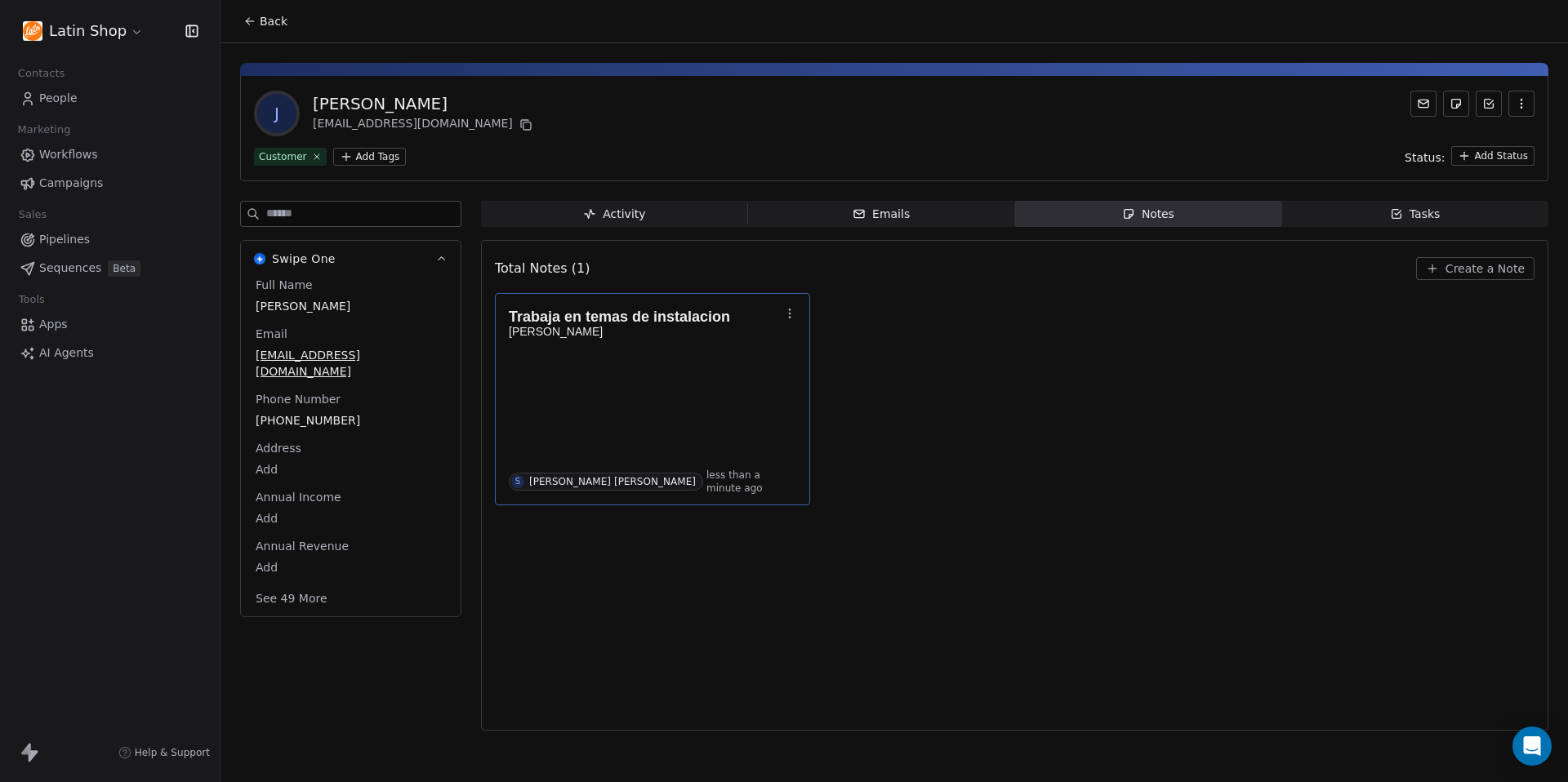
click at [663, 388] on div "Trabaja en temas de instalacion [PERSON_NAME] S [PERSON_NAME] [PERSON_NAME] les…" at bounding box center [653, 399] width 287 height 191
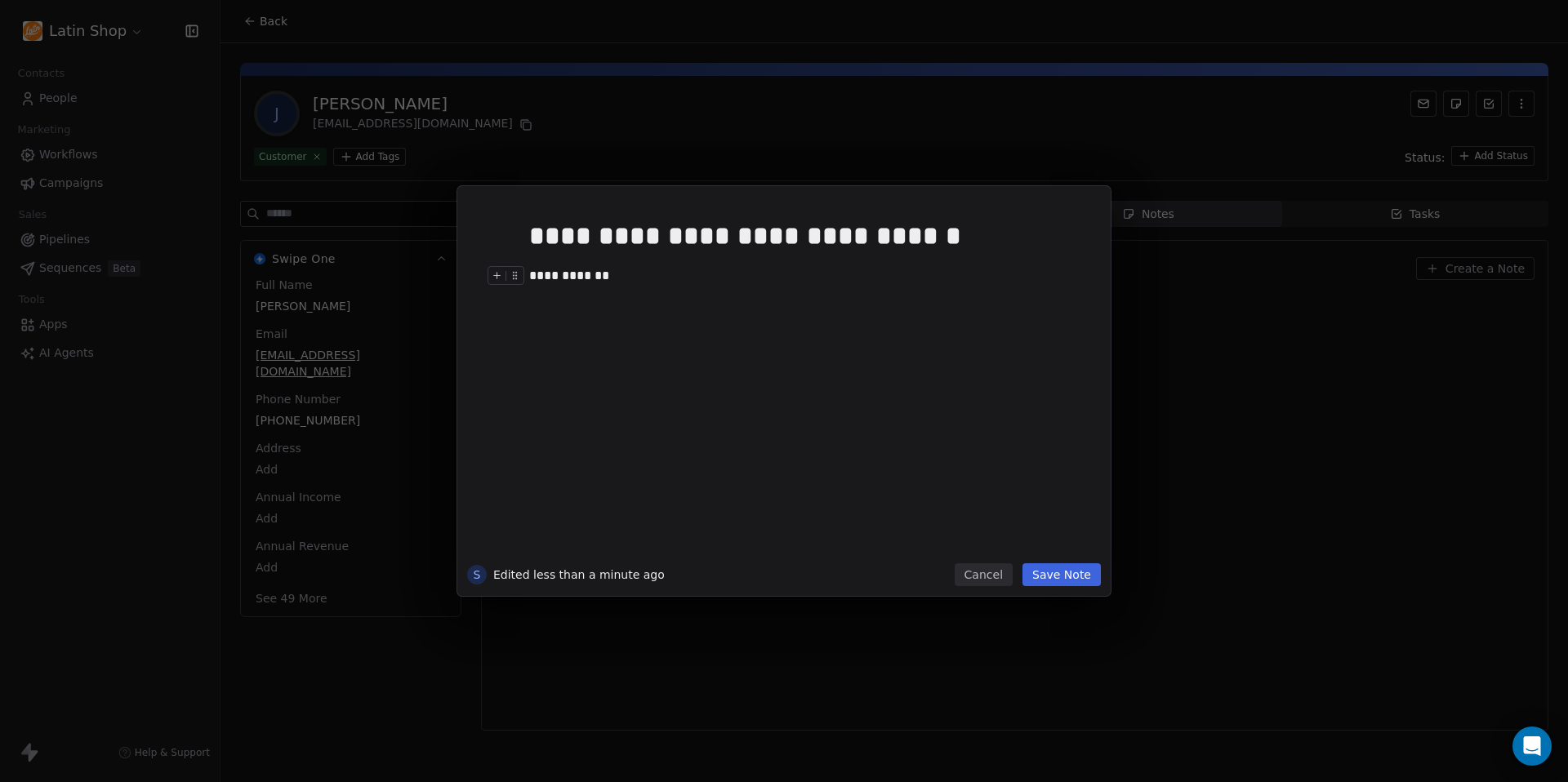
click at [628, 276] on div "**********" at bounding box center [808, 276] width 558 height 20
click at [1070, 571] on button "Save Note" at bounding box center [1061, 575] width 78 height 23
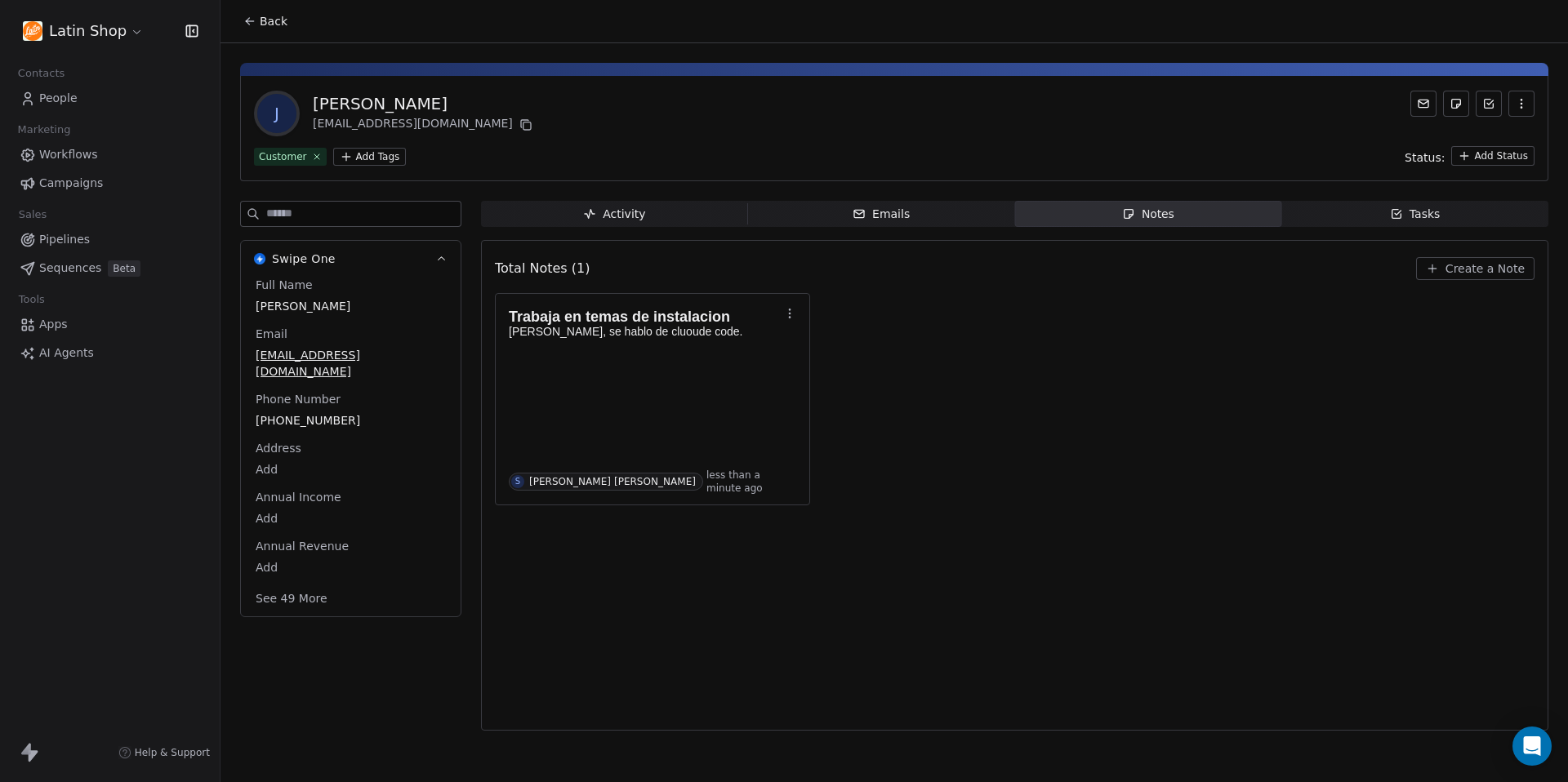
click at [252, 22] on icon at bounding box center [250, 21] width 13 height 13
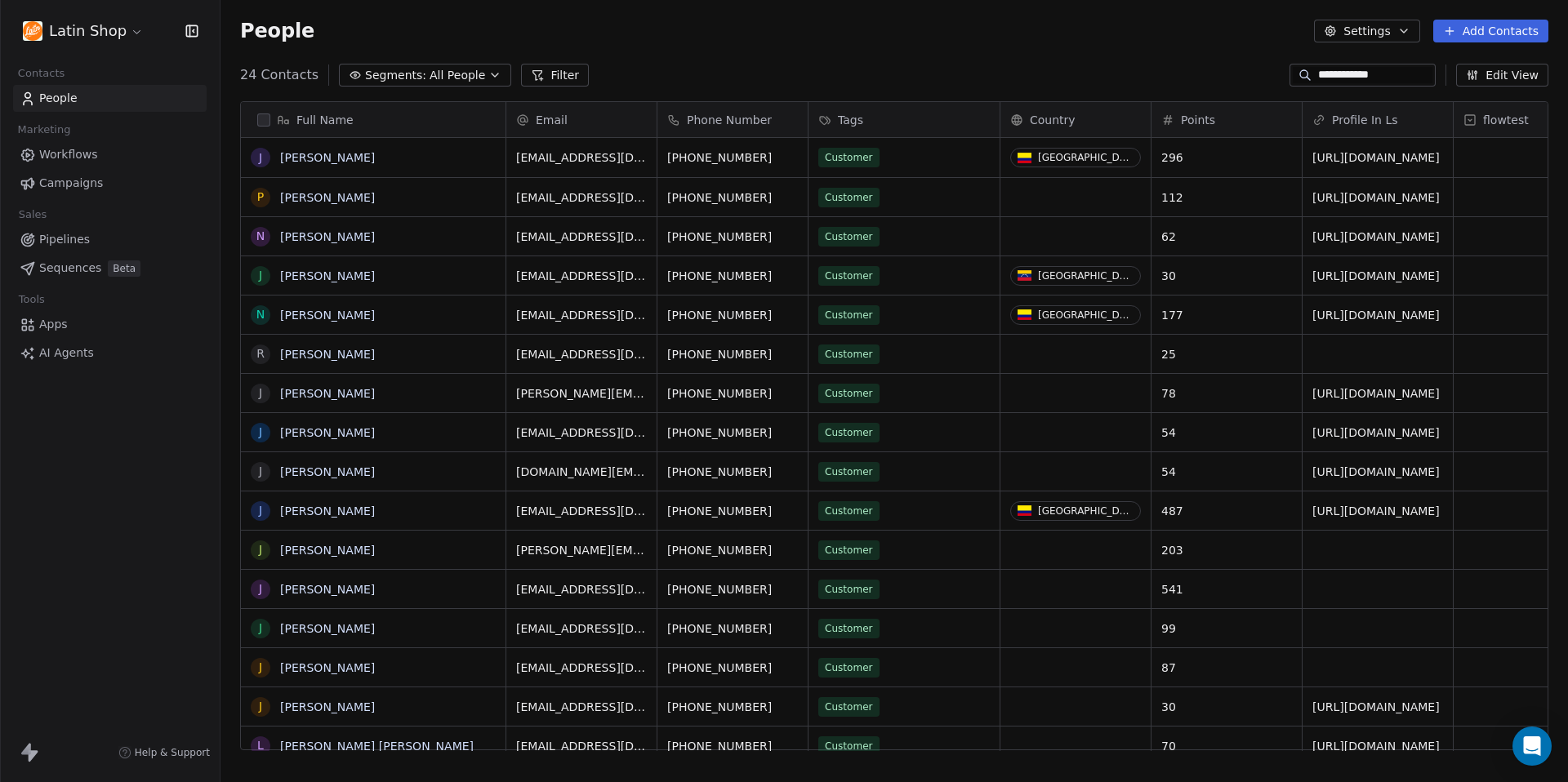
scroll to position [688, 1347]
click at [796, 50] on div "People Settings Add Contacts" at bounding box center [894, 31] width 1347 height 62
click at [131, 36] on html "**********" at bounding box center [784, 391] width 1568 height 782
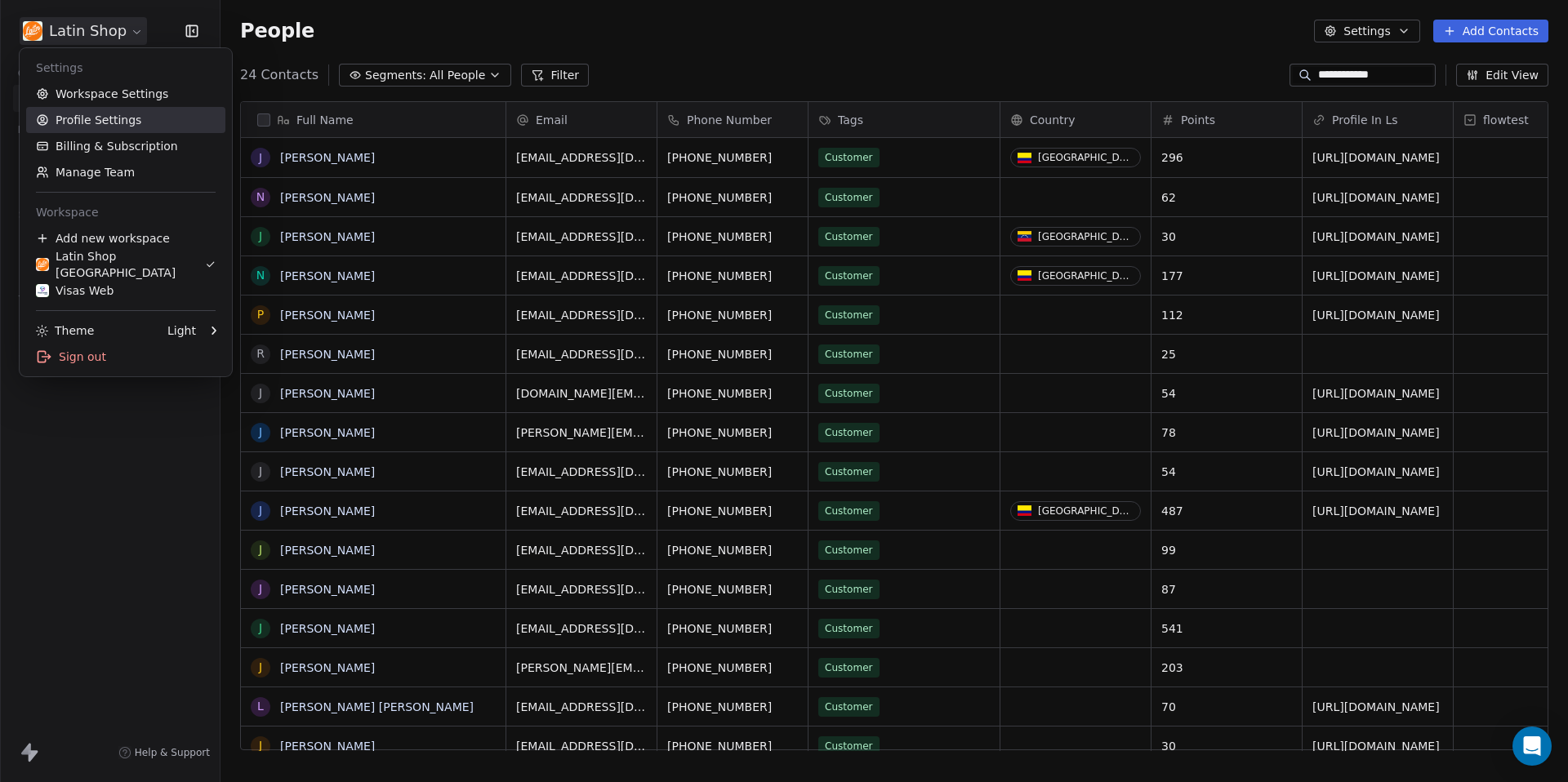
click at [138, 122] on link "Profile Settings" at bounding box center [126, 120] width 199 height 26
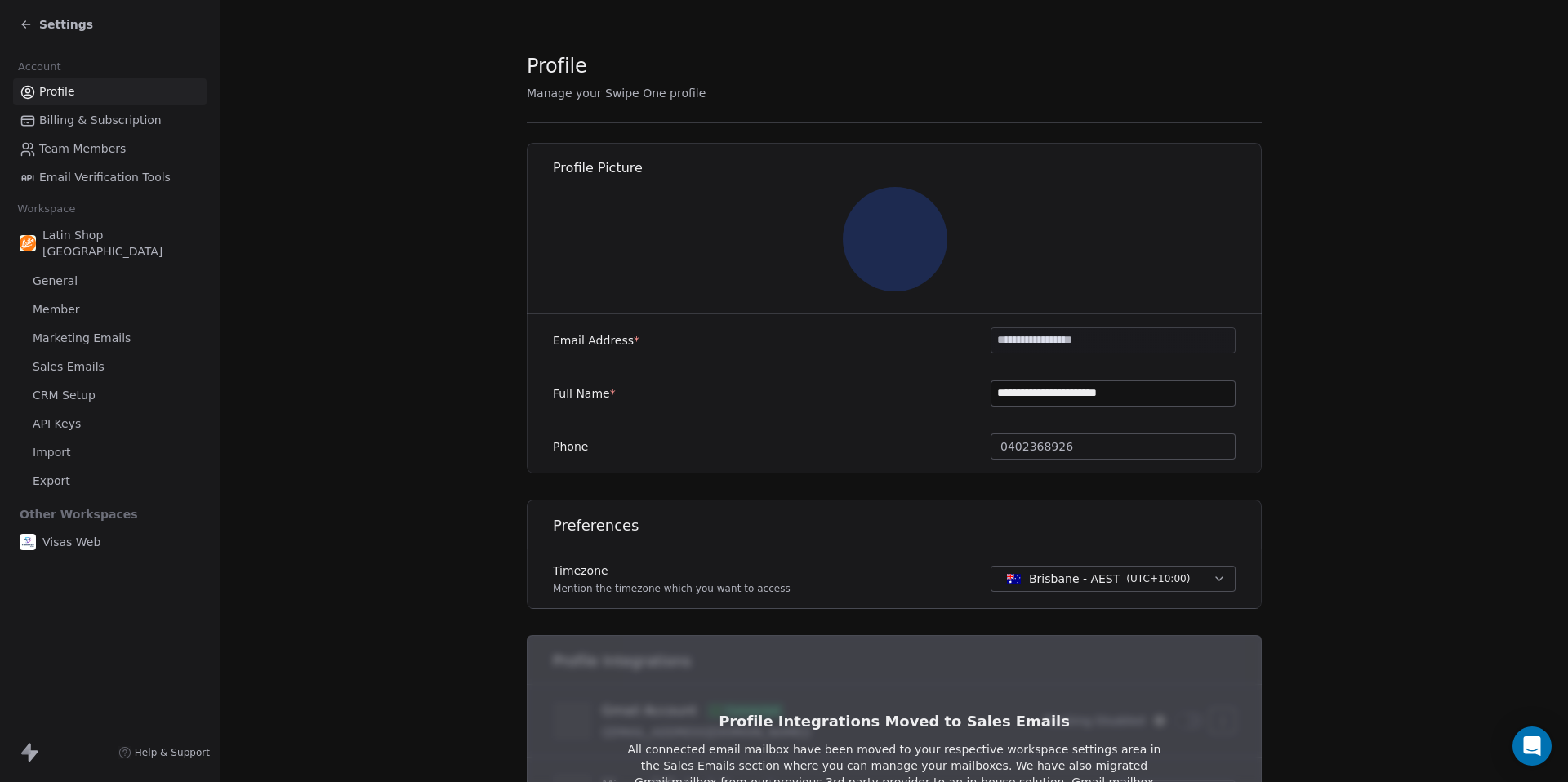
click at [86, 358] on span "Sales Emails" at bounding box center [69, 367] width 72 height 17
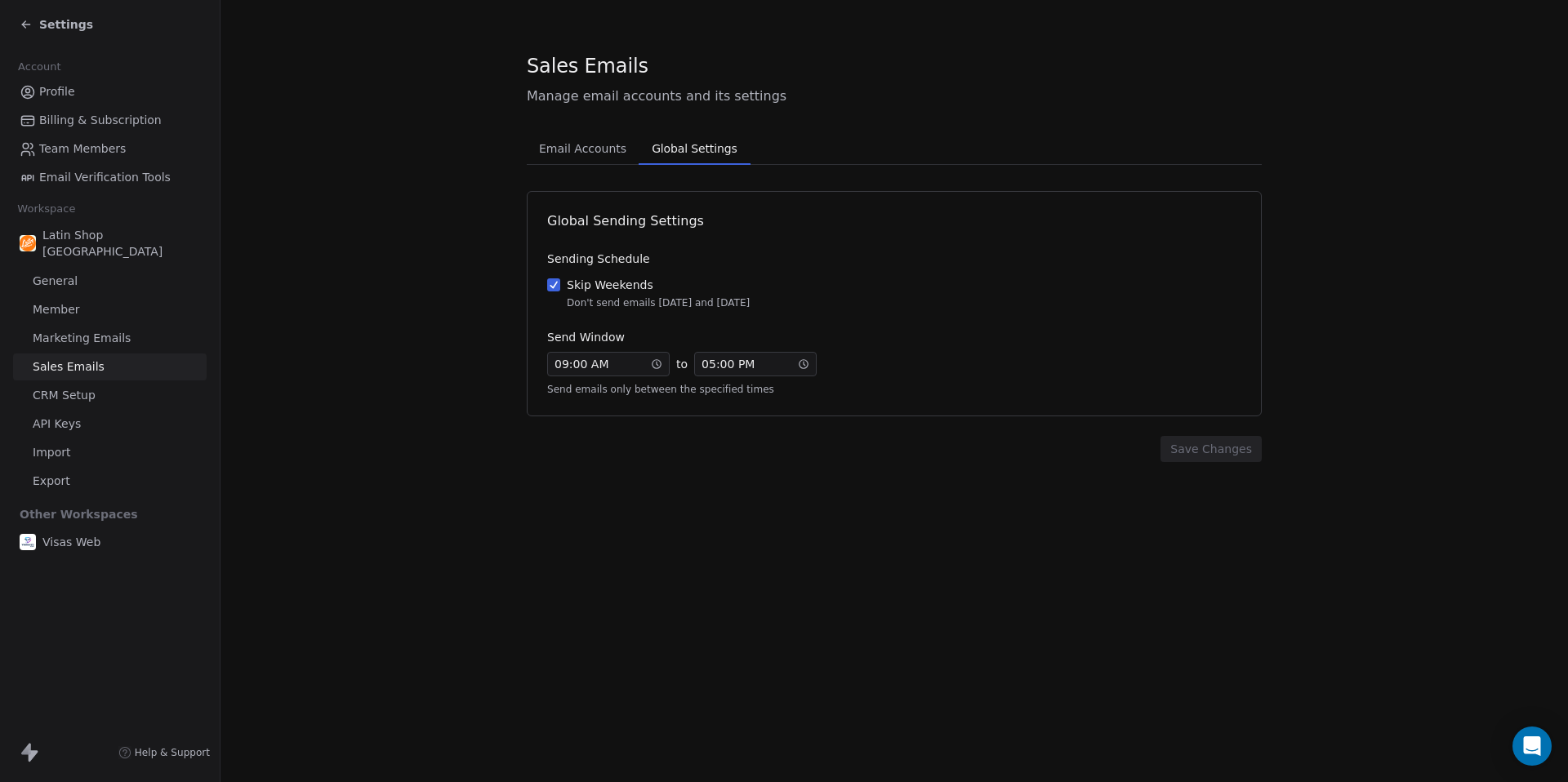
click at [693, 154] on span "Global Settings" at bounding box center [694, 149] width 98 height 23
click at [596, 140] on span "Email Accounts" at bounding box center [582, 149] width 101 height 23
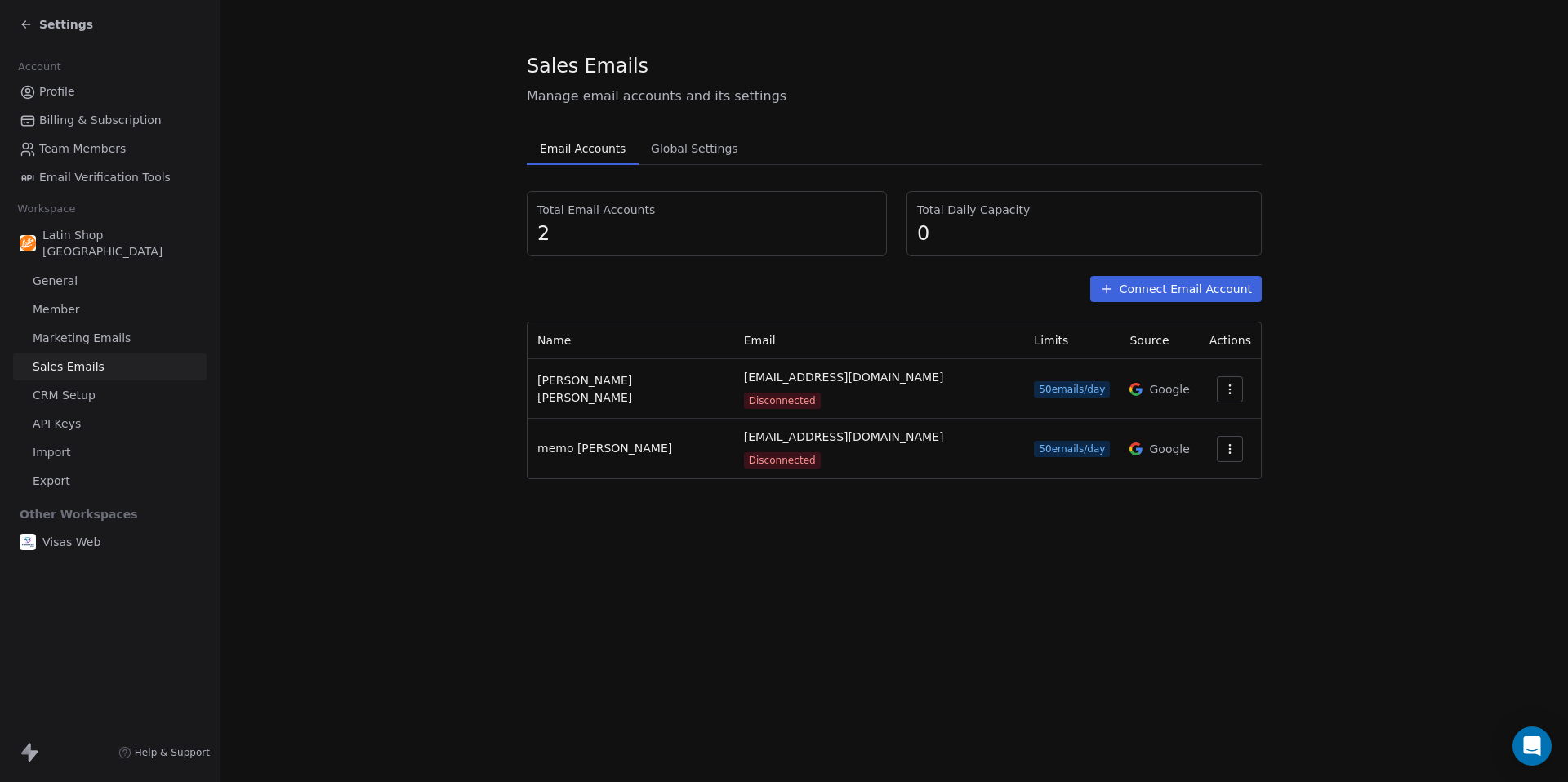
click at [1229, 384] on icon "button" at bounding box center [1230, 390] width 13 height 13
click at [1210, 419] on span "Reconnect" at bounding box center [1194, 419] width 60 height 17
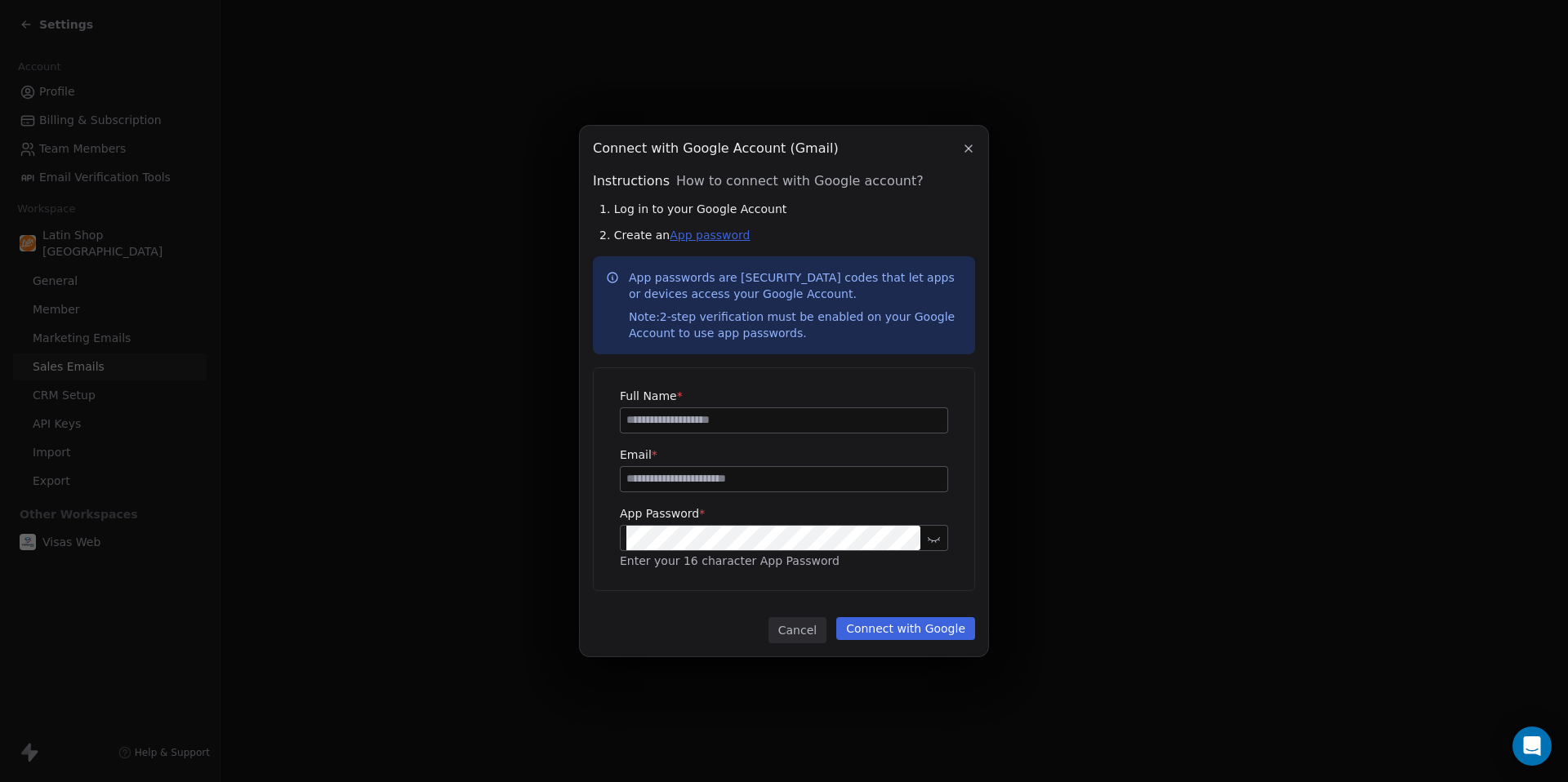
click at [707, 235] on link "App password" at bounding box center [709, 235] width 80 height 13
click at [967, 145] on icon "button" at bounding box center [968, 149] width 13 height 13
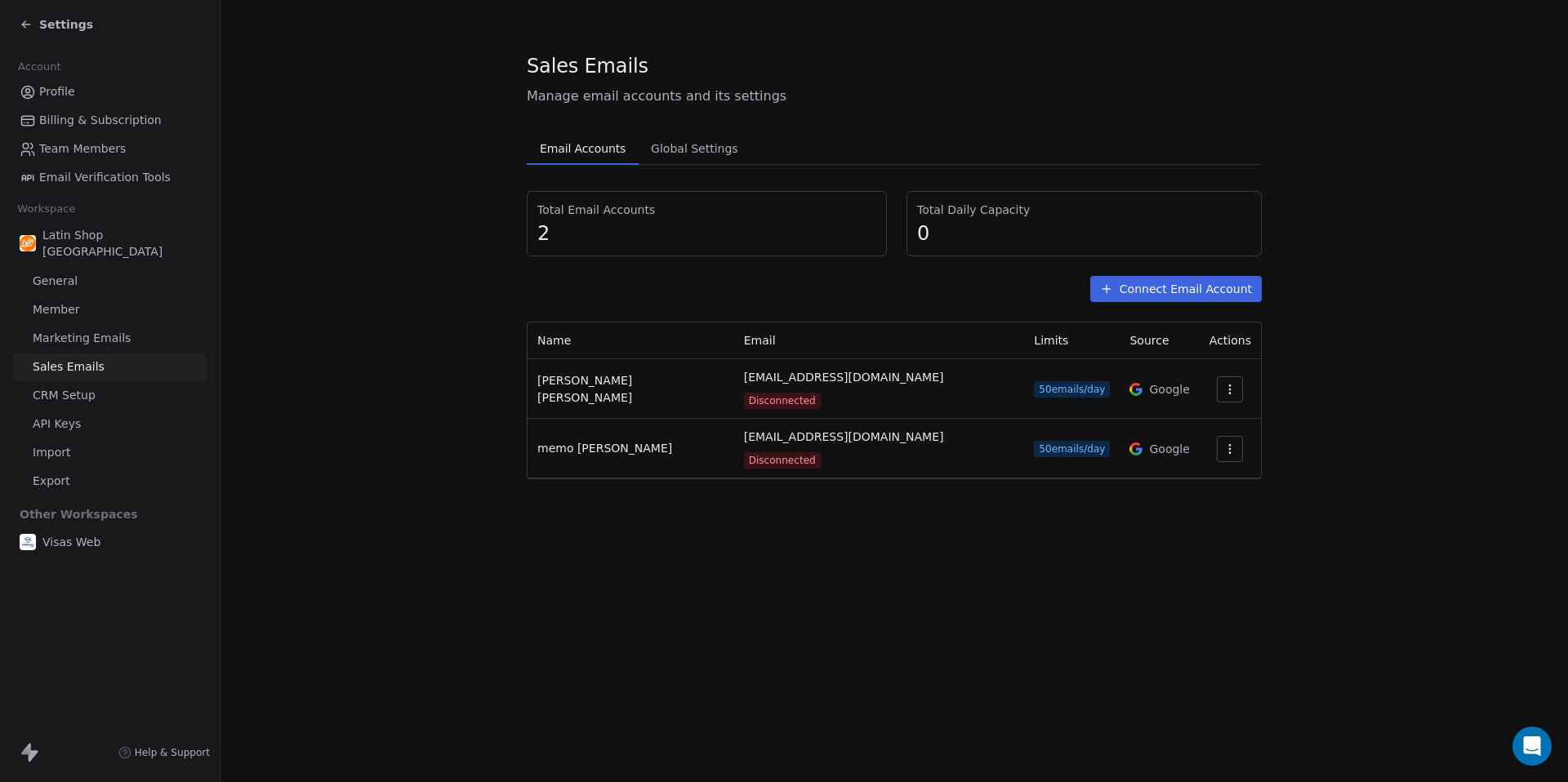
click at [1224, 387] on icon "button" at bounding box center [1230, 390] width 13 height 13
click at [1198, 421] on span "Reconnect" at bounding box center [1194, 419] width 60 height 17
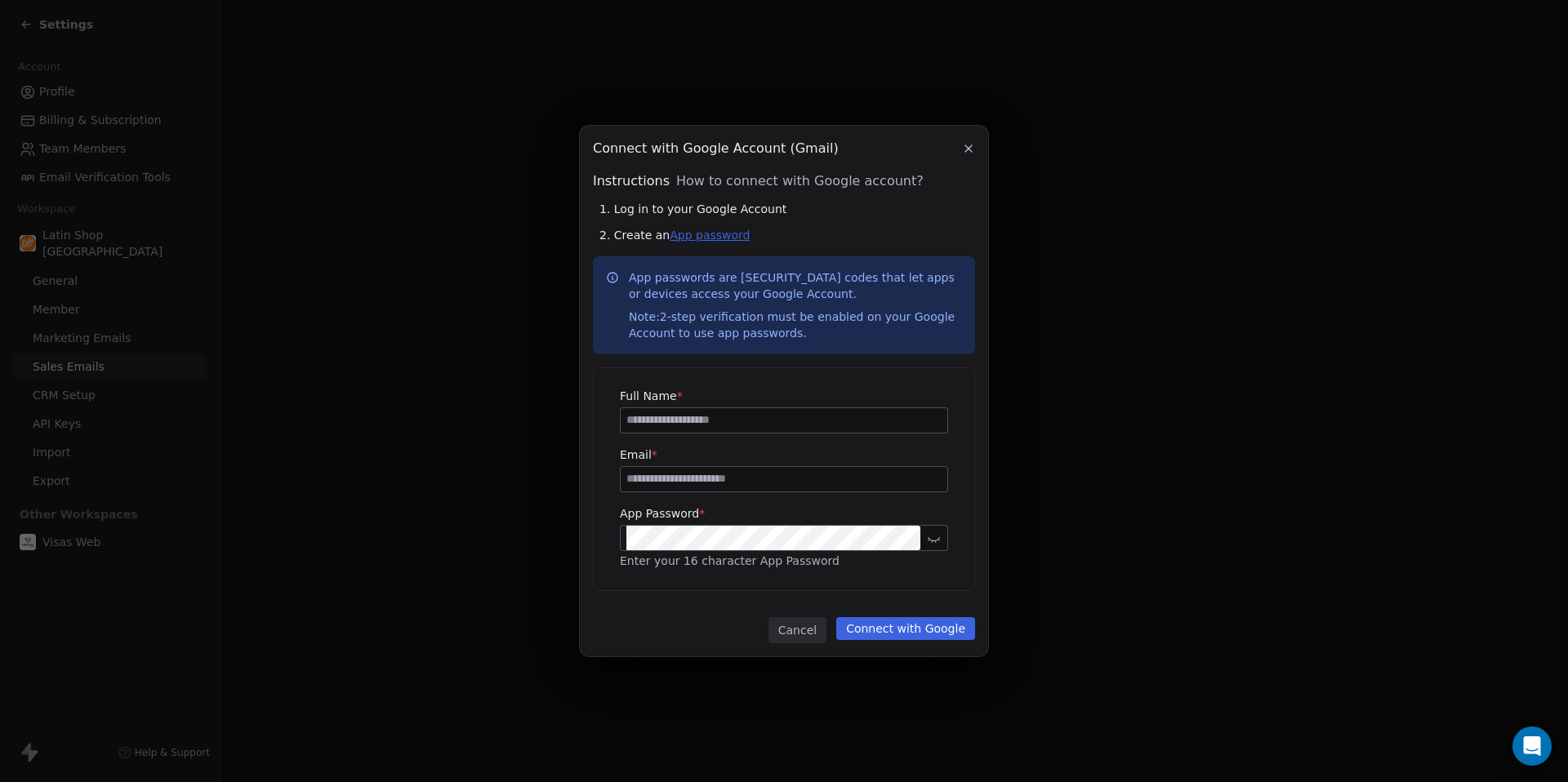
click at [718, 238] on link "App password" at bounding box center [709, 235] width 80 height 13
click at [691, 419] on input at bounding box center [783, 420] width 326 height 25
type input "**********"
click at [660, 479] on input at bounding box center [783, 479] width 326 height 25
type input "**********"
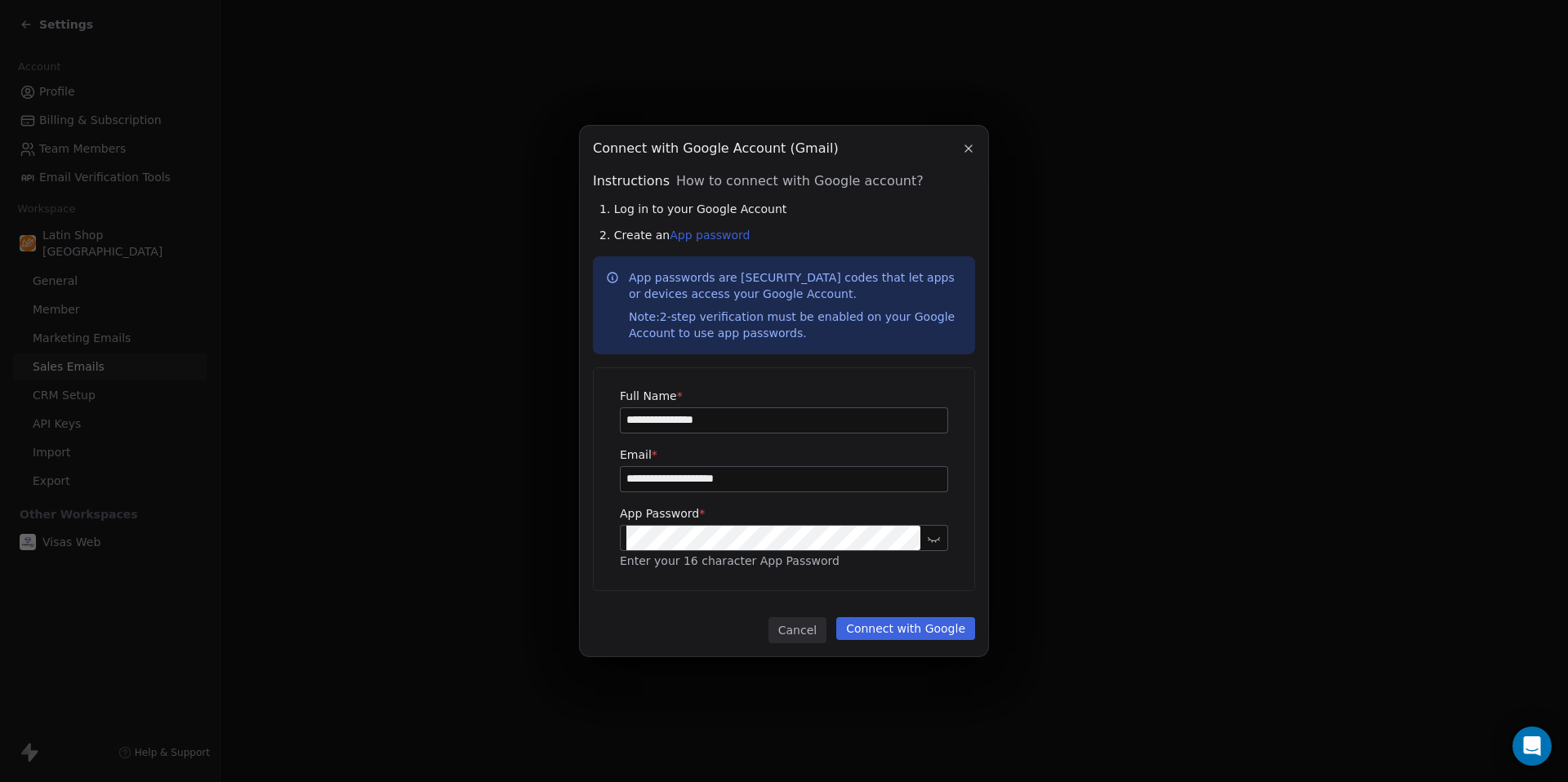
click at [955, 512] on div "**********" at bounding box center [784, 479] width 381 height 222
click at [941, 538] on button at bounding box center [934, 538] width 21 height 21
click at [909, 628] on button "Connect with Google" at bounding box center [905, 628] width 139 height 23
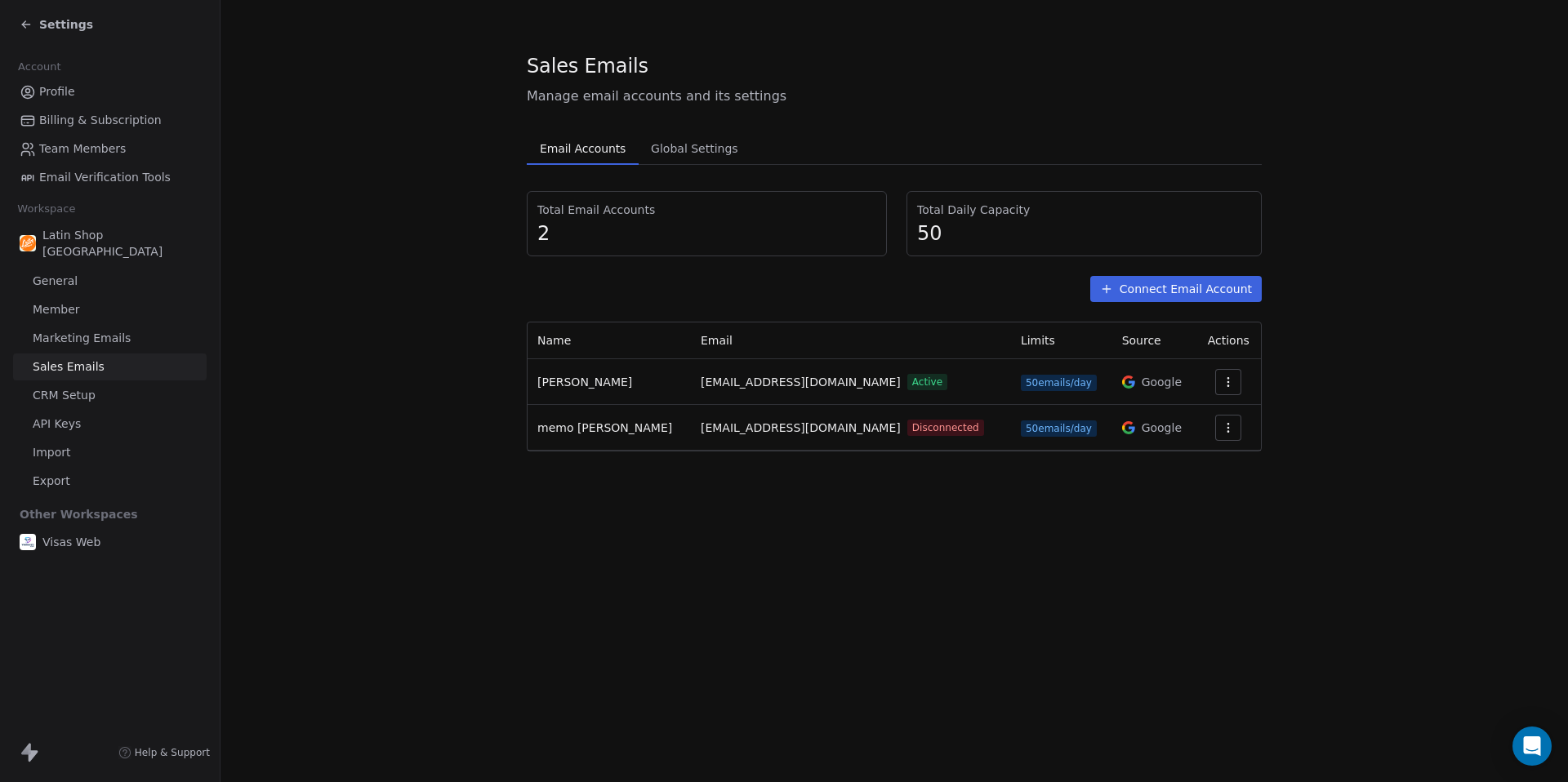
click at [1228, 431] on button "button" at bounding box center [1228, 428] width 26 height 26
click at [1205, 464] on span "Reconnect" at bounding box center [1190, 464] width 60 height 17
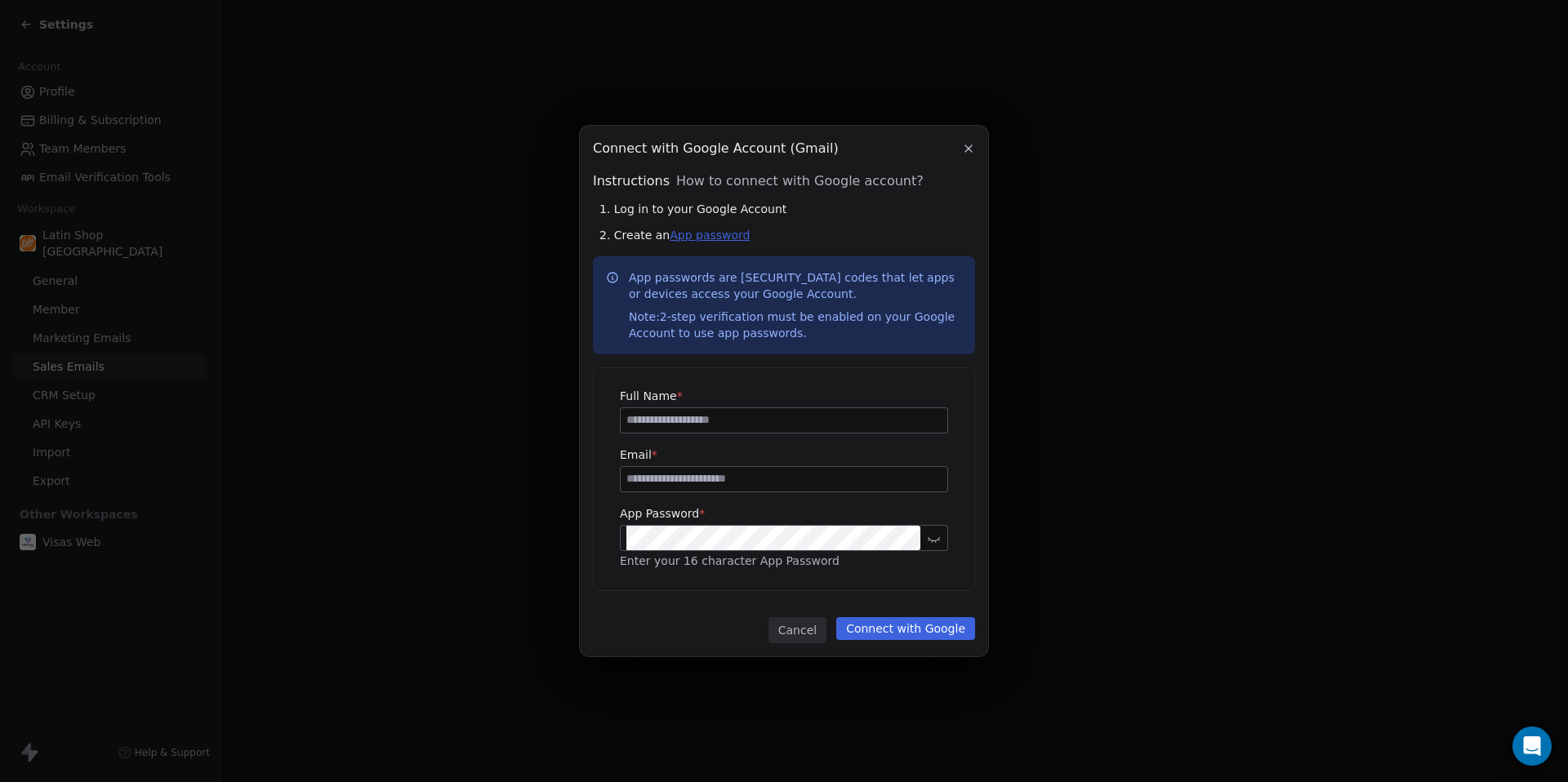
click at [719, 239] on link "App password" at bounding box center [709, 235] width 80 height 13
